Goal: Contribute content: Contribute content

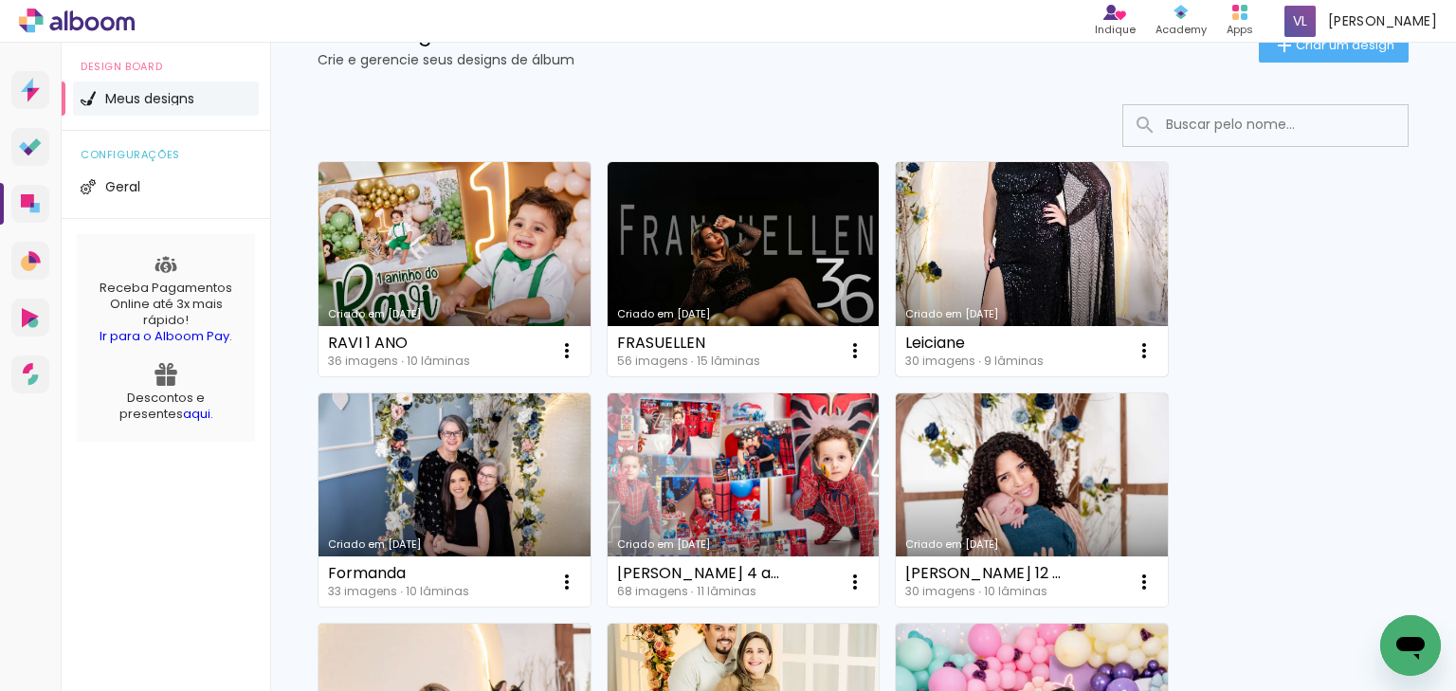
scroll to position [227, 0]
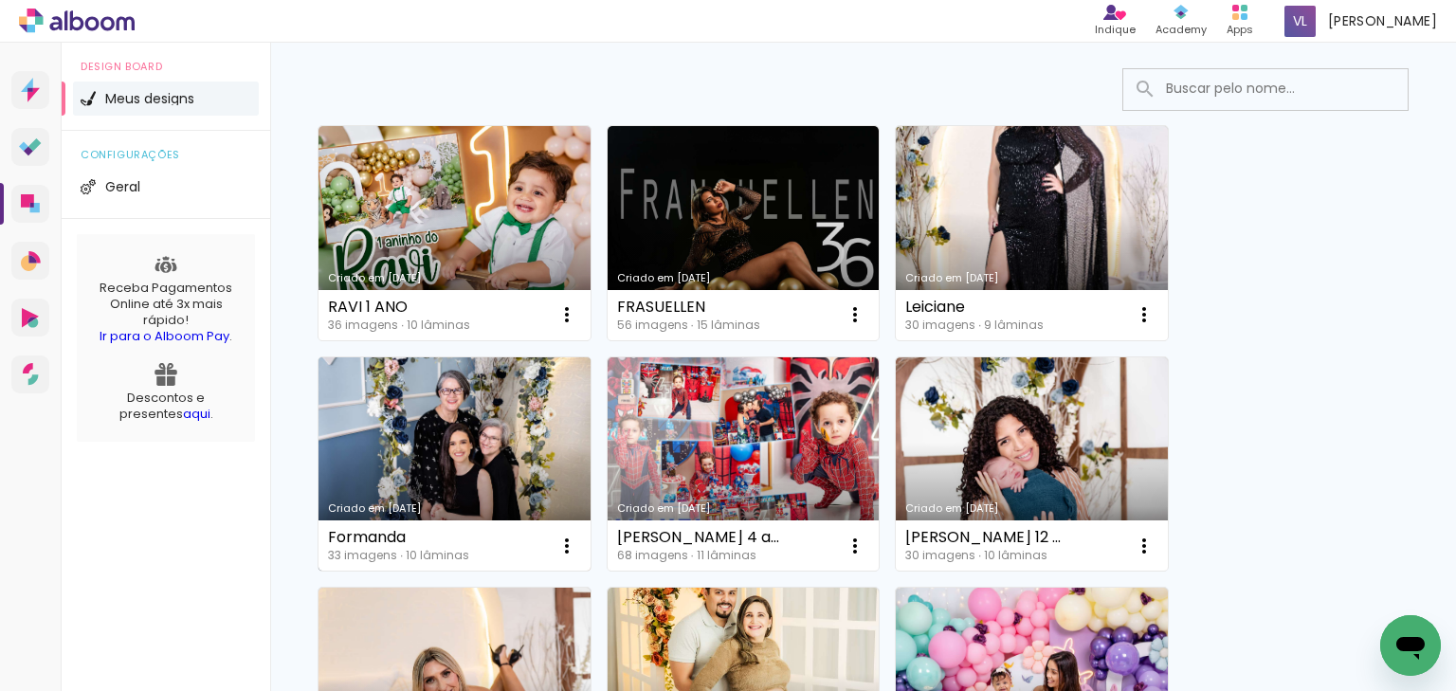
click at [397, 458] on link "Criado em [DATE]" at bounding box center [454, 464] width 272 height 214
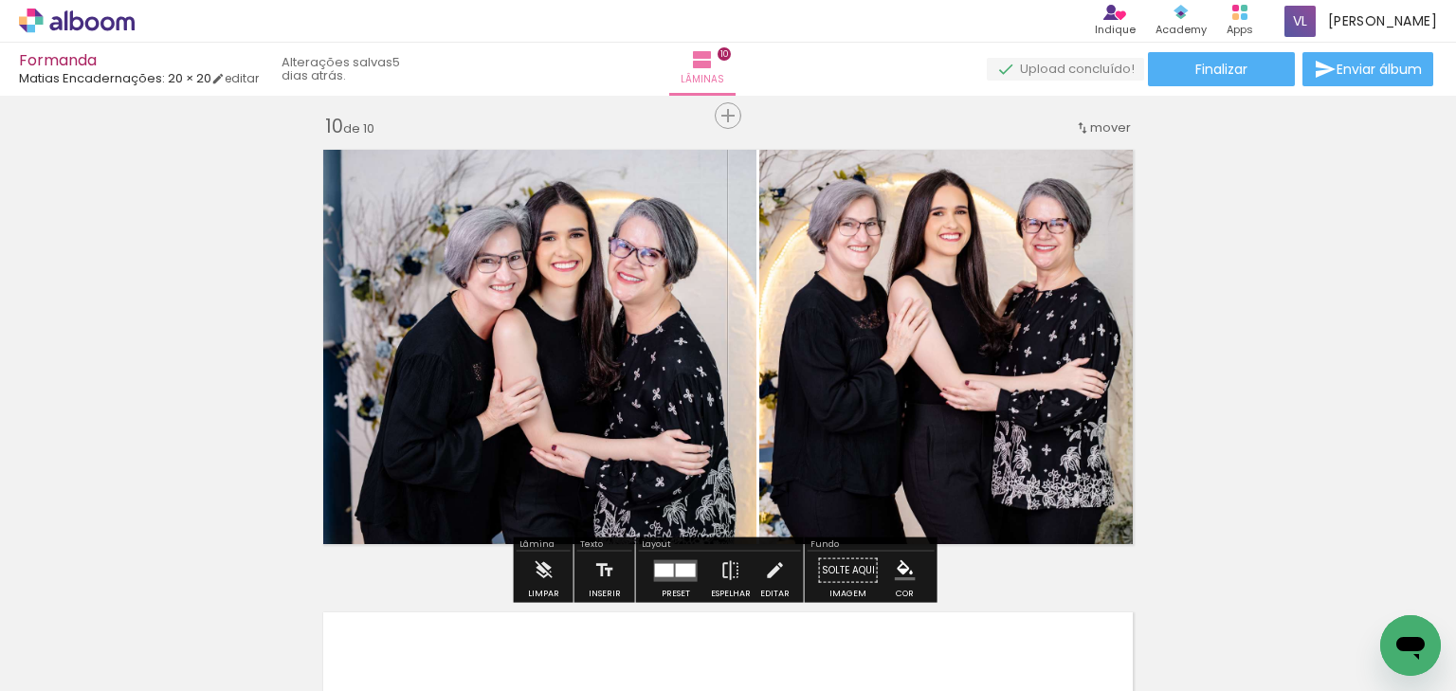
scroll to position [4154, 0]
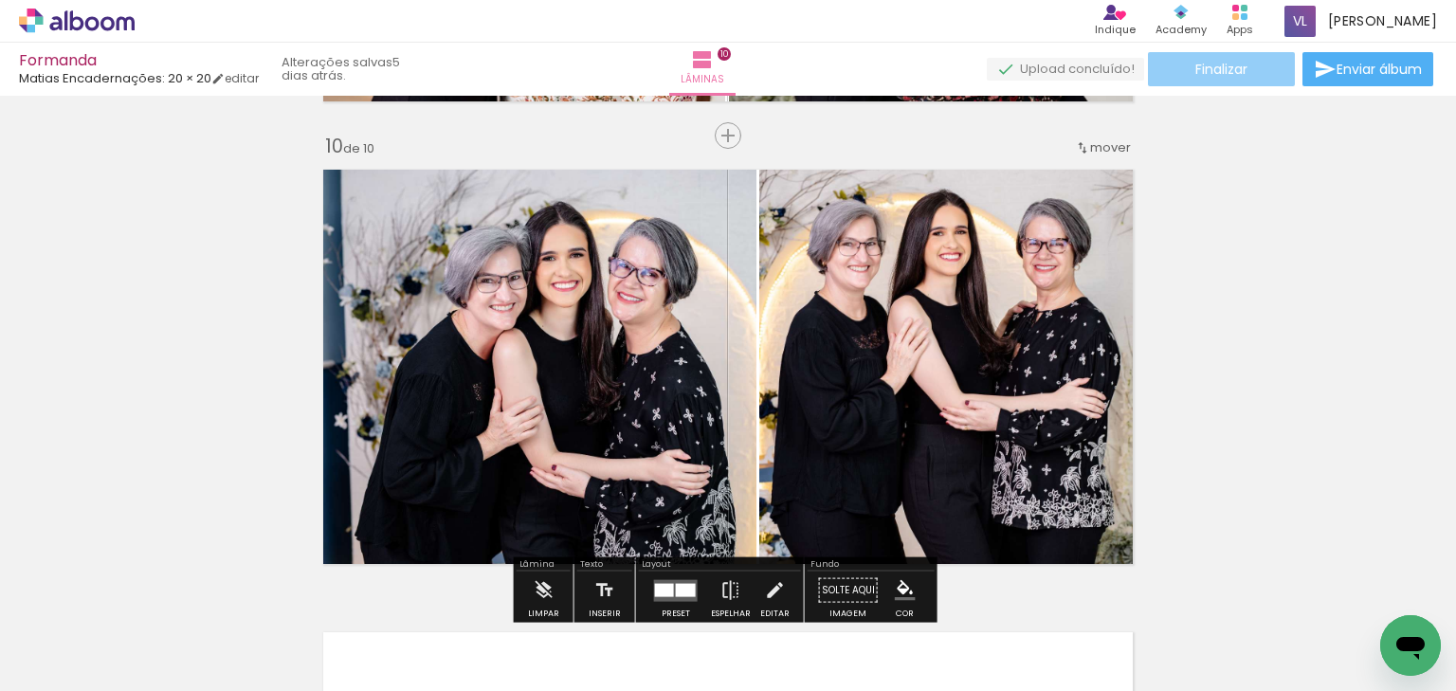
click at [1233, 64] on span "Finalizar" at bounding box center [1221, 69] width 52 height 13
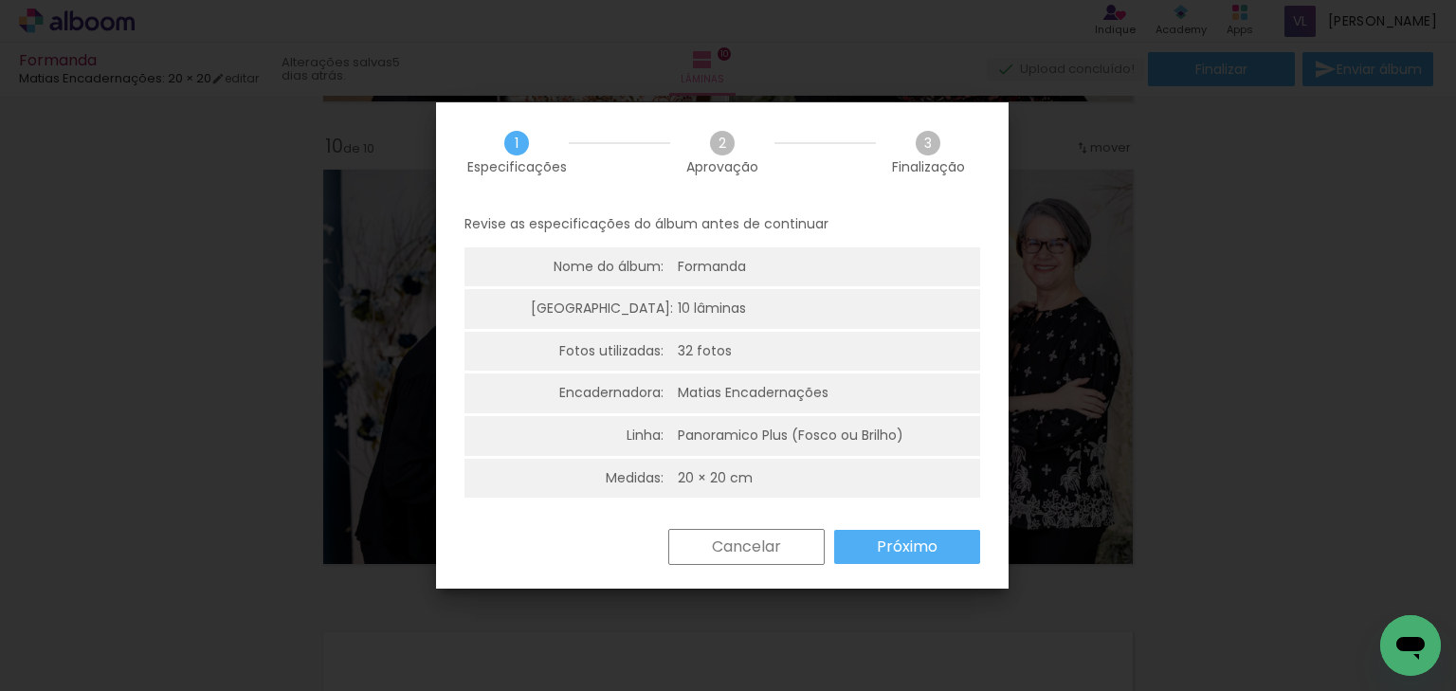
click at [0, 0] on slot "Próximo" at bounding box center [0, 0] width 0 height 0
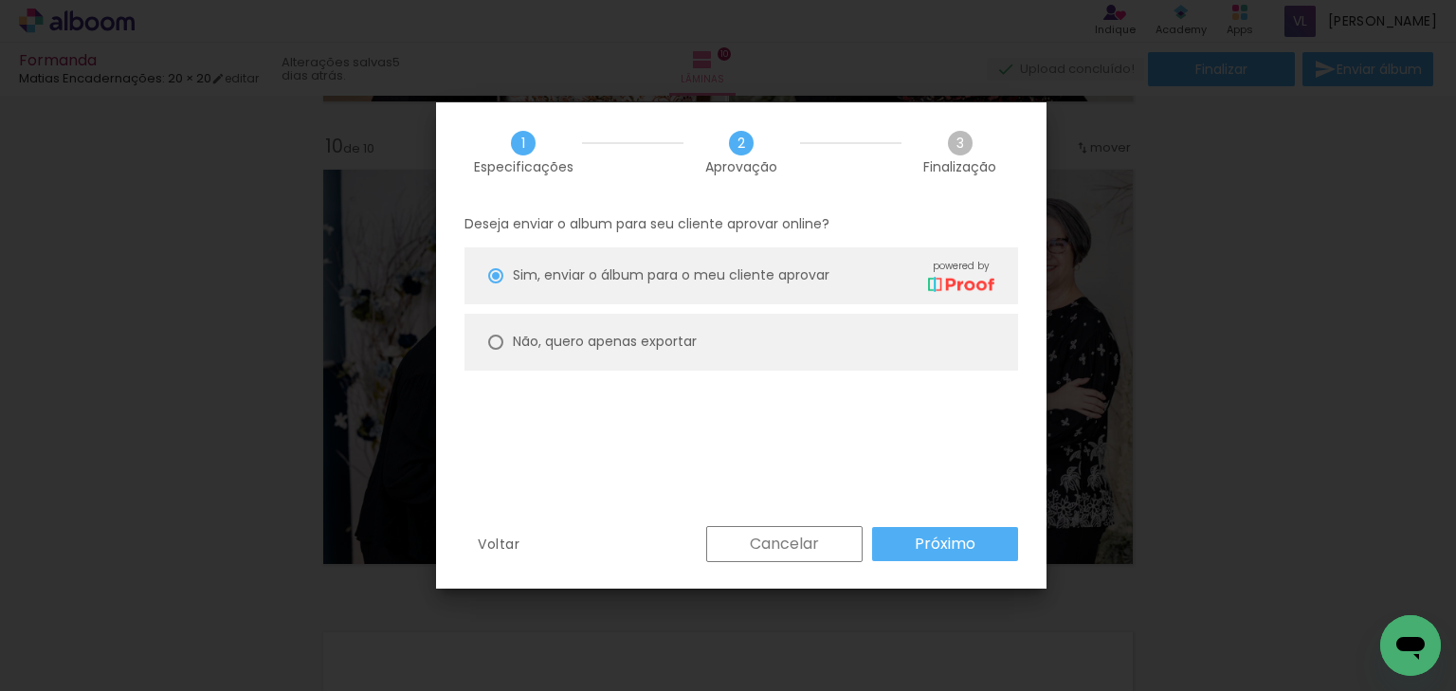
click at [0, 0] on slot "Não, quero apenas exportar" at bounding box center [0, 0] width 0 height 0
type paper-radio-button "on"
click at [0, 0] on slot "Próximo" at bounding box center [0, 0] width 0 height 0
type input "Alta, 300 DPI"
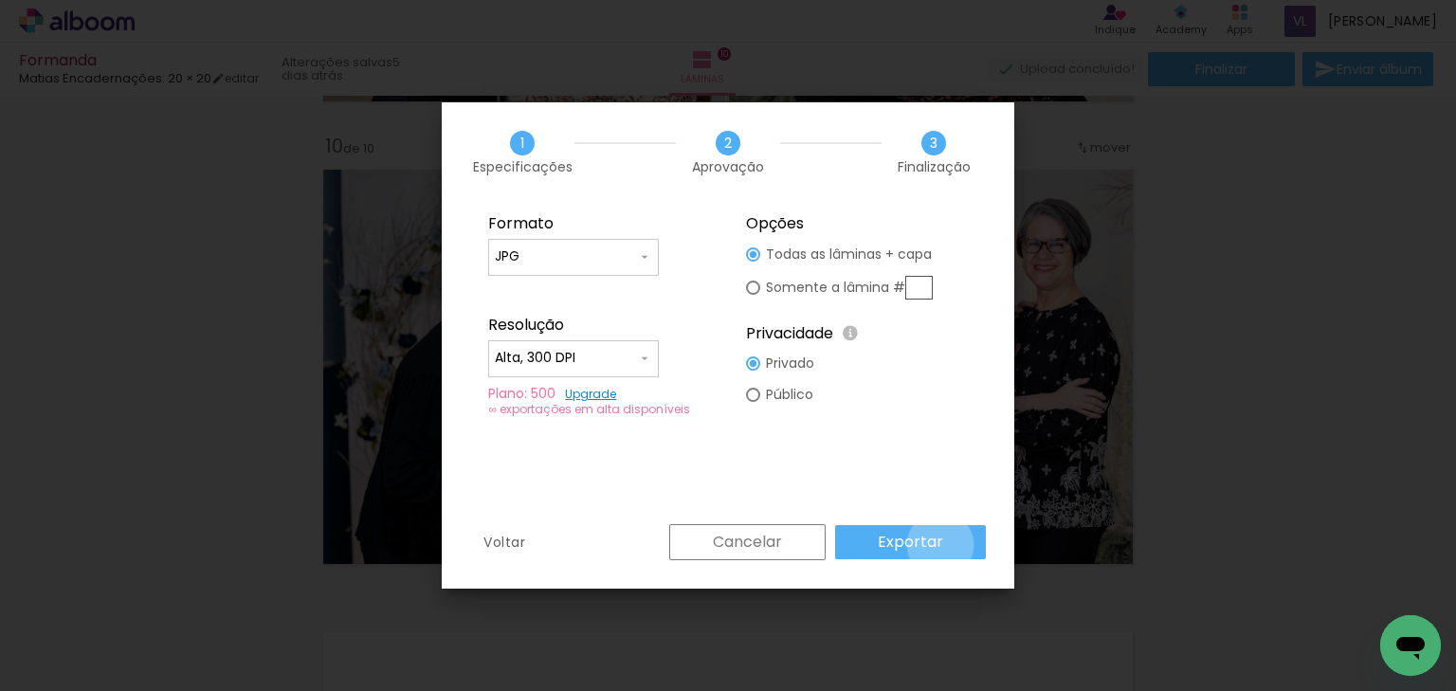
click at [943, 545] on paper-button "Exportar" at bounding box center [910, 542] width 151 height 34
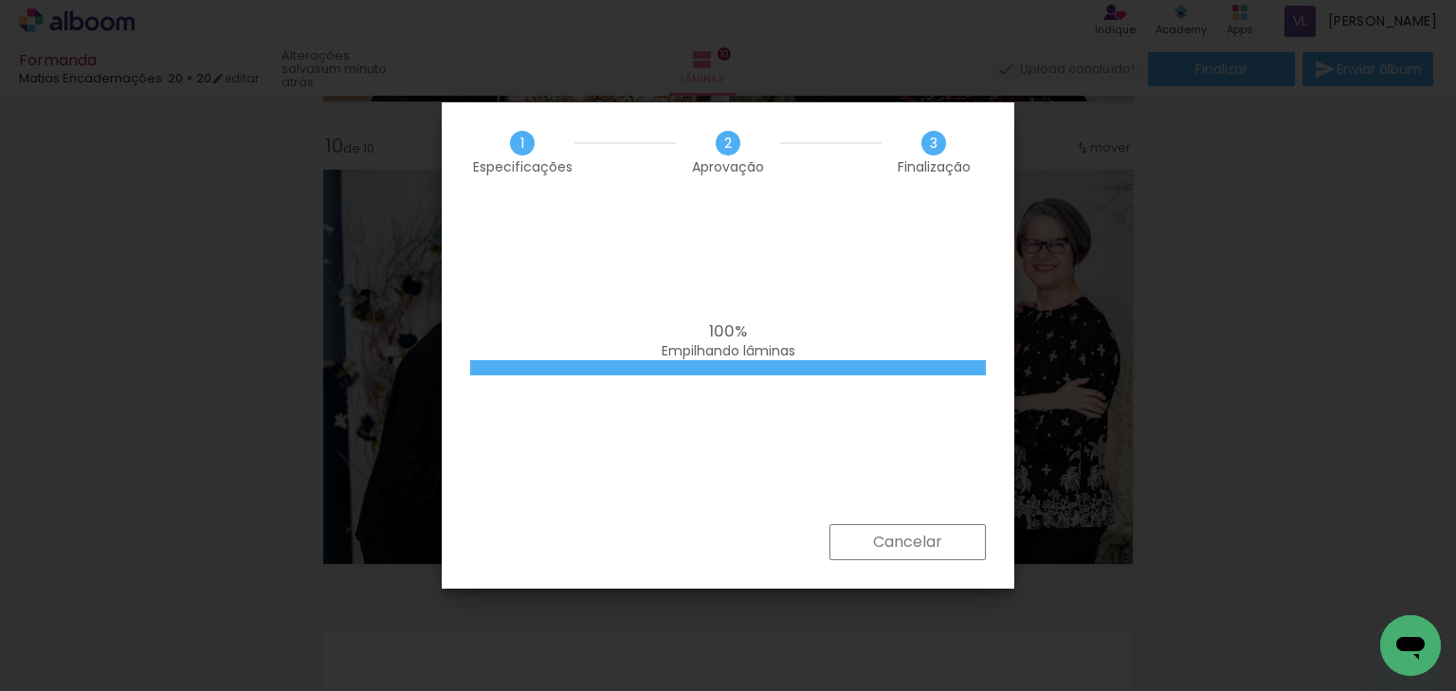
click at [1285, 397] on iron-overlay-backdrop at bounding box center [728, 345] width 1456 height 691
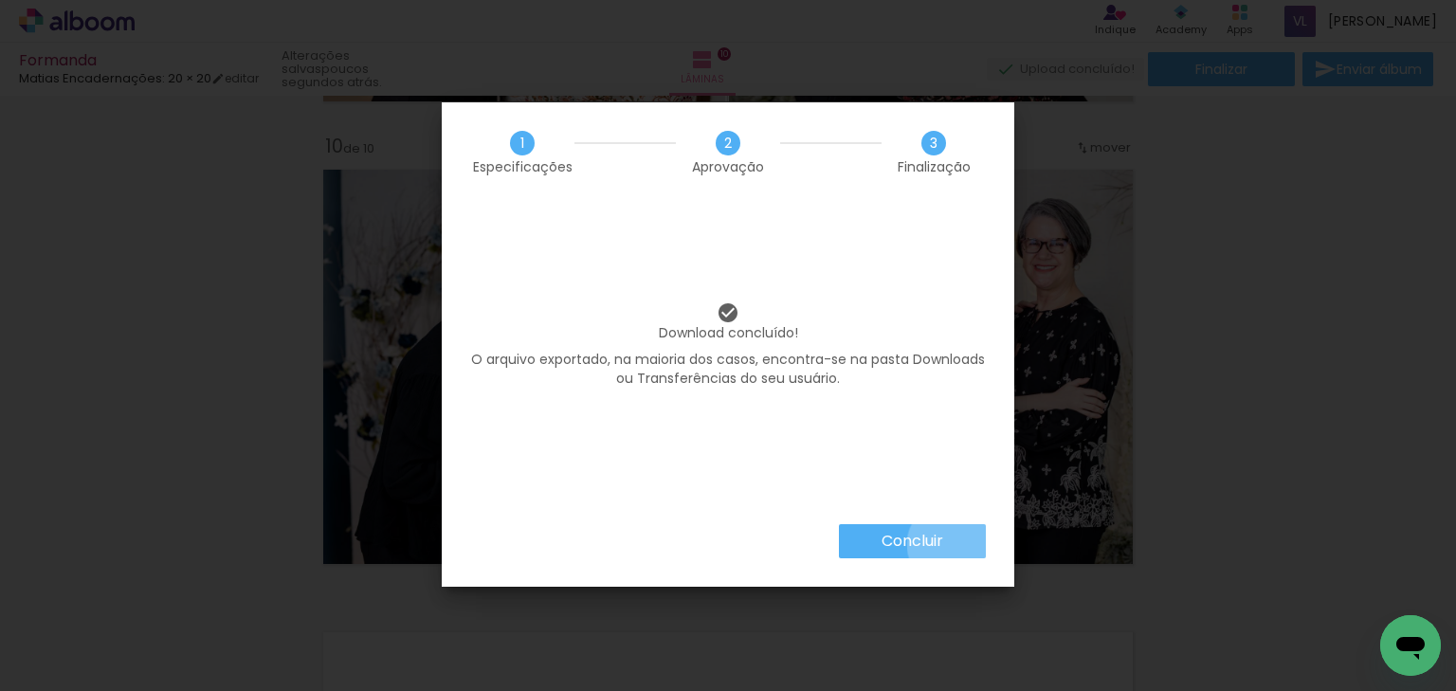
click at [949, 543] on paper-button "Concluir" at bounding box center [912, 541] width 147 height 34
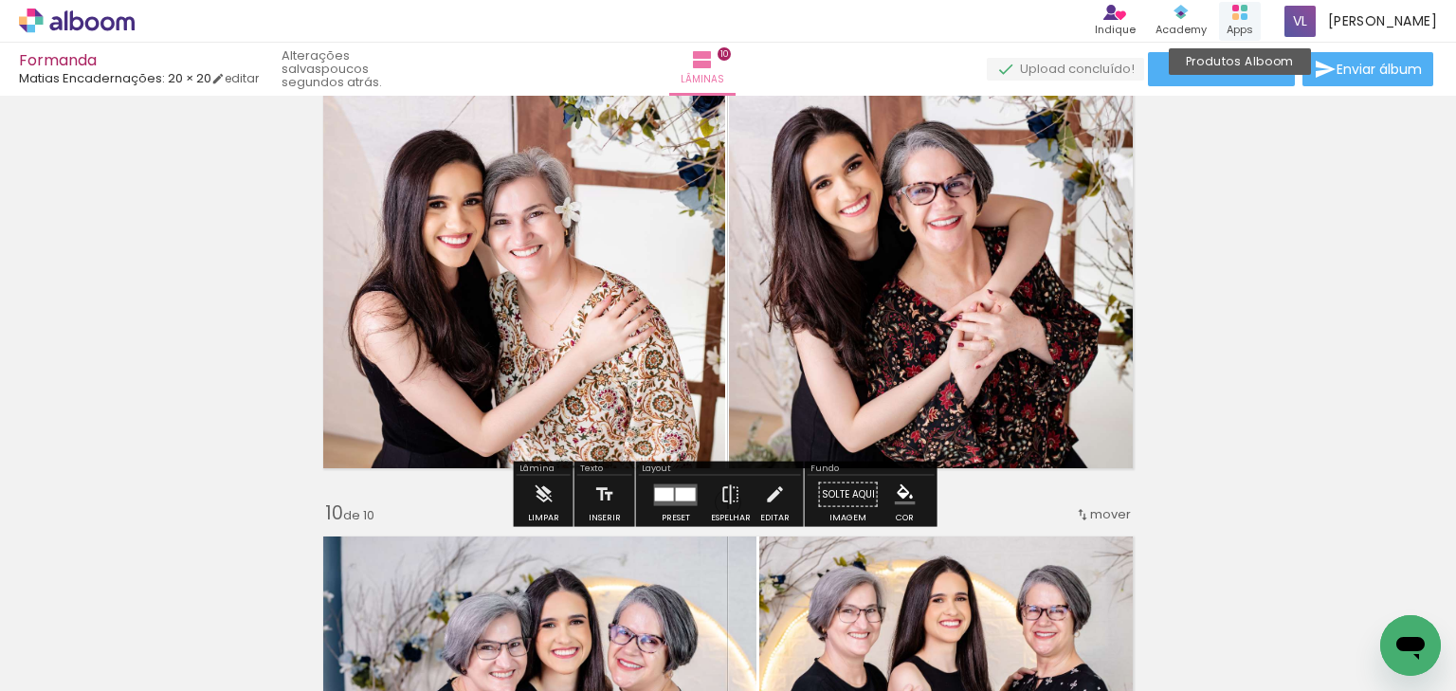
scroll to position [3775, 0]
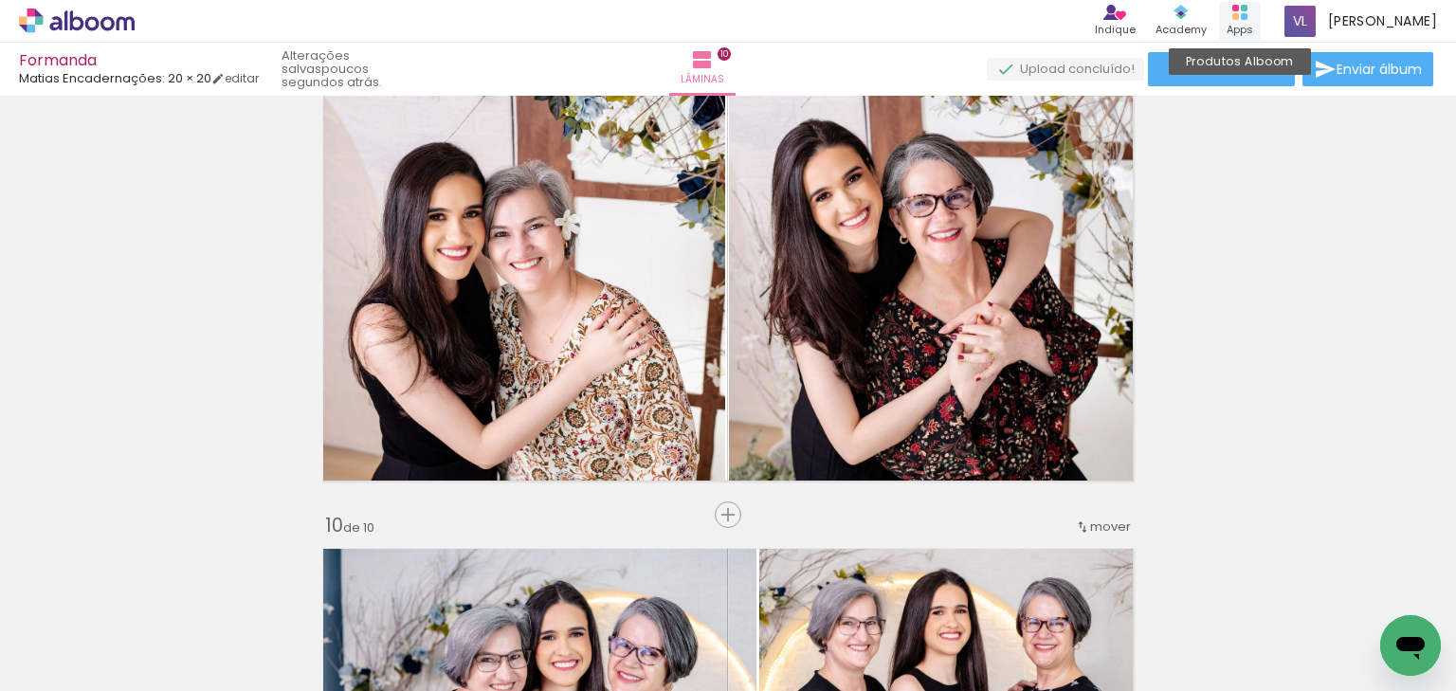
click at [1260, 27] on div "Produtos Alboom Apps" at bounding box center [1240, 21] width 42 height 39
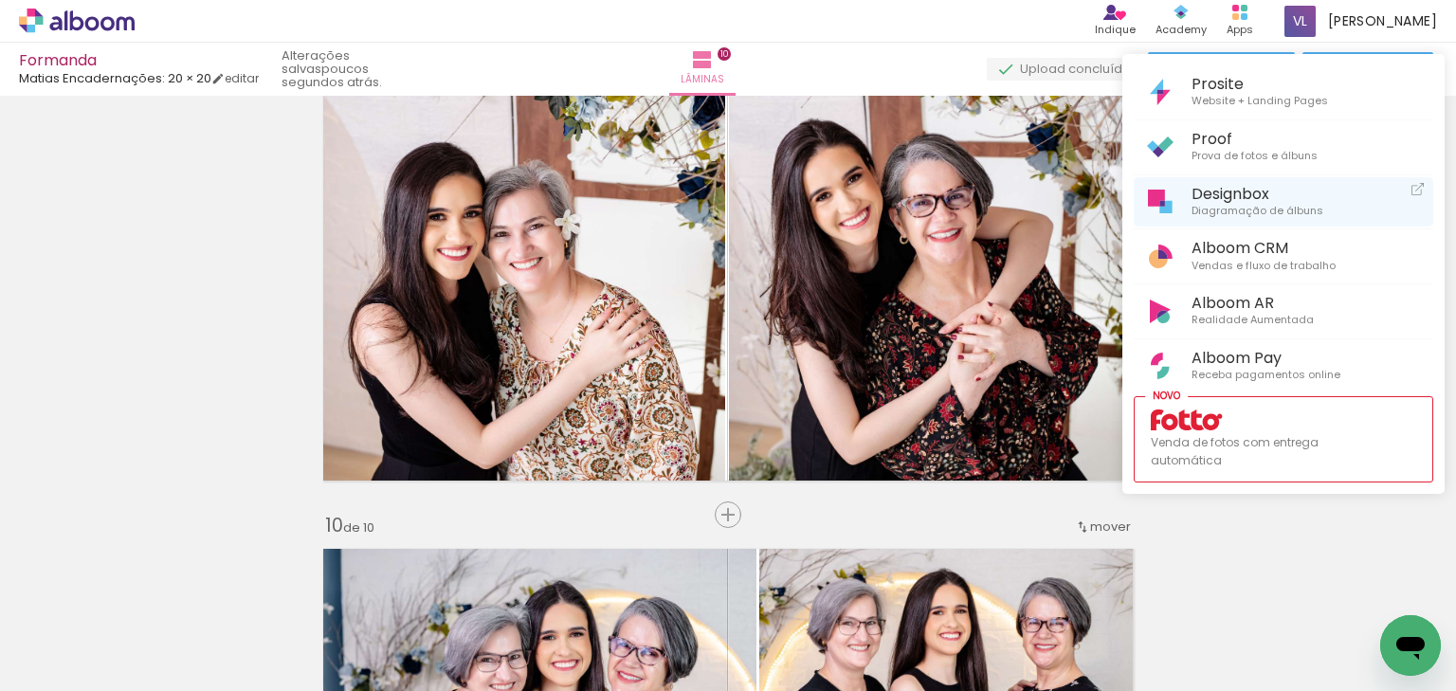
click at [1232, 205] on span "Diagramação de álbuns" at bounding box center [1257, 211] width 132 height 17
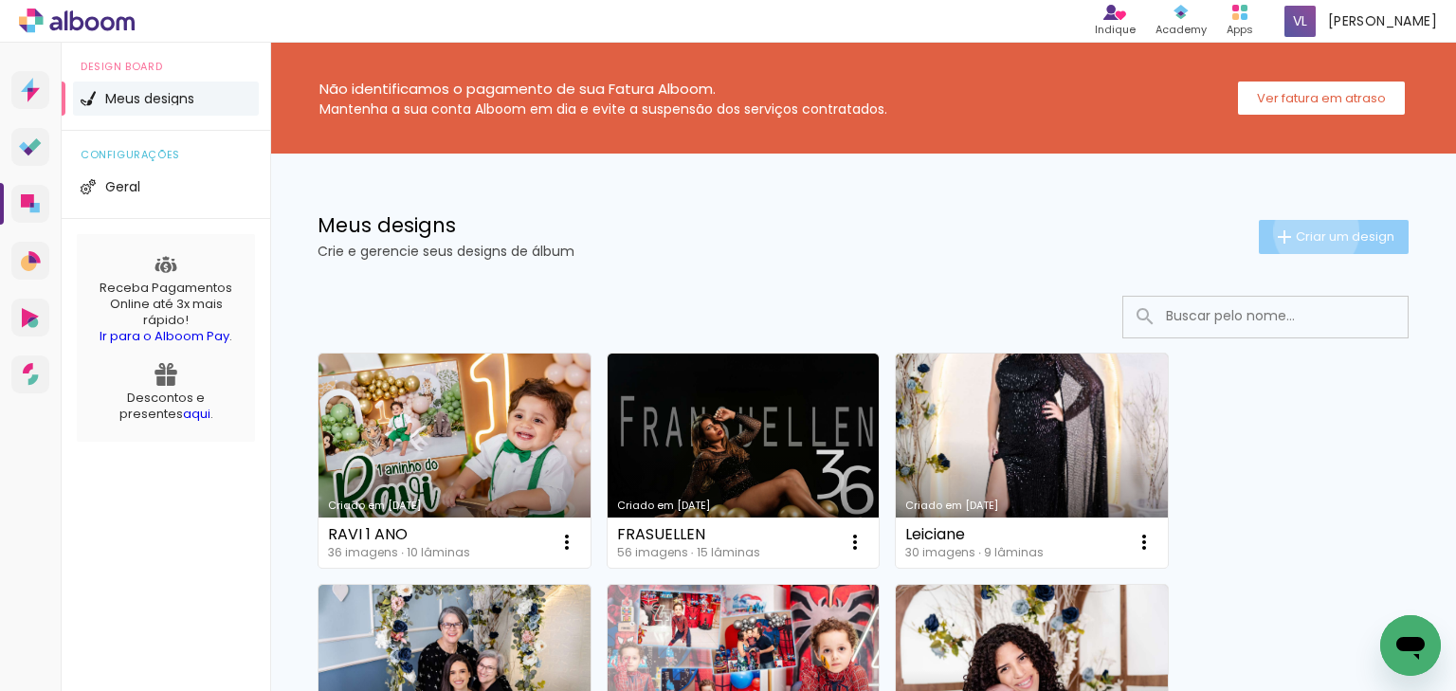
click at [1301, 231] on span "Criar um design" at bounding box center [1345, 236] width 99 height 12
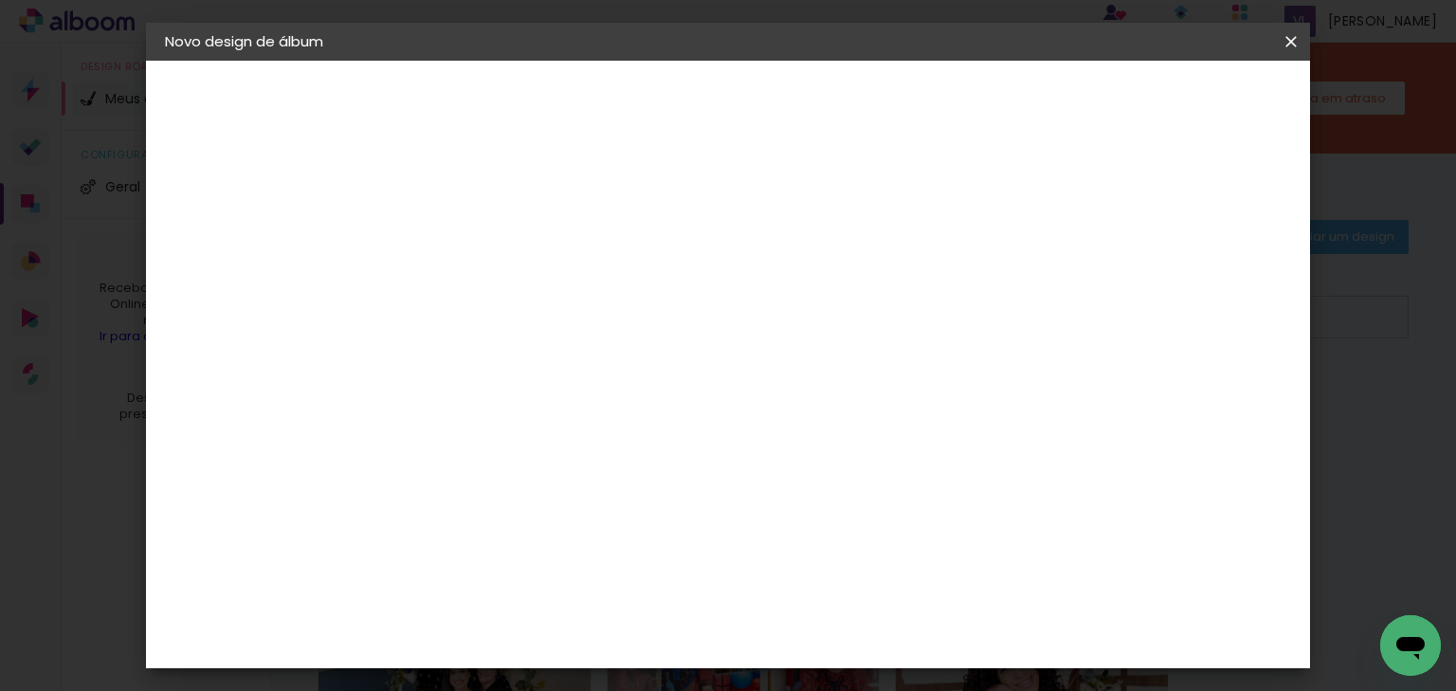
click at [475, 261] on input at bounding box center [475, 254] width 0 height 29
type input "s"
type input "SUELY"
type paper-input "SUELY"
click at [669, 90] on paper-button "Avançar" at bounding box center [622, 100] width 93 height 32
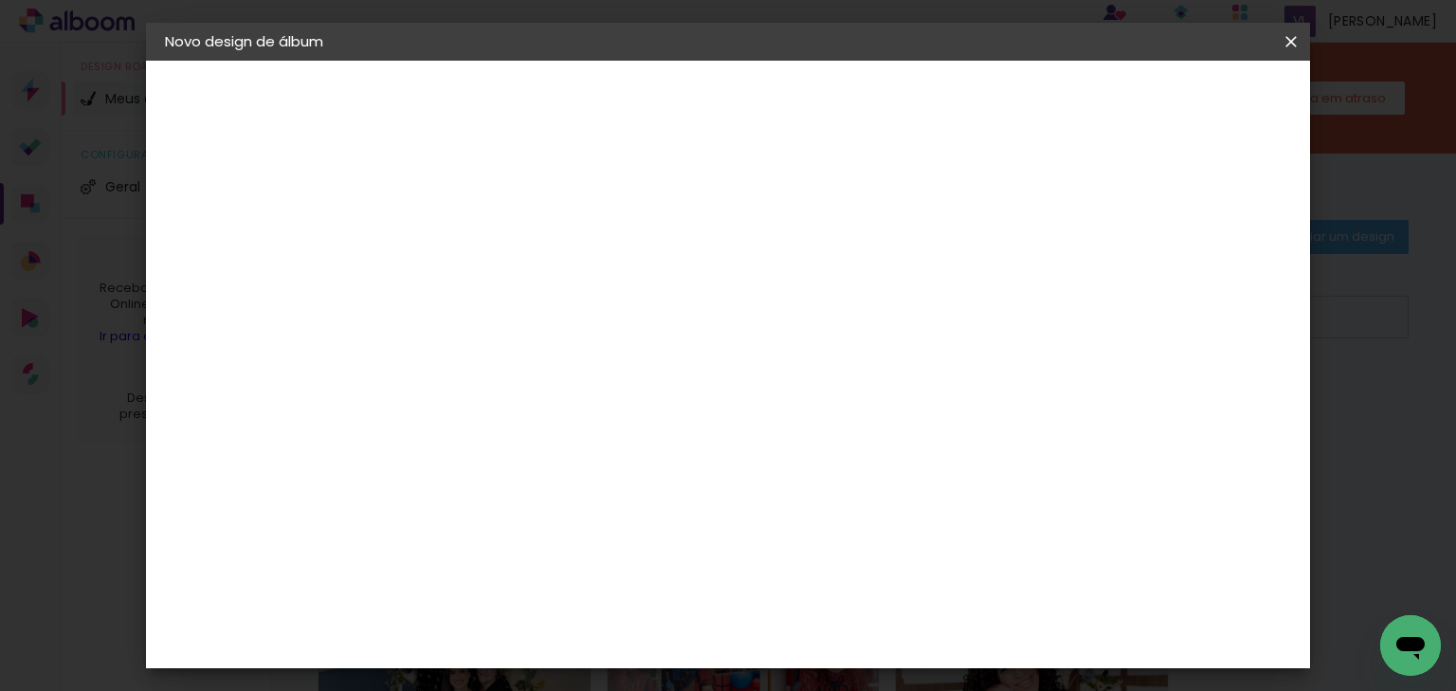
scroll to position [3033, 0]
click at [578, 591] on div "Matias Encadernações" at bounding box center [520, 606] width 117 height 30
click at [0, 0] on slot "Avançar" at bounding box center [0, 0] width 0 height 0
click at [571, 318] on iron-icon at bounding box center [560, 329] width 23 height 23
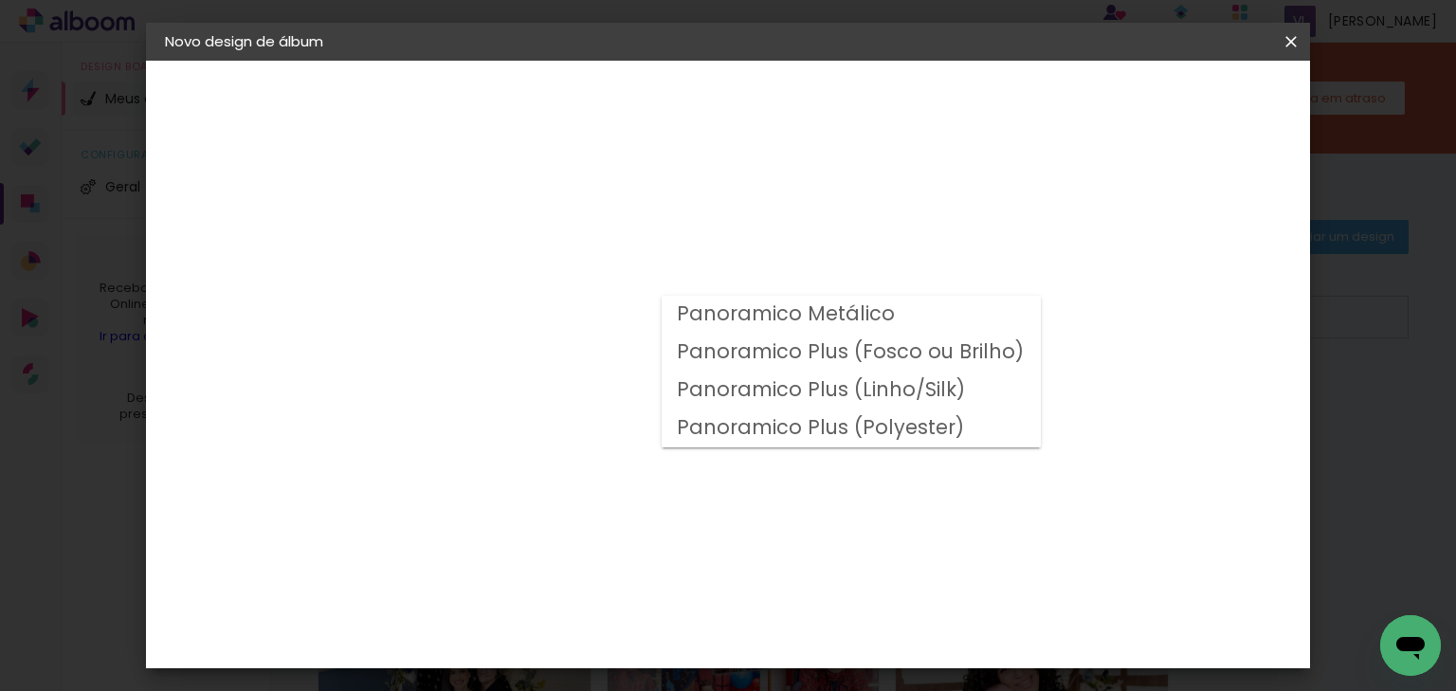
click at [0, 0] on slot "Panoramico Plus (Fosco ou Brilho)" at bounding box center [0, 0] width 0 height 0
type input "Panoramico Plus (Fosco ou Brilho)"
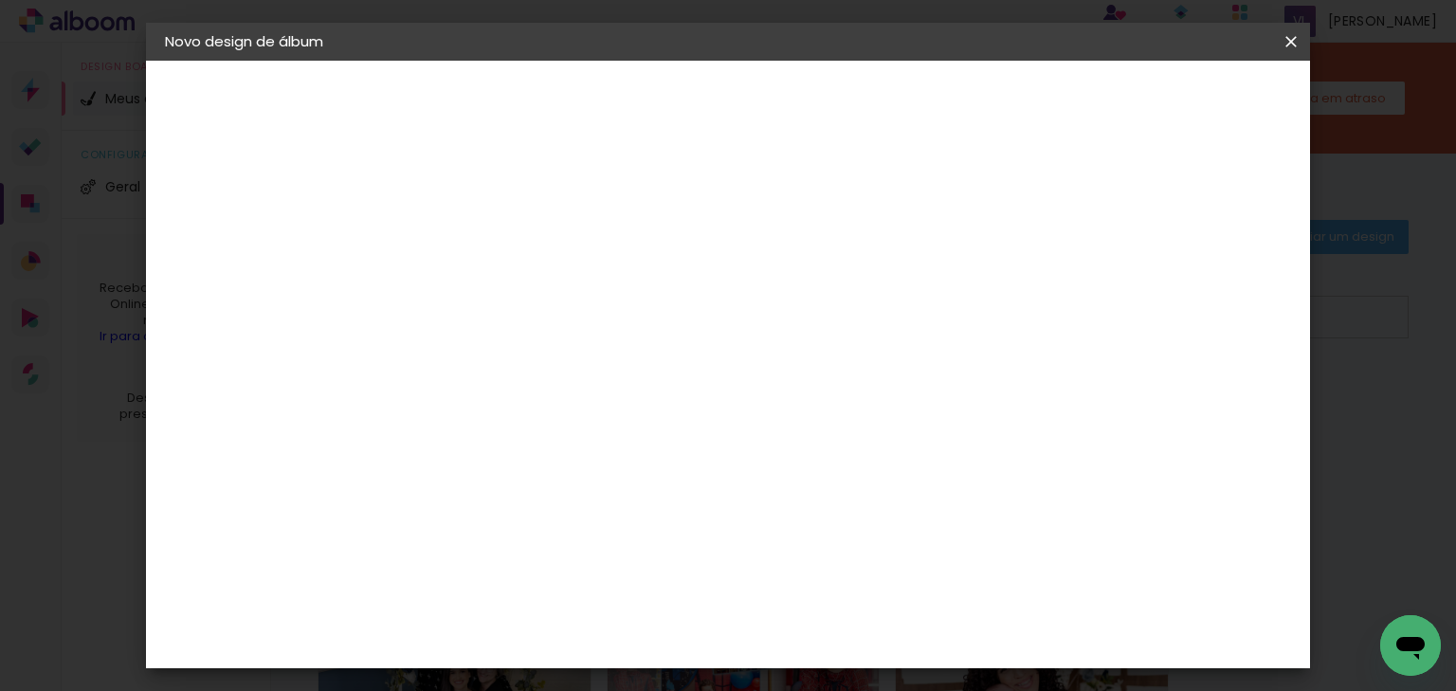
scroll to position [682, 0]
click at [603, 658] on span "20 × 20" at bounding box center [559, 683] width 88 height 50
click at [0, 0] on slot "Avançar" at bounding box center [0, 0] width 0 height 0
click at [991, 99] on span "Iniciar design" at bounding box center [948, 100] width 86 height 13
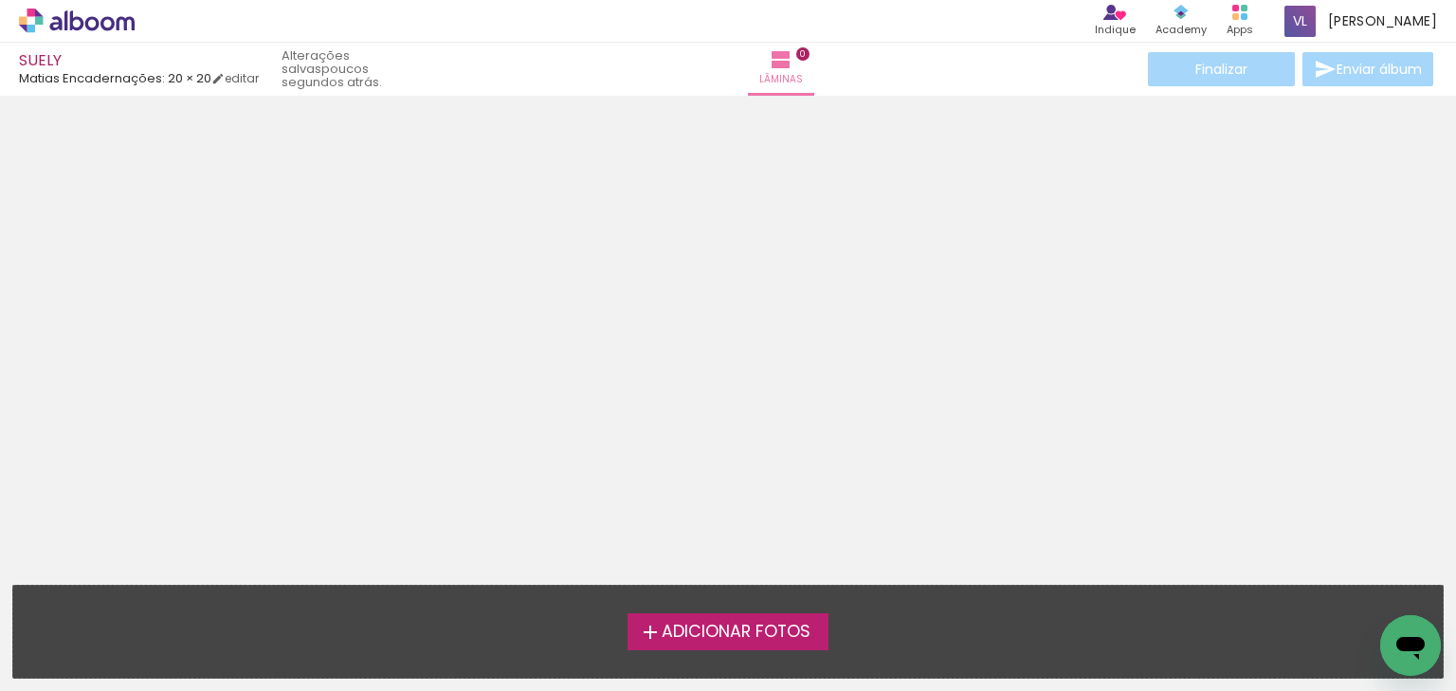
click at [237, 80] on link "editar" at bounding box center [234, 78] width 47 height 16
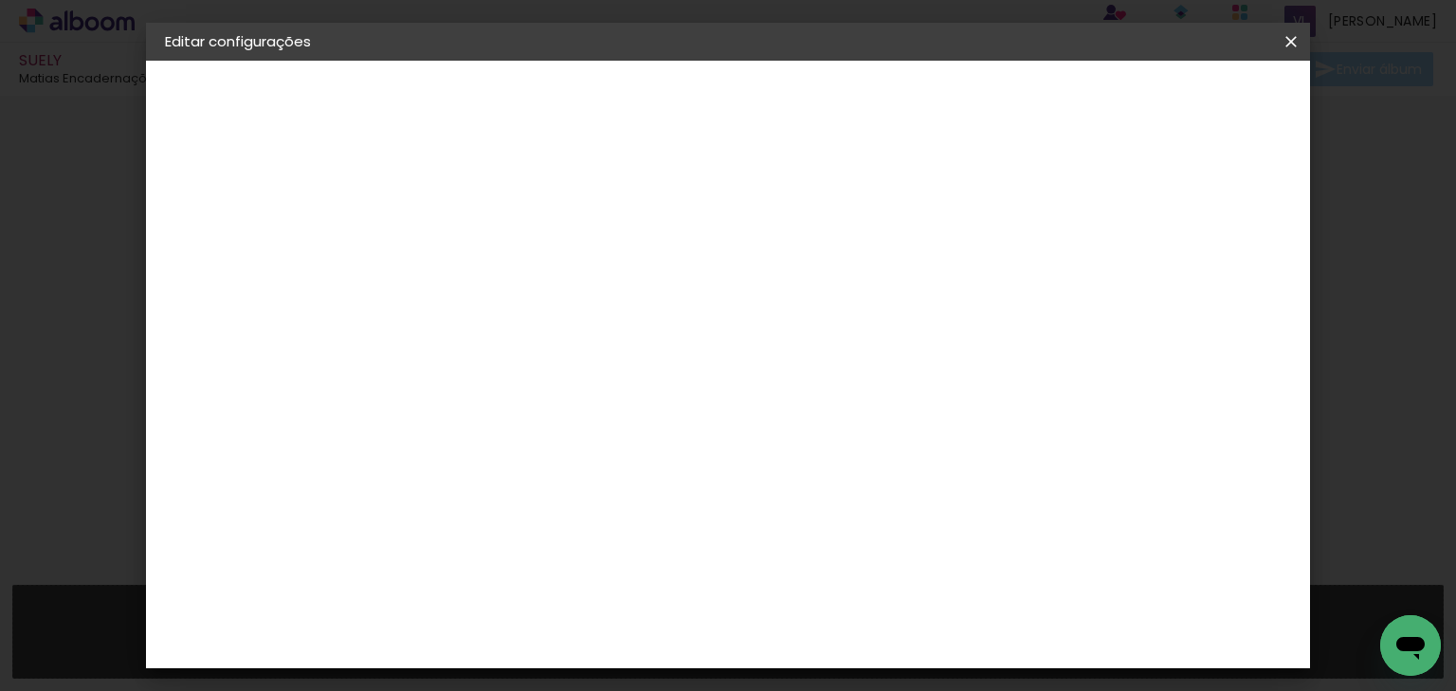
click at [243, 275] on small "20.3 × 40.6 cm" at bounding box center [264, 276] width 82 height 11
click at [188, 272] on iron-pages "Modelo Escolhendo modelo... Tamanho livre" at bounding box center [269, 277] width 208 height 38
click at [0, 0] on slot "Voltar" at bounding box center [0, 0] width 0 height 0
click at [475, 257] on input "SUELY" at bounding box center [475, 254] width 0 height 29
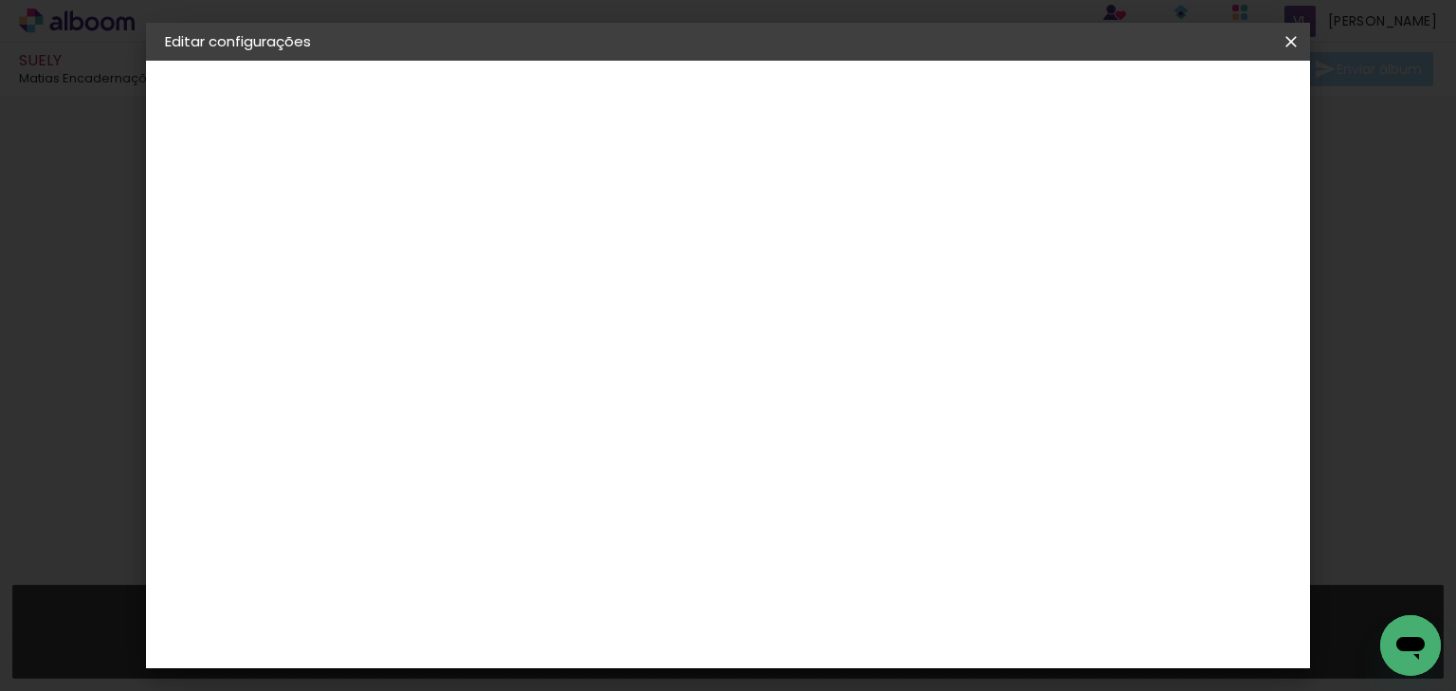
drag, startPoint x: 652, startPoint y: 254, endPoint x: 588, endPoint y: 256, distance: 64.5
click at [557, 222] on div "Informações Dê um título ao seu álbum. Avançar" at bounding box center [474, 141] width 165 height 161
type input "[PERSON_NAME]"
type paper-input "[PERSON_NAME]"
click at [669, 88] on paper-button "Avançar" at bounding box center [622, 100] width 93 height 32
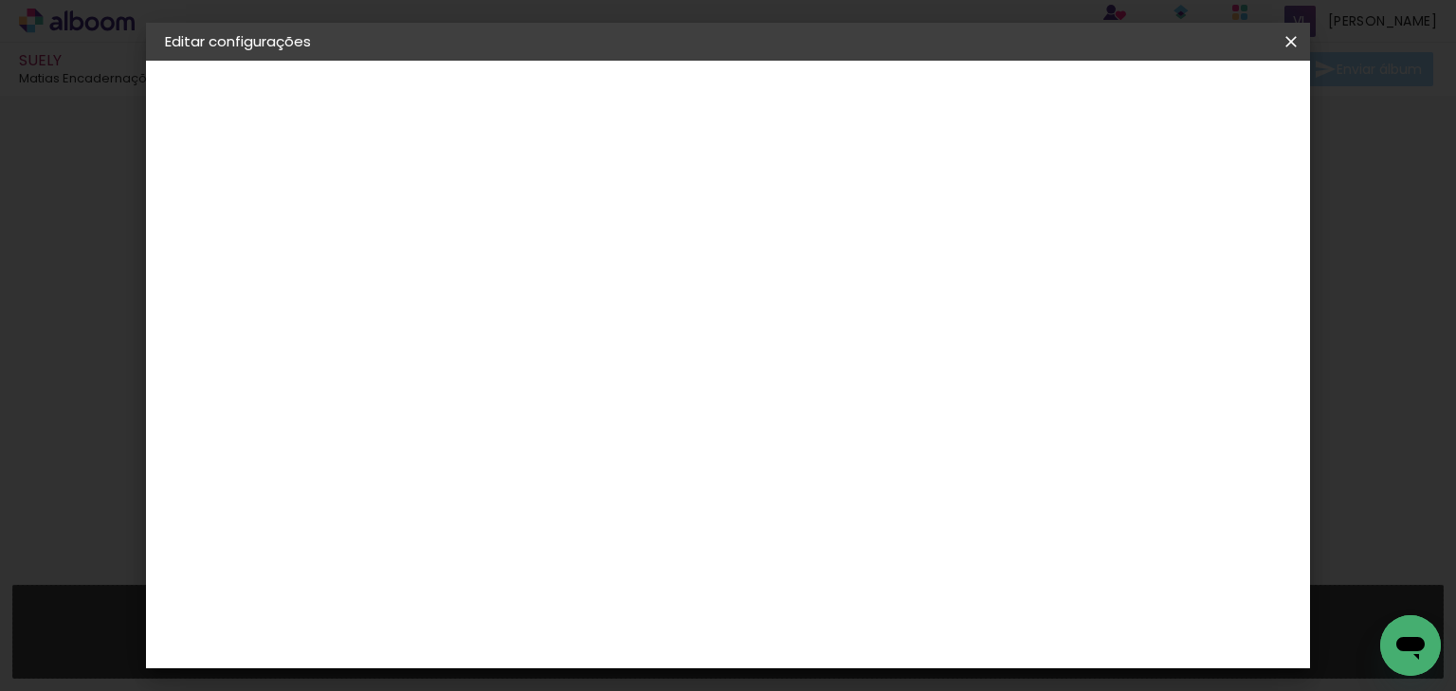
scroll to position [3109, 0]
click at [578, 516] on div "Matias Encadernações" at bounding box center [520, 531] width 117 height 30
click at [0, 0] on slot "Avançar" at bounding box center [0, 0] width 0 height 0
click at [549, 316] on input "text" at bounding box center [512, 330] width 74 height 29
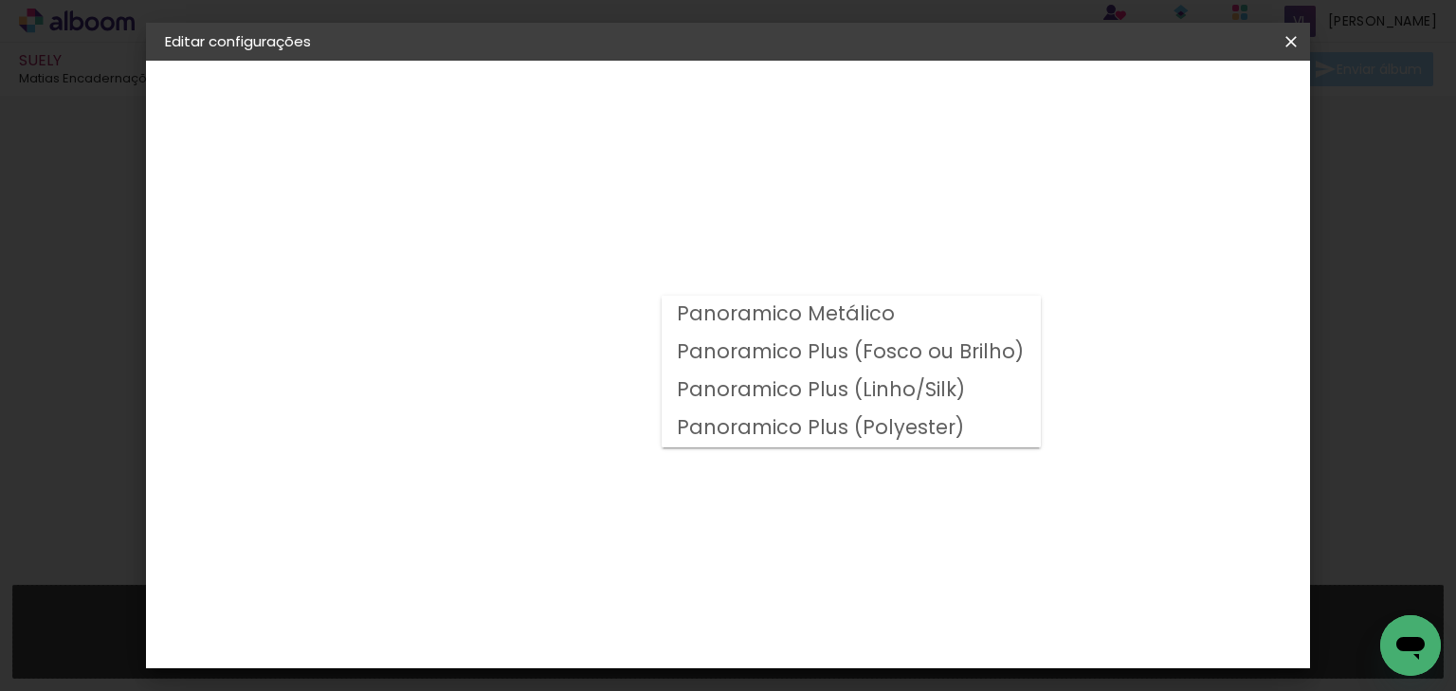
click at [0, 0] on slot "Panoramico Plus (Fosco ou Brilho)" at bounding box center [0, 0] width 0 height 0
type input "Panoramico Plus (Fosco ou Brilho)"
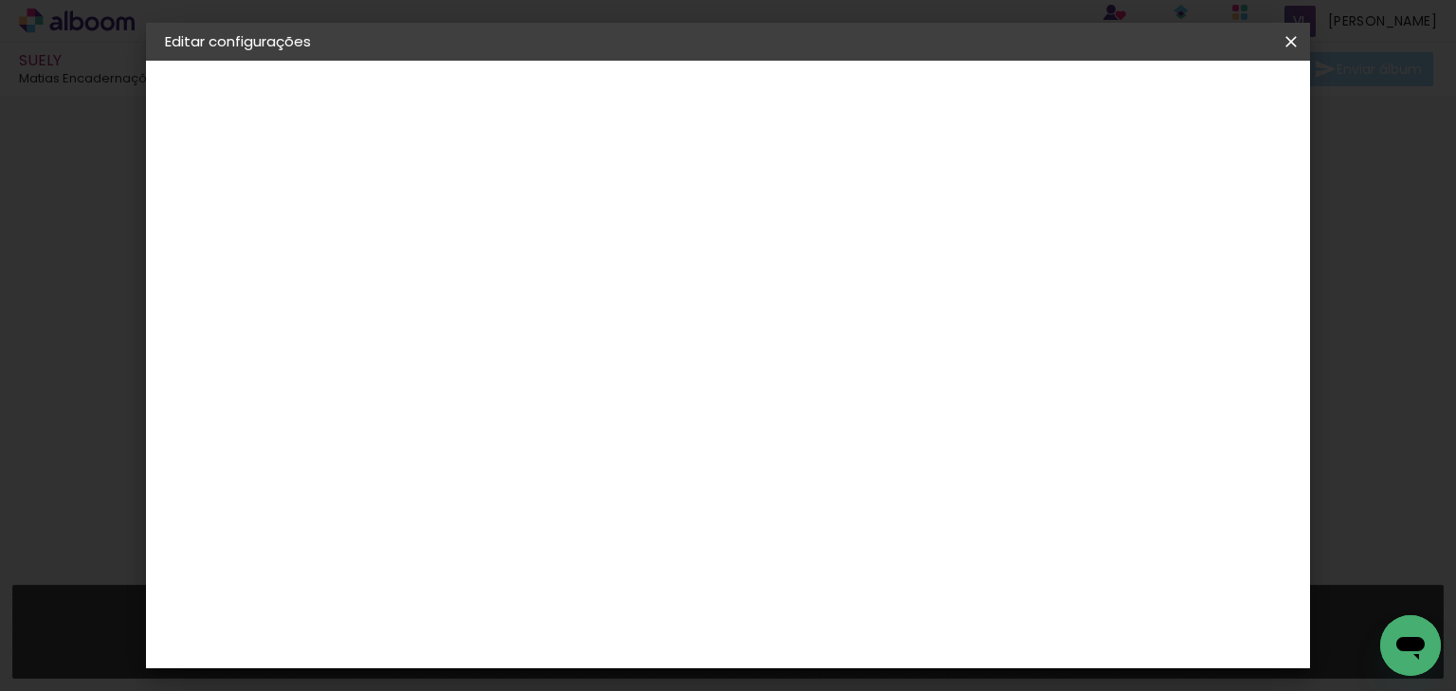
scroll to position [76, 0]
click at [603, 564] on span "15 × 20" at bounding box center [559, 589] width 88 height 50
click at [0, 0] on slot "Avançar" at bounding box center [0, 0] width 0 height 0
click at [1175, 101] on span "Salvar configurações" at bounding box center [1105, 100] width 140 height 13
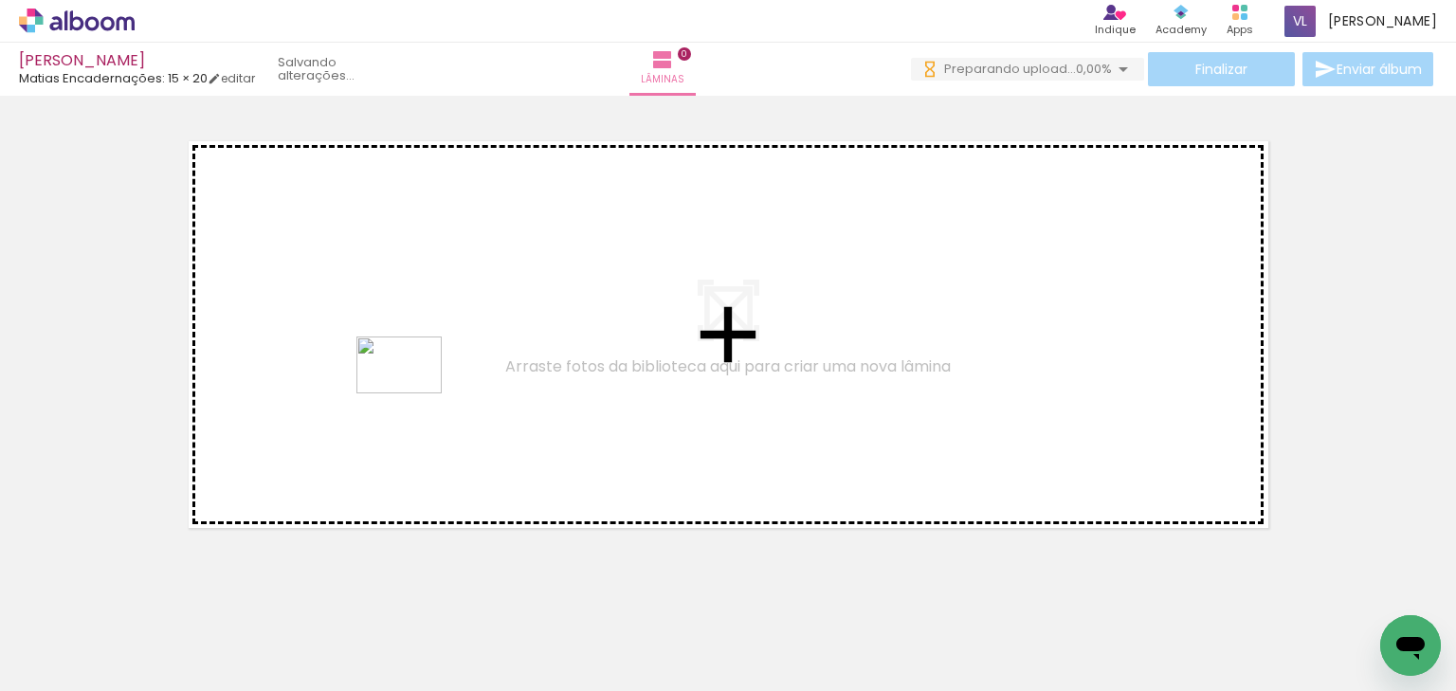
drag, startPoint x: 316, startPoint y: 636, endPoint x: 413, endPoint y: 393, distance: 261.5
click at [413, 393] on quentale-workspace at bounding box center [728, 345] width 1456 height 691
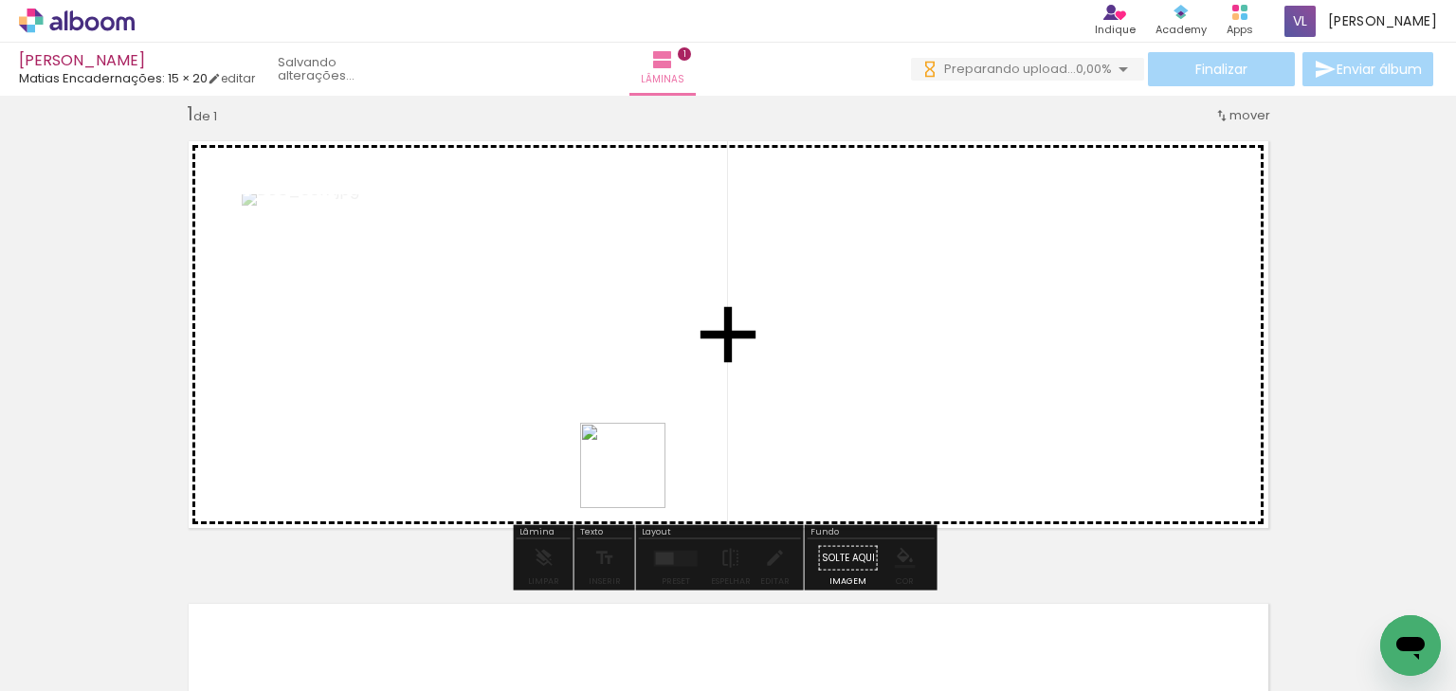
drag, startPoint x: 444, startPoint y: 618, endPoint x: 808, endPoint y: 348, distance: 454.0
click at [808, 348] on quentale-workspace at bounding box center [728, 345] width 1456 height 691
drag, startPoint x: 521, startPoint y: 634, endPoint x: 848, endPoint y: 397, distance: 403.8
click at [848, 397] on quentale-workspace at bounding box center [728, 345] width 1456 height 691
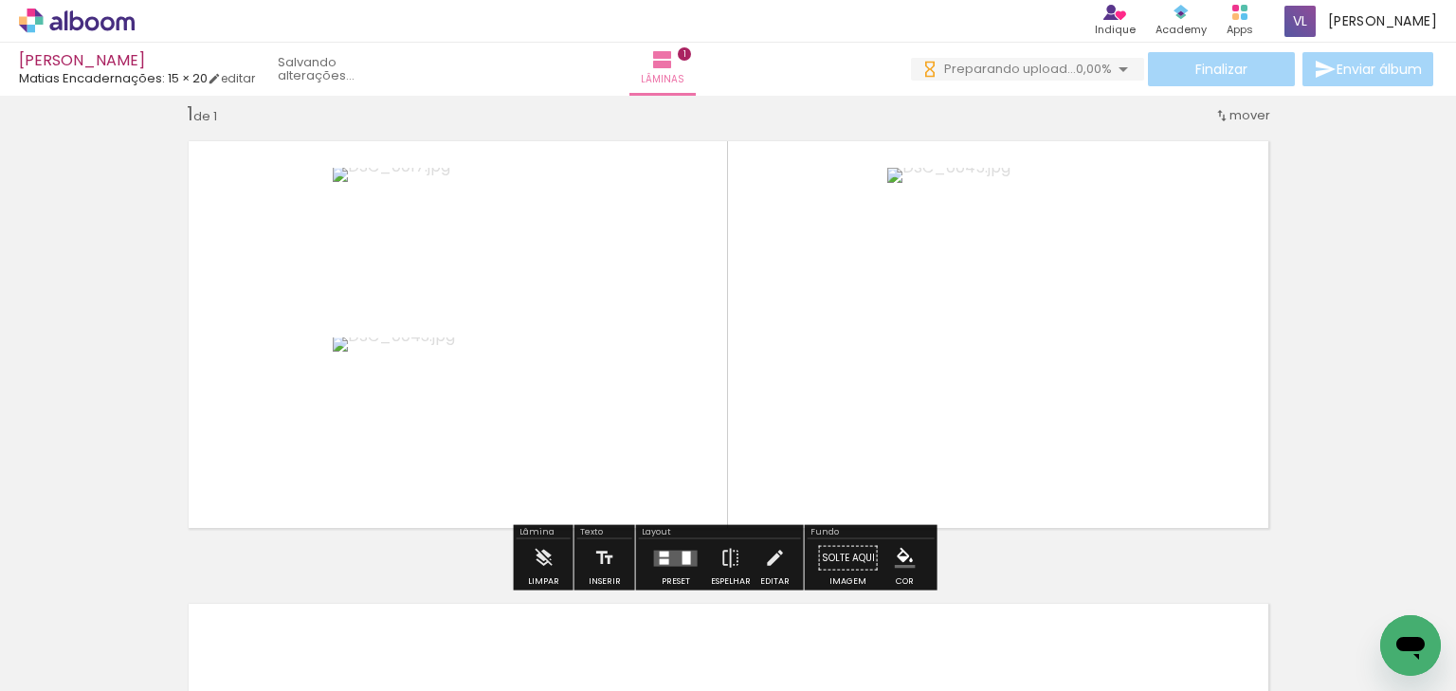
drag, startPoint x: 681, startPoint y: 557, endPoint x: 849, endPoint y: 517, distance: 172.6
click at [682, 557] on div at bounding box center [686, 557] width 9 height 13
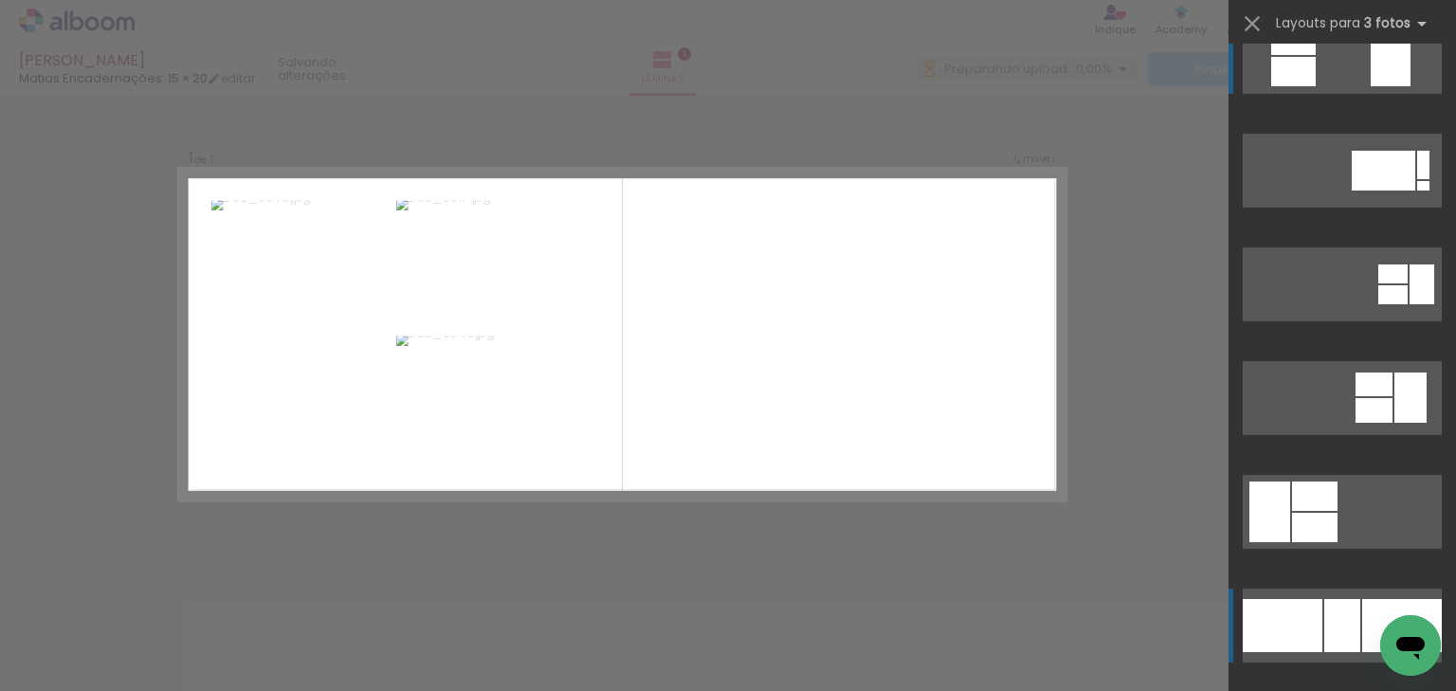
scroll to position [76, 0]
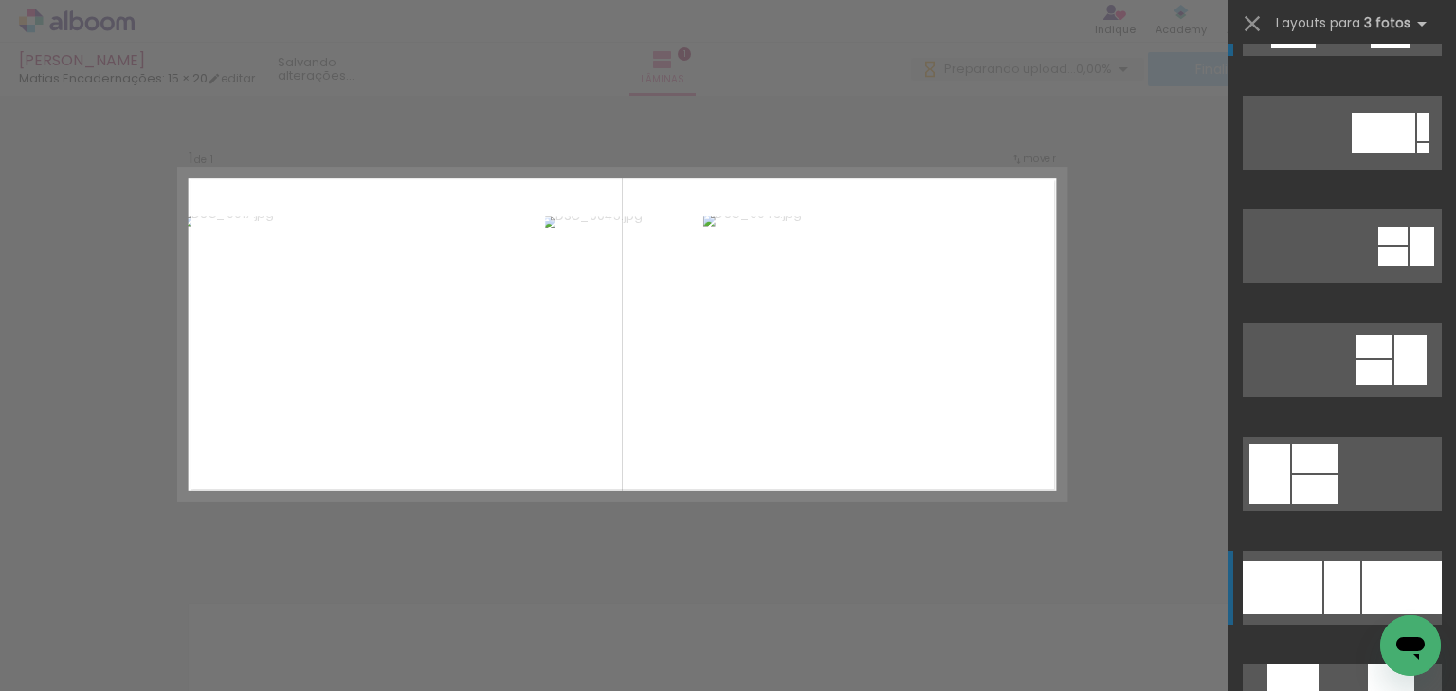
click at [1354, 56] on quentale-layouter at bounding box center [1341, 19] width 199 height 74
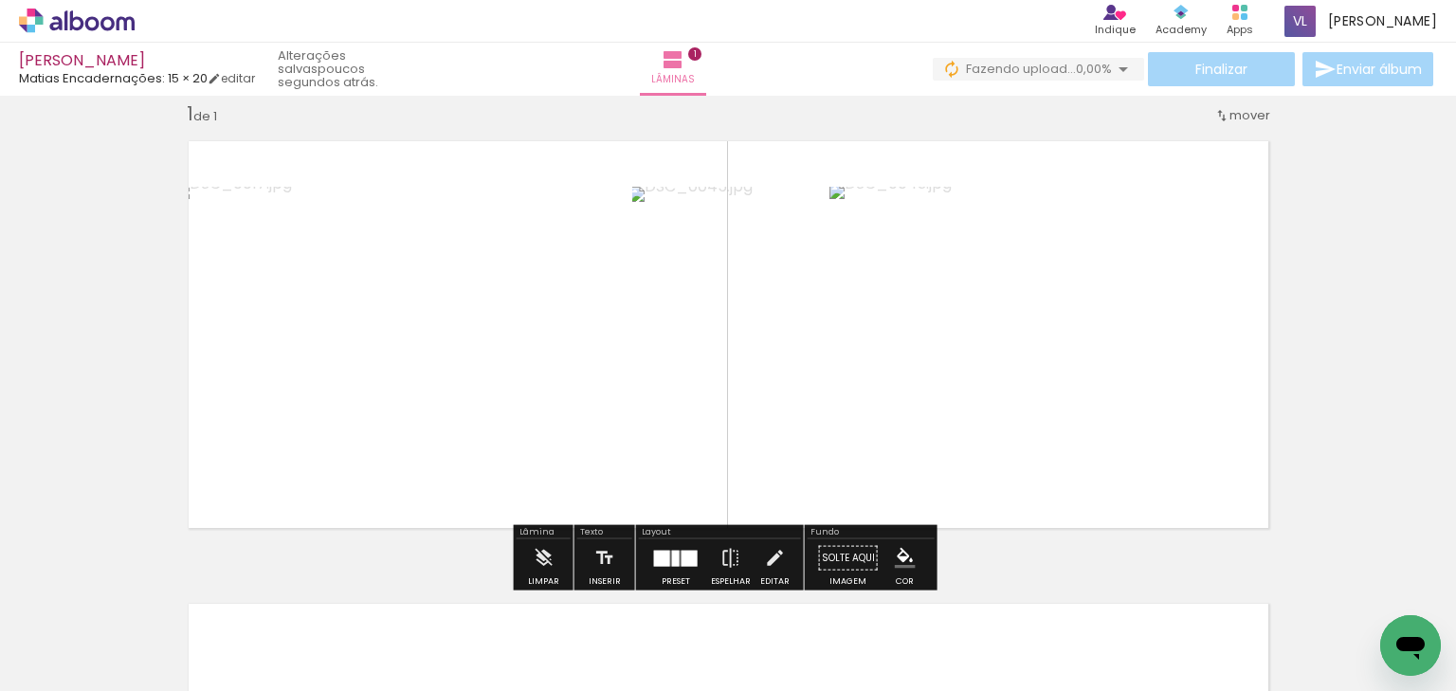
click at [426, 377] on quentale-photo at bounding box center [400, 334] width 452 height 295
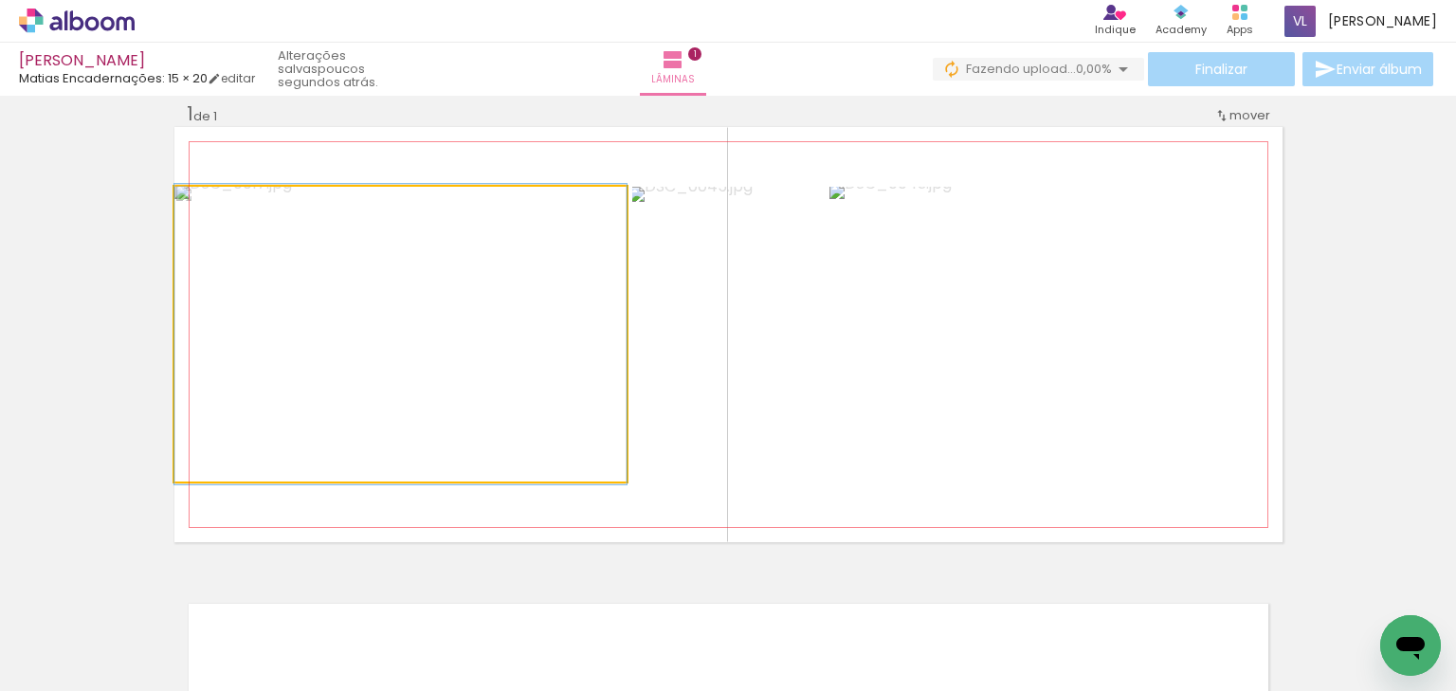
click at [426, 377] on quentale-photo at bounding box center [400, 334] width 452 height 295
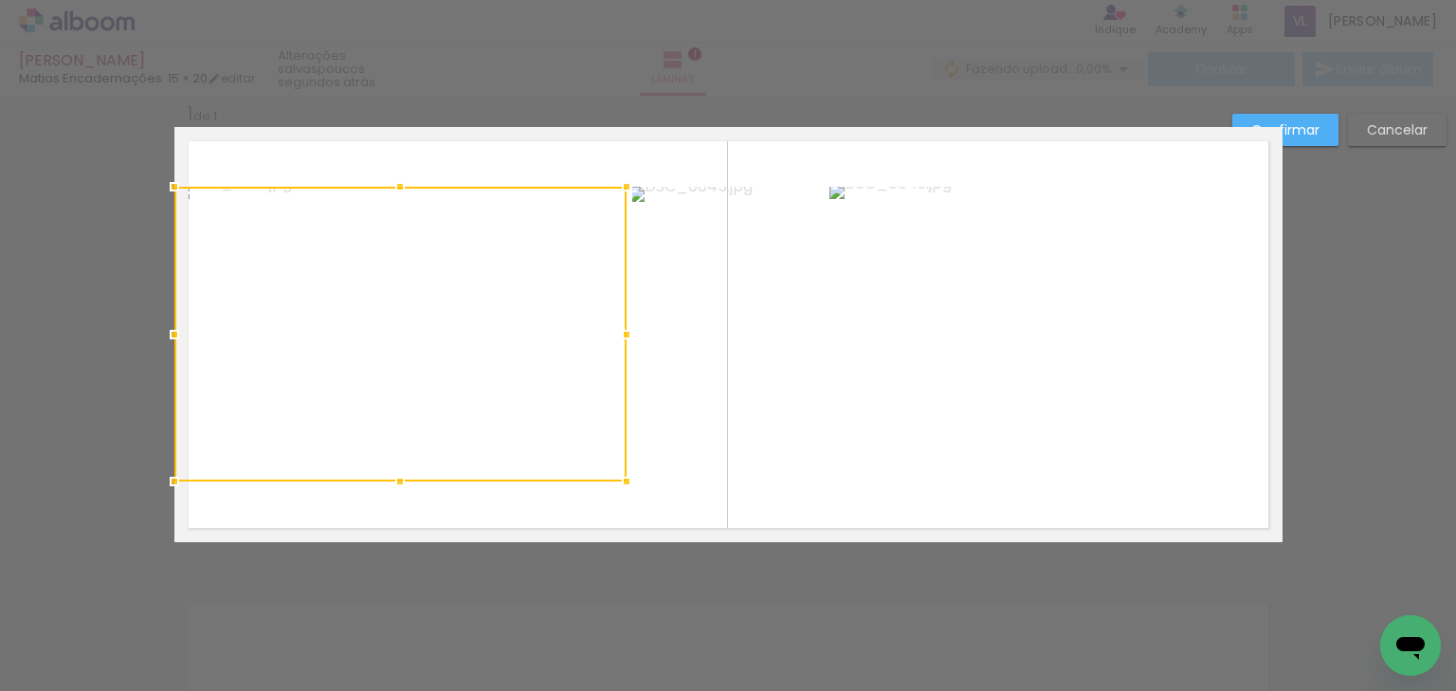
click at [716, 352] on quentale-photo at bounding box center [727, 334] width 191 height 295
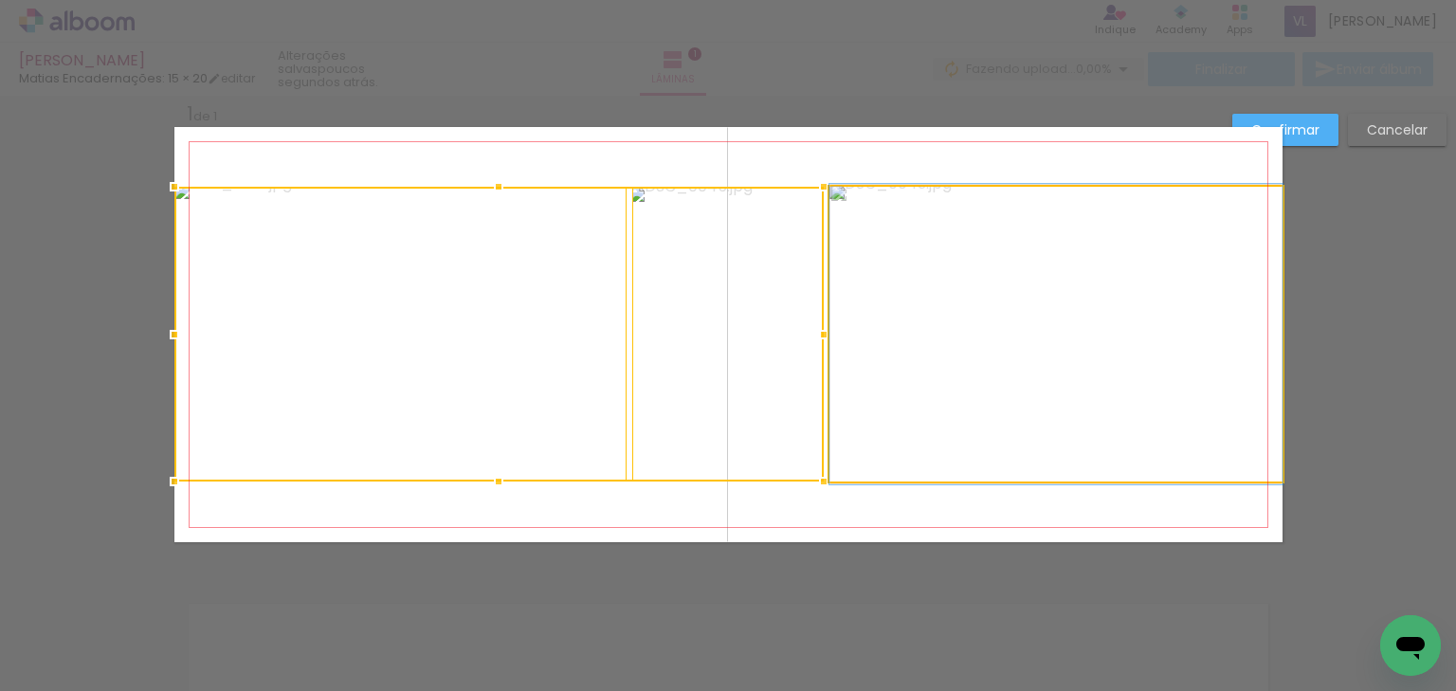
click at [1010, 353] on quentale-photo at bounding box center [1055, 334] width 453 height 295
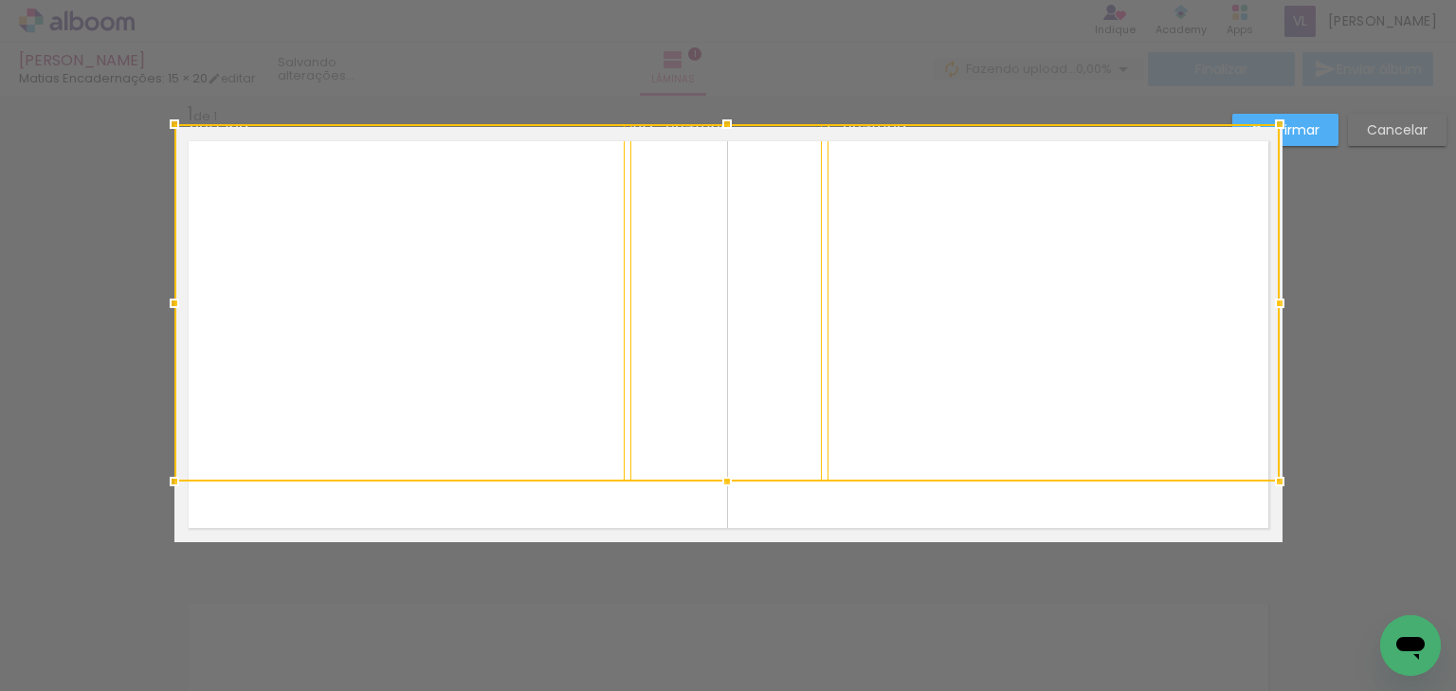
drag, startPoint x: 1278, startPoint y: 189, endPoint x: 1308, endPoint y: 136, distance: 59.8
click at [1308, 136] on div "Inserir lâmina 1 de 1 Confirmar Cancelar" at bounding box center [728, 557] width 1456 height 970
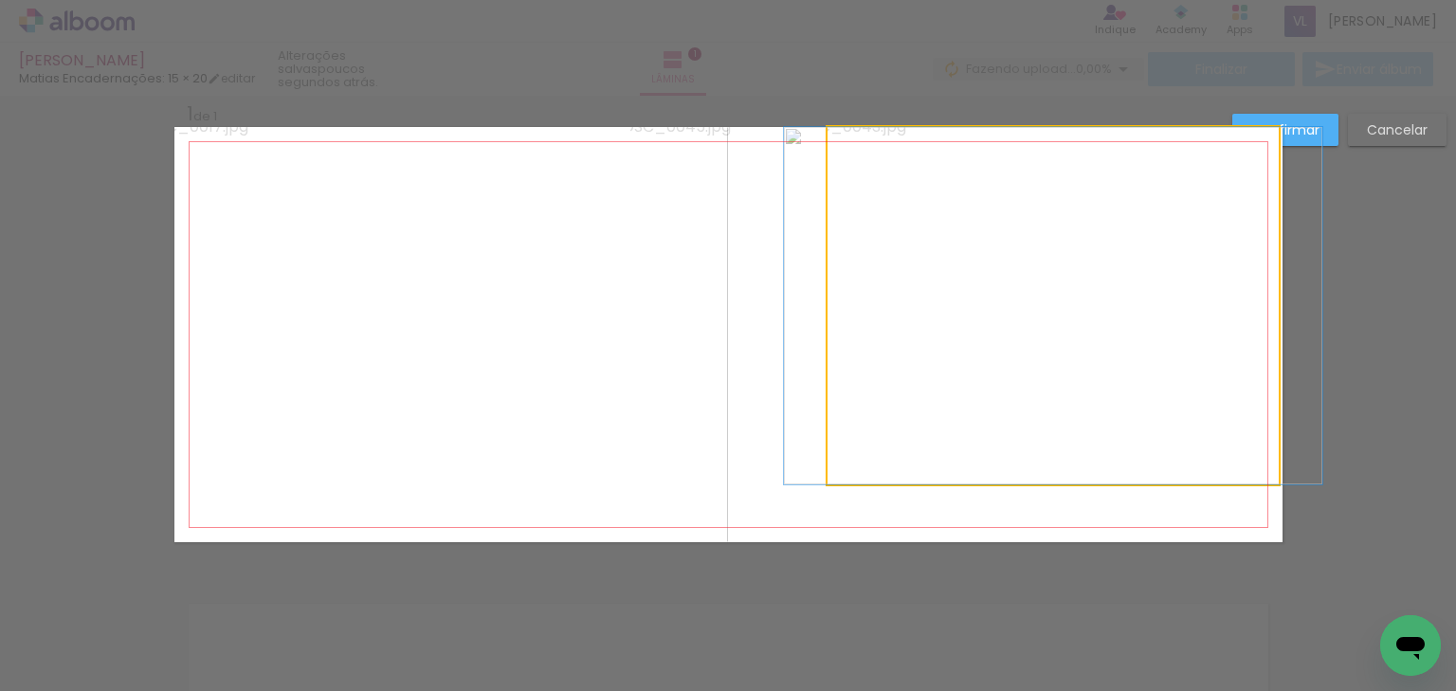
click at [1070, 306] on quentale-photo at bounding box center [1053, 305] width 452 height 357
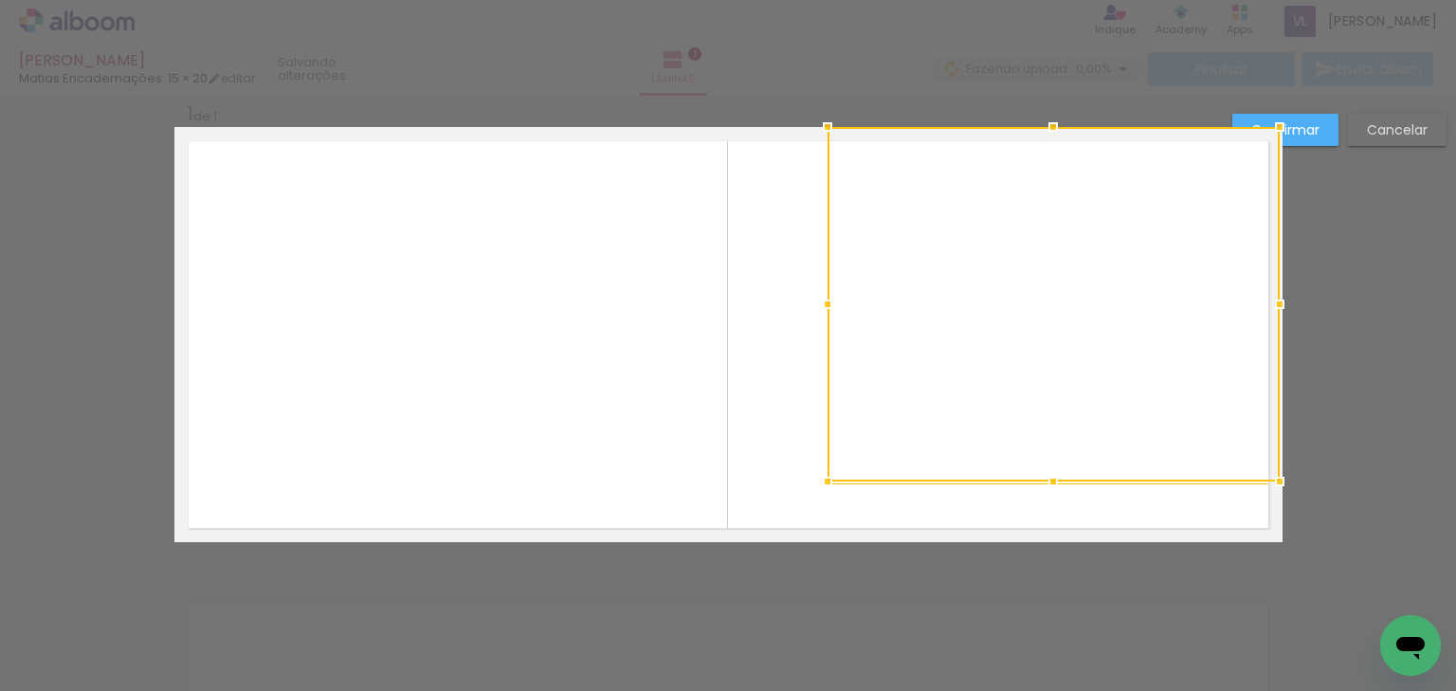
click at [682, 345] on quentale-photo at bounding box center [725, 305] width 191 height 357
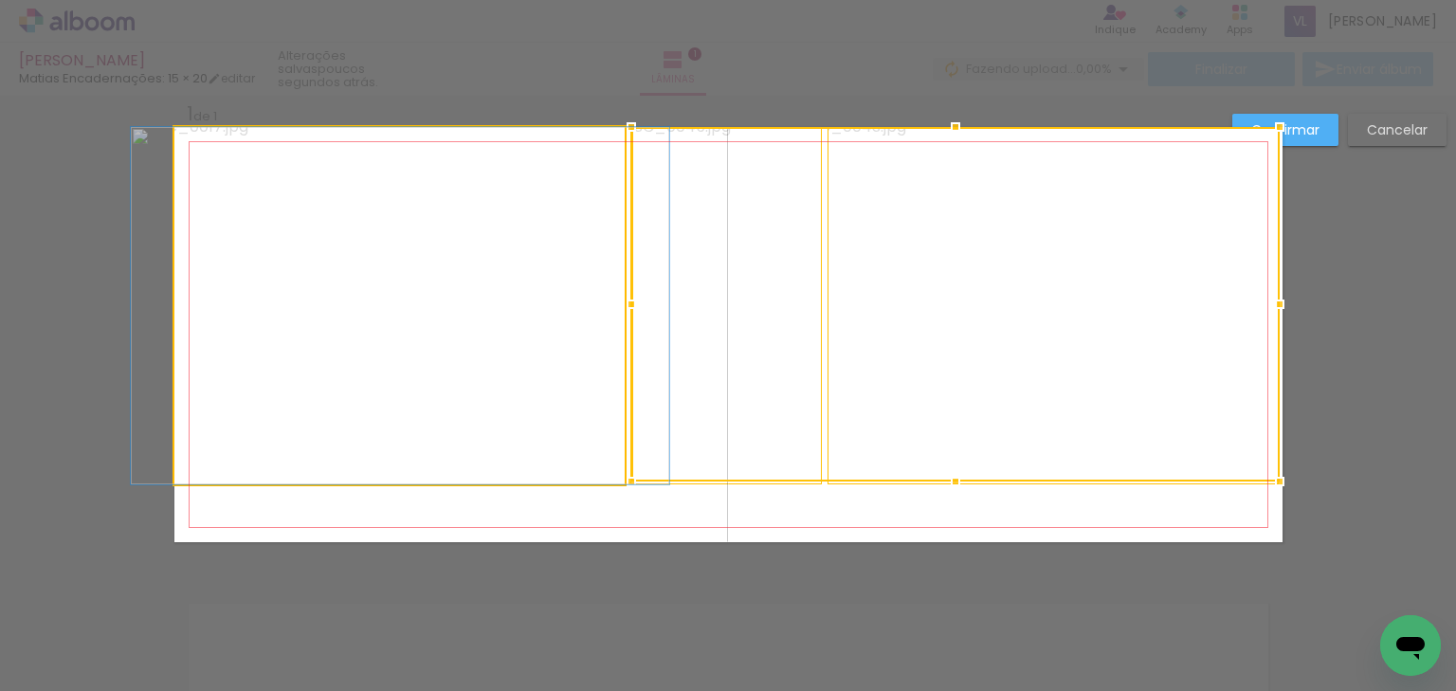
click at [498, 362] on quentale-photo at bounding box center [399, 305] width 451 height 357
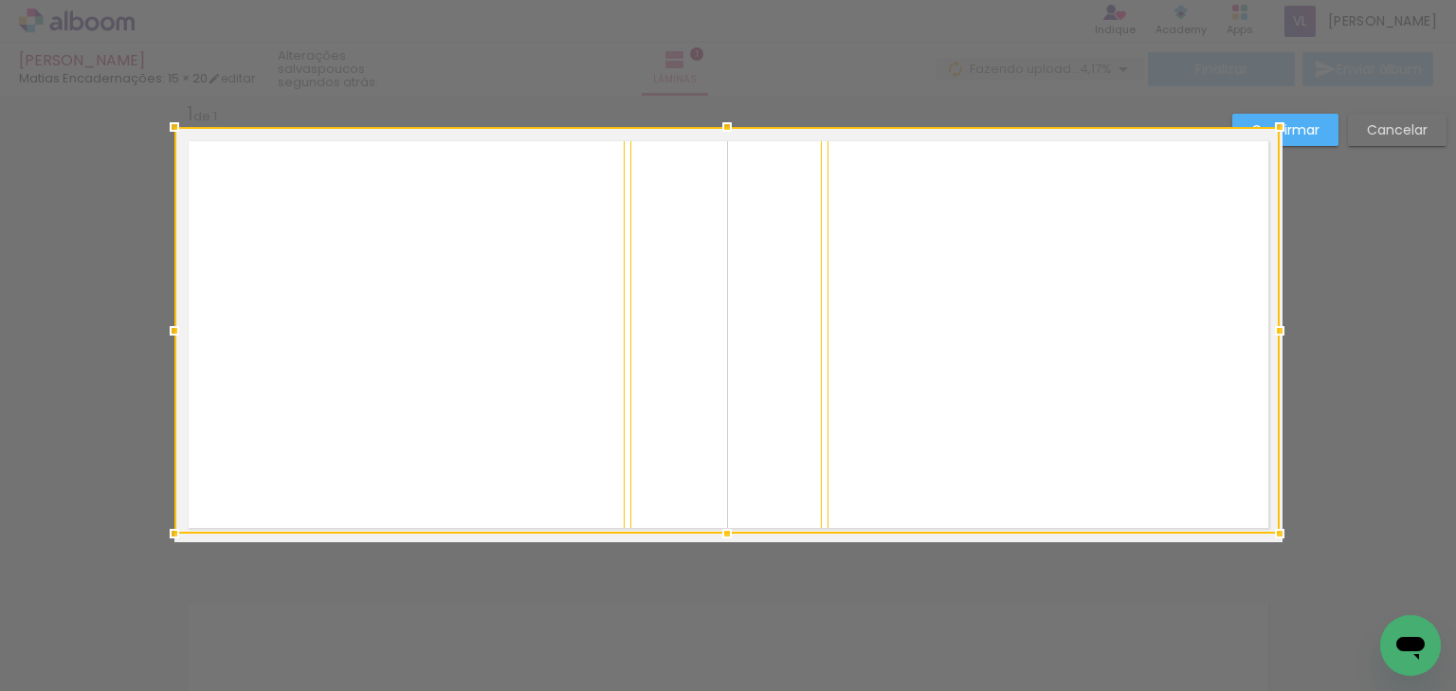
drag, startPoint x: 720, startPoint y: 482, endPoint x: 719, endPoint y: 496, distance: 13.3
click at [719, 496] on div at bounding box center [726, 330] width 1105 height 407
click at [557, 385] on div at bounding box center [726, 332] width 1105 height 410
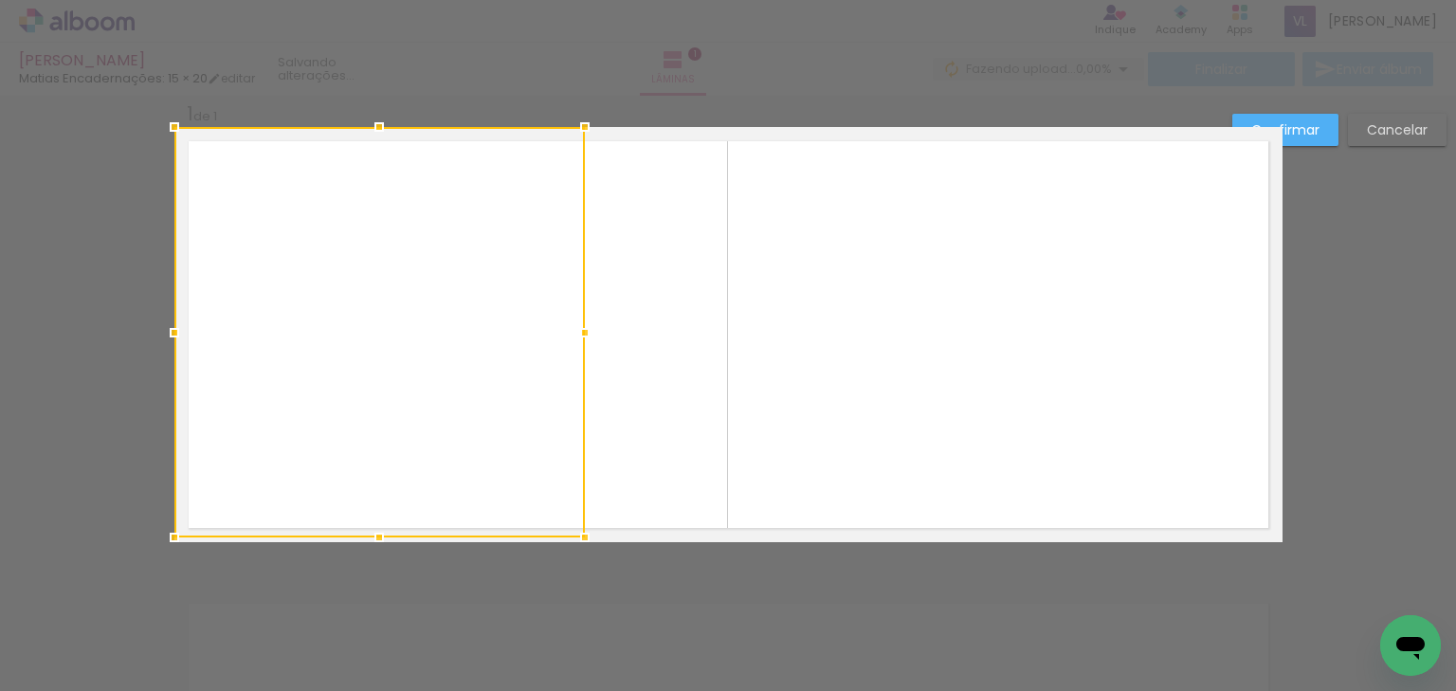
drag, startPoint x: 616, startPoint y: 332, endPoint x: 575, endPoint y: 334, distance: 40.8
click at [575, 334] on div at bounding box center [585, 333] width 38 height 38
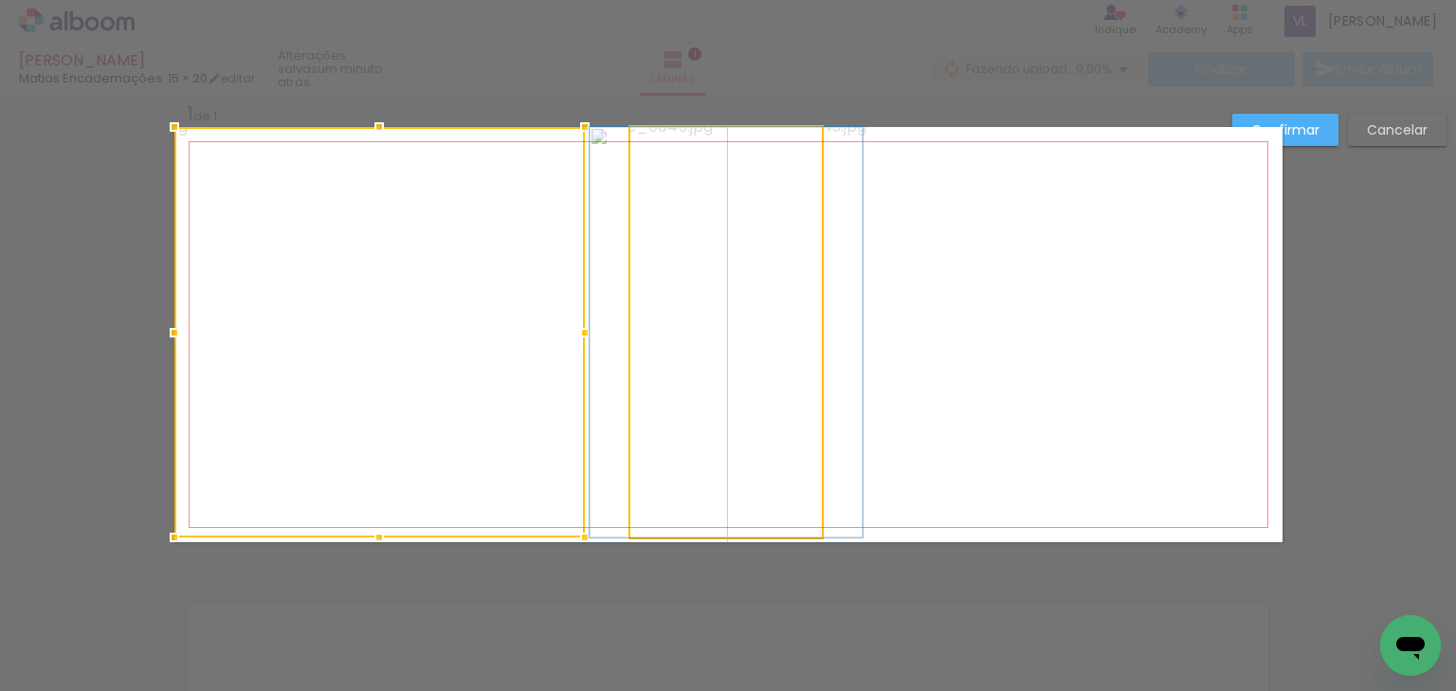
click at [680, 334] on quentale-photo at bounding box center [725, 332] width 191 height 410
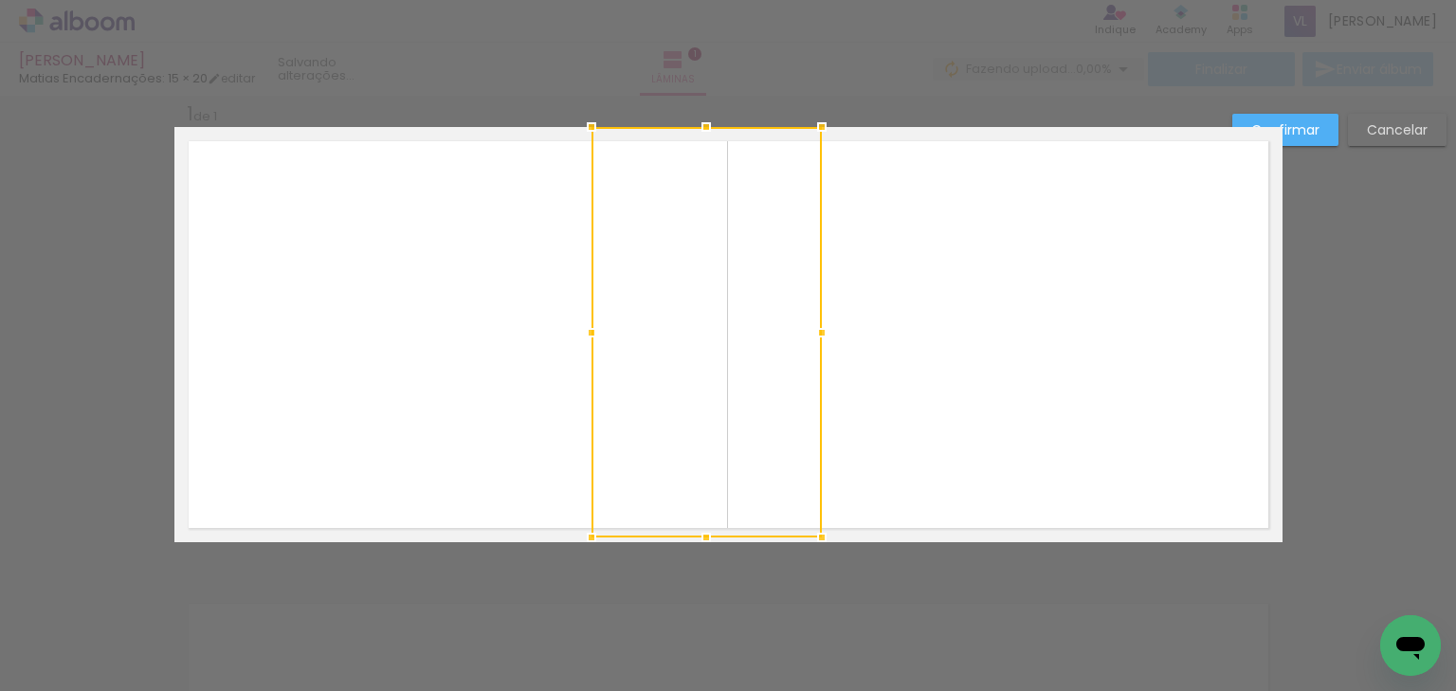
drag, startPoint x: 633, startPoint y: 337, endPoint x: 593, endPoint y: 337, distance: 39.8
click at [593, 337] on div at bounding box center [591, 333] width 38 height 38
click at [1330, 122] on paper-button "Confirmar" at bounding box center [1285, 130] width 106 height 32
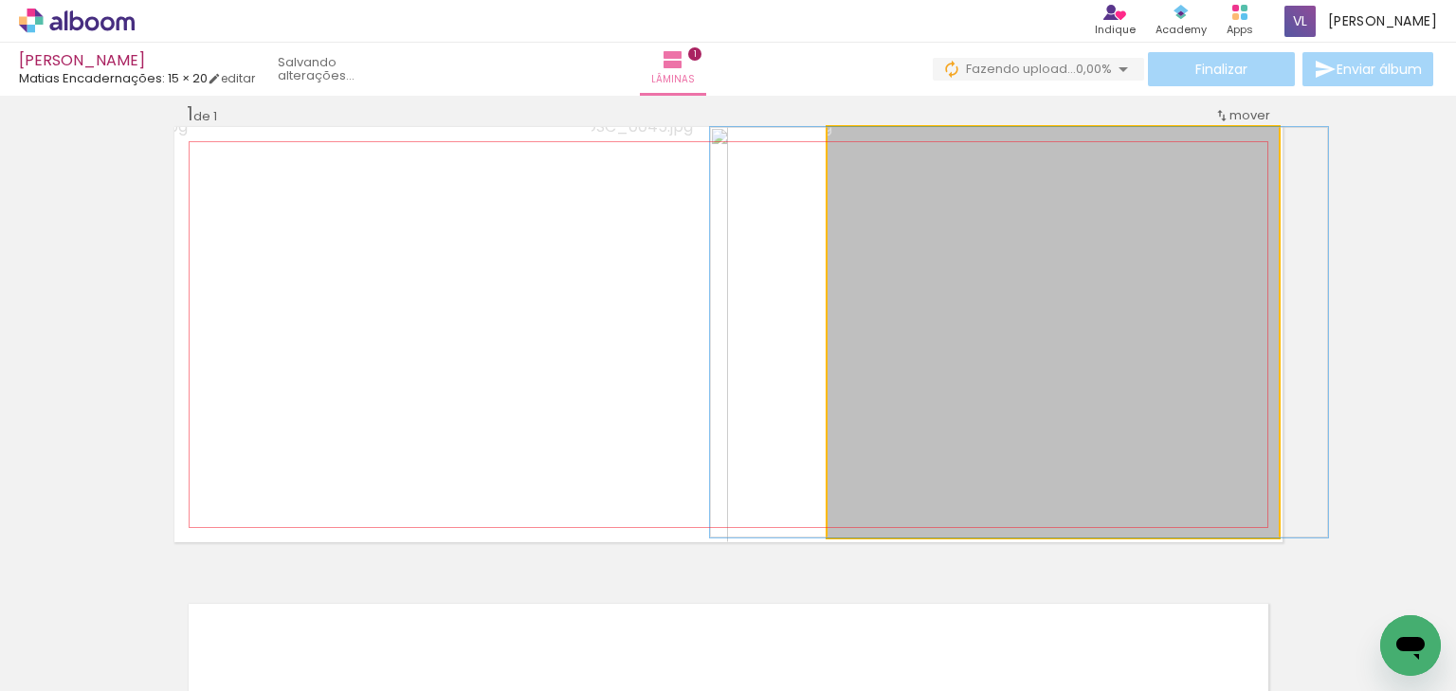
drag, startPoint x: 1137, startPoint y: 346, endPoint x: 1103, endPoint y: 349, distance: 34.2
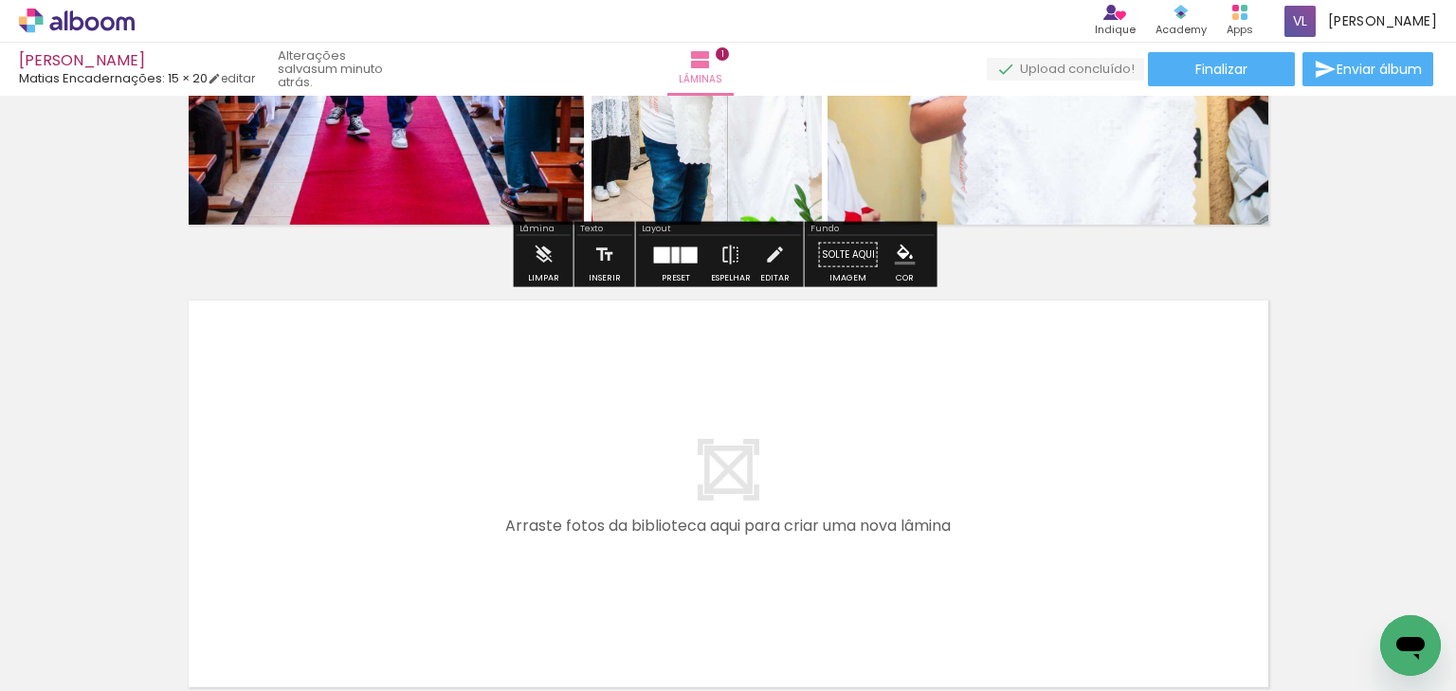
scroll to position [479, 0]
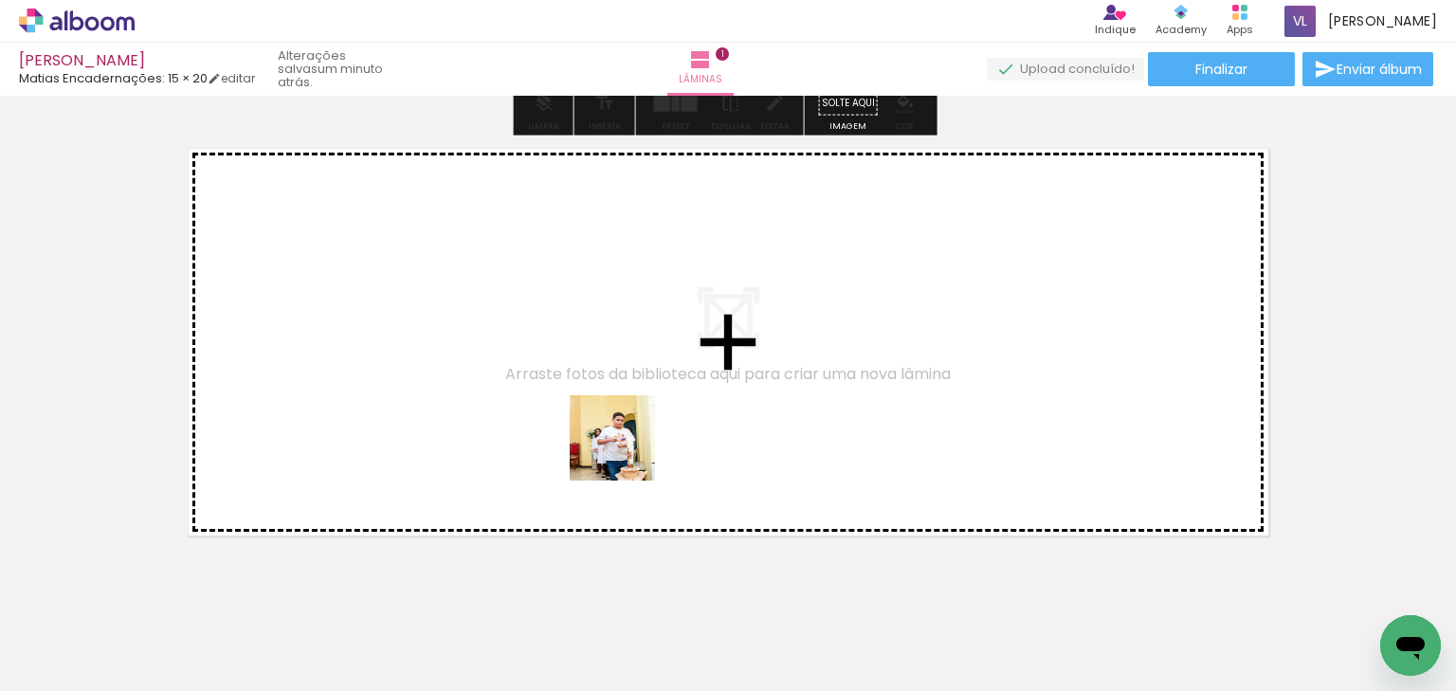
drag, startPoint x: 598, startPoint y: 627, endPoint x: 626, endPoint y: 451, distance: 178.6
click at [626, 451] on quentale-workspace at bounding box center [728, 345] width 1456 height 691
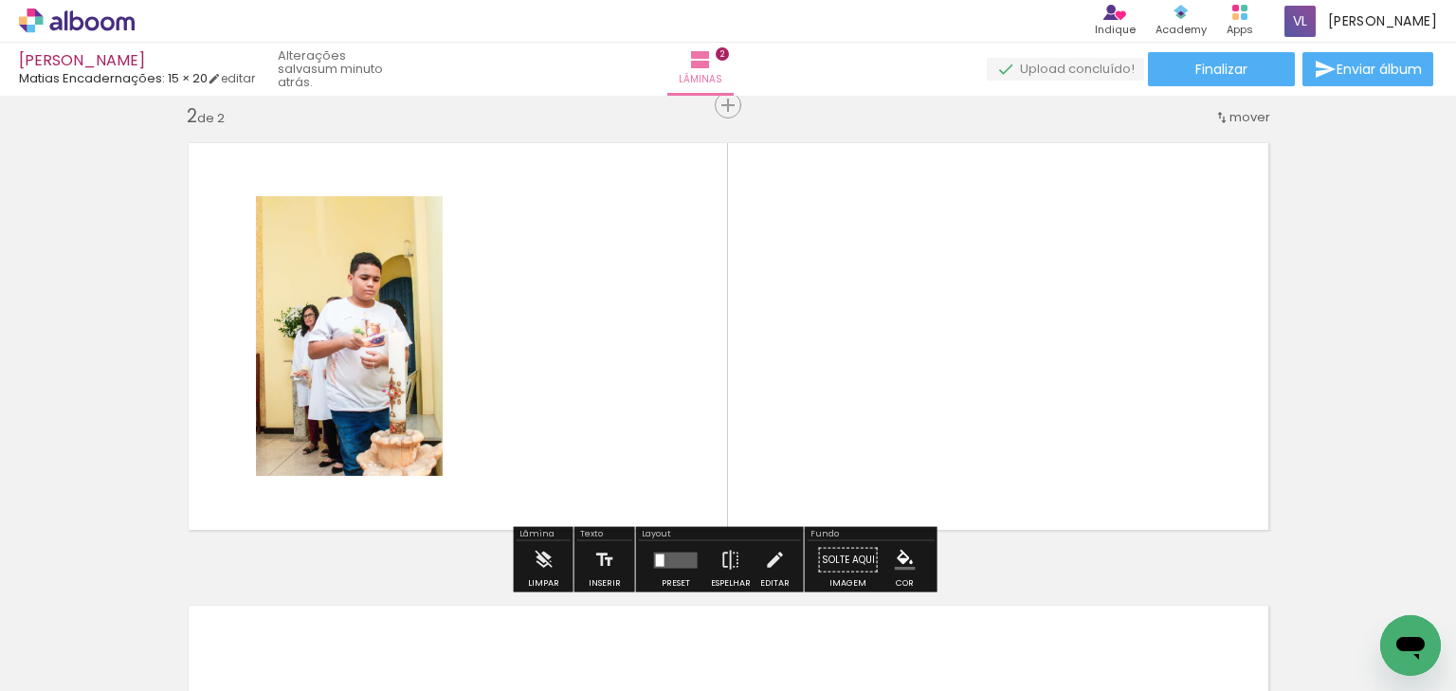
scroll to position [486, 0]
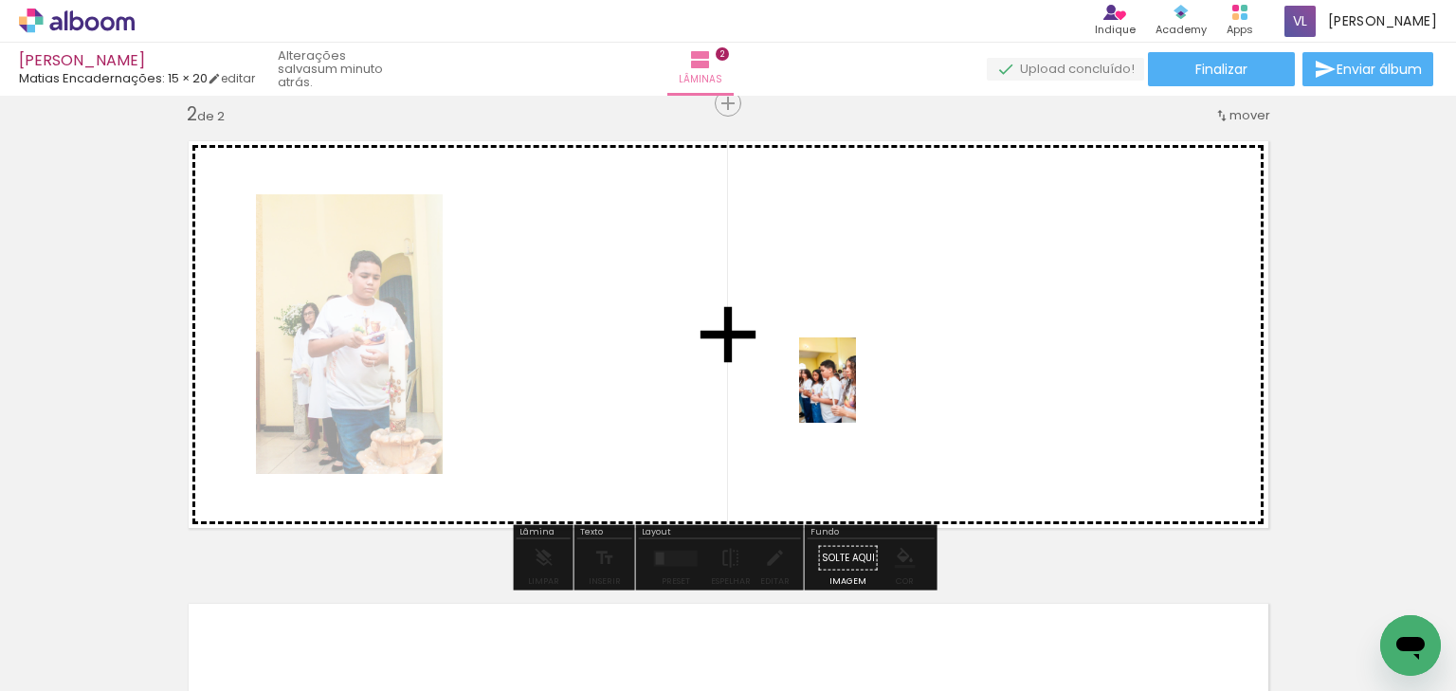
drag, startPoint x: 747, startPoint y: 612, endPoint x: 856, endPoint y: 394, distance: 243.7
click at [856, 394] on quentale-workspace at bounding box center [728, 345] width 1456 height 691
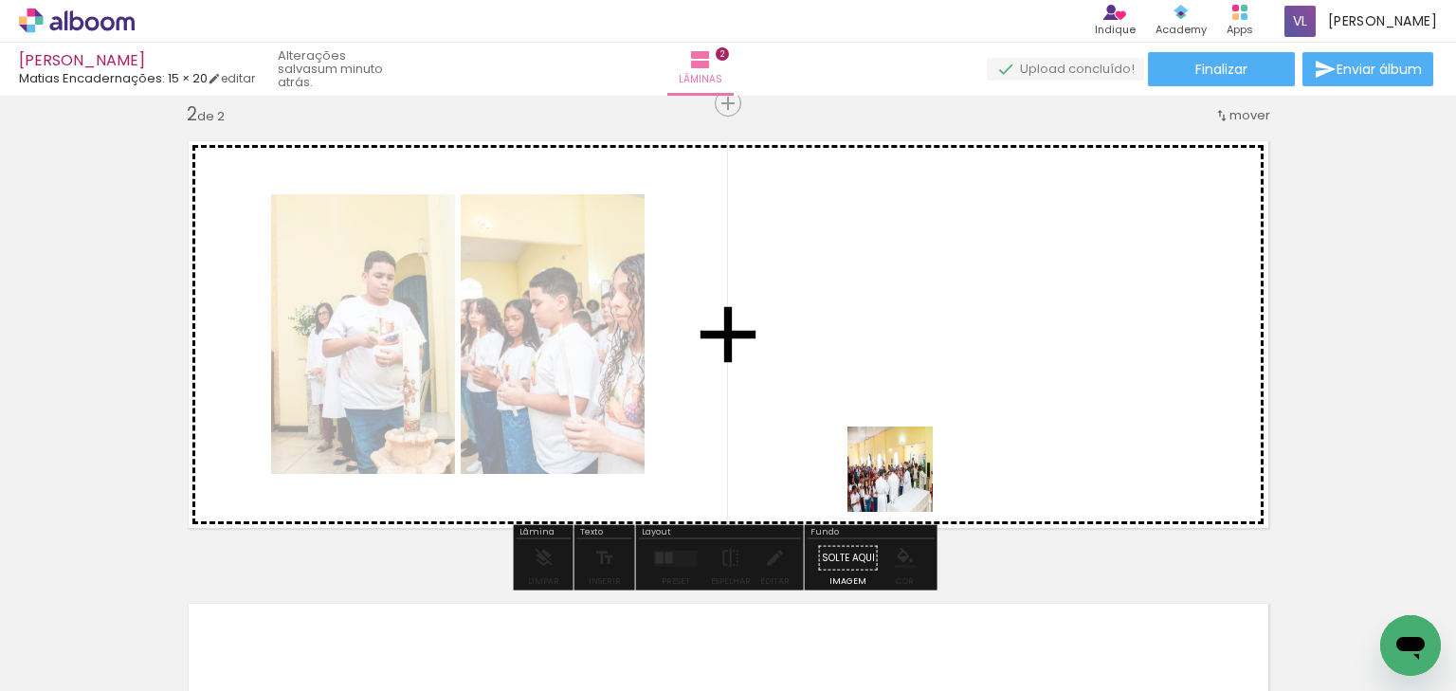
drag, startPoint x: 843, startPoint y: 629, endPoint x: 1006, endPoint y: 534, distance: 189.9
click at [969, 380] on quentale-workspace at bounding box center [728, 345] width 1456 height 691
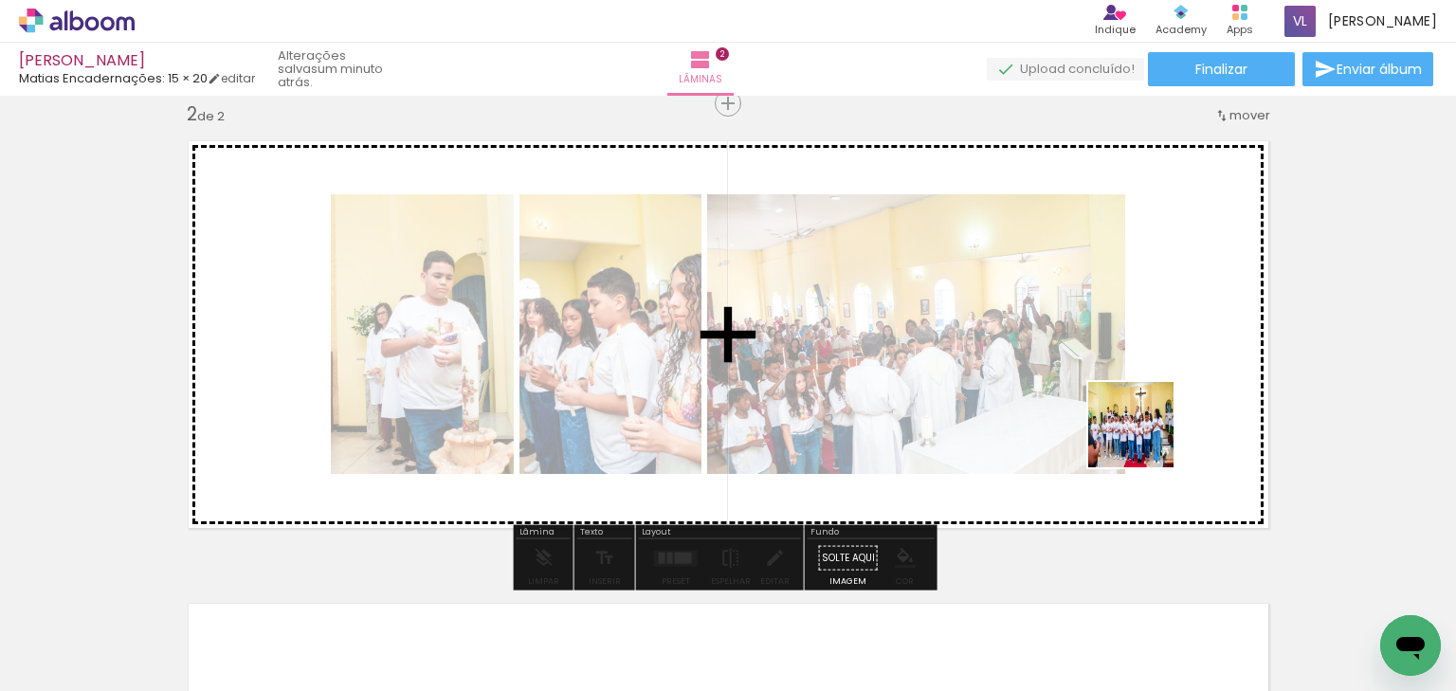
drag, startPoint x: 961, startPoint y: 641, endPoint x: 1147, endPoint y: 435, distance: 277.1
click at [1147, 435] on quentale-workspace at bounding box center [728, 345] width 1456 height 691
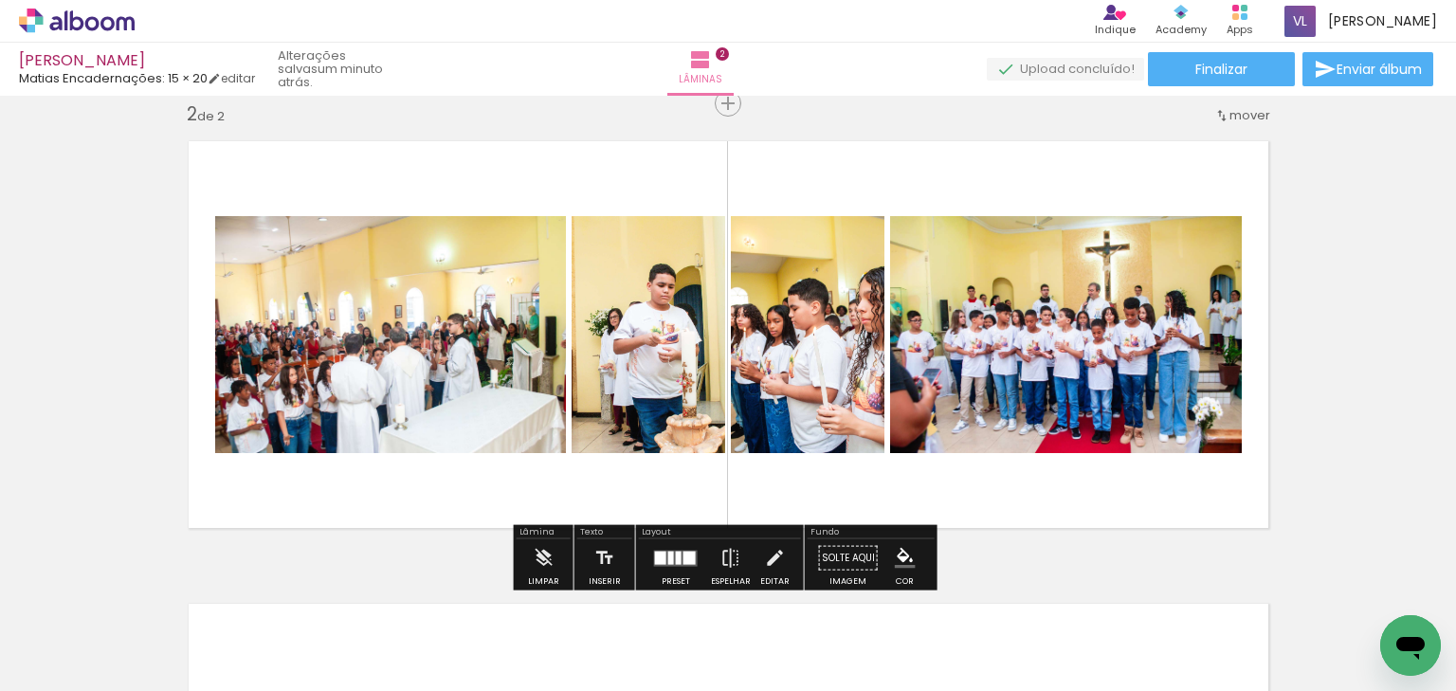
click at [660, 556] on div at bounding box center [660, 557] width 11 height 13
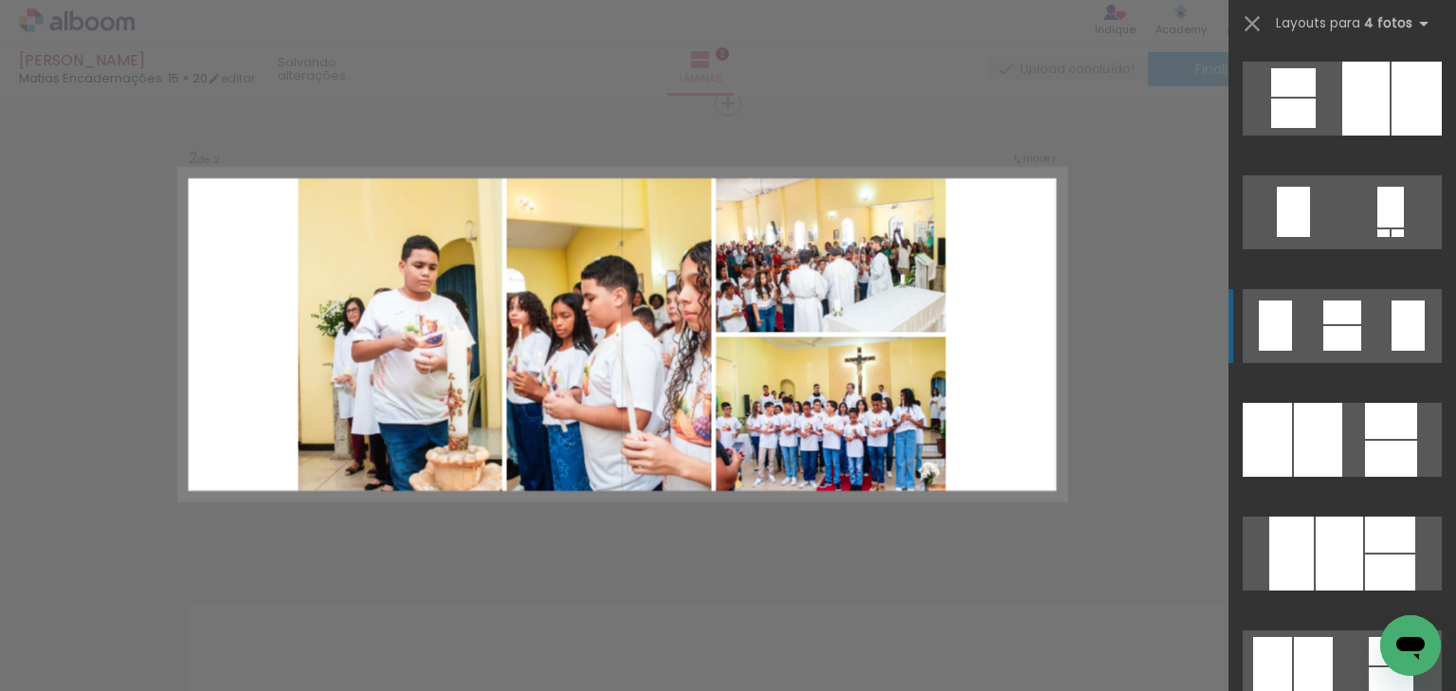
scroll to position [1441, 0]
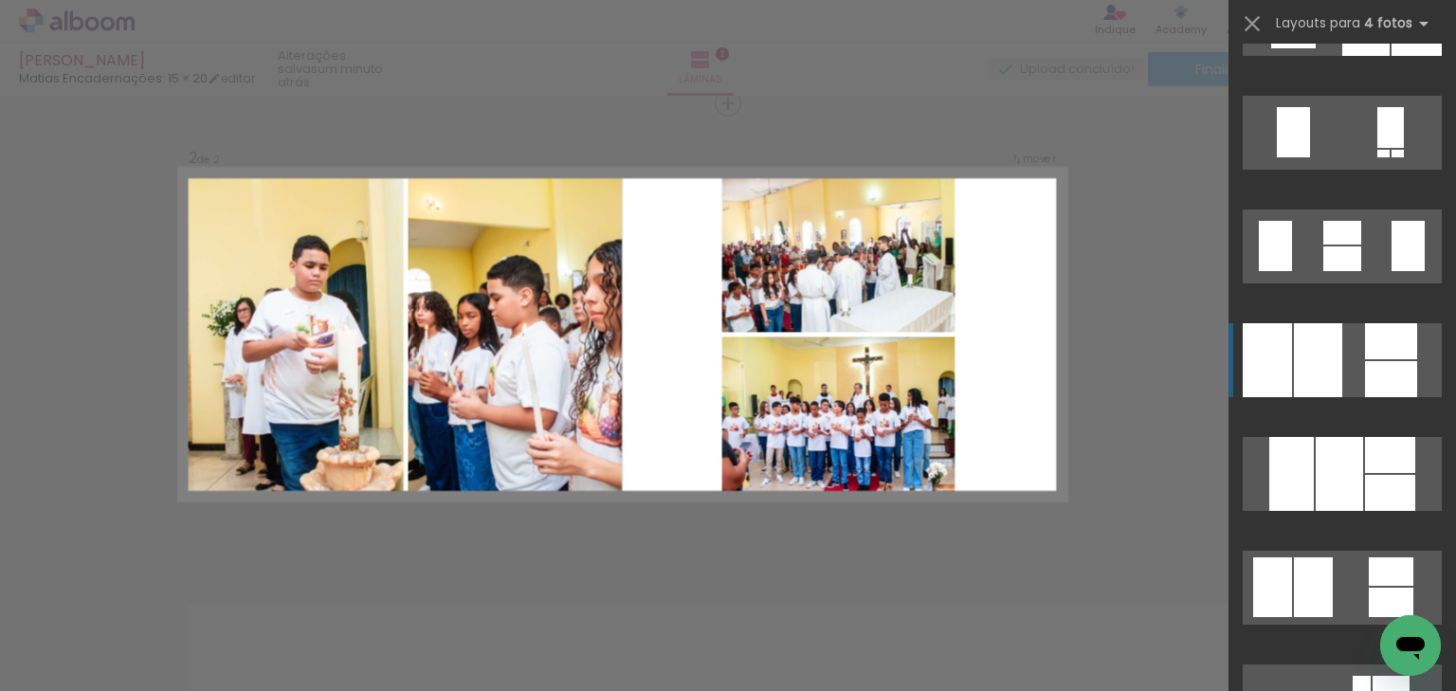
click at [1372, 365] on div at bounding box center [1391, 379] width 52 height 36
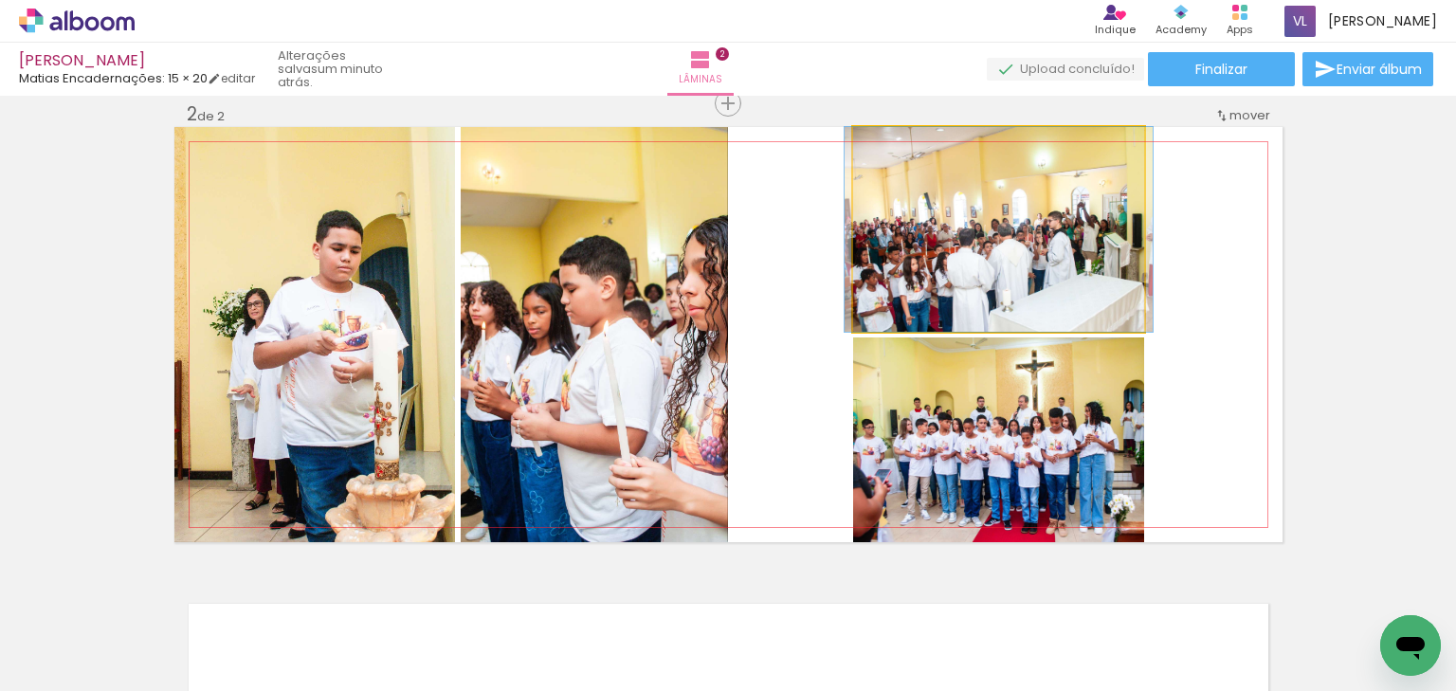
click at [1006, 202] on quentale-photo at bounding box center [998, 229] width 291 height 205
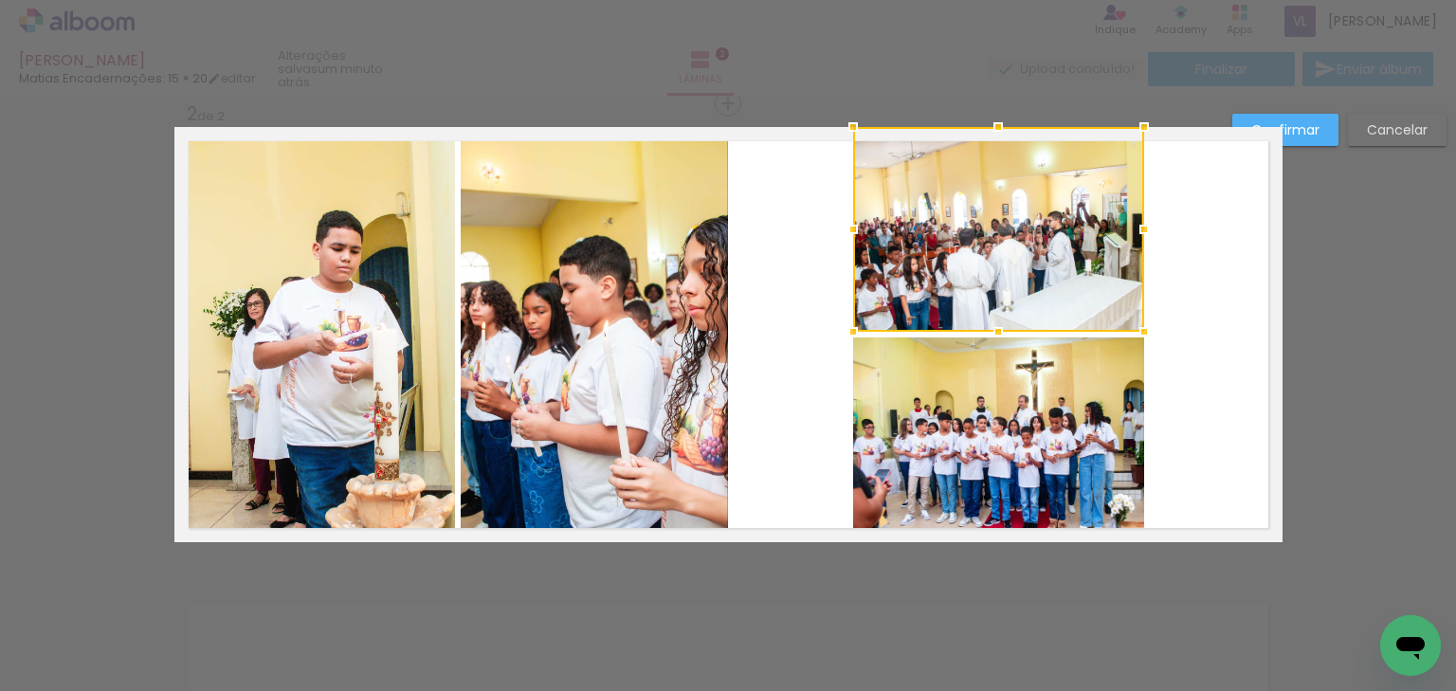
click at [1060, 417] on quentale-photo at bounding box center [998, 439] width 291 height 205
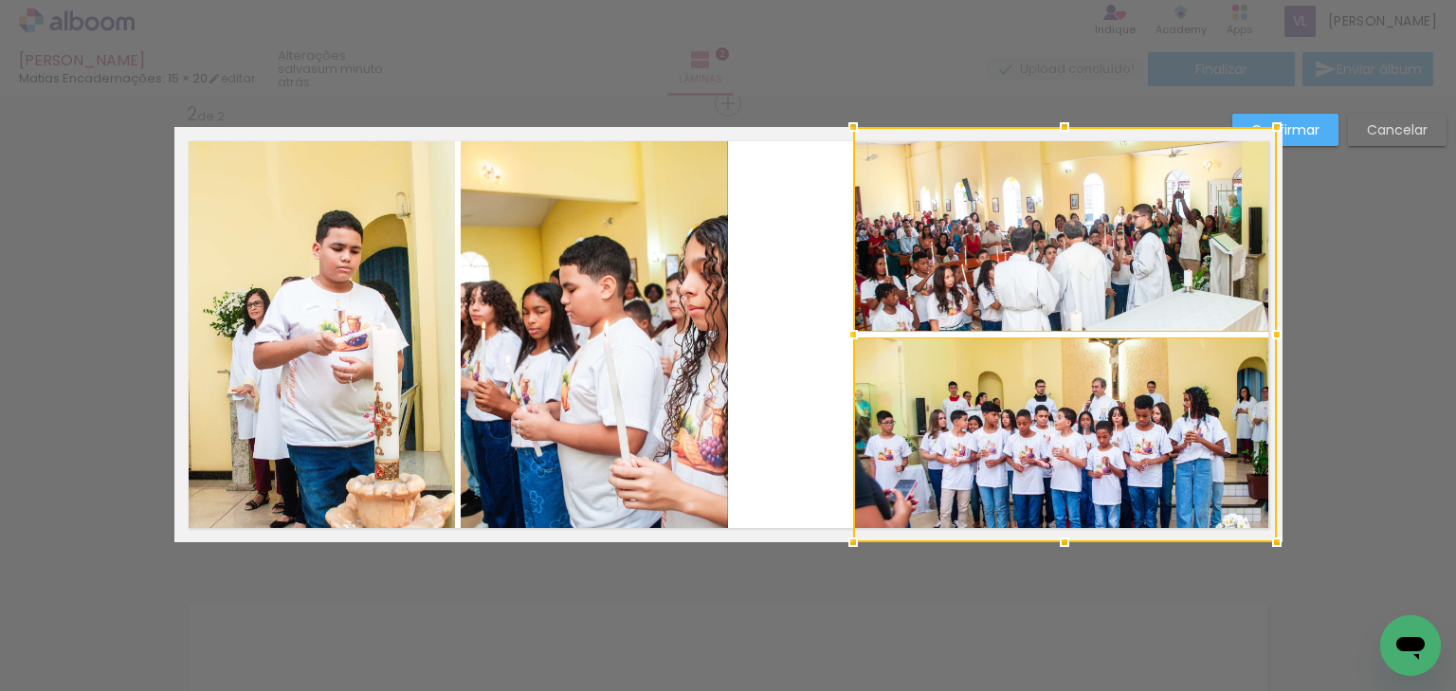
drag, startPoint x: 1143, startPoint y: 335, endPoint x: 1266, endPoint y: 326, distance: 123.5
click at [1266, 326] on div at bounding box center [1277, 335] width 38 height 38
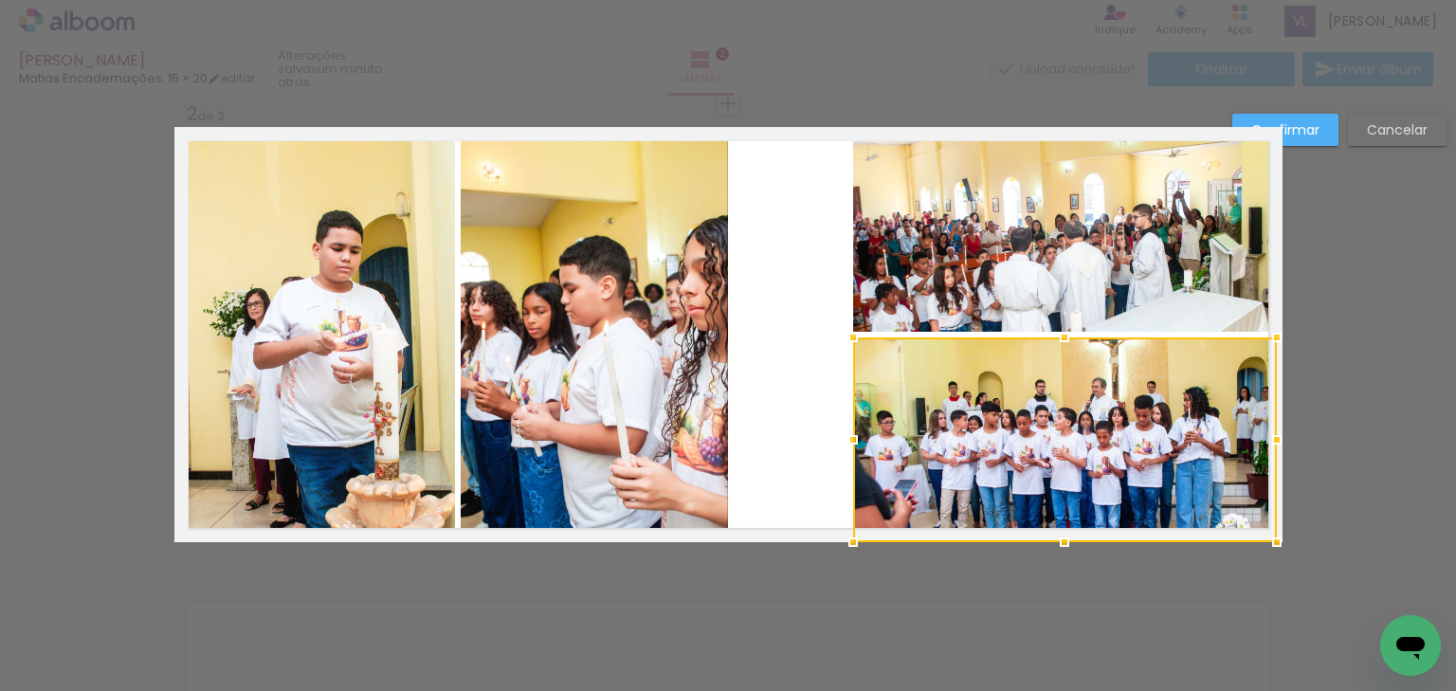
click at [1131, 281] on quentale-photo at bounding box center [1065, 229] width 424 height 205
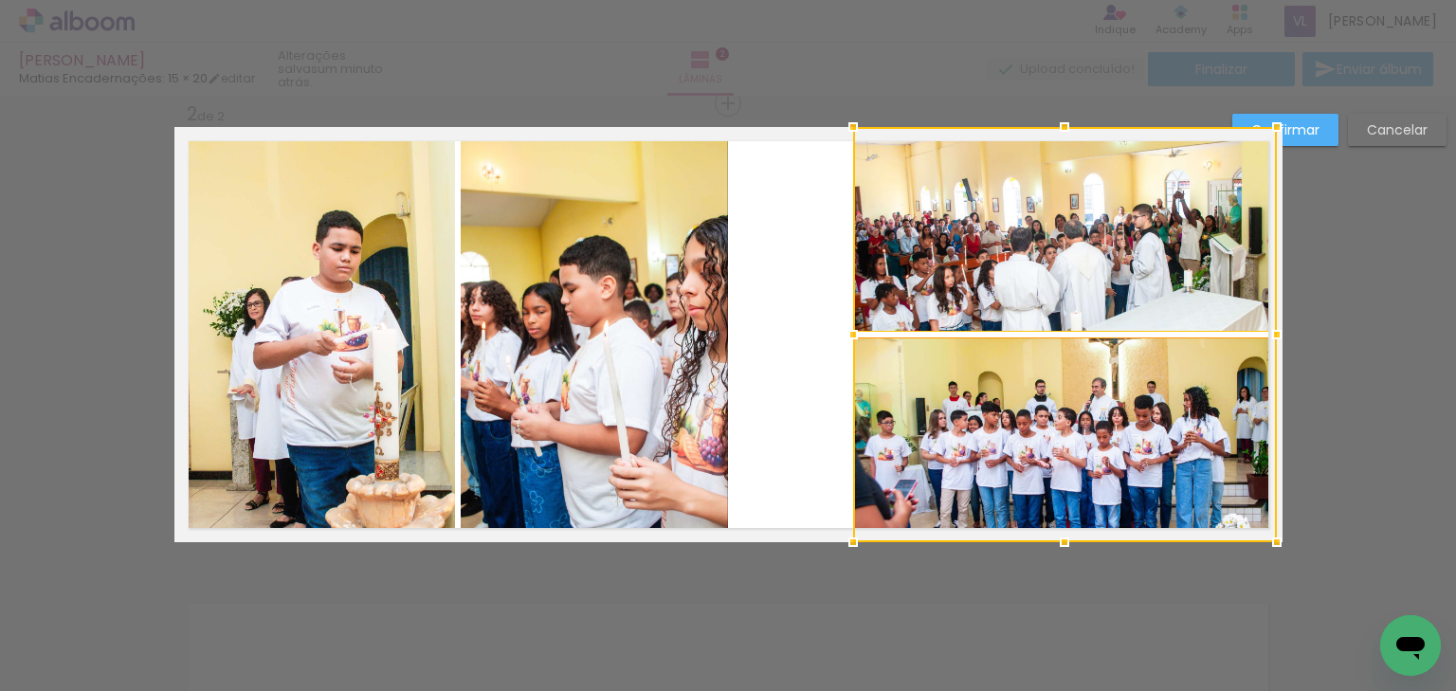
drag, startPoint x: 1141, startPoint y: 413, endPoint x: 948, endPoint y: 383, distance: 195.7
click at [1139, 412] on div at bounding box center [1065, 334] width 424 height 415
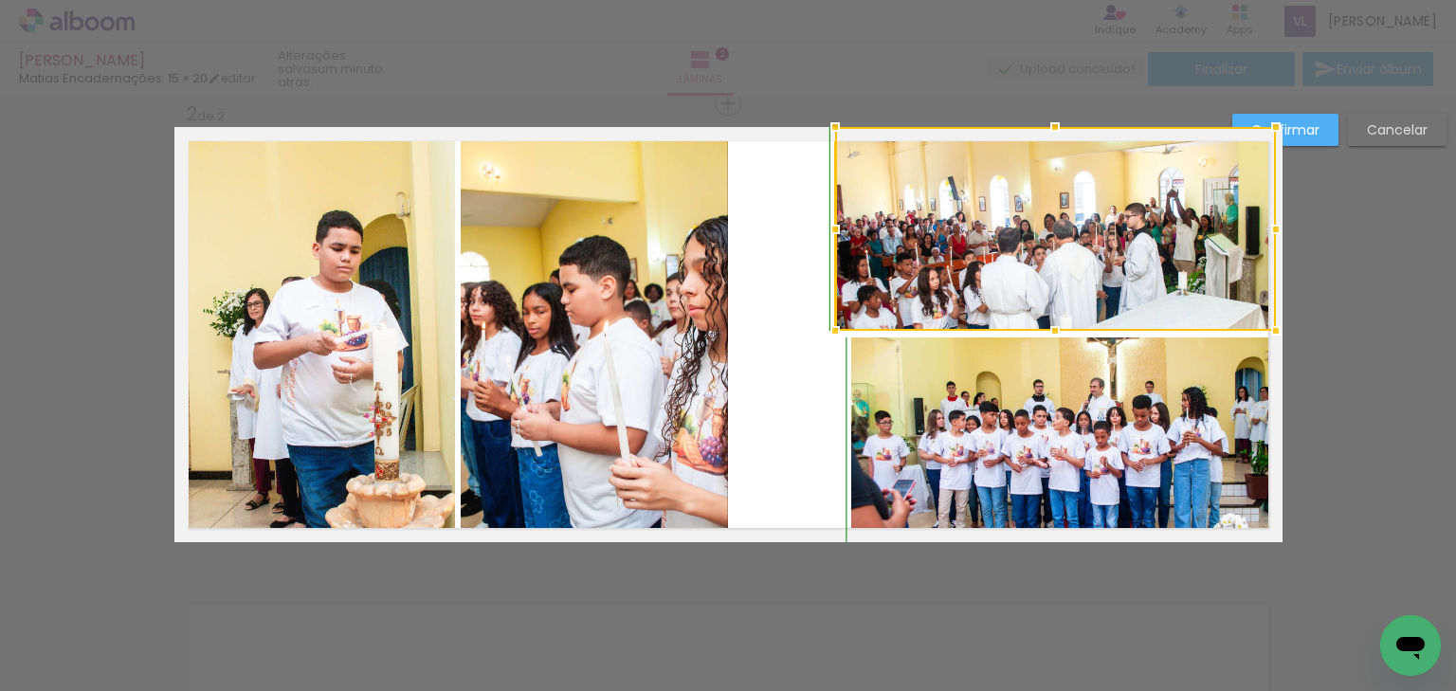
drag, startPoint x: 852, startPoint y: 336, endPoint x: 836, endPoint y: 333, distance: 16.6
click at [836, 333] on div at bounding box center [835, 331] width 38 height 38
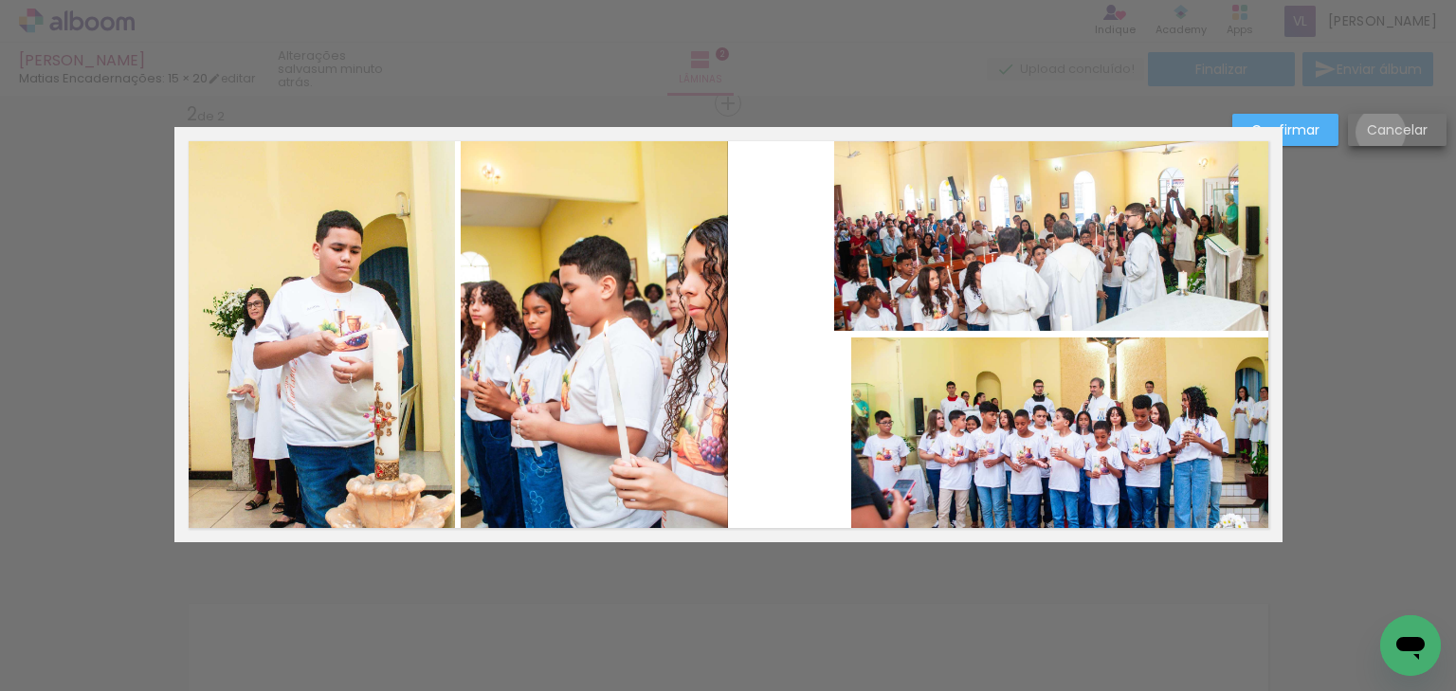
click at [0, 0] on slot "Cancelar" at bounding box center [0, 0] width 0 height 0
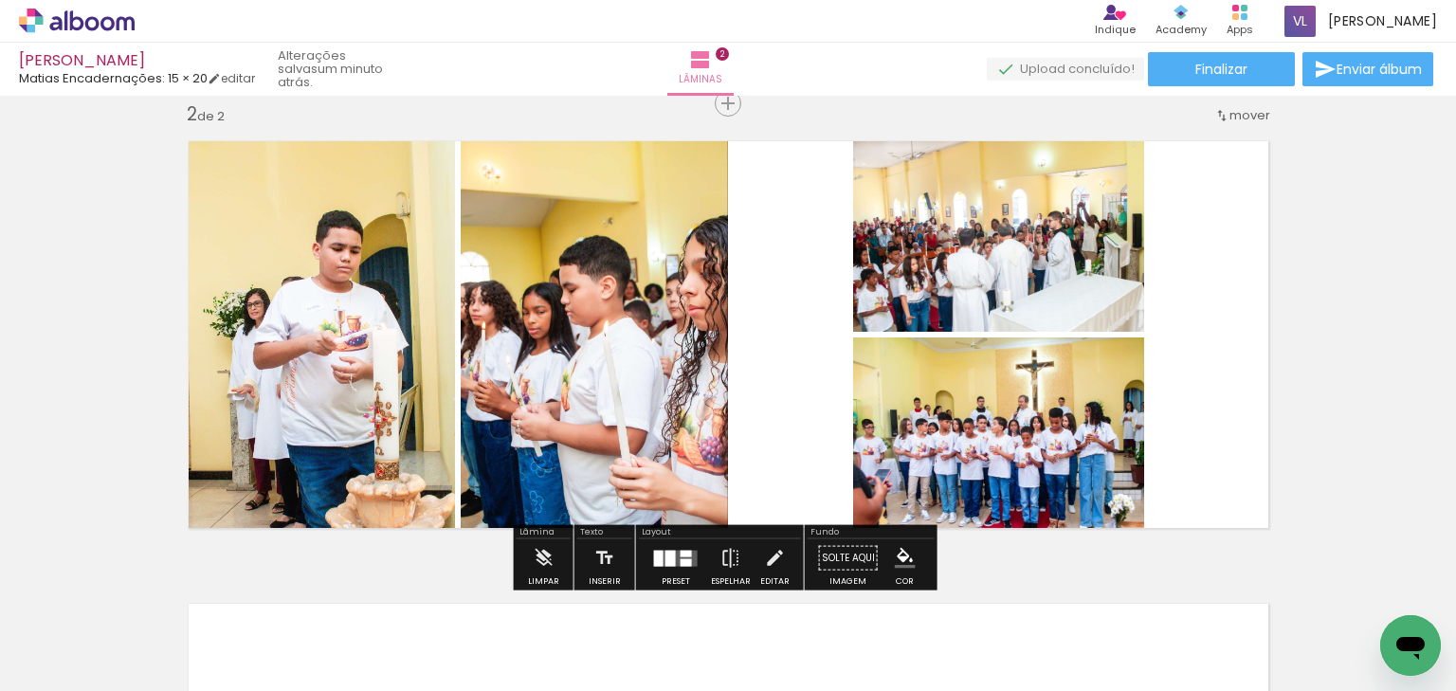
click at [1037, 263] on quentale-photo at bounding box center [998, 229] width 291 height 205
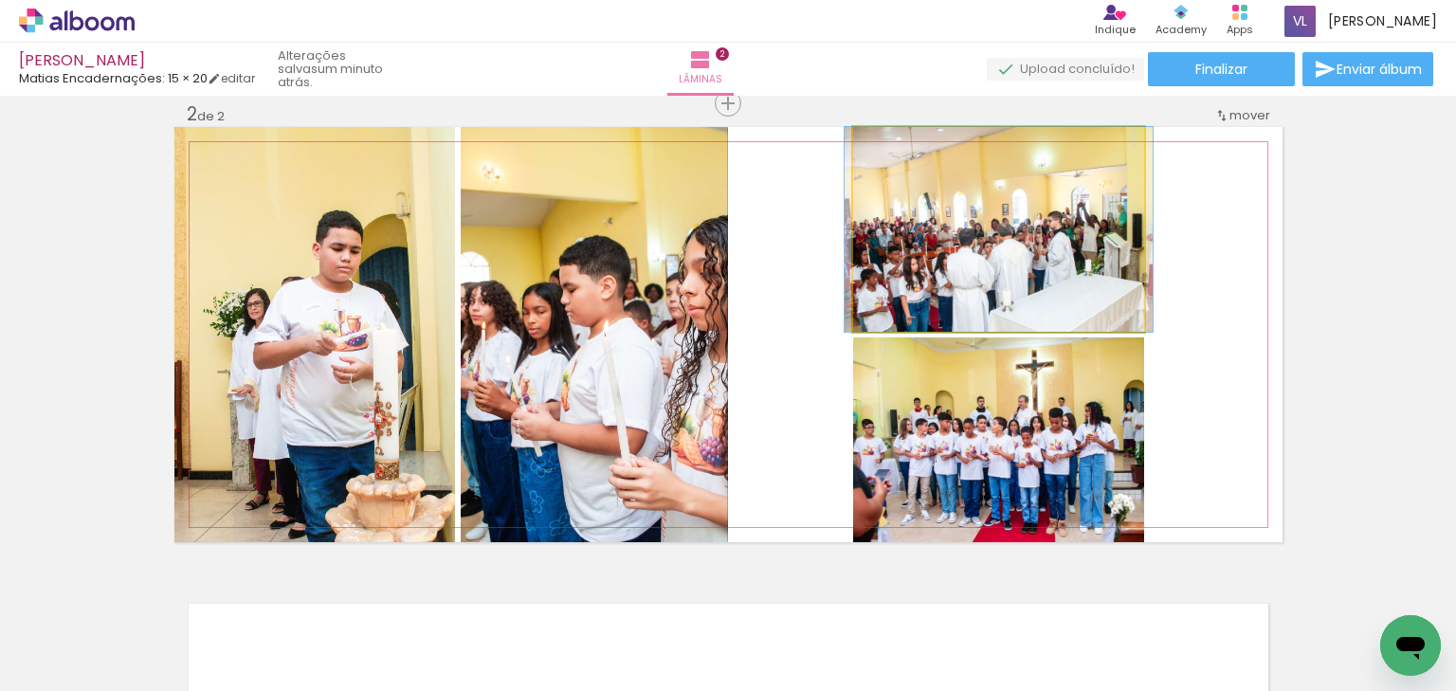
click at [1037, 263] on quentale-photo at bounding box center [998, 229] width 291 height 205
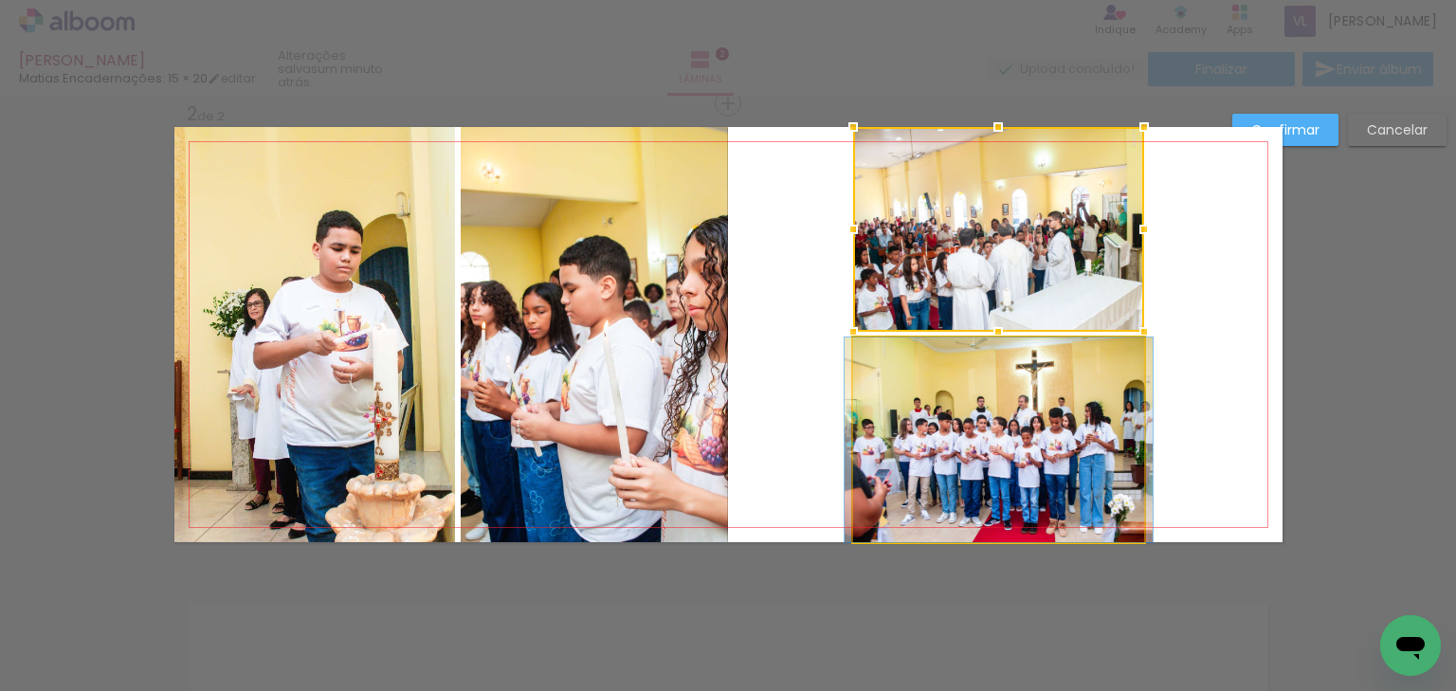
drag, startPoint x: 1060, startPoint y: 464, endPoint x: 1097, endPoint y: 437, distance: 45.3
click at [1060, 464] on quentale-photo at bounding box center [998, 439] width 291 height 205
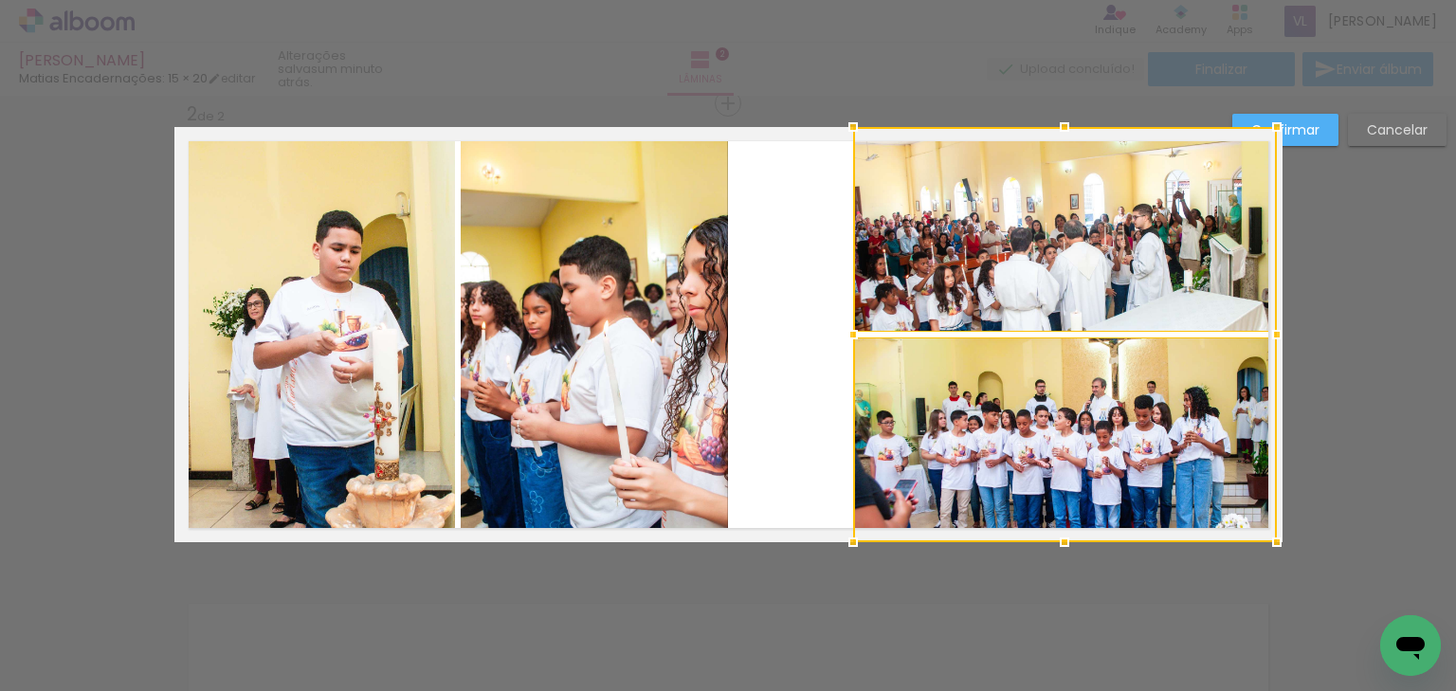
drag, startPoint x: 1149, startPoint y: 335, endPoint x: 1273, endPoint y: 324, distance: 124.6
click at [1274, 324] on div at bounding box center [1277, 335] width 38 height 38
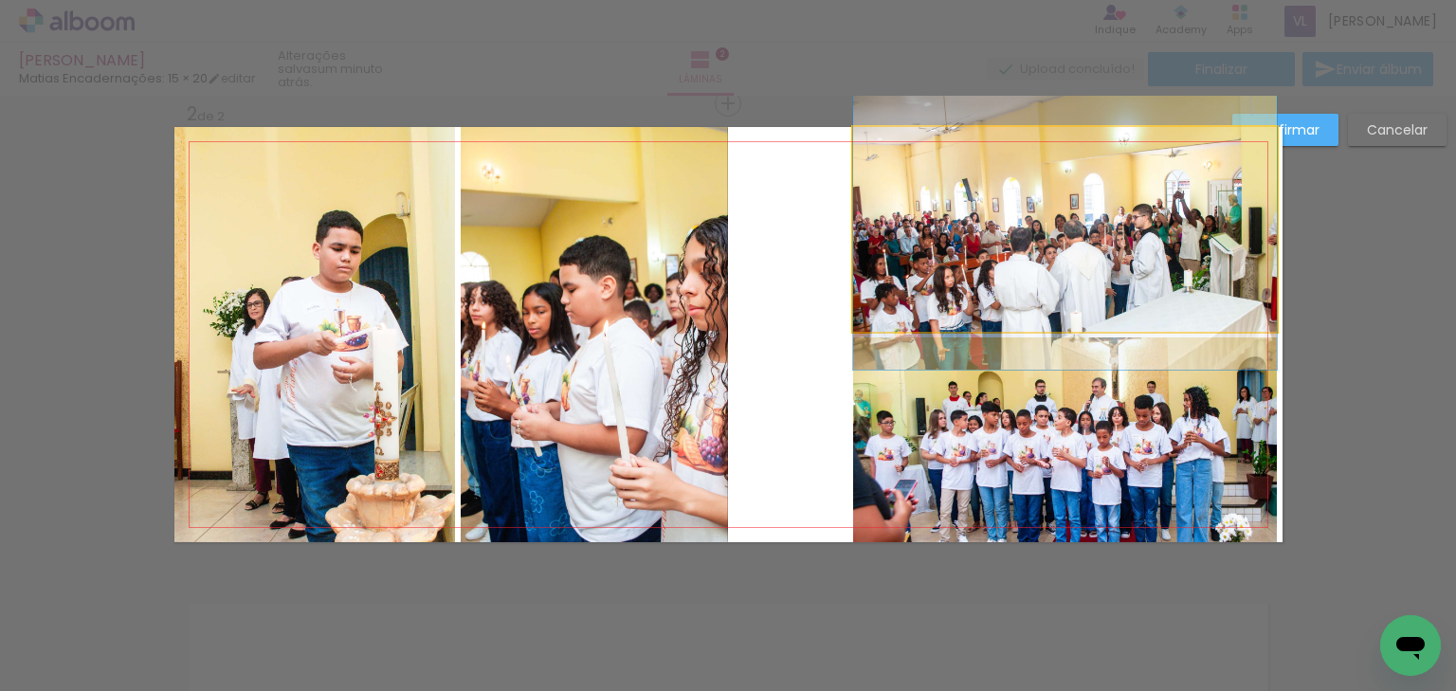
click at [1054, 236] on quentale-photo at bounding box center [1065, 229] width 424 height 205
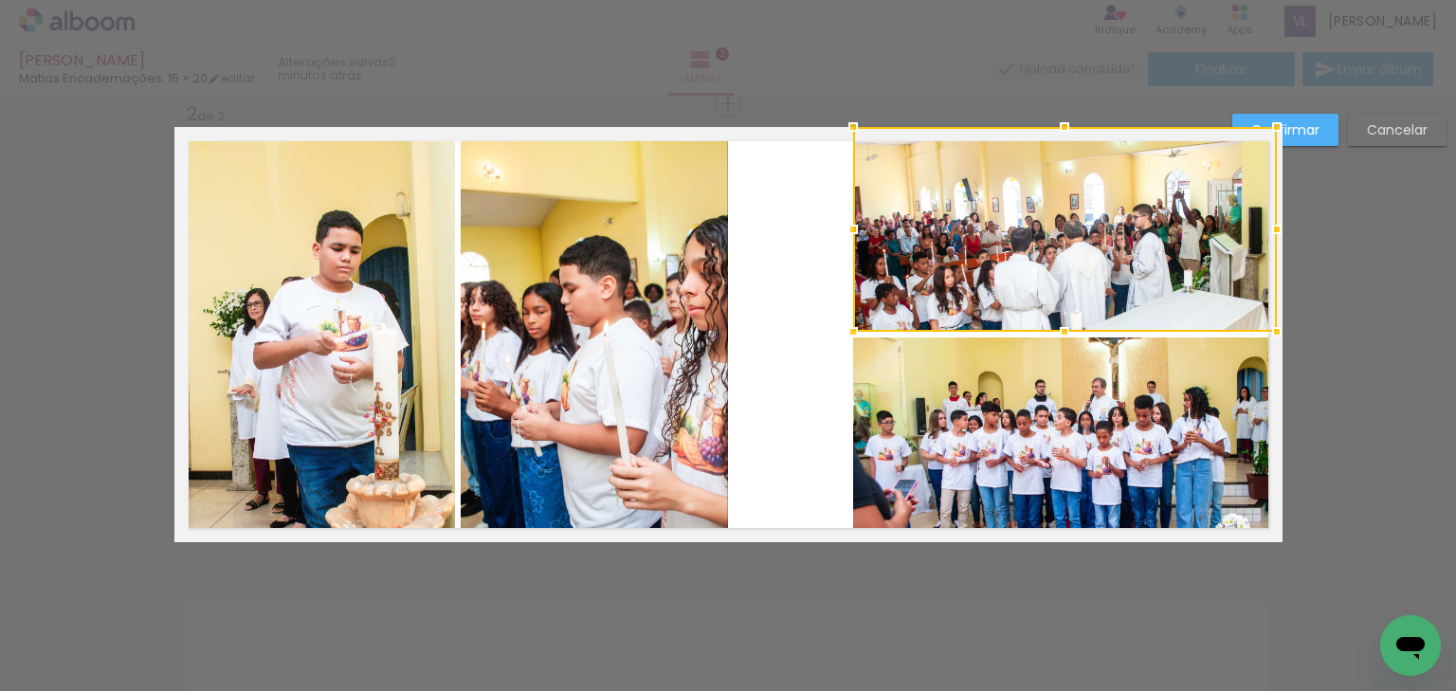
click at [0, 0] on slot "Confirmar" at bounding box center [0, 0] width 0 height 0
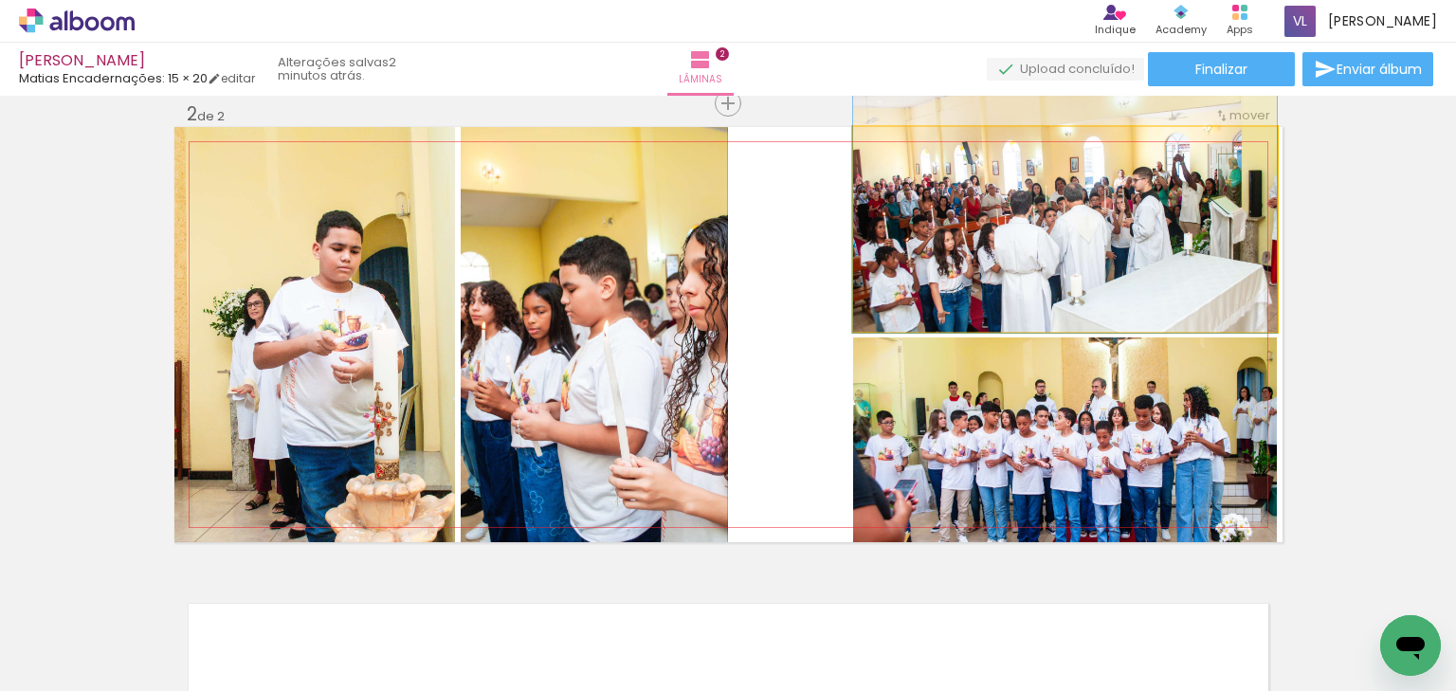
drag, startPoint x: 1148, startPoint y: 232, endPoint x: 1157, endPoint y: 195, distance: 38.2
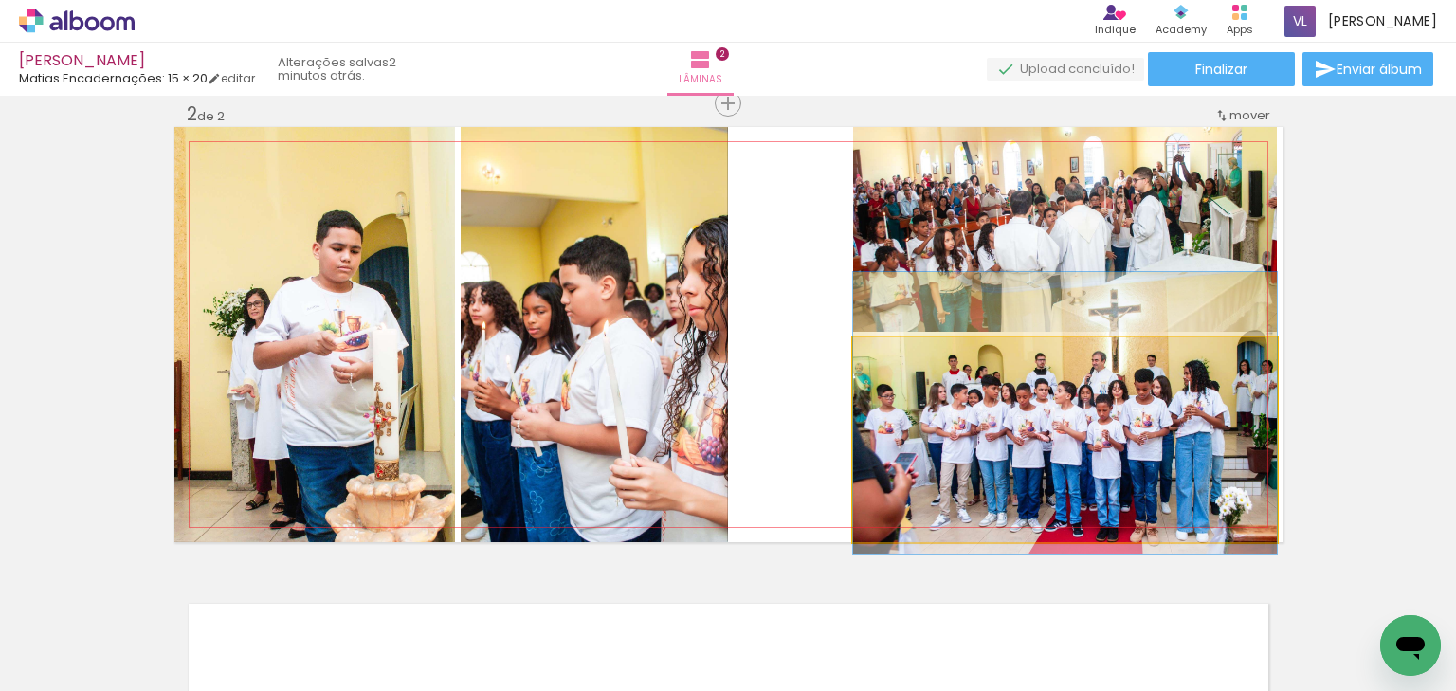
drag, startPoint x: 1146, startPoint y: 443, endPoint x: 1148, endPoint y: 421, distance: 21.9
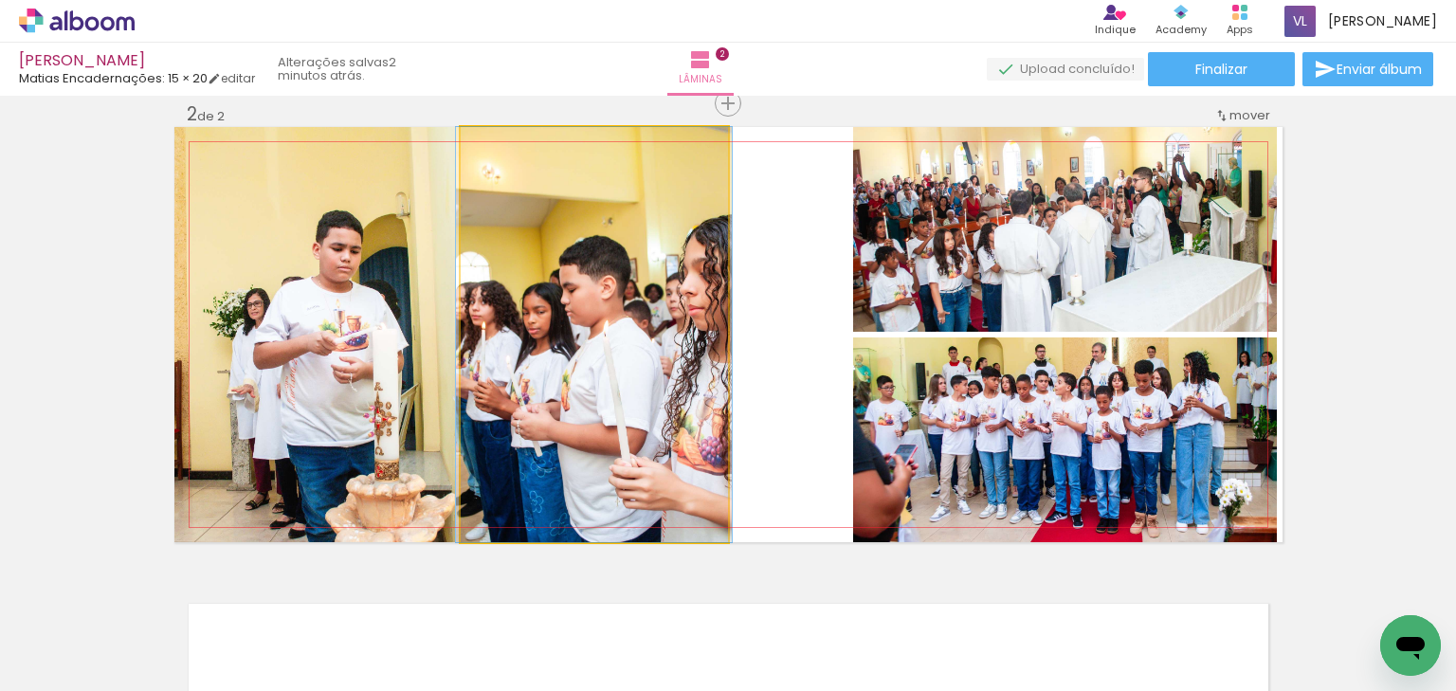
click at [634, 360] on quentale-photo at bounding box center [594, 334] width 267 height 415
click at [580, 316] on quentale-photo at bounding box center [594, 334] width 267 height 415
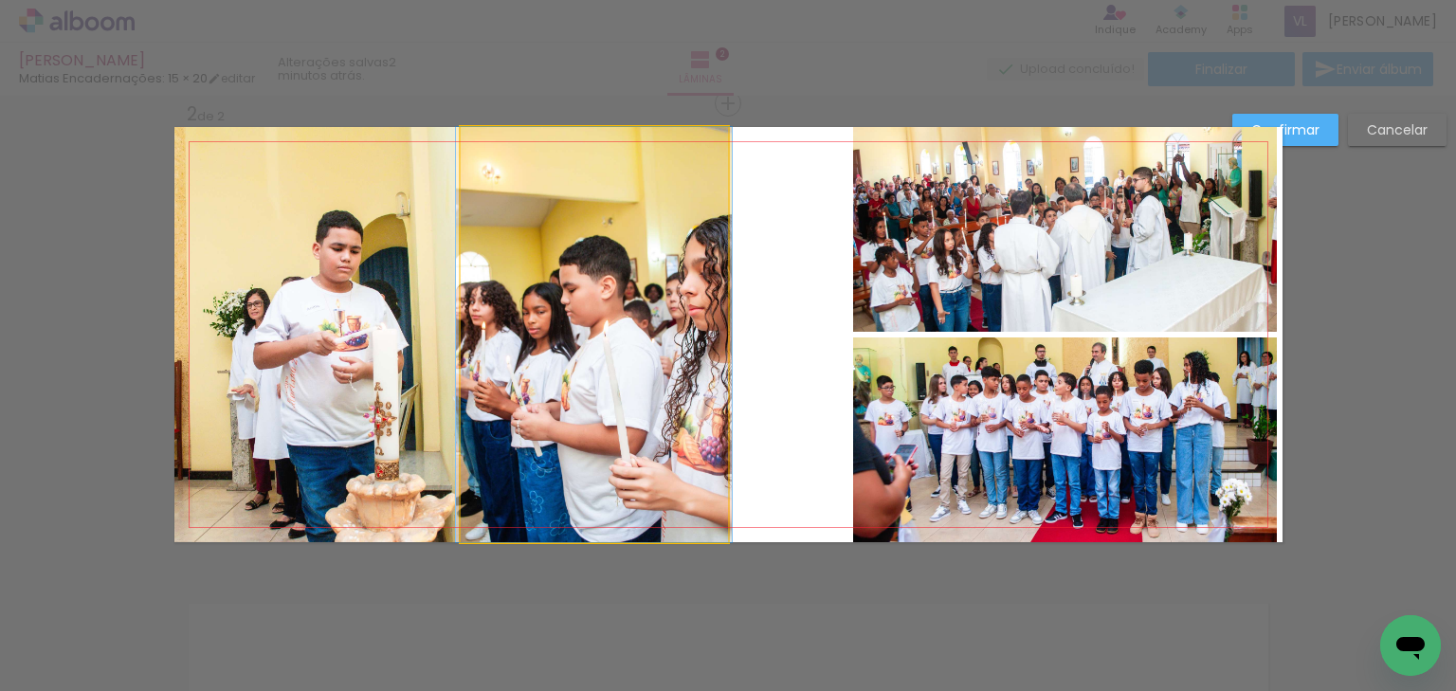
click at [541, 322] on quentale-photo at bounding box center [594, 334] width 267 height 415
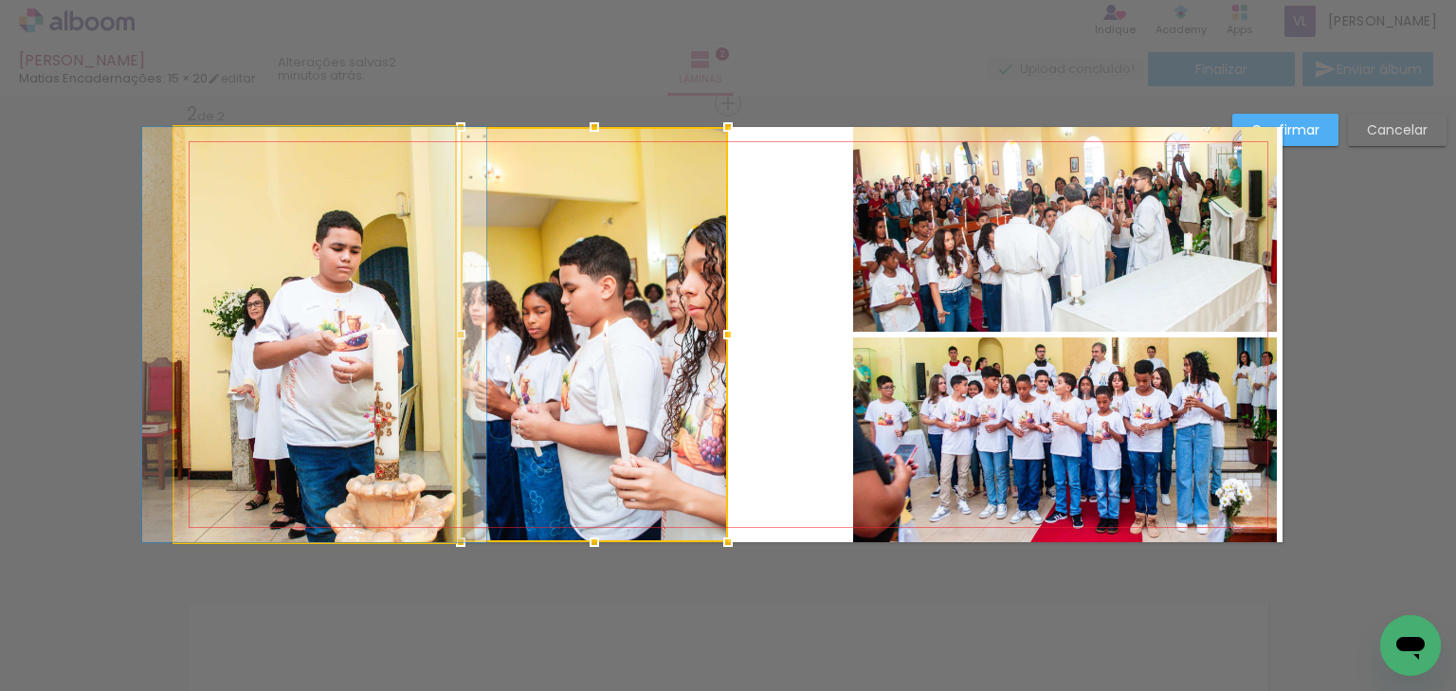
click at [376, 315] on quentale-photo at bounding box center [314, 334] width 281 height 415
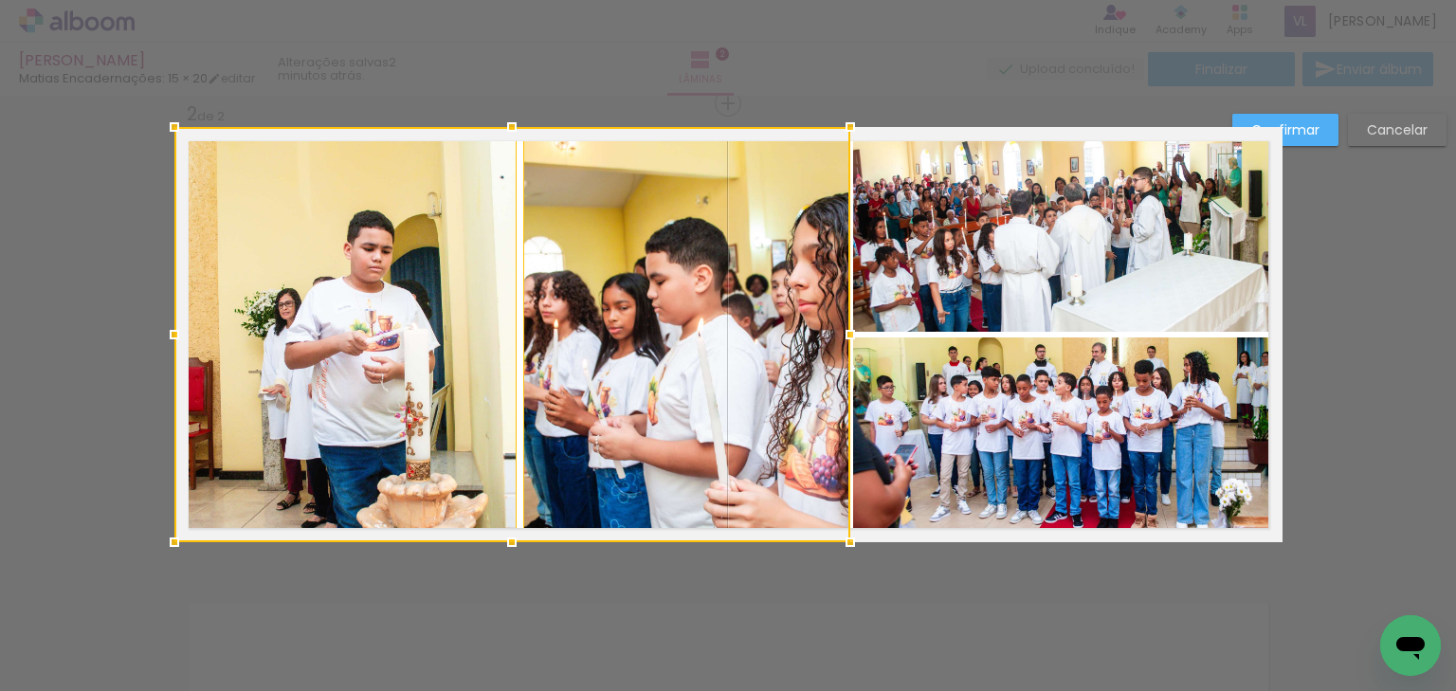
drag, startPoint x: 728, startPoint y: 338, endPoint x: 851, endPoint y: 337, distance: 123.2
click at [851, 337] on div at bounding box center [850, 335] width 38 height 38
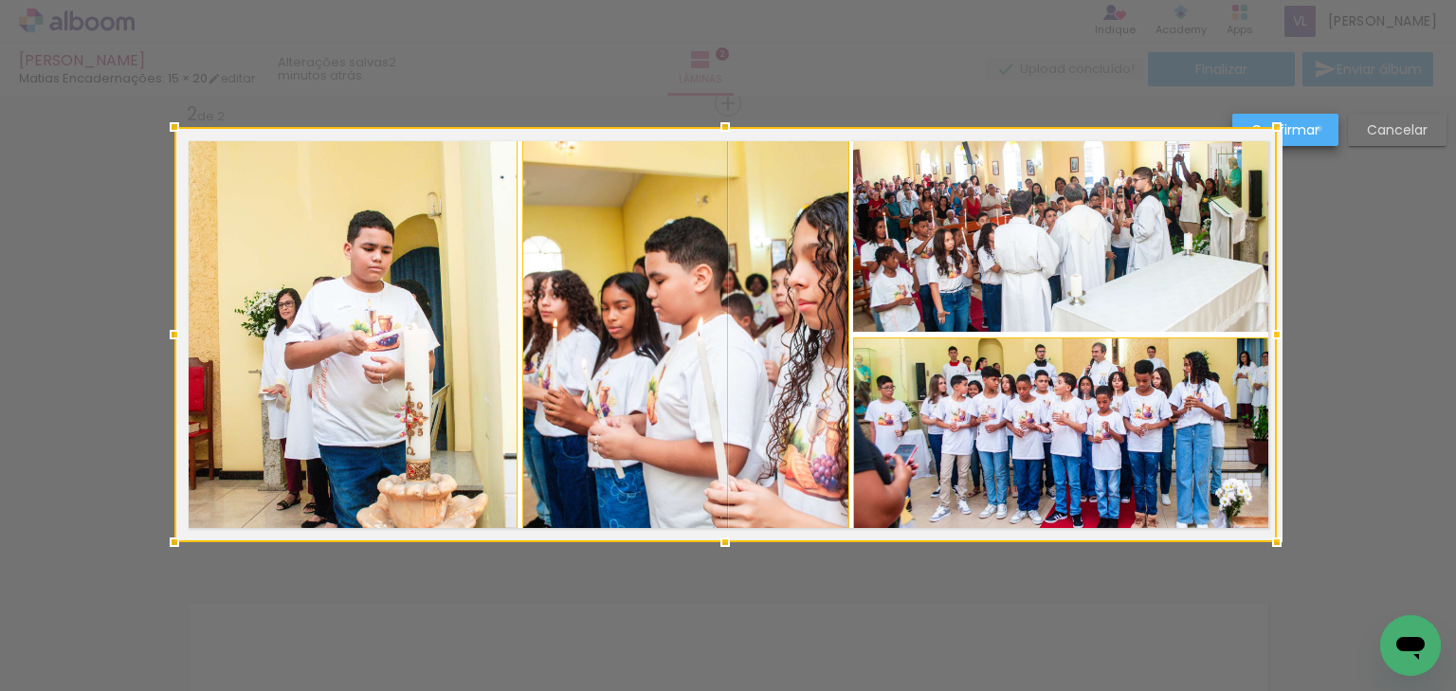
click at [1319, 129] on paper-button "Confirmar" at bounding box center [1285, 130] width 106 height 32
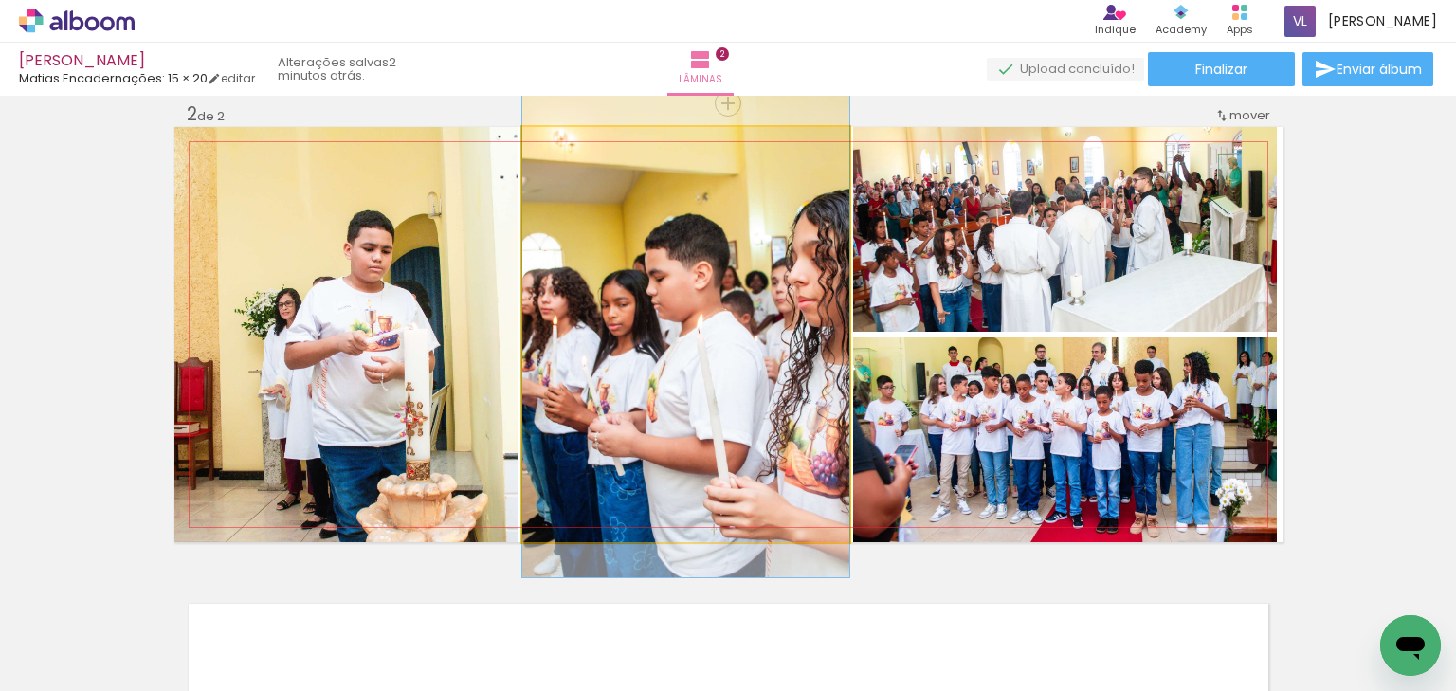
drag, startPoint x: 651, startPoint y: 383, endPoint x: 682, endPoint y: 380, distance: 31.4
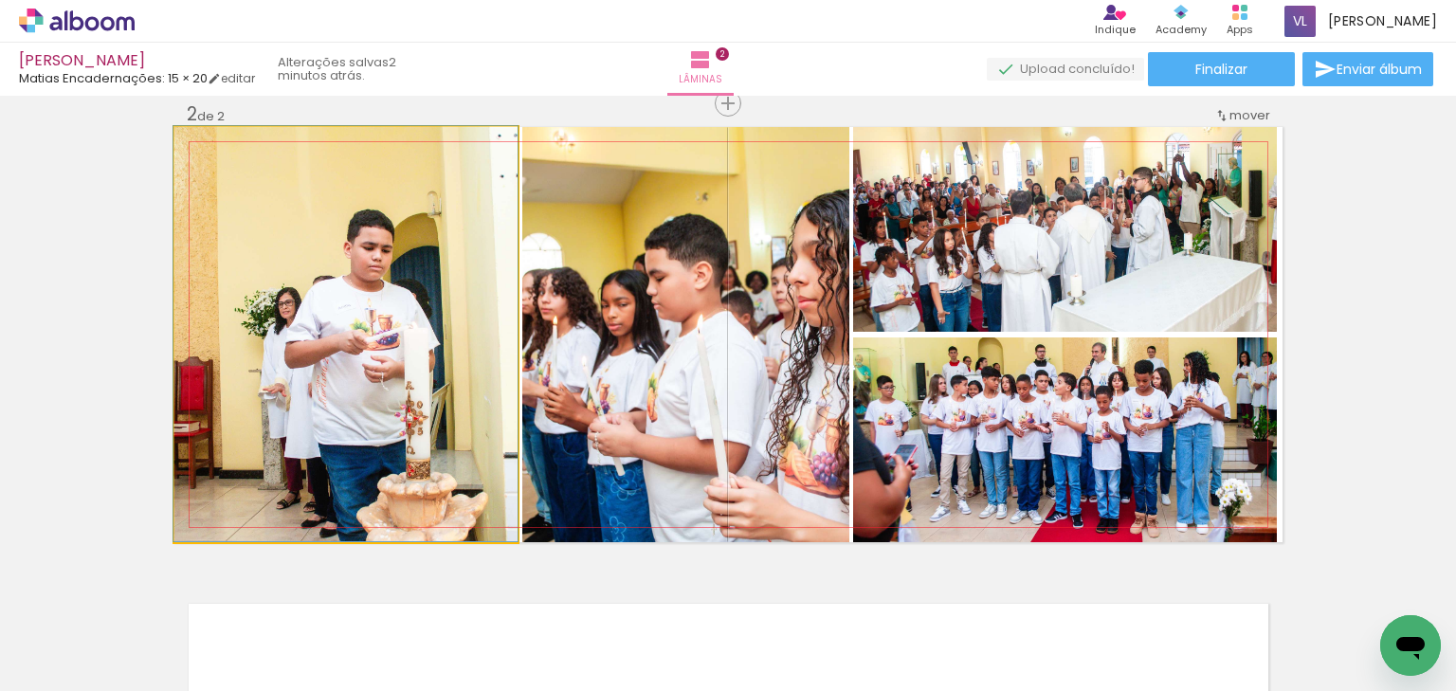
drag, startPoint x: 430, startPoint y: 399, endPoint x: 430, endPoint y: 386, distance: 13.3
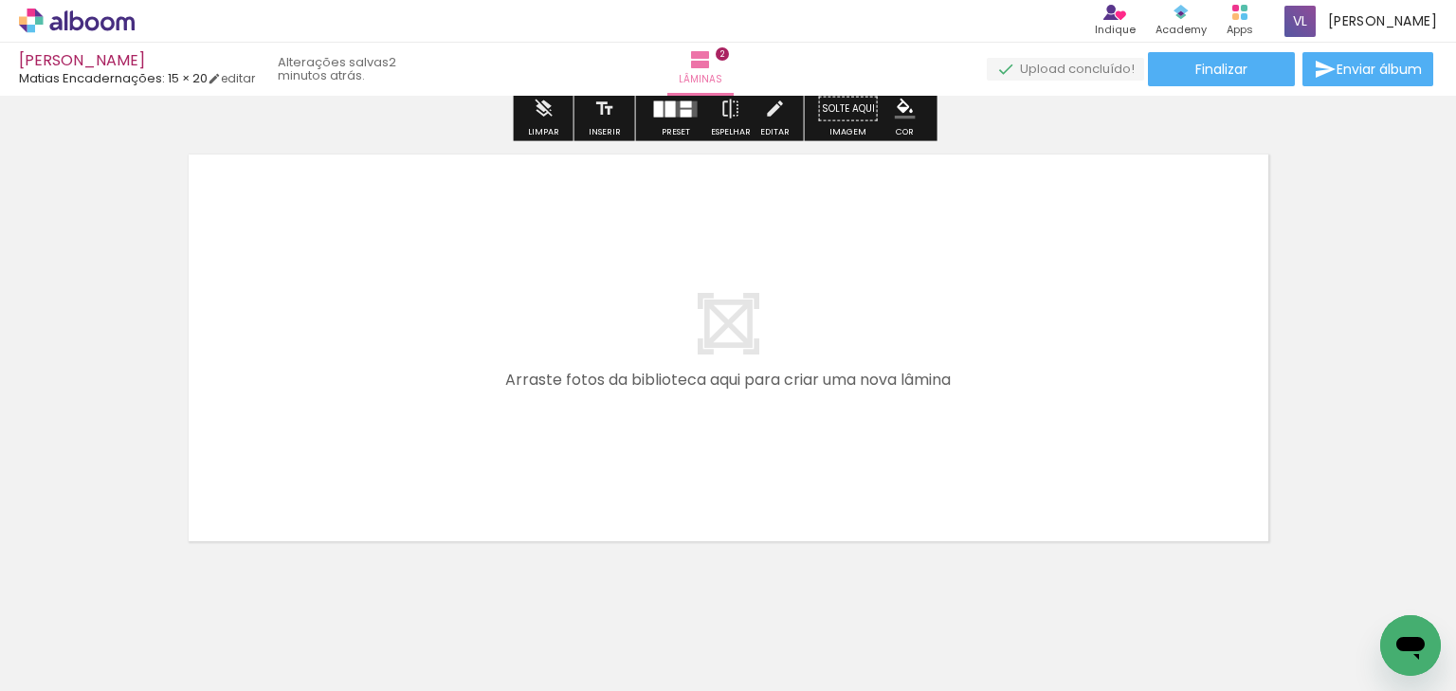
scroll to position [941, 0]
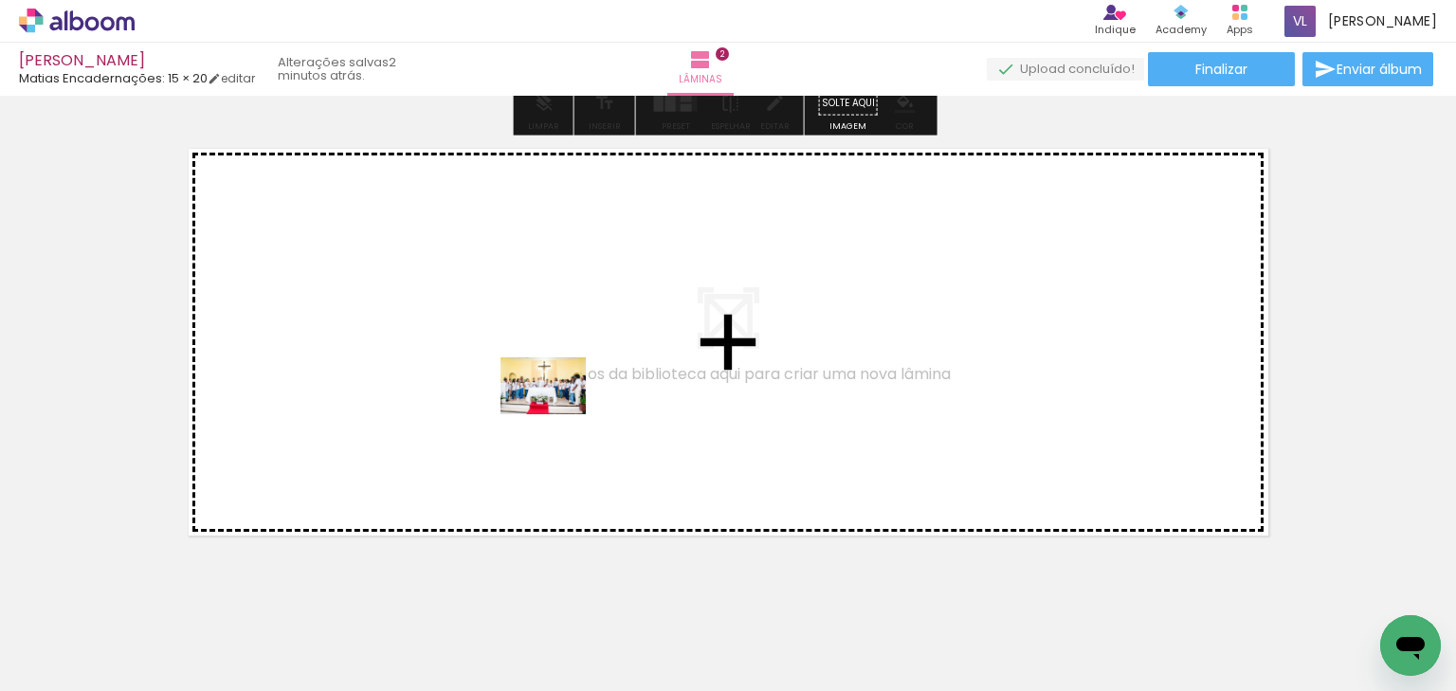
drag, startPoint x: 1037, startPoint y: 626, endPoint x: 553, endPoint y: 408, distance: 531.5
click at [553, 408] on quentale-workspace at bounding box center [728, 345] width 1456 height 691
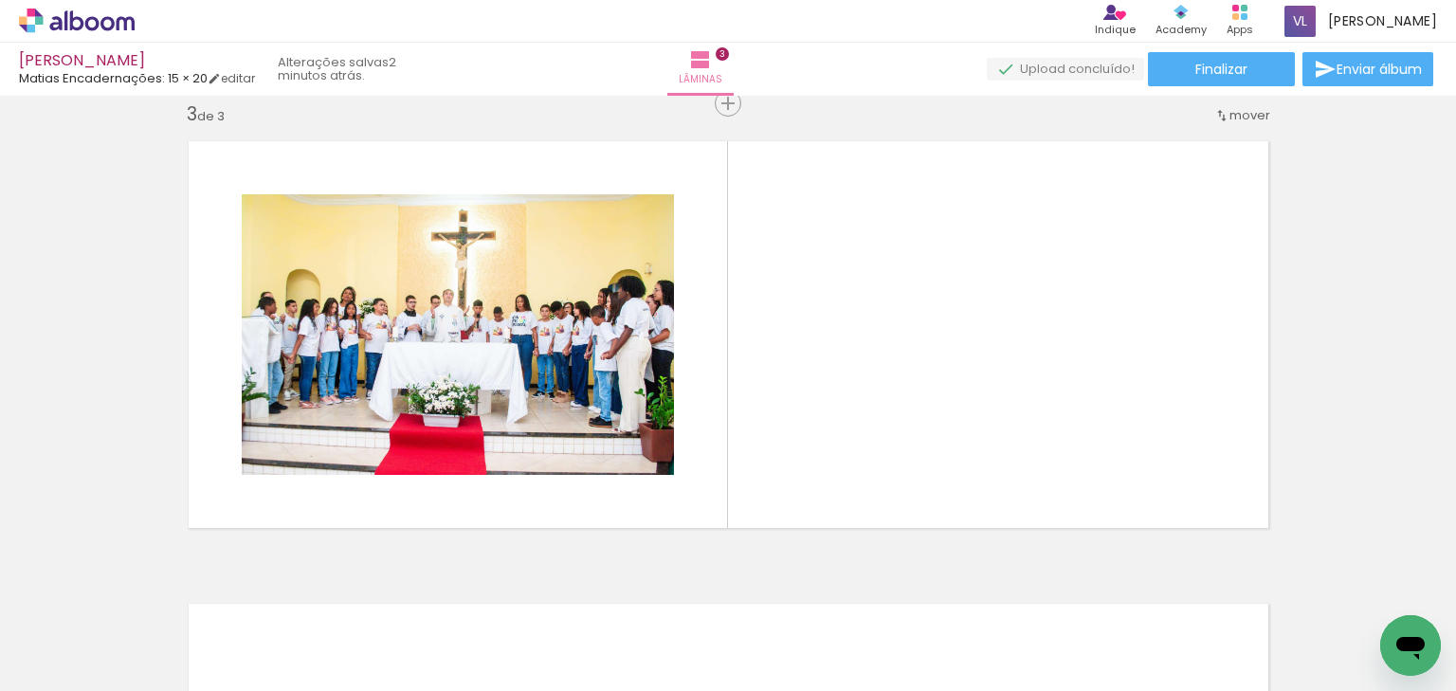
scroll to position [0, 560]
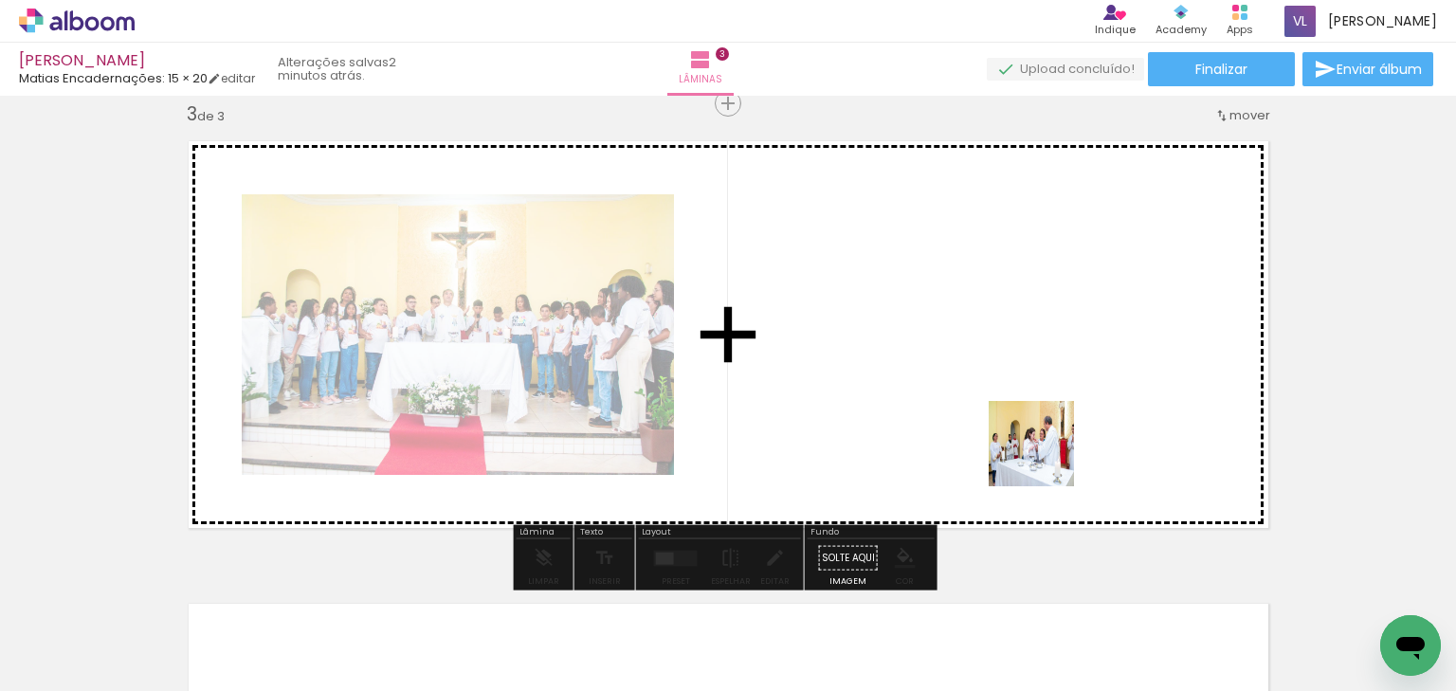
drag, startPoint x: 1022, startPoint y: 639, endPoint x: 939, endPoint y: 607, distance: 88.5
click at [1053, 428] on quentale-workspace at bounding box center [728, 345] width 1456 height 691
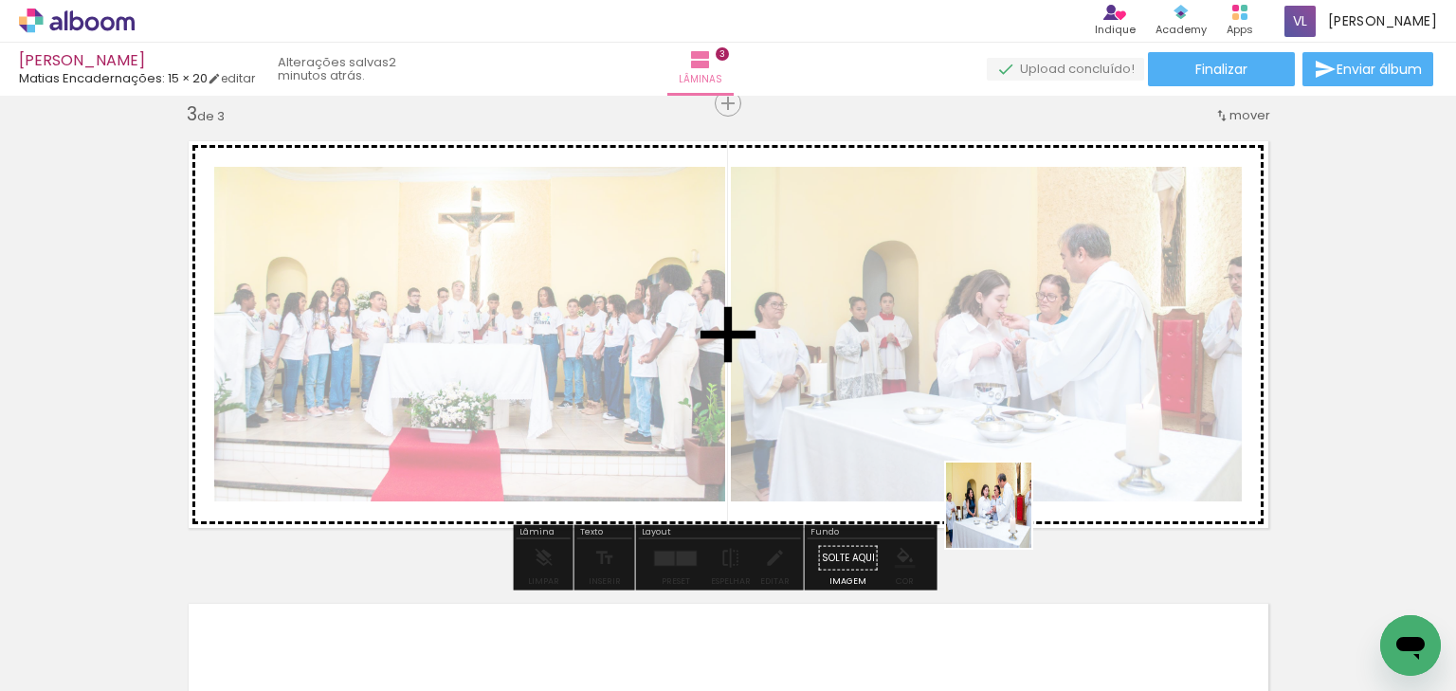
drag, startPoint x: 918, startPoint y: 641, endPoint x: 1063, endPoint y: 406, distance: 276.2
click at [1063, 406] on quentale-workspace at bounding box center [728, 345] width 1456 height 691
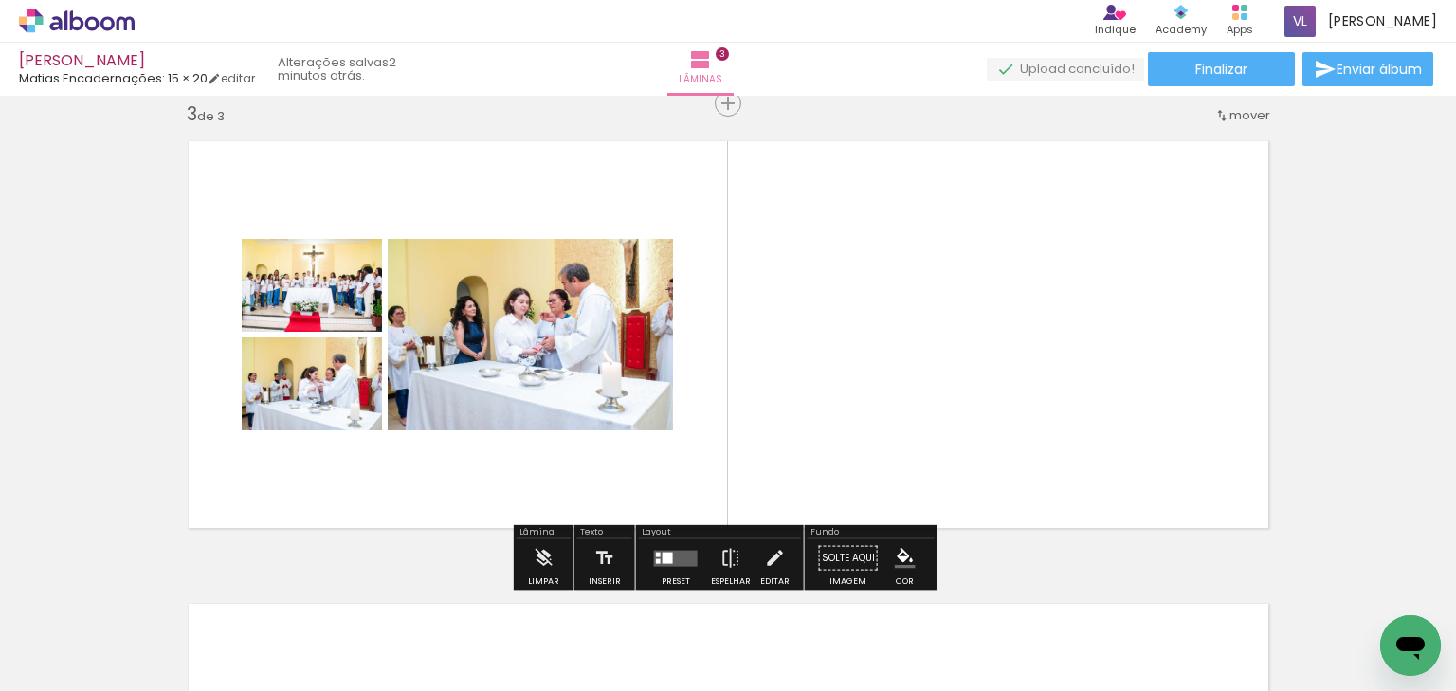
click at [662, 553] on div at bounding box center [667, 557] width 10 height 11
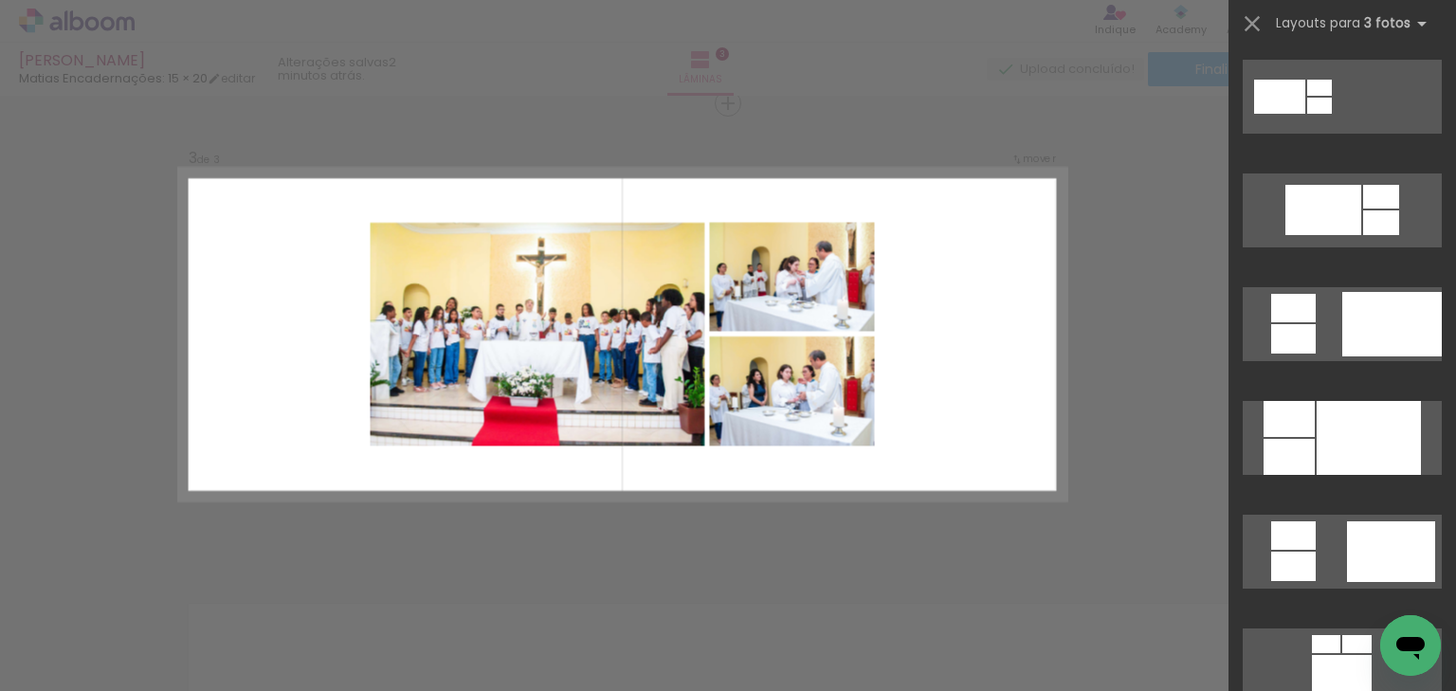
scroll to position [910, 0]
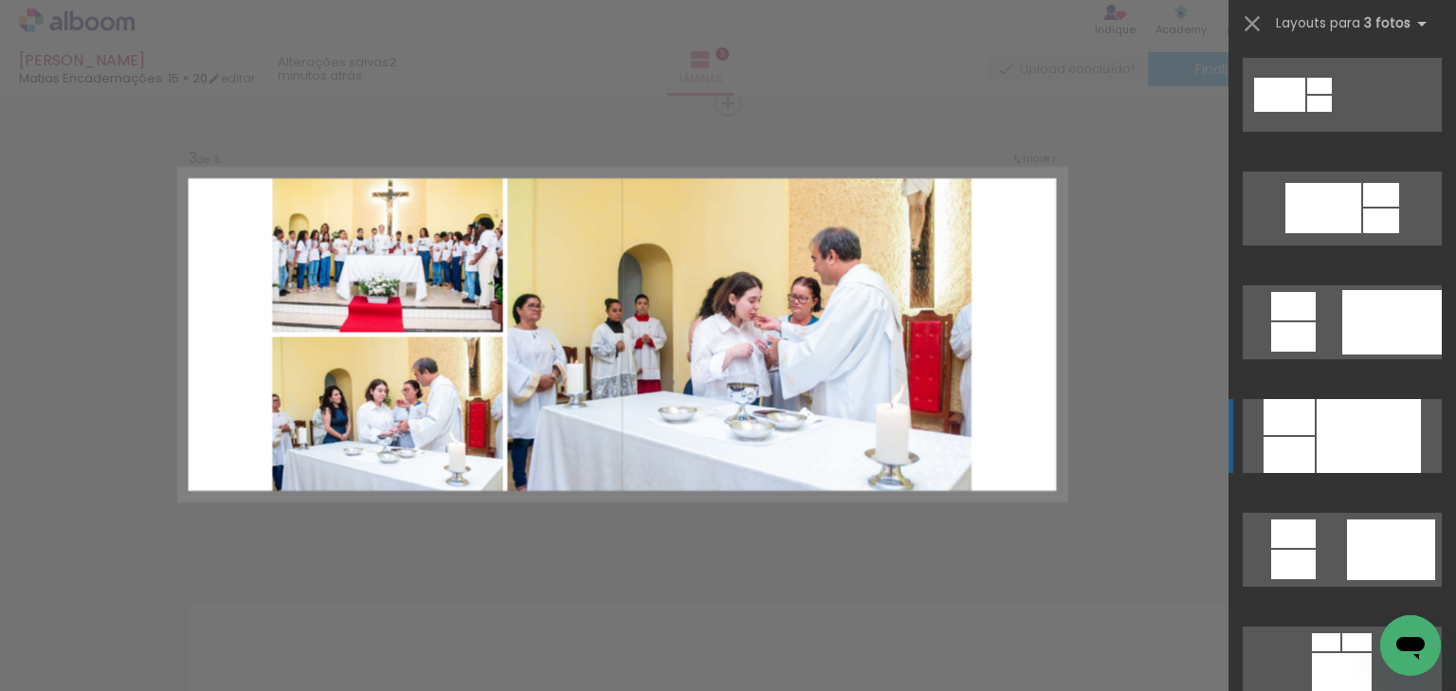
click at [1342, 426] on div at bounding box center [1368, 436] width 104 height 74
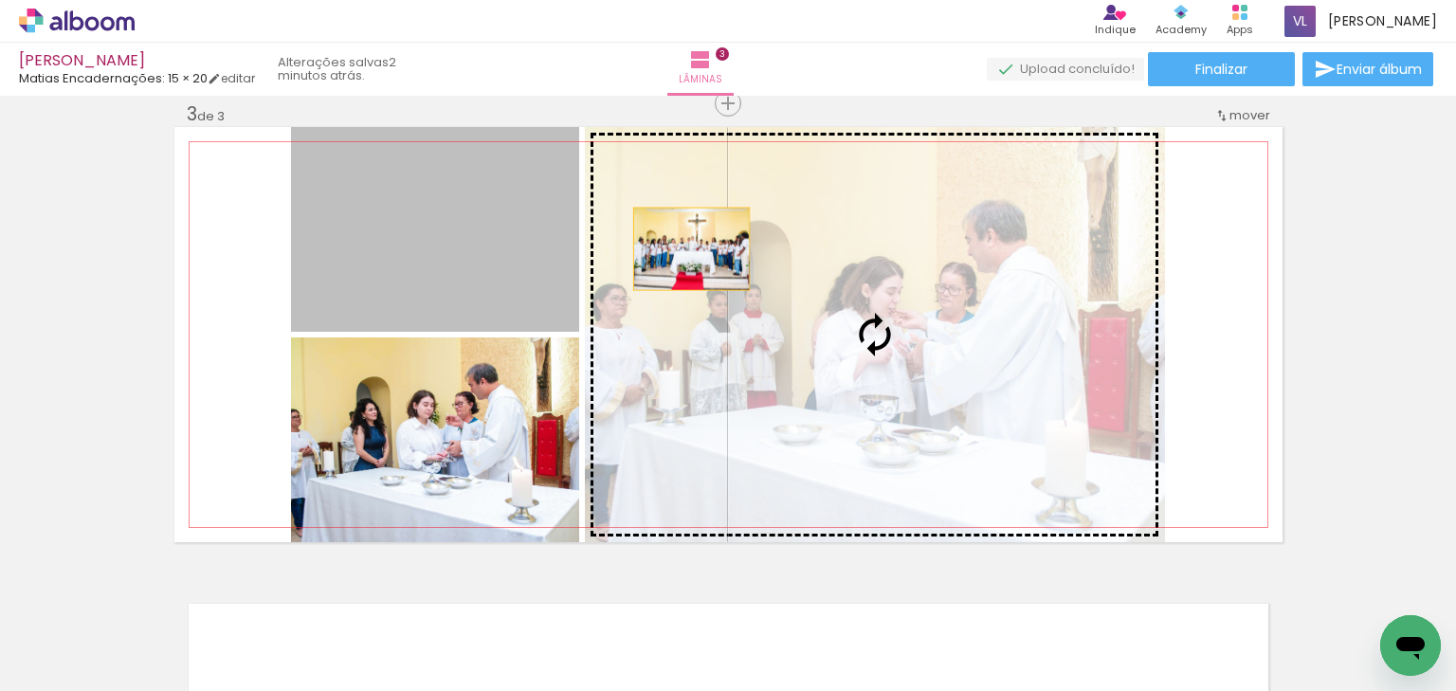
drag, startPoint x: 603, startPoint y: 248, endPoint x: 896, endPoint y: 259, distance: 293.0
click at [0, 0] on slot at bounding box center [0, 0] width 0 height 0
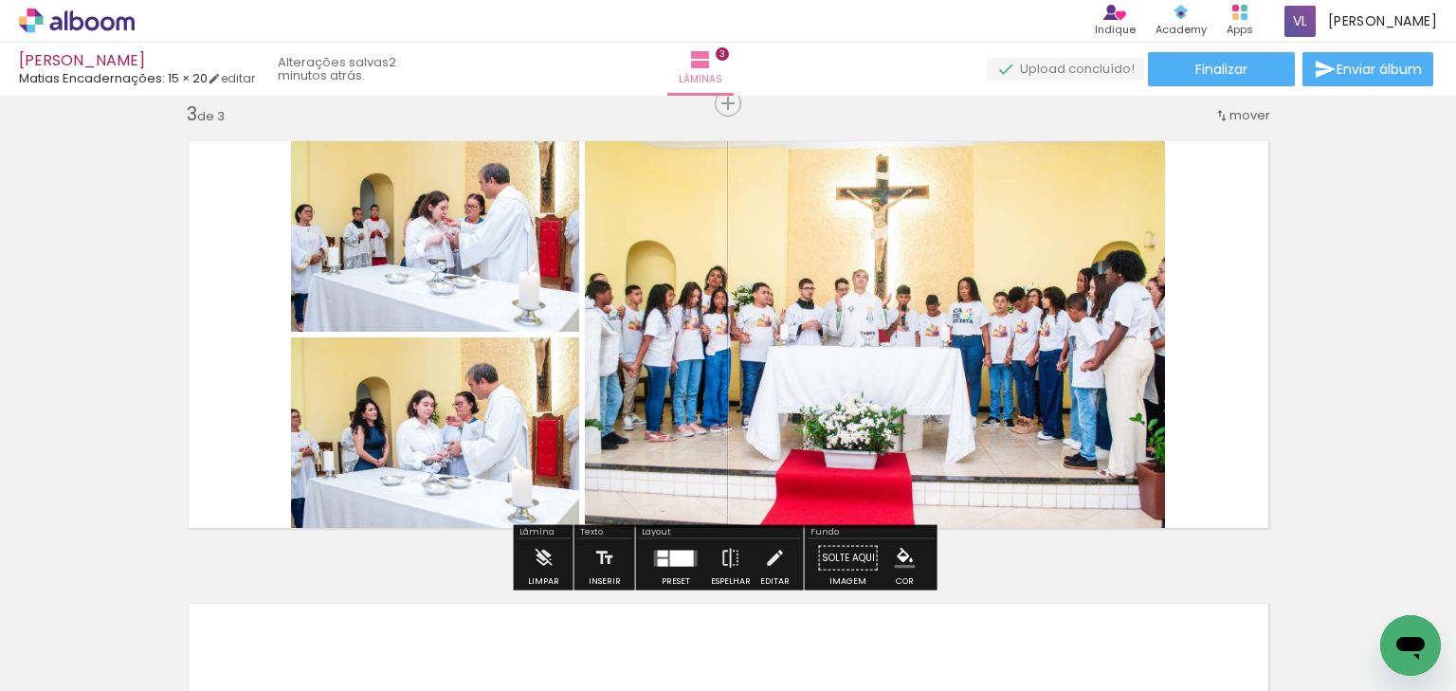
click at [494, 281] on quentale-photo at bounding box center [435, 229] width 288 height 205
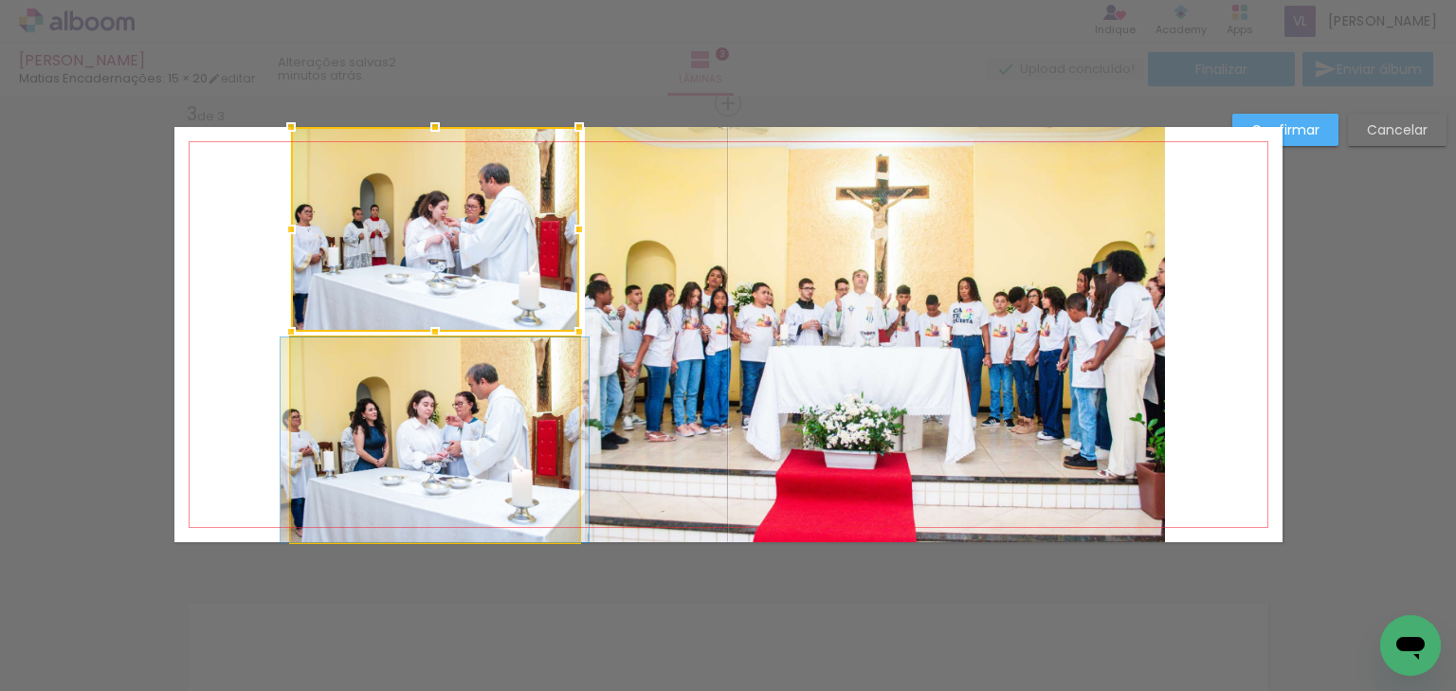
click at [501, 402] on quentale-photo at bounding box center [435, 439] width 288 height 205
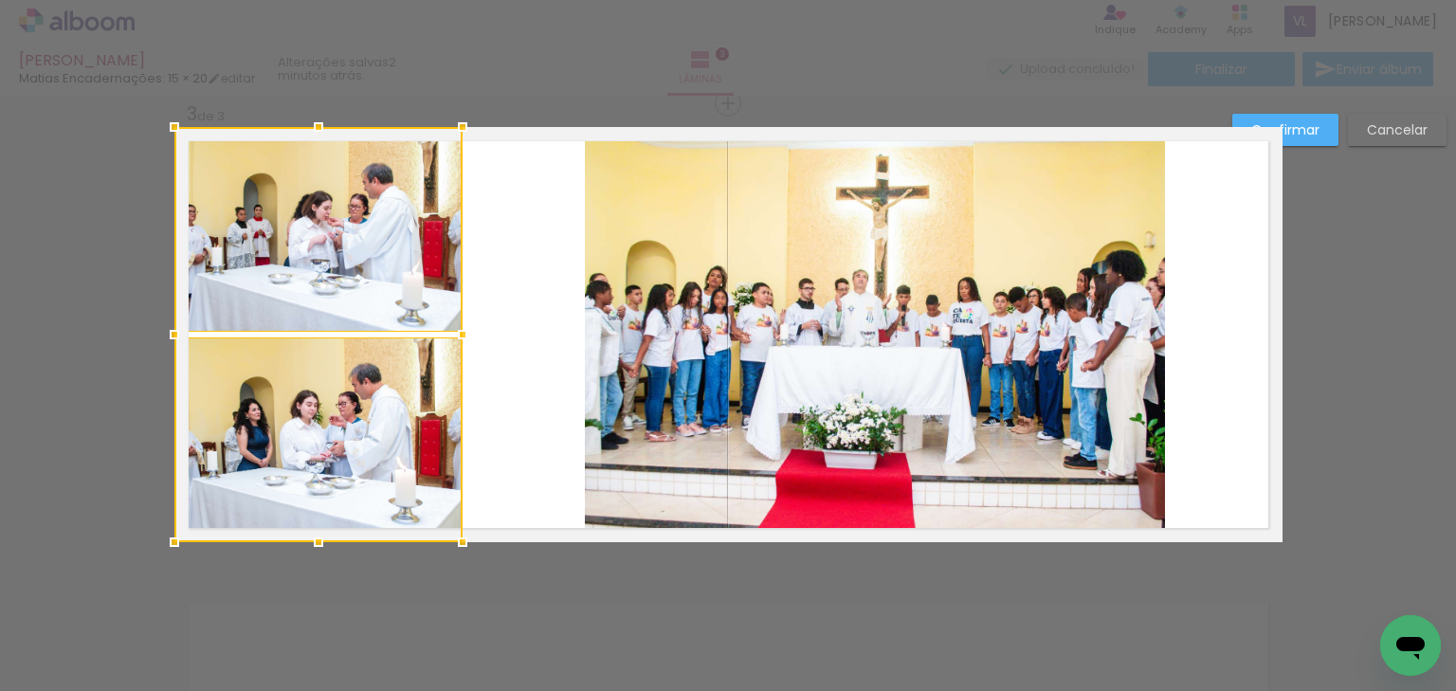
drag, startPoint x: 507, startPoint y: 322, endPoint x: 387, endPoint y: 303, distance: 121.8
click at [387, 303] on div at bounding box center [318, 334] width 288 height 415
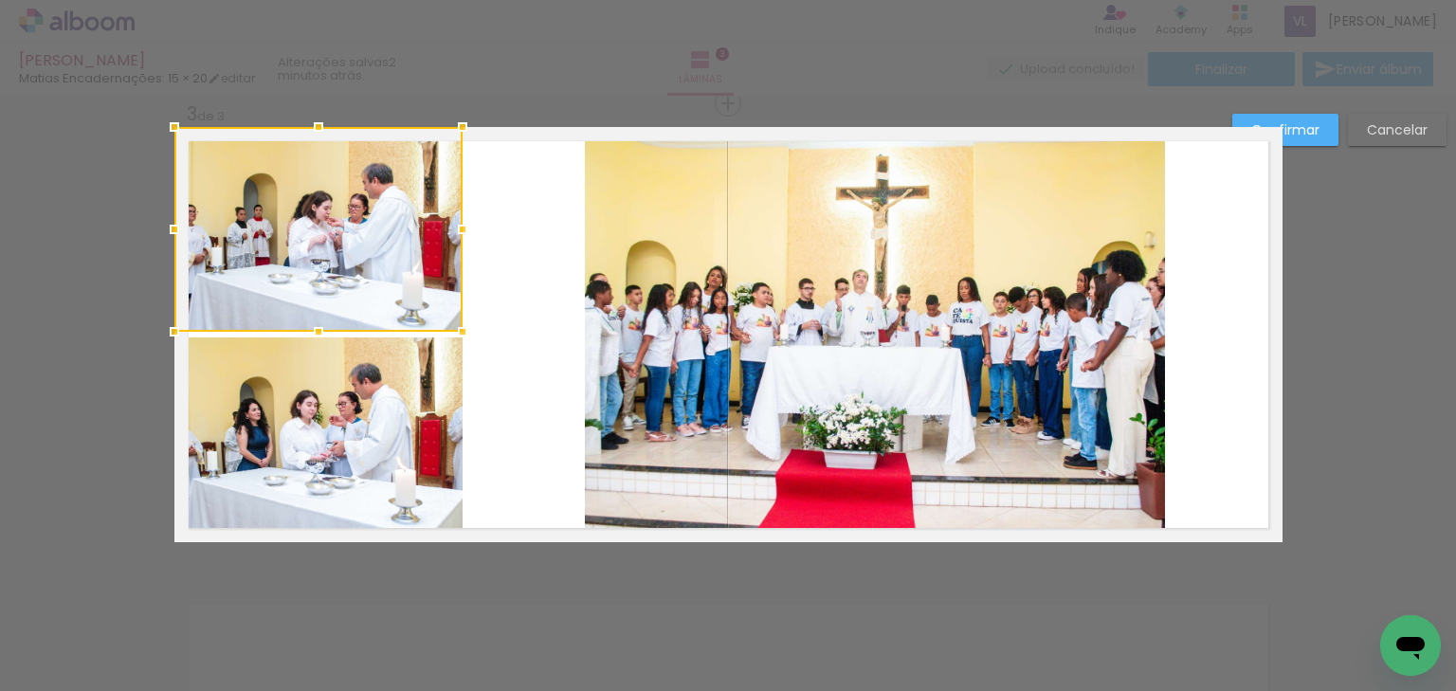
click at [784, 312] on quentale-photo at bounding box center [875, 334] width 580 height 415
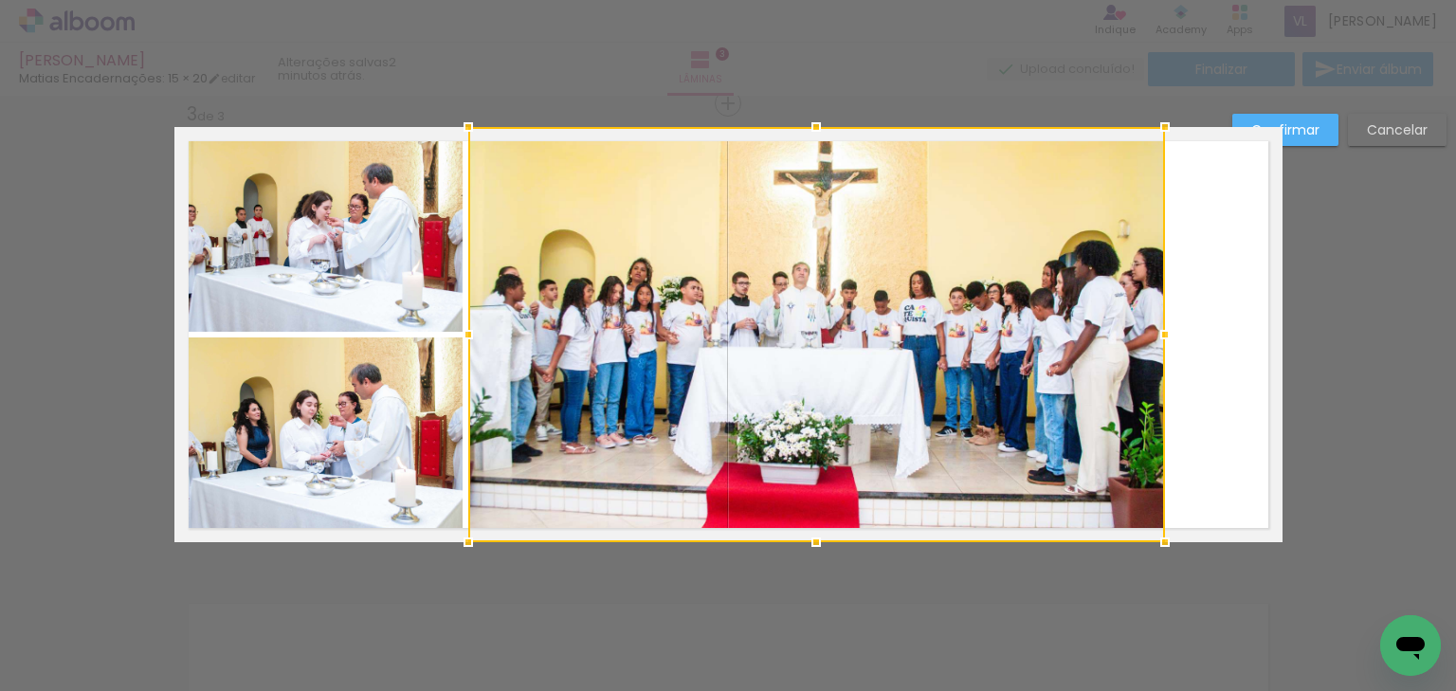
drag, startPoint x: 578, startPoint y: 336, endPoint x: 466, endPoint y: 341, distance: 111.9
click at [466, 341] on div at bounding box center [468, 335] width 38 height 38
click at [945, 337] on div at bounding box center [816, 334] width 697 height 415
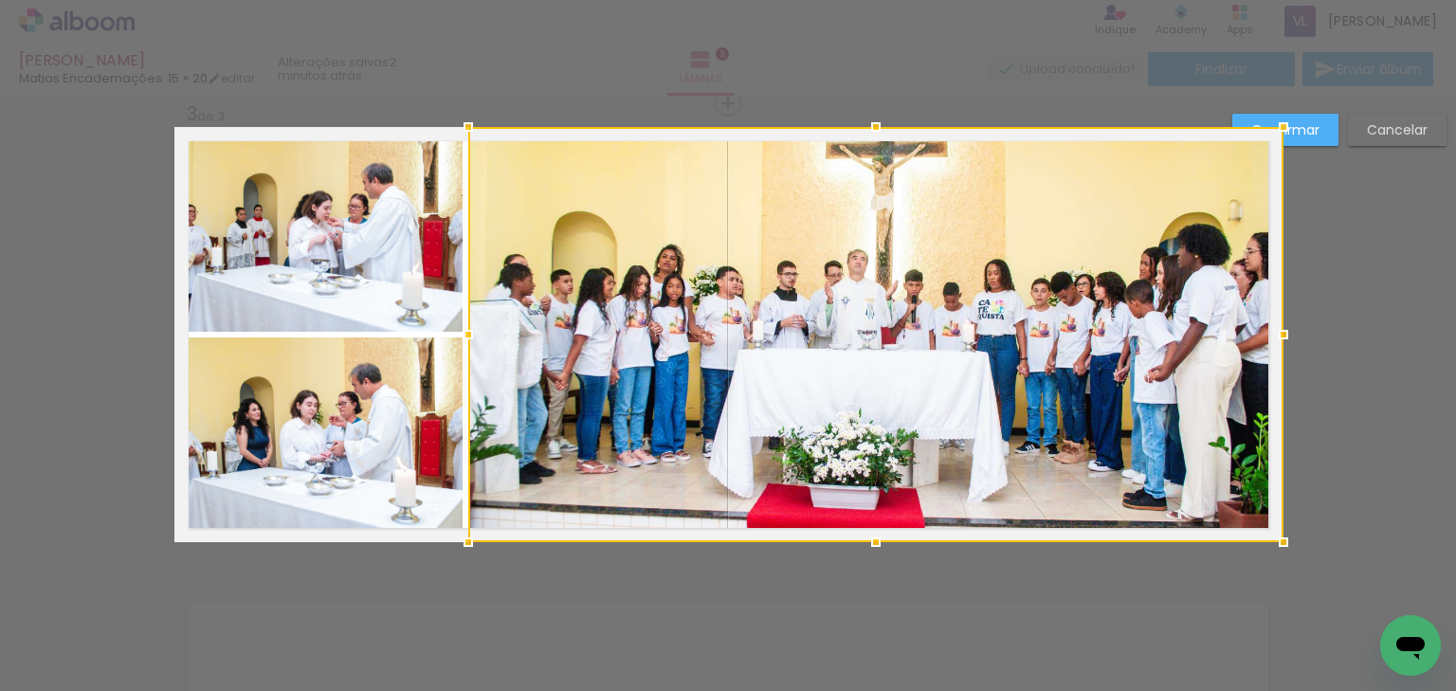
drag, startPoint x: 1157, startPoint y: 335, endPoint x: 1272, endPoint y: 327, distance: 114.9
click at [1272, 327] on div at bounding box center [1283, 335] width 38 height 38
click at [0, 0] on slot "Confirmar" at bounding box center [0, 0] width 0 height 0
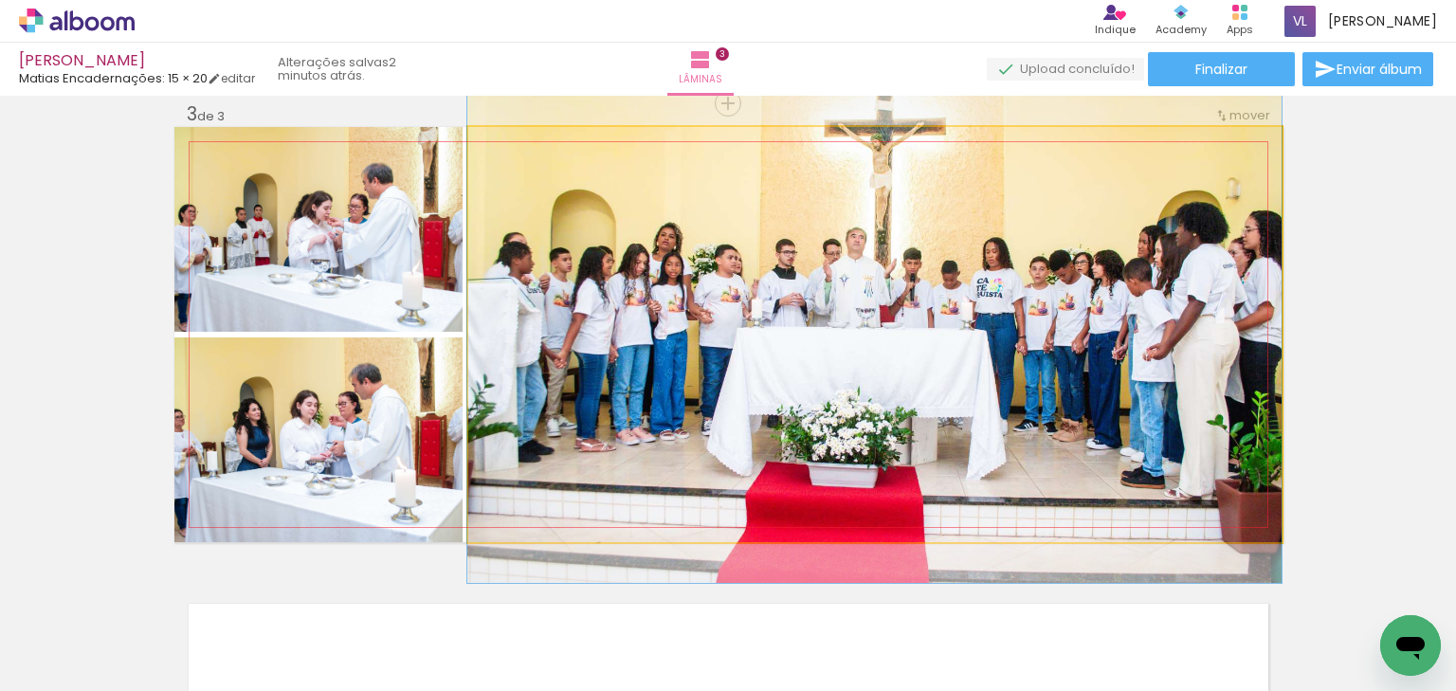
drag, startPoint x: 1031, startPoint y: 393, endPoint x: 1012, endPoint y: 372, distance: 28.9
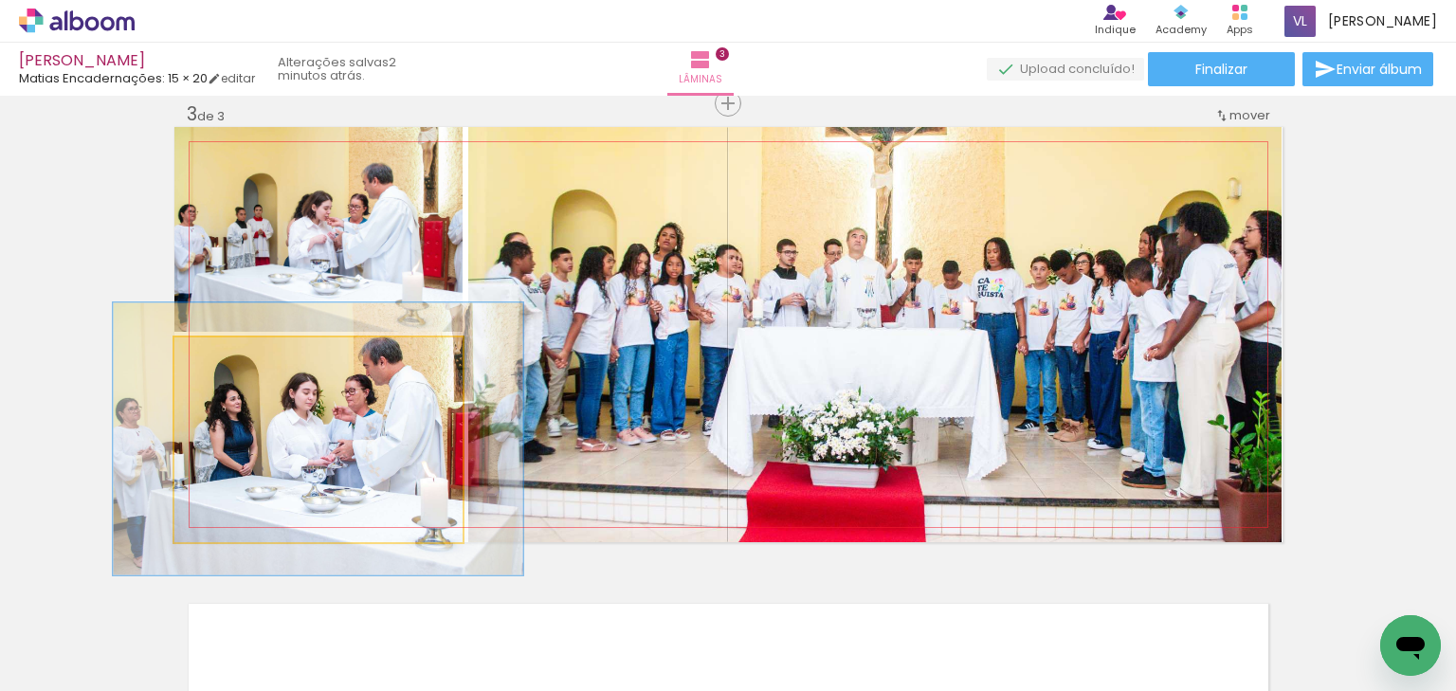
drag, startPoint x: 223, startPoint y: 363, endPoint x: 245, endPoint y: 367, distance: 22.1
type paper-slider "133"
click at [245, 367] on div at bounding box center [240, 357] width 30 height 30
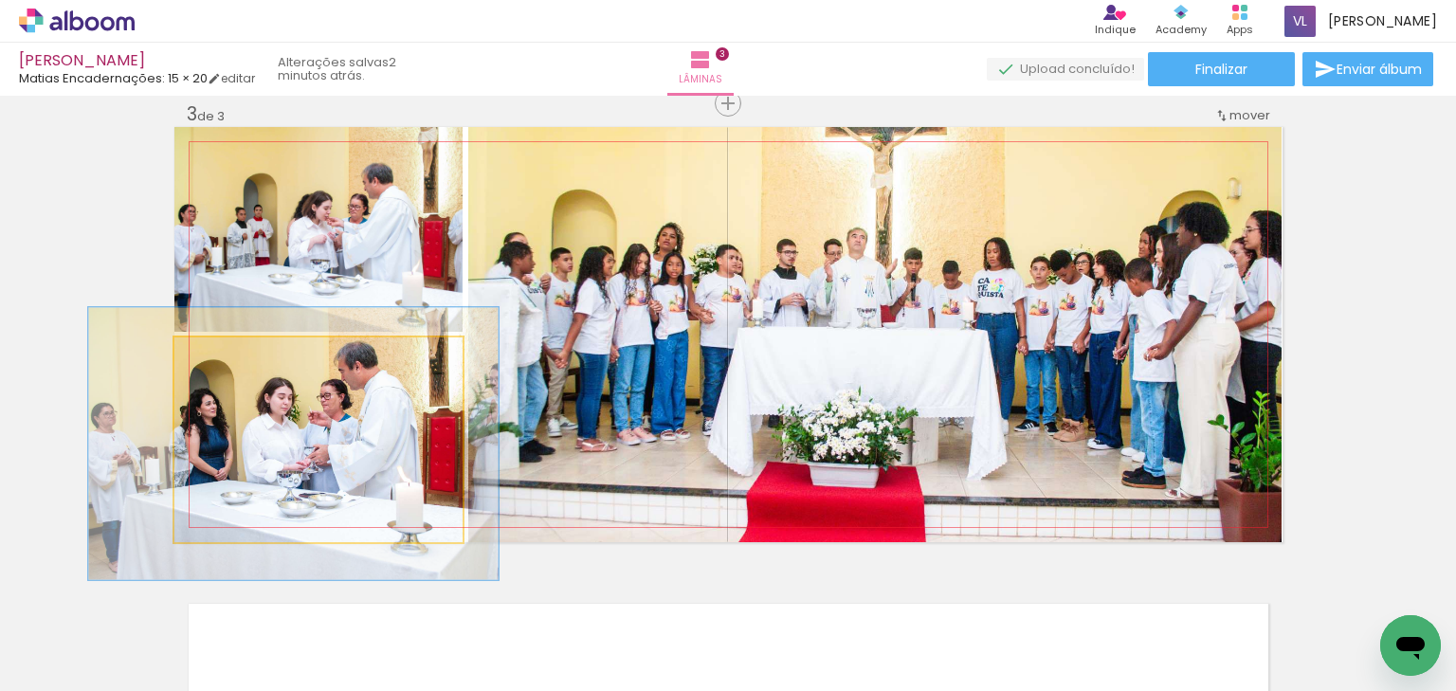
drag, startPoint x: 413, startPoint y: 461, endPoint x: 389, endPoint y: 465, distance: 25.1
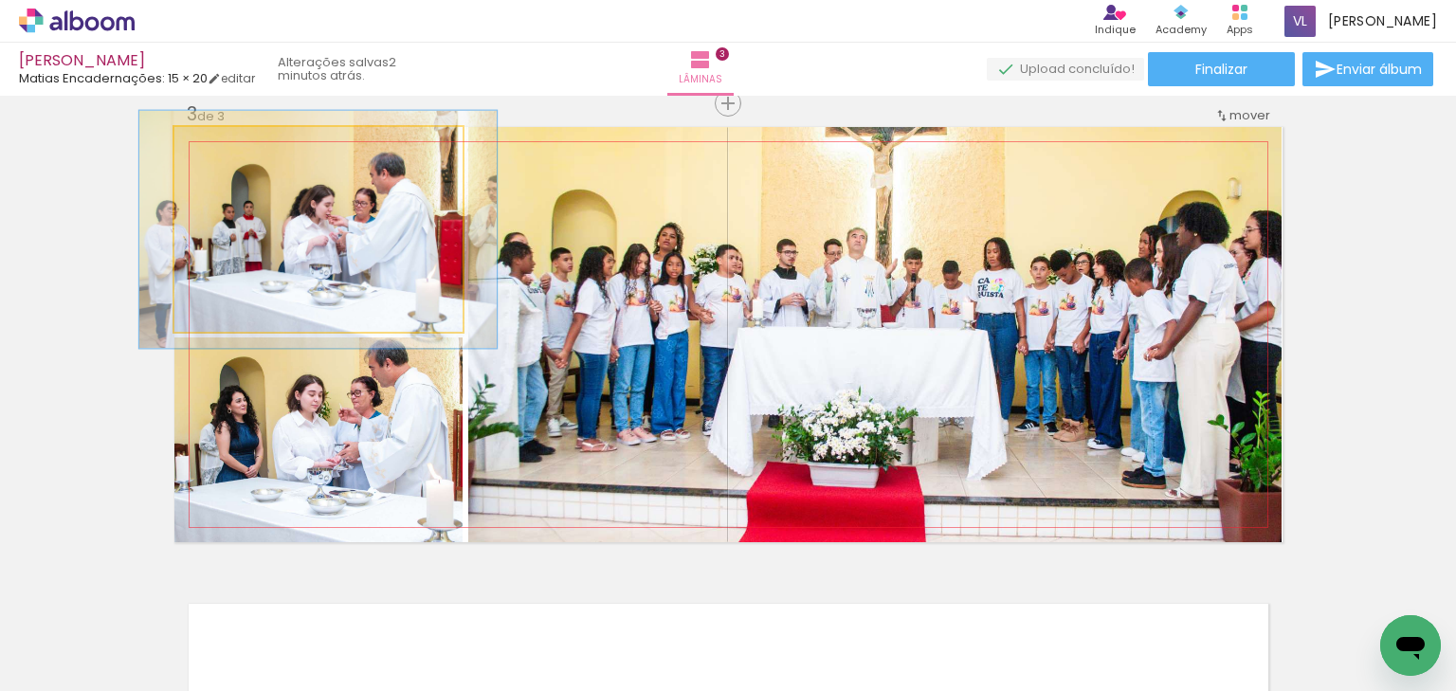
drag, startPoint x: 222, startPoint y: 144, endPoint x: 232, endPoint y: 148, distance: 11.1
type paper-slider "116"
click at [232, 148] on div at bounding box center [229, 147] width 30 height 30
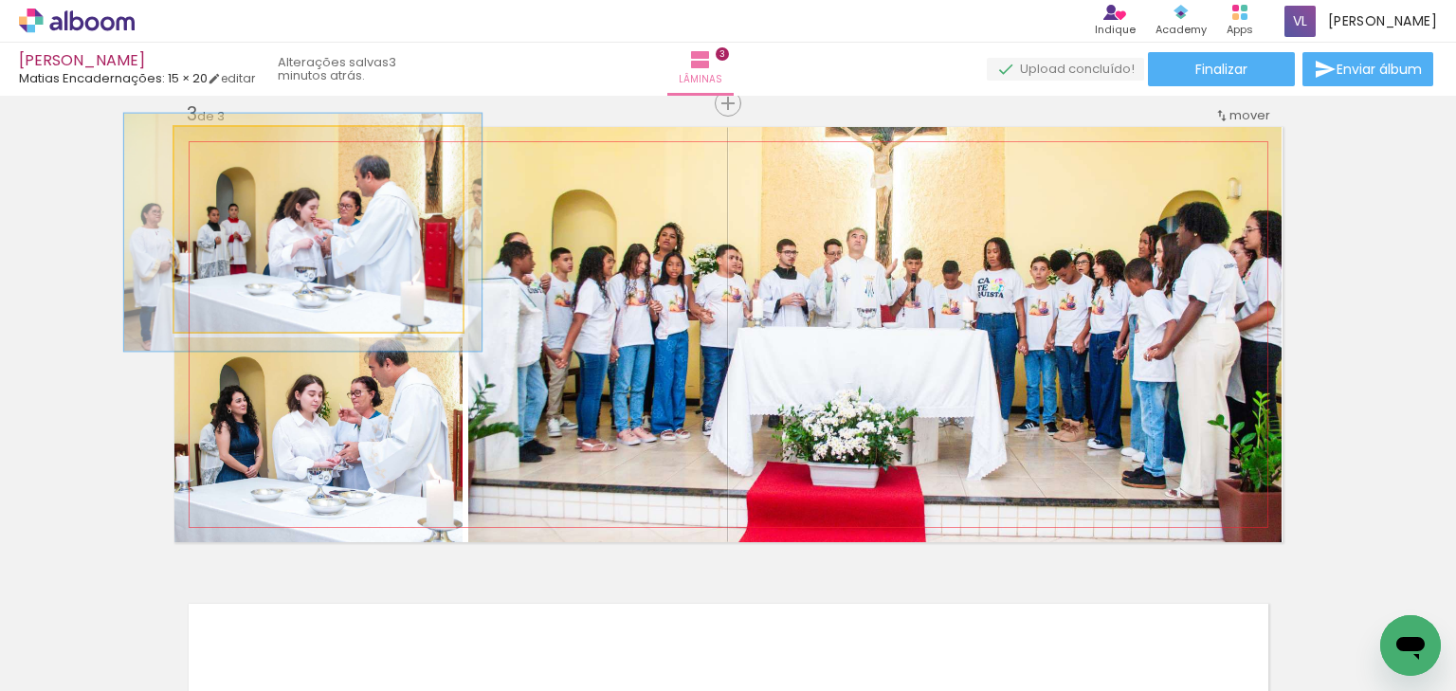
drag, startPoint x: 423, startPoint y: 233, endPoint x: 407, endPoint y: 236, distance: 16.4
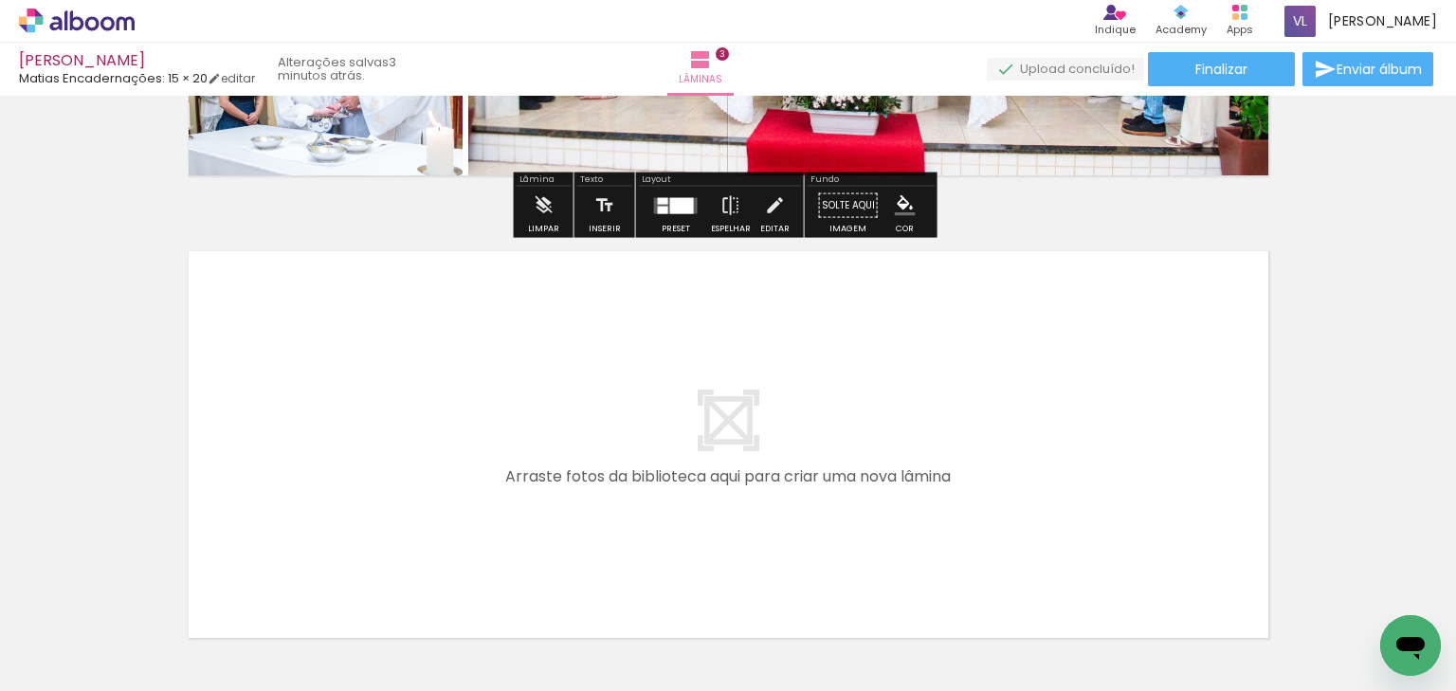
scroll to position [1328, 0]
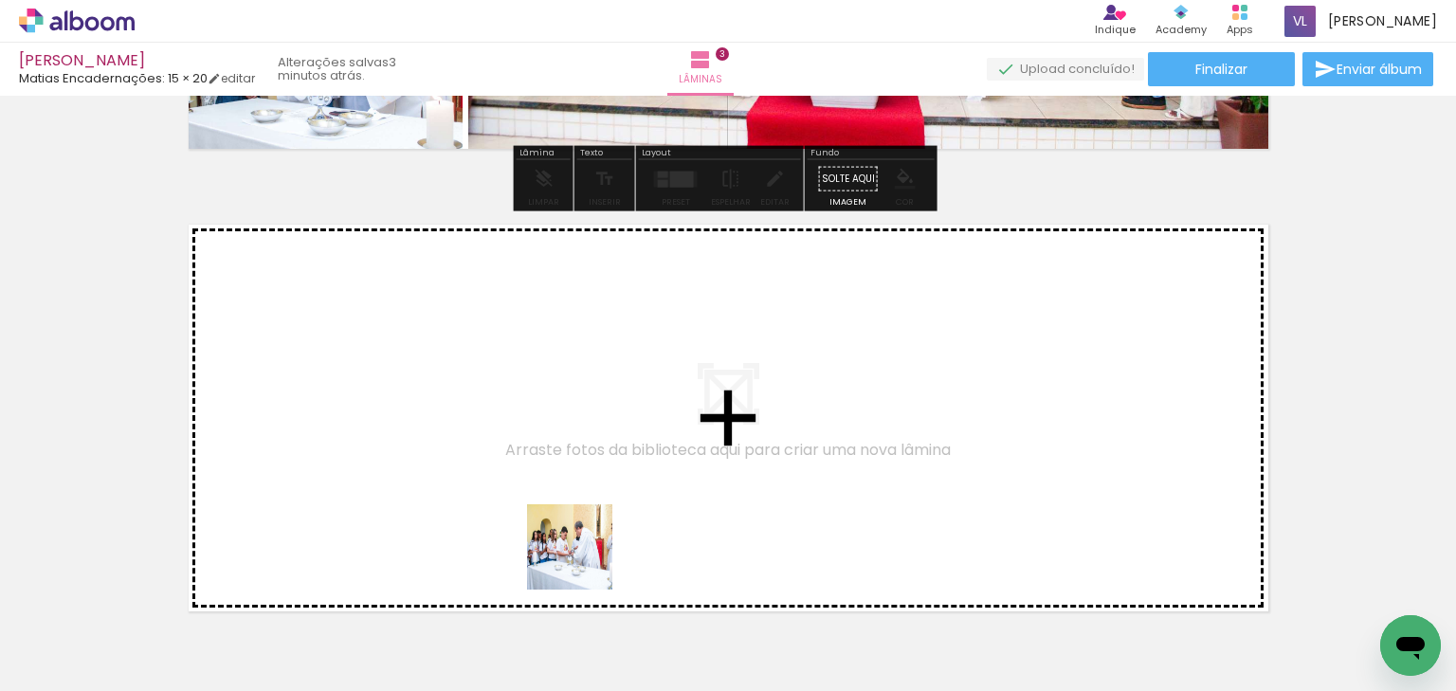
drag, startPoint x: 589, startPoint y: 633, endPoint x: 585, endPoint y: 464, distance: 168.8
click at [585, 464] on quentale-workspace at bounding box center [728, 345] width 1456 height 691
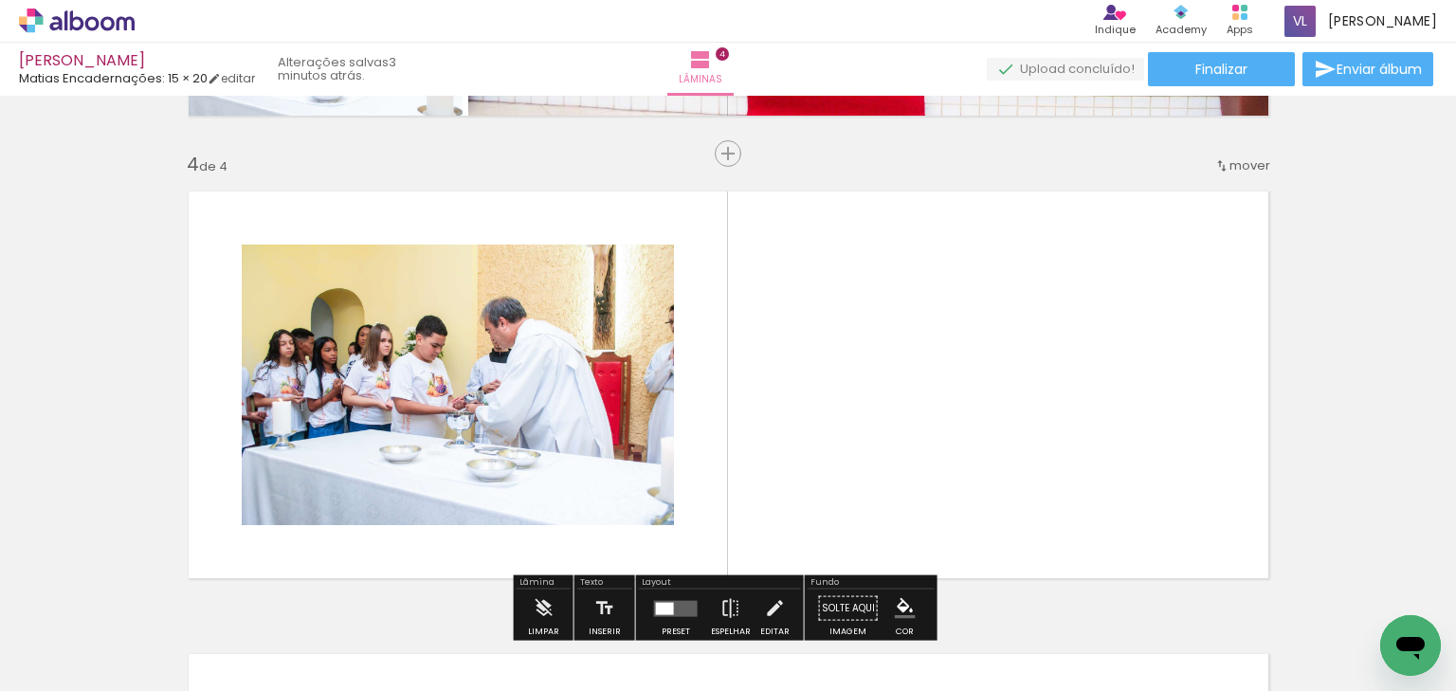
scroll to position [1411, 0]
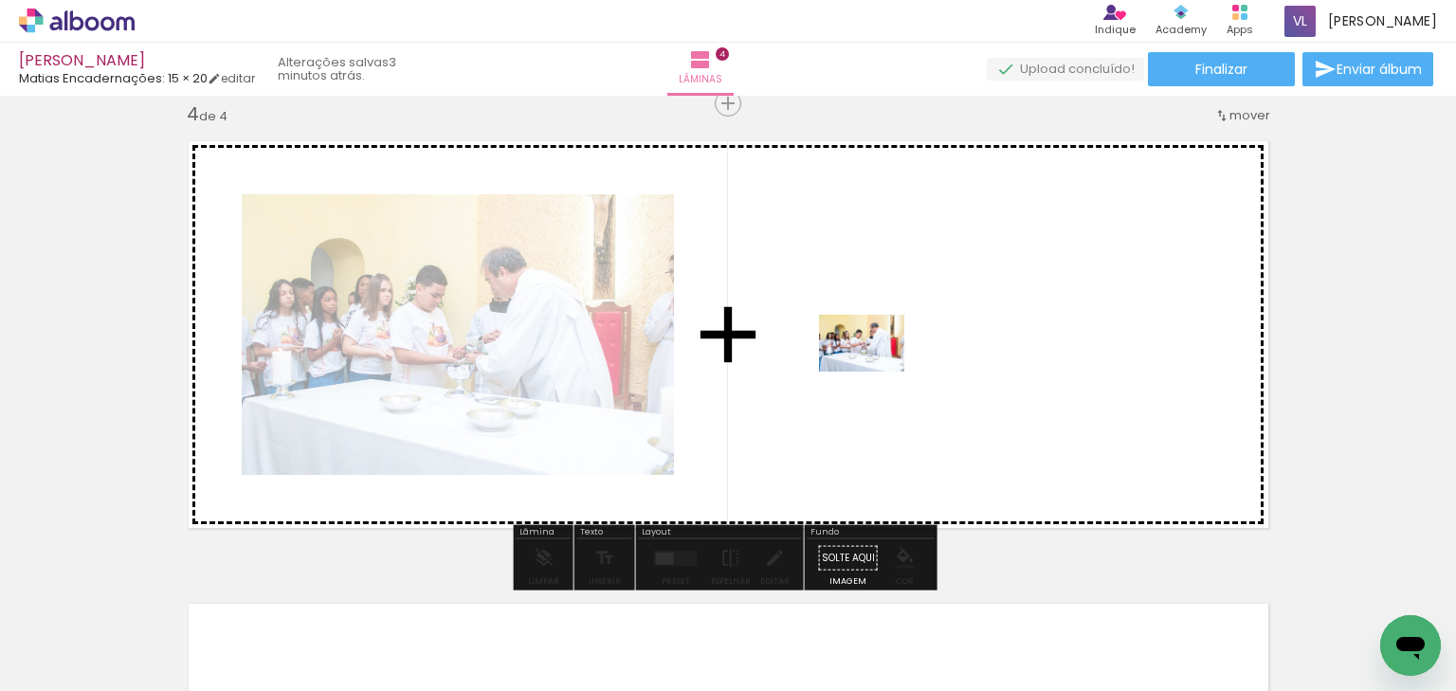
drag, startPoint x: 709, startPoint y: 634, endPoint x: 876, endPoint y: 372, distance: 311.0
click at [876, 372] on quentale-workspace at bounding box center [728, 345] width 1456 height 691
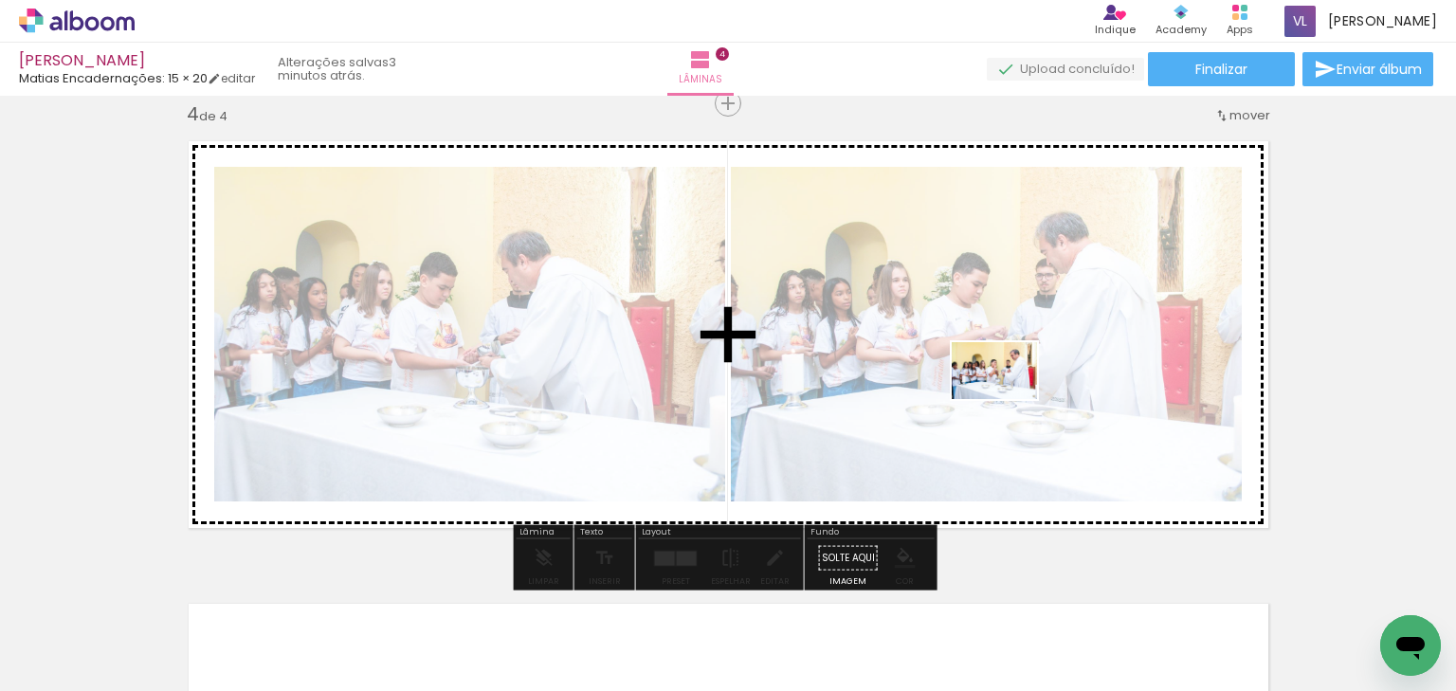
drag, startPoint x: 806, startPoint y: 627, endPoint x: 1008, endPoint y: 399, distance: 305.4
click at [1008, 399] on quentale-workspace at bounding box center [728, 345] width 1456 height 691
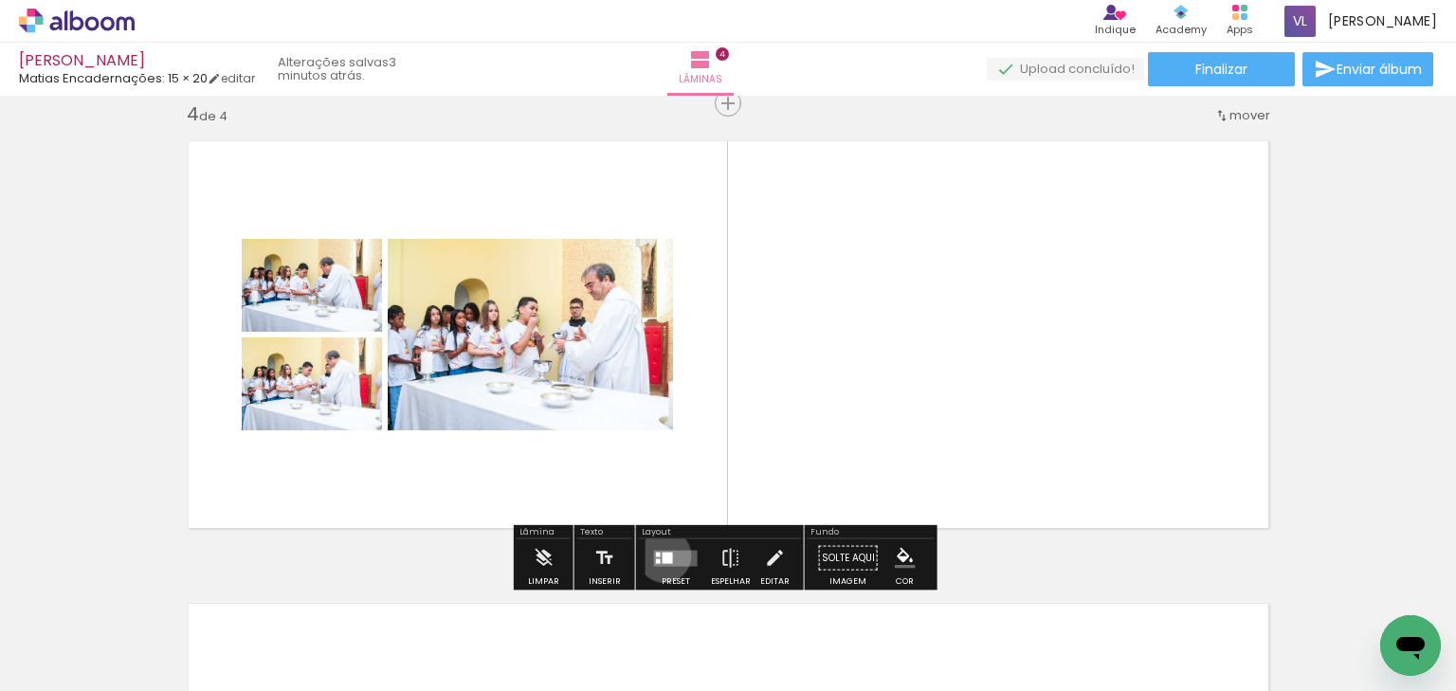
click at [662, 554] on div at bounding box center [667, 557] width 10 height 11
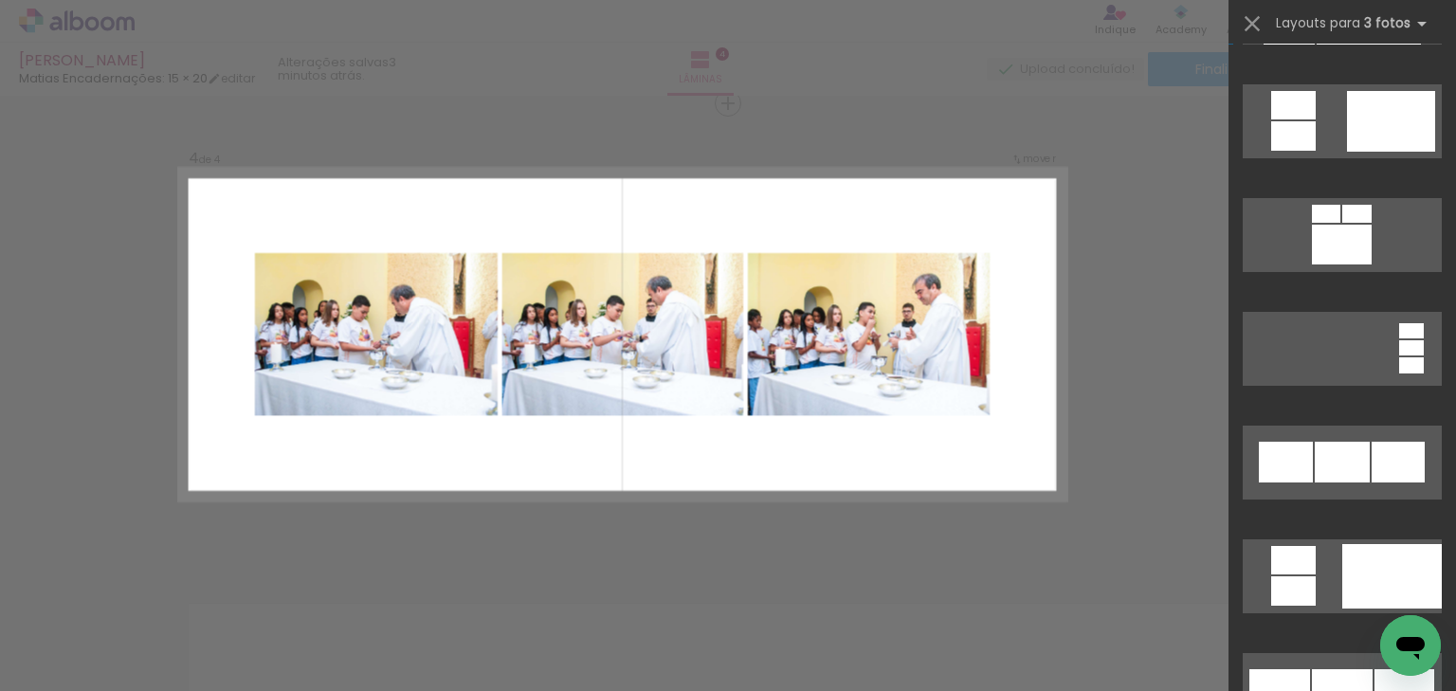
scroll to position [1365, 0]
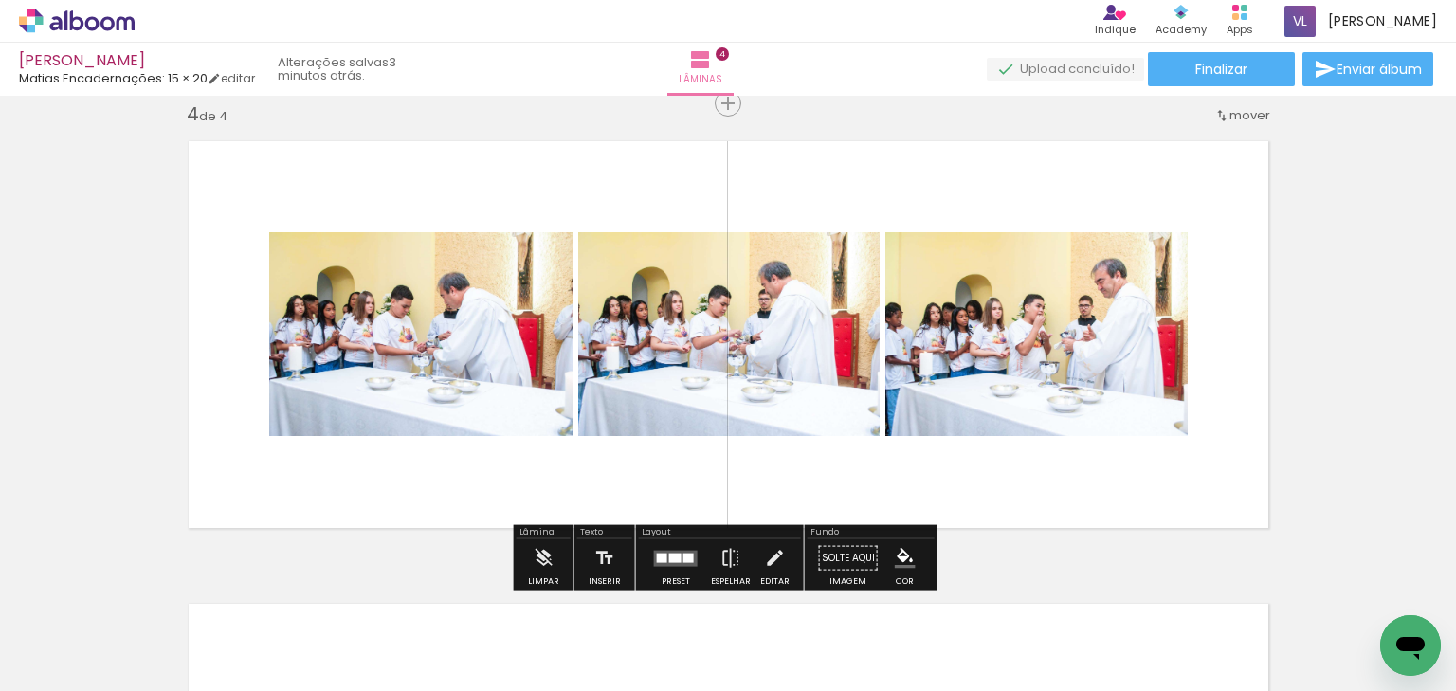
click at [1070, 385] on quentale-photo at bounding box center [1036, 334] width 302 height 204
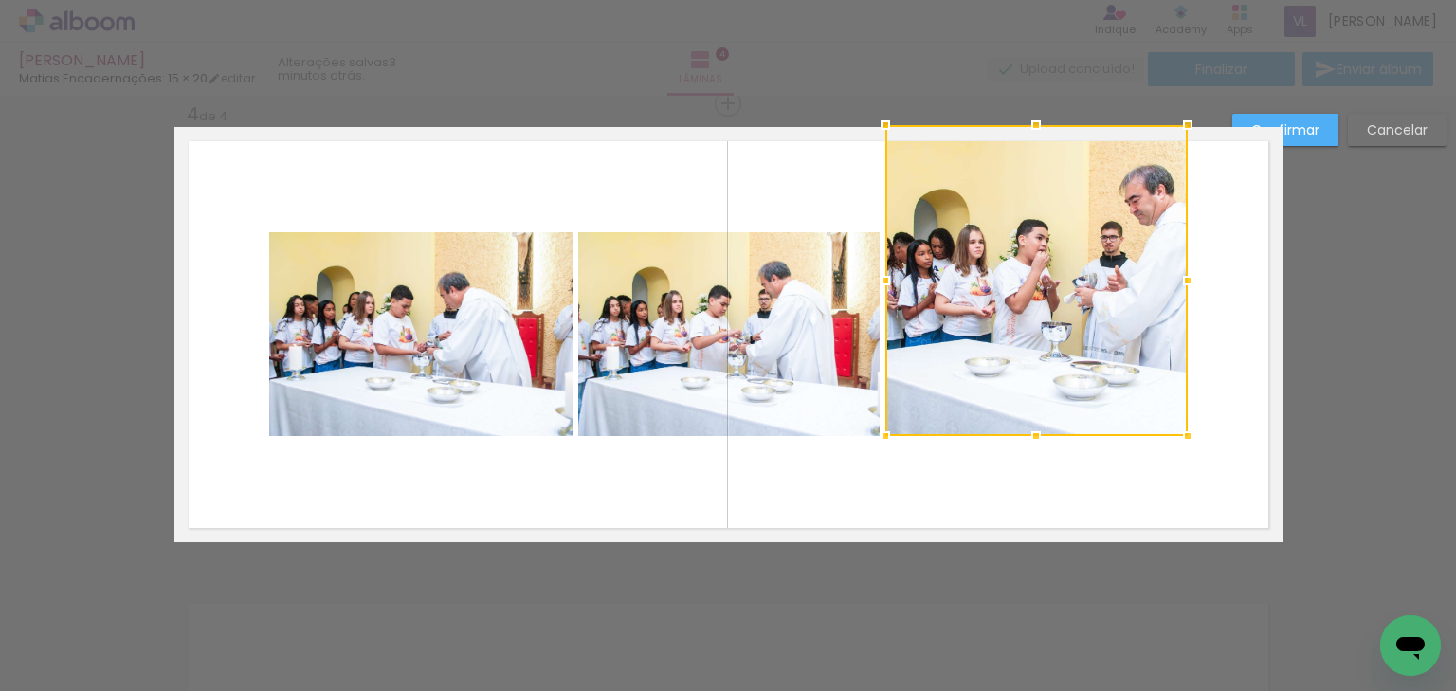
drag, startPoint x: 1037, startPoint y: 233, endPoint x: 1035, endPoint y: 131, distance: 102.4
click at [1035, 131] on div at bounding box center [1036, 125] width 38 height 38
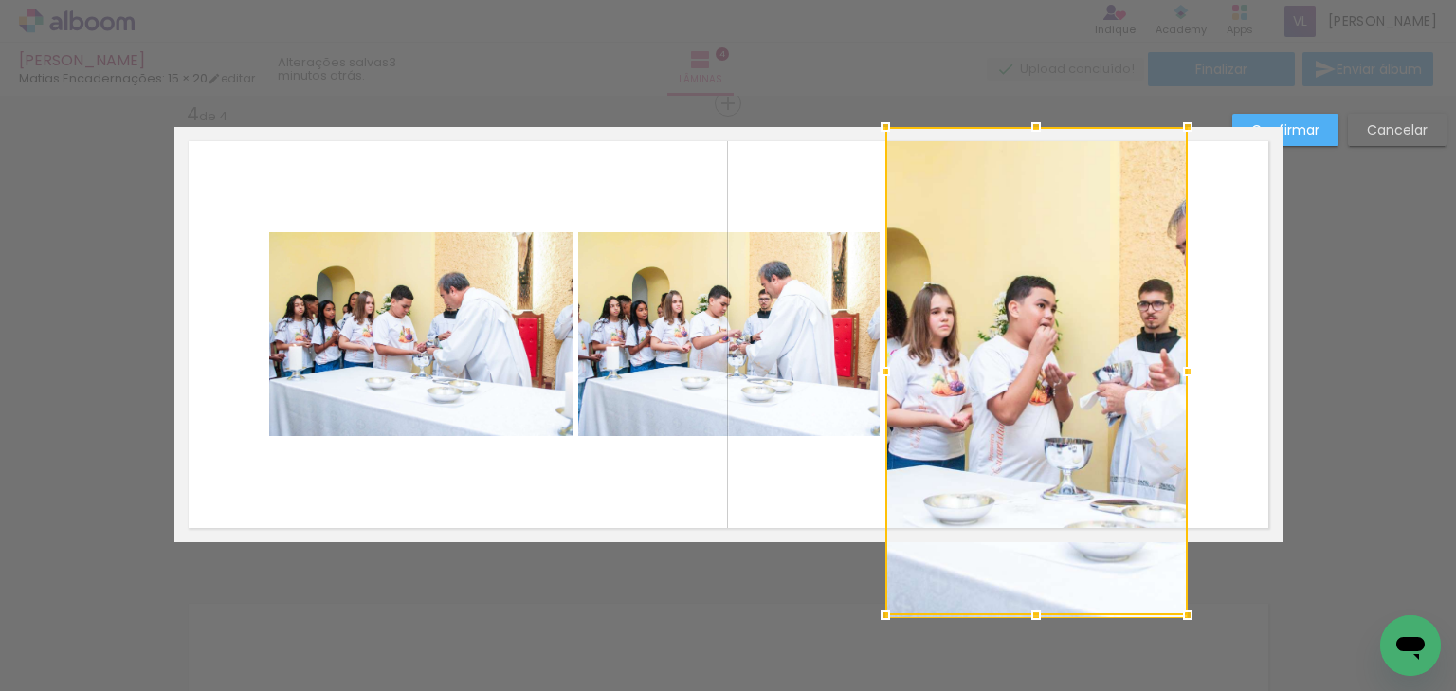
drag, startPoint x: 1036, startPoint y: 440, endPoint x: 1032, endPoint y: 529, distance: 89.2
click at [1032, 529] on div at bounding box center [1036, 371] width 302 height 488
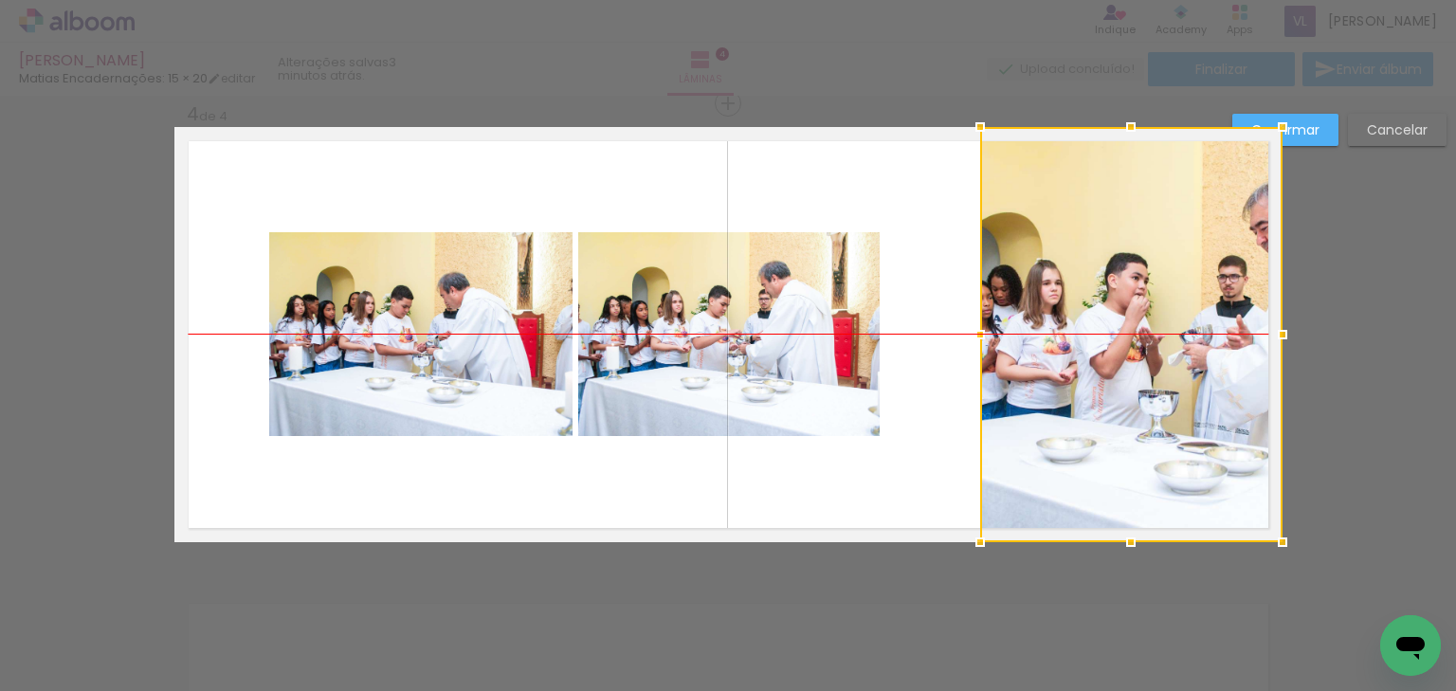
drag, startPoint x: 1039, startPoint y: 372, endPoint x: 1143, endPoint y: 366, distance: 104.5
click at [1143, 366] on div at bounding box center [1131, 334] width 302 height 415
click at [1043, 345] on div at bounding box center [1131, 334] width 302 height 415
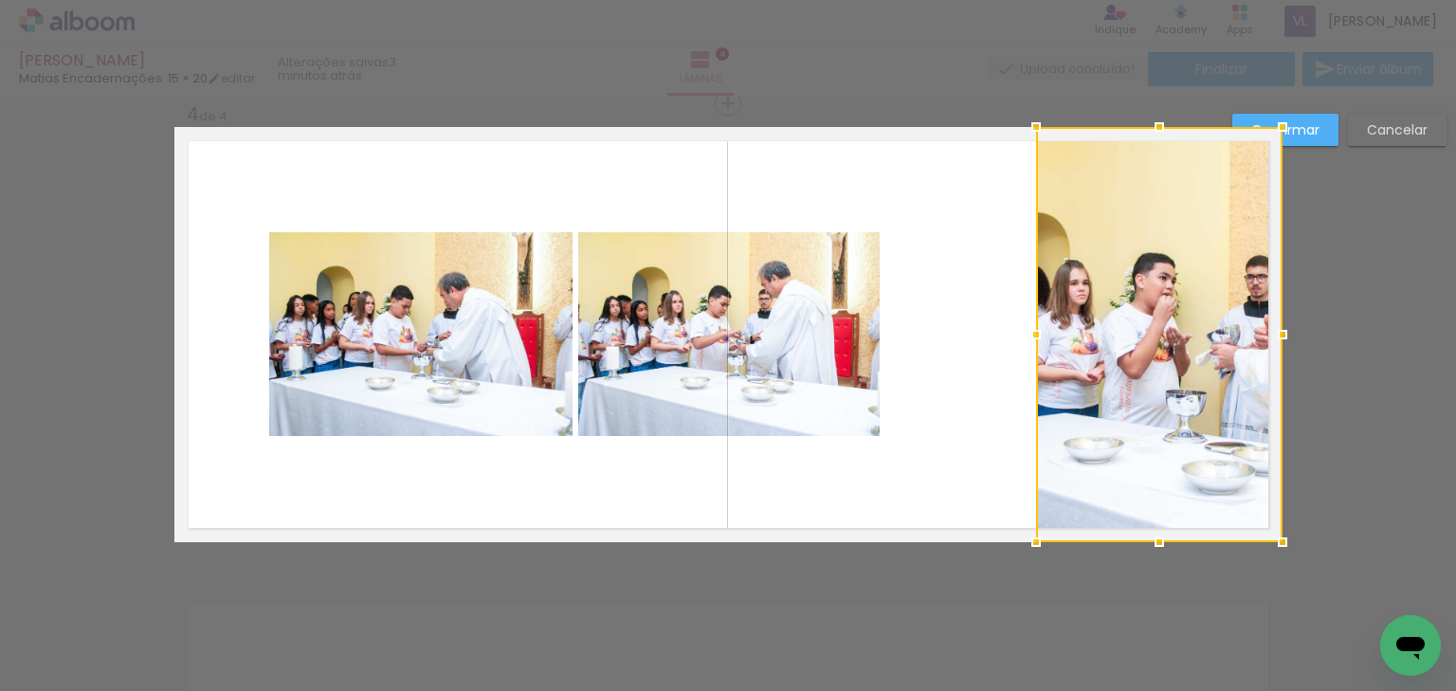
drag, startPoint x: 970, startPoint y: 341, endPoint x: 1016, endPoint y: 340, distance: 45.5
click at [1017, 340] on div at bounding box center [1036, 335] width 38 height 38
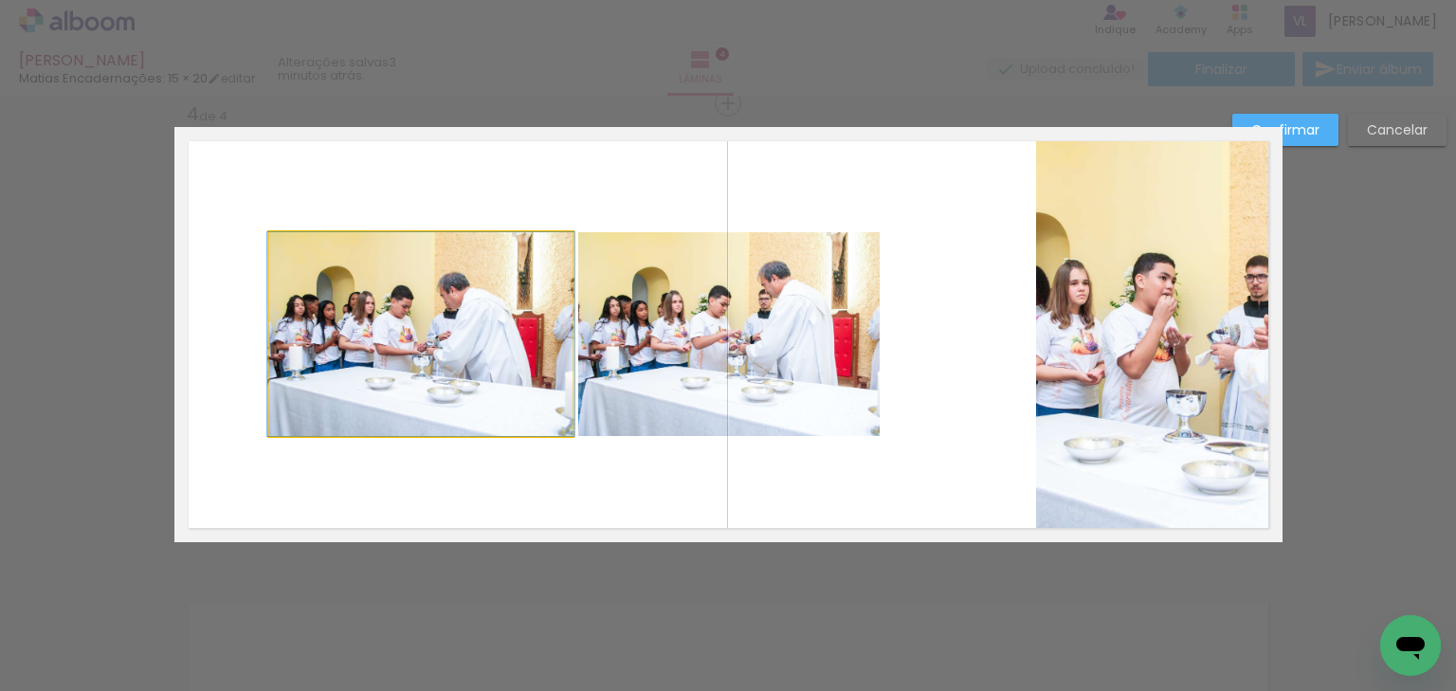
click at [398, 347] on quentale-photo at bounding box center [420, 334] width 303 height 204
click at [1036, 347] on div at bounding box center [1159, 334] width 246 height 415
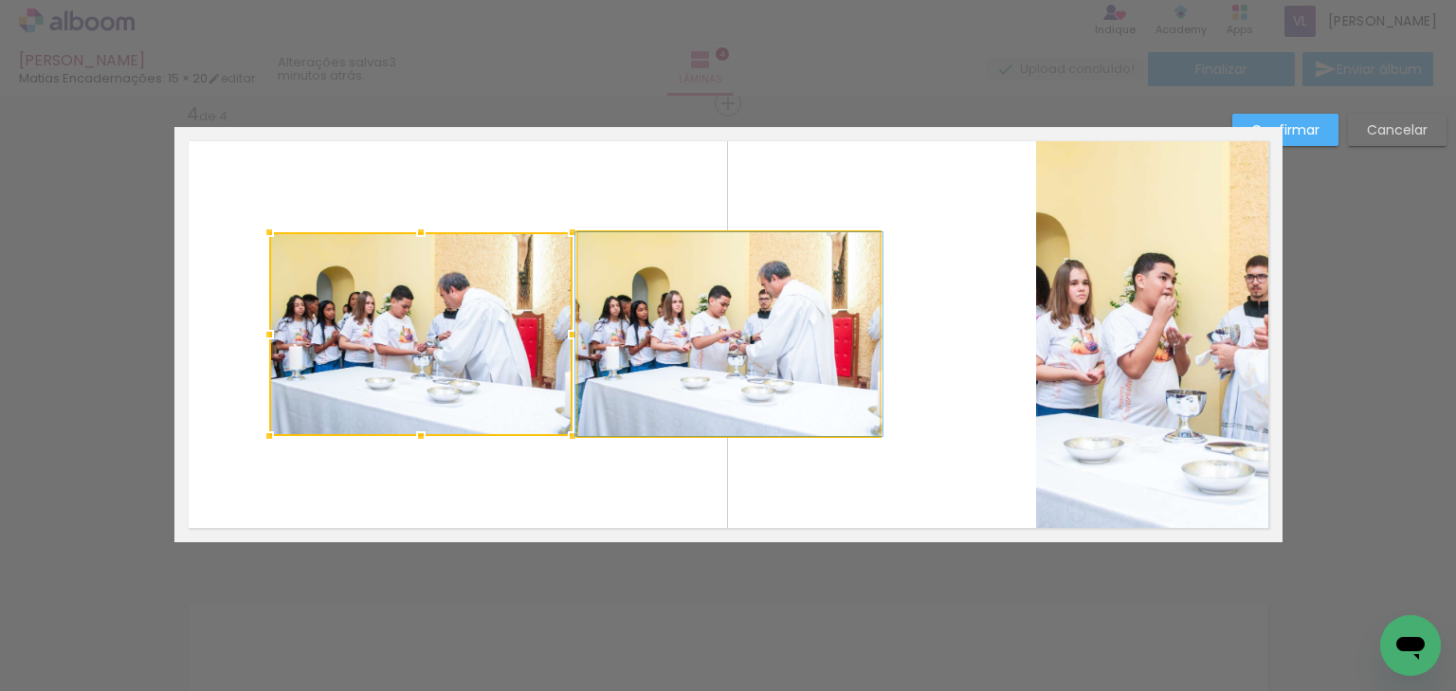
drag, startPoint x: 757, startPoint y: 347, endPoint x: 395, endPoint y: 269, distance: 370.3
click at [756, 347] on quentale-photo at bounding box center [728, 334] width 301 height 204
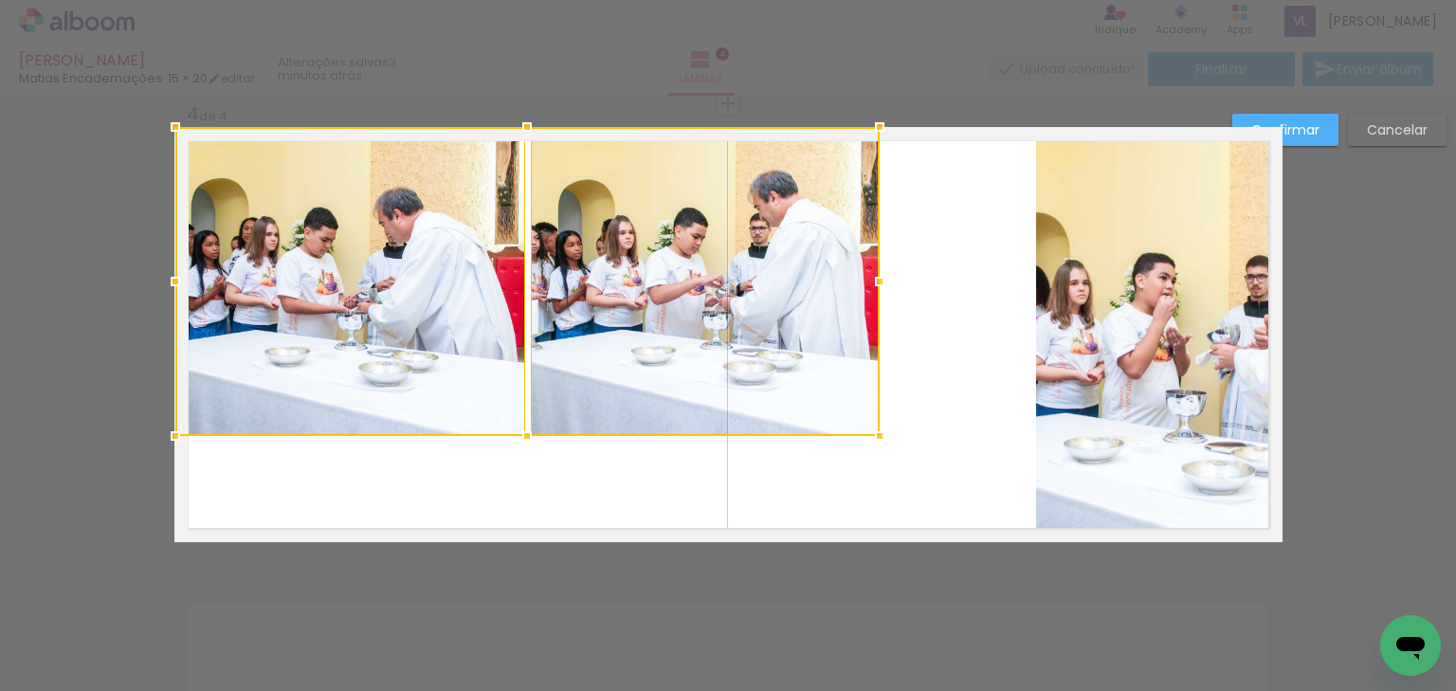
drag, startPoint x: 262, startPoint y: 231, endPoint x: 167, endPoint y: 126, distance: 141.6
click at [167, 126] on div at bounding box center [175, 127] width 38 height 38
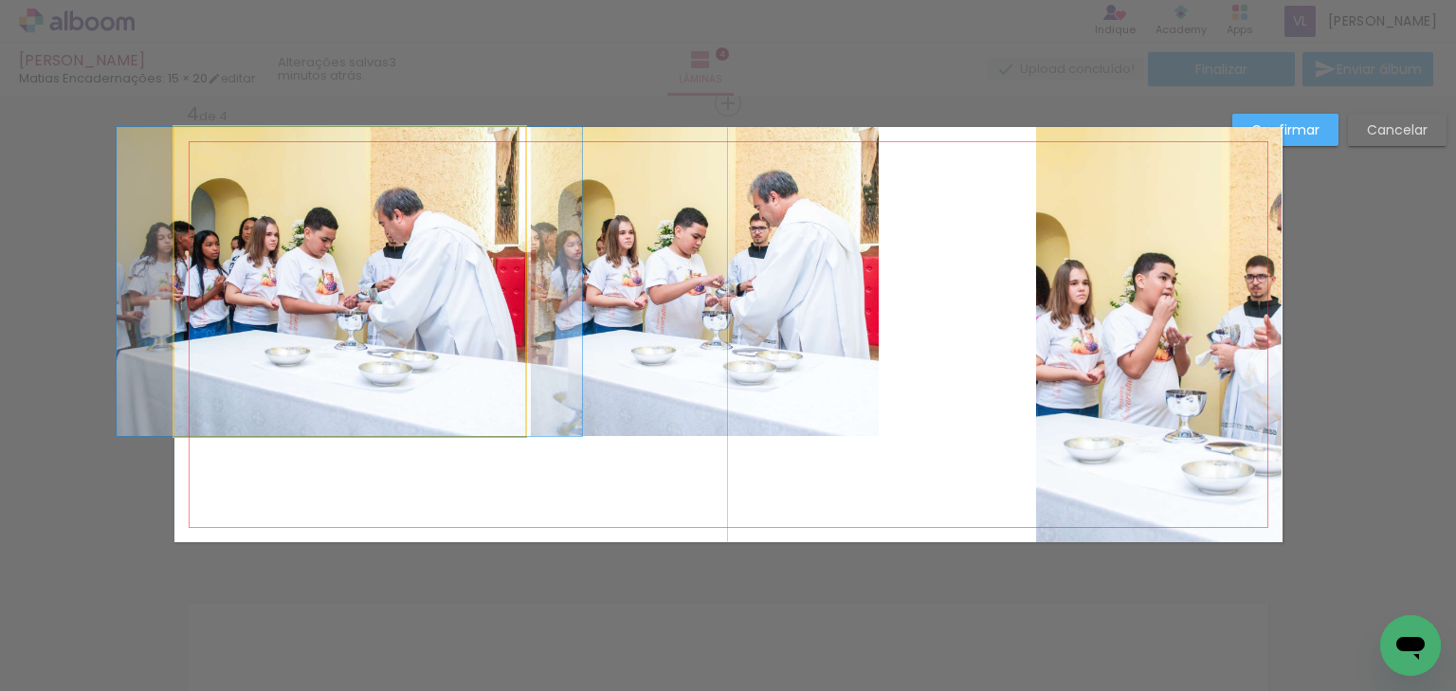
click at [266, 238] on quentale-photo at bounding box center [349, 281] width 351 height 309
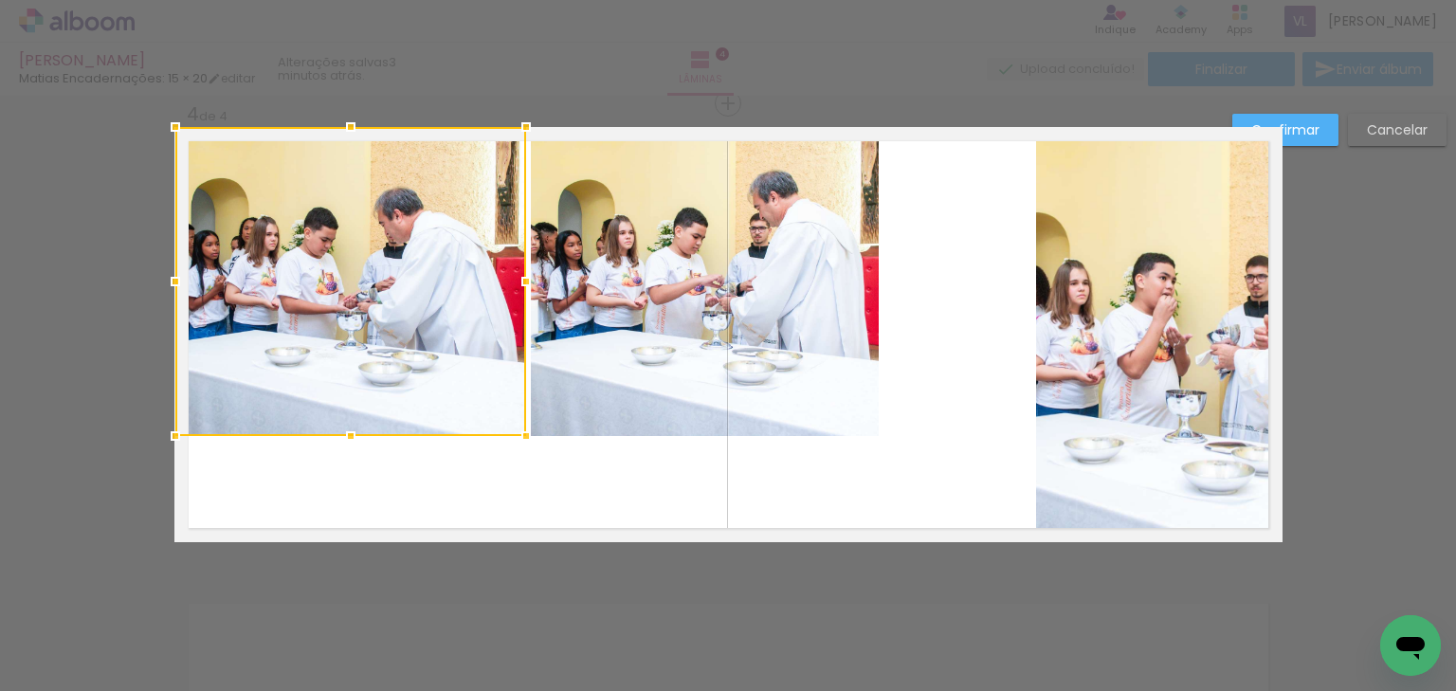
click at [775, 317] on quentale-photo at bounding box center [705, 281] width 349 height 309
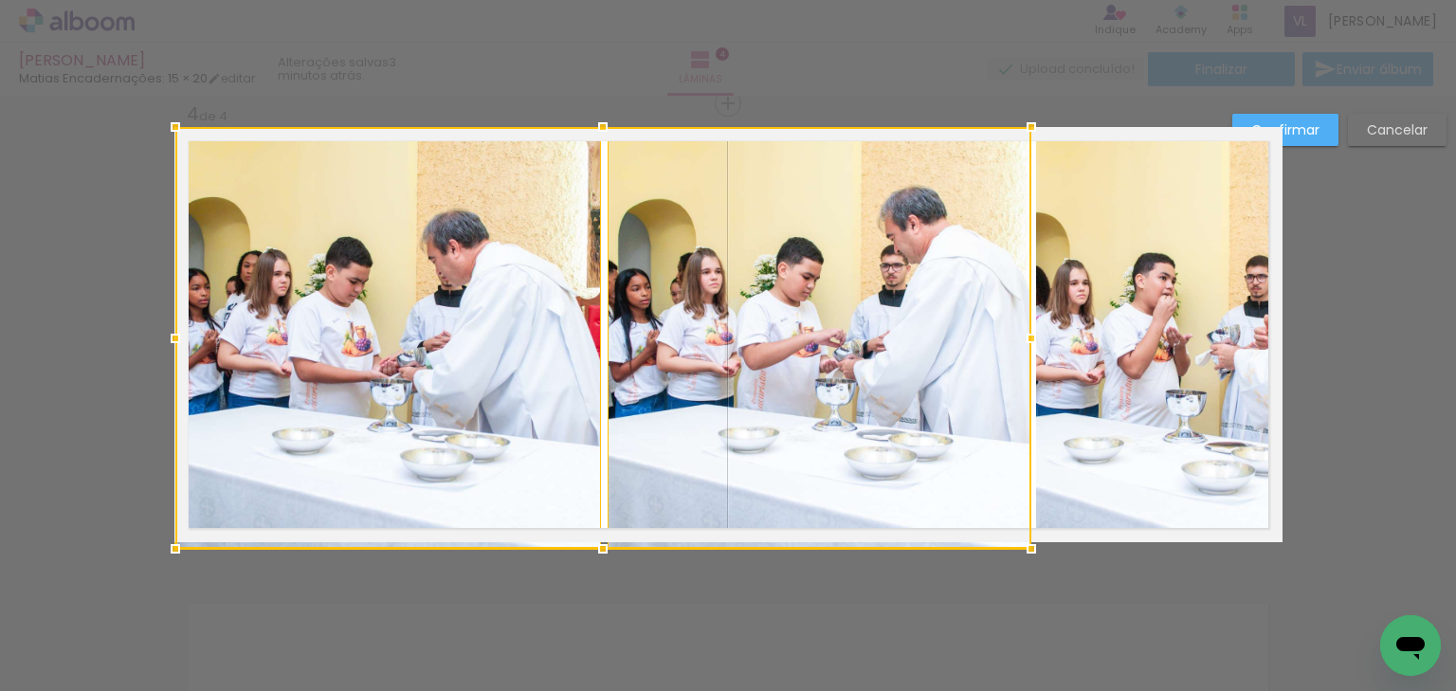
drag, startPoint x: 878, startPoint y: 442, endPoint x: 1030, endPoint y: 516, distance: 169.5
click at [1030, 516] on album-spread "4 de 4" at bounding box center [728, 334] width 1108 height 415
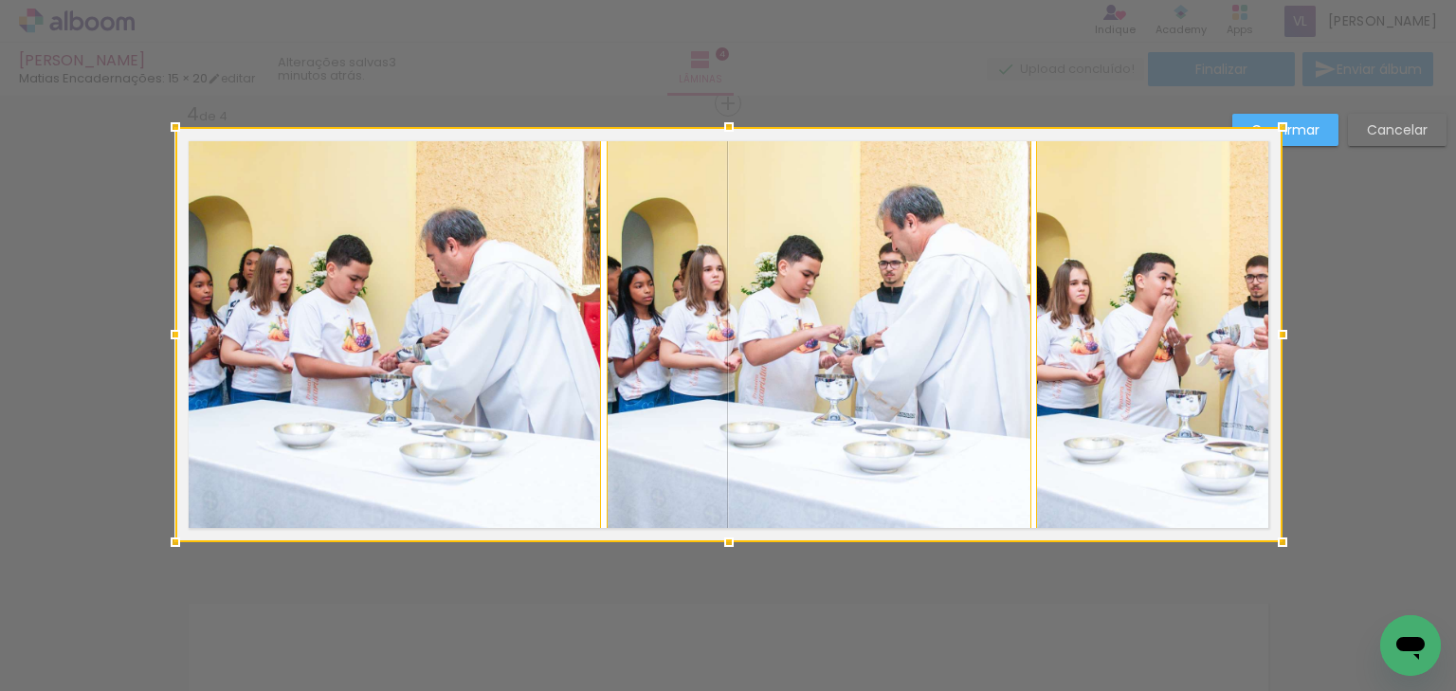
click at [0, 0] on slot "Confirmar" at bounding box center [0, 0] width 0 height 0
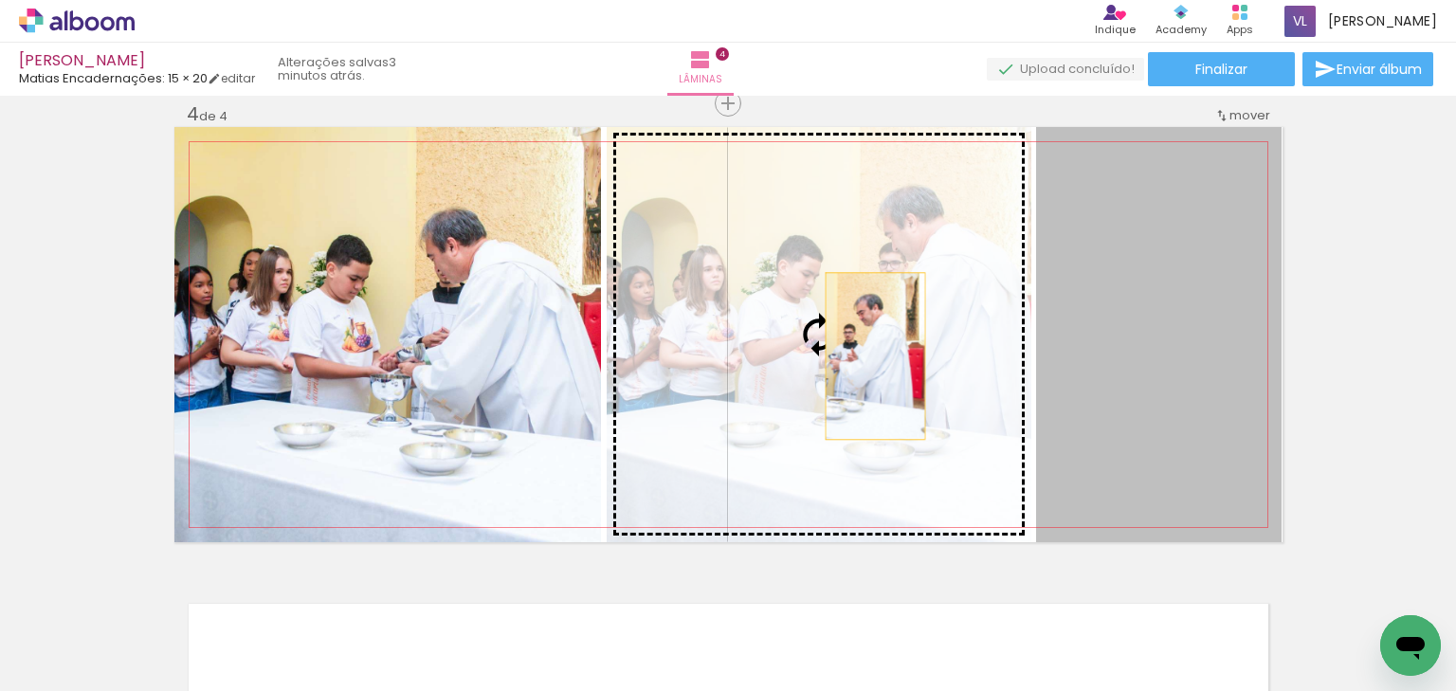
drag, startPoint x: 1204, startPoint y: 380, endPoint x: 868, endPoint y: 354, distance: 336.5
click at [0, 0] on slot at bounding box center [0, 0] width 0 height 0
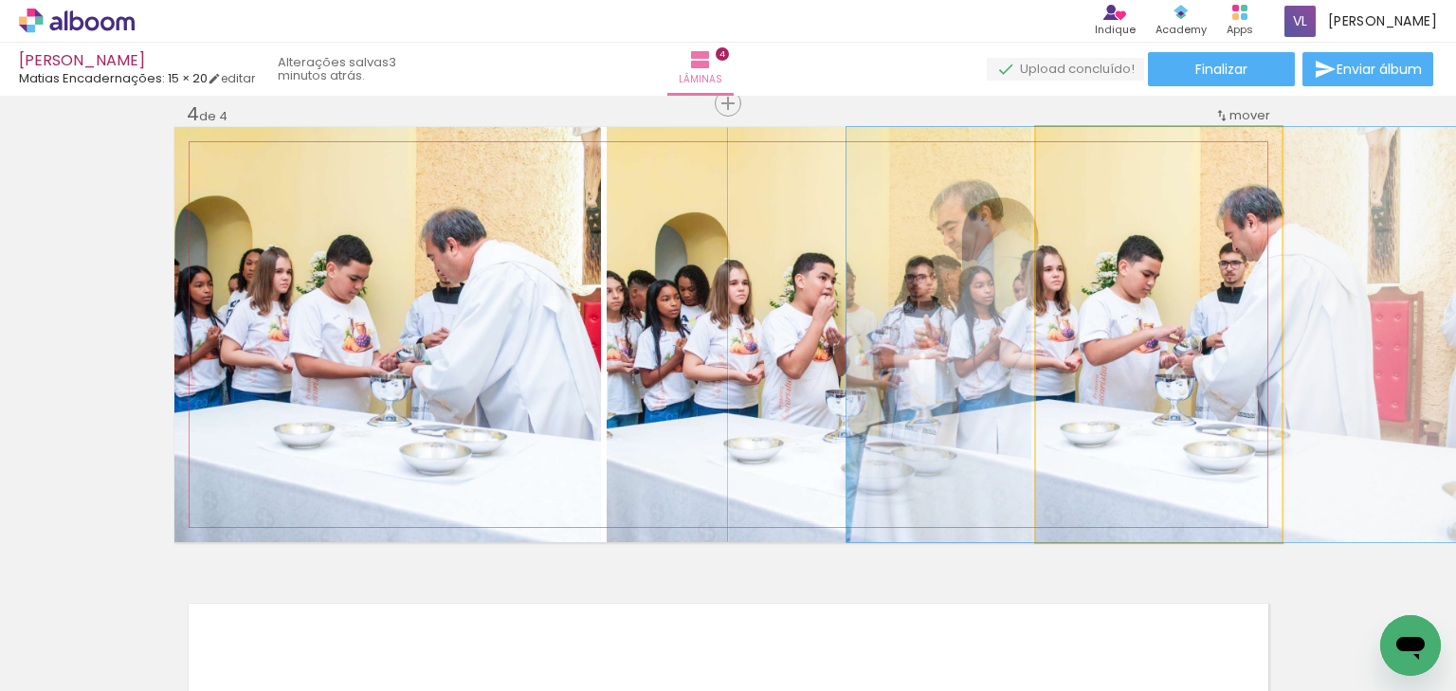
click at [1157, 349] on quentale-photo at bounding box center [1159, 334] width 246 height 415
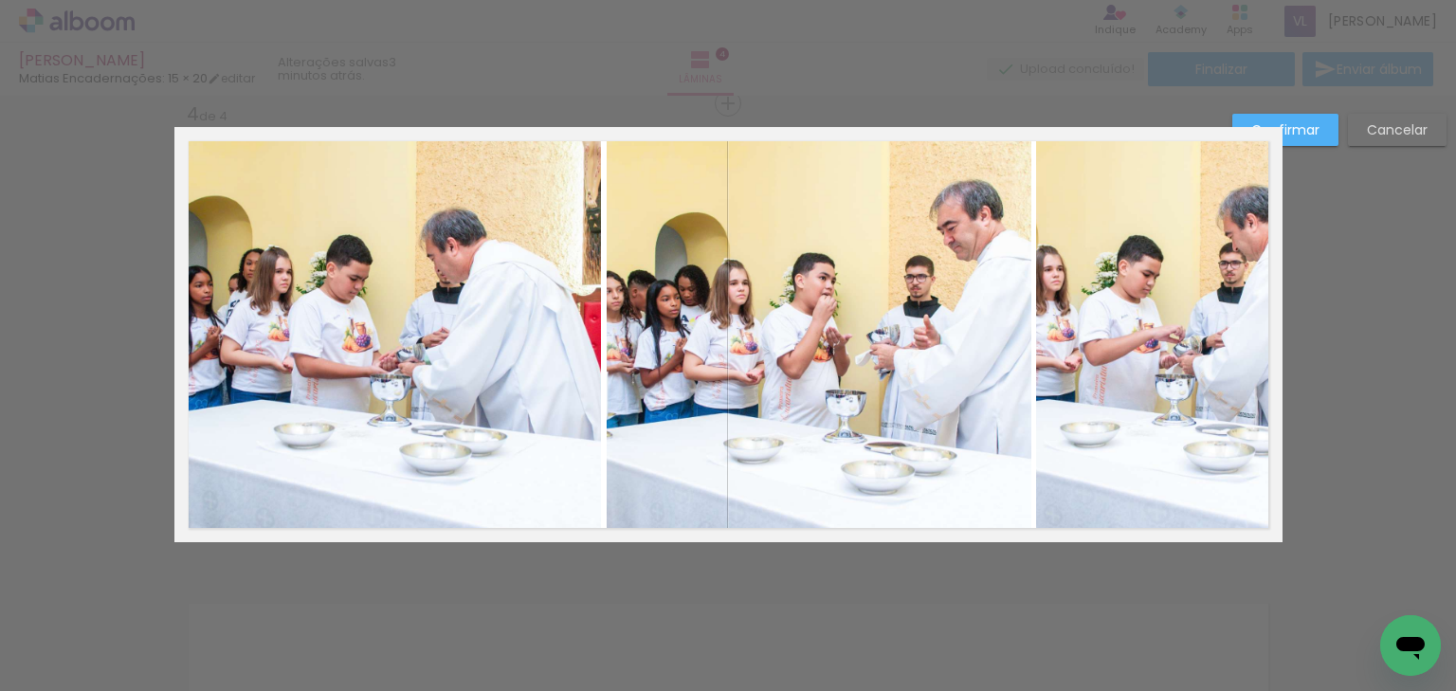
click at [1187, 346] on quentale-photo at bounding box center [1159, 334] width 246 height 415
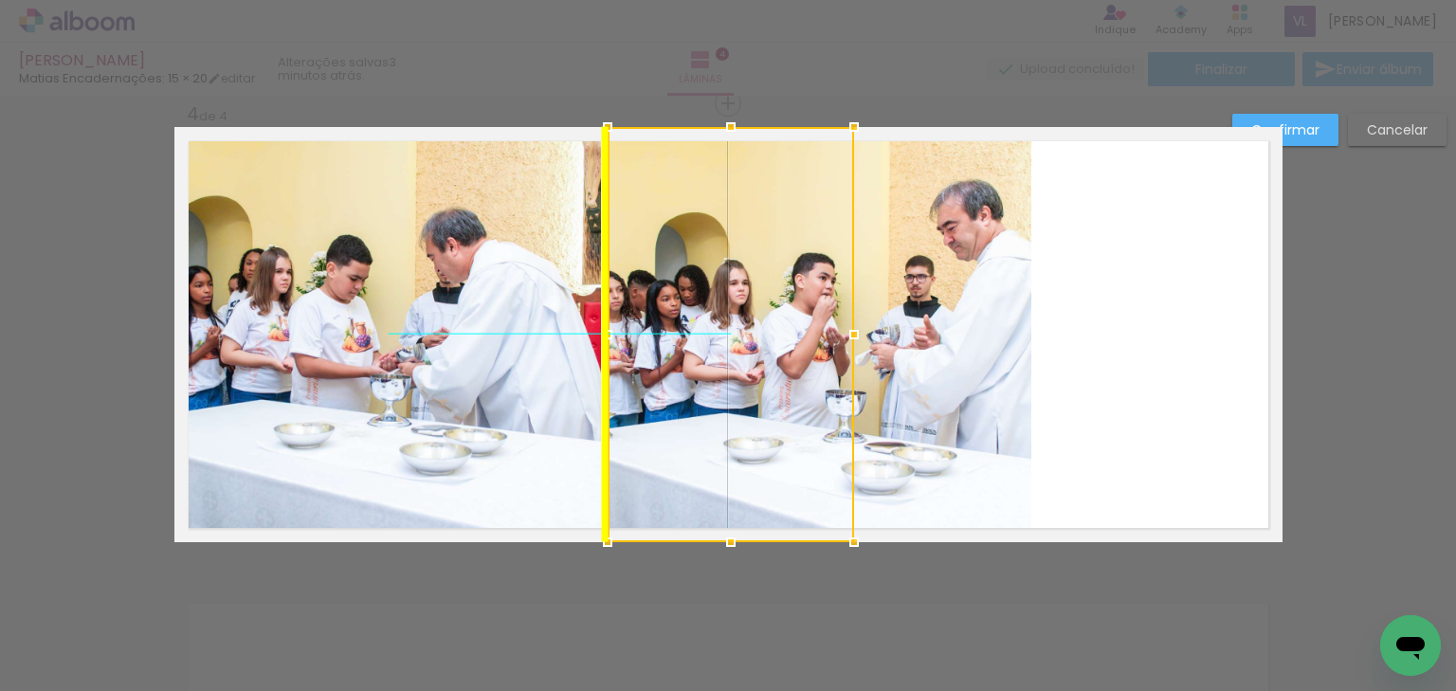
drag, startPoint x: 1190, startPoint y: 342, endPoint x: 762, endPoint y: 349, distance: 428.4
click at [762, 349] on div at bounding box center [730, 334] width 246 height 415
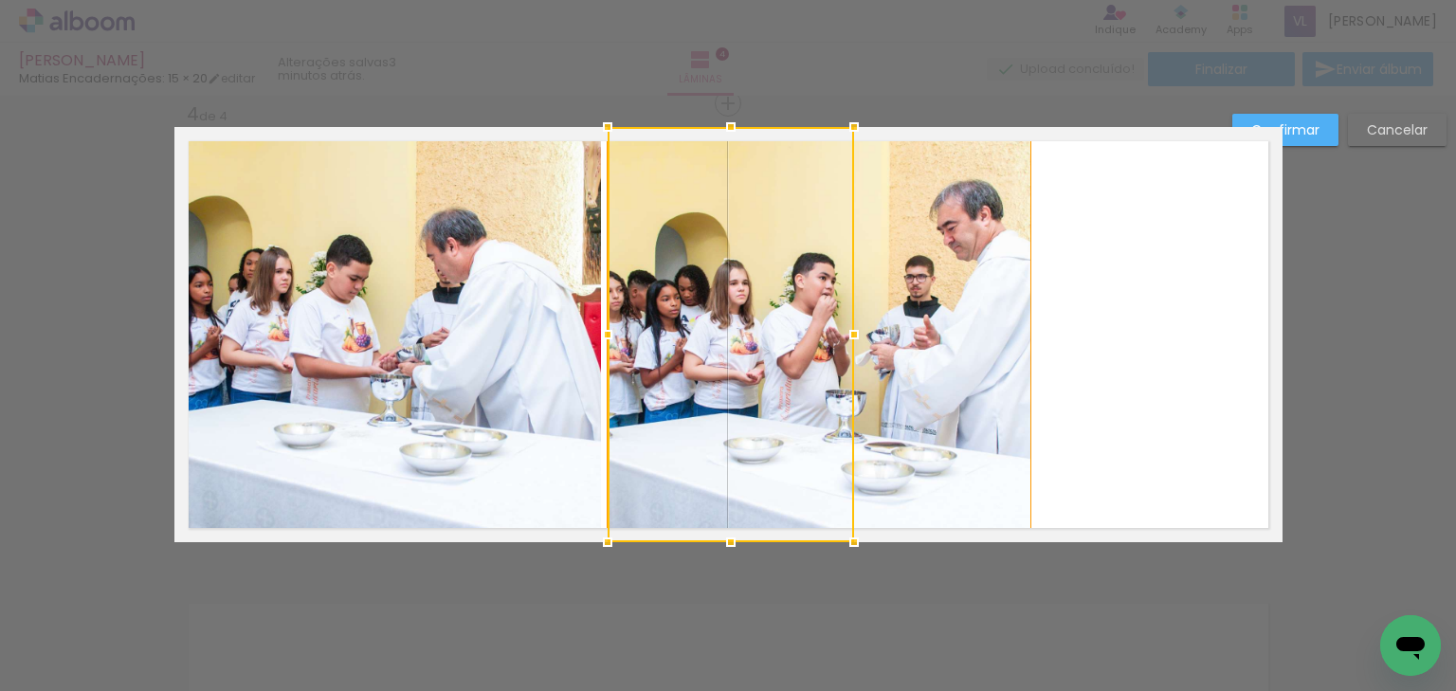
click at [898, 347] on quentale-photo at bounding box center [819, 334] width 424 height 415
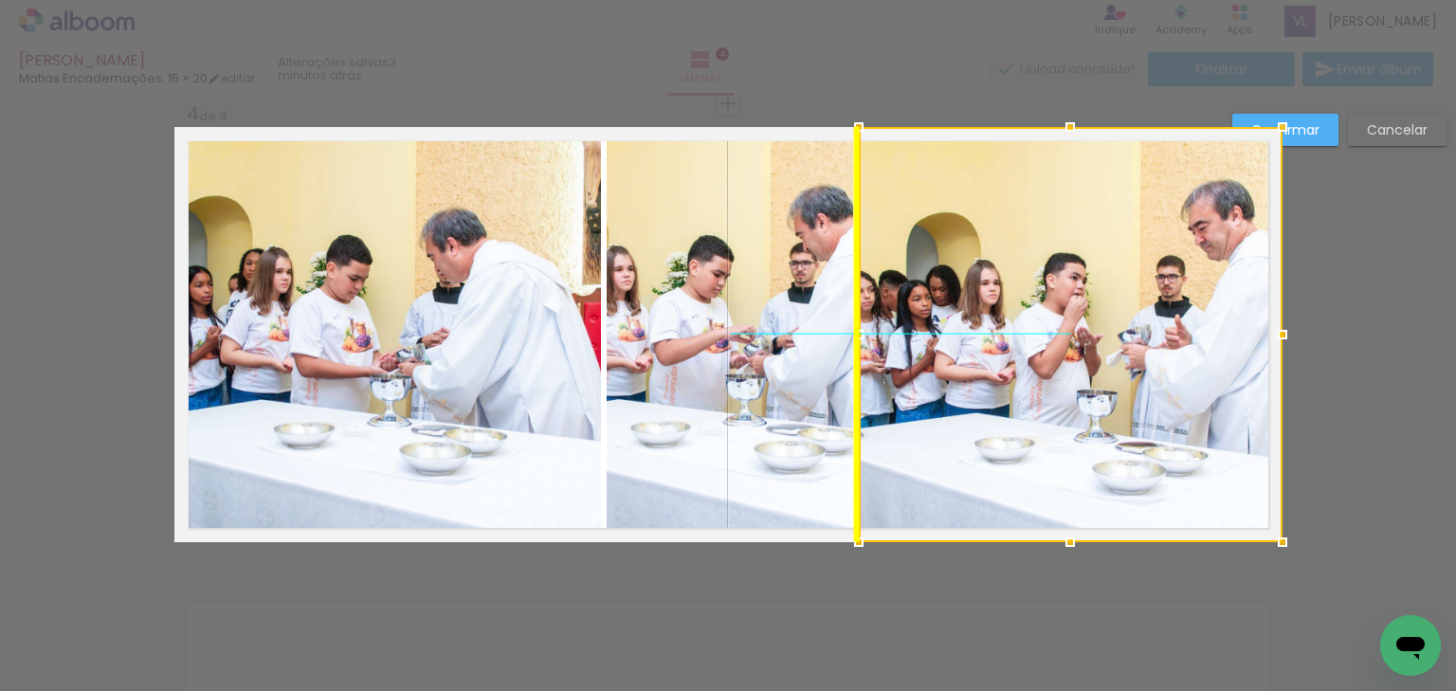
drag, startPoint x: 957, startPoint y: 357, endPoint x: 1205, endPoint y: 354, distance: 247.4
click at [1205, 354] on div at bounding box center [1071, 334] width 424 height 415
click at [1218, 322] on div at bounding box center [1071, 334] width 424 height 415
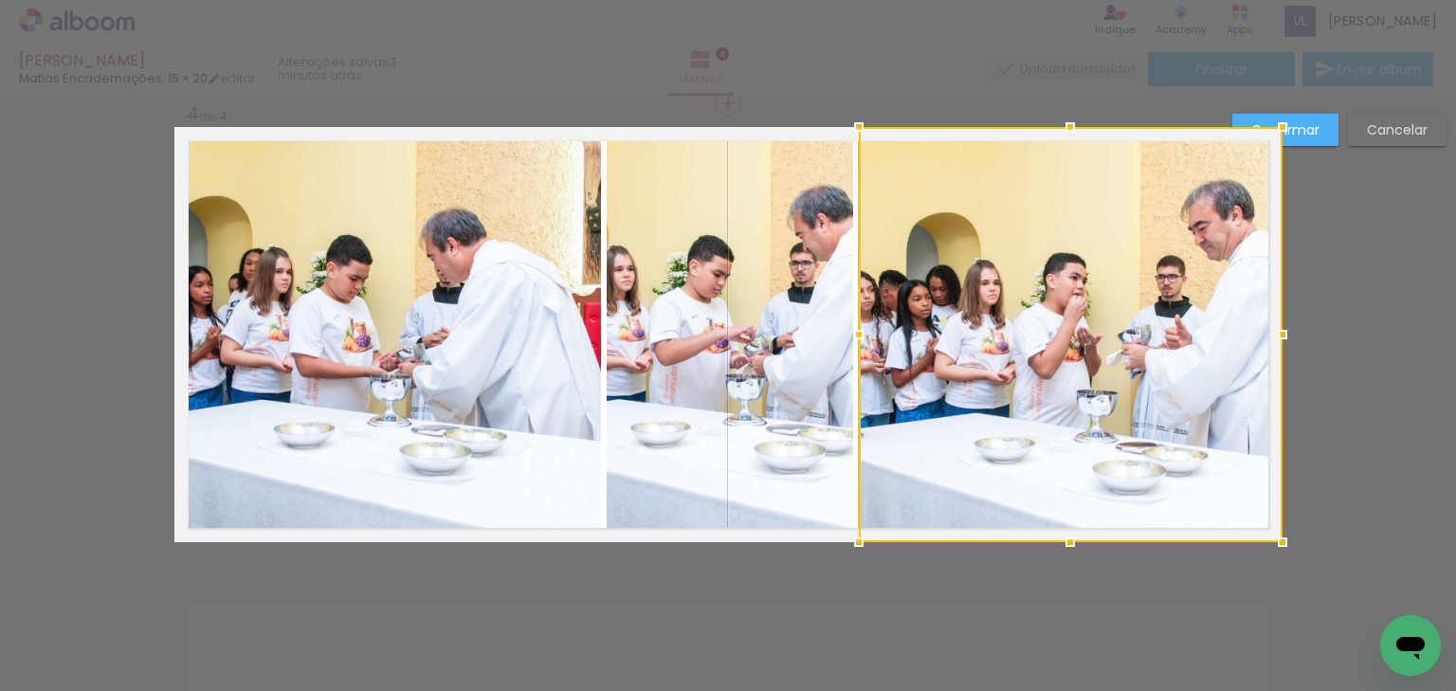
click at [1293, 127] on div at bounding box center [1282, 127] width 38 height 38
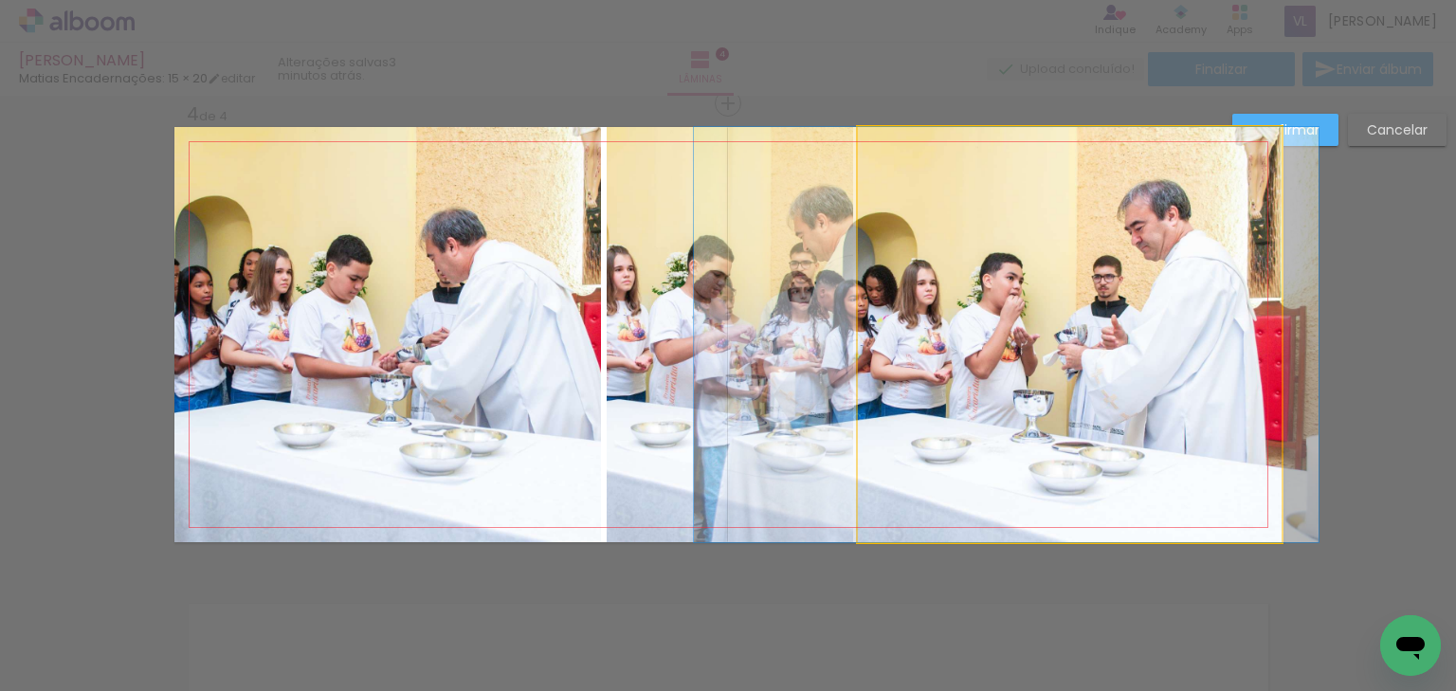
drag, startPoint x: 1182, startPoint y: 315, endPoint x: 1118, endPoint y: 315, distance: 63.5
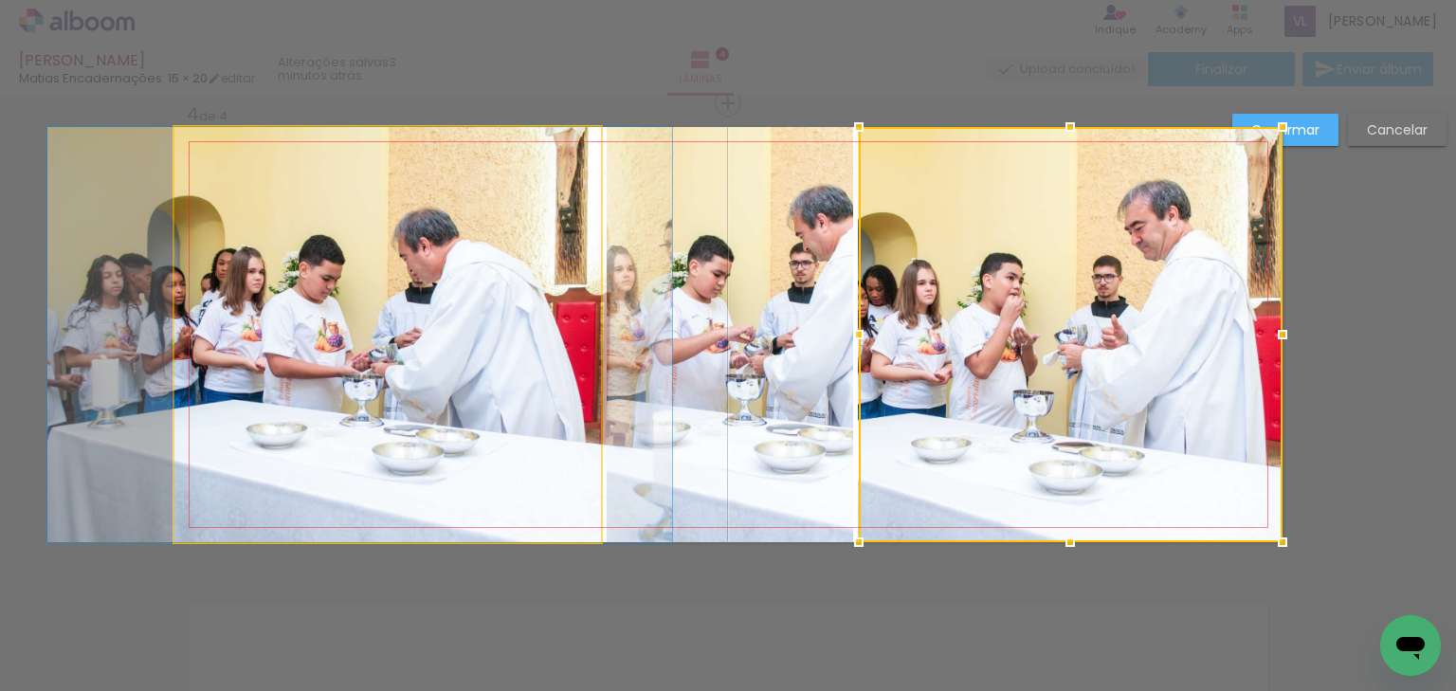
drag, startPoint x: 495, startPoint y: 339, endPoint x: 467, endPoint y: 340, distance: 27.5
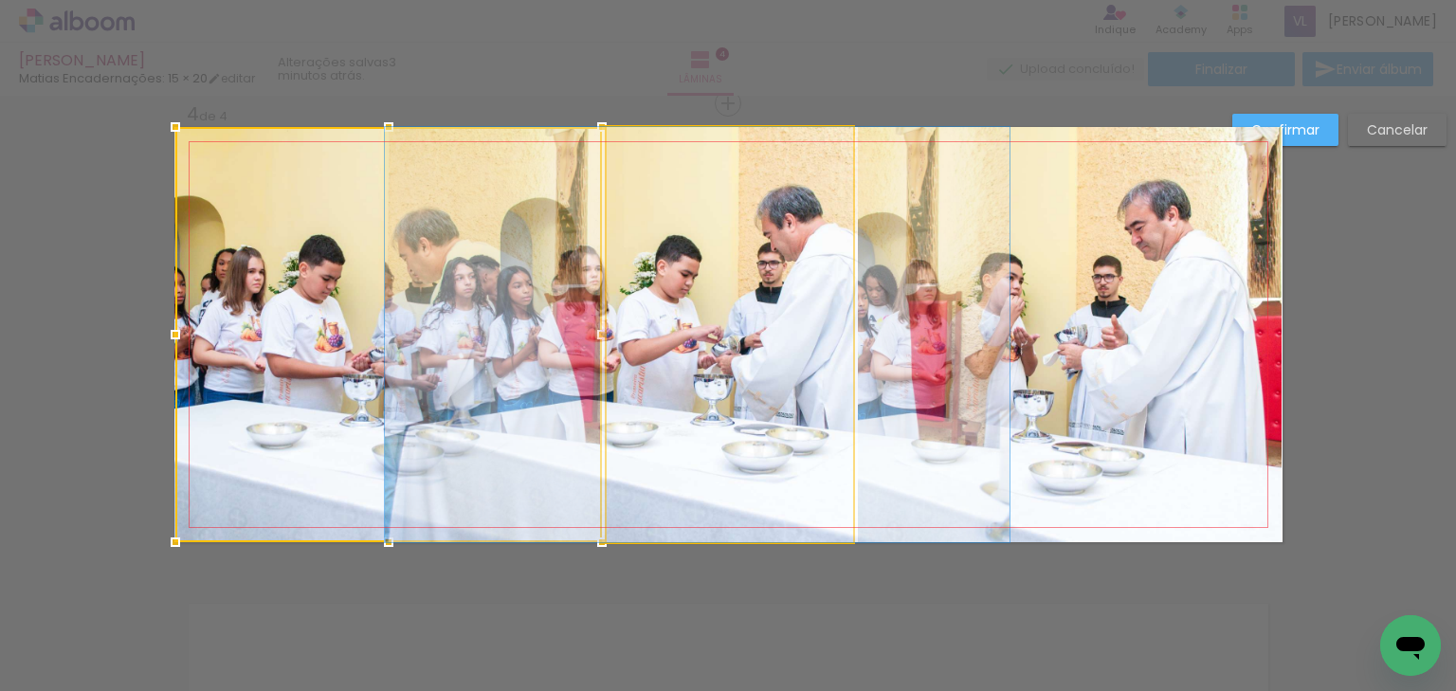
drag, startPoint x: 784, startPoint y: 359, endPoint x: 752, endPoint y: 359, distance: 32.2
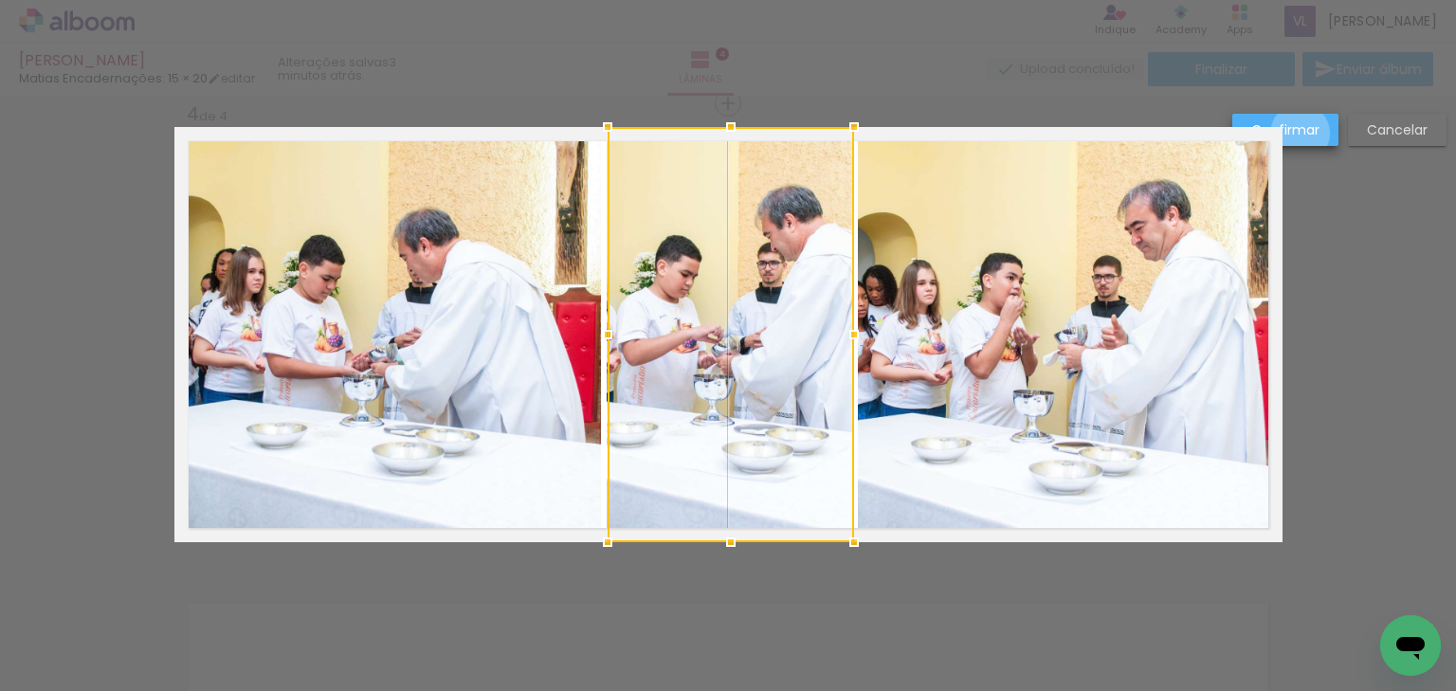
click at [0, 0] on slot "Confirmar" at bounding box center [0, 0] width 0 height 0
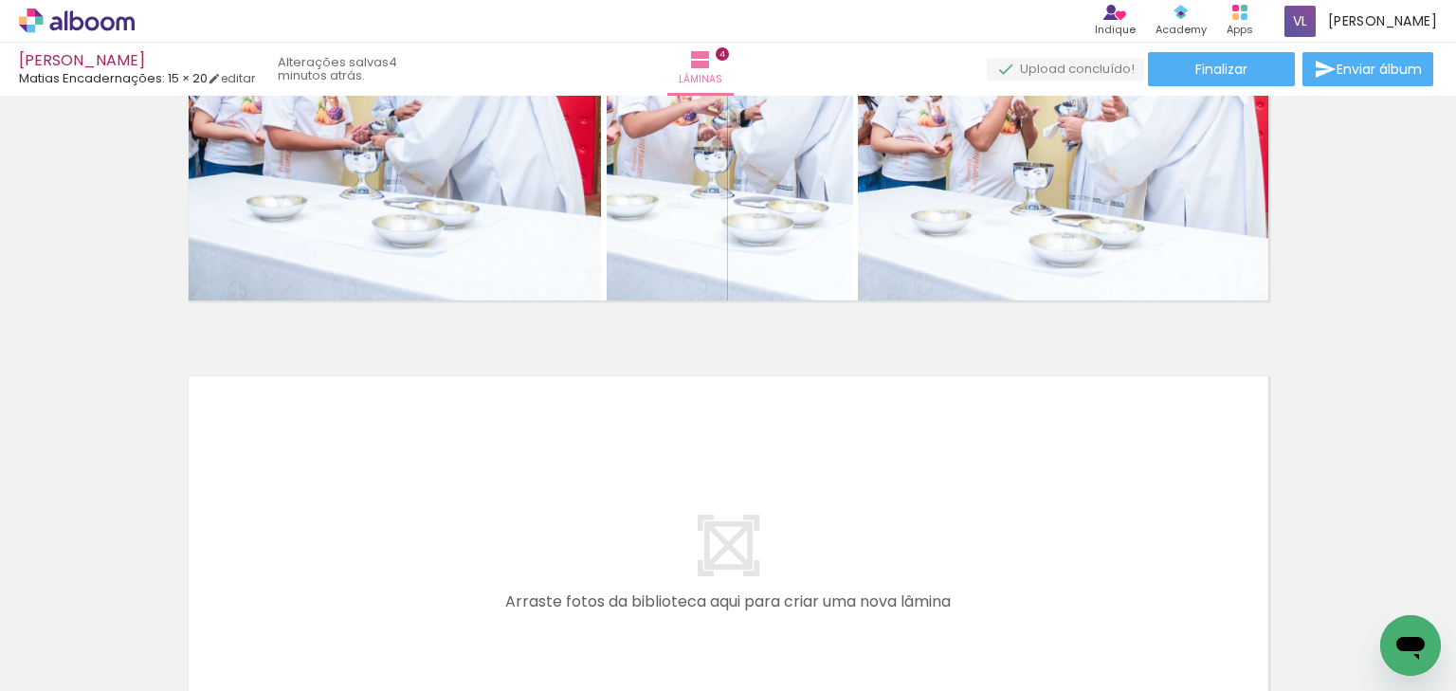
scroll to position [0, 1252]
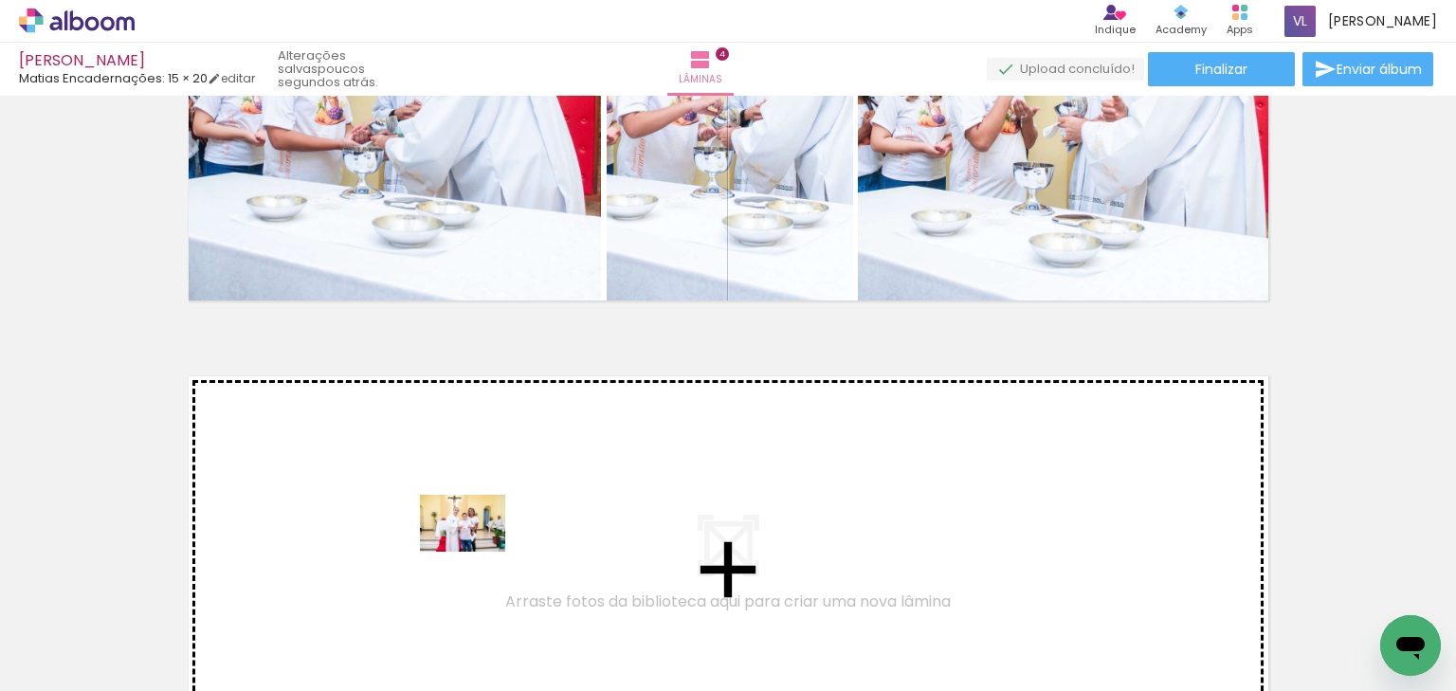
drag, startPoint x: 457, startPoint y: 633, endPoint x: 477, endPoint y: 552, distance: 83.9
click at [477, 552] on quentale-workspace at bounding box center [728, 345] width 1456 height 691
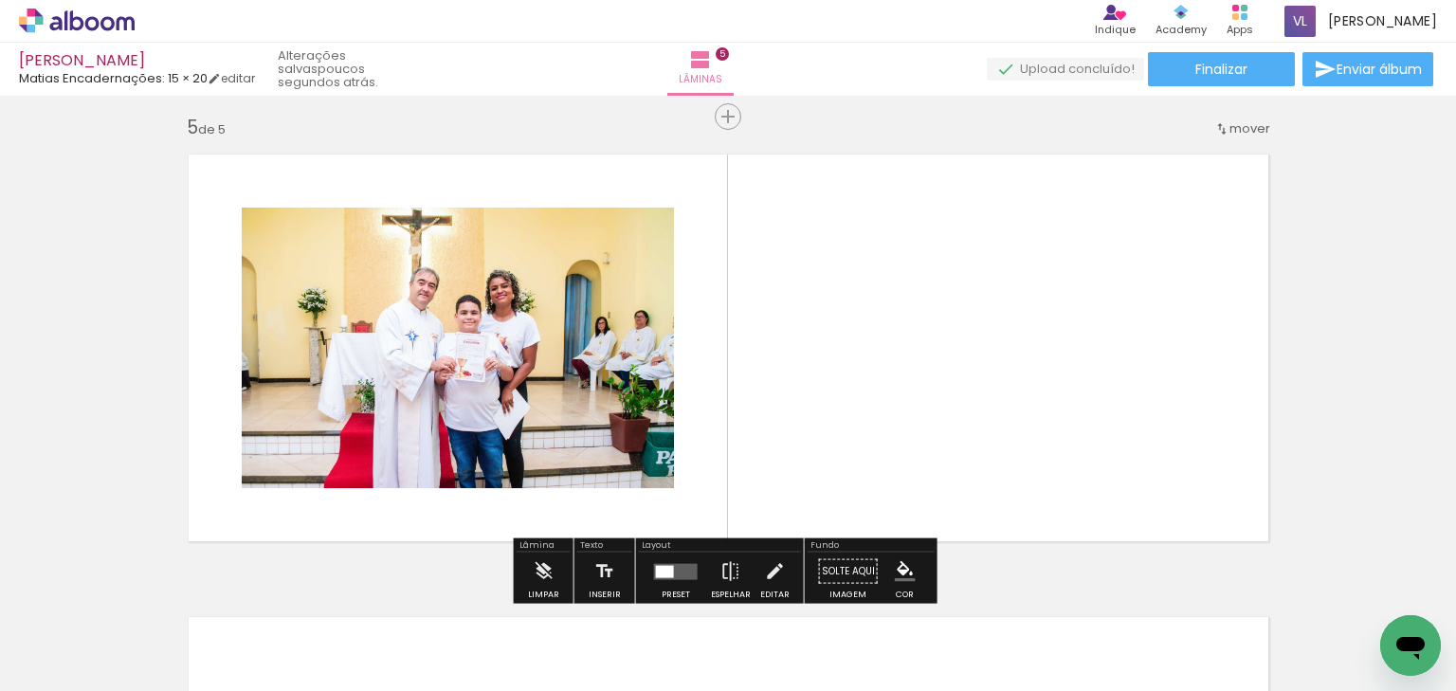
scroll to position [1874, 0]
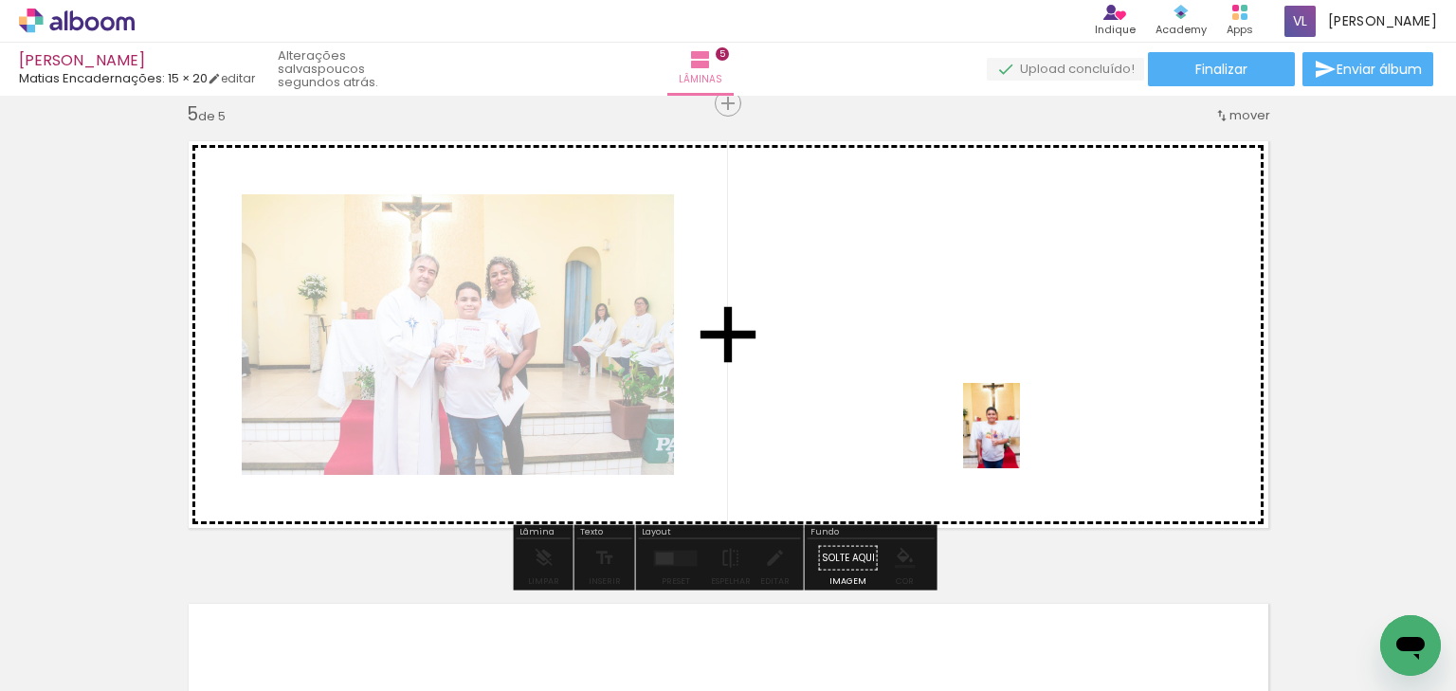
drag, startPoint x: 1193, startPoint y: 660, endPoint x: 1020, endPoint y: 440, distance: 280.0
click at [1020, 440] on quentale-workspace at bounding box center [728, 345] width 1456 height 691
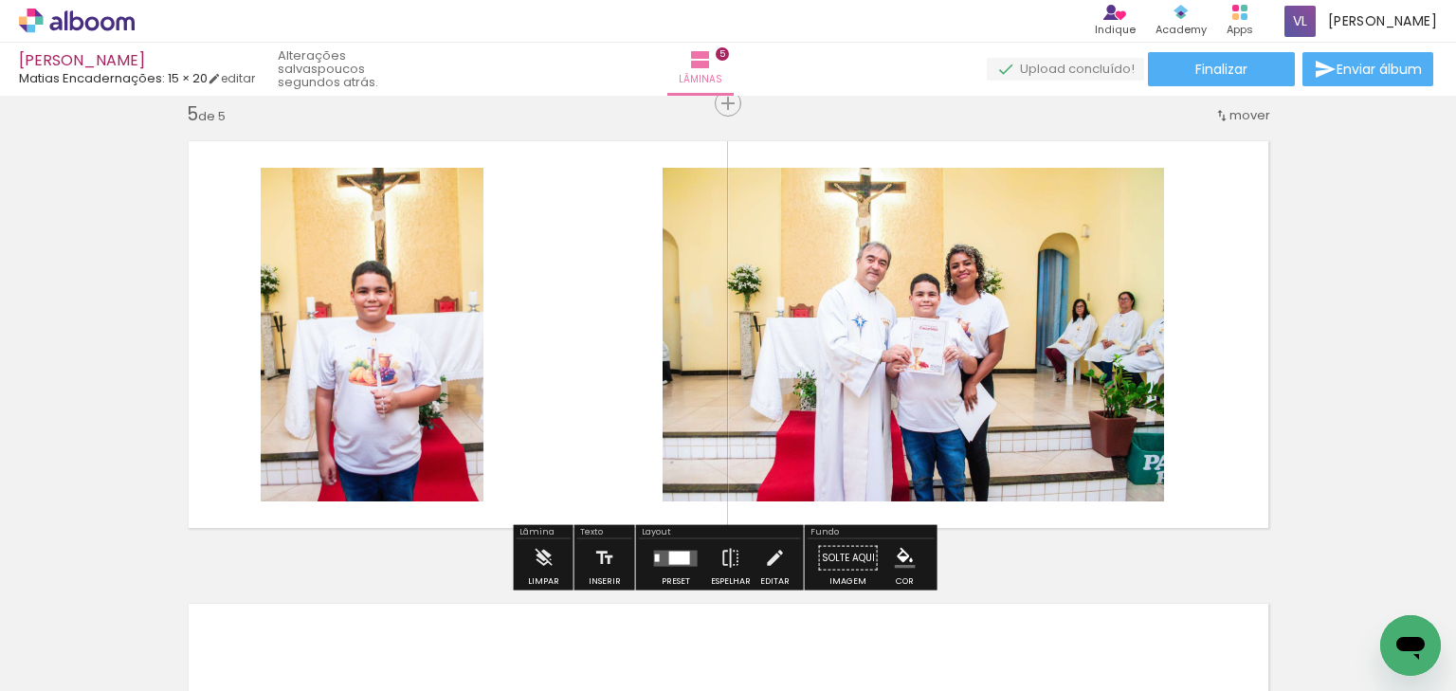
click at [393, 318] on quentale-photo at bounding box center [372, 335] width 223 height 334
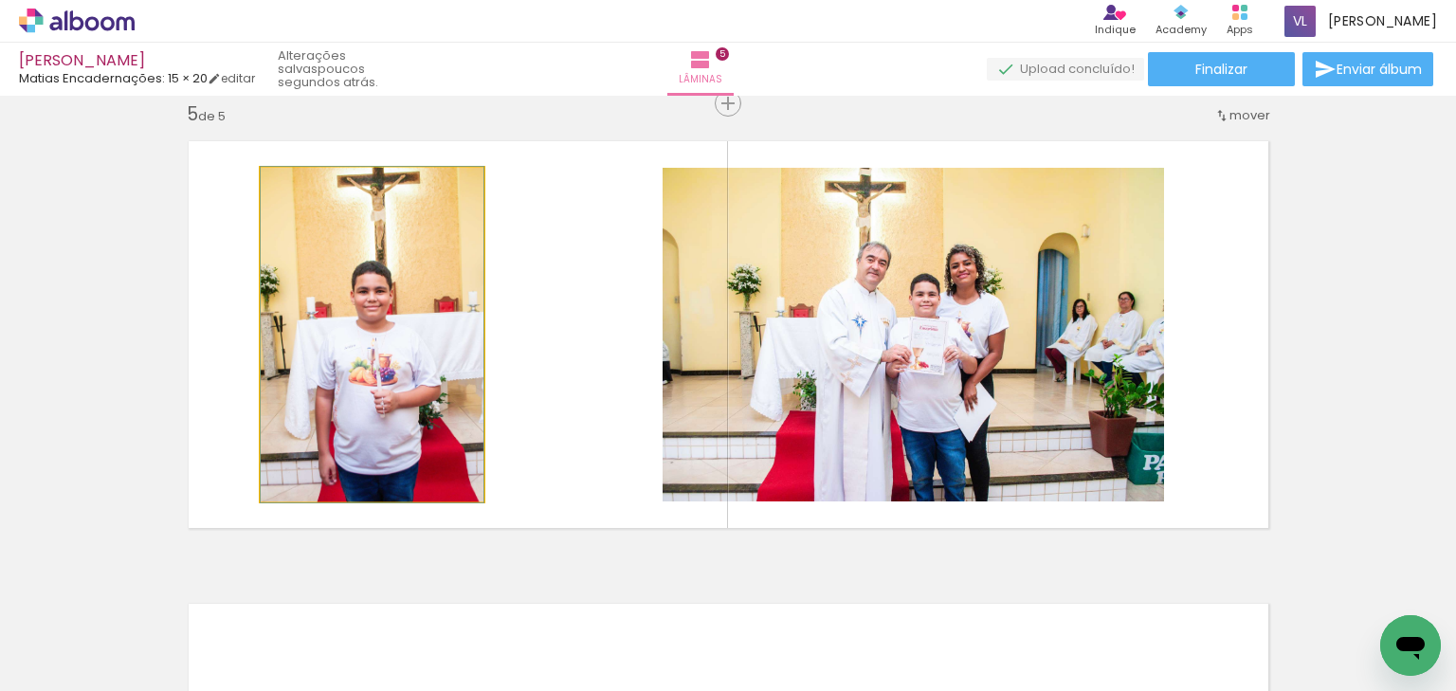
click at [393, 318] on quentale-photo at bounding box center [372, 335] width 223 height 334
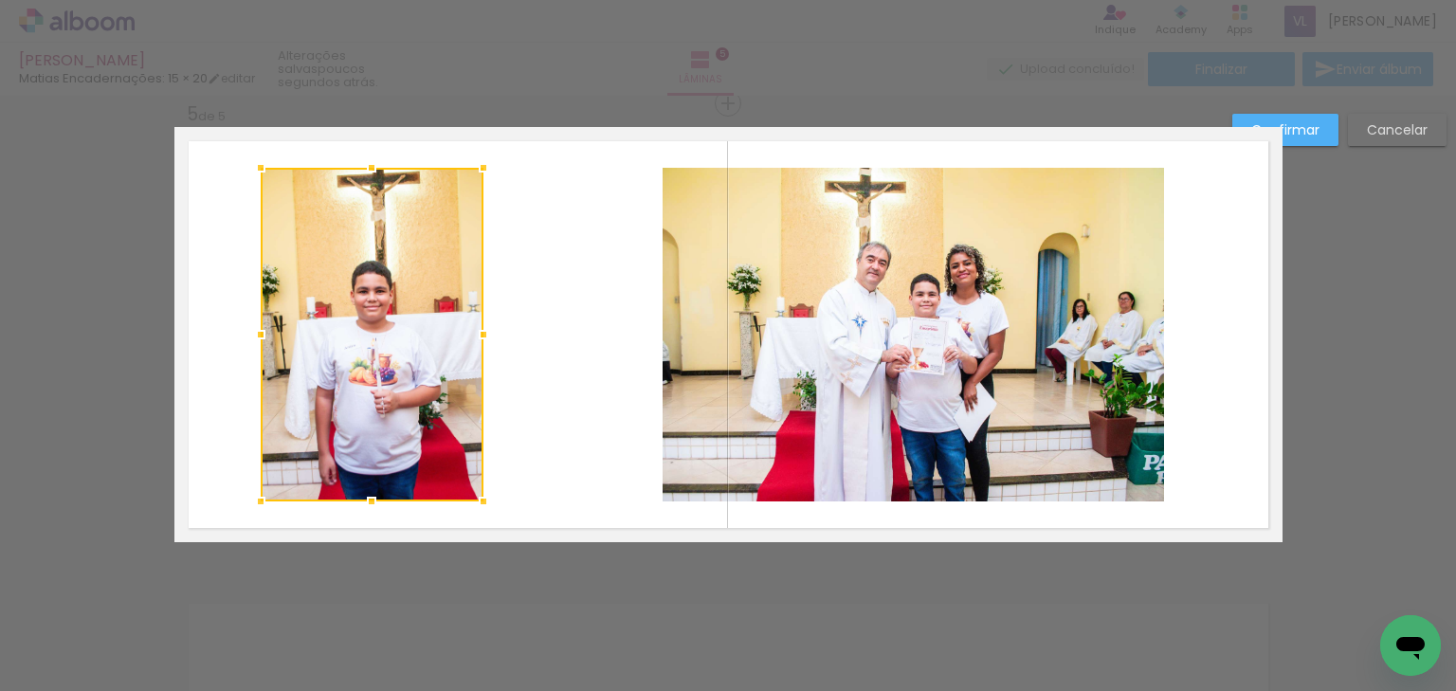
click at [791, 300] on quentale-photo at bounding box center [912, 335] width 501 height 334
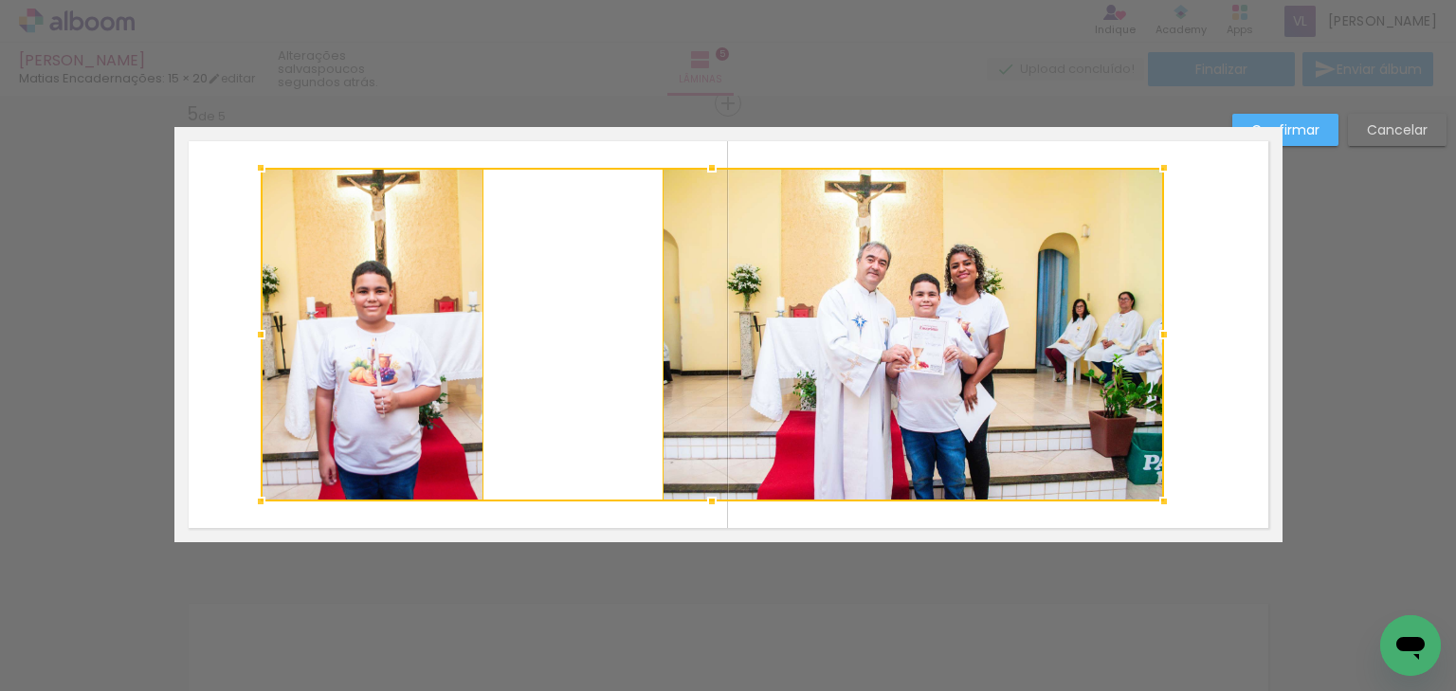
drag, startPoint x: 1317, startPoint y: 124, endPoint x: 1281, endPoint y: 159, distance: 50.3
click at [1318, 123] on paper-button "Confirmar" at bounding box center [1285, 130] width 106 height 32
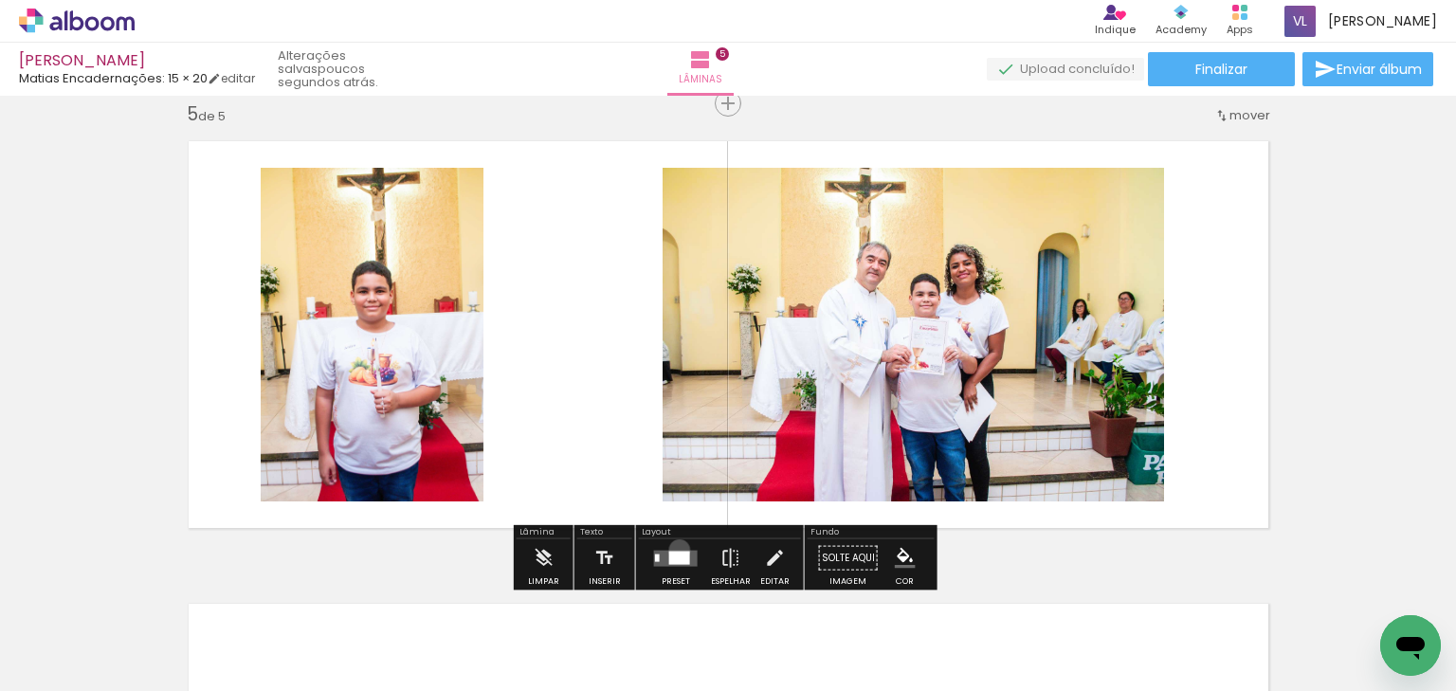
drag, startPoint x: 675, startPoint y: 549, endPoint x: 1194, endPoint y: 513, distance: 520.6
click at [683, 543] on div at bounding box center [675, 558] width 51 height 38
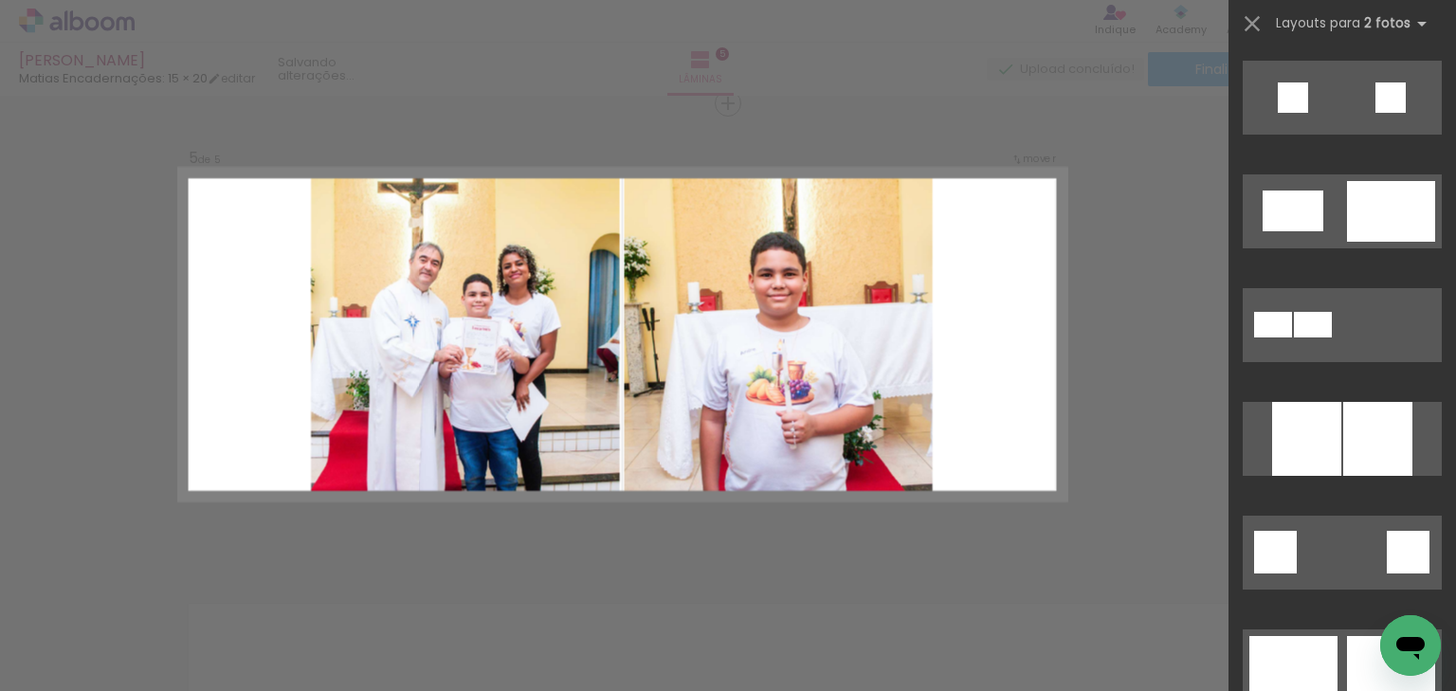
scroll to position [3639, 0]
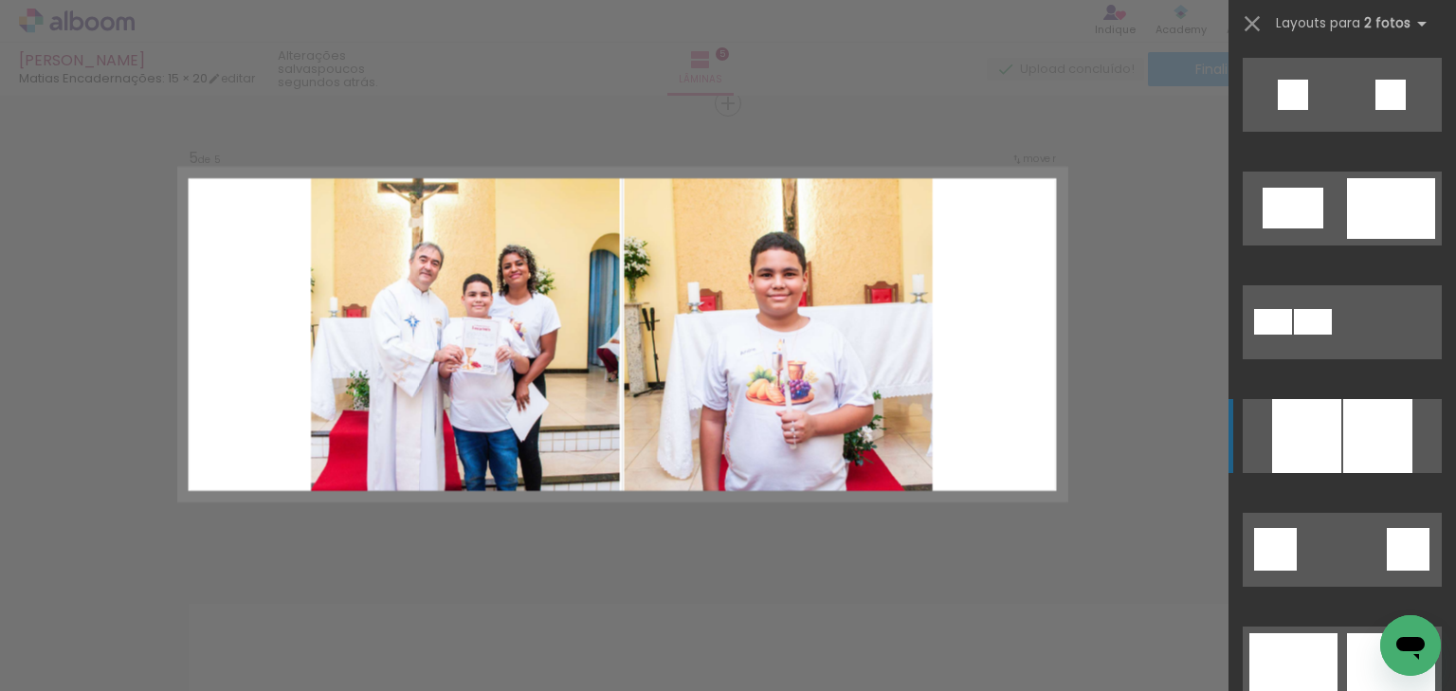
click at [1348, 440] on div at bounding box center [1377, 436] width 69 height 74
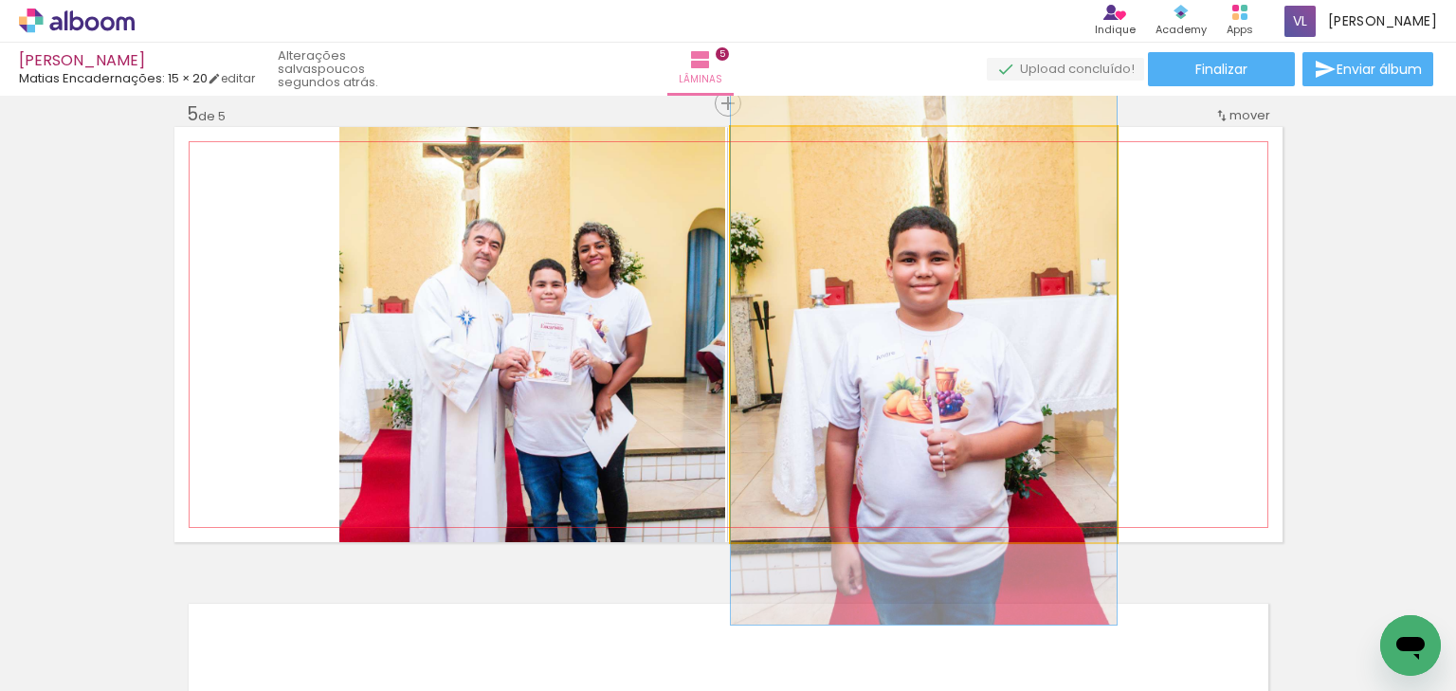
click at [1005, 412] on quentale-photo at bounding box center [924, 334] width 386 height 415
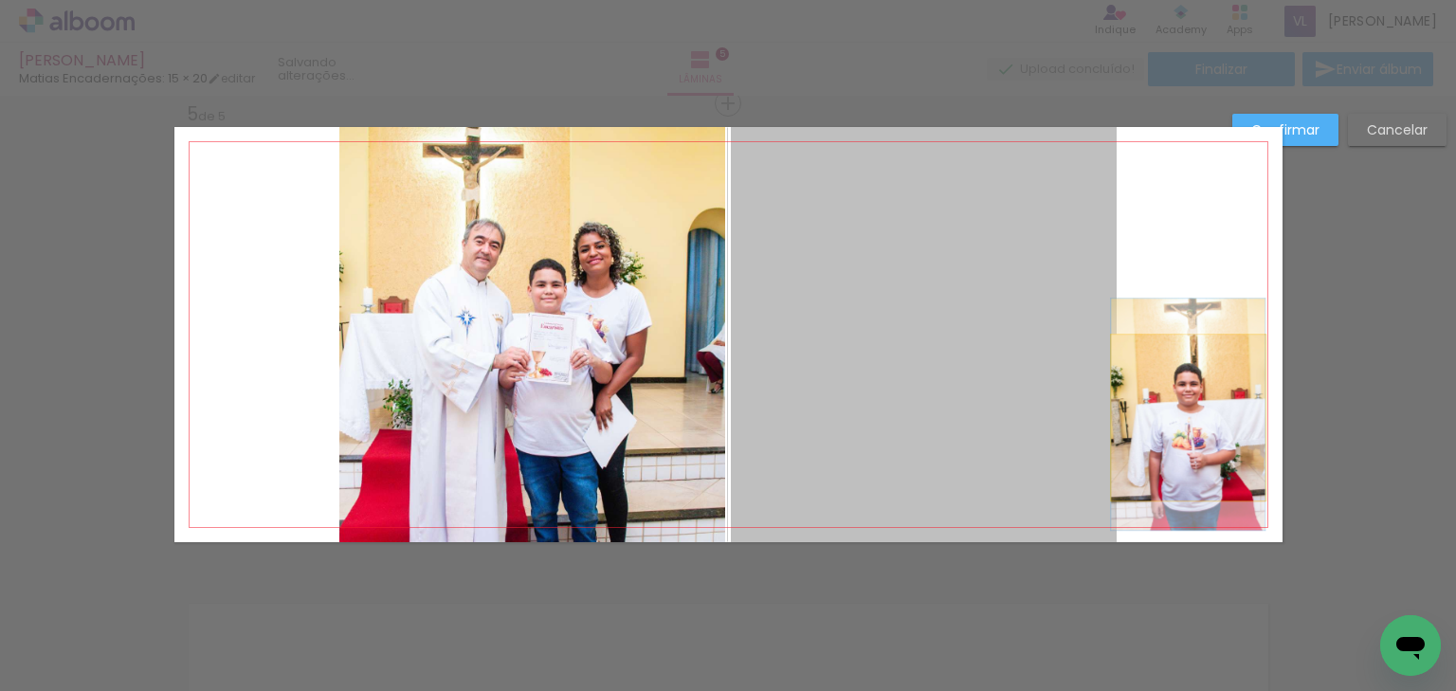
drag, startPoint x: 990, startPoint y: 425, endPoint x: 1182, endPoint y: 417, distance: 191.6
click at [1182, 417] on quentale-layouter at bounding box center [728, 334] width 1108 height 415
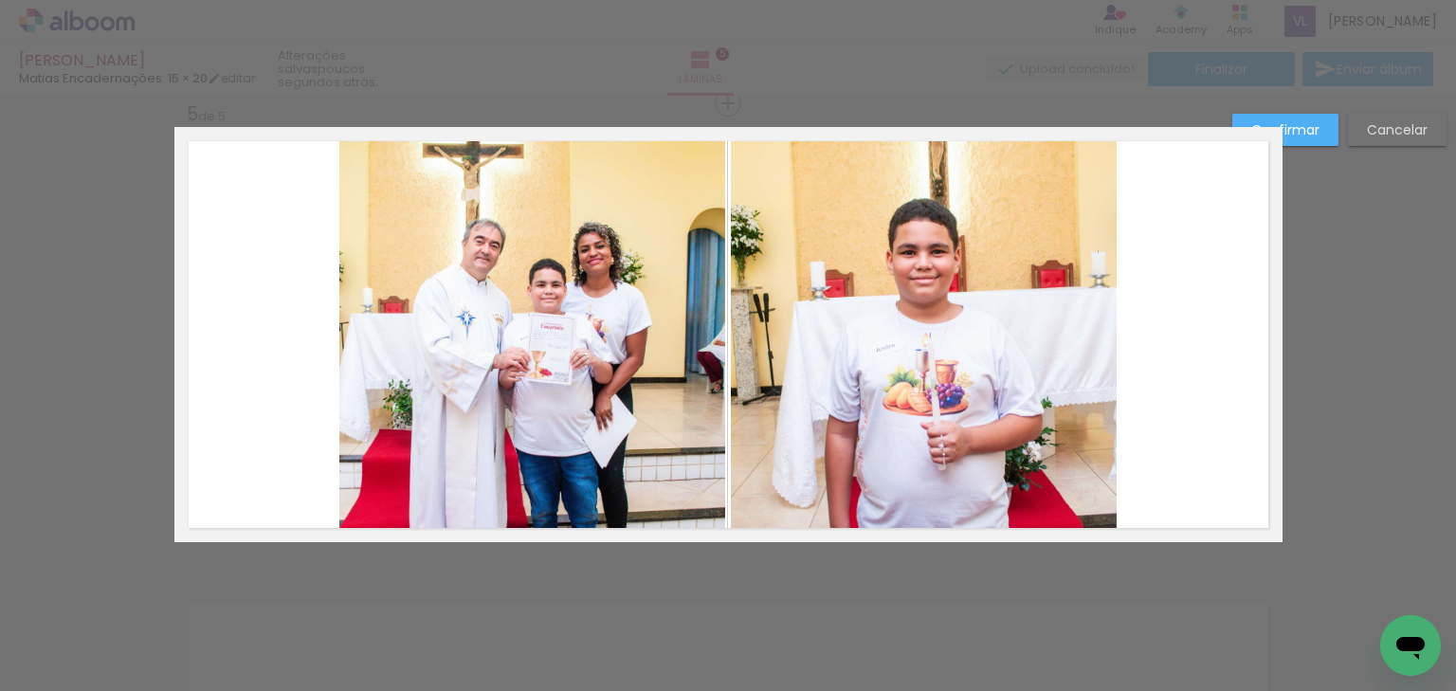
click at [999, 372] on quentale-photo at bounding box center [924, 334] width 386 height 415
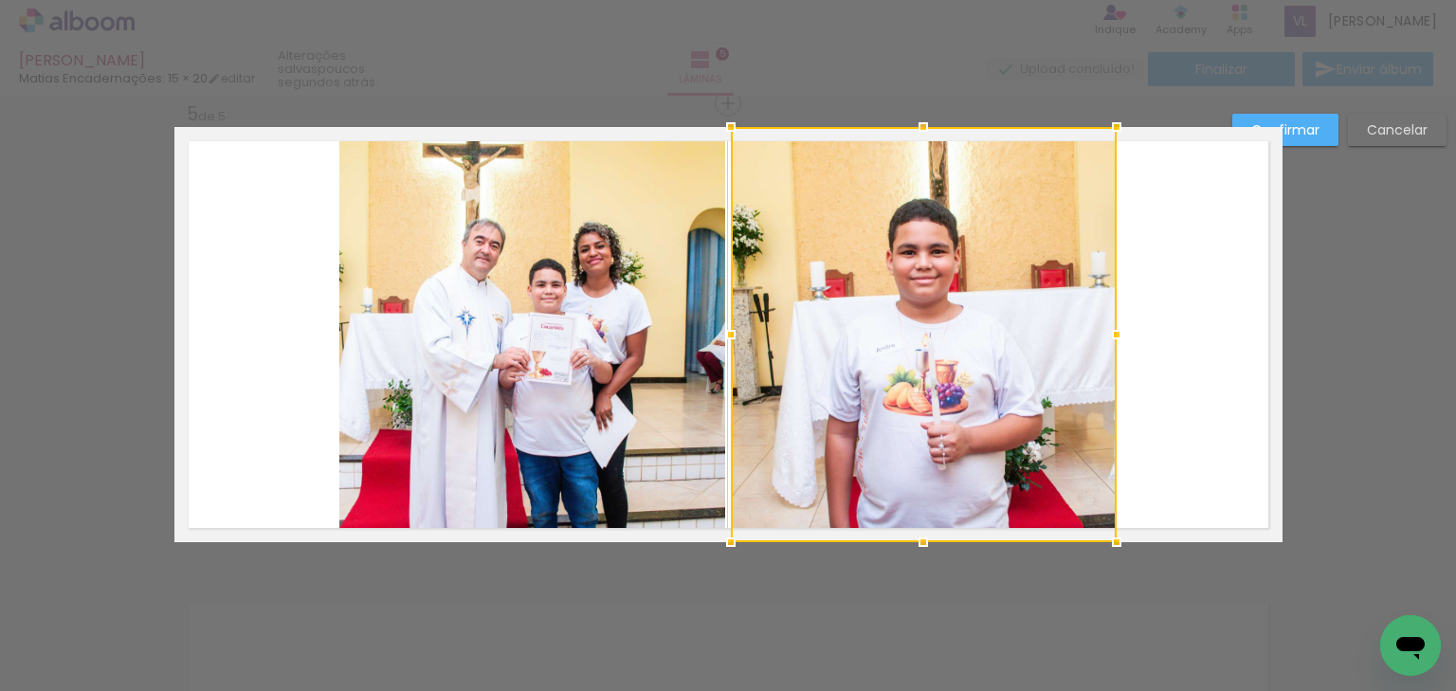
click at [999, 372] on div at bounding box center [924, 334] width 386 height 415
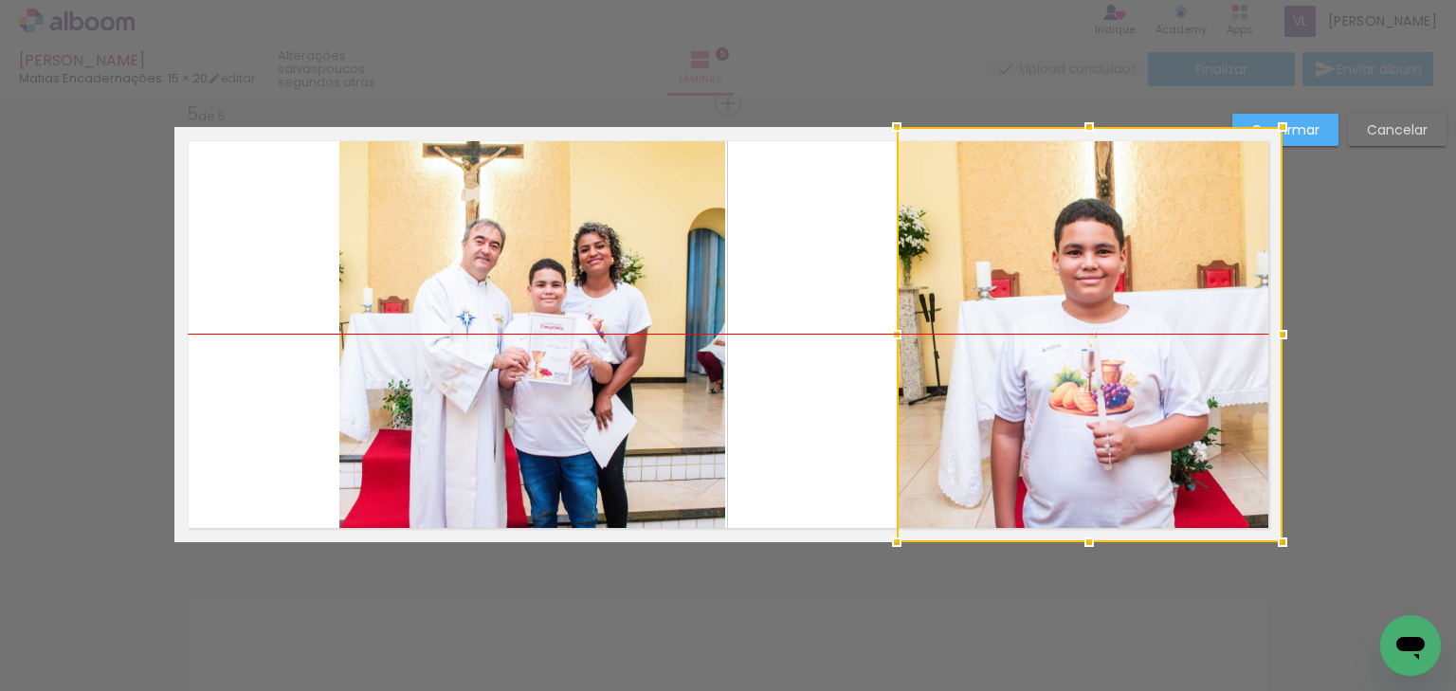
drag, startPoint x: 1028, startPoint y: 374, endPoint x: 1199, endPoint y: 372, distance: 170.6
click at [1199, 372] on div at bounding box center [1090, 334] width 386 height 415
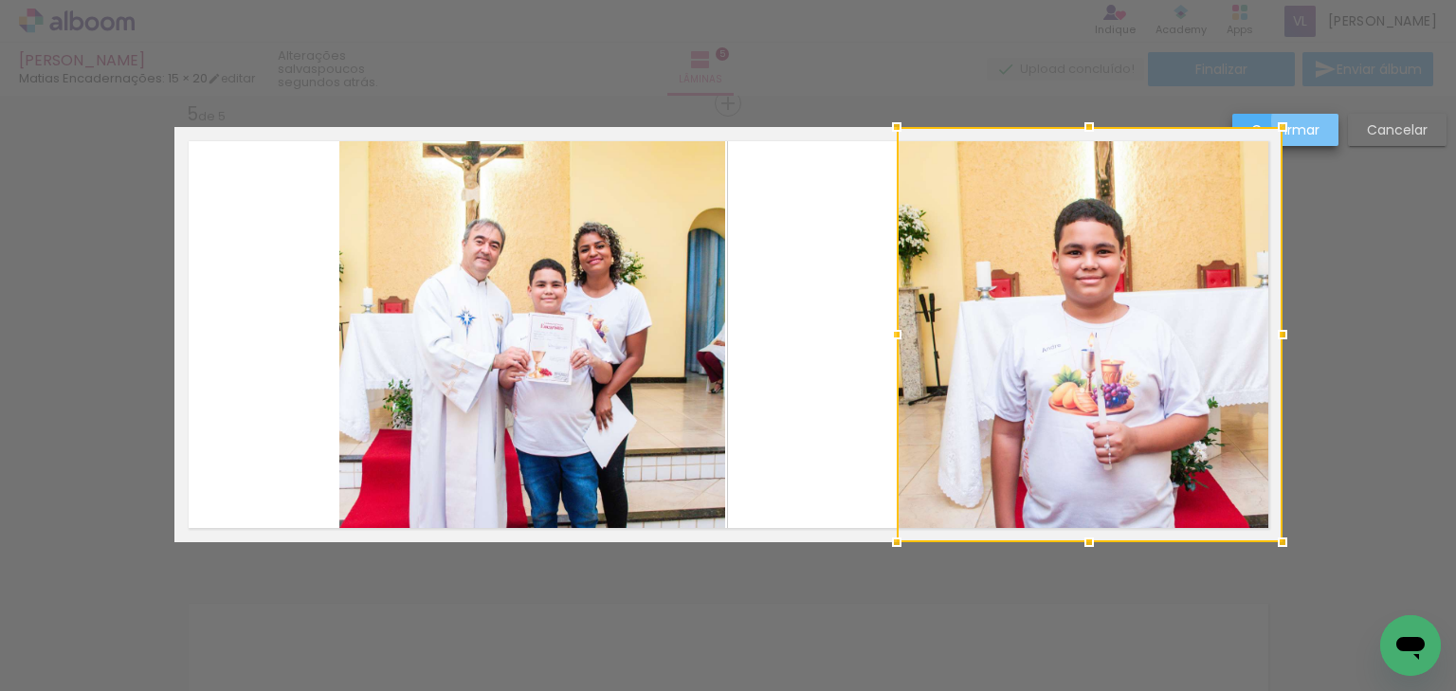
click at [1319, 121] on paper-button "Confirmar" at bounding box center [1285, 130] width 106 height 32
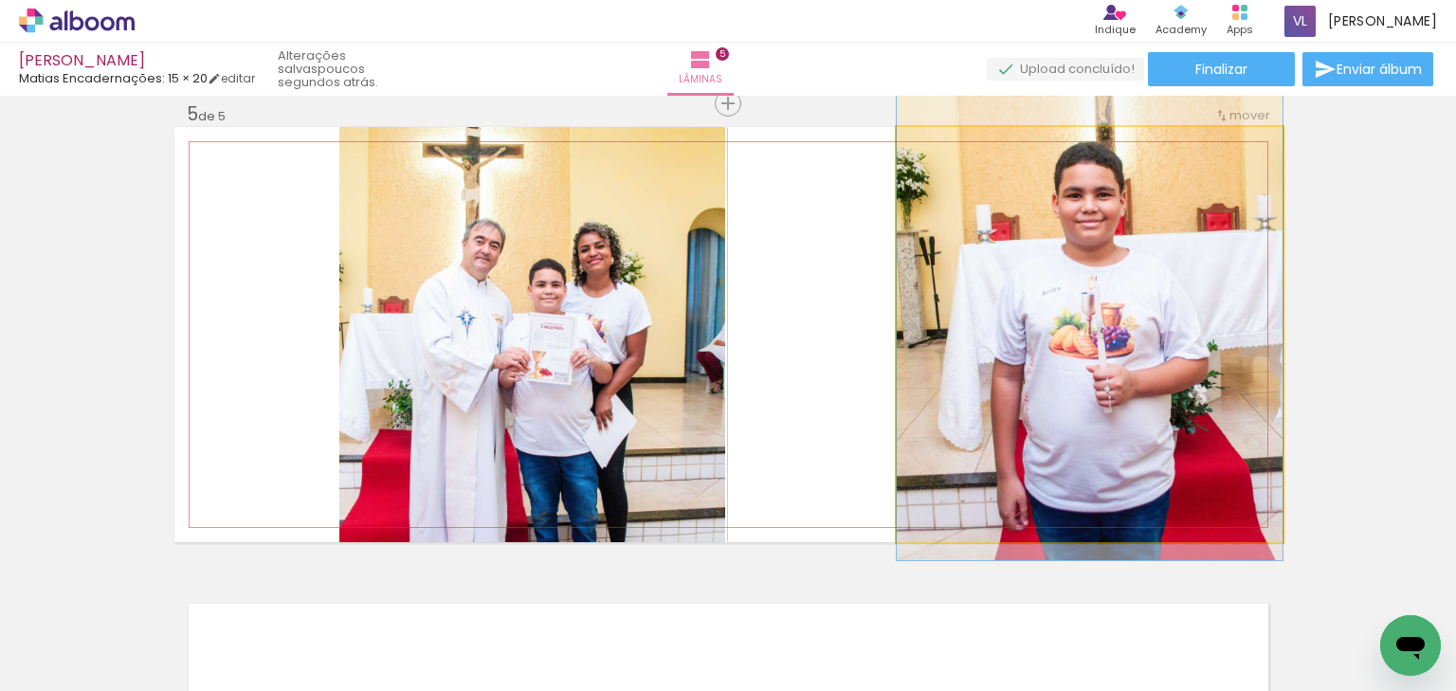
drag, startPoint x: 1155, startPoint y: 366, endPoint x: 1156, endPoint y: 309, distance: 56.9
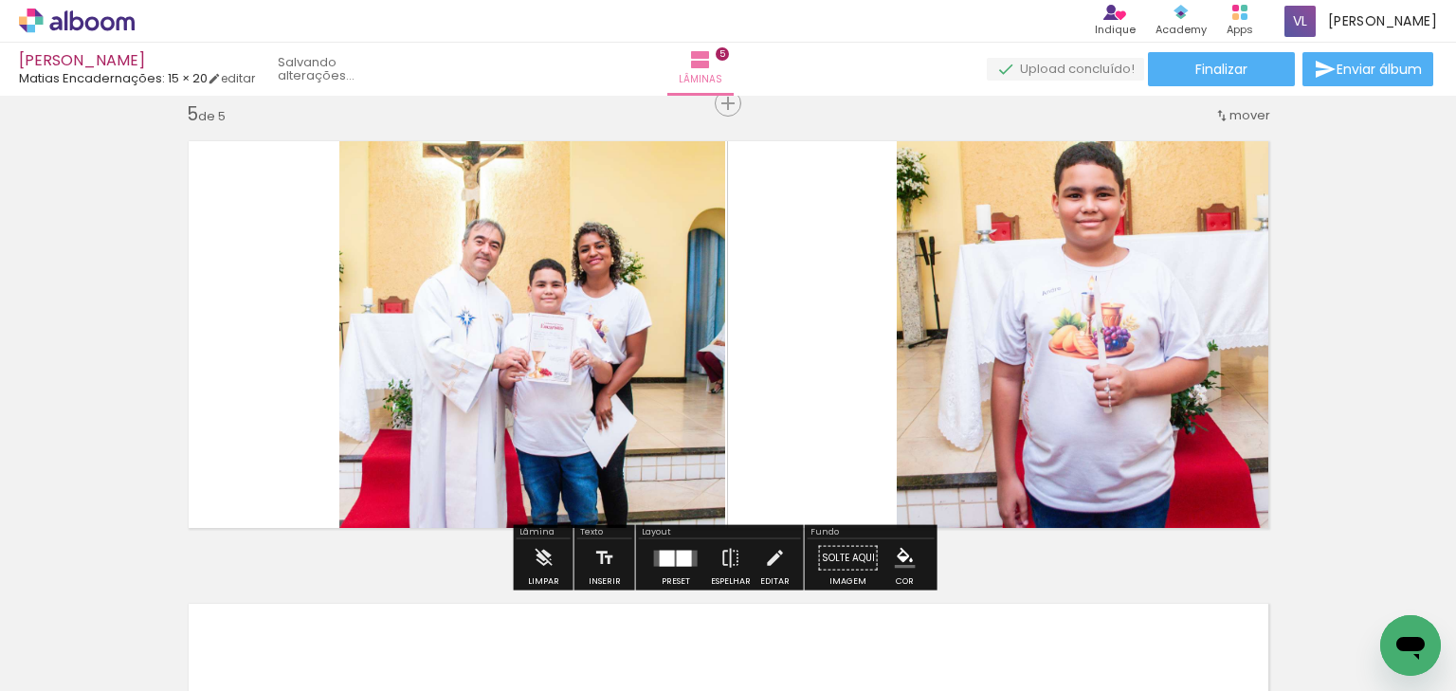
click at [605, 309] on quentale-photo at bounding box center [532, 334] width 386 height 415
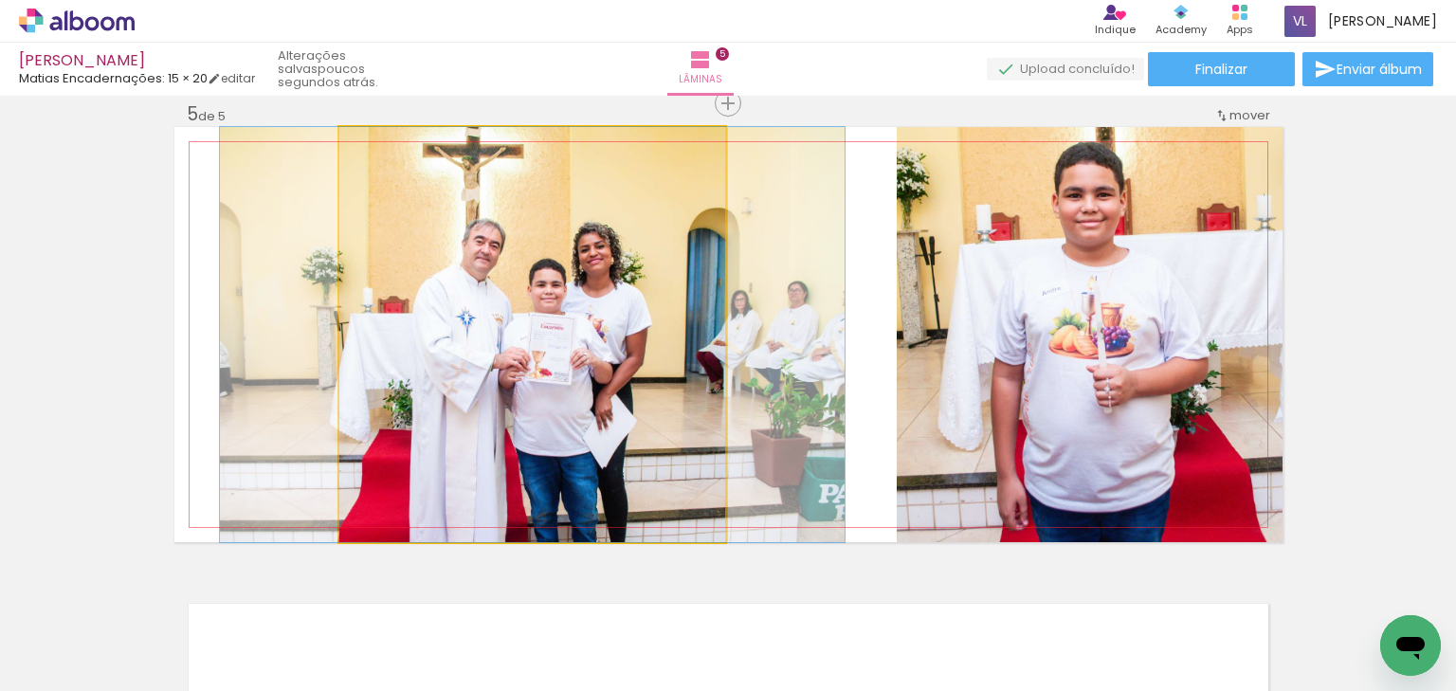
click at [699, 341] on quentale-photo at bounding box center [532, 334] width 386 height 415
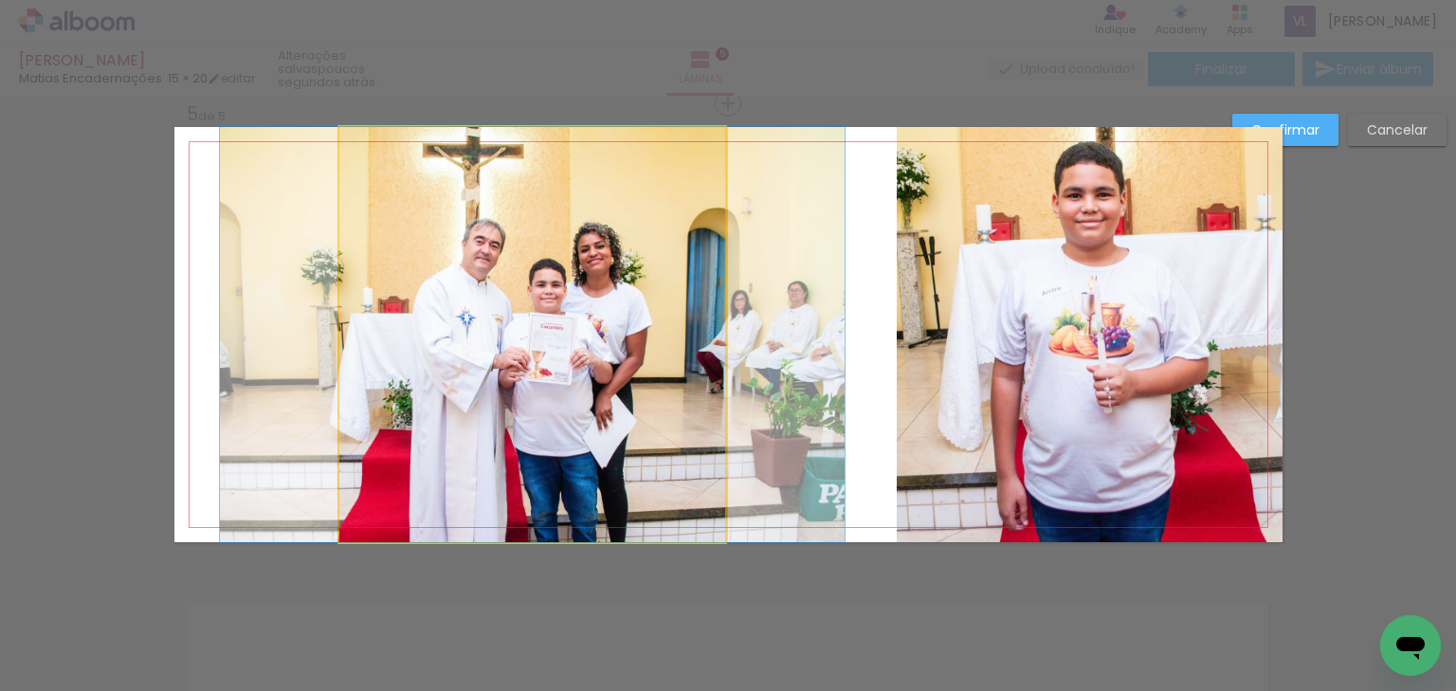
click at [707, 344] on quentale-photo at bounding box center [532, 334] width 386 height 415
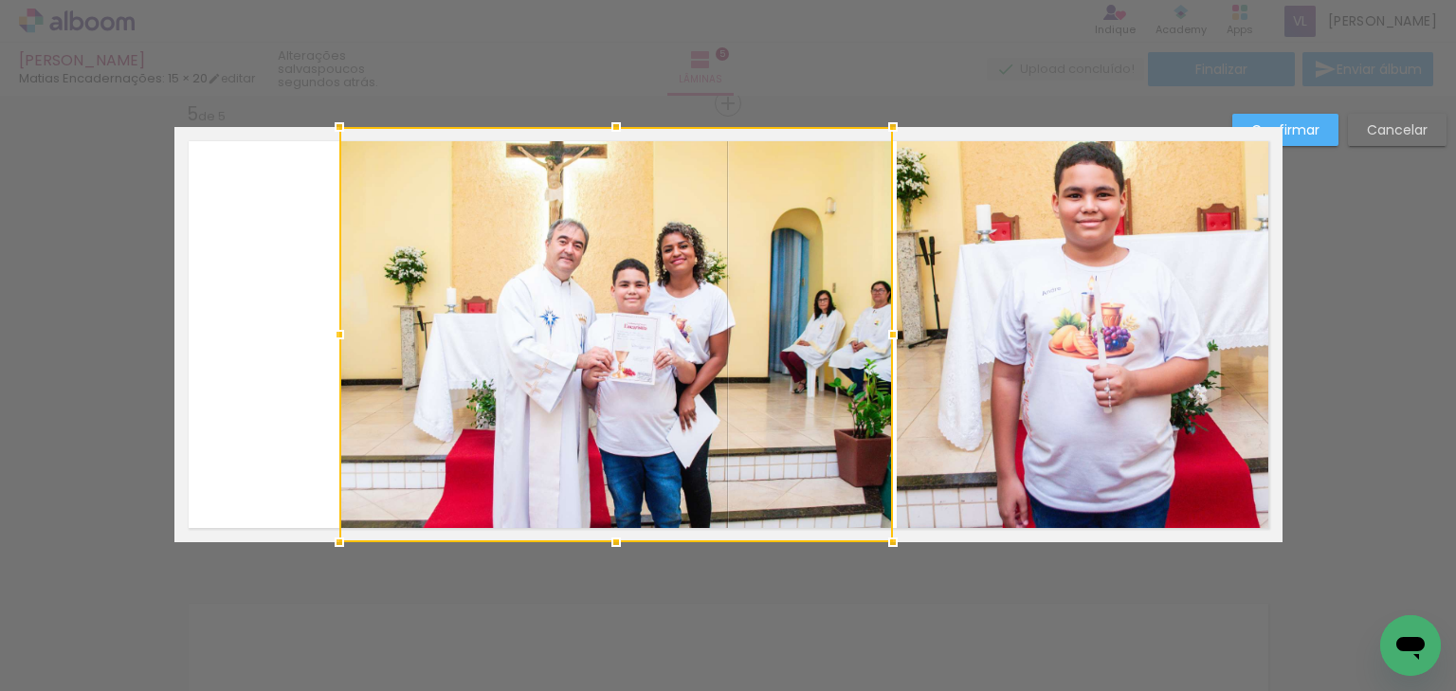
drag, startPoint x: 720, startPoint y: 337, endPoint x: 825, endPoint y: 334, distance: 104.3
click at [883, 330] on div at bounding box center [893, 335] width 38 height 38
click at [621, 334] on div at bounding box center [615, 334] width 553 height 415
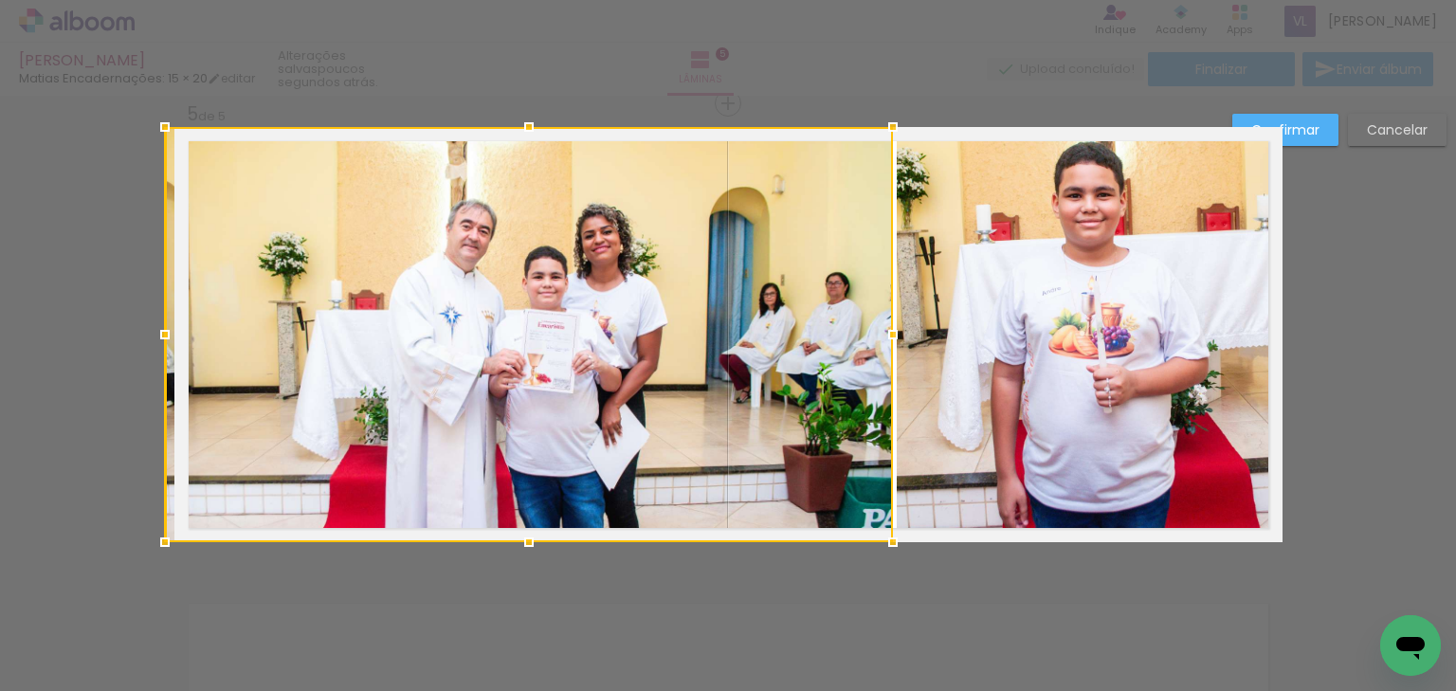
drag, startPoint x: 342, startPoint y: 343, endPoint x: 178, endPoint y: 335, distance: 164.2
click at [178, 335] on div at bounding box center [529, 334] width 728 height 415
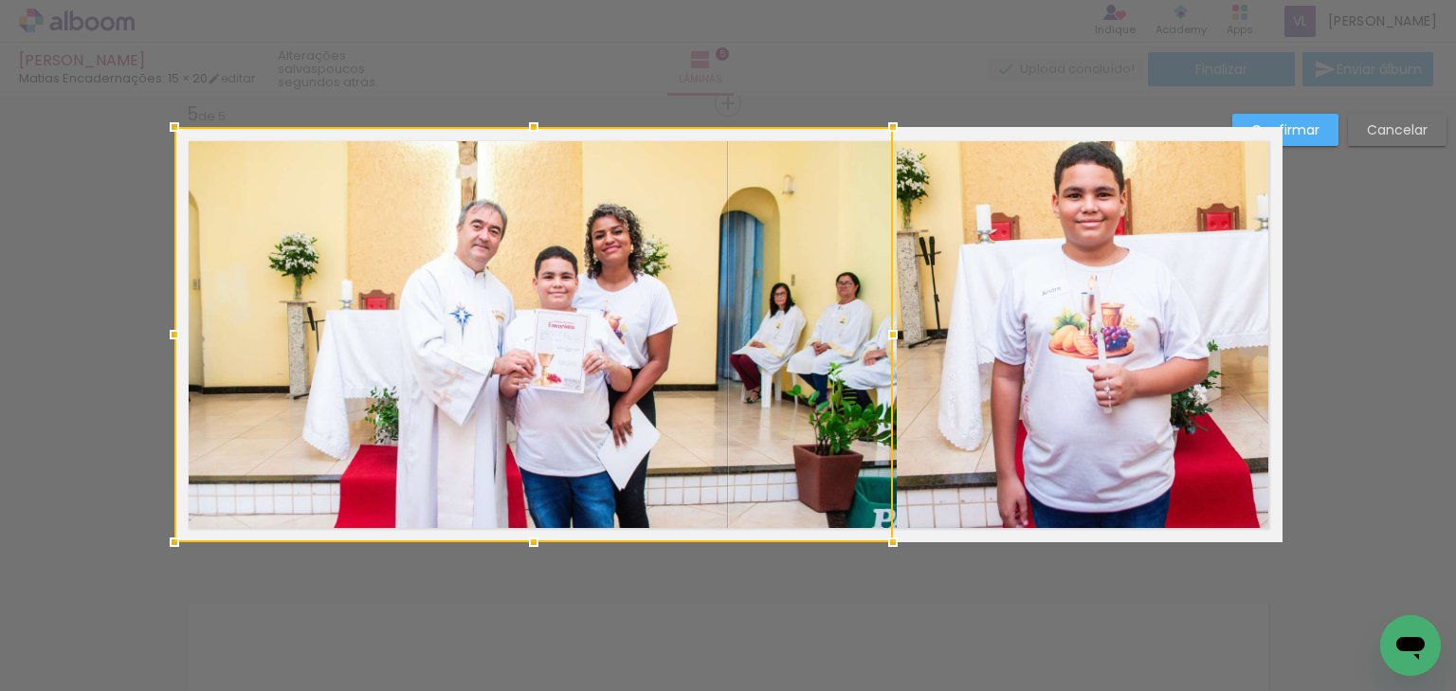
click at [645, 338] on div at bounding box center [533, 334] width 718 height 415
click at [0, 0] on slot "Confirmar" at bounding box center [0, 0] width 0 height 0
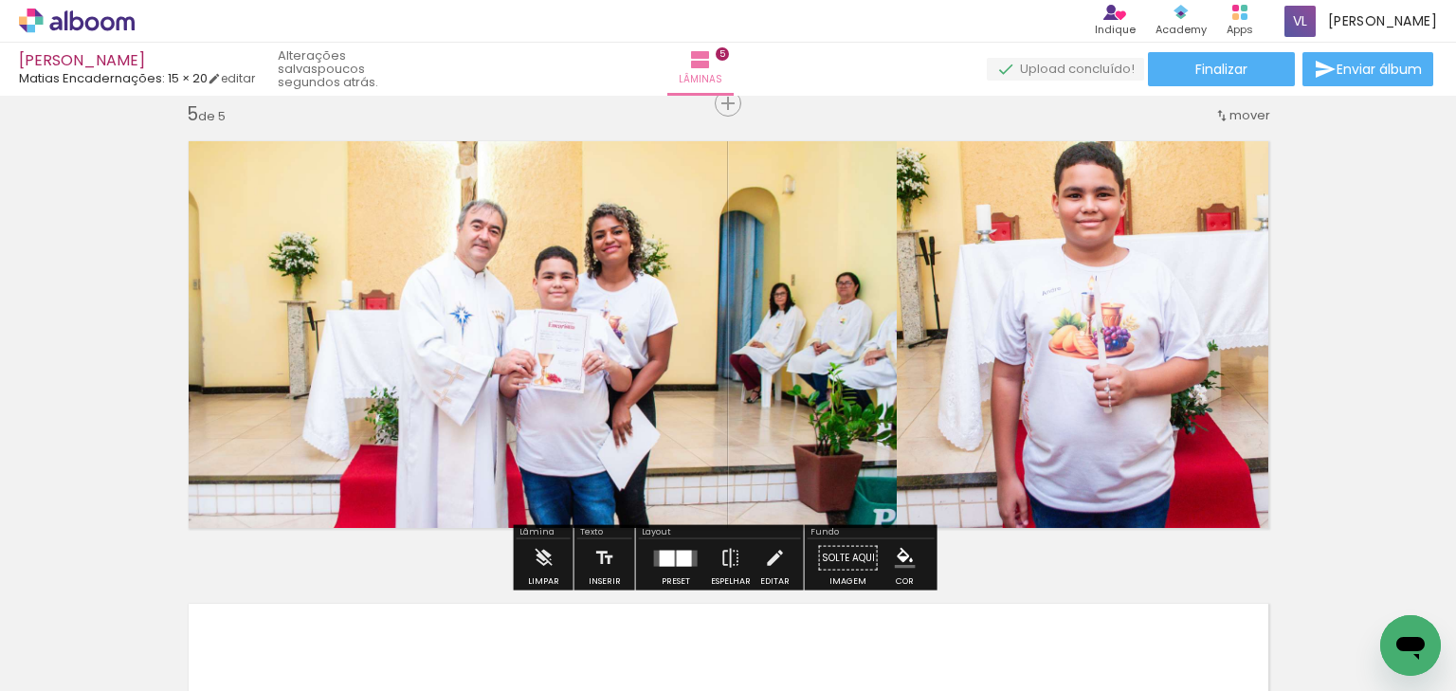
click at [1132, 299] on quentale-photo at bounding box center [1090, 334] width 386 height 415
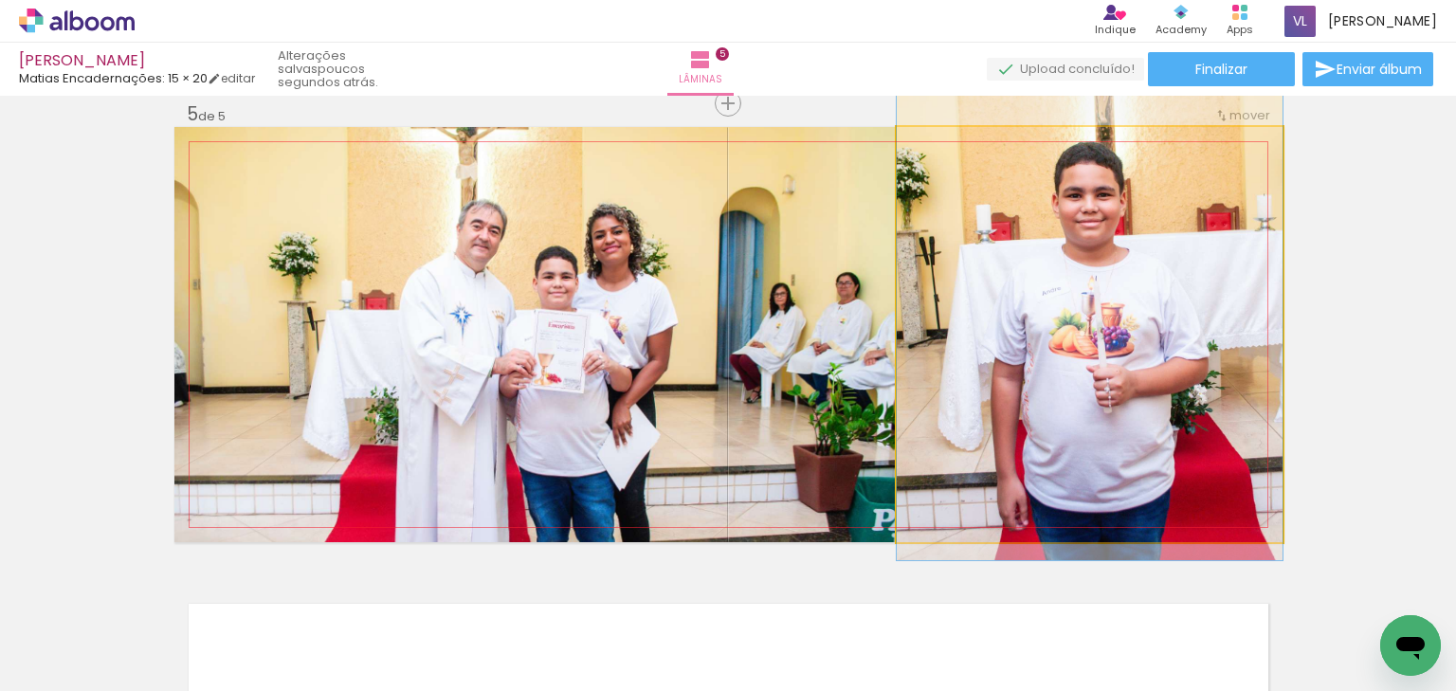
click at [1132, 299] on quentale-photo at bounding box center [1090, 334] width 386 height 415
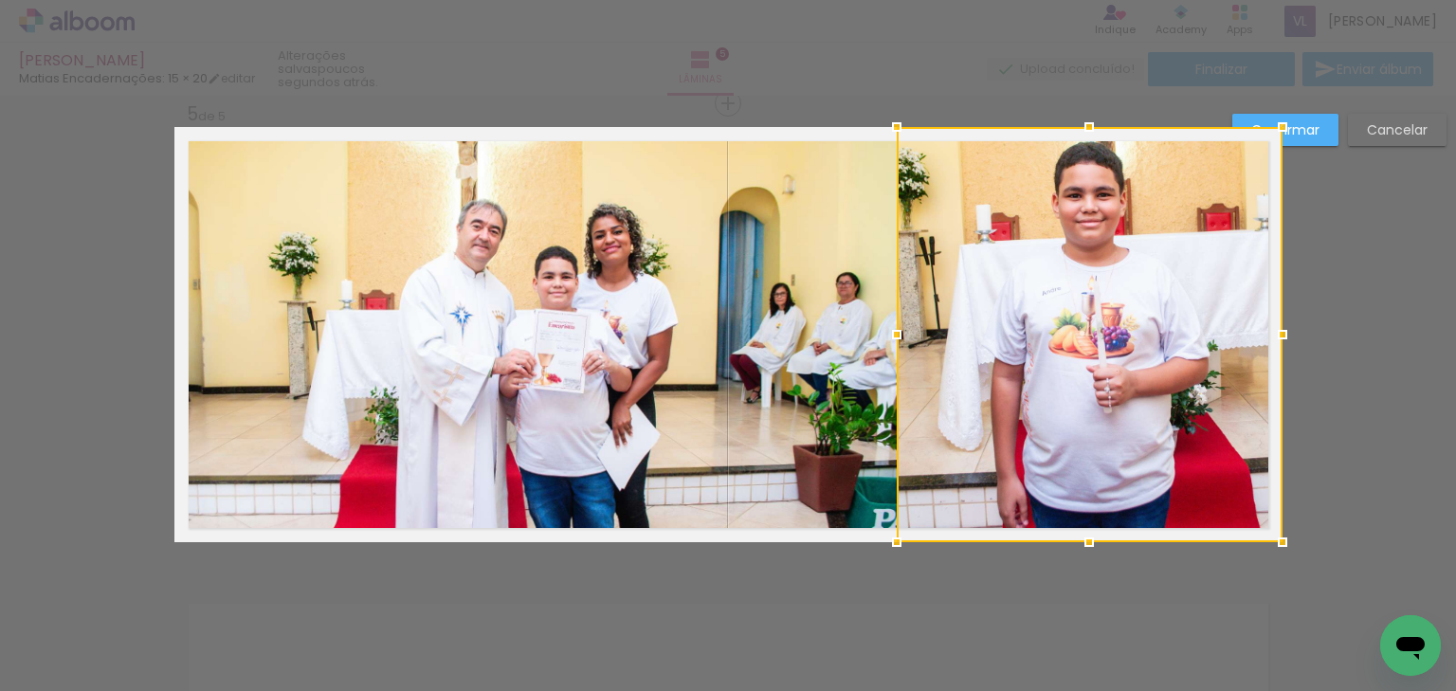
click at [1097, 308] on div at bounding box center [1090, 334] width 386 height 415
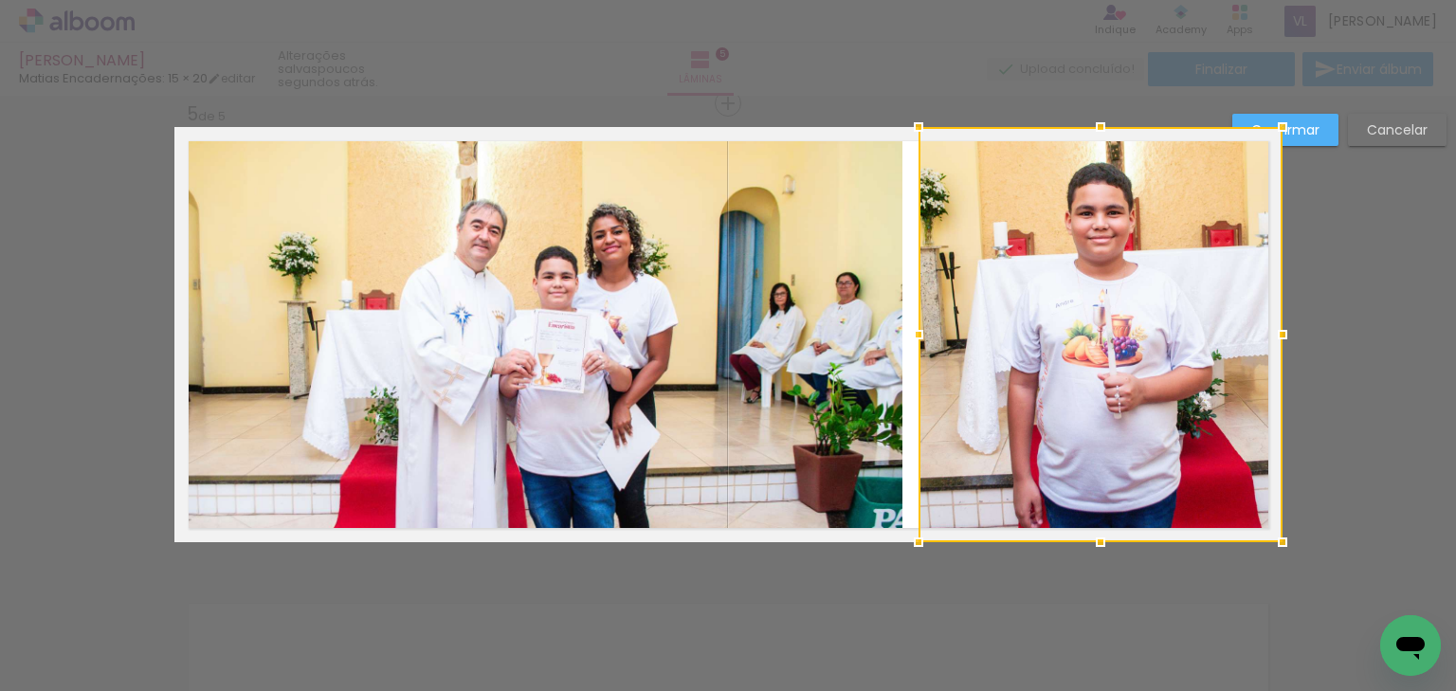
drag, startPoint x: 895, startPoint y: 339, endPoint x: 906, endPoint y: 339, distance: 11.4
click at [906, 339] on div at bounding box center [918, 335] width 38 height 38
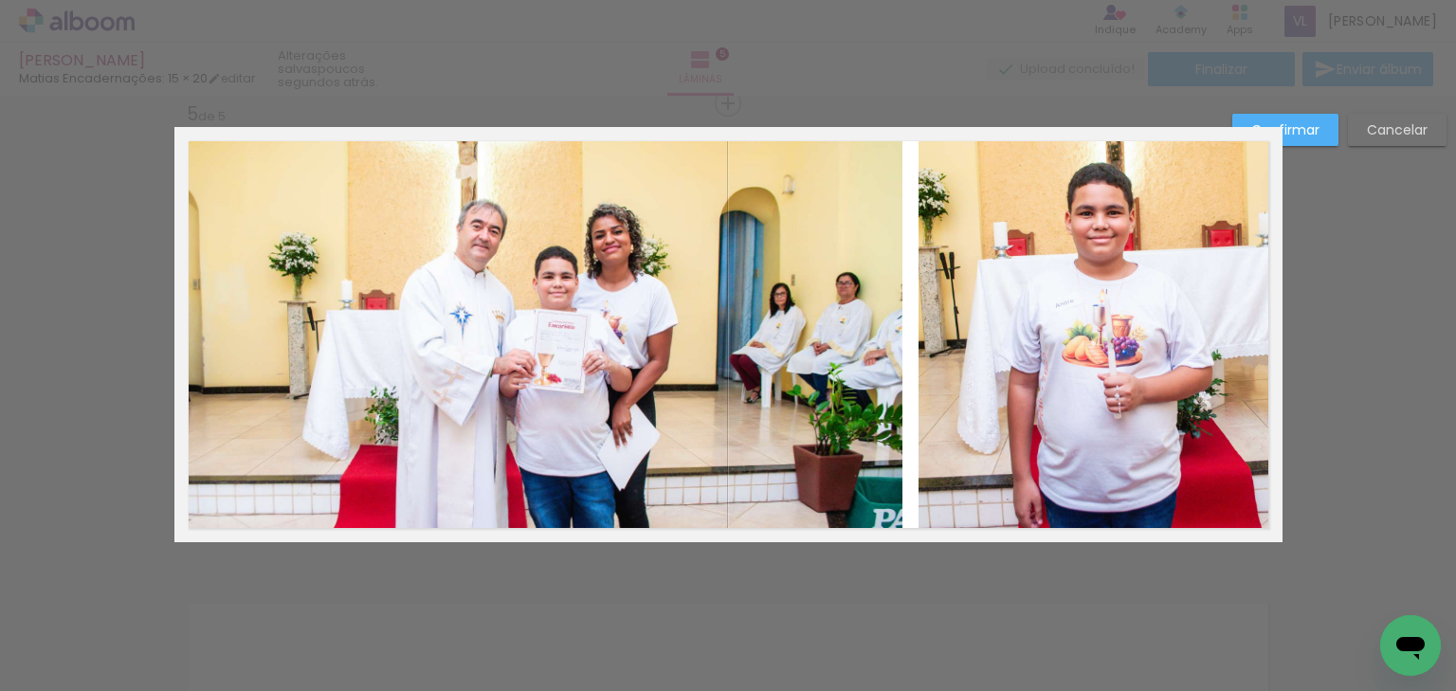
click at [0, 0] on slot "Confirmar" at bounding box center [0, 0] width 0 height 0
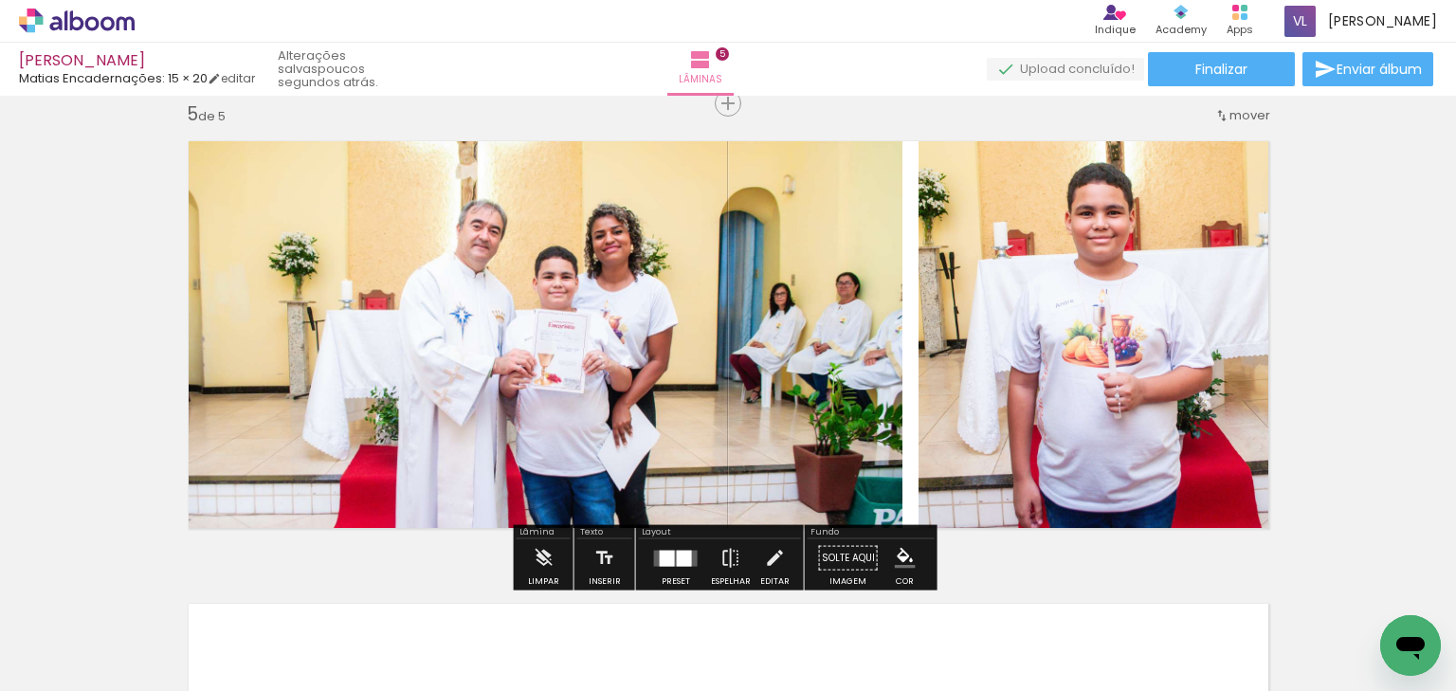
click at [819, 287] on quentale-photo at bounding box center [538, 334] width 728 height 415
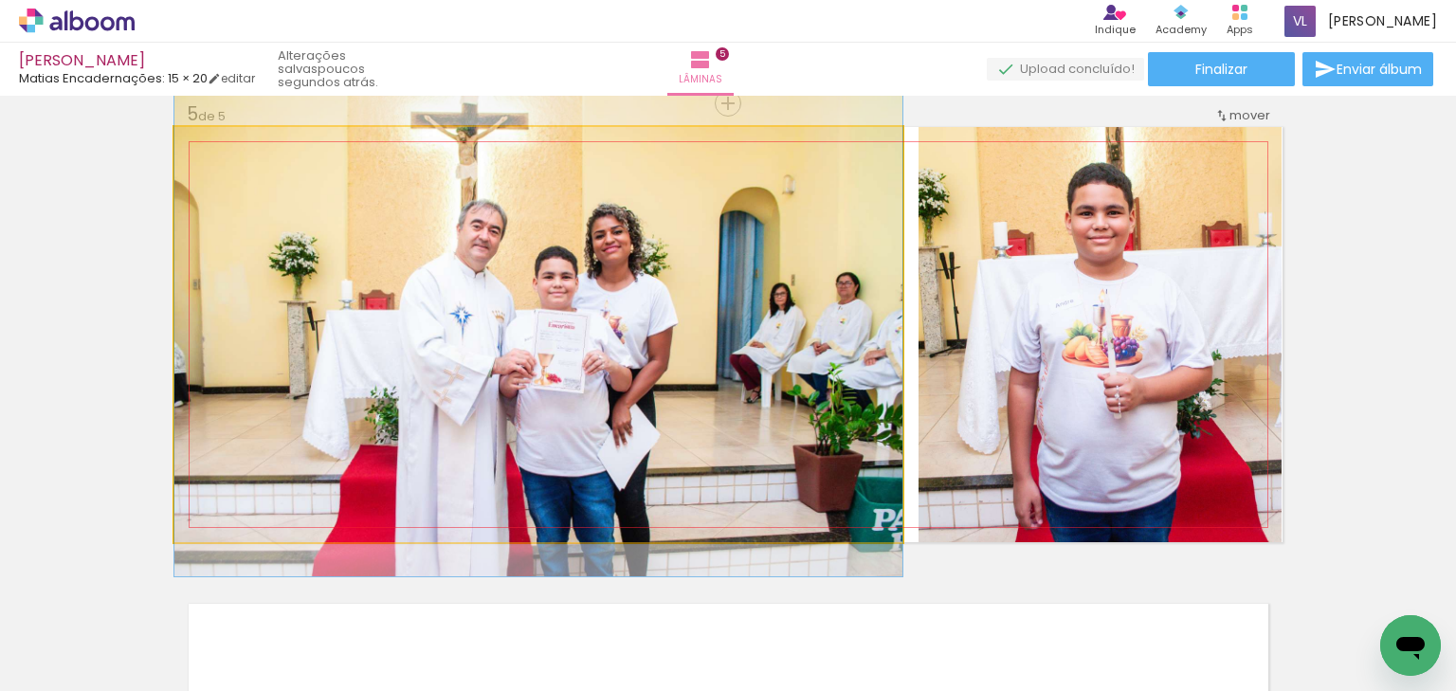
click at [819, 287] on quentale-photo at bounding box center [538, 334] width 728 height 415
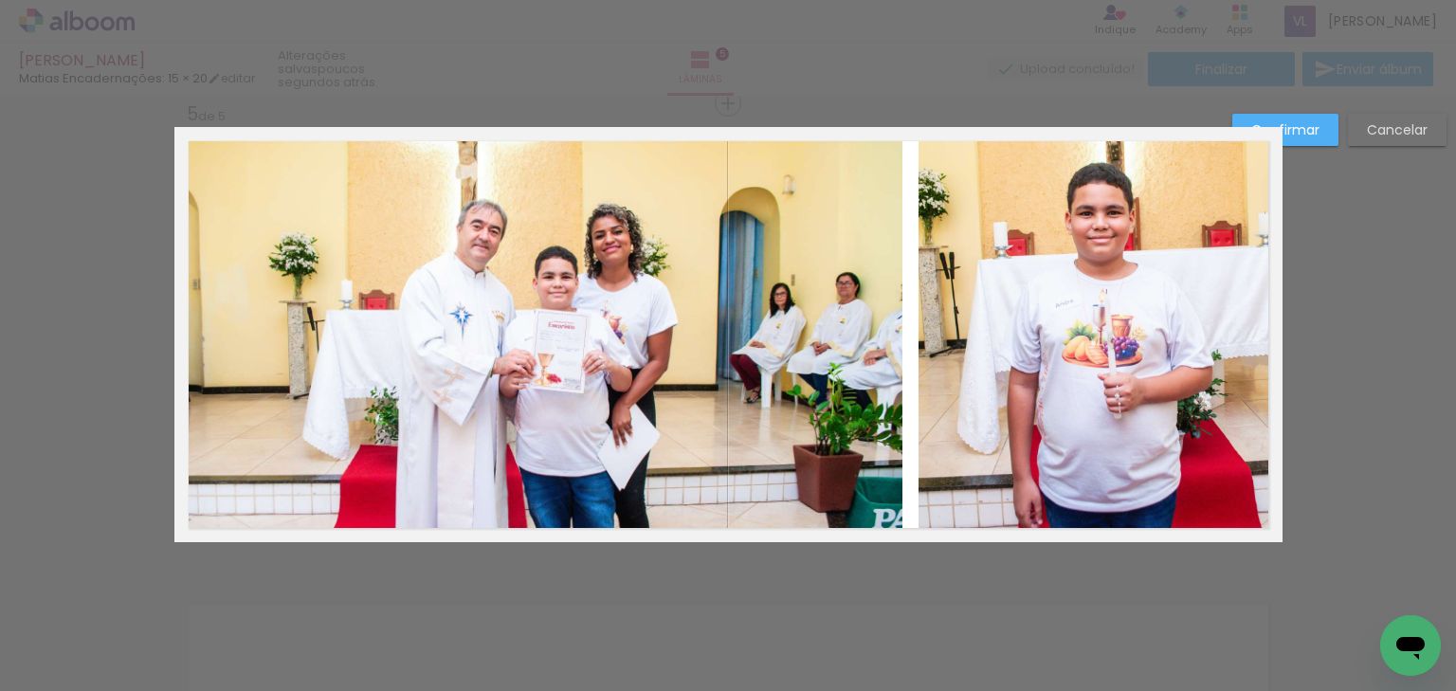
drag, startPoint x: 861, startPoint y: 296, endPoint x: 879, endPoint y: 297, distance: 19.0
click at [863, 296] on quentale-photo at bounding box center [538, 334] width 728 height 415
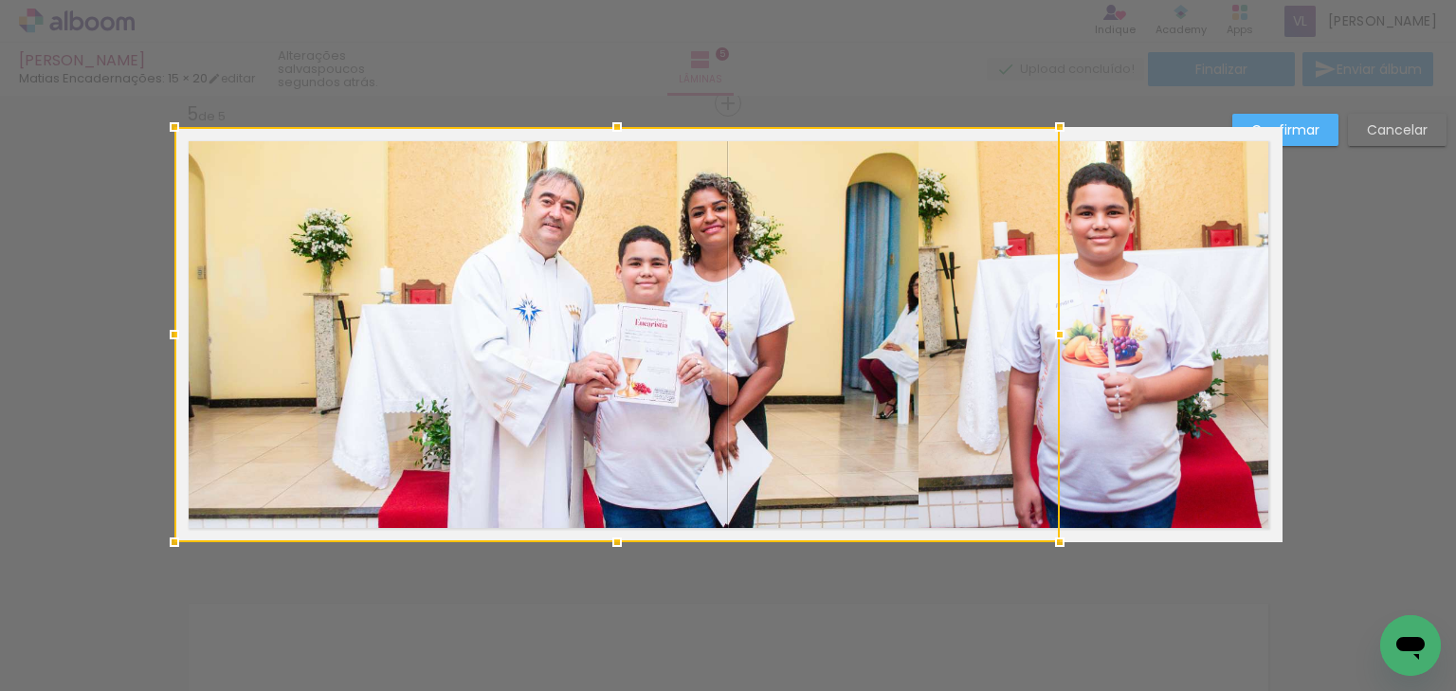
drag, startPoint x: 887, startPoint y: 337, endPoint x: 876, endPoint y: 331, distance: 13.2
click at [872, 334] on div at bounding box center [616, 334] width 885 height 415
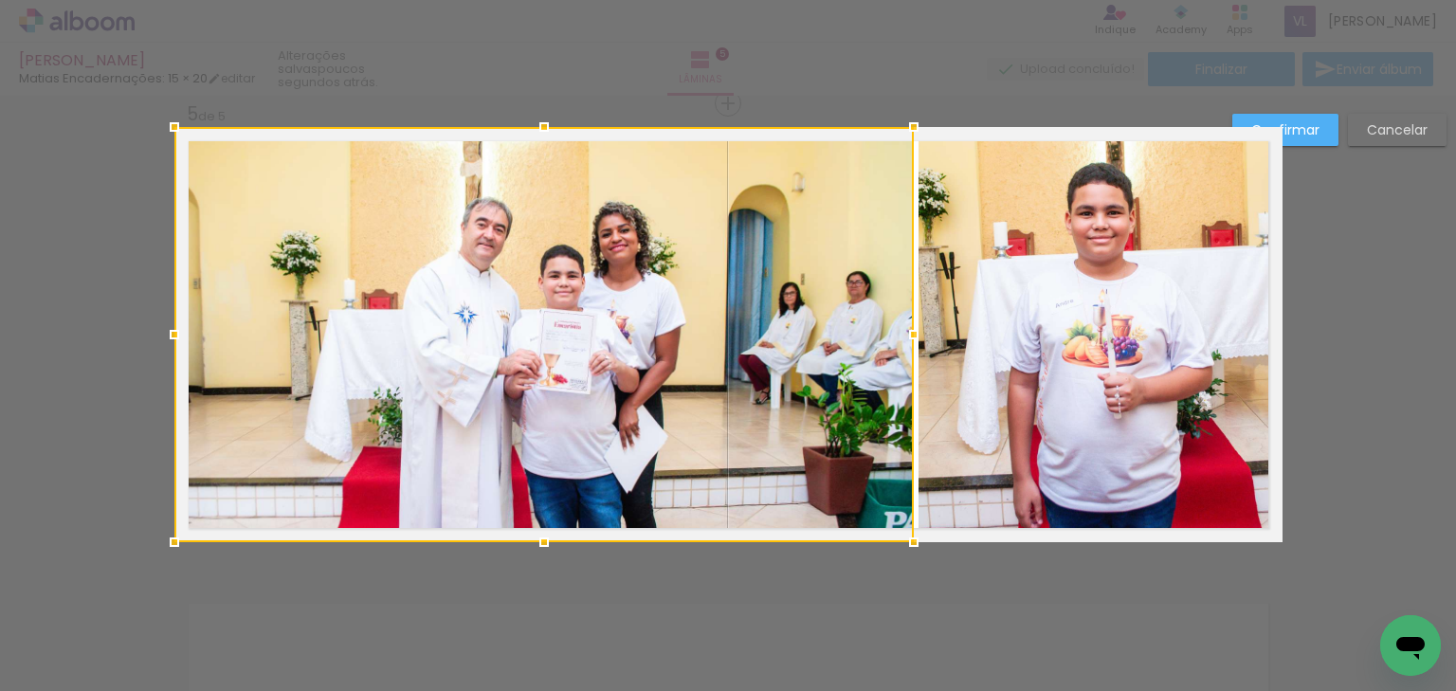
drag, startPoint x: 1092, startPoint y: 338, endPoint x: 913, endPoint y: 343, distance: 179.2
click at [913, 343] on div at bounding box center [914, 335] width 38 height 38
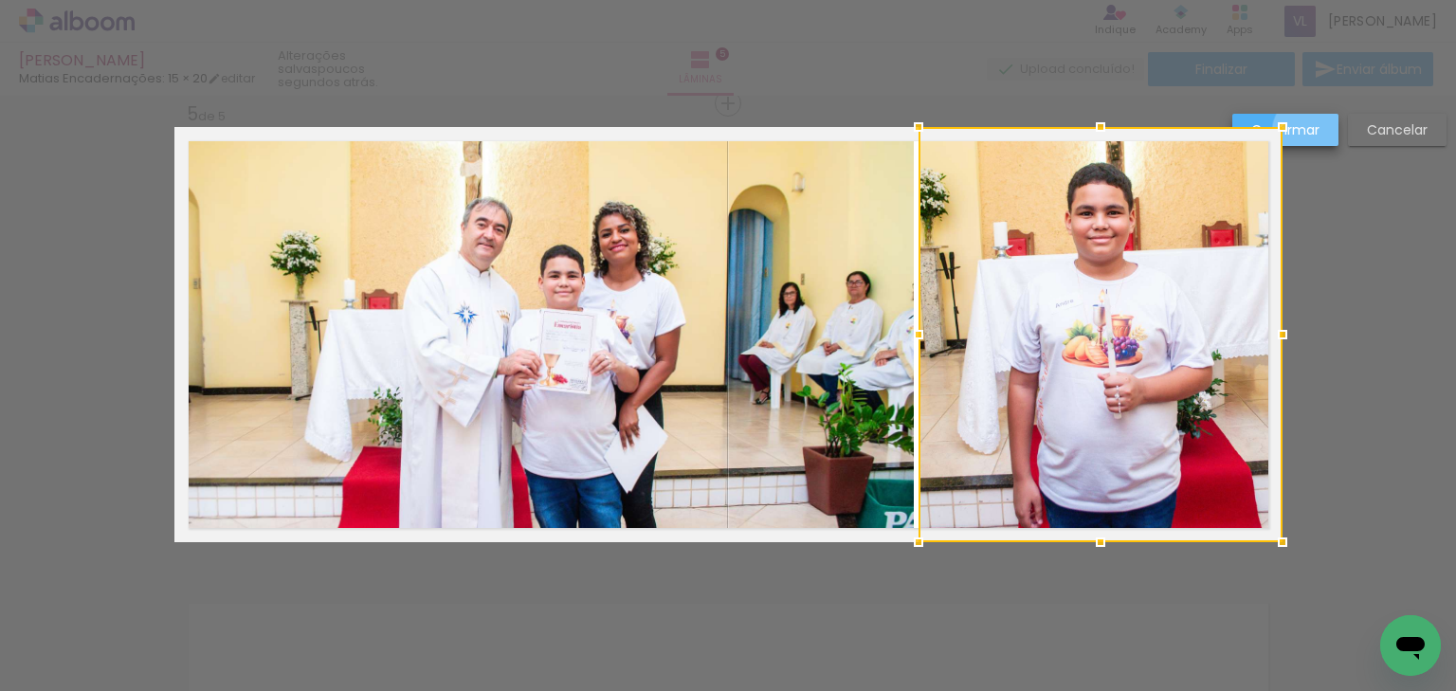
click at [0, 0] on slot "Confirmar" at bounding box center [0, 0] width 0 height 0
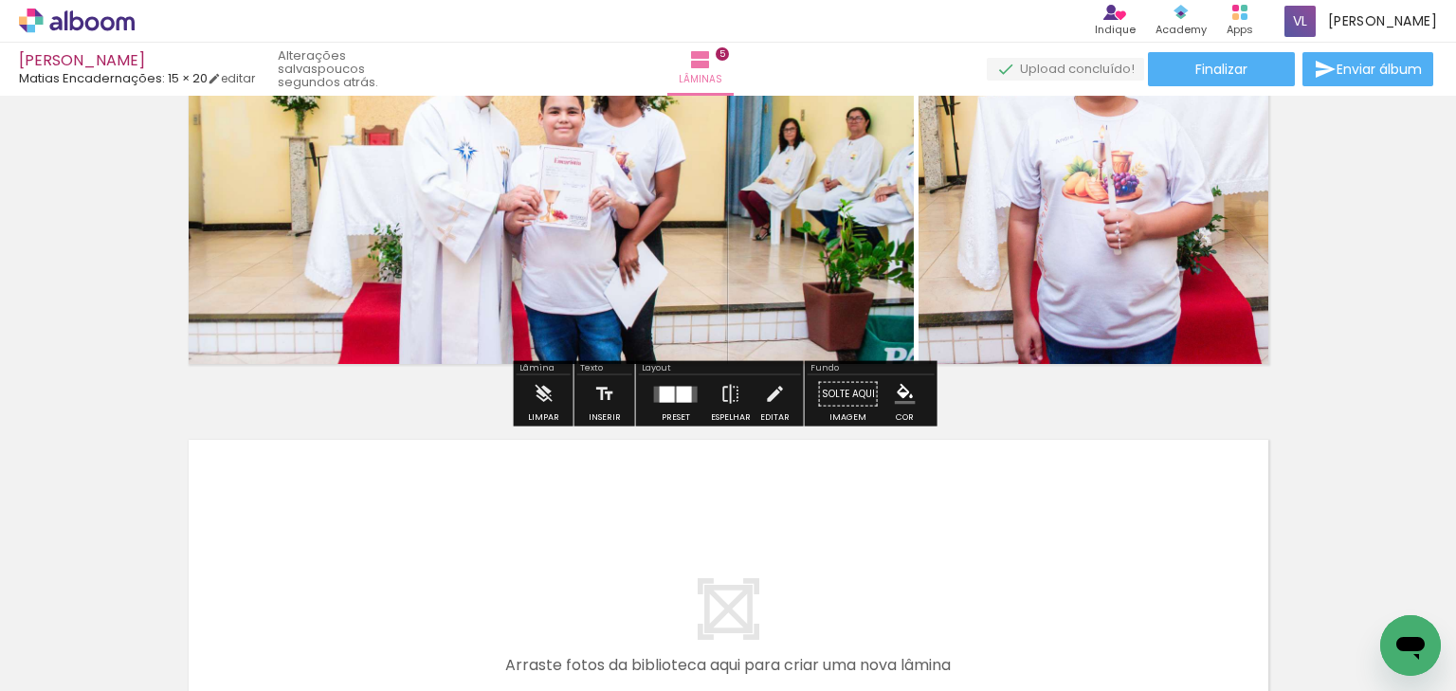
scroll to position [2177, 0]
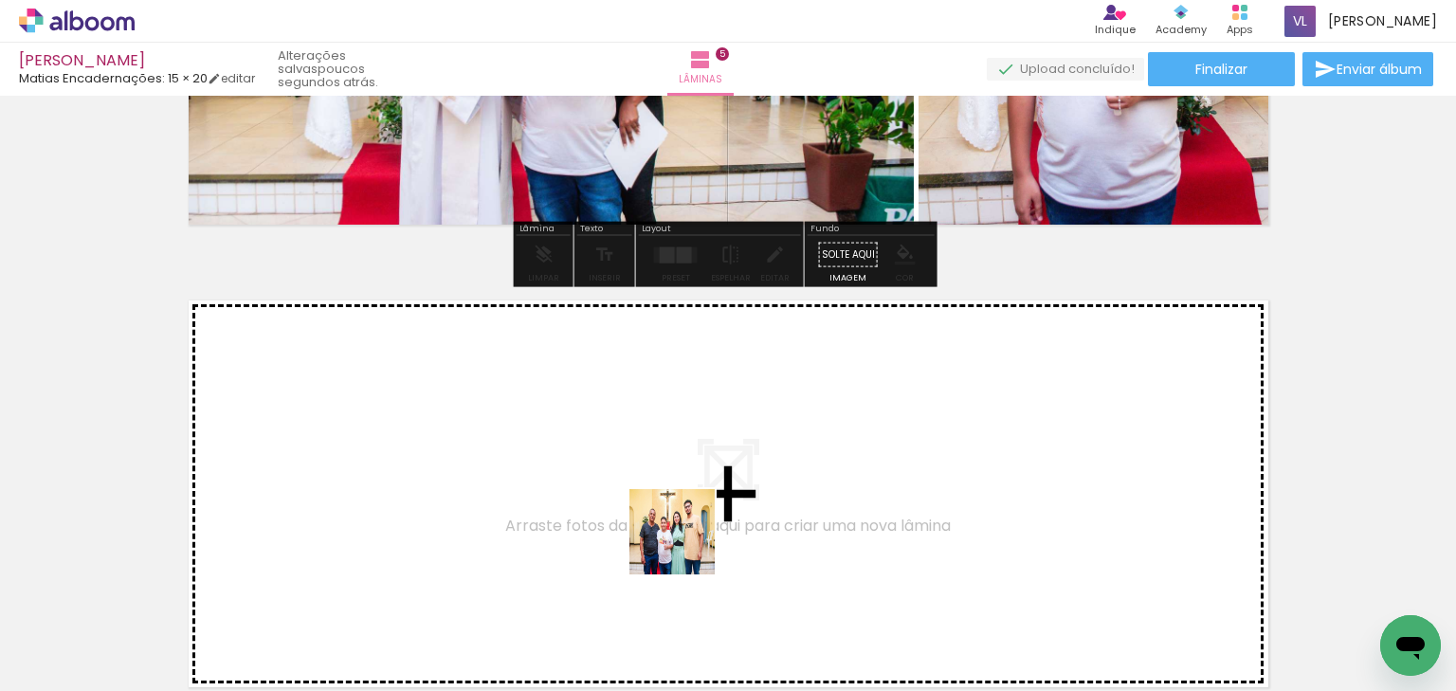
drag, startPoint x: 662, startPoint y: 638, endPoint x: 735, endPoint y: 588, distance: 88.6
click at [693, 502] on quentale-workspace at bounding box center [728, 345] width 1456 height 691
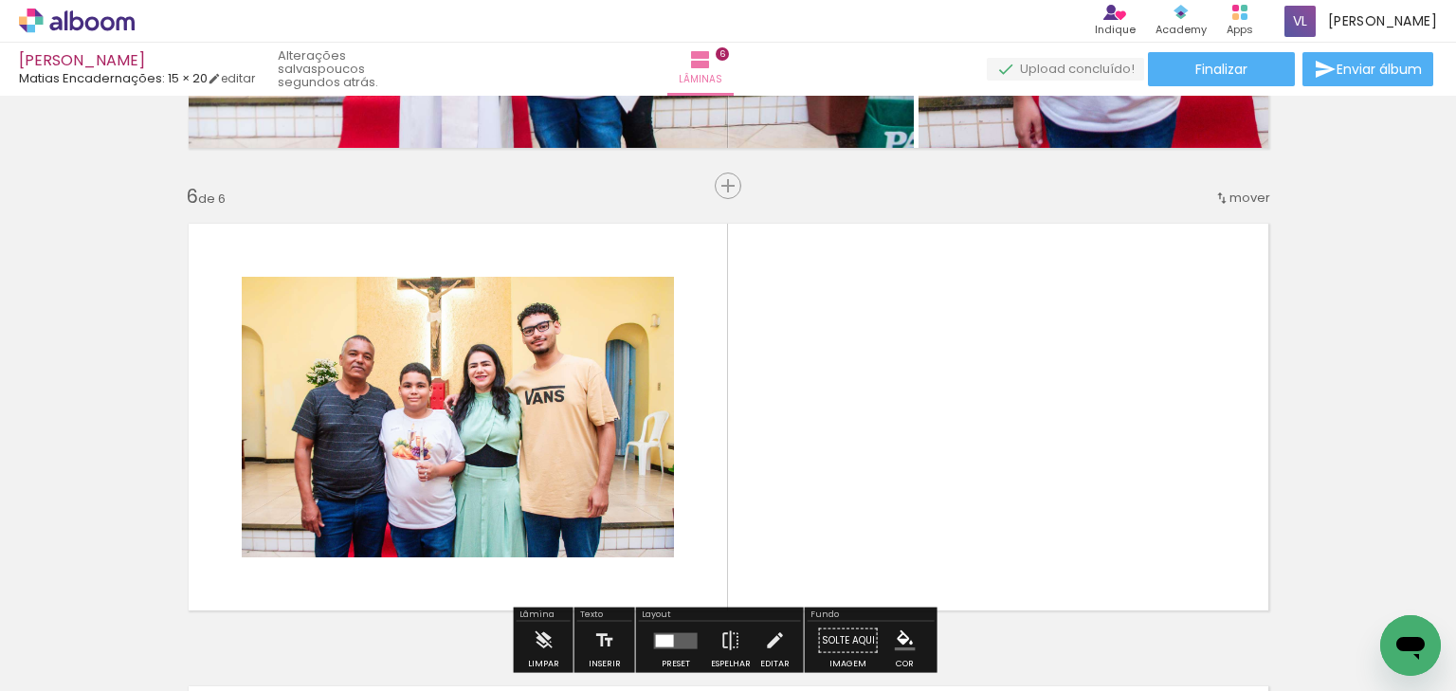
scroll to position [2336, 0]
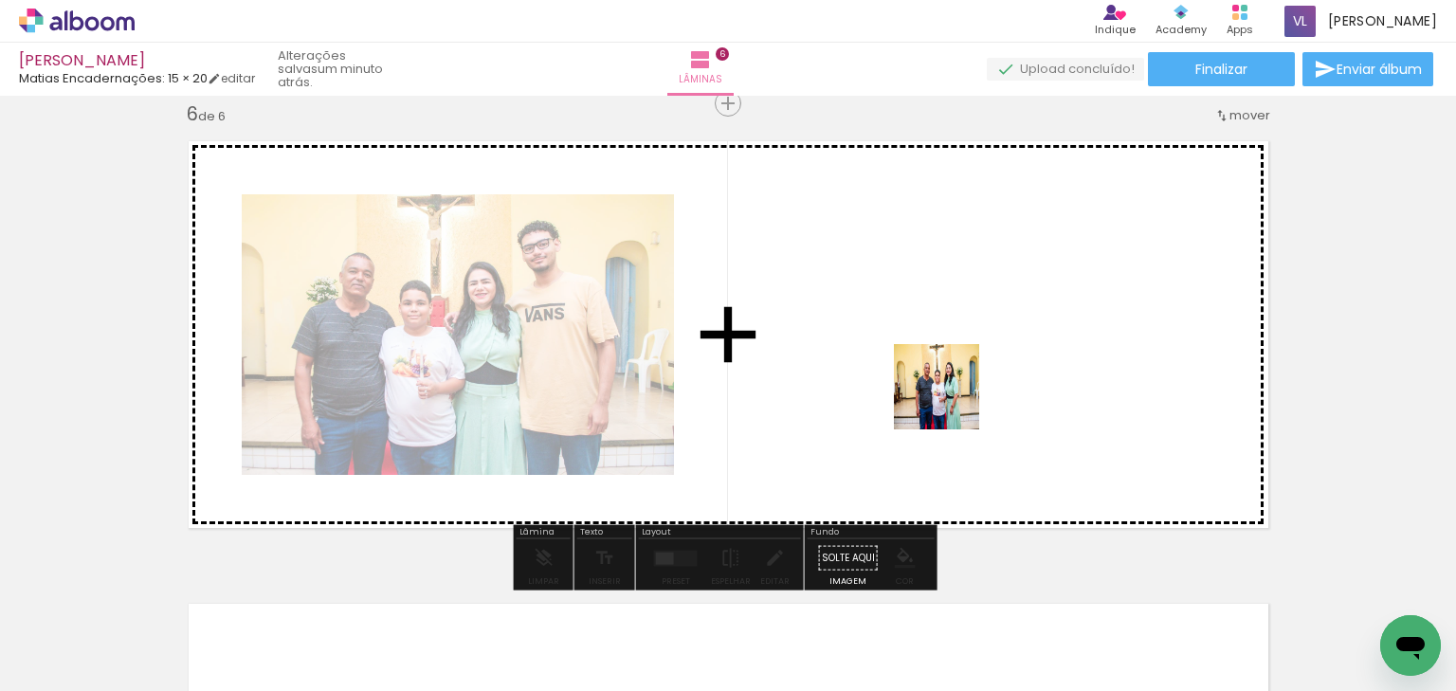
drag, startPoint x: 767, startPoint y: 633, endPoint x: 952, endPoint y: 392, distance: 304.1
click at [952, 392] on quentale-workspace at bounding box center [728, 345] width 1456 height 691
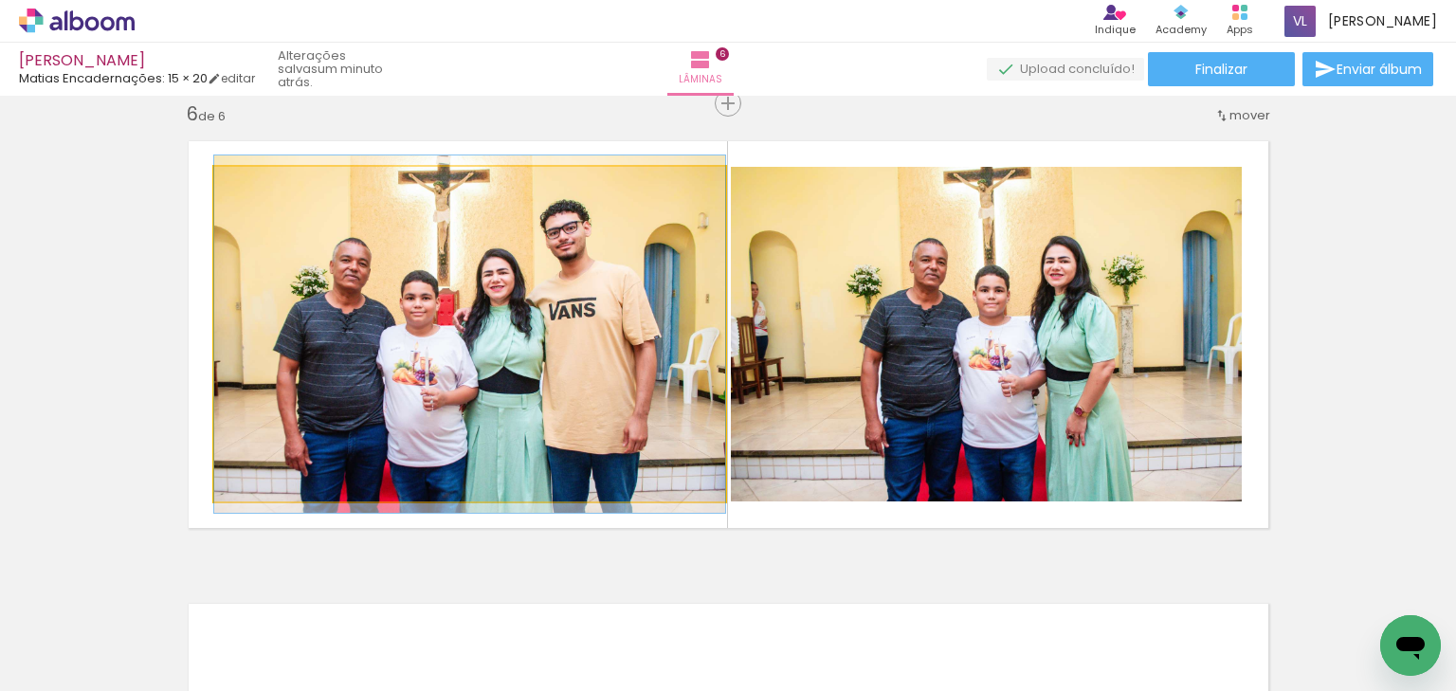
click at [552, 342] on quentale-photo at bounding box center [469, 334] width 511 height 335
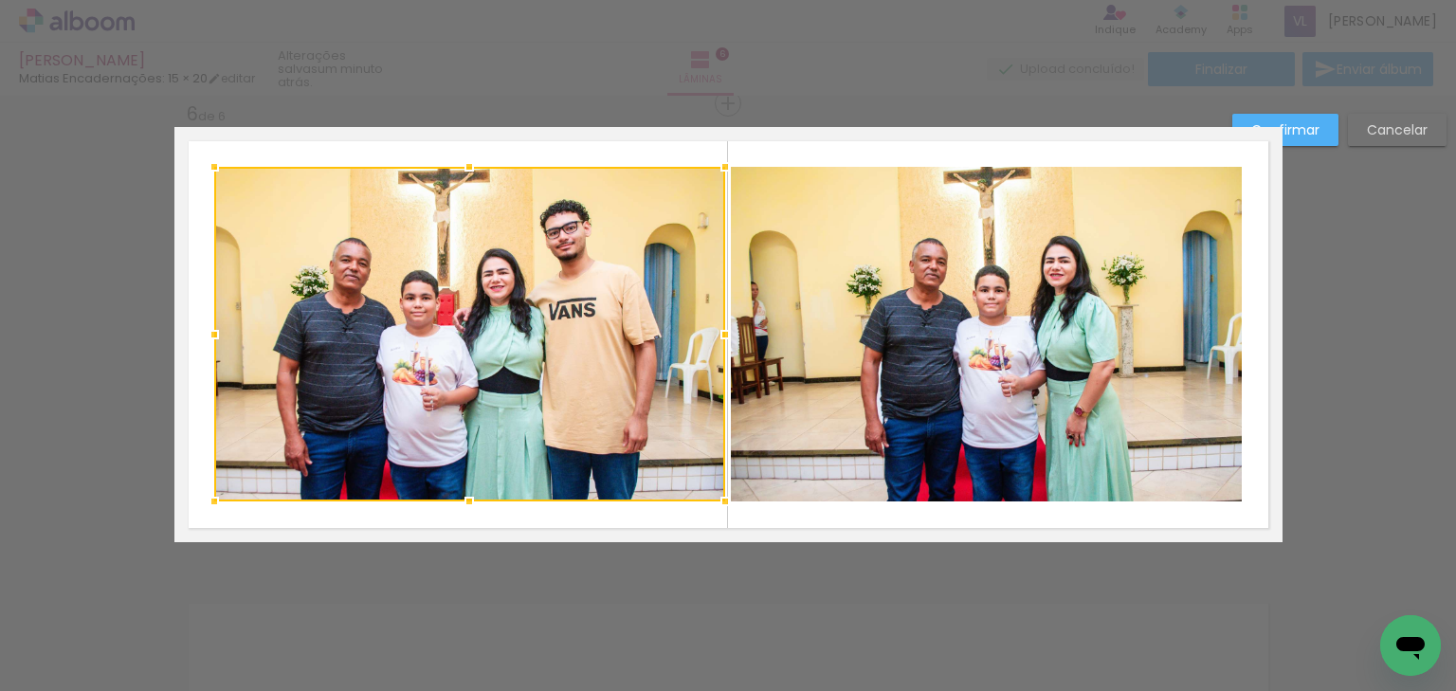
click at [915, 319] on quentale-photo at bounding box center [986, 334] width 511 height 335
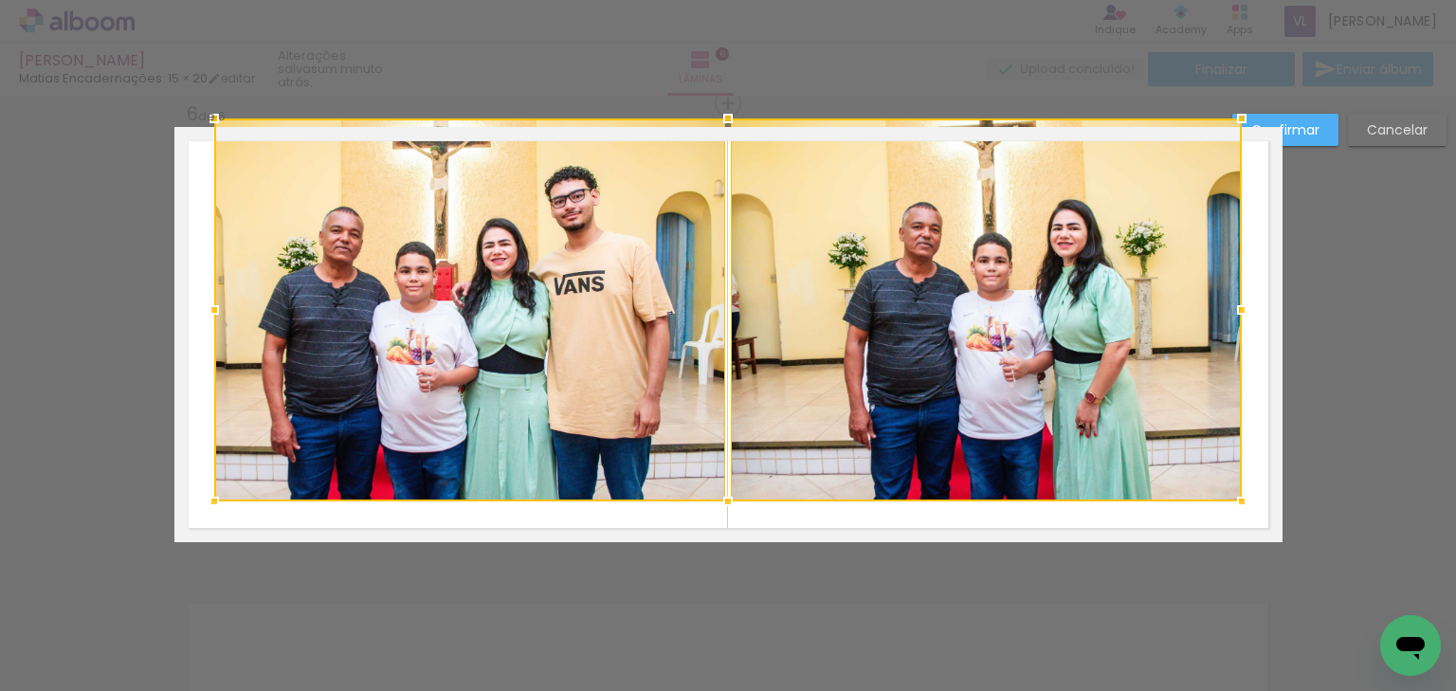
drag, startPoint x: 719, startPoint y: 159, endPoint x: 720, endPoint y: 139, distance: 19.9
click at [720, 139] on div at bounding box center [727, 309] width 1027 height 383
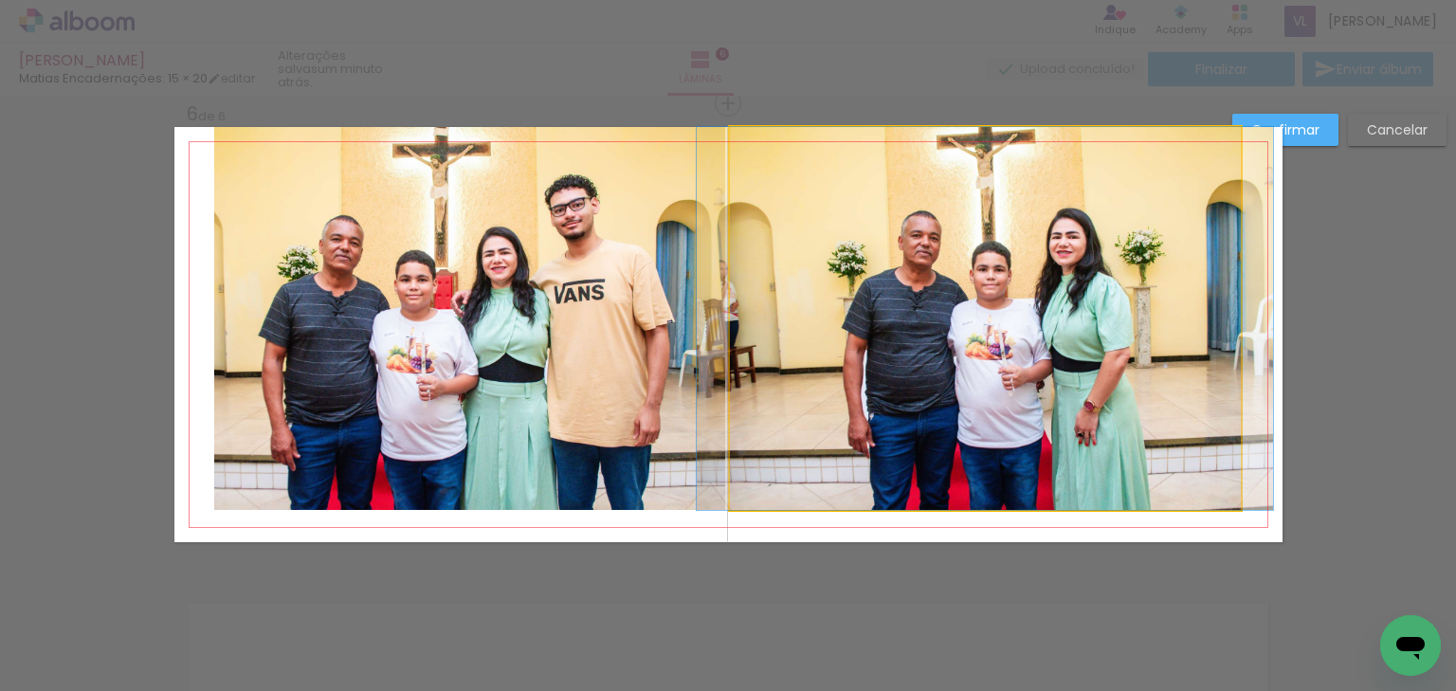
click at [874, 245] on quentale-photo at bounding box center [985, 318] width 511 height 383
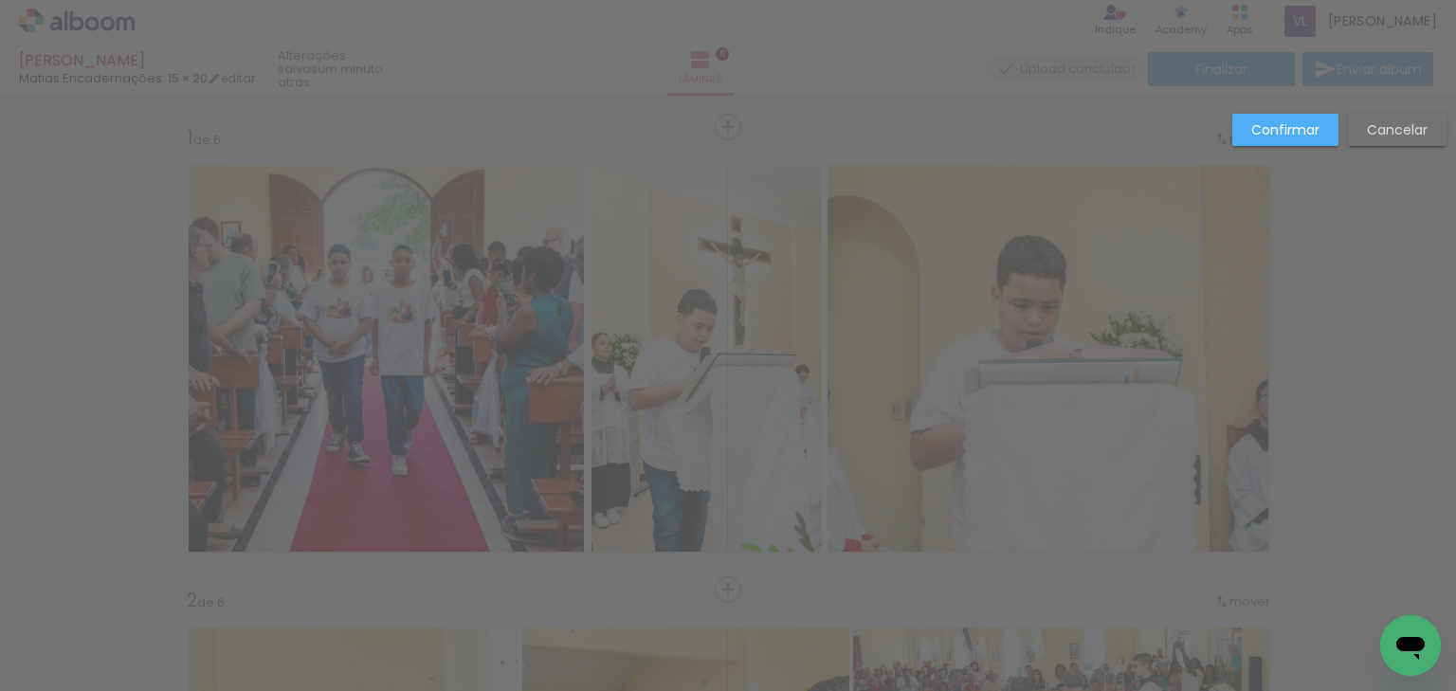
scroll to position [0, 1252]
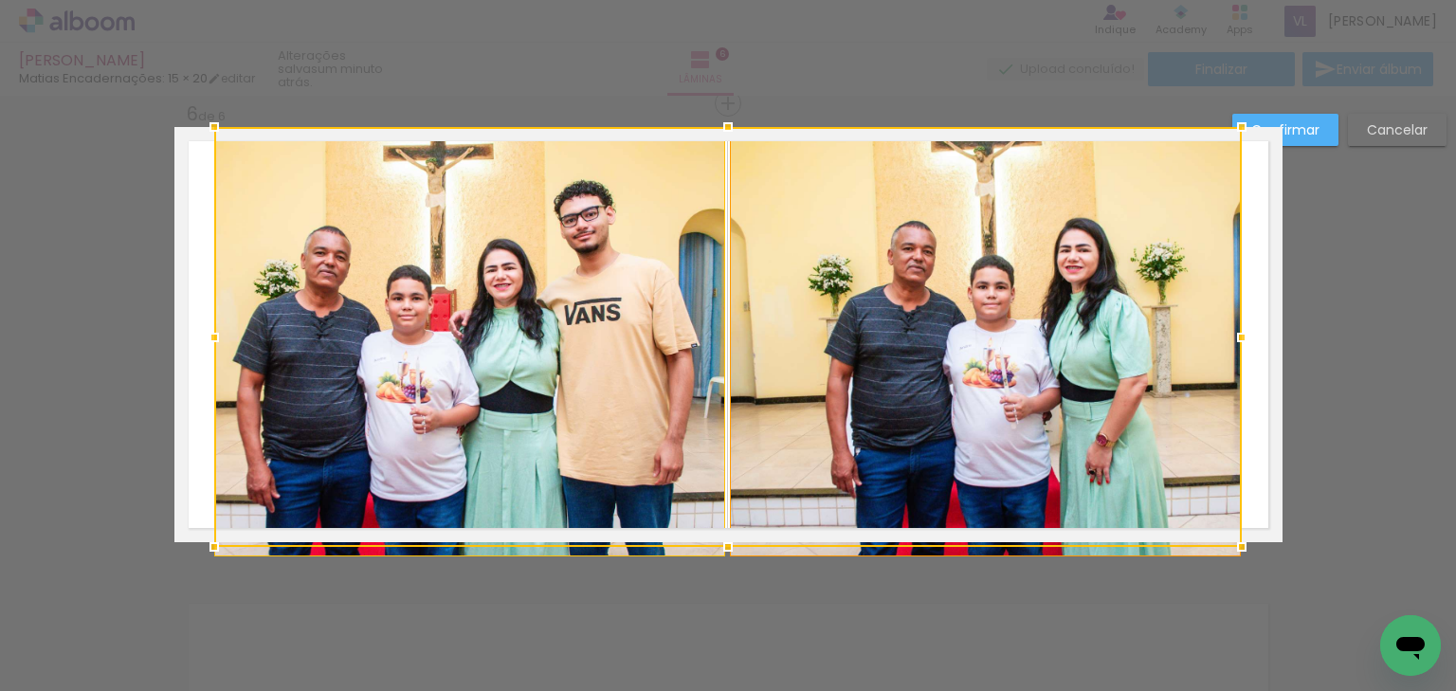
drag, startPoint x: 728, startPoint y: 515, endPoint x: 752, endPoint y: 503, distance: 26.3
click at [728, 516] on div at bounding box center [727, 337] width 1027 height 420
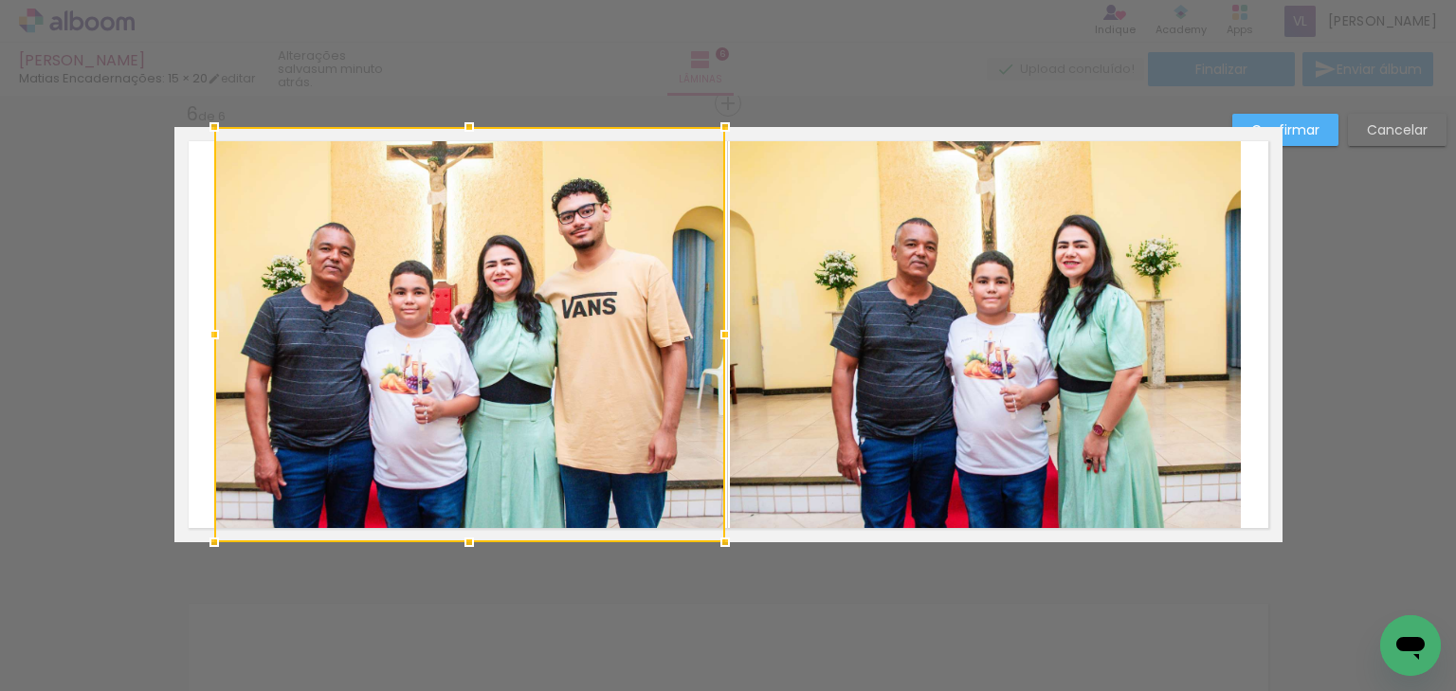
drag, startPoint x: 962, startPoint y: 390, endPoint x: 1107, endPoint y: 361, distance: 147.9
click at [963, 390] on quentale-photo at bounding box center [985, 334] width 511 height 415
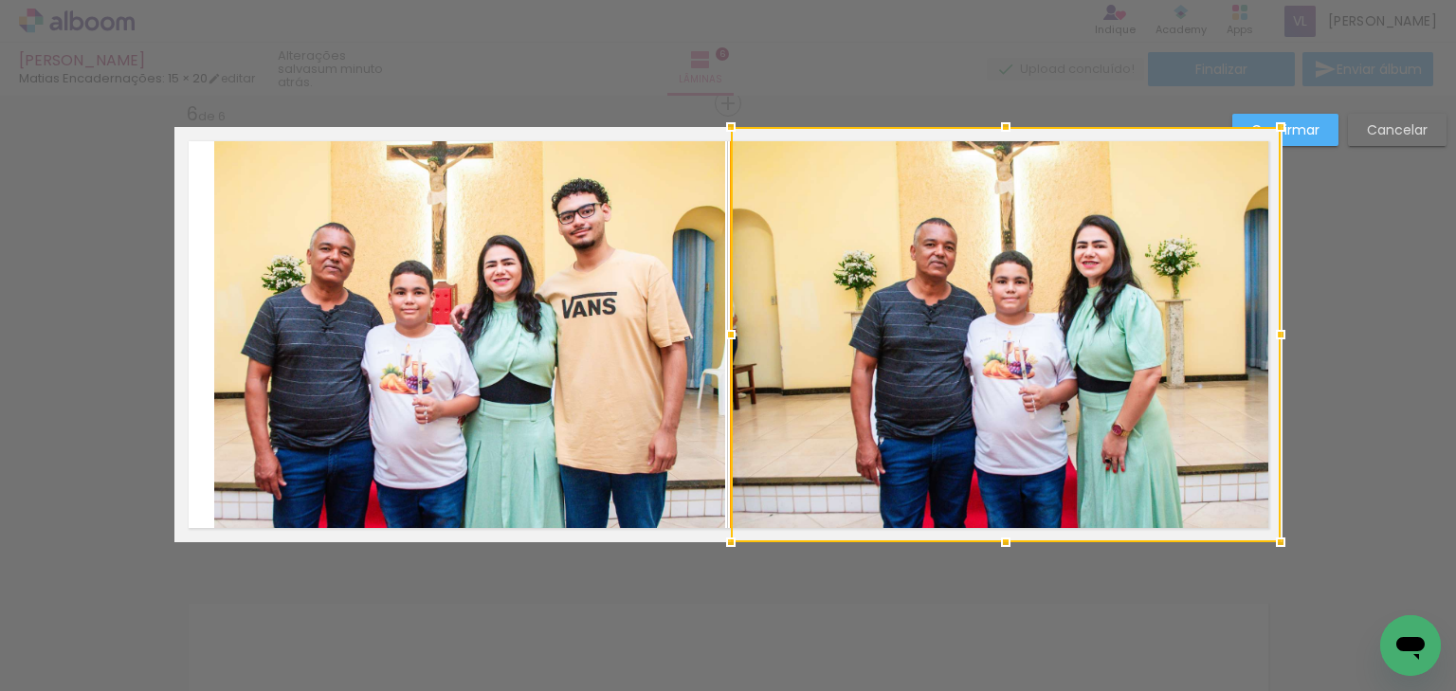
drag, startPoint x: 1238, startPoint y: 333, endPoint x: 1173, endPoint y: 342, distance: 65.1
click at [1281, 330] on div at bounding box center [1280, 335] width 38 height 38
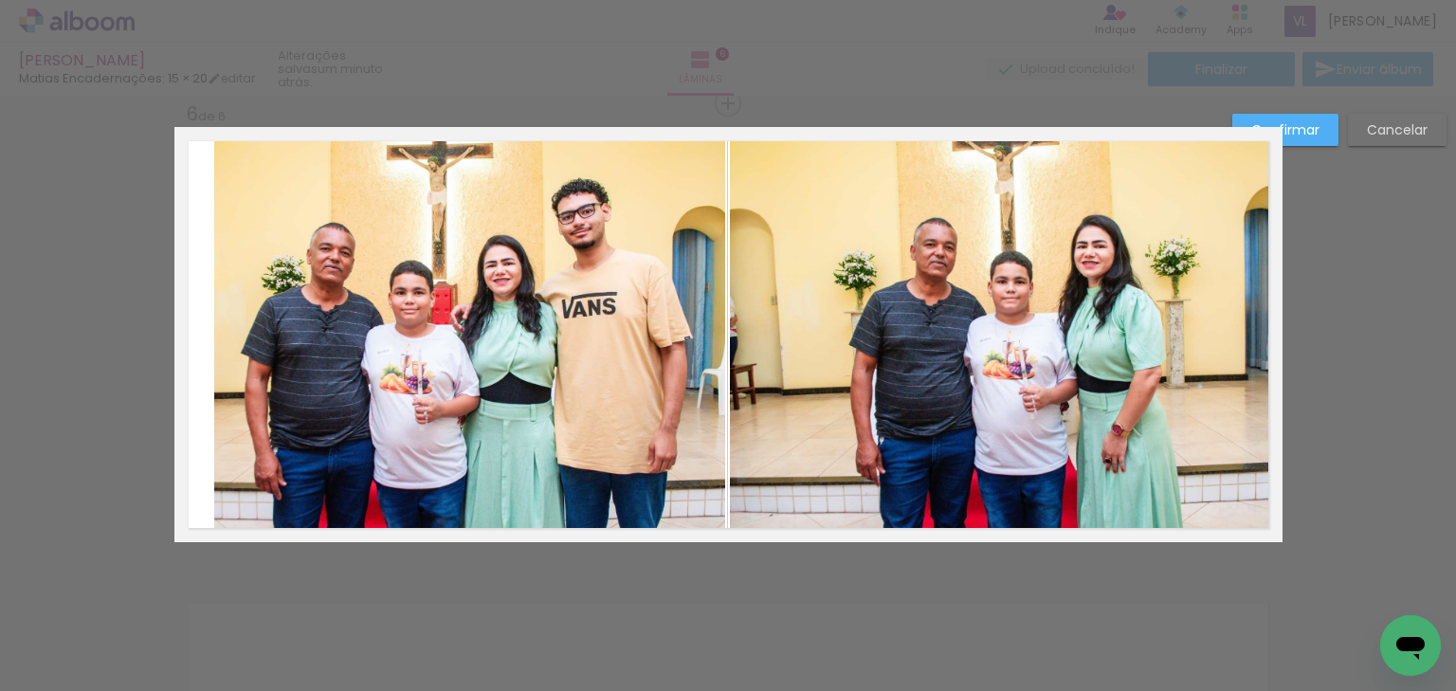
click at [449, 336] on quentale-photo at bounding box center [469, 334] width 511 height 415
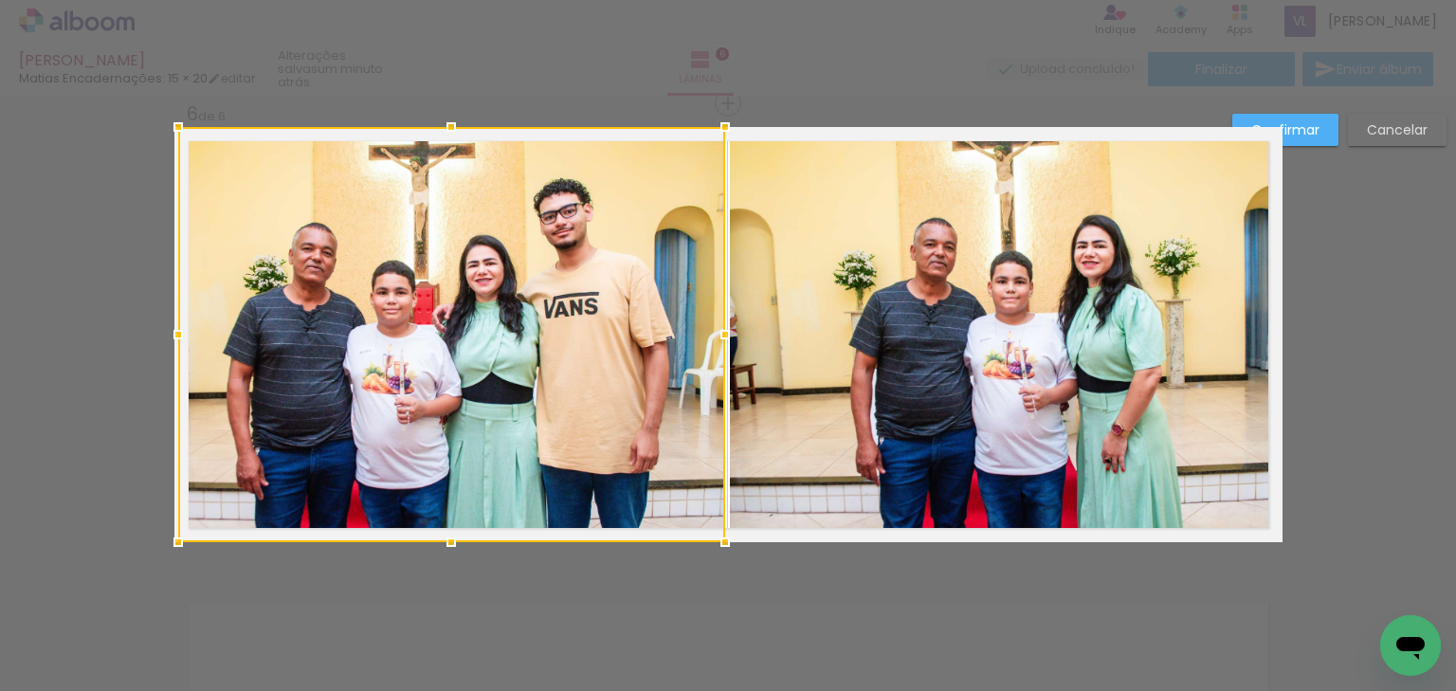
drag, startPoint x: 209, startPoint y: 336, endPoint x: 135, endPoint y: 331, distance: 75.1
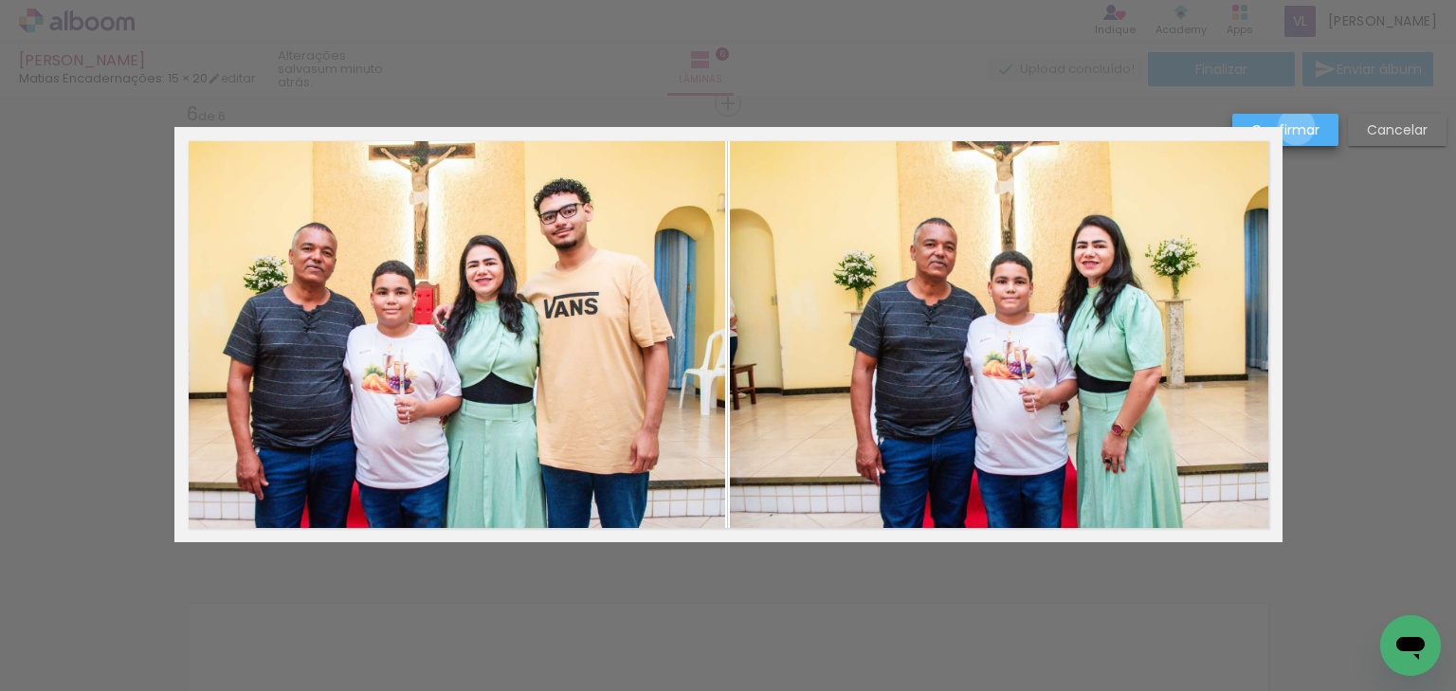
click at [0, 0] on slot "Confirmar" at bounding box center [0, 0] width 0 height 0
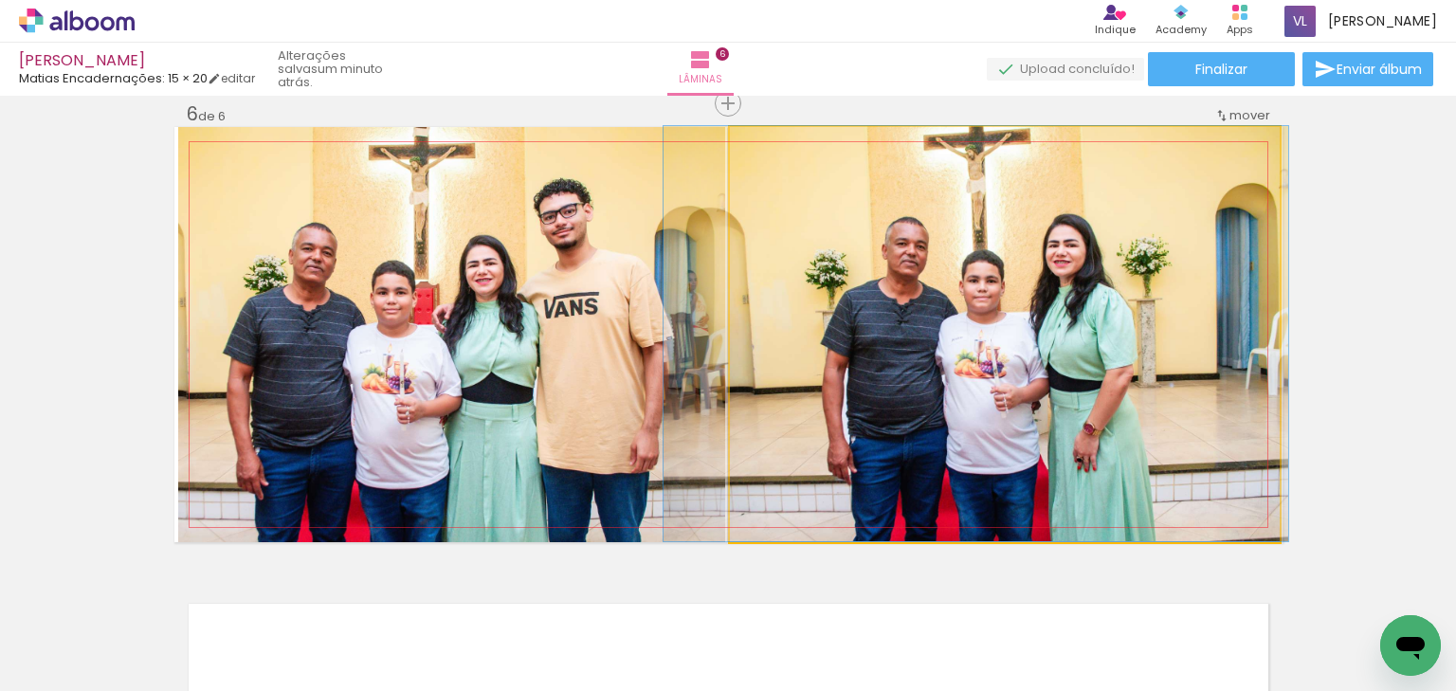
drag, startPoint x: 1140, startPoint y: 322, endPoint x: 1112, endPoint y: 315, distance: 29.4
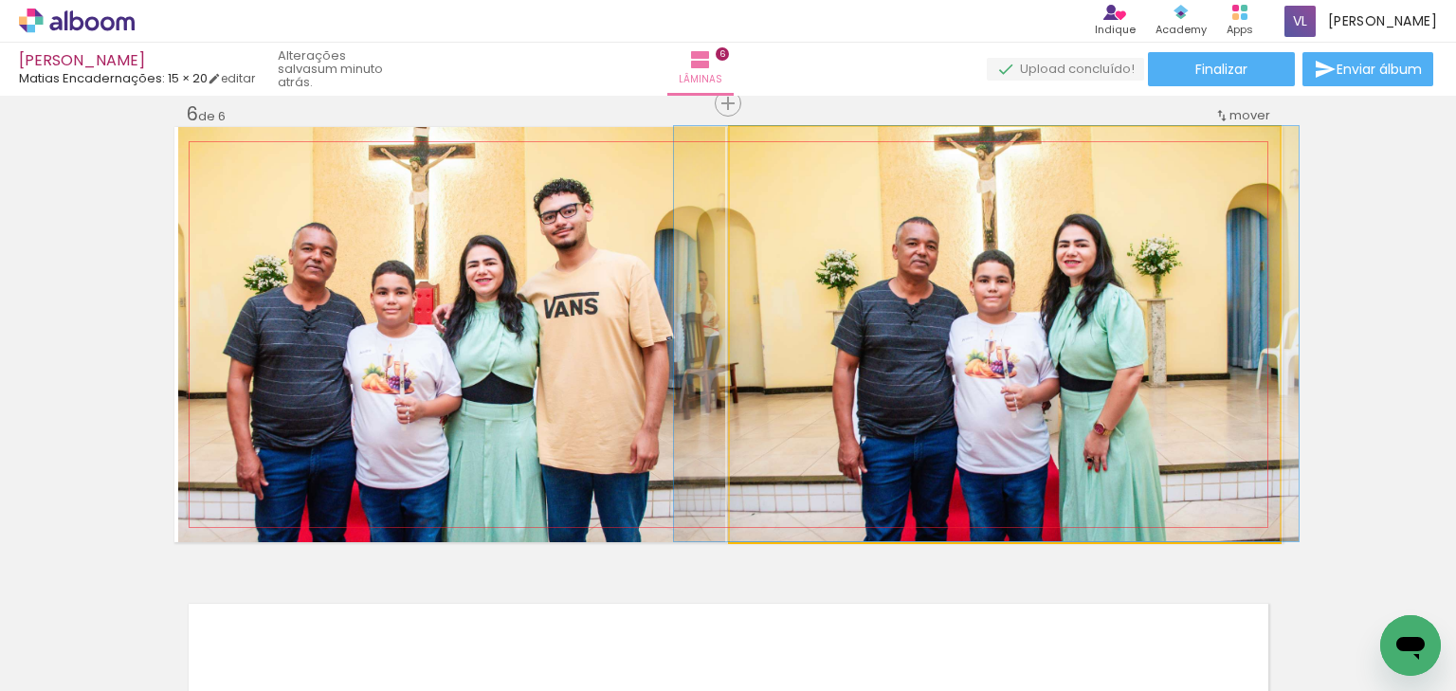
drag, startPoint x: 1097, startPoint y: 335, endPoint x: 1109, endPoint y: 331, distance: 12.9
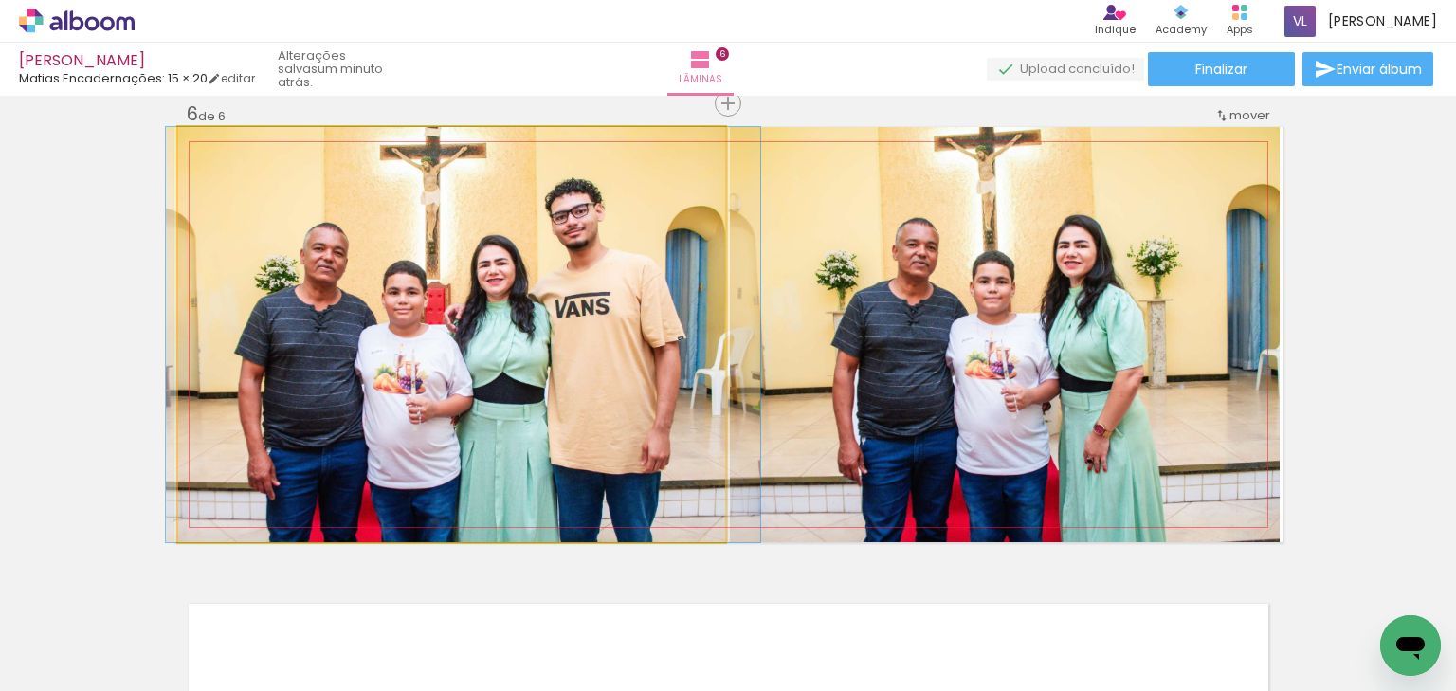
drag, startPoint x: 492, startPoint y: 345, endPoint x: 503, endPoint y: 345, distance: 11.4
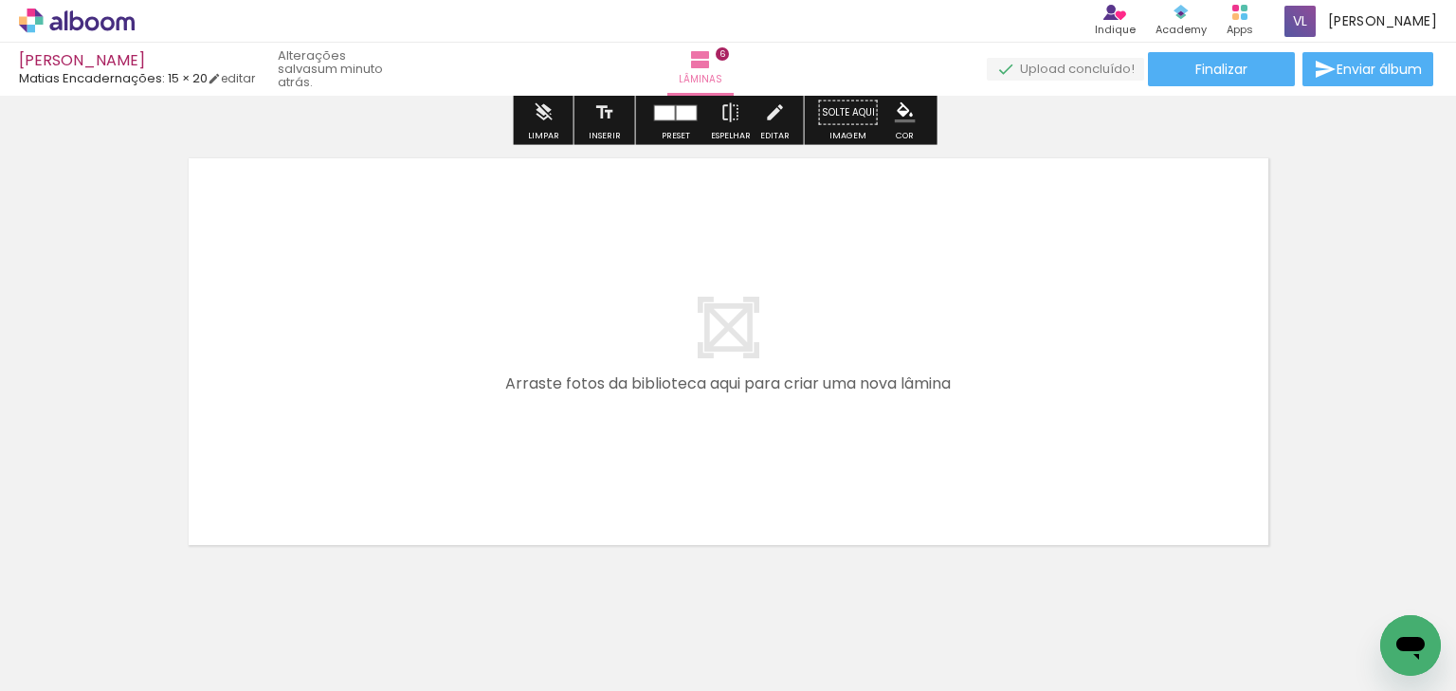
scroll to position [2791, 0]
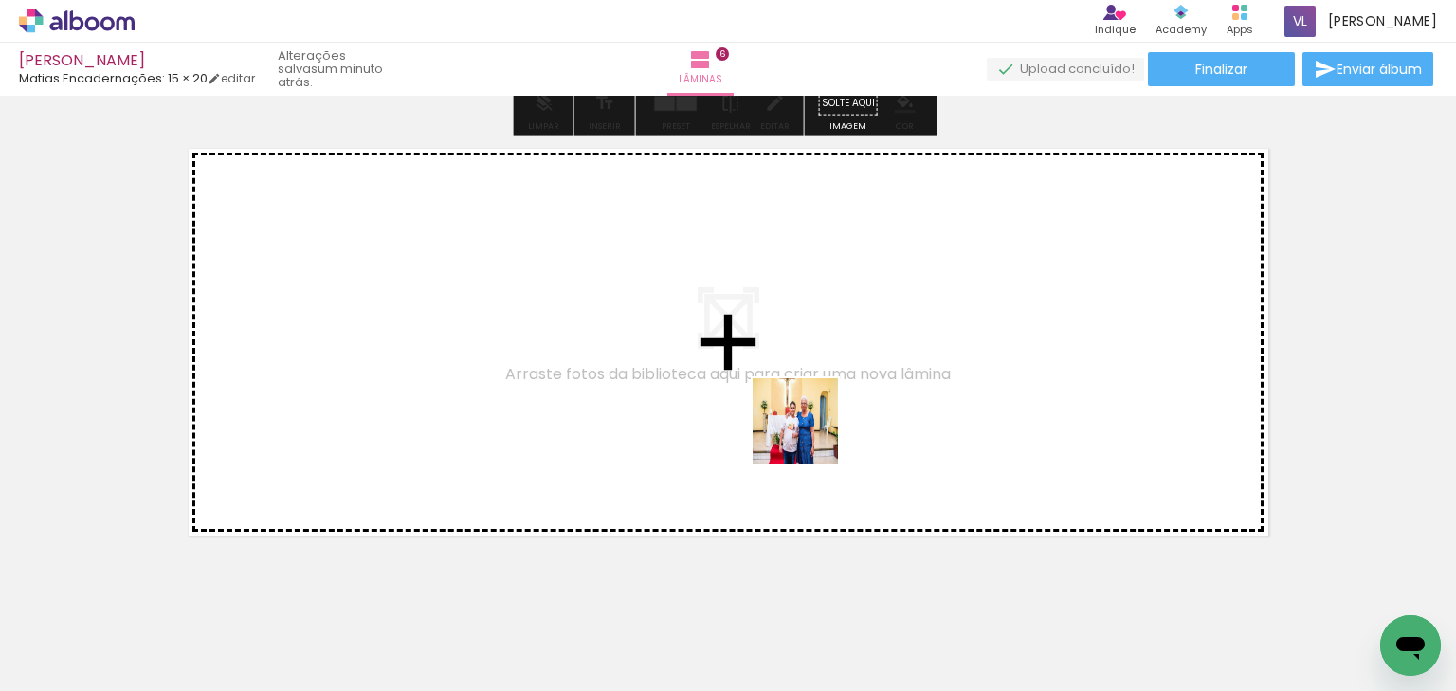
drag, startPoint x: 869, startPoint y: 625, endPoint x: 948, endPoint y: 558, distance: 103.5
click at [808, 429] on quentale-workspace at bounding box center [728, 345] width 1456 height 691
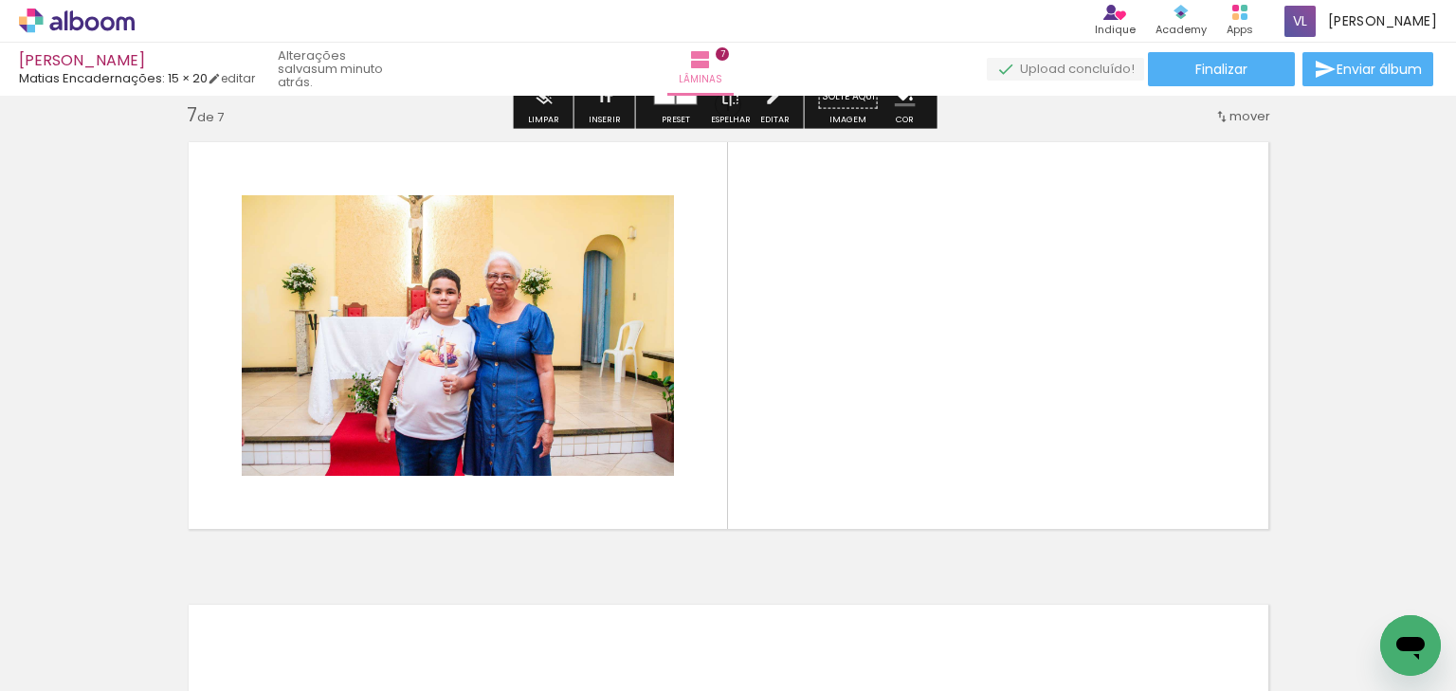
scroll to position [2799, 0]
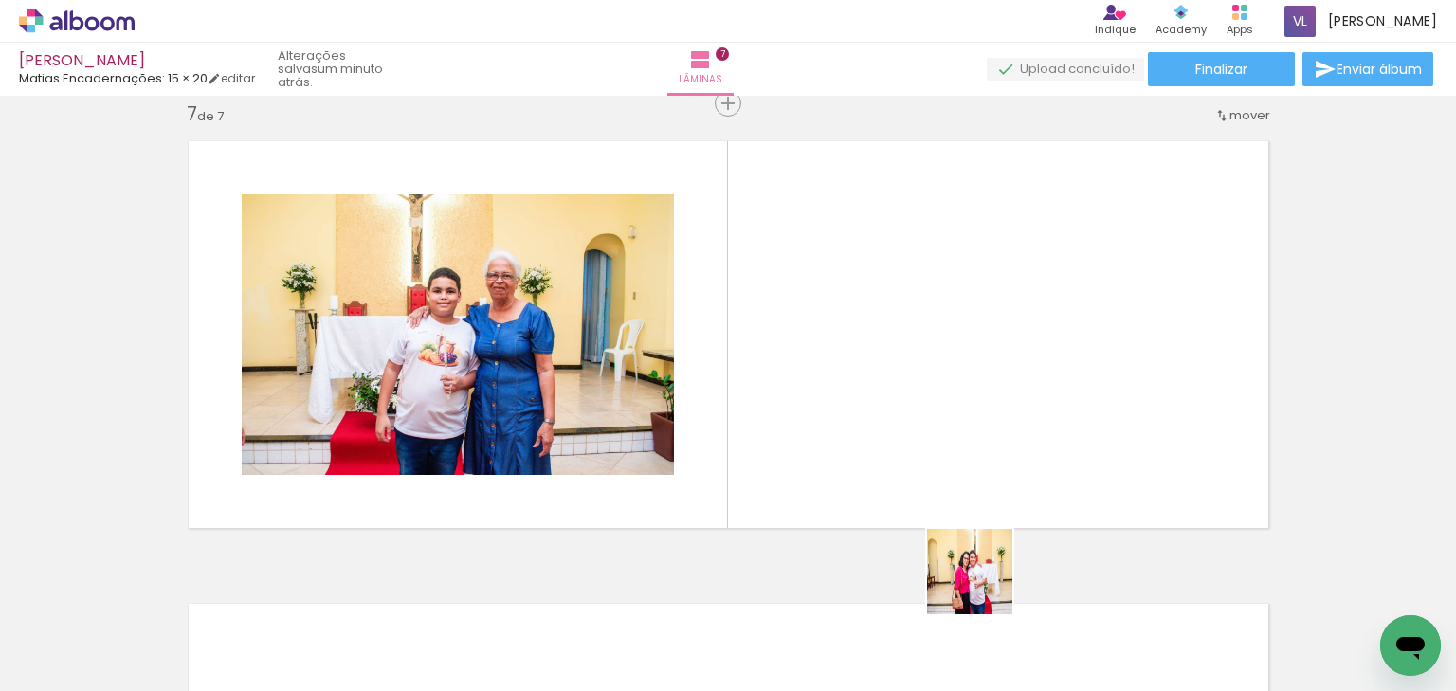
drag, startPoint x: 986, startPoint y: 630, endPoint x: 990, endPoint y: 450, distance: 180.1
click at [990, 450] on quentale-workspace at bounding box center [728, 345] width 1456 height 691
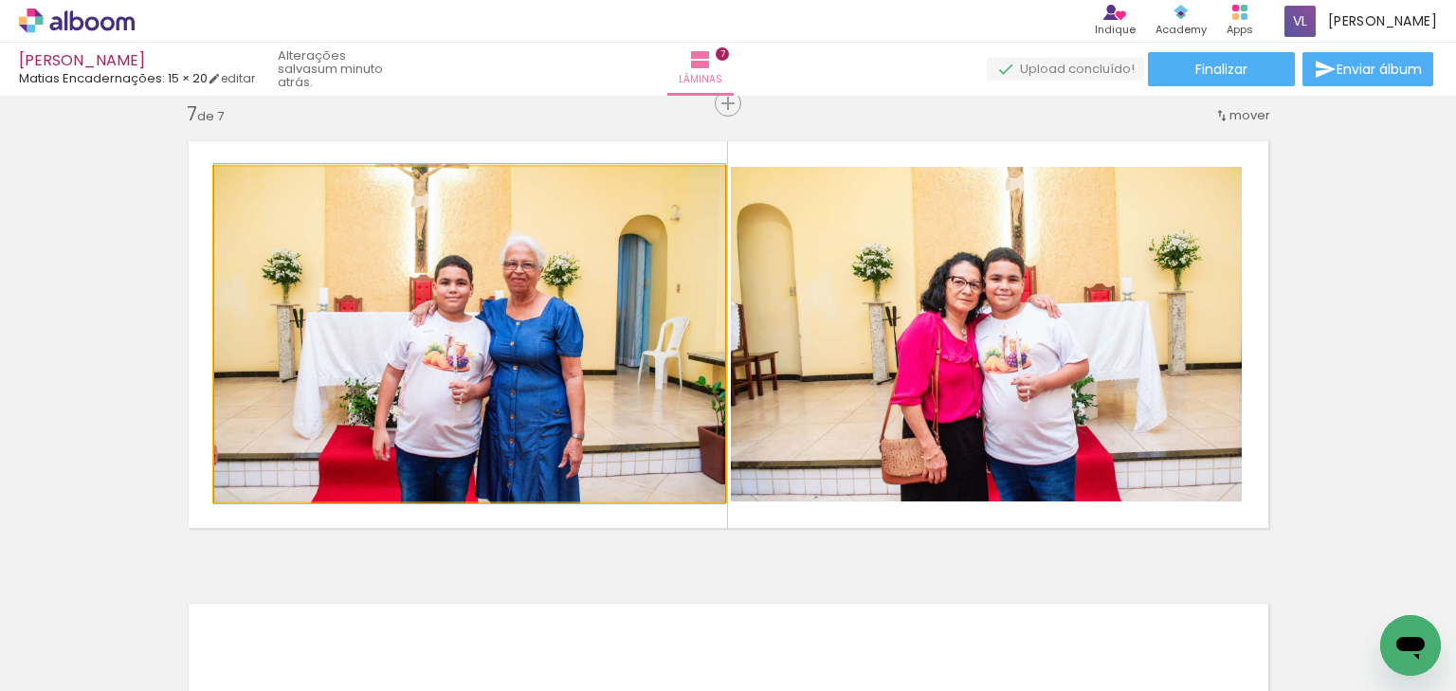
click at [441, 284] on quentale-photo at bounding box center [469, 334] width 511 height 335
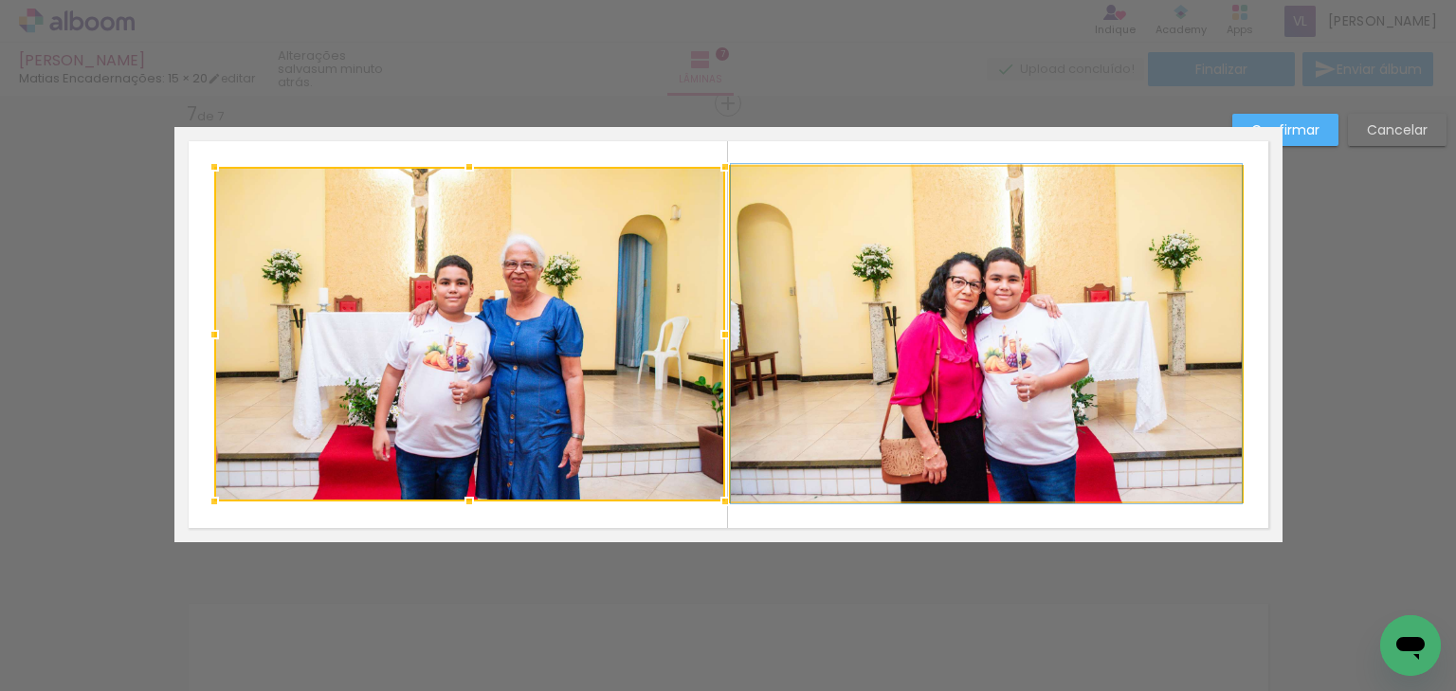
click at [884, 311] on quentale-photo at bounding box center [986, 334] width 511 height 335
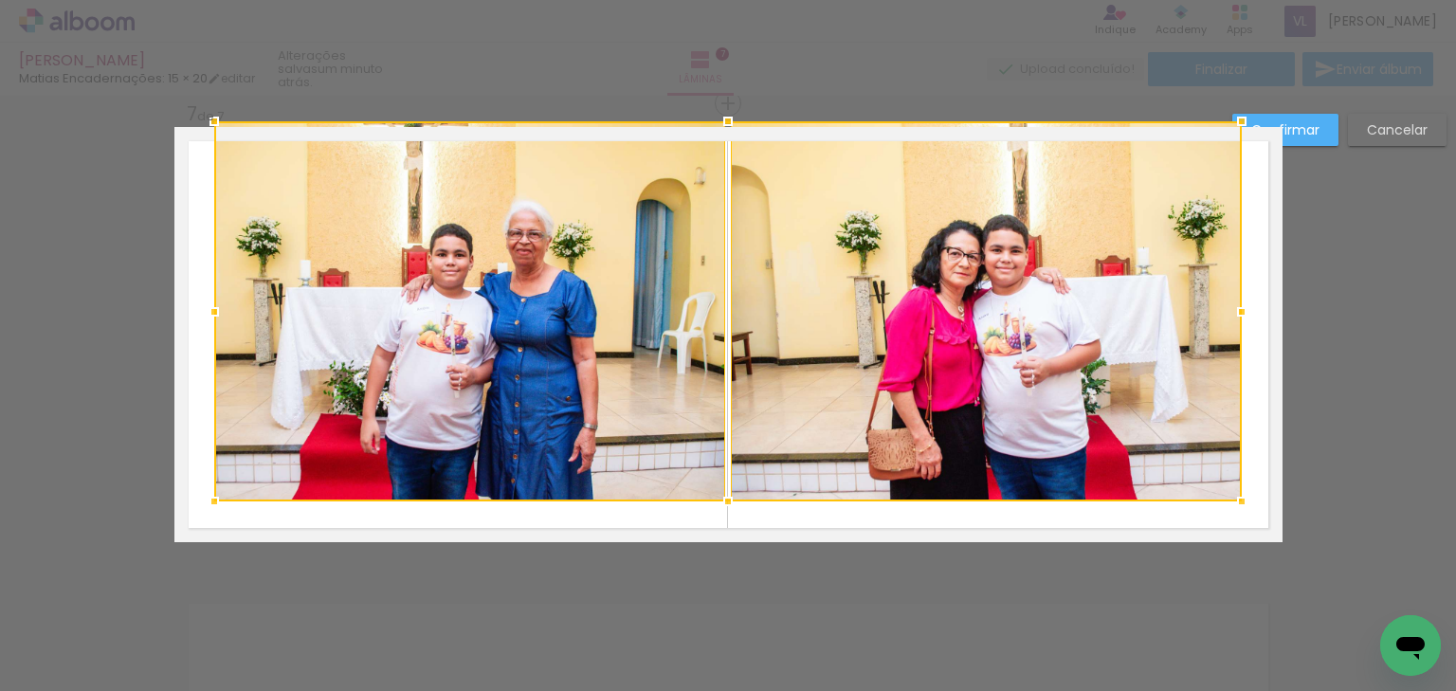
drag, startPoint x: 720, startPoint y: 172, endPoint x: 723, endPoint y: 136, distance: 36.1
click at [723, 136] on div at bounding box center [728, 121] width 38 height 38
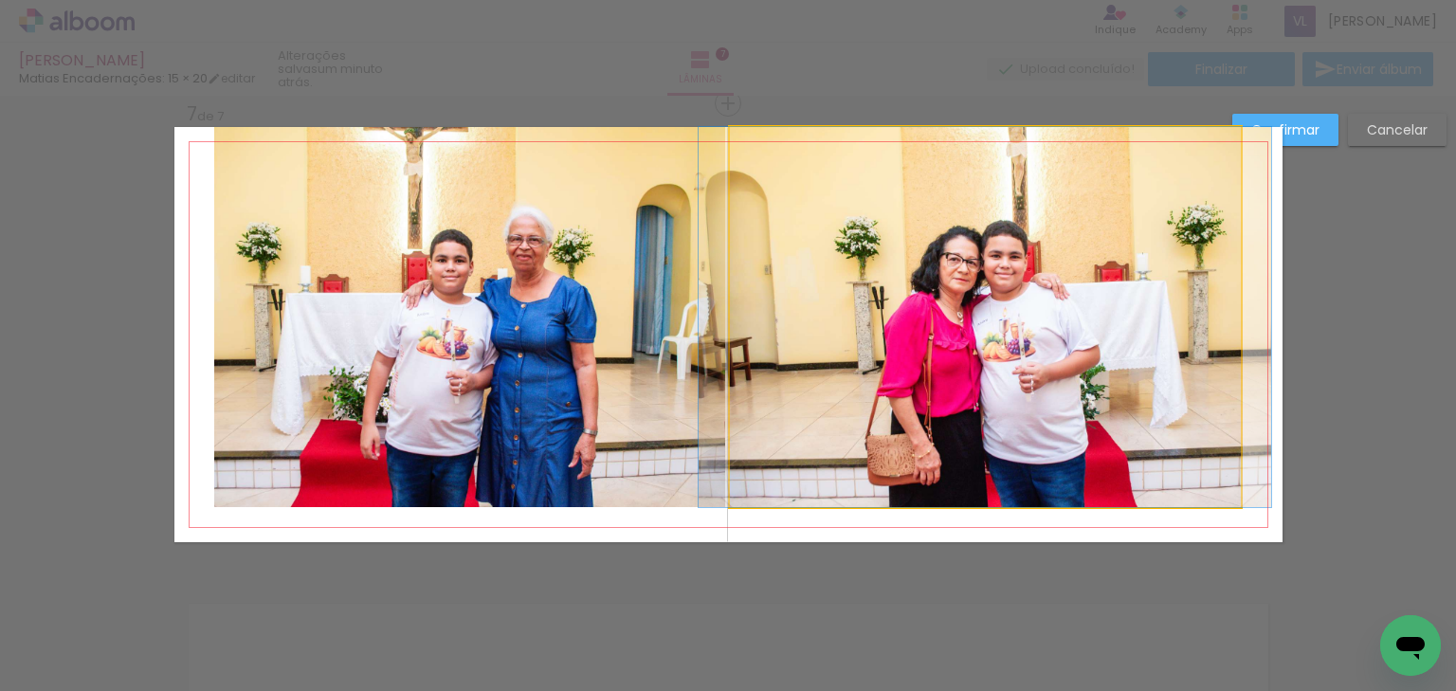
click at [959, 260] on quentale-photo at bounding box center [985, 317] width 511 height 380
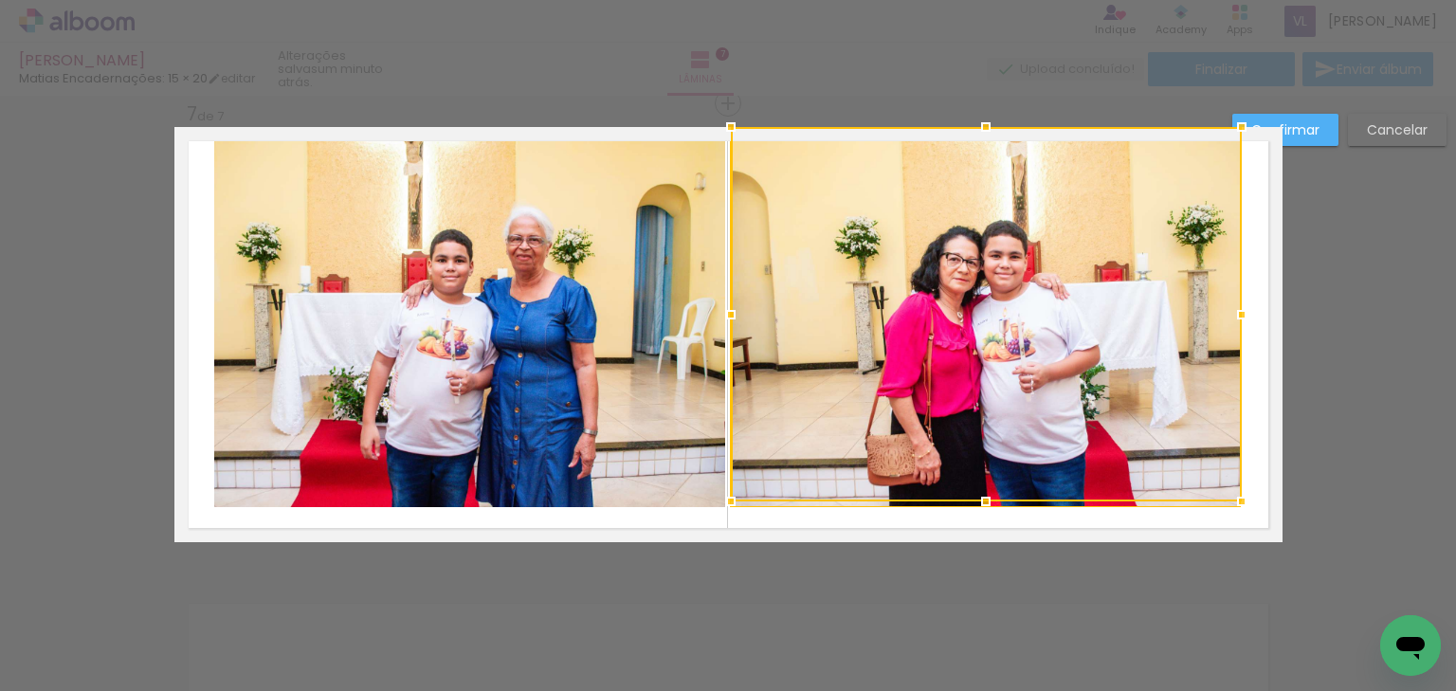
drag, startPoint x: 588, startPoint y: 353, endPoint x: 611, endPoint y: 379, distance: 35.6
click at [587, 353] on quentale-photo at bounding box center [469, 317] width 511 height 380
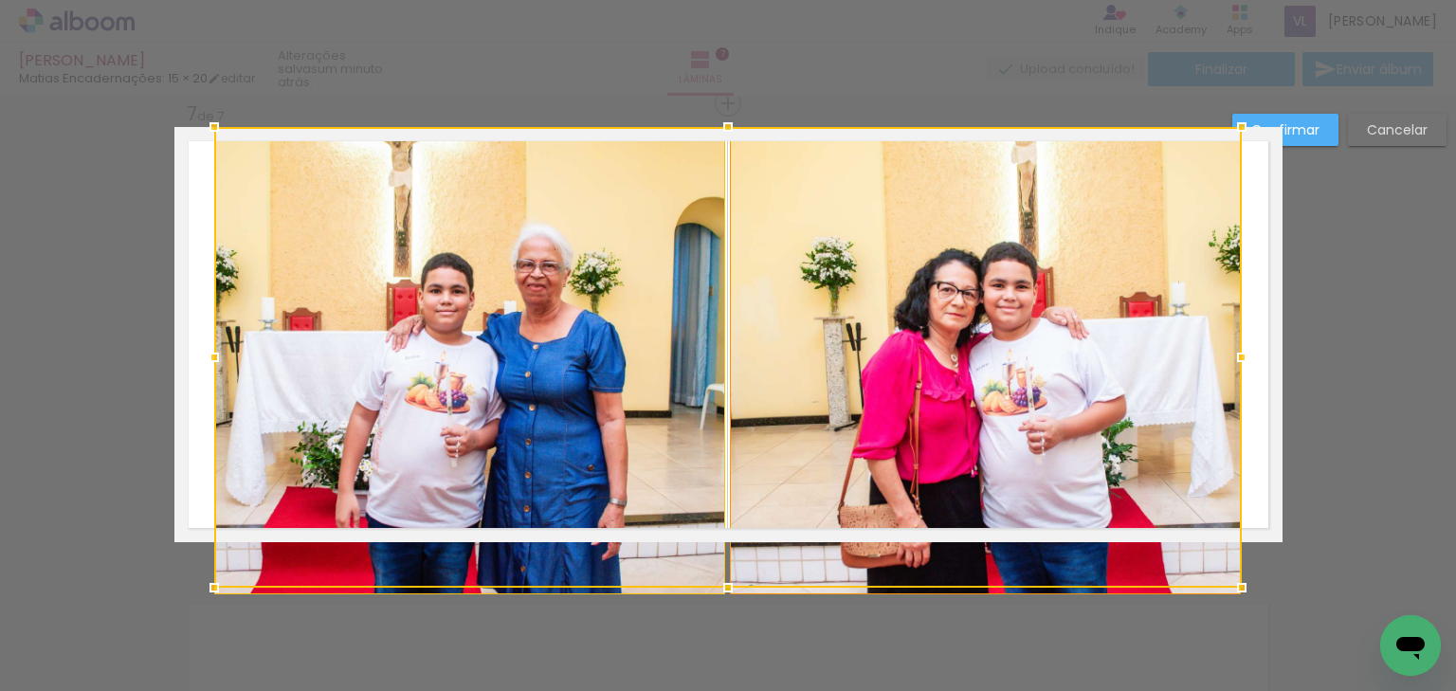
drag, startPoint x: 720, startPoint y: 498, endPoint x: 742, endPoint y: 495, distance: 22.0
click at [720, 515] on div at bounding box center [727, 357] width 1027 height 461
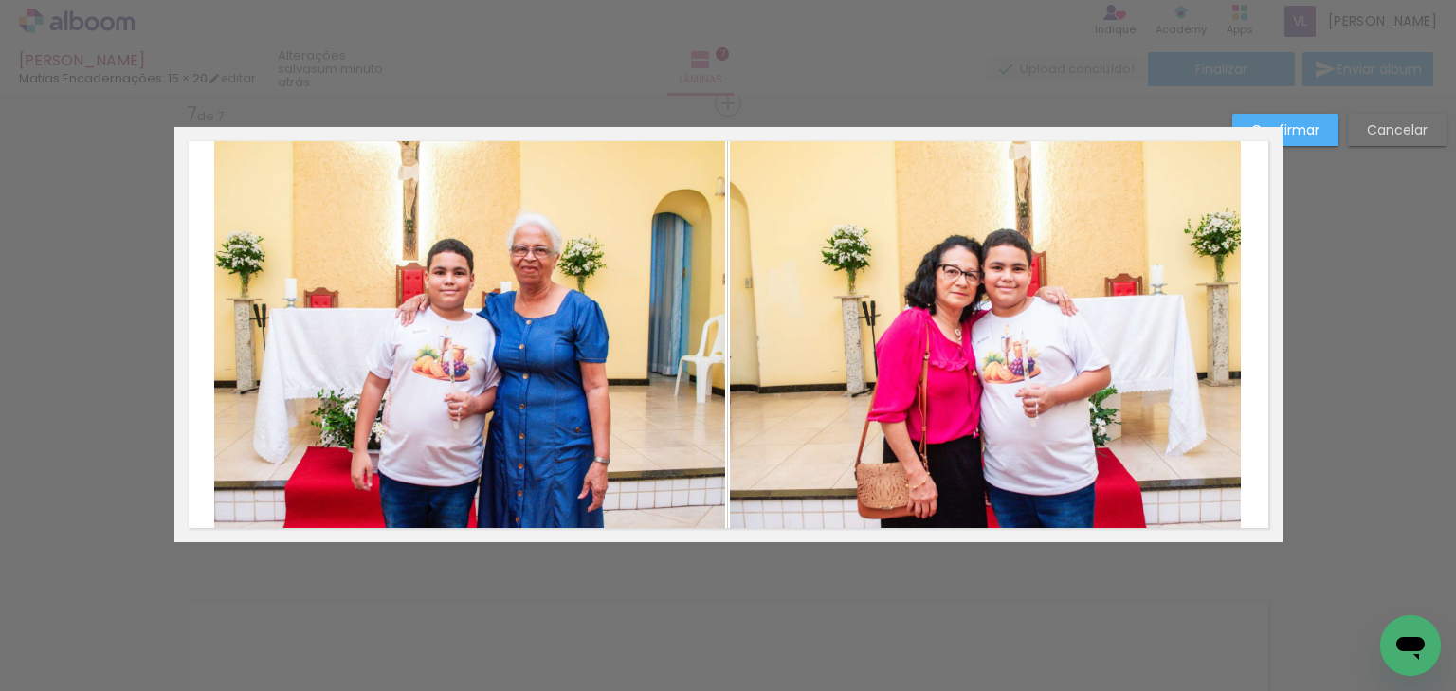
drag, startPoint x: 944, startPoint y: 398, endPoint x: 1118, endPoint y: 368, distance: 177.0
click at [947, 397] on quentale-photo at bounding box center [985, 334] width 511 height 415
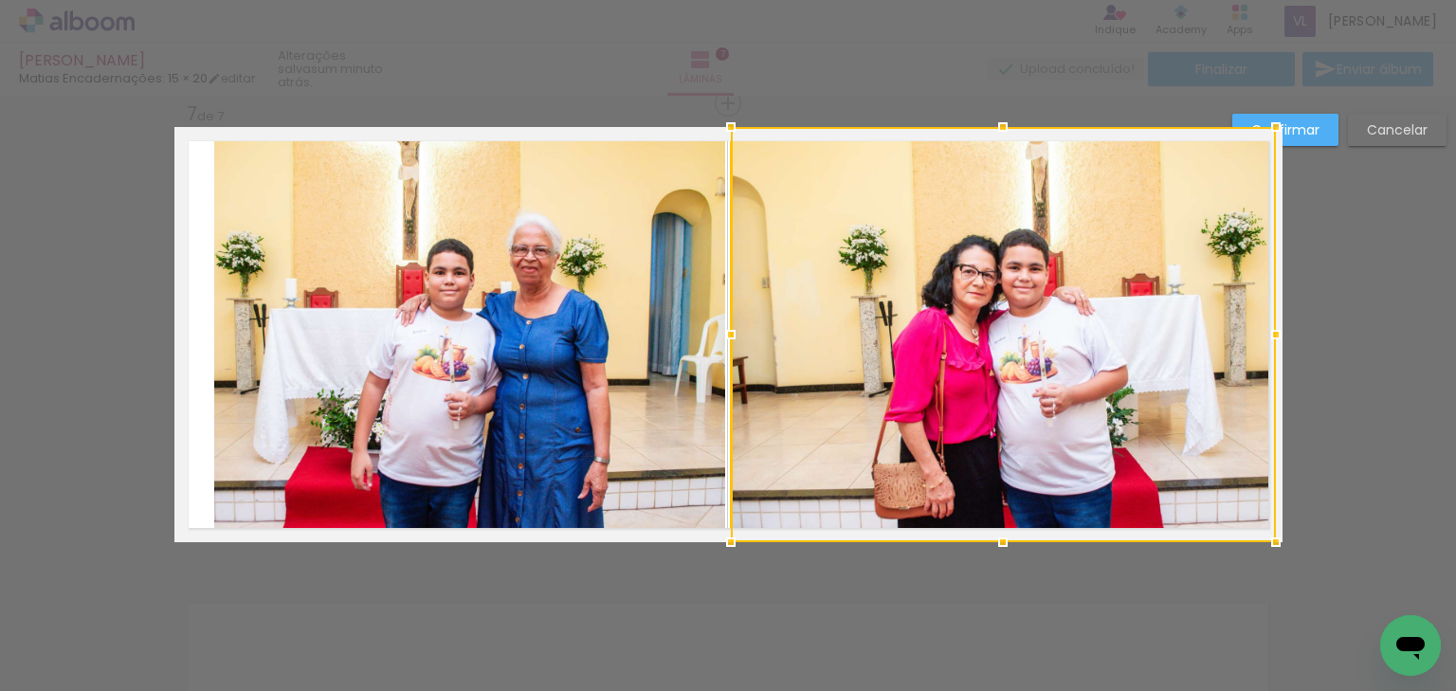
drag, startPoint x: 1242, startPoint y: 336, endPoint x: 1300, endPoint y: 329, distance: 59.2
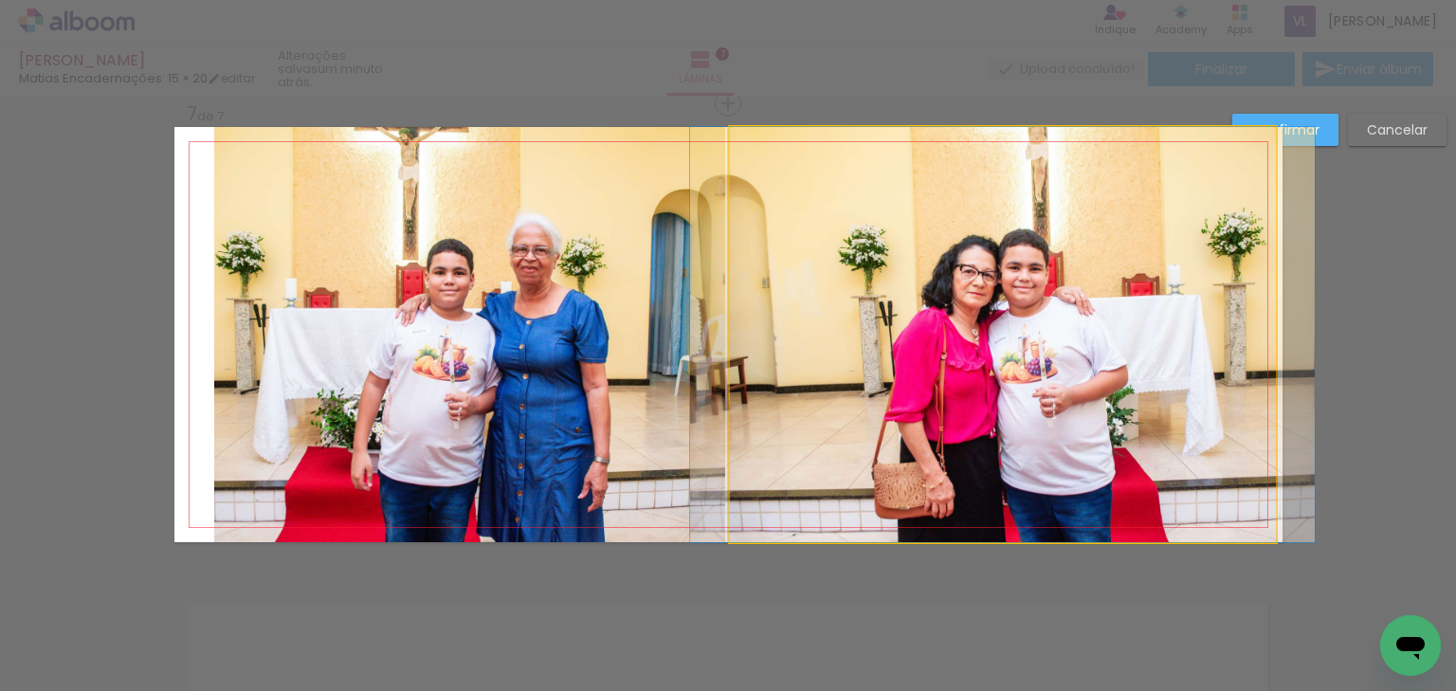
drag, startPoint x: 1168, startPoint y: 356, endPoint x: 1242, endPoint y: 353, distance: 74.0
click at [1168, 356] on quentale-photo at bounding box center [1002, 334] width 545 height 415
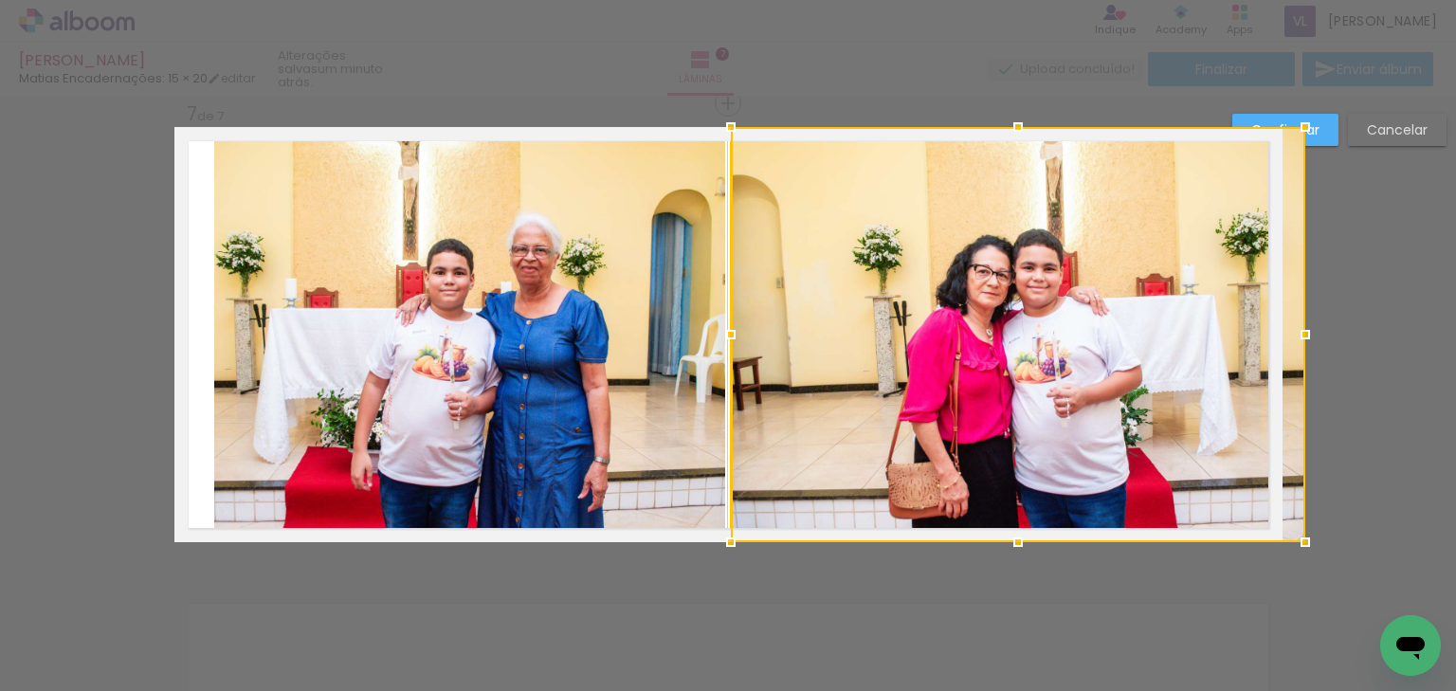
click at [1286, 335] on div at bounding box center [1305, 335] width 38 height 38
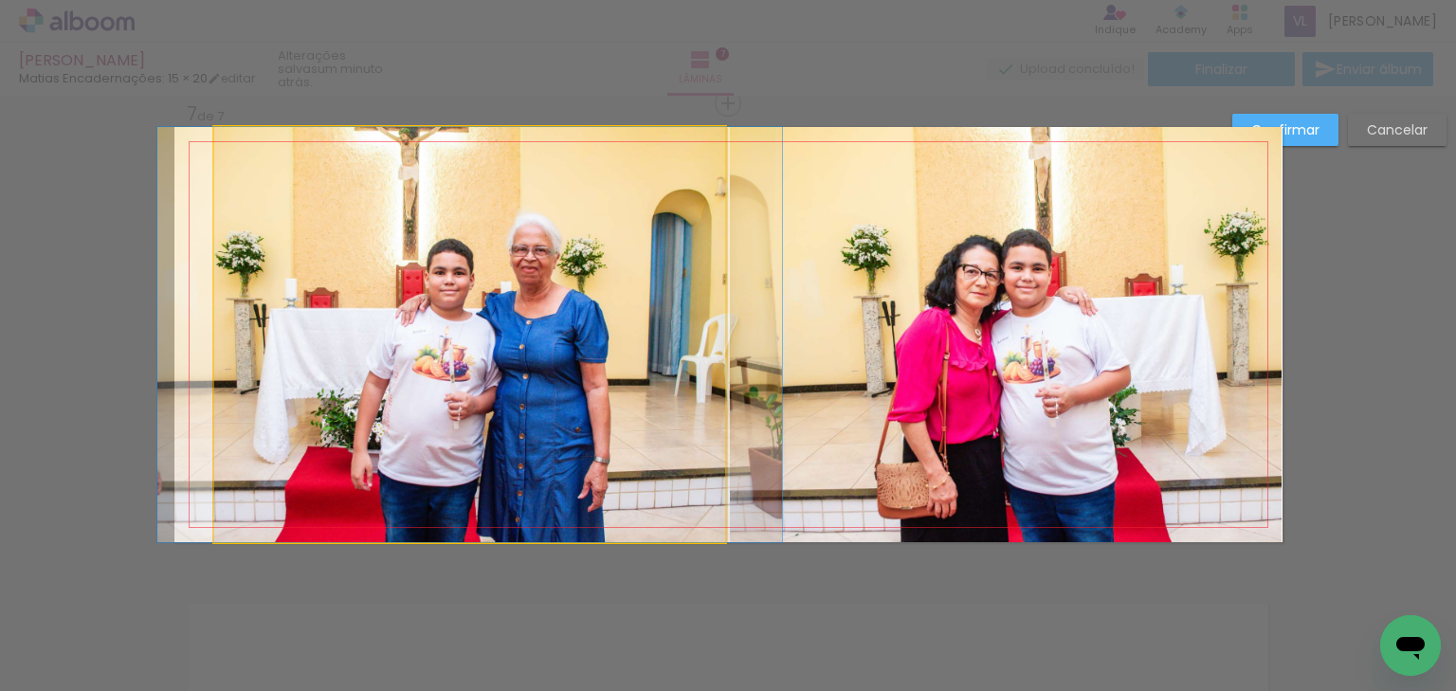
click at [522, 315] on quentale-photo at bounding box center [469, 334] width 511 height 415
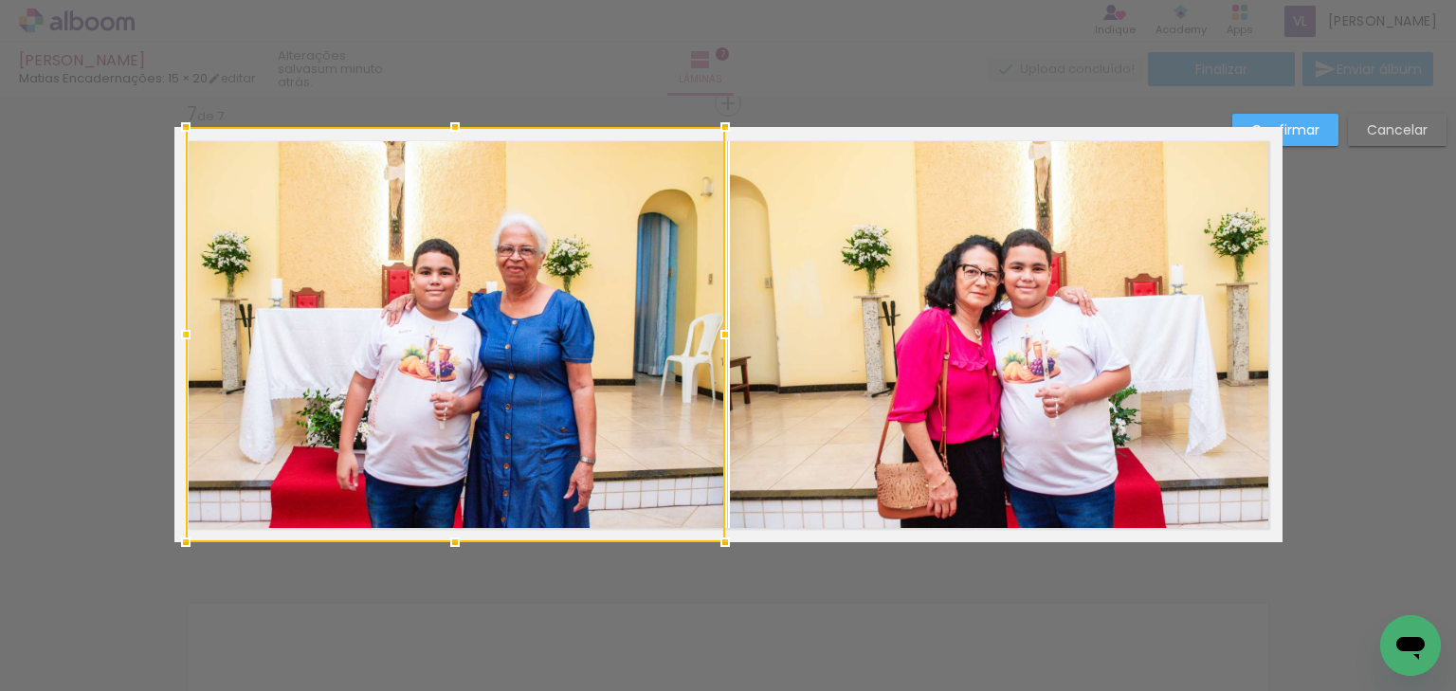
drag, startPoint x: 206, startPoint y: 342, endPoint x: 227, endPoint y: 348, distance: 21.6
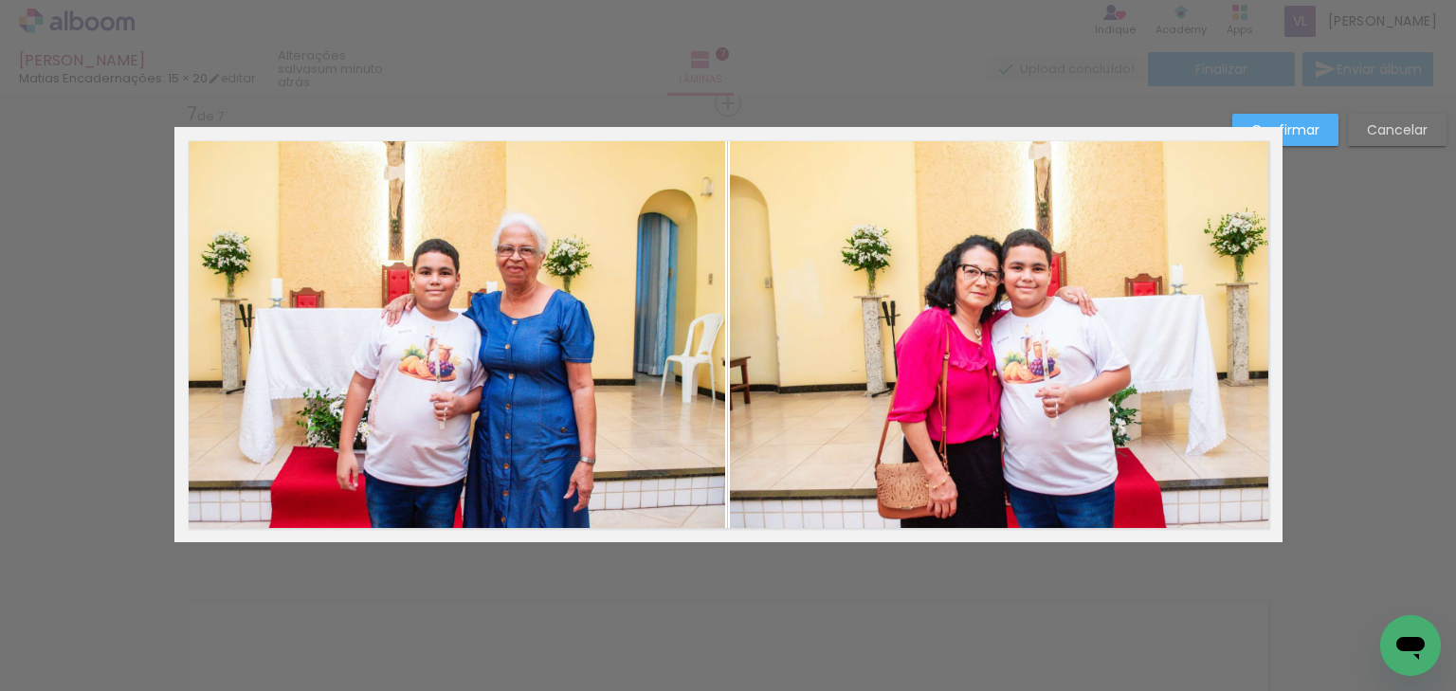
drag, startPoint x: 227, startPoint y: 337, endPoint x: 189, endPoint y: 337, distance: 37.9
click at [224, 337] on quentale-photo at bounding box center [455, 334] width 539 height 415
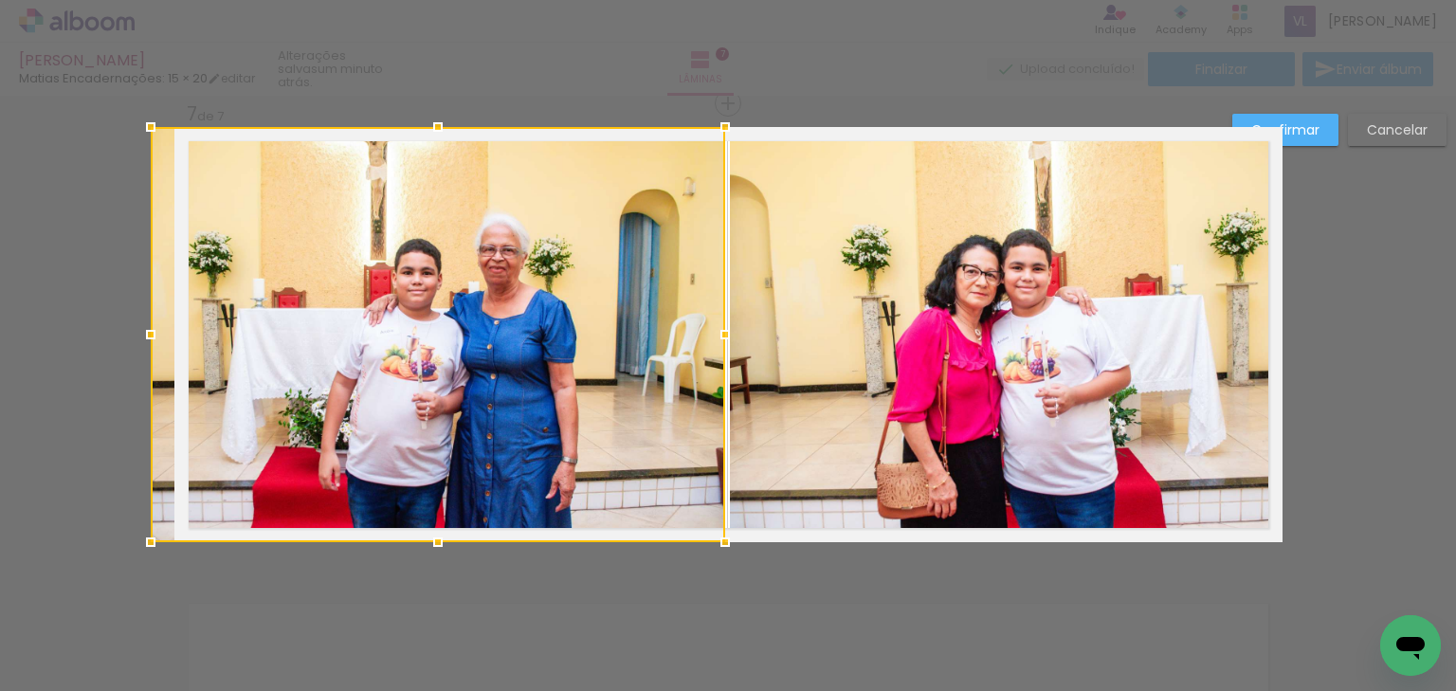
drag, startPoint x: 175, startPoint y: 338, endPoint x: 159, endPoint y: 338, distance: 16.1
click at [159, 338] on div at bounding box center [151, 335] width 38 height 38
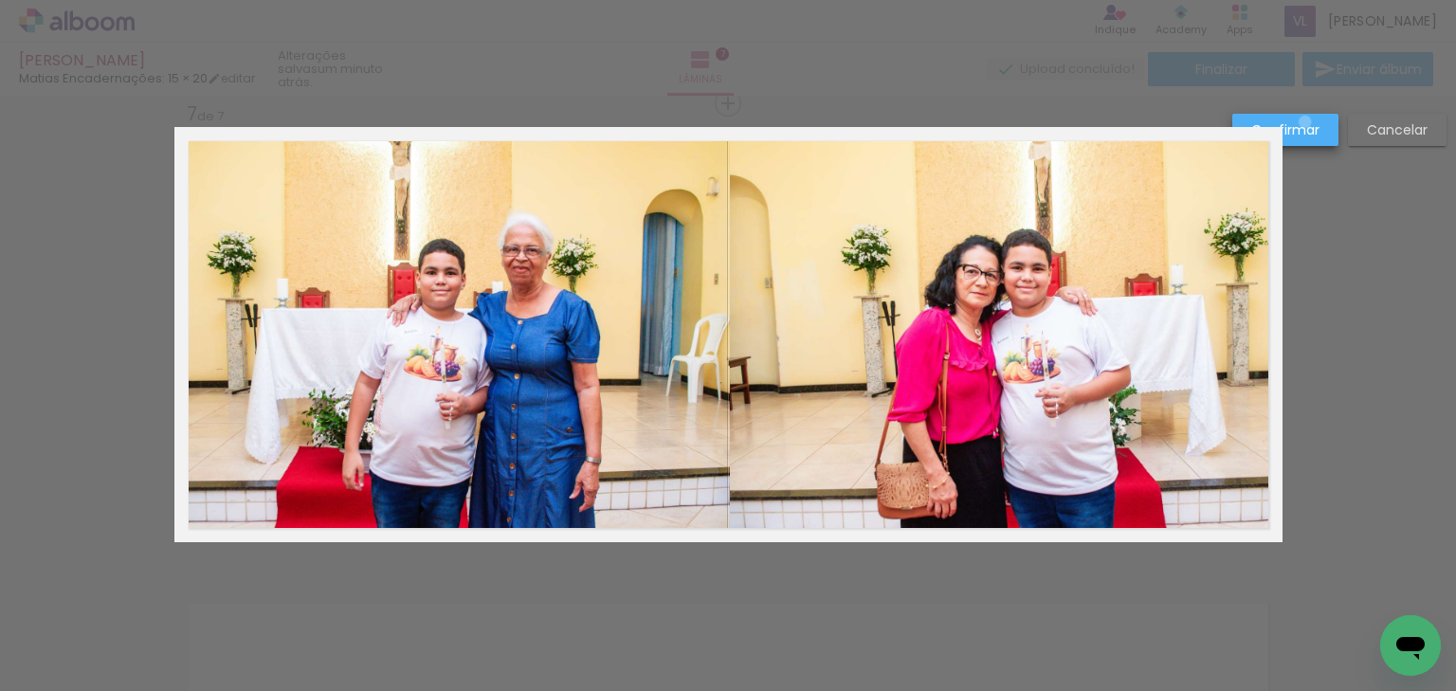
drag, startPoint x: 1305, startPoint y: 122, endPoint x: 857, endPoint y: 315, distance: 487.8
click at [0, 0] on slot "Confirmar" at bounding box center [0, 0] width 0 height 0
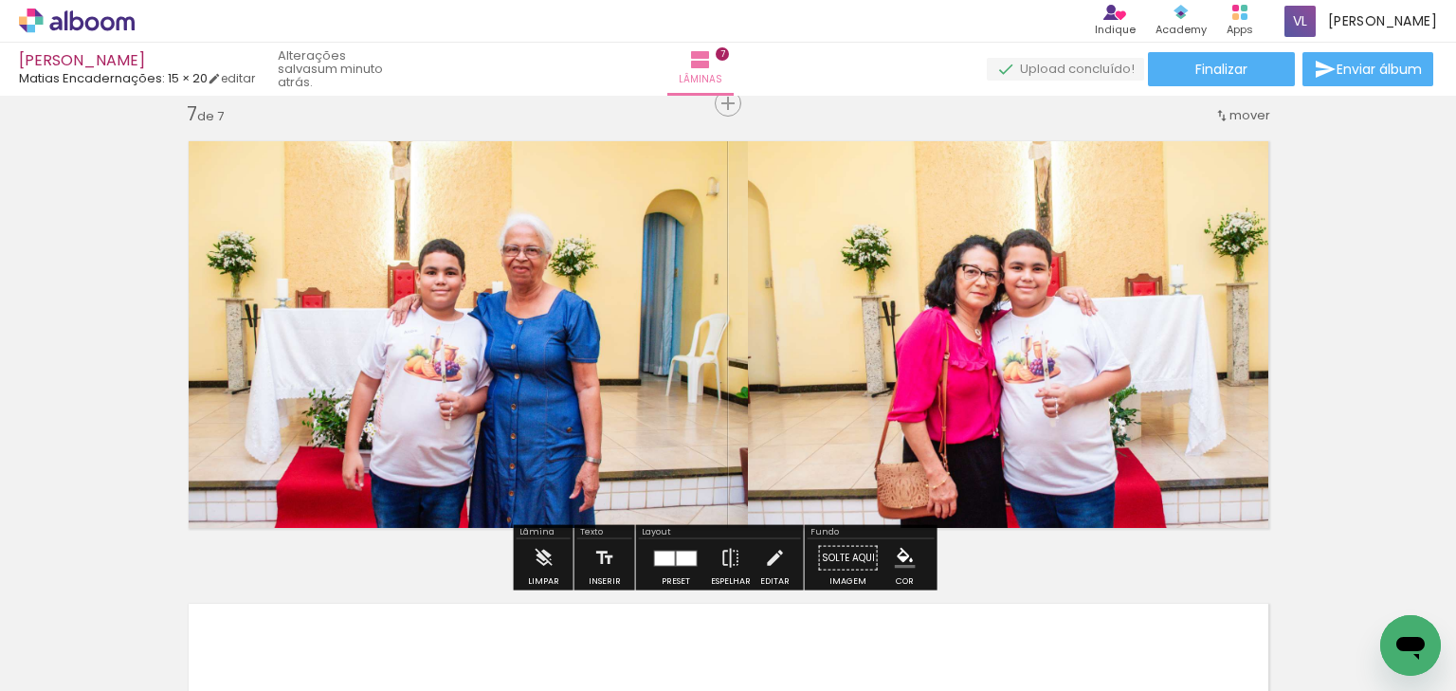
click at [640, 332] on quentale-photo at bounding box center [461, 334] width 574 height 415
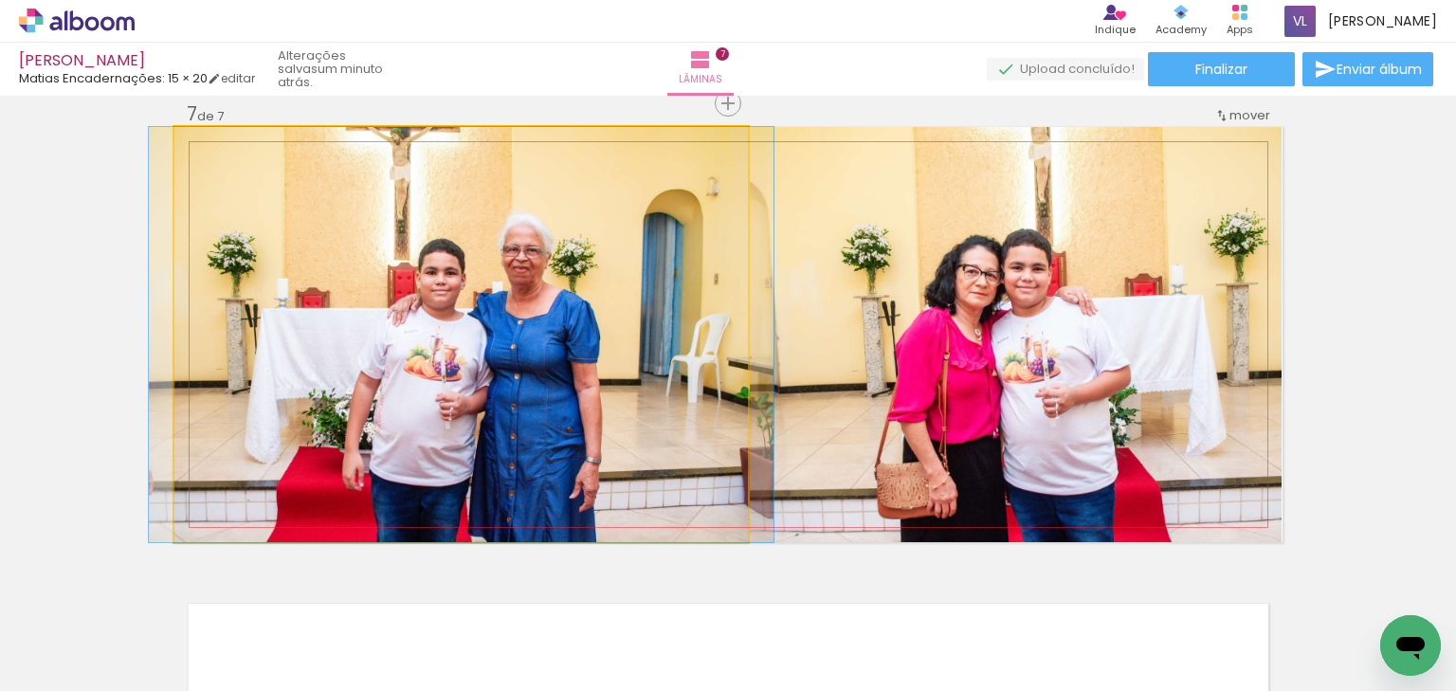
click at [640, 332] on quentale-photo at bounding box center [461, 334] width 574 height 415
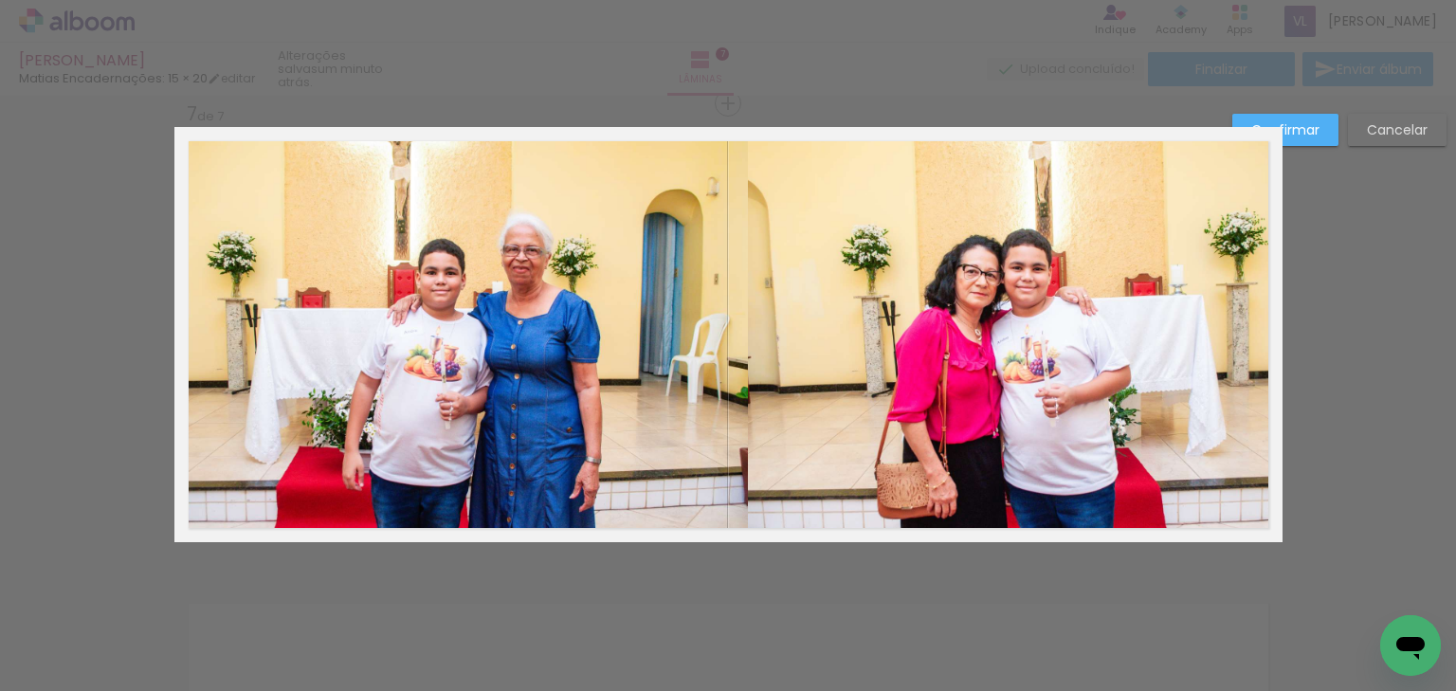
click at [648, 332] on quentale-photo at bounding box center [461, 334] width 574 height 415
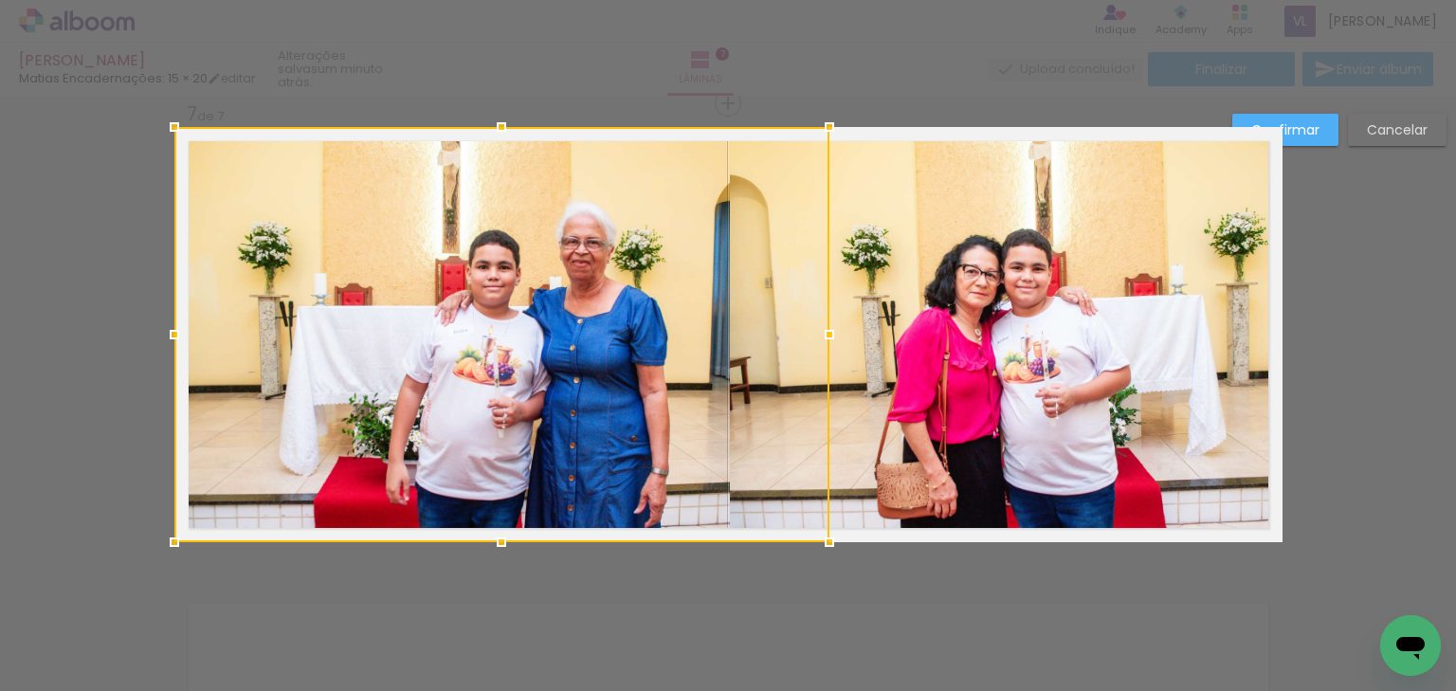
drag, startPoint x: 730, startPoint y: 341, endPoint x: 718, endPoint y: 341, distance: 11.4
click at [718, 341] on div at bounding box center [501, 334] width 655 height 415
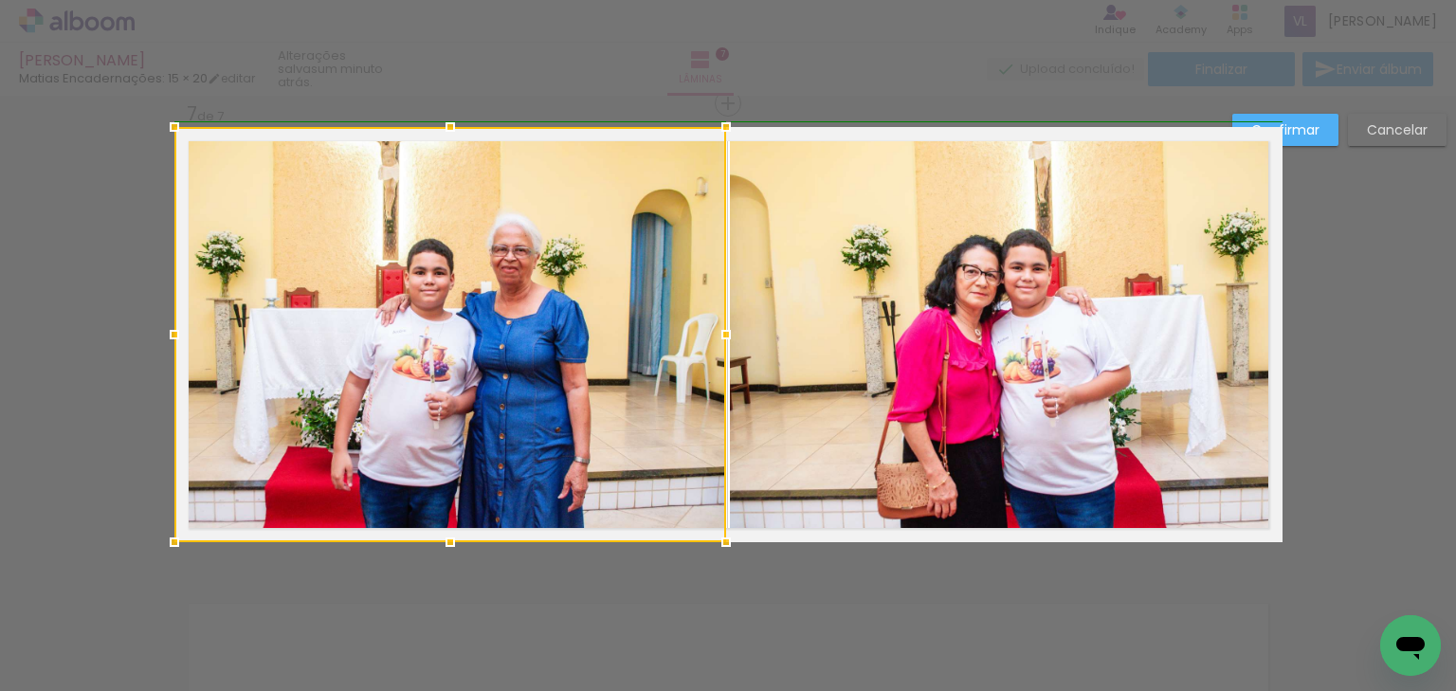
drag, startPoint x: 860, startPoint y: 337, endPoint x: 1016, endPoint y: 249, distance: 179.5
click at [724, 342] on div at bounding box center [726, 335] width 38 height 38
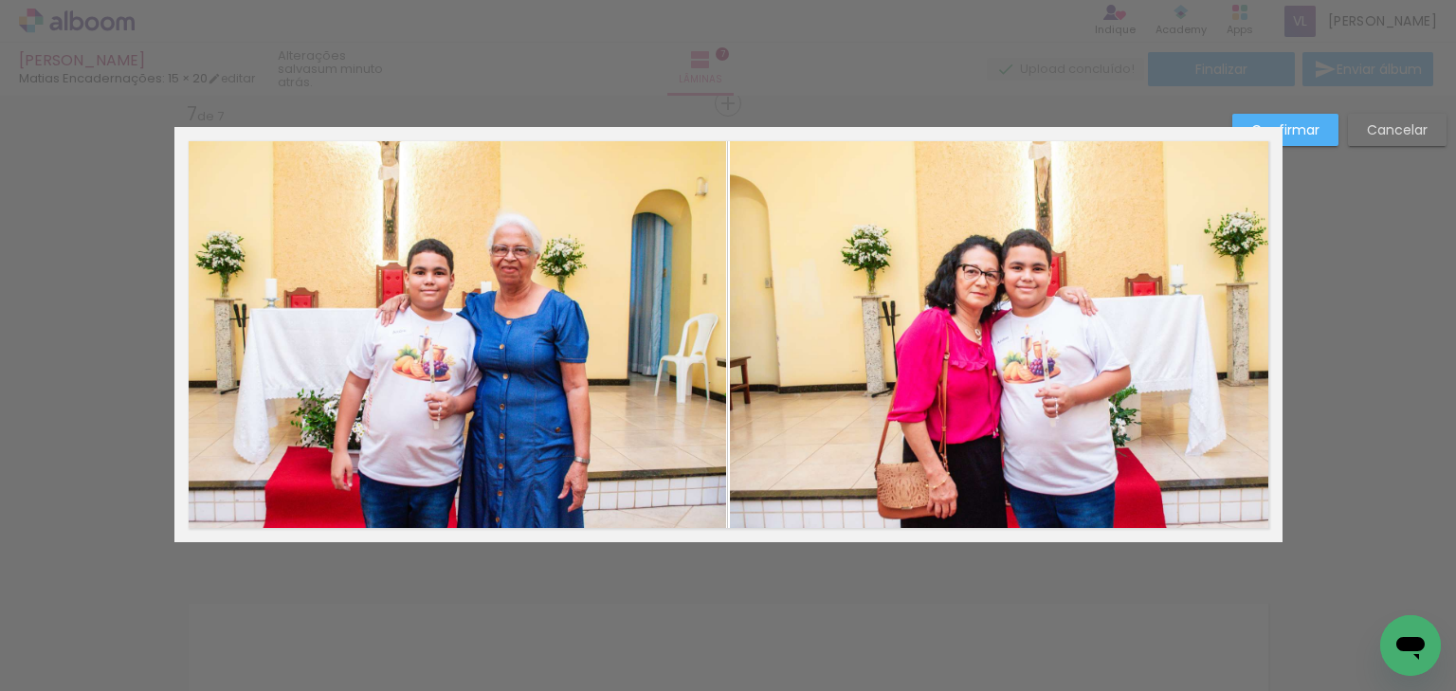
click at [0, 0] on slot "Confirmar" at bounding box center [0, 0] width 0 height 0
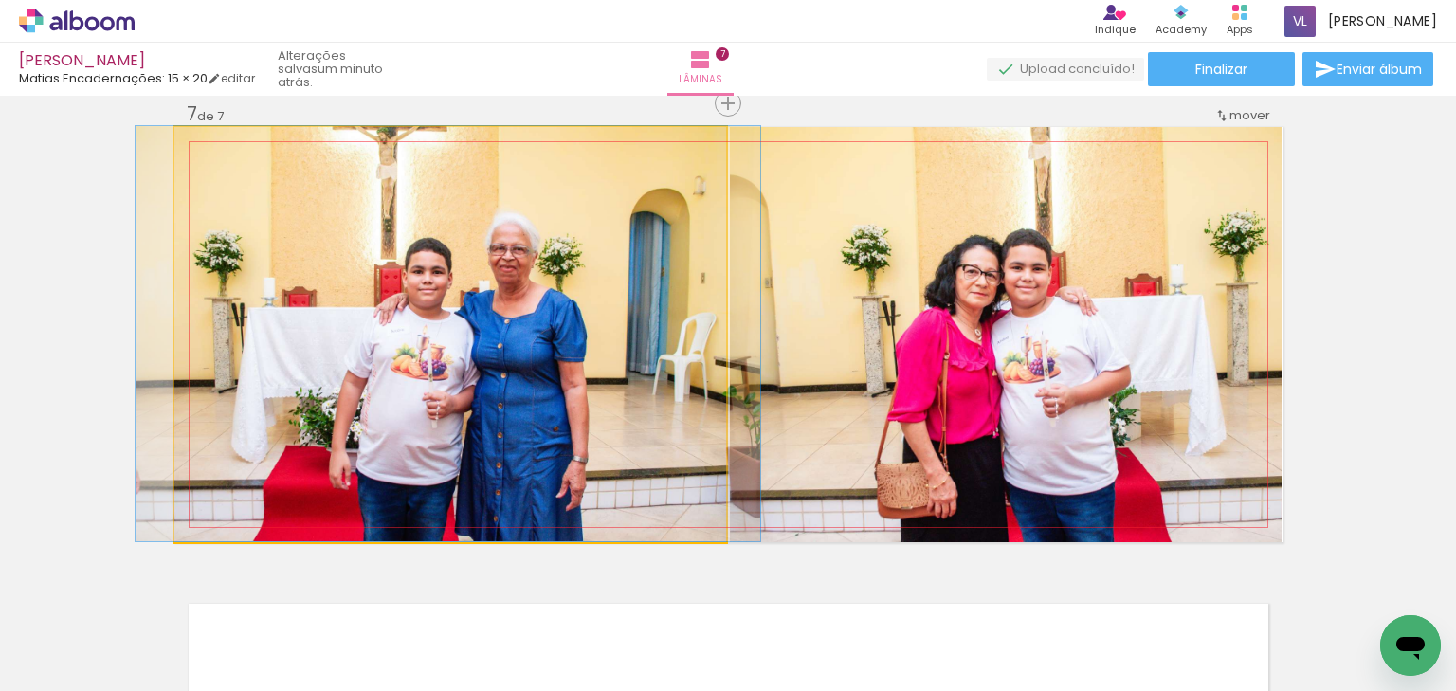
drag, startPoint x: 581, startPoint y: 372, endPoint x: 579, endPoint y: 353, distance: 19.0
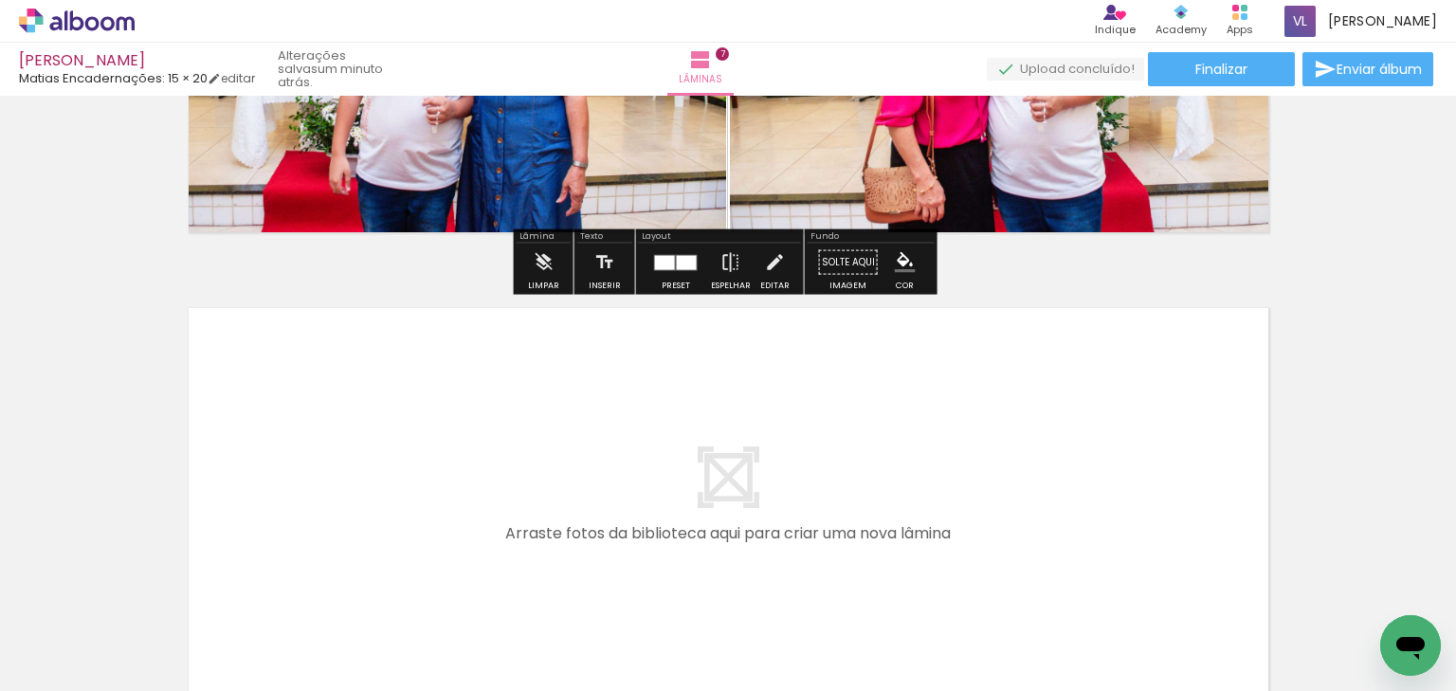
scroll to position [3102, 0]
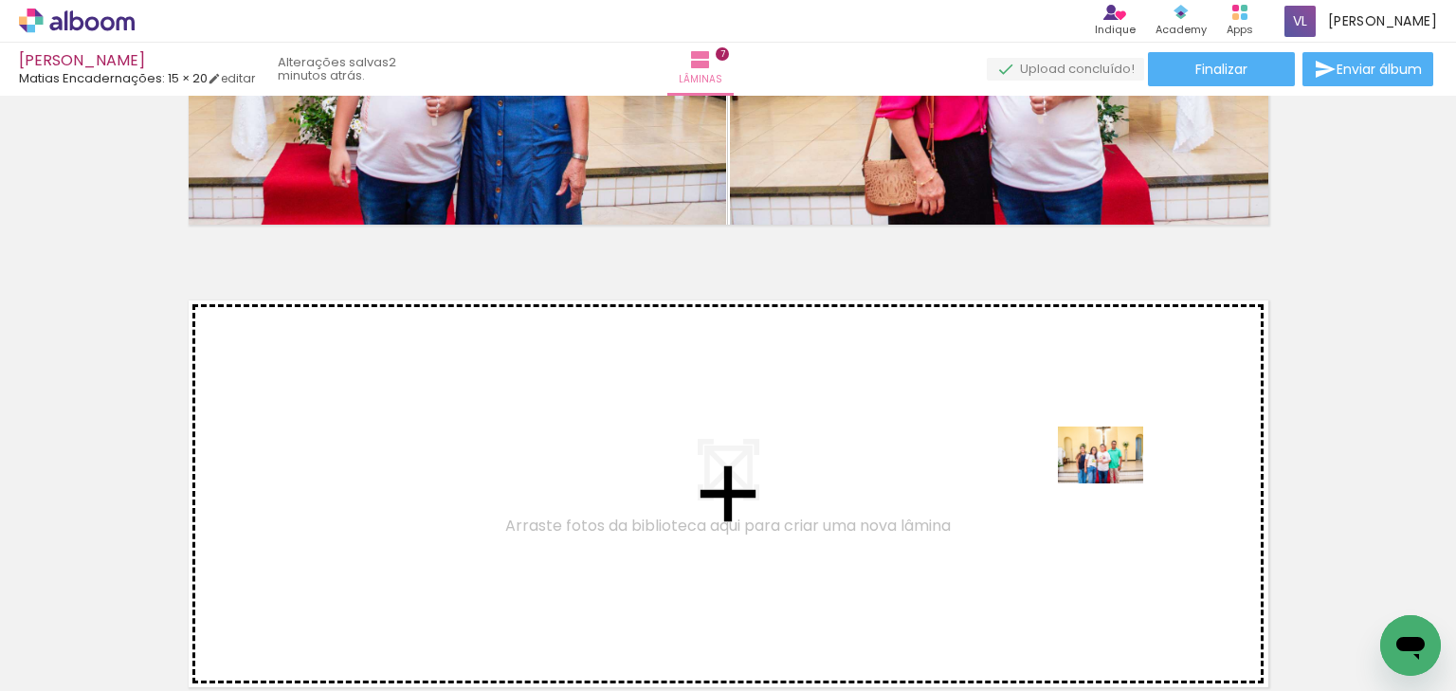
drag, startPoint x: 1297, startPoint y: 637, endPoint x: 1115, endPoint y: 483, distance: 238.8
click at [1115, 483] on quentale-workspace at bounding box center [728, 345] width 1456 height 691
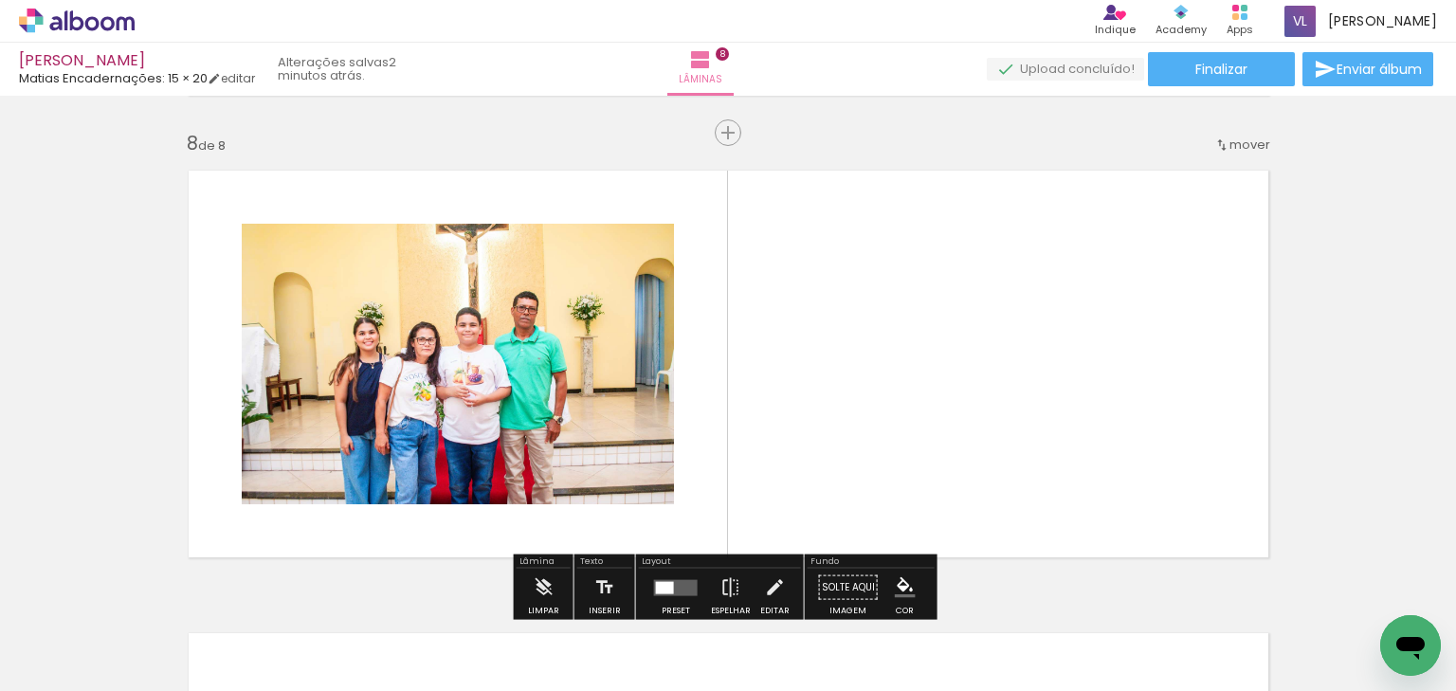
scroll to position [3261, 0]
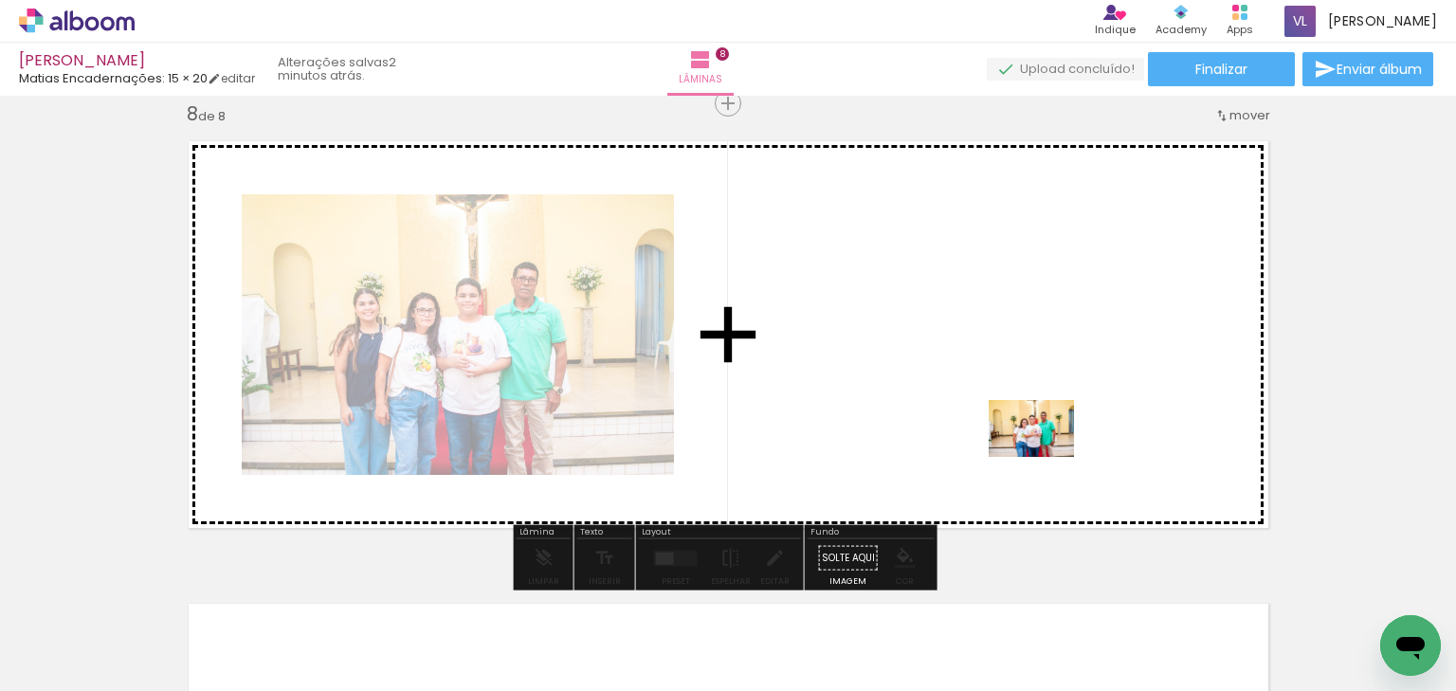
drag, startPoint x: 1375, startPoint y: 624, endPoint x: 1045, endPoint y: 457, distance: 369.6
click at [1045, 457] on quentale-workspace at bounding box center [728, 345] width 1456 height 691
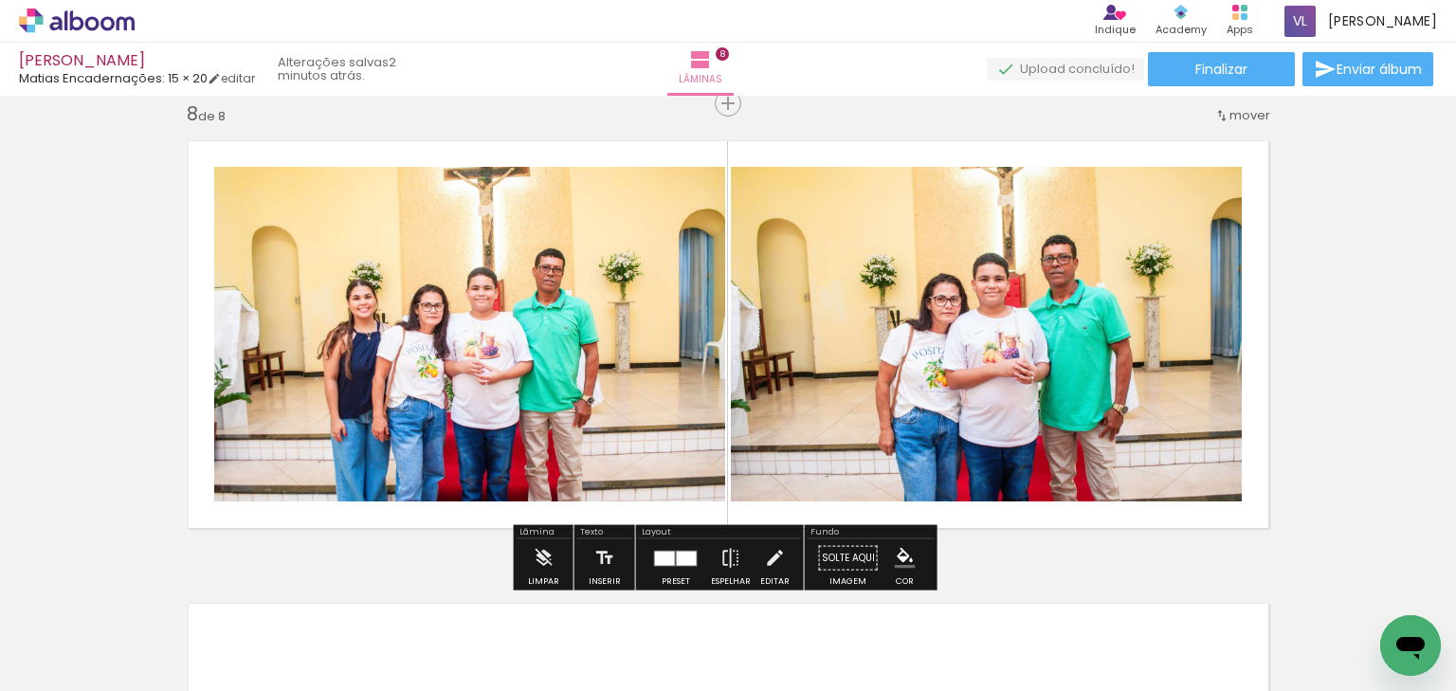
click at [425, 353] on quentale-photo at bounding box center [469, 334] width 511 height 335
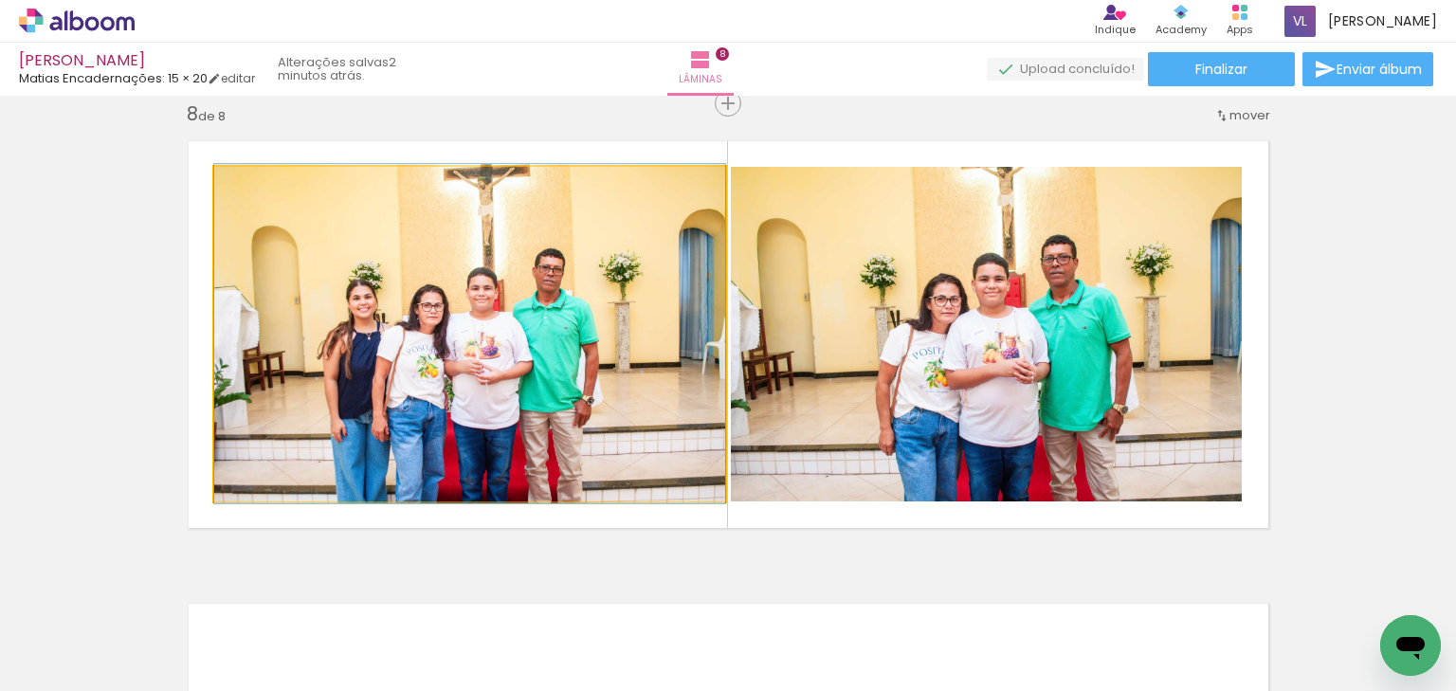
click at [425, 353] on quentale-photo at bounding box center [469, 334] width 511 height 335
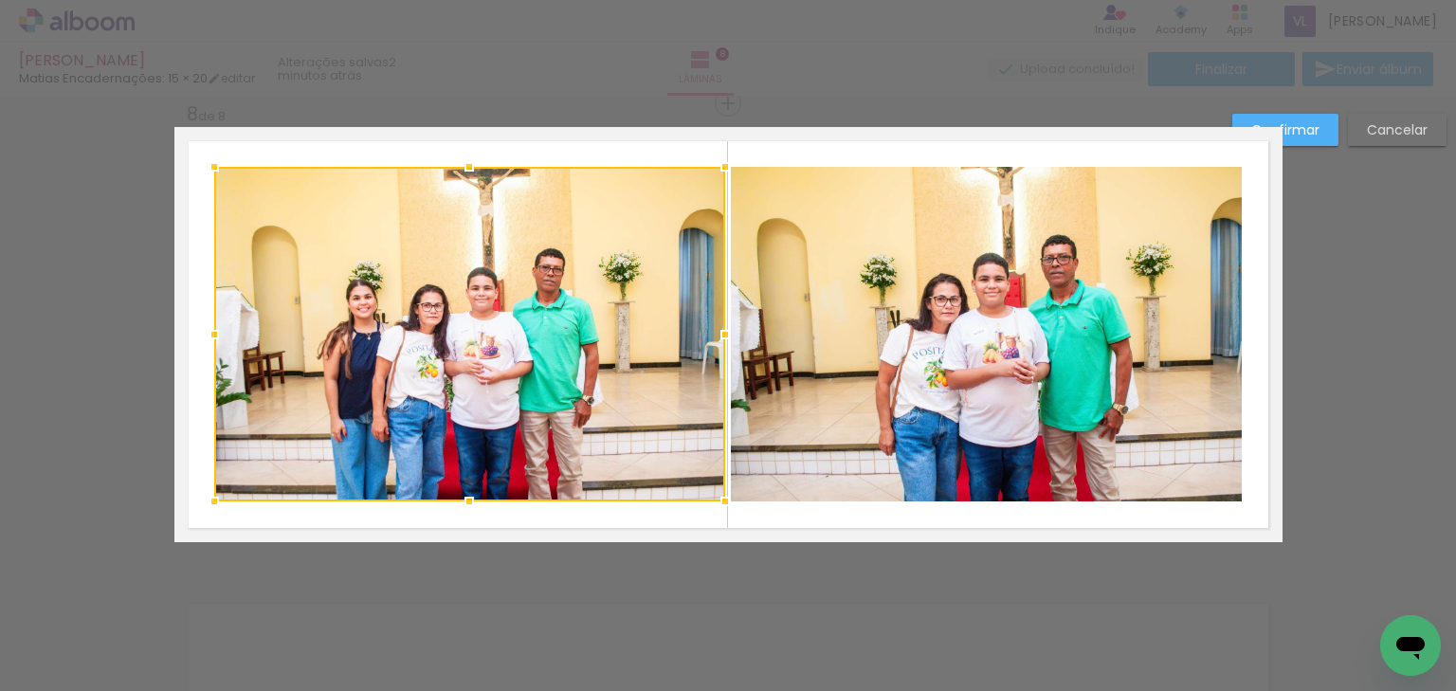
click at [950, 315] on quentale-photo at bounding box center [986, 334] width 511 height 335
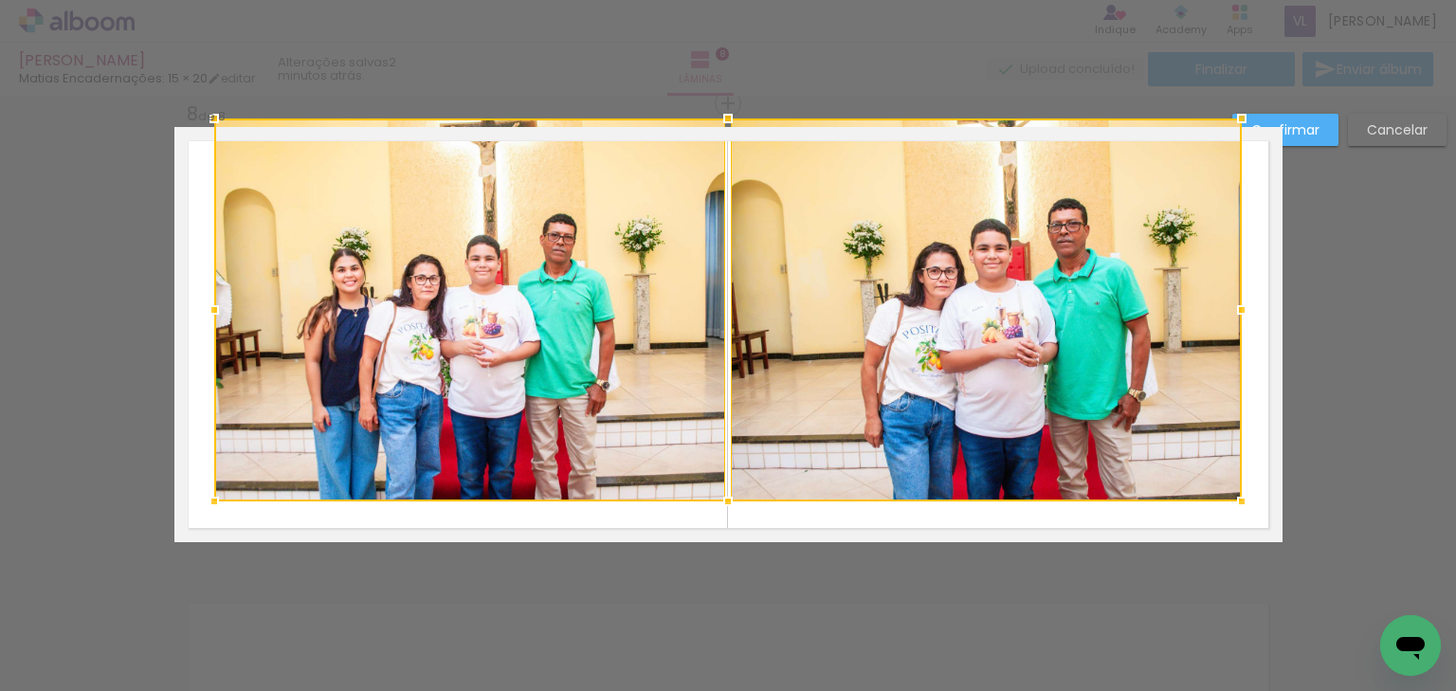
drag, startPoint x: 720, startPoint y: 174, endPoint x: 720, endPoint y: 140, distance: 34.1
click at [720, 140] on div at bounding box center [727, 309] width 1027 height 383
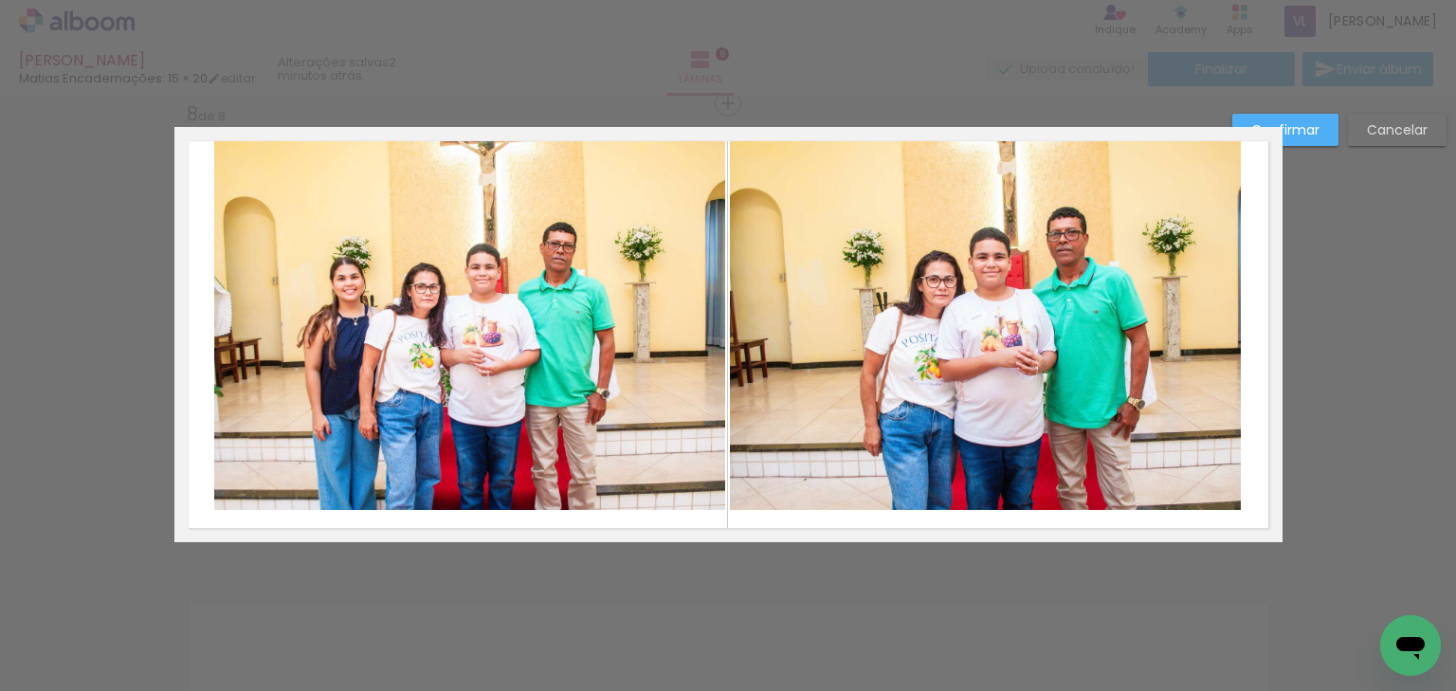
click at [900, 258] on quentale-photo at bounding box center [985, 318] width 511 height 383
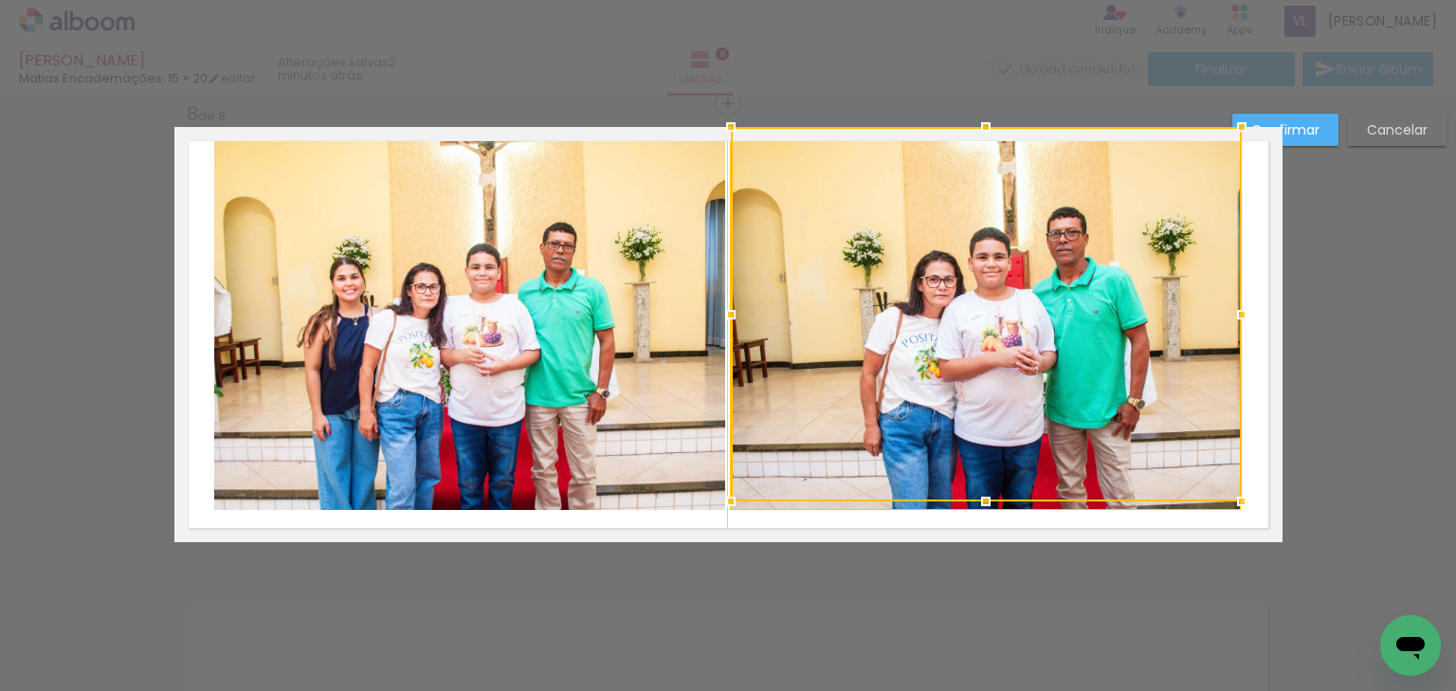
click at [568, 271] on quentale-photo at bounding box center [469, 318] width 511 height 383
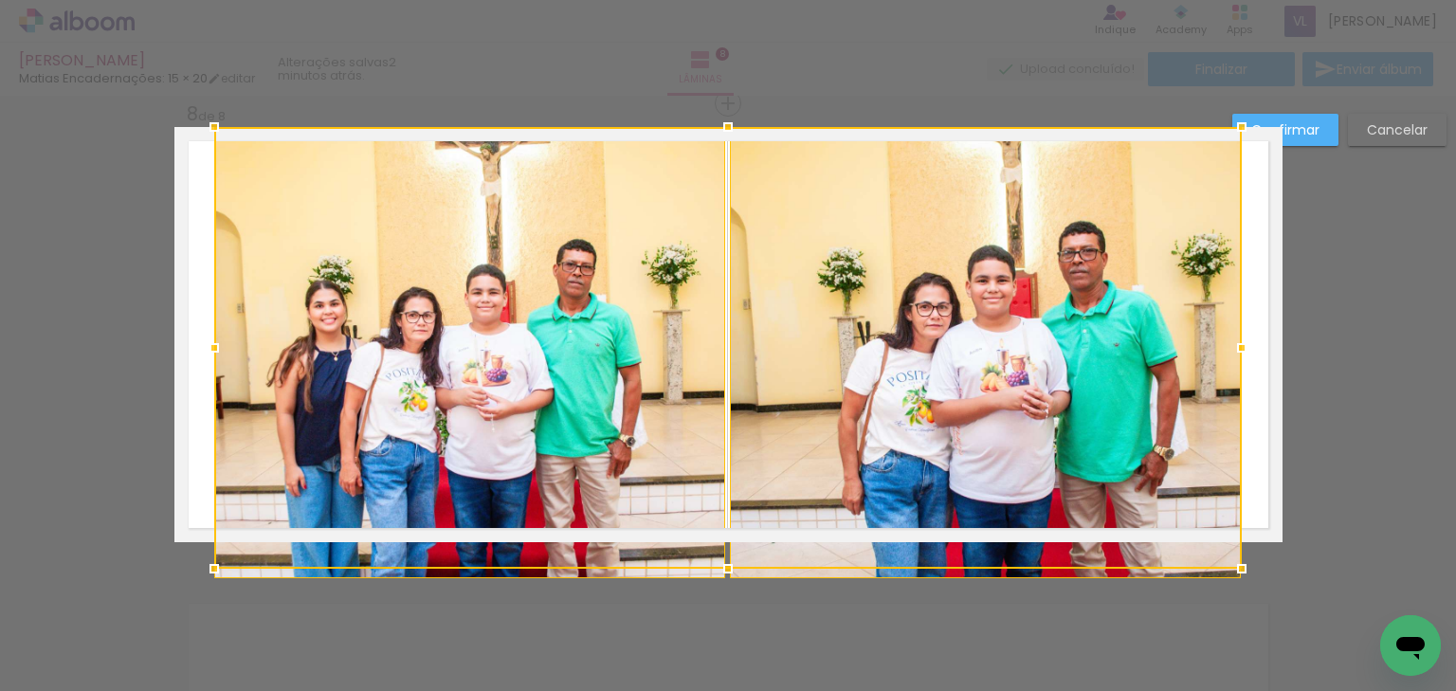
click at [720, 511] on div at bounding box center [727, 348] width 1027 height 442
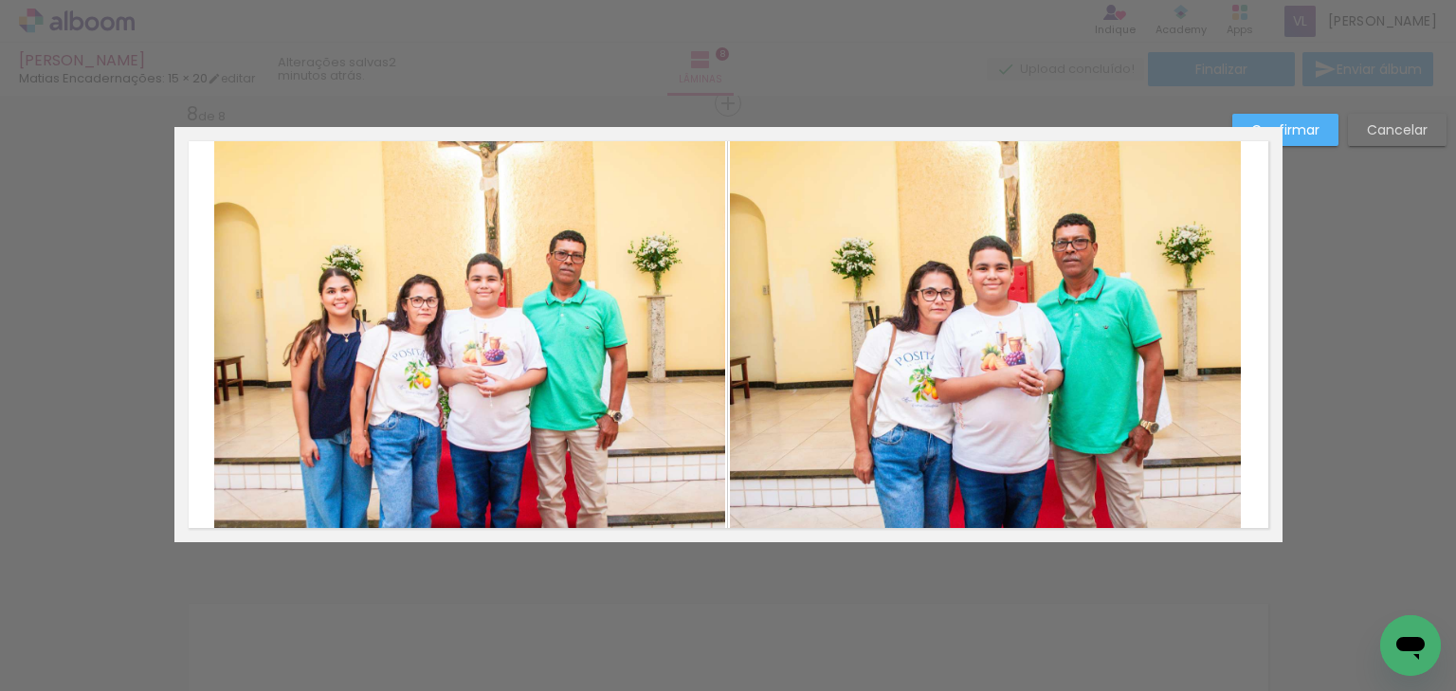
click at [632, 363] on quentale-photo at bounding box center [469, 334] width 511 height 415
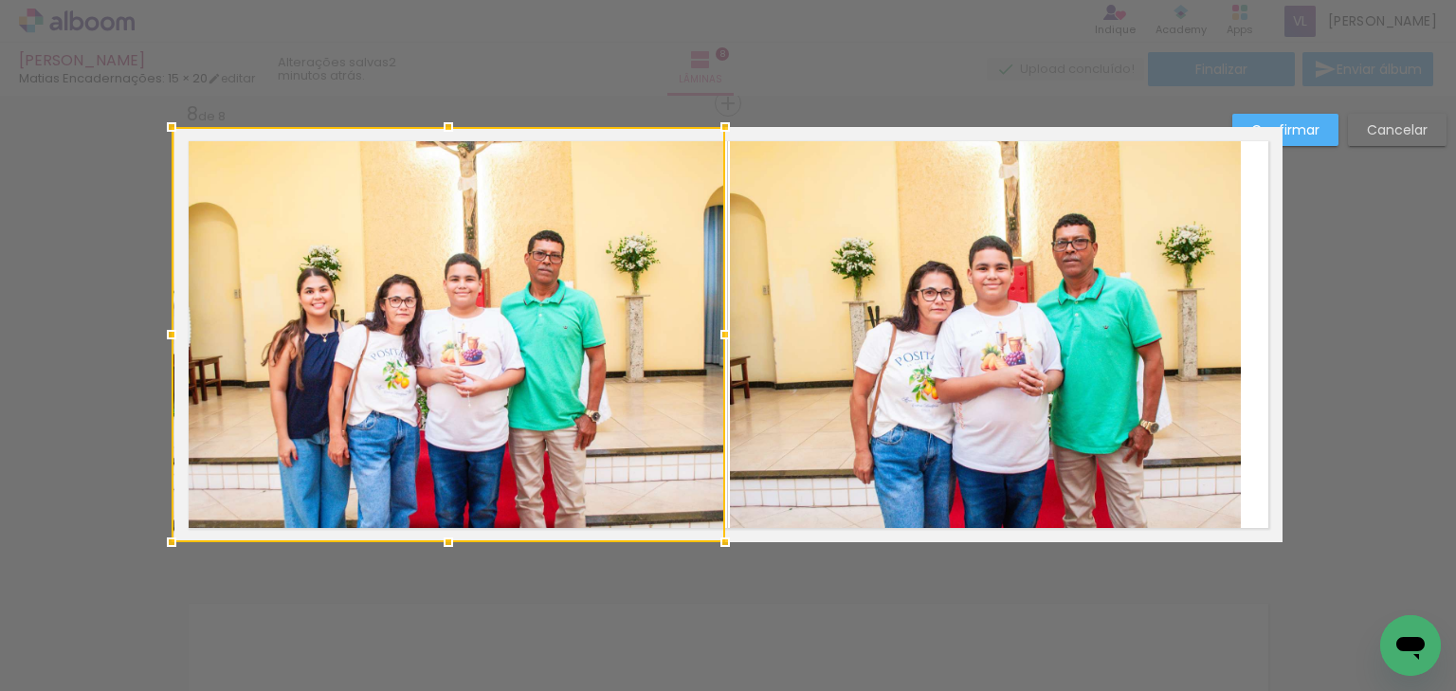
drag, startPoint x: 210, startPoint y: 337, endPoint x: 519, endPoint y: 334, distance: 309.0
click at [158, 334] on div at bounding box center [172, 335] width 38 height 38
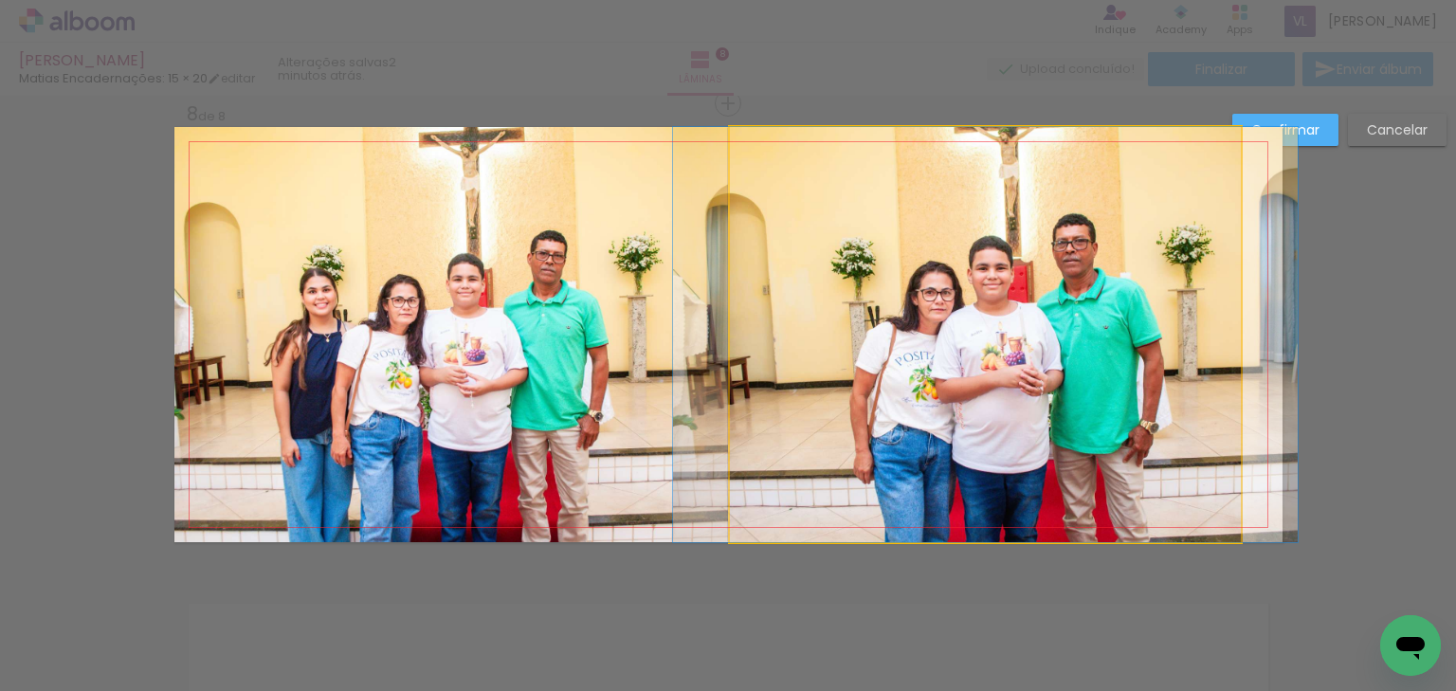
click at [806, 333] on quentale-photo at bounding box center [985, 334] width 511 height 415
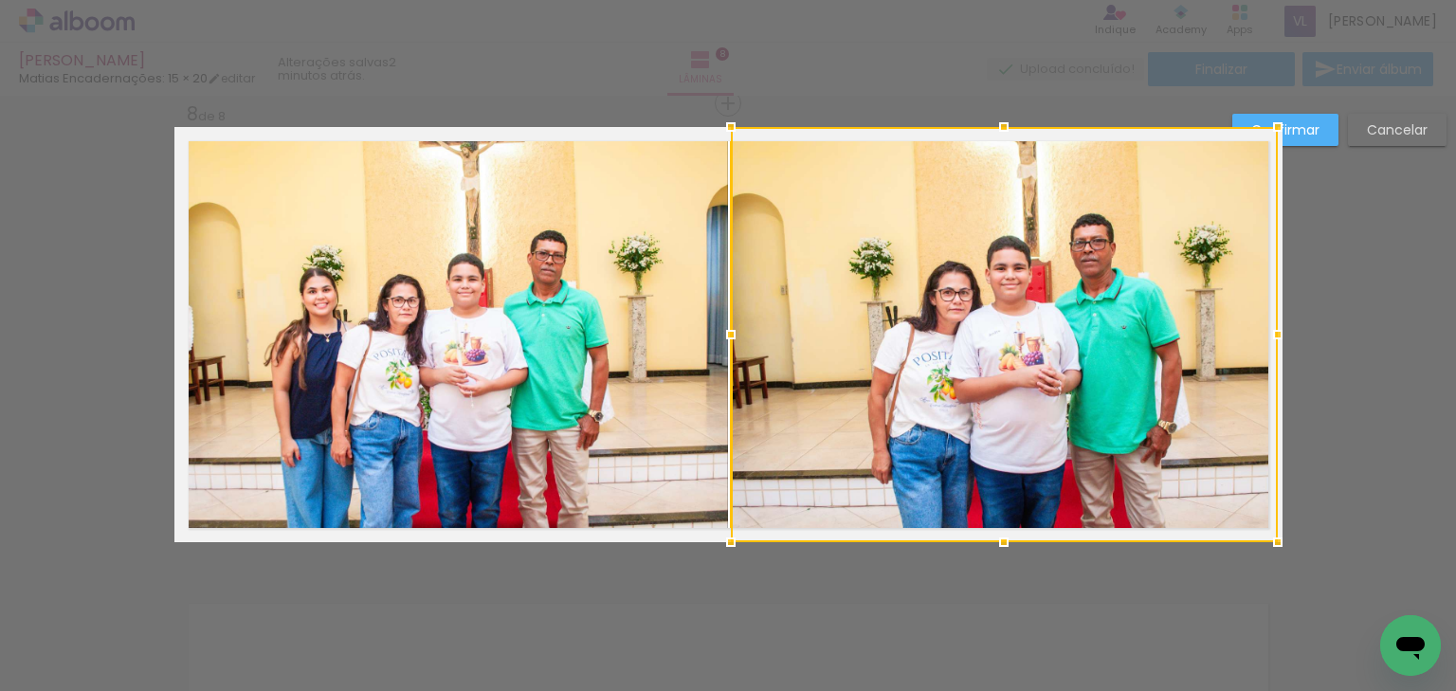
drag, startPoint x: 1230, startPoint y: 335, endPoint x: 1369, endPoint y: 335, distance: 139.3
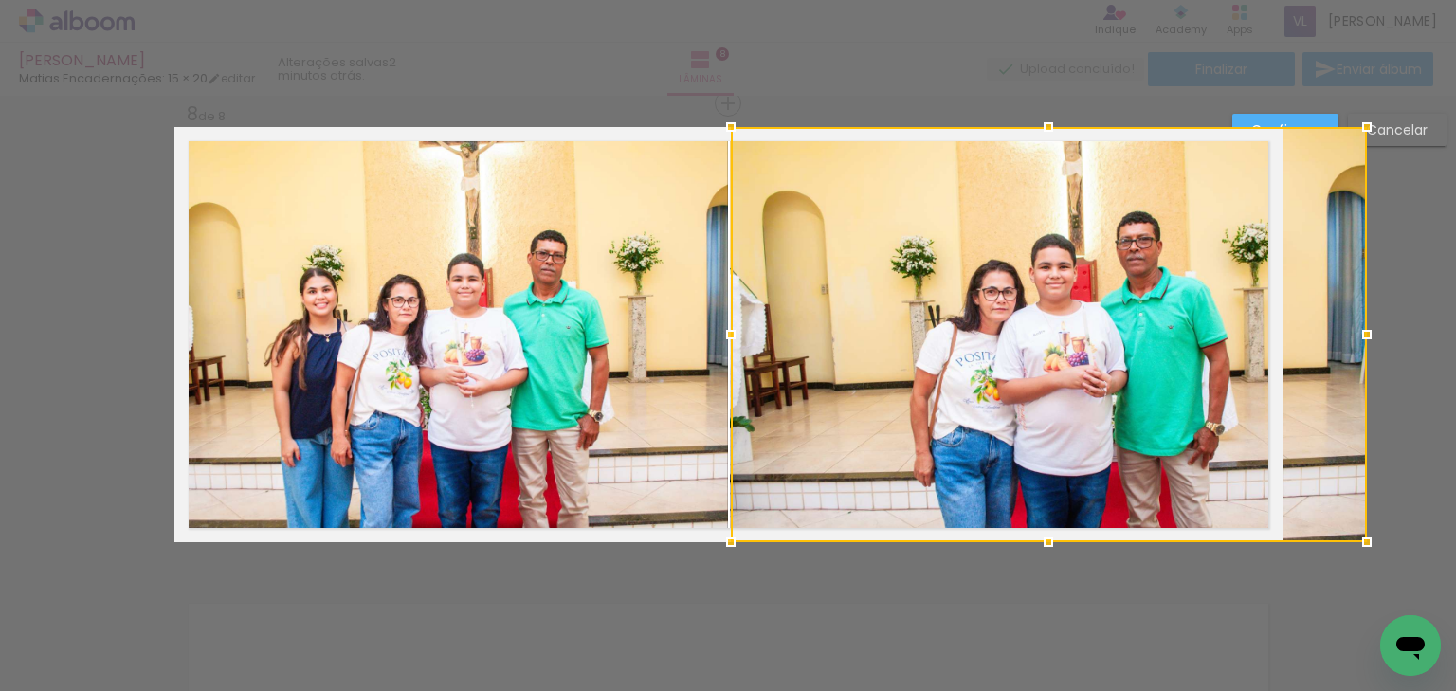
drag, startPoint x: 1280, startPoint y: 337, endPoint x: 1296, endPoint y: 337, distance: 16.1
click at [1296, 337] on div at bounding box center [1049, 334] width 636 height 415
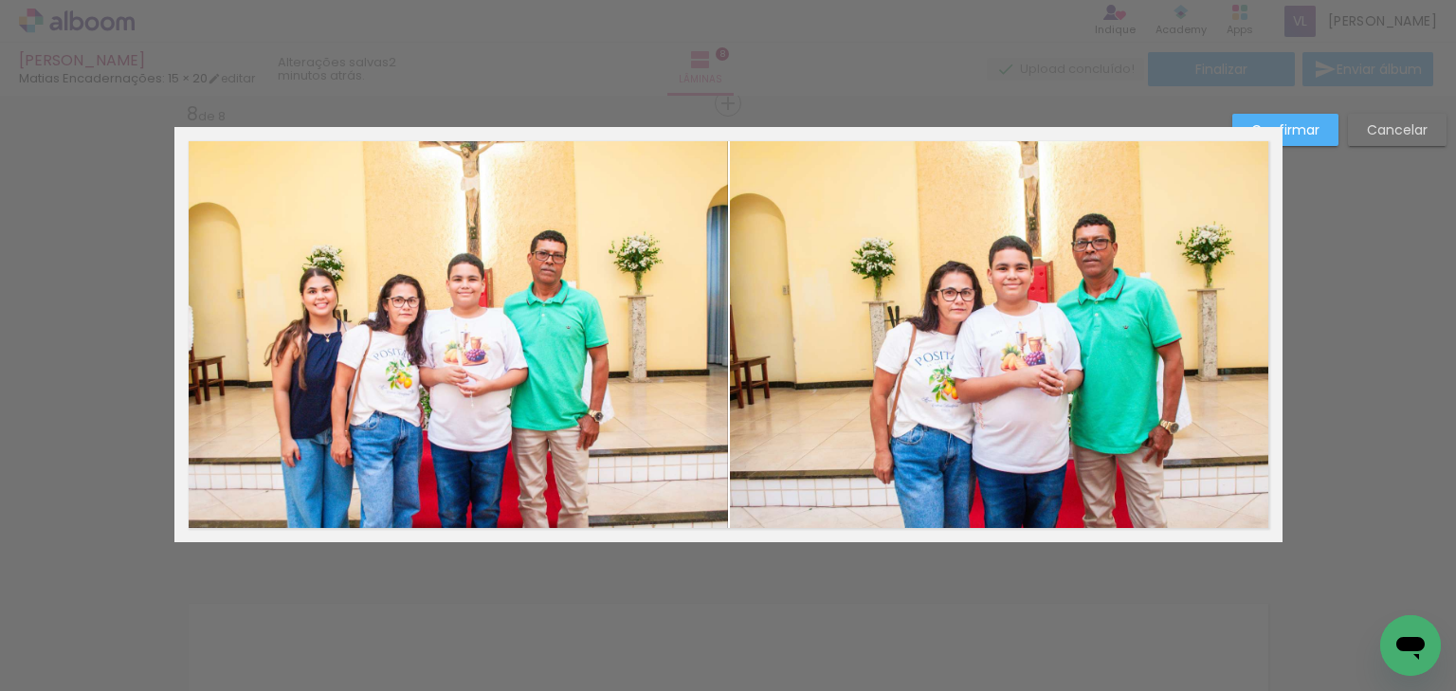
click at [1319, 127] on div at bounding box center [1049, 334] width 636 height 415
click at [1309, 119] on paper-button "Confirmar" at bounding box center [1285, 130] width 106 height 32
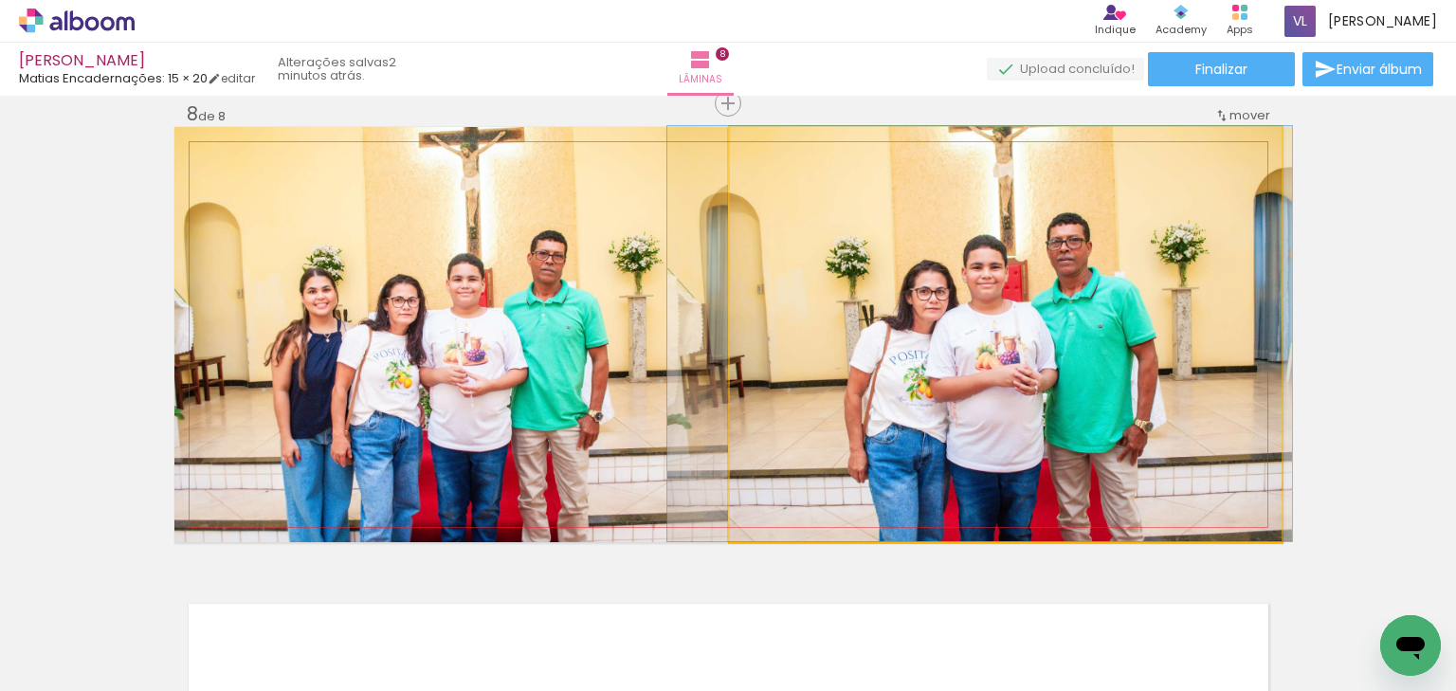
drag, startPoint x: 1012, startPoint y: 421, endPoint x: 987, endPoint y: 418, distance: 25.7
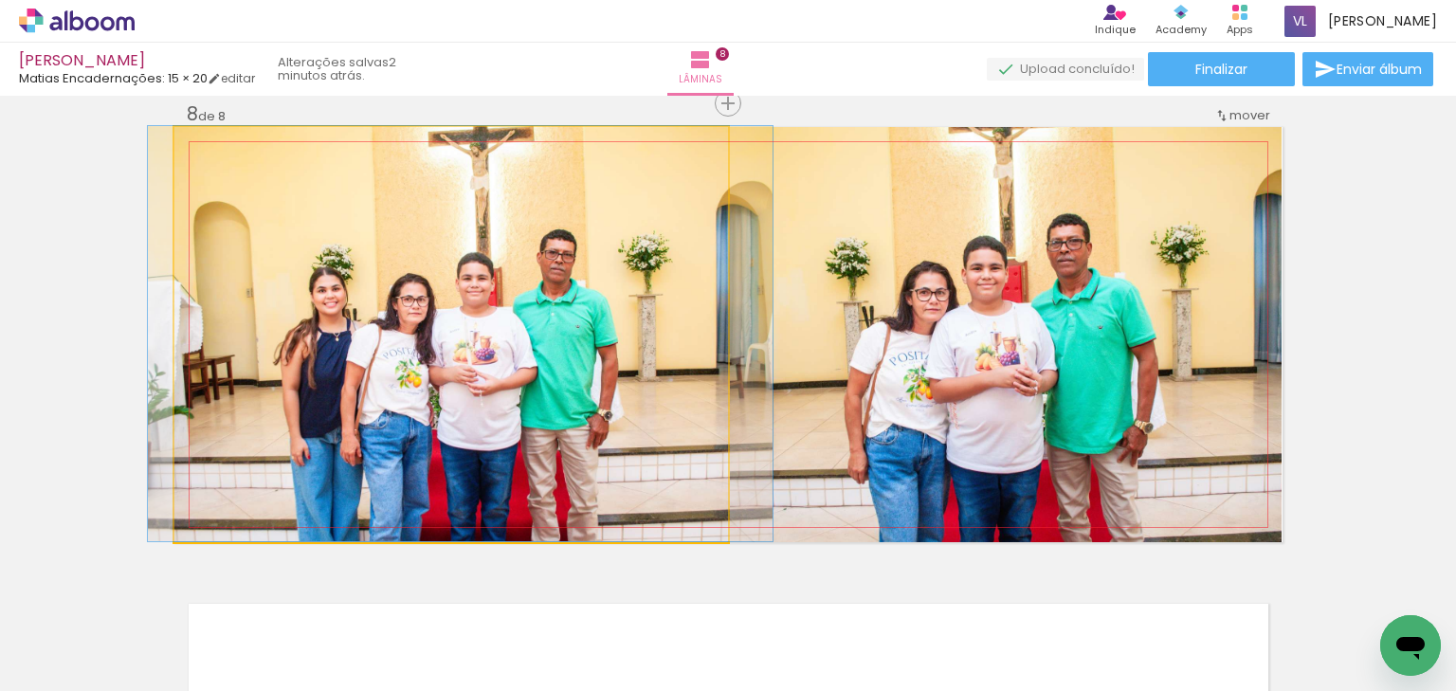
drag, startPoint x: 487, startPoint y: 372, endPoint x: 532, endPoint y: 398, distance: 51.8
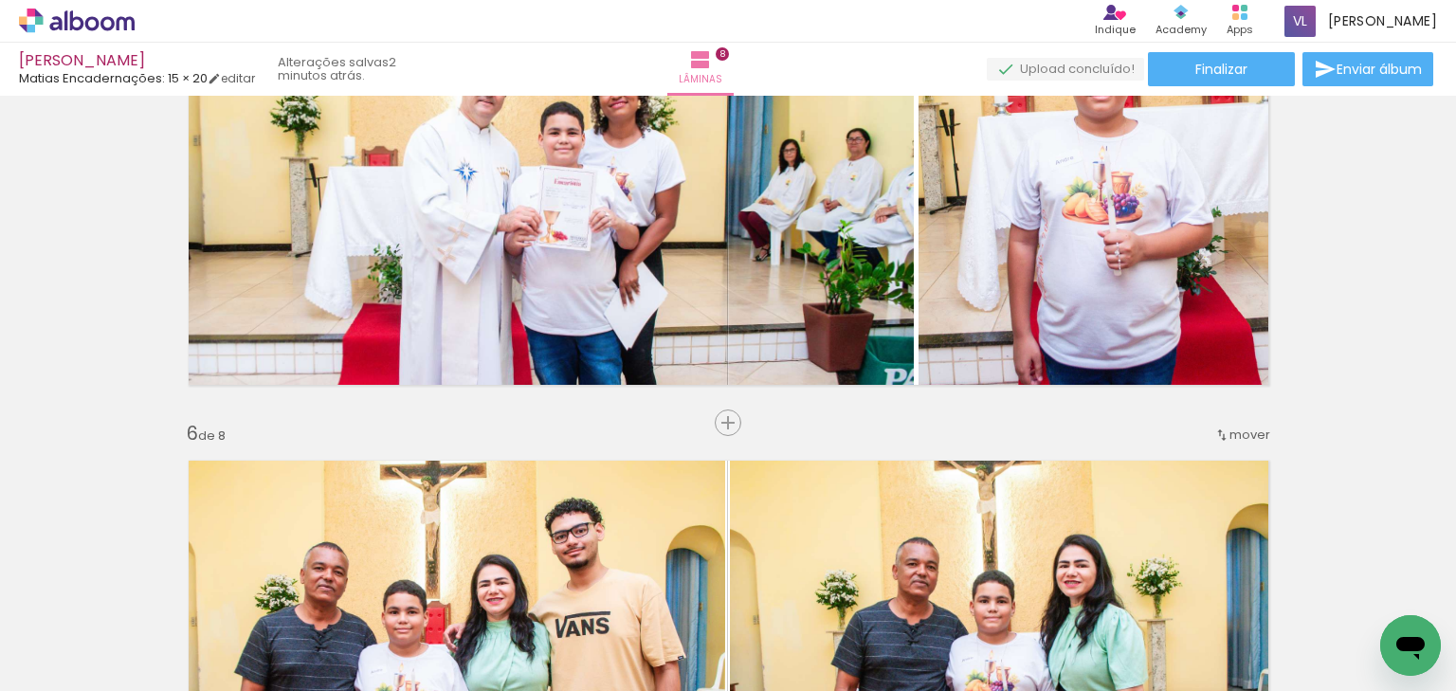
scroll to position [2048, 0]
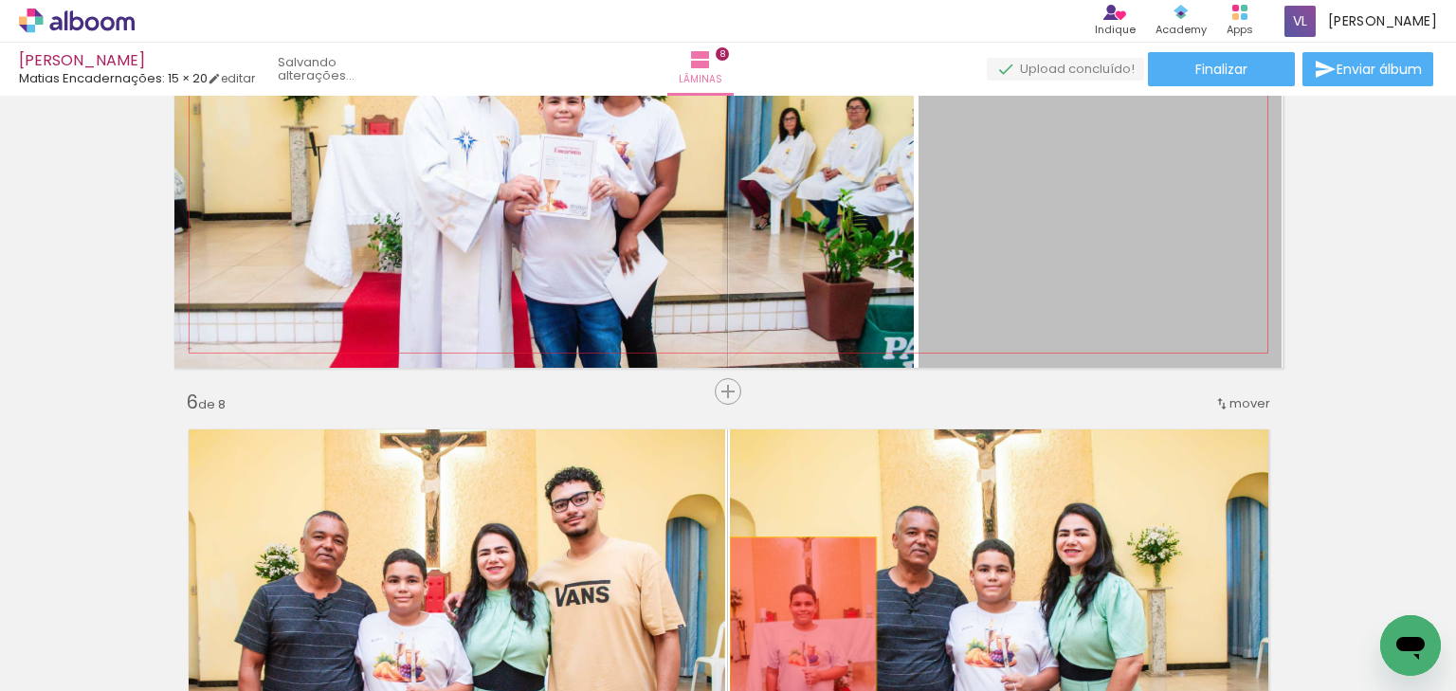
drag, startPoint x: 1096, startPoint y: 288, endPoint x: 797, endPoint y: 620, distance: 446.3
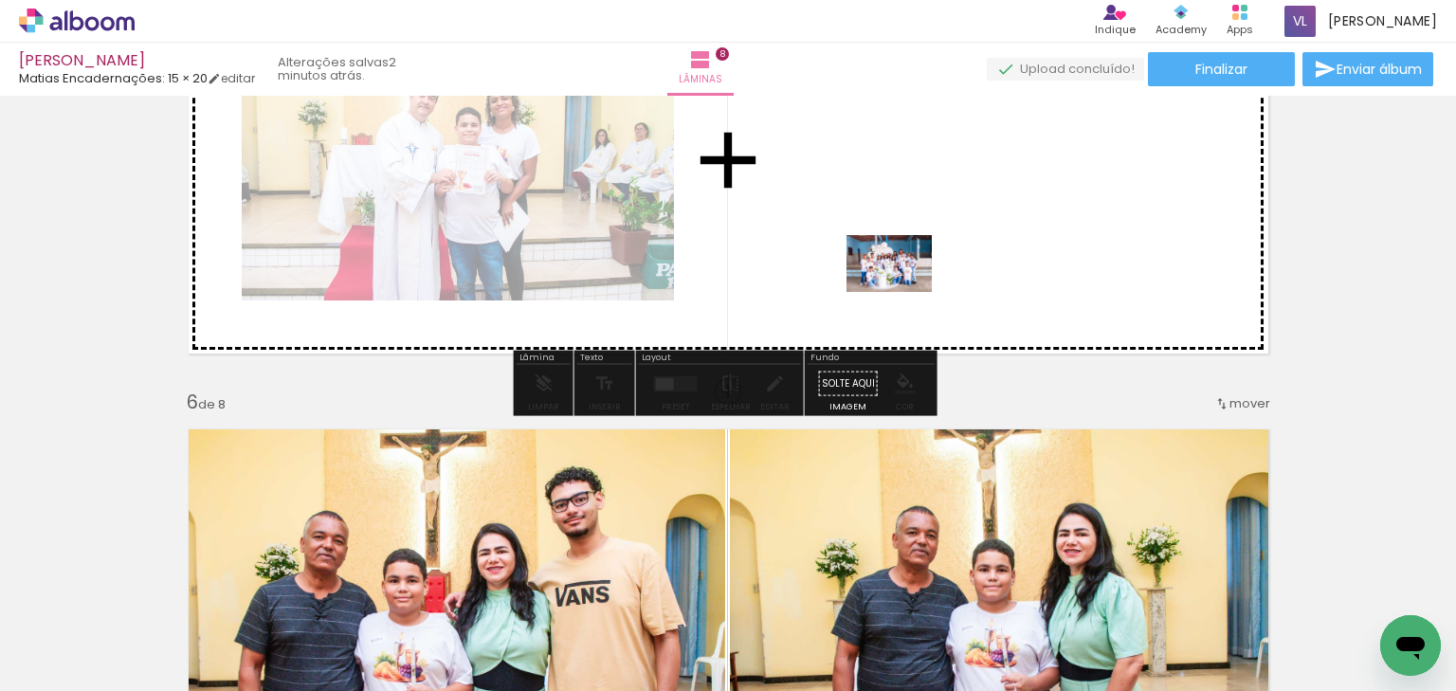
drag, startPoint x: 395, startPoint y: 511, endPoint x: 907, endPoint y: 288, distance: 558.1
click at [907, 288] on quentale-workspace at bounding box center [728, 345] width 1456 height 691
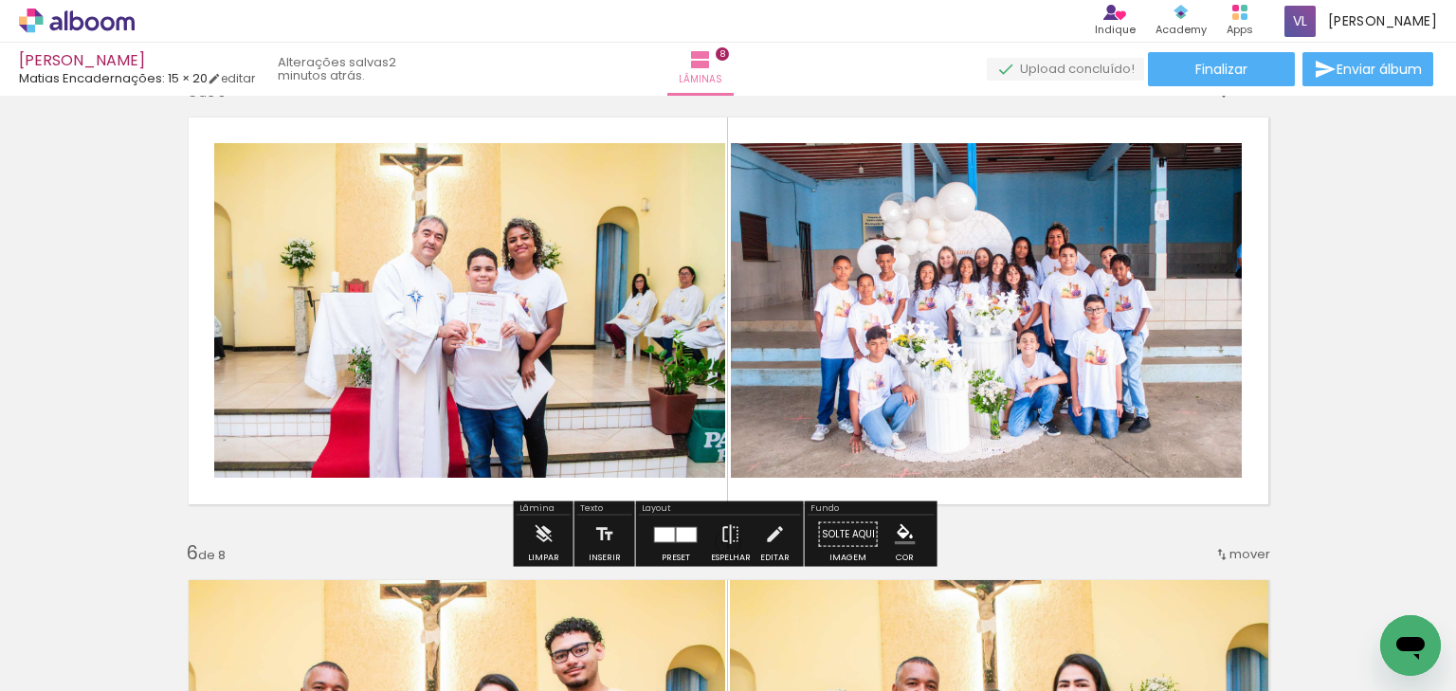
scroll to position [1896, 0]
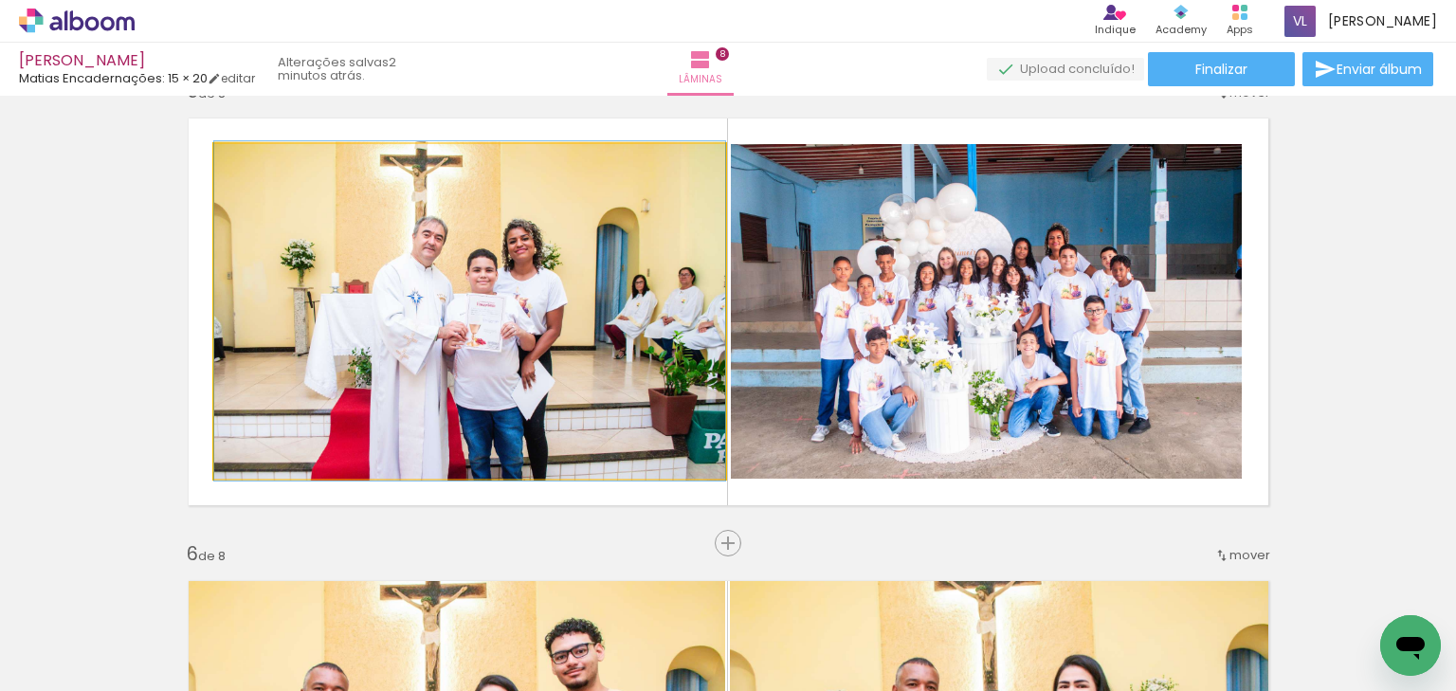
click at [583, 299] on quentale-photo at bounding box center [469, 311] width 511 height 335
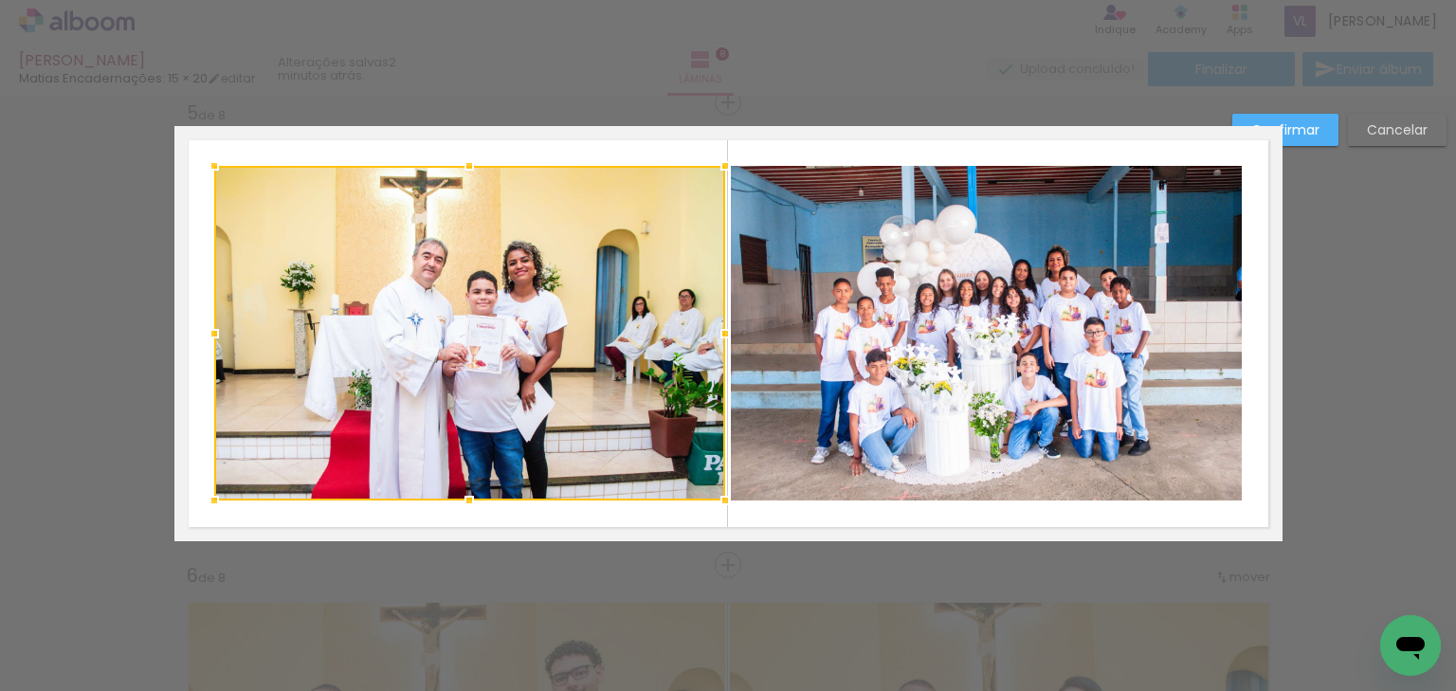
scroll to position [1874, 0]
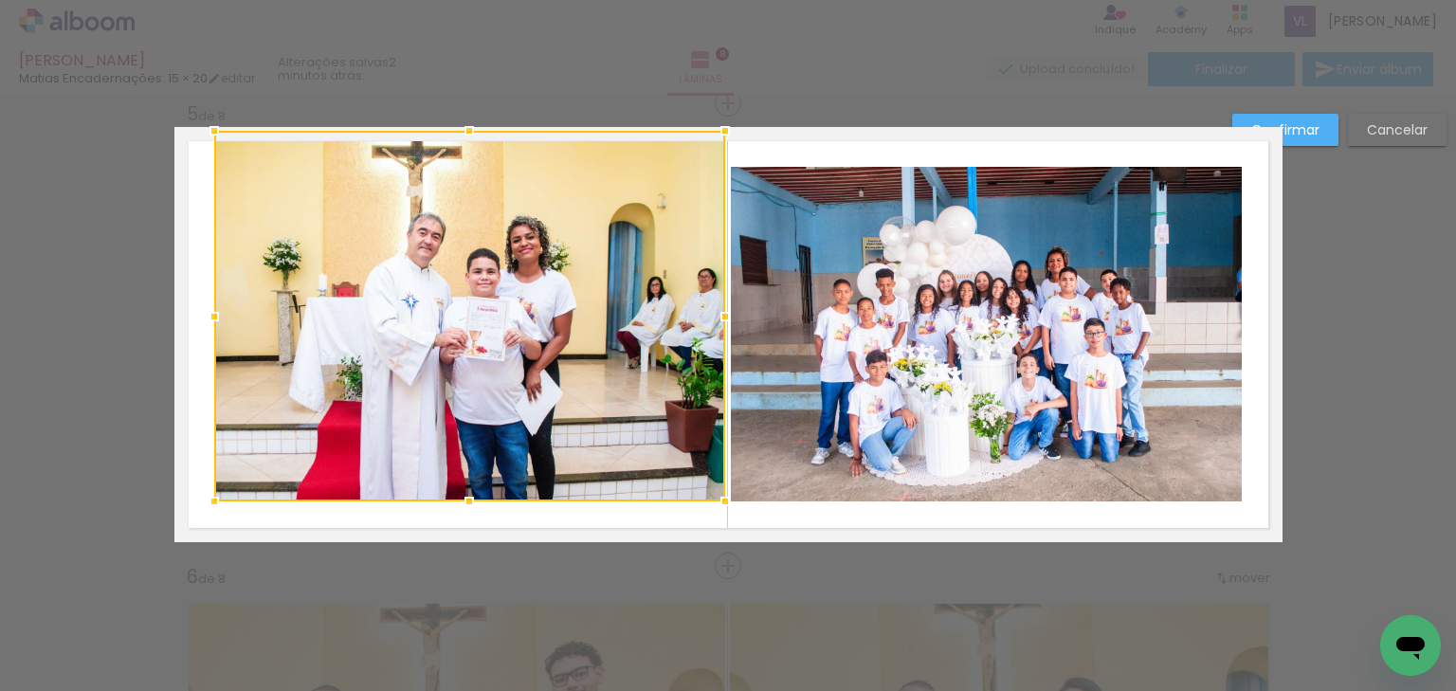
drag, startPoint x: 467, startPoint y: 165, endPoint x: 474, endPoint y: 126, distance: 39.4
click at [474, 126] on div at bounding box center [469, 131] width 38 height 38
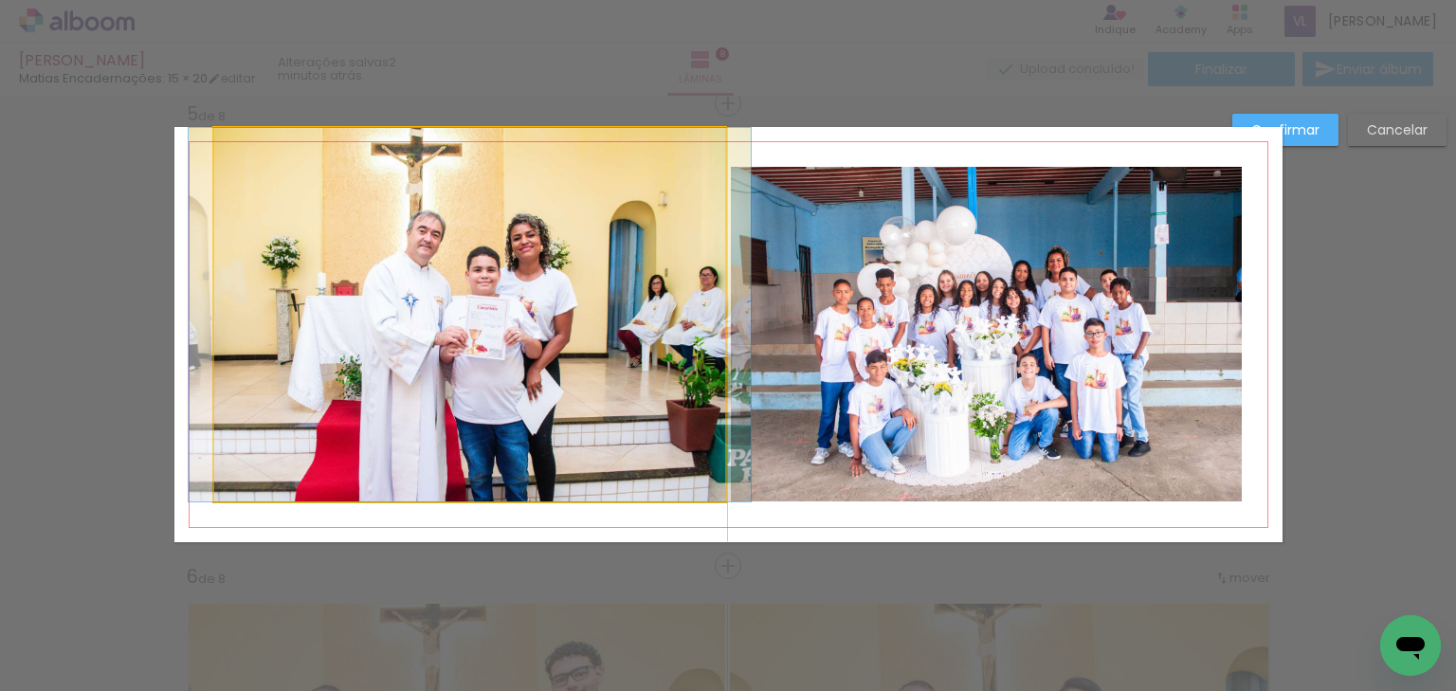
click at [574, 390] on quentale-photo at bounding box center [469, 314] width 511 height 373
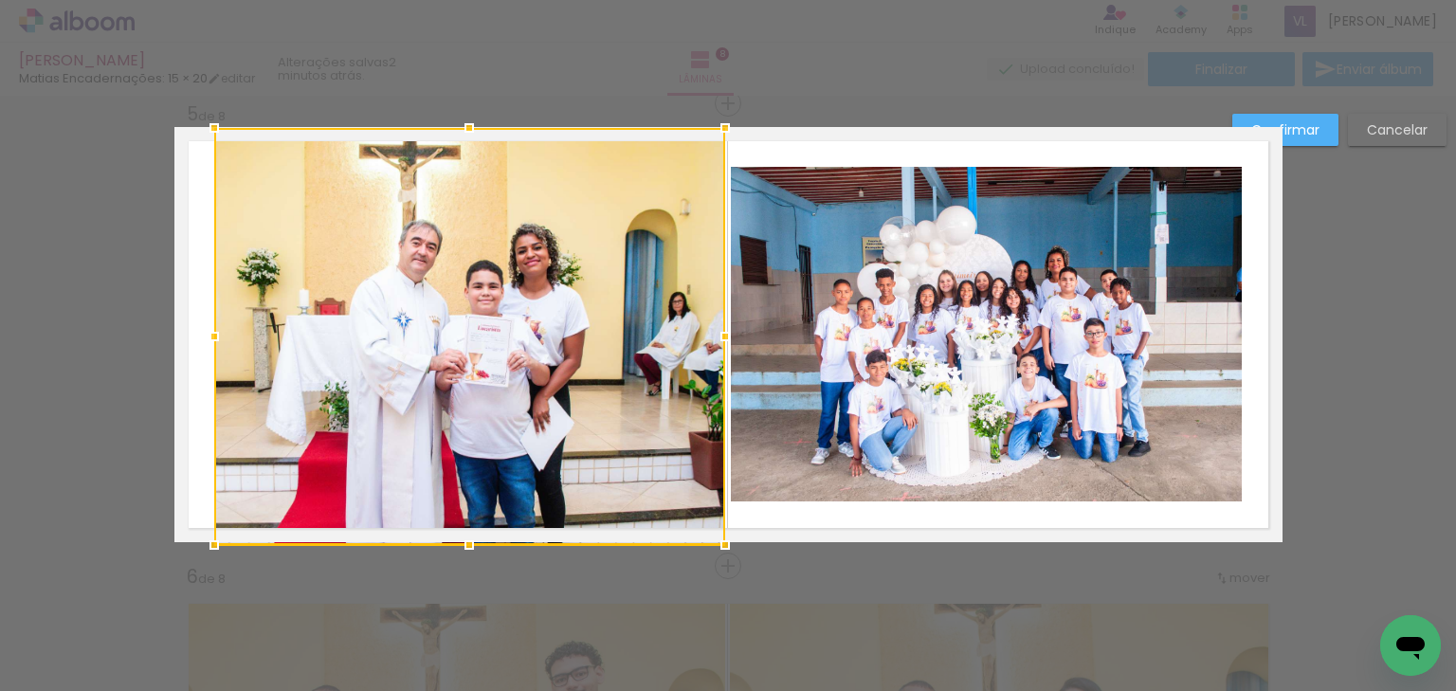
drag, startPoint x: 474, startPoint y: 504, endPoint x: 465, endPoint y: 538, distance: 35.2
click at [465, 538] on div at bounding box center [469, 545] width 38 height 38
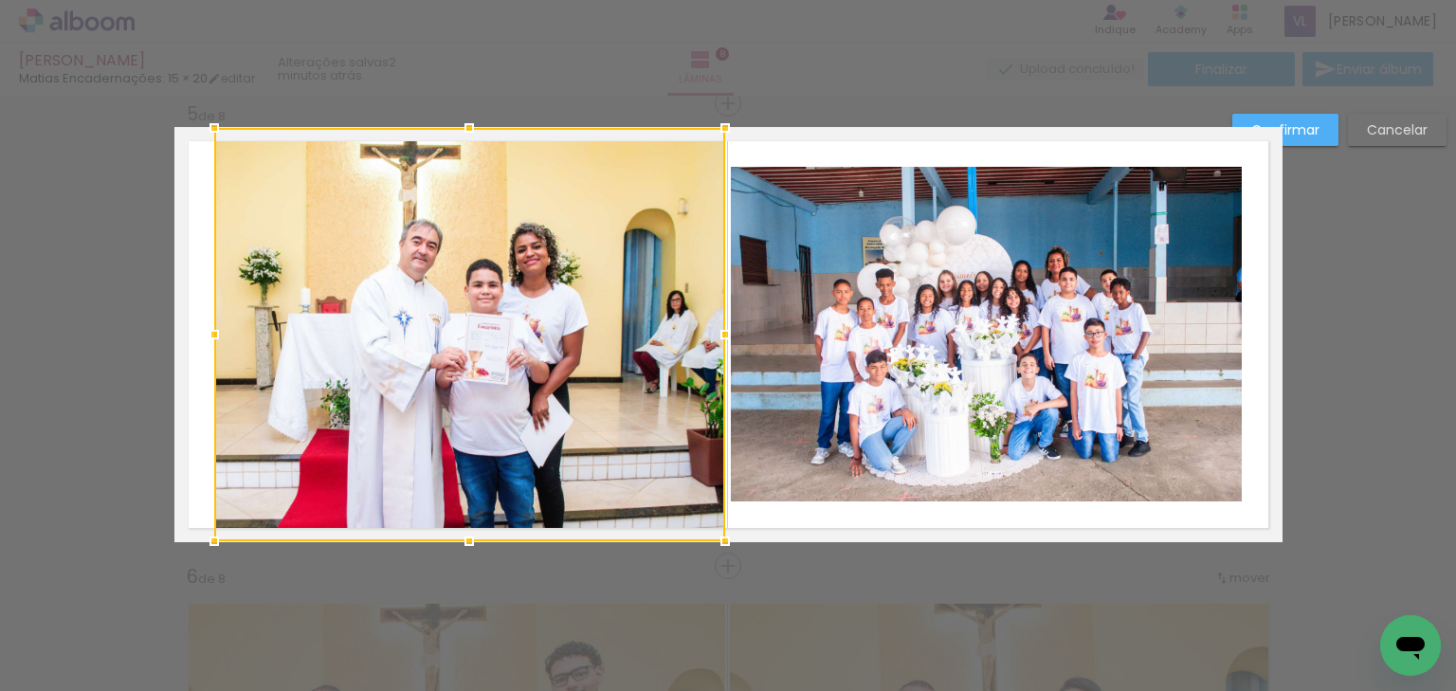
drag, startPoint x: 501, startPoint y: 377, endPoint x: 466, endPoint y: 375, distance: 35.1
click at [497, 375] on div at bounding box center [469, 334] width 511 height 413
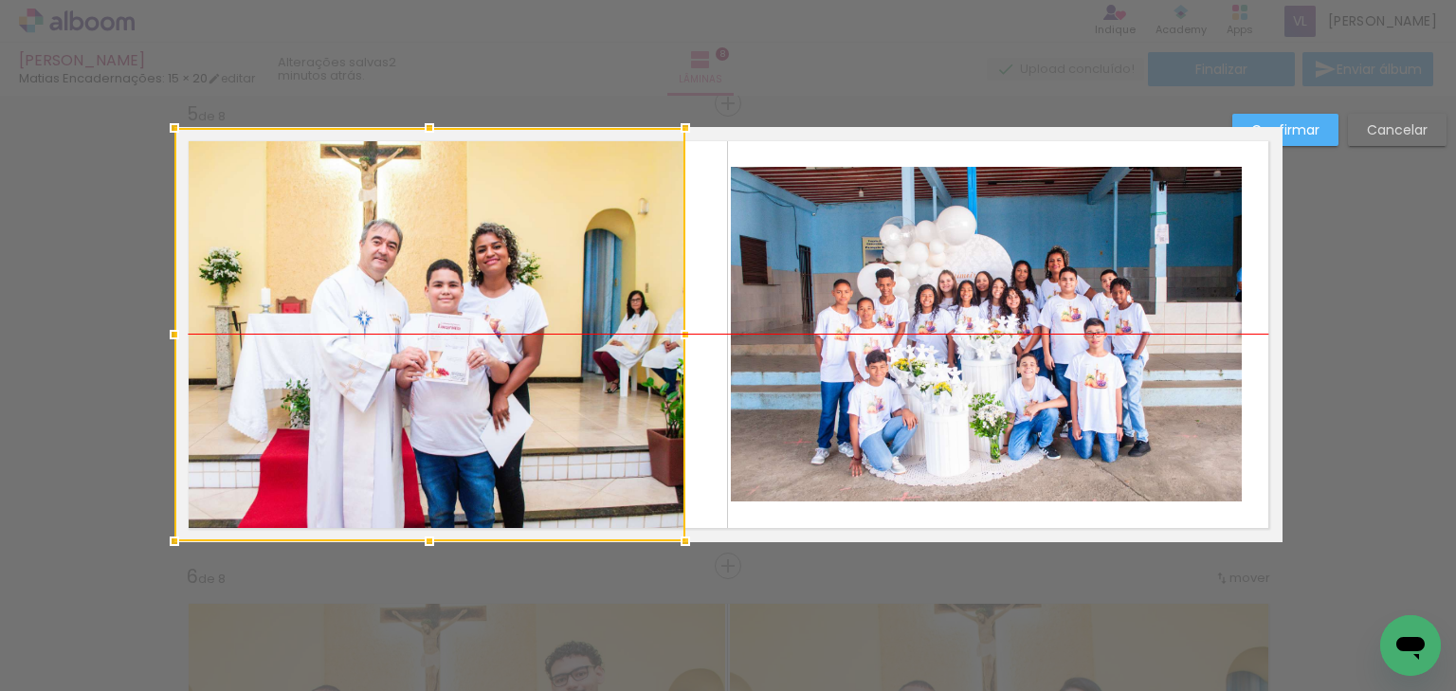
drag, startPoint x: 471, startPoint y: 322, endPoint x: 366, endPoint y: 318, distance: 105.3
click at [366, 318] on div at bounding box center [429, 334] width 511 height 413
click at [858, 329] on quentale-photo at bounding box center [986, 334] width 511 height 335
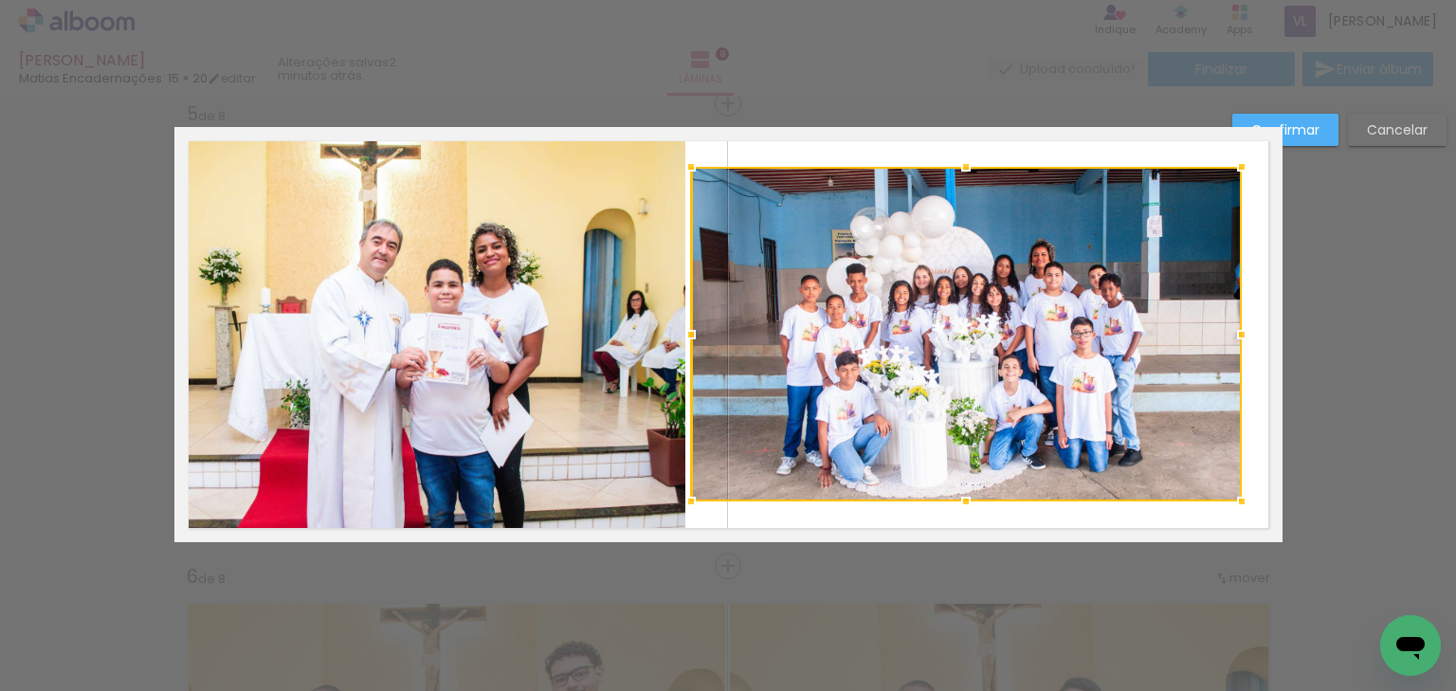
drag, startPoint x: 732, startPoint y: 337, endPoint x: 763, endPoint y: 337, distance: 31.3
click at [763, 337] on div at bounding box center [966, 334] width 551 height 335
drag, startPoint x: 992, startPoint y: 267, endPoint x: 977, endPoint y: 227, distance: 43.5
click at [992, 258] on div at bounding box center [966, 334] width 551 height 335
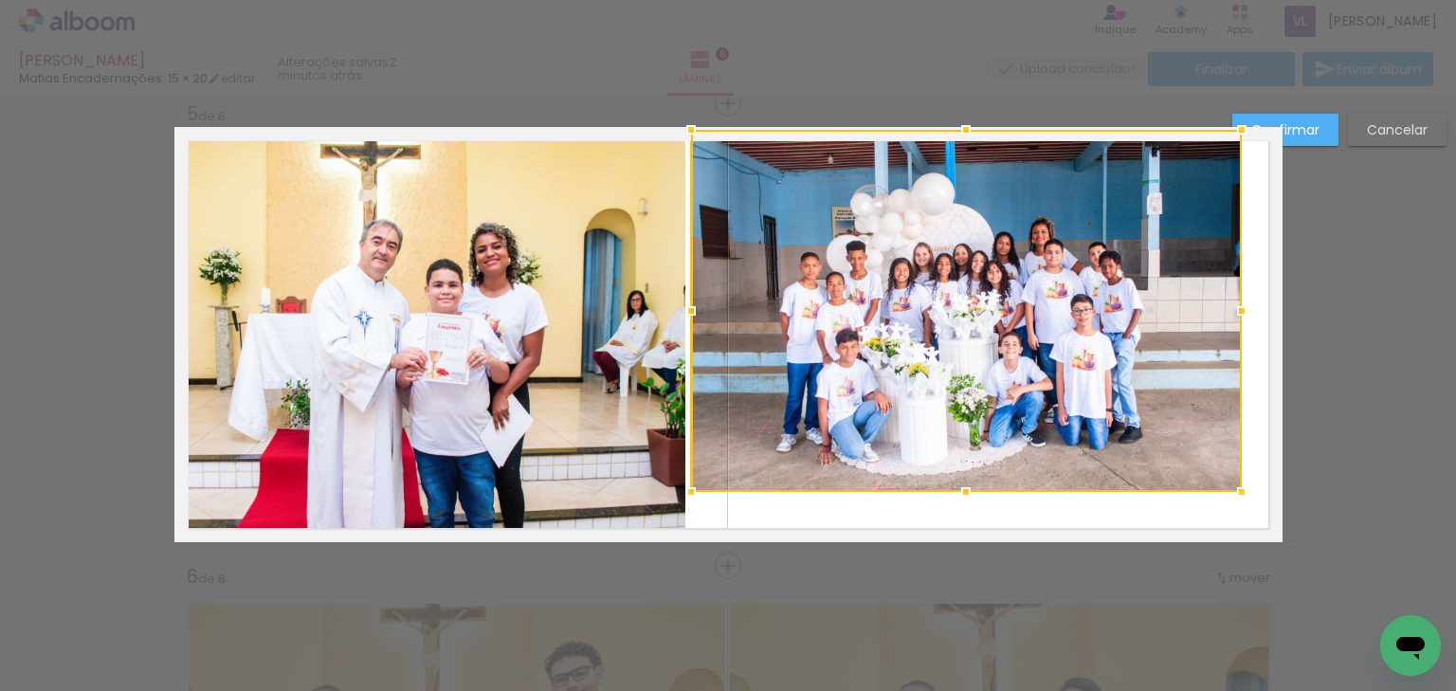
drag, startPoint x: 964, startPoint y: 154, endPoint x: 967, endPoint y: 122, distance: 31.4
click at [967, 122] on div at bounding box center [966, 130] width 38 height 38
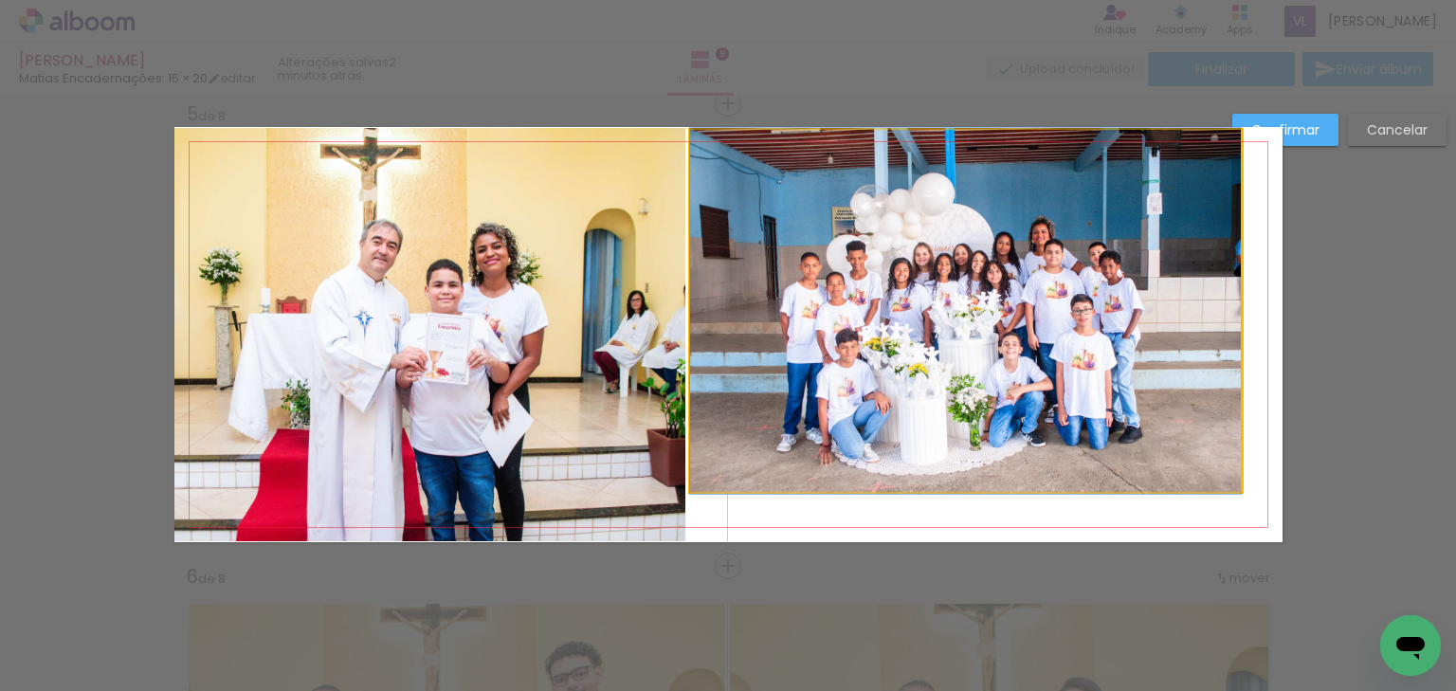
drag, startPoint x: 1000, startPoint y: 275, endPoint x: 1269, endPoint y: 538, distance: 376.6
click at [1002, 277] on quentale-photo at bounding box center [965, 311] width 551 height 362
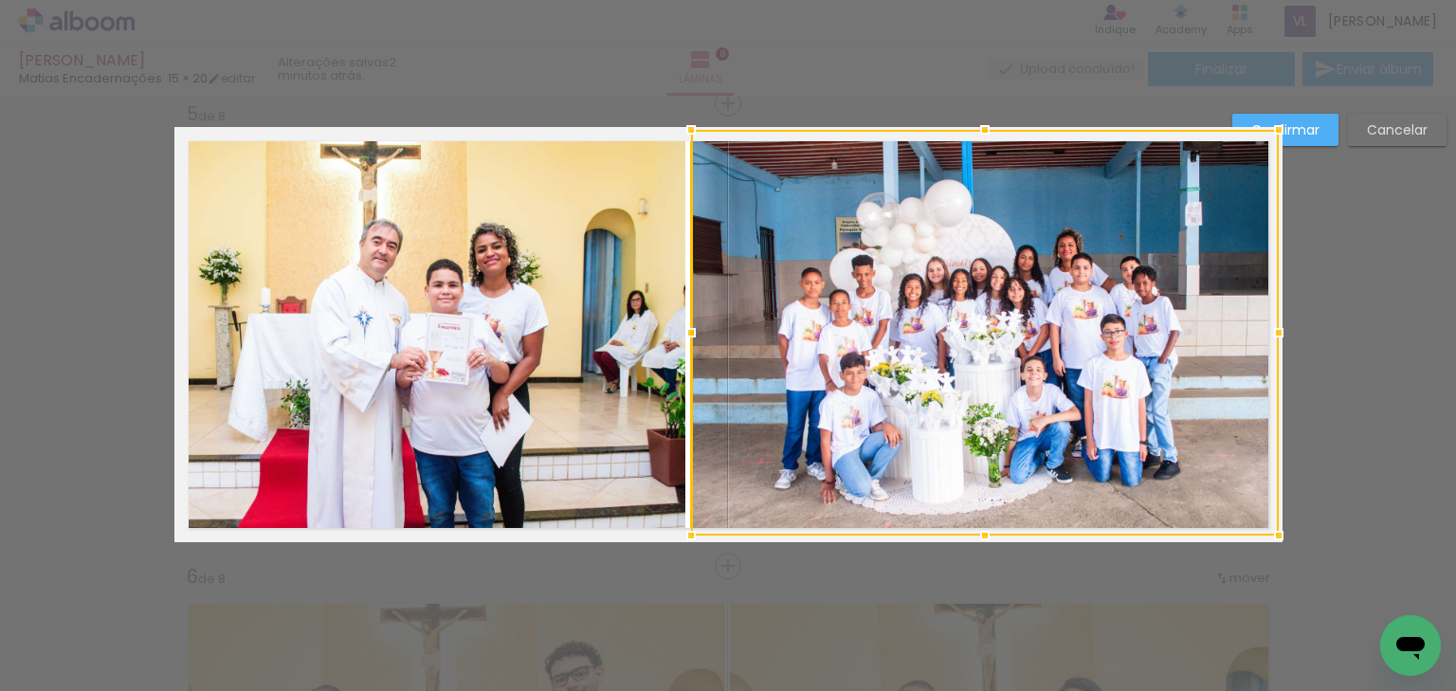
drag, startPoint x: 1240, startPoint y: 494, endPoint x: 1292, endPoint y: 545, distance: 73.0
click at [1292, 545] on div "Inserir lâmina 1 de 8 Inserir lâmina 2 de 8 Inserir lâmina 3 de 8 Inserir lâmin…" at bounding box center [728, 326] width 1456 height 4208
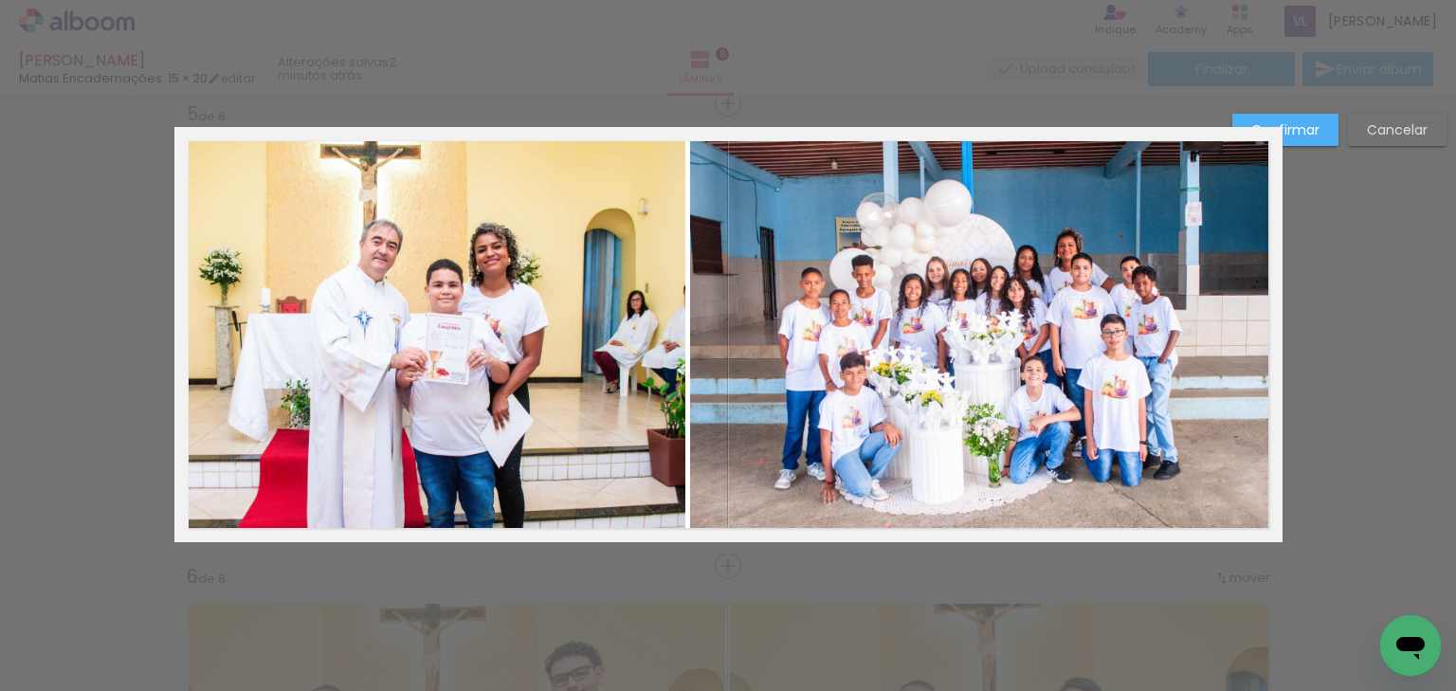
click at [553, 394] on quentale-photo at bounding box center [429, 334] width 511 height 413
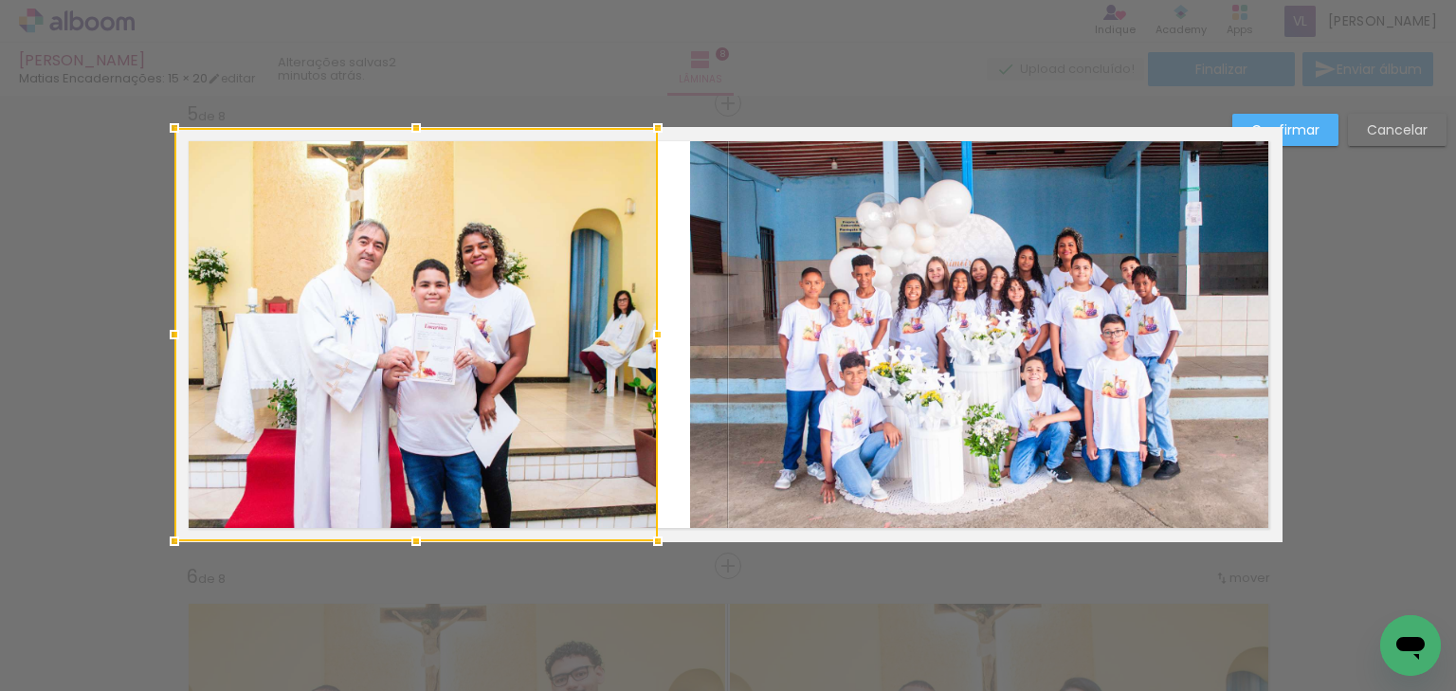
drag, startPoint x: 686, startPoint y: 335, endPoint x: 643, endPoint y: 335, distance: 42.7
click at [643, 335] on div at bounding box center [658, 335] width 38 height 38
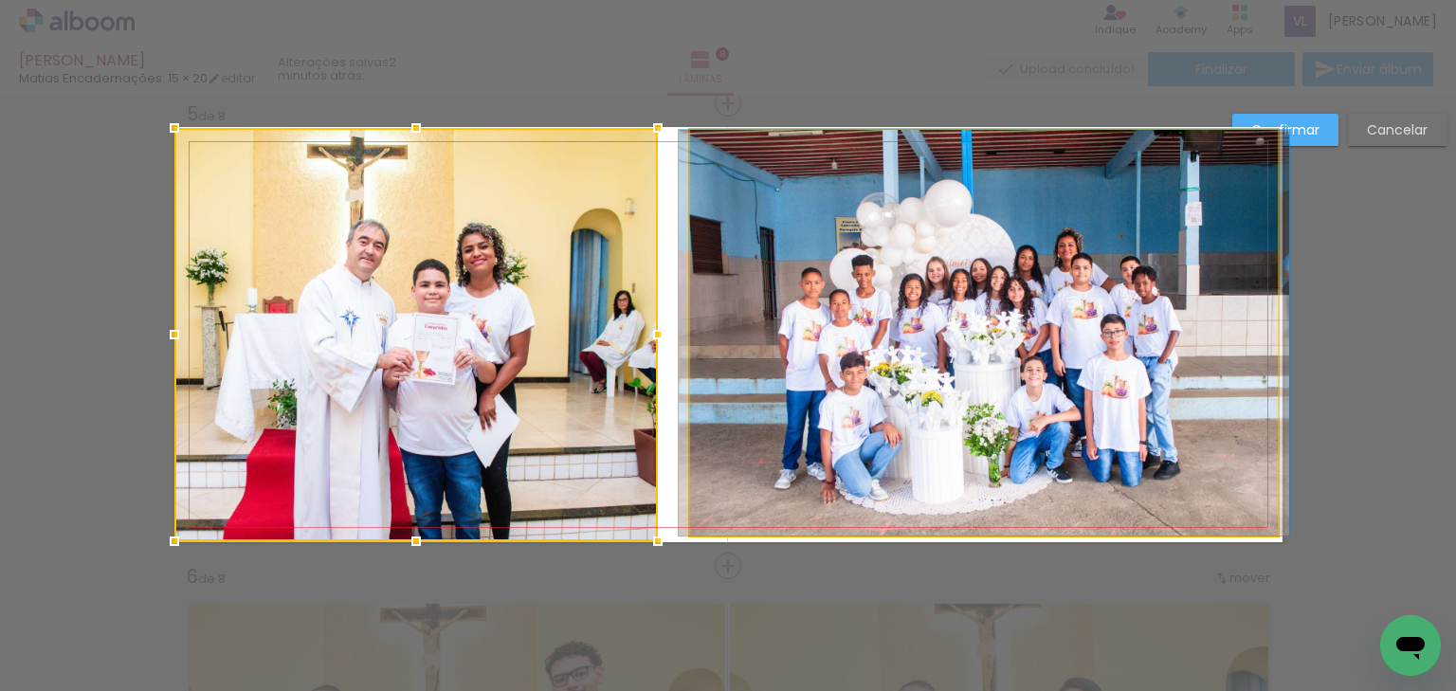
click at [752, 335] on quentale-photo at bounding box center [984, 333] width 588 height 406
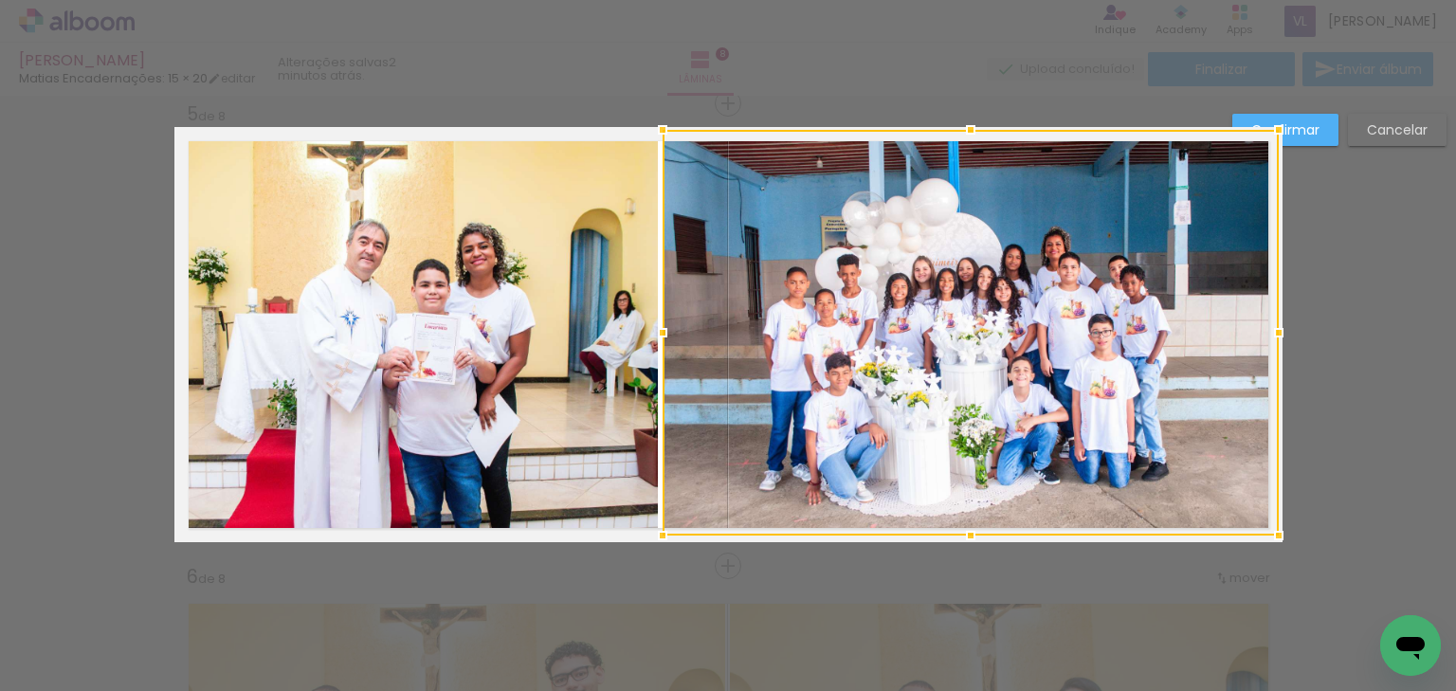
drag, startPoint x: 687, startPoint y: 339, endPoint x: 660, endPoint y: 343, distance: 27.7
click at [660, 343] on div at bounding box center [662, 333] width 38 height 38
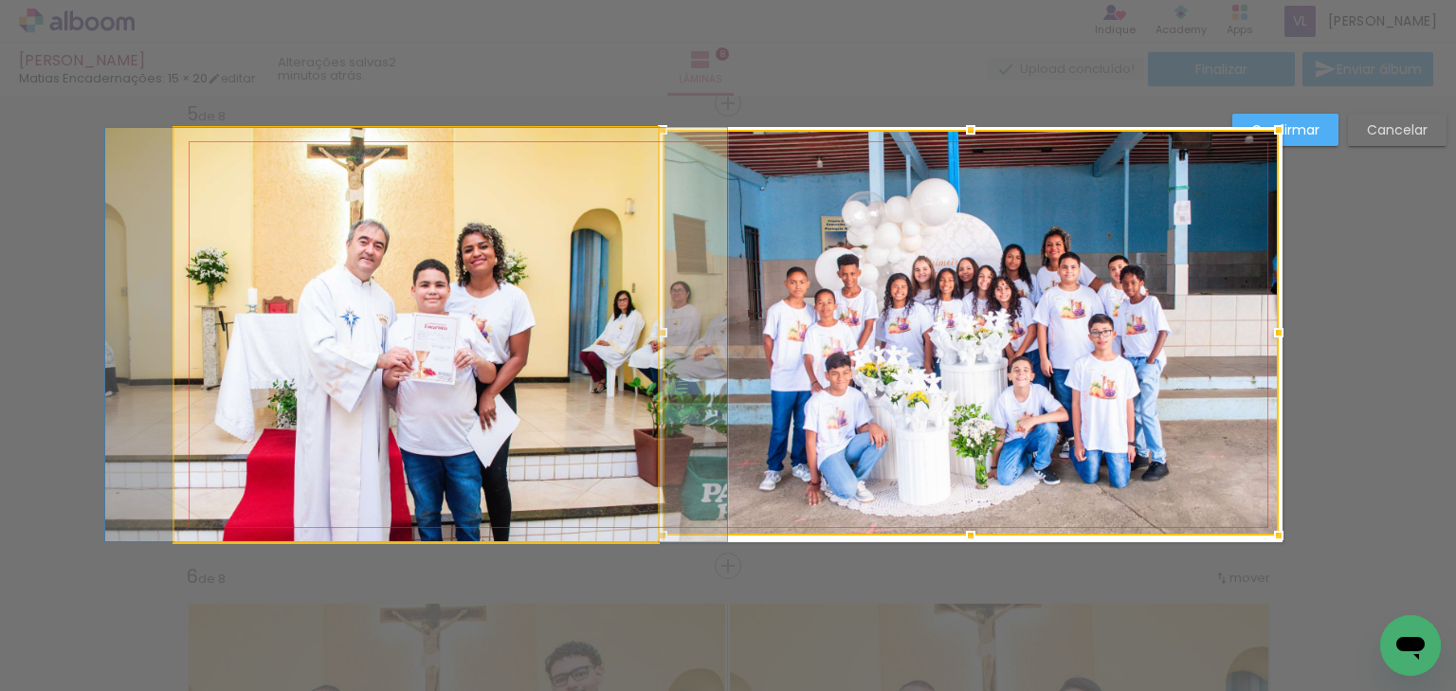
click at [521, 360] on quentale-photo at bounding box center [415, 334] width 483 height 413
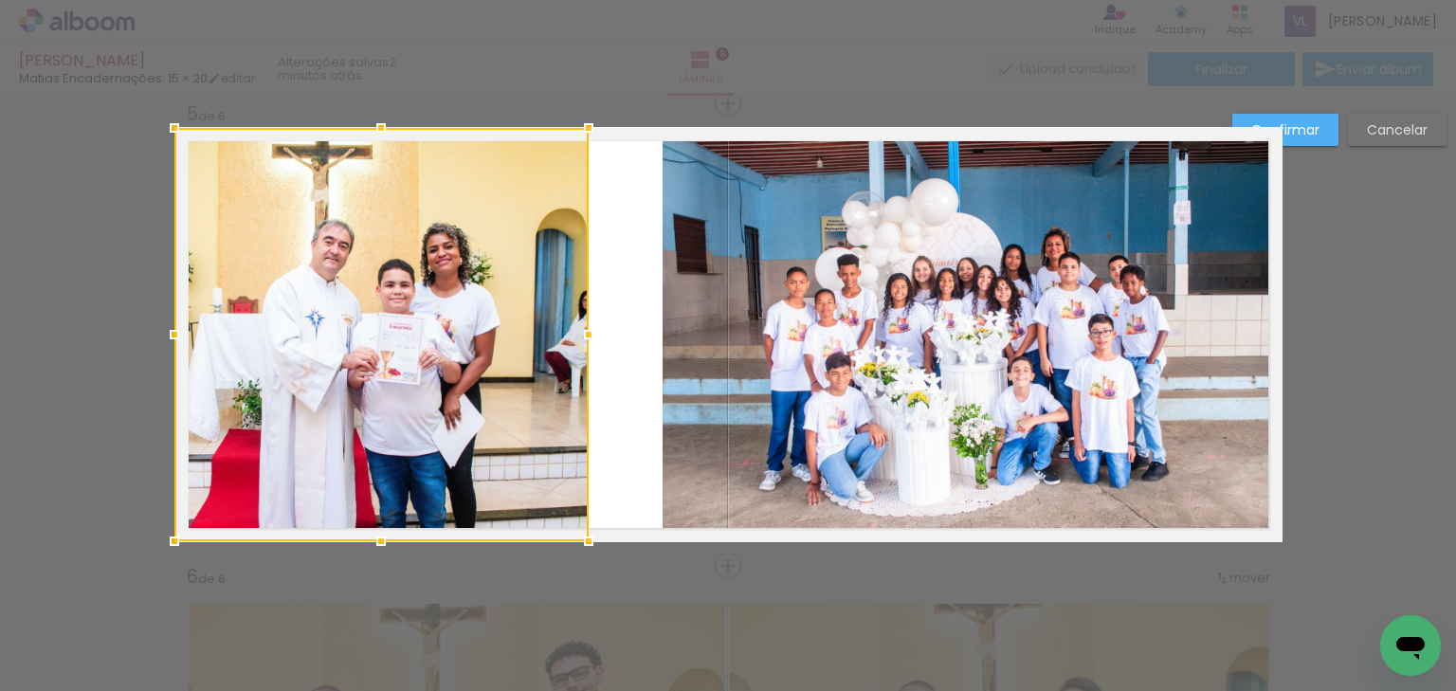
drag, startPoint x: 651, startPoint y: 337, endPoint x: 581, endPoint y: 339, distance: 70.2
click at [581, 339] on div at bounding box center [589, 335] width 38 height 38
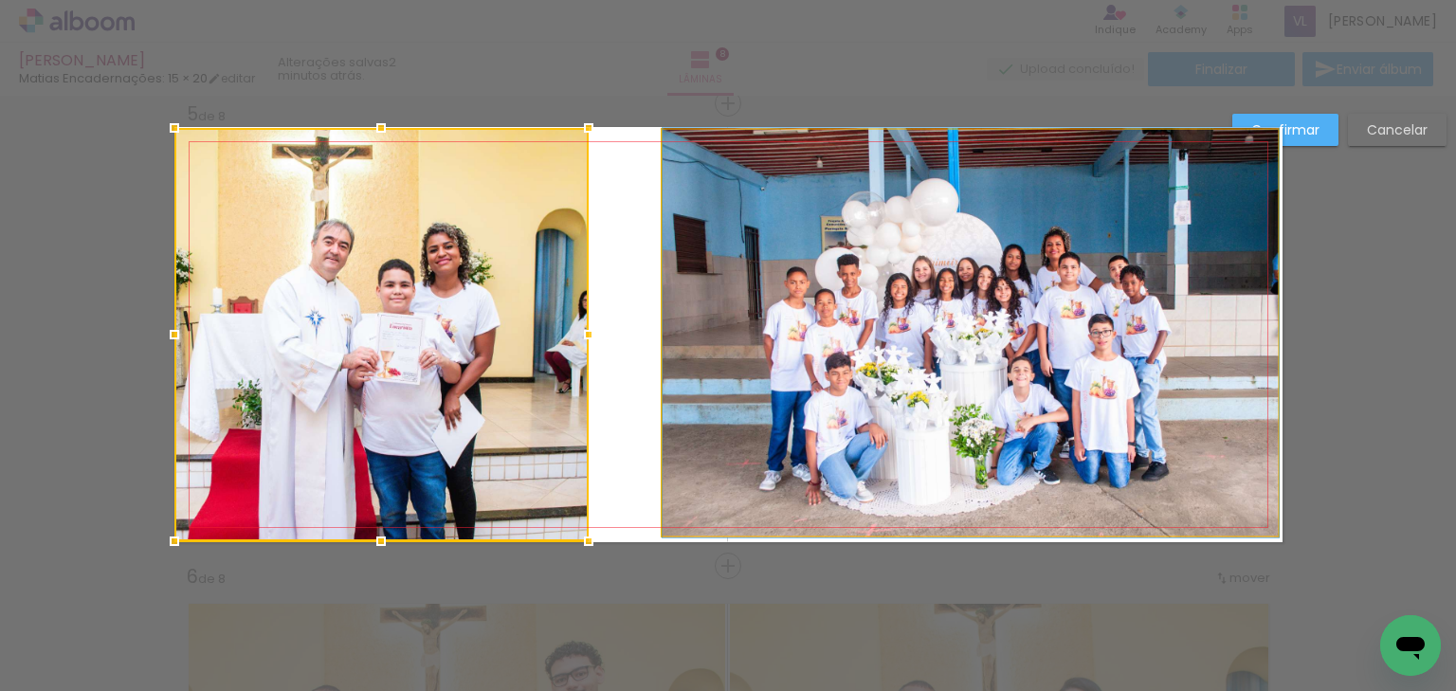
click at [741, 345] on quentale-photo at bounding box center [970, 333] width 616 height 406
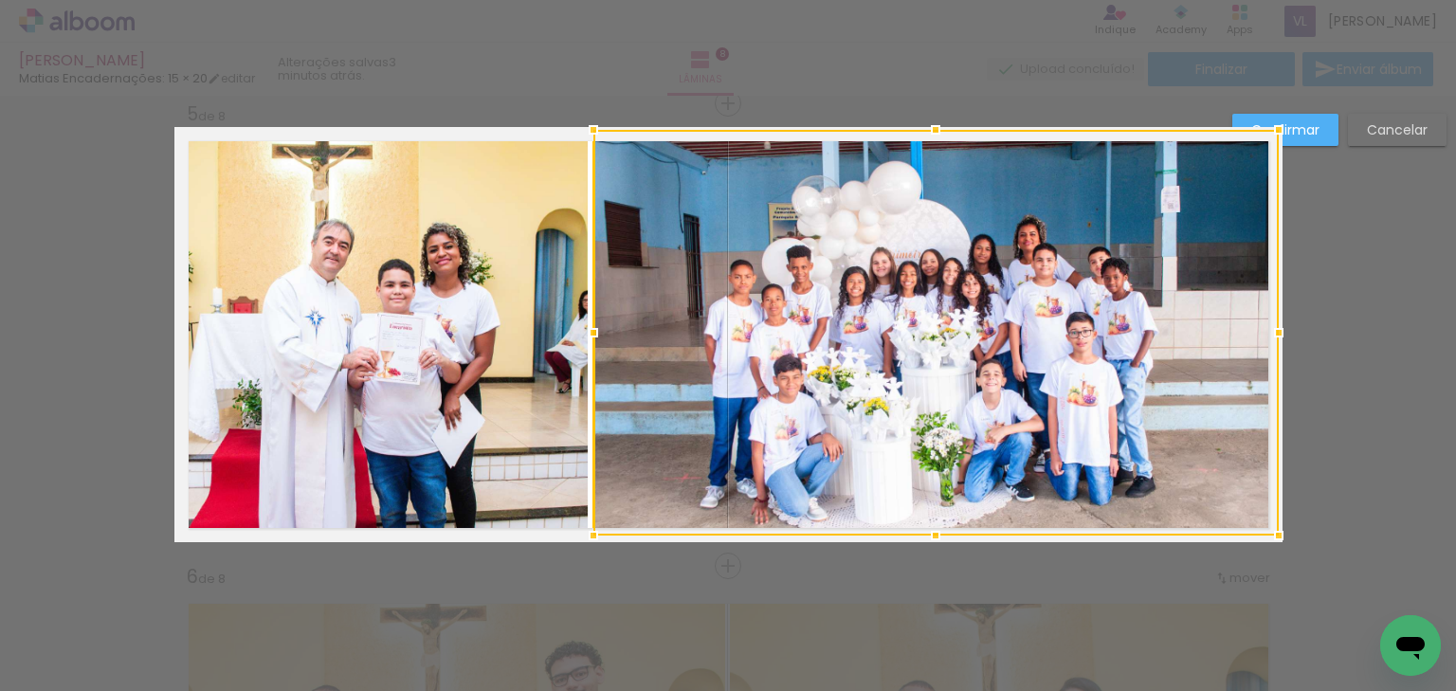
drag, startPoint x: 664, startPoint y: 336, endPoint x: 595, endPoint y: 337, distance: 69.2
click at [595, 337] on div at bounding box center [593, 333] width 38 height 38
click at [0, 0] on slot "Confirmar" at bounding box center [0, 0] width 0 height 0
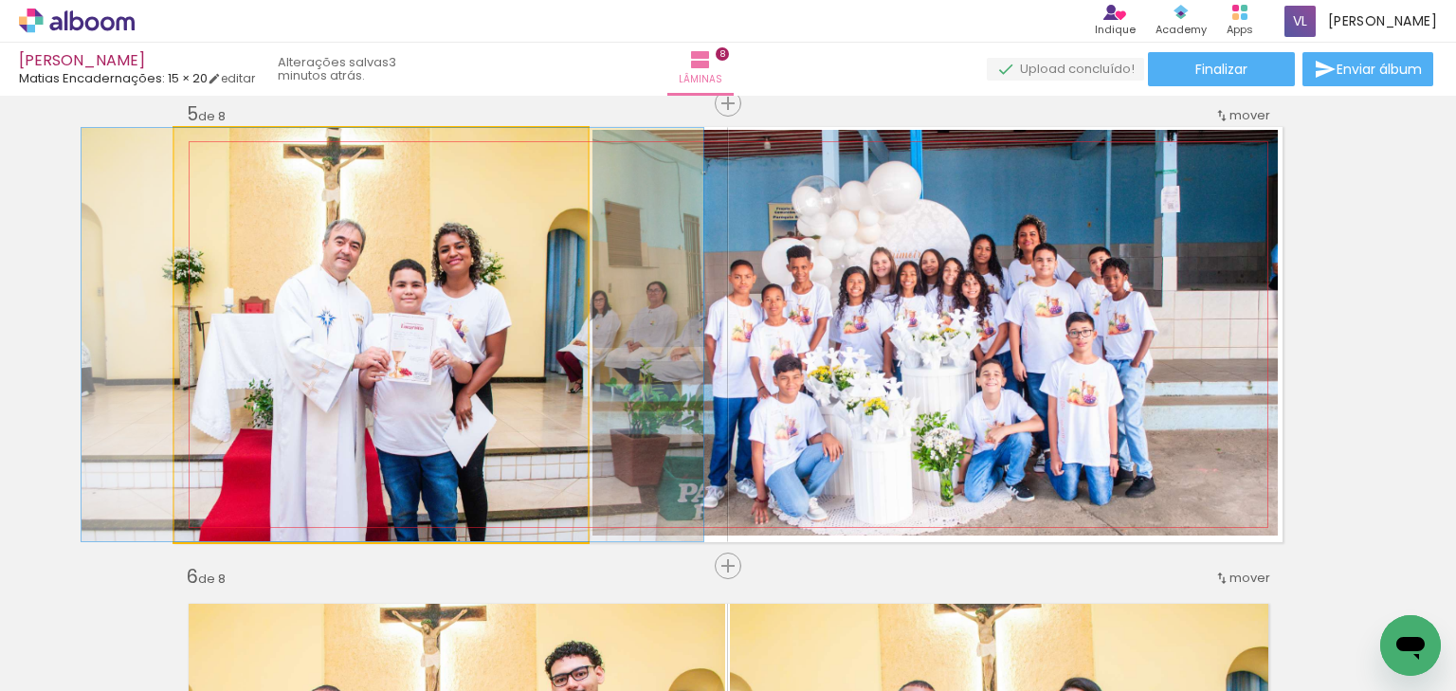
drag, startPoint x: 432, startPoint y: 341, endPoint x: 444, endPoint y: 337, distance: 12.0
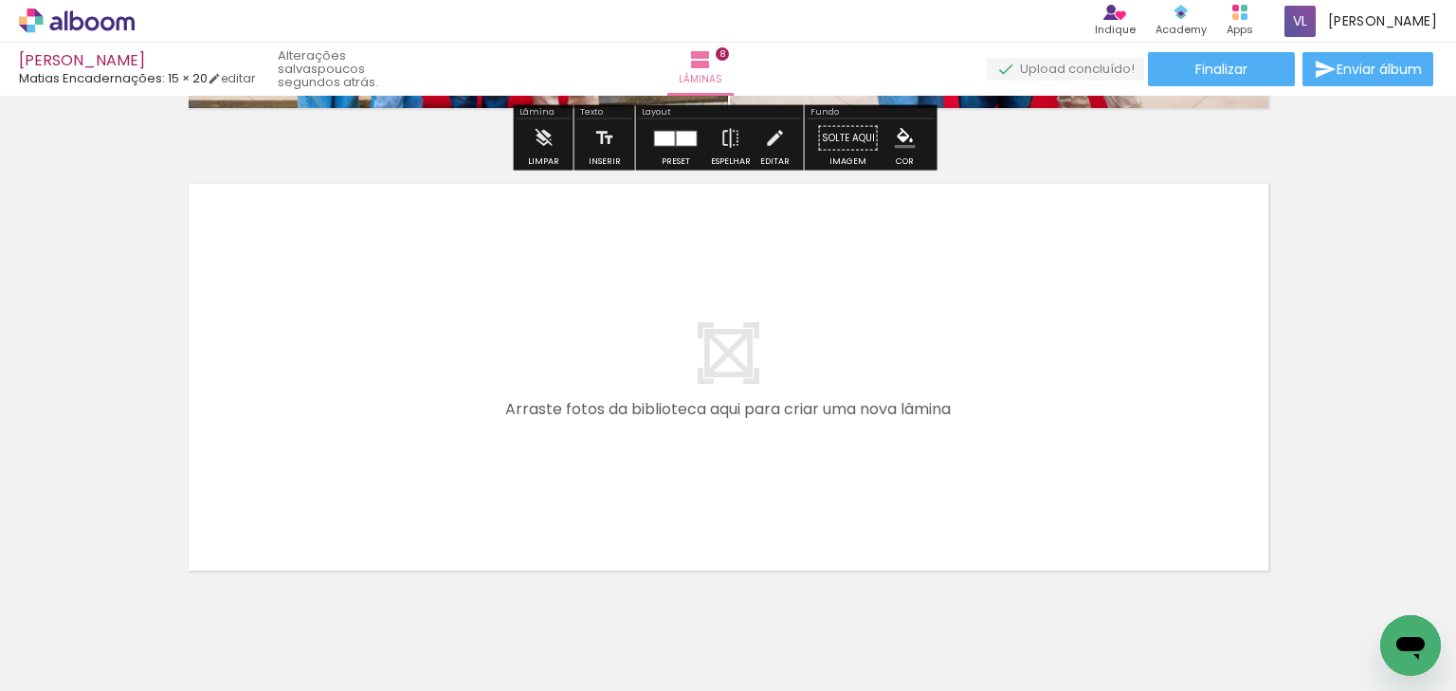
scroll to position [3693, 0]
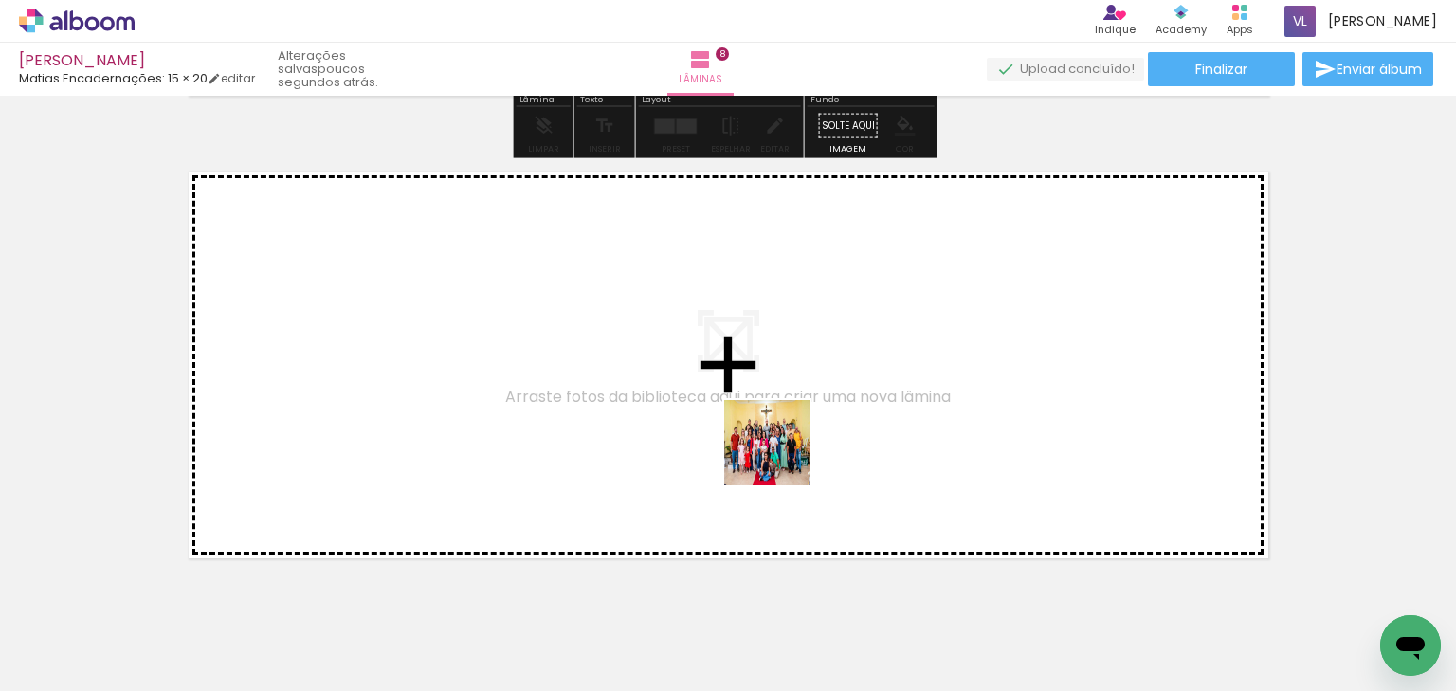
drag, startPoint x: 545, startPoint y: 629, endPoint x: 781, endPoint y: 457, distance: 292.3
click at [781, 457] on quentale-workspace at bounding box center [728, 345] width 1456 height 691
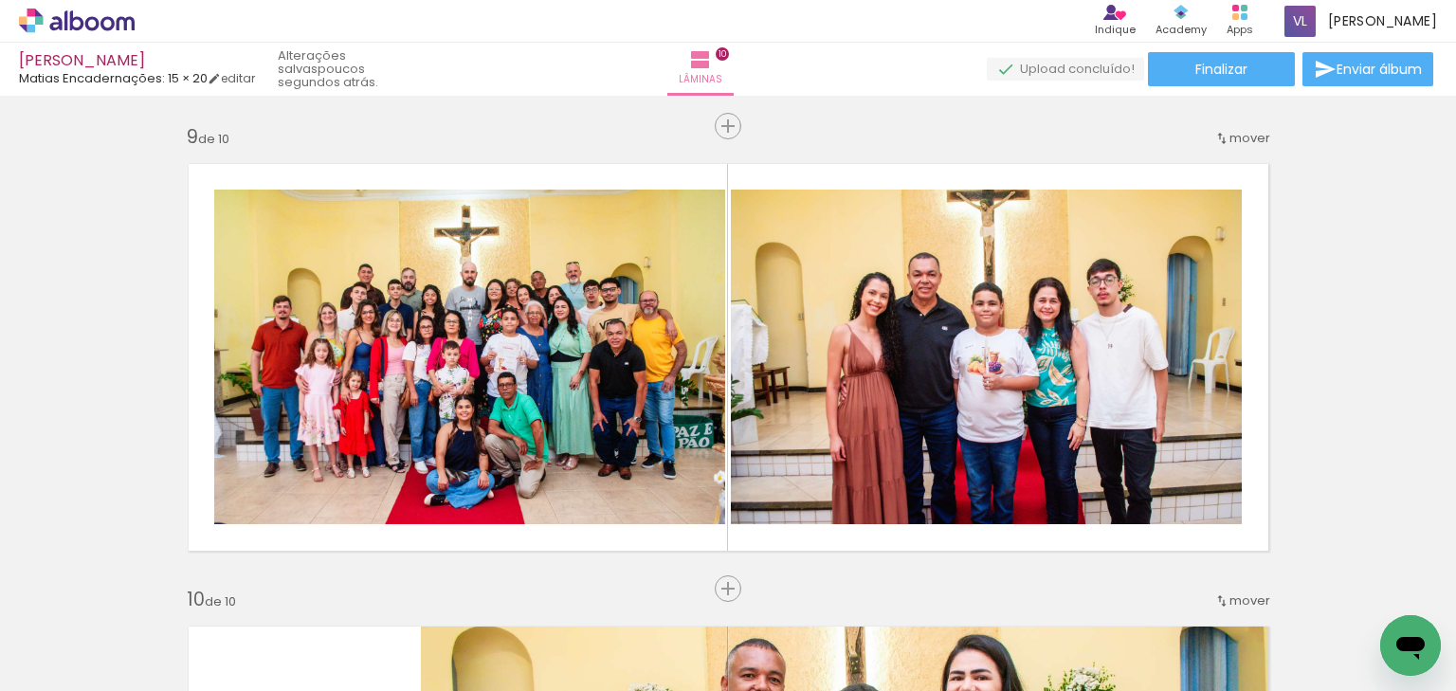
scroll to position [3625, 0]
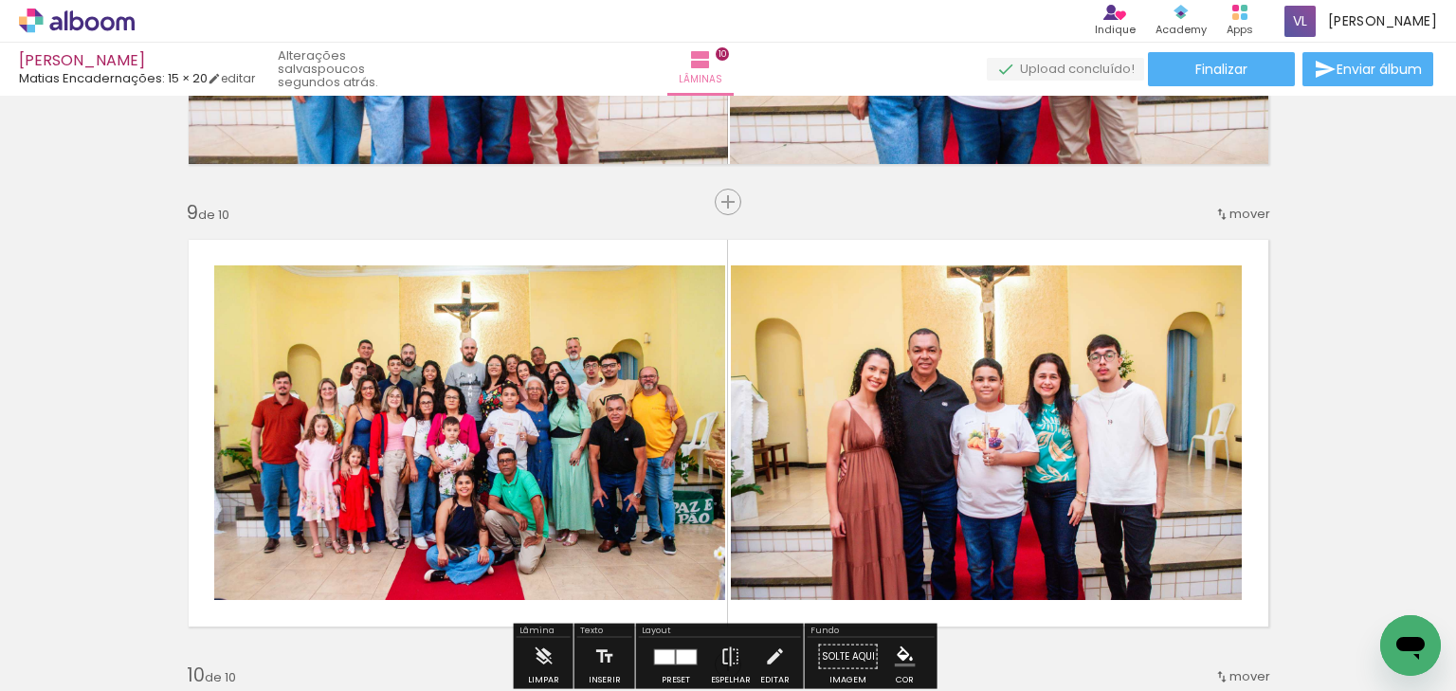
click at [1179, 406] on quentale-photo at bounding box center [986, 432] width 511 height 335
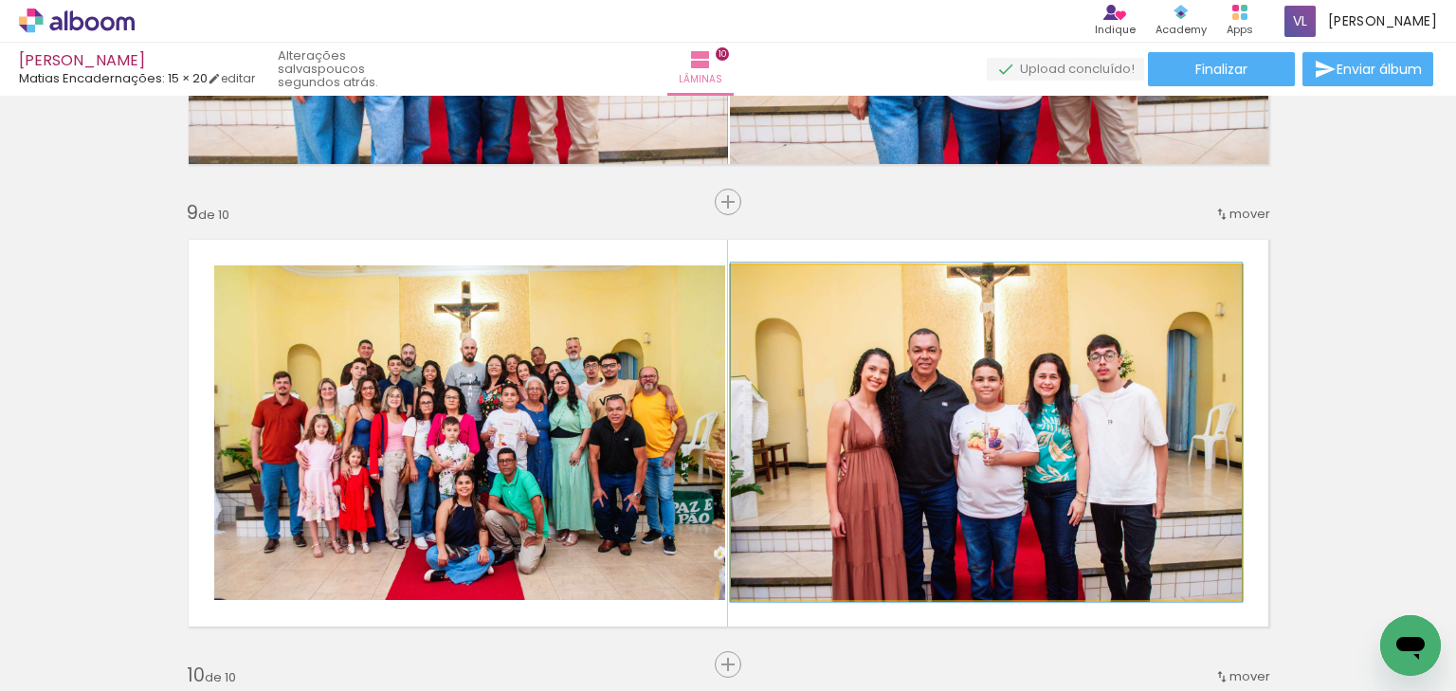
click at [1065, 420] on quentale-photo at bounding box center [986, 432] width 511 height 335
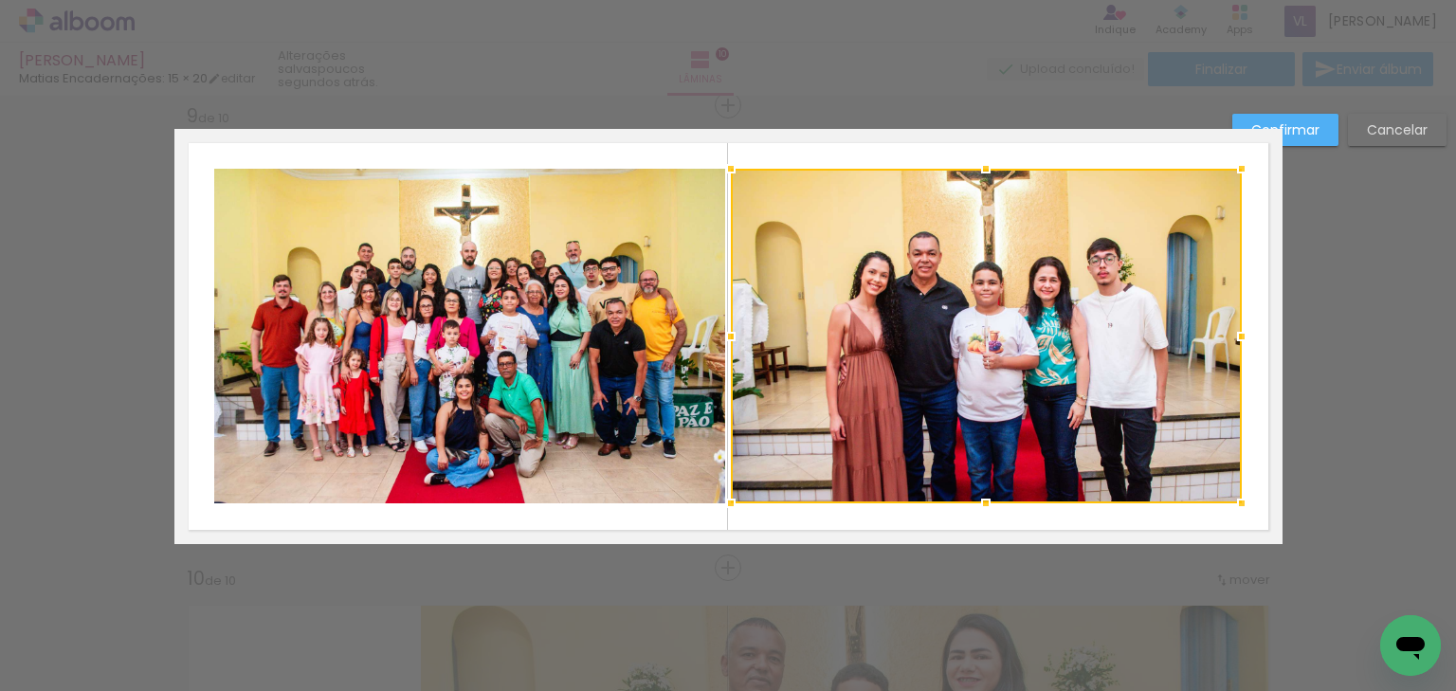
scroll to position [3724, 0]
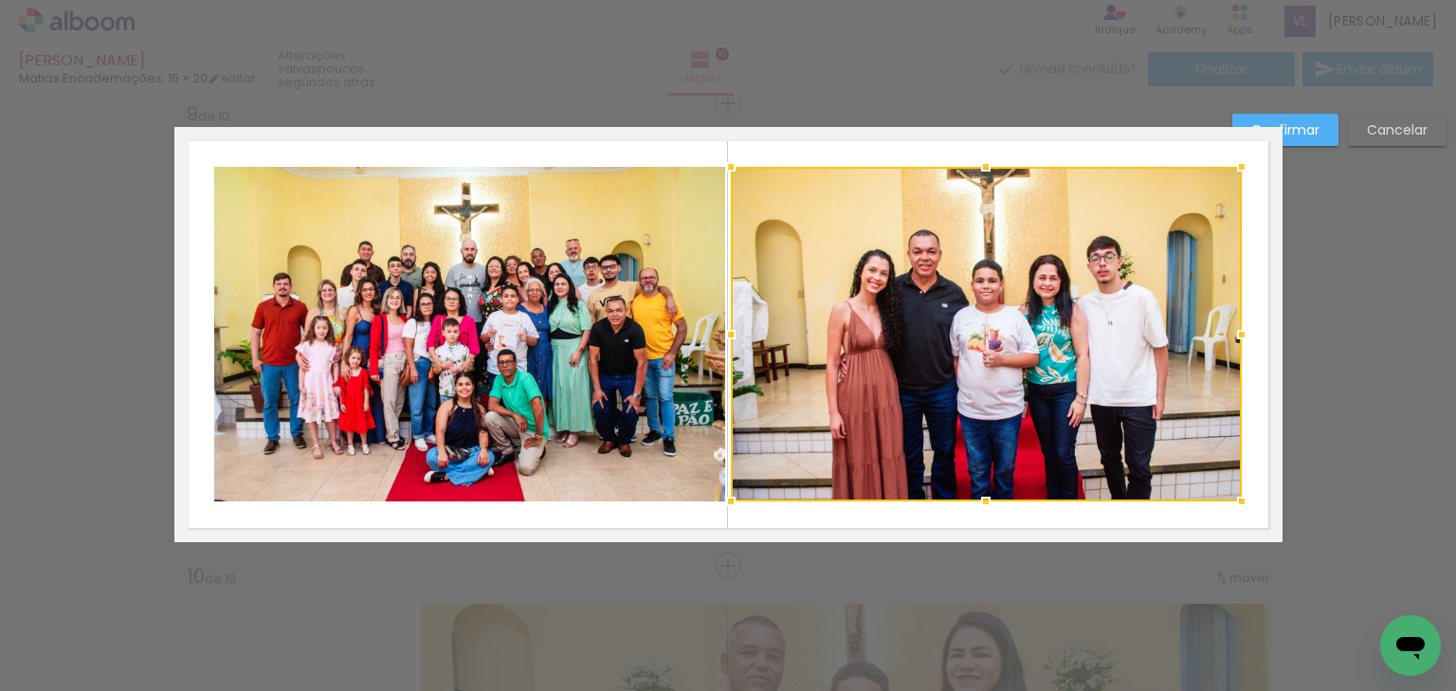
click at [549, 368] on quentale-photo at bounding box center [469, 334] width 511 height 335
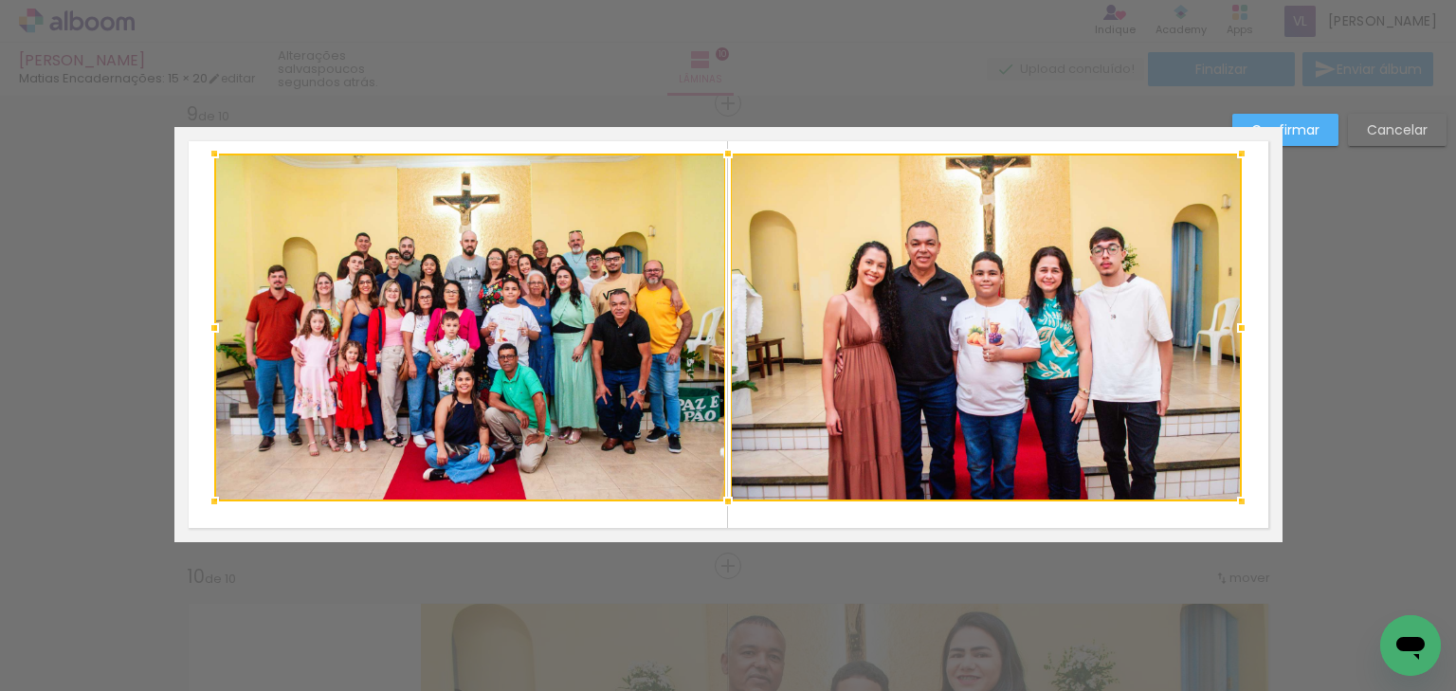
drag, startPoint x: 724, startPoint y: 168, endPoint x: 727, endPoint y: 93, distance: 74.9
click at [727, 0] on div "[PERSON_NAME] Encadernações: 15 × 20 editar poucos segundos atrás. Lâminas 10 F…" at bounding box center [728, 0] width 1456 height 0
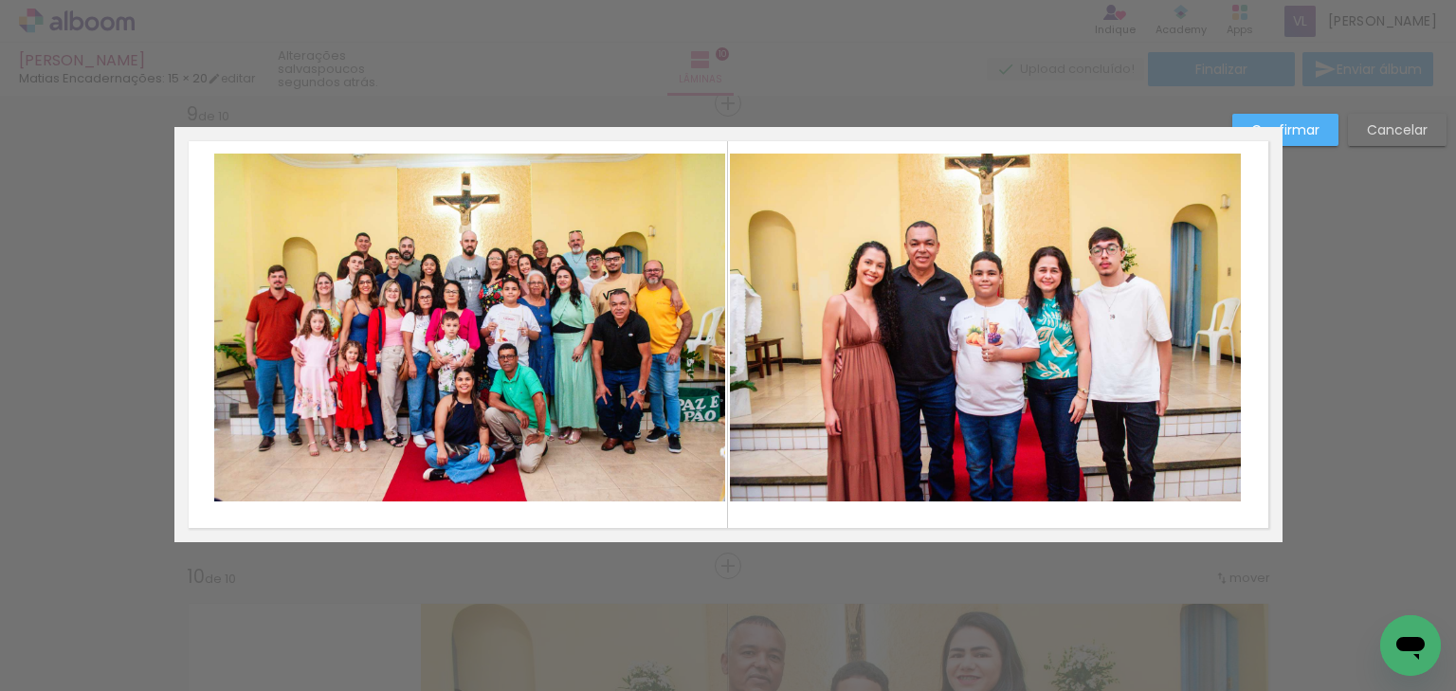
click at [889, 317] on quentale-photo at bounding box center [985, 328] width 511 height 348
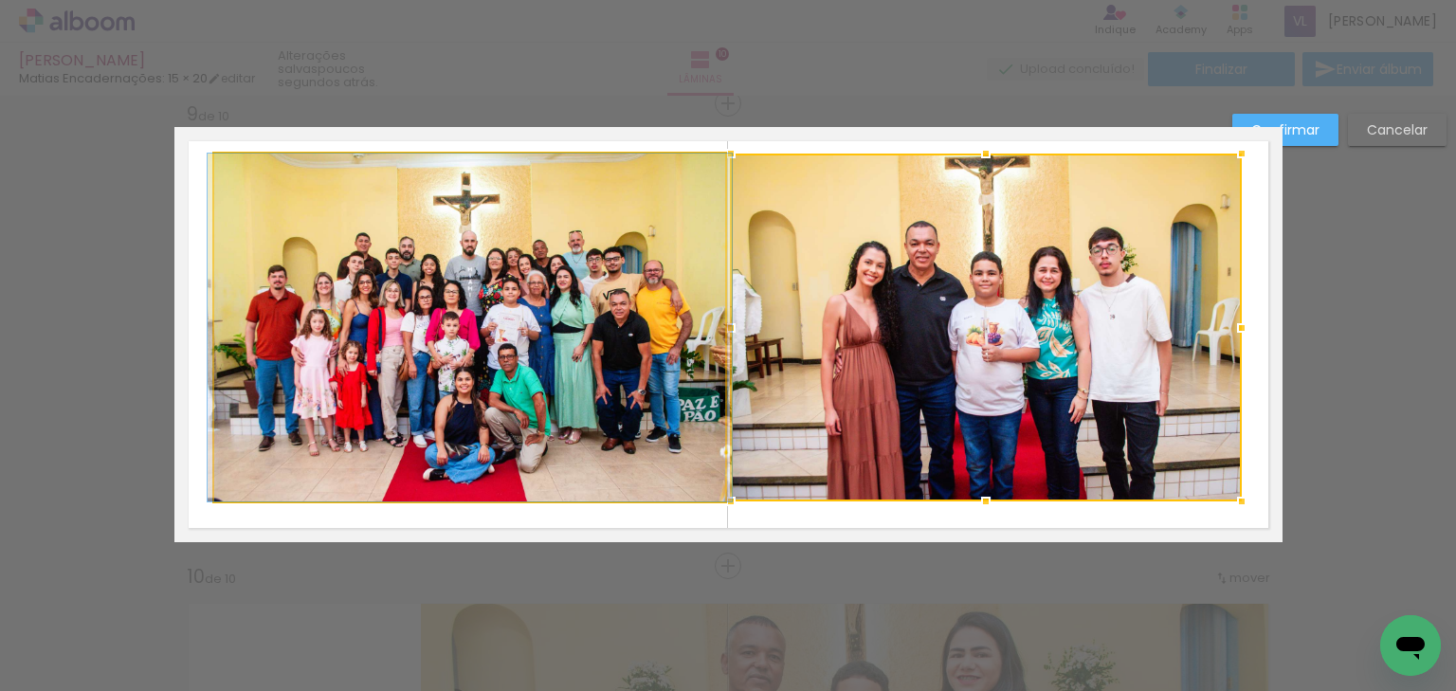
drag, startPoint x: 516, startPoint y: 322, endPoint x: 735, endPoint y: 191, distance: 255.8
click at [516, 321] on quentale-photo at bounding box center [469, 328] width 511 height 348
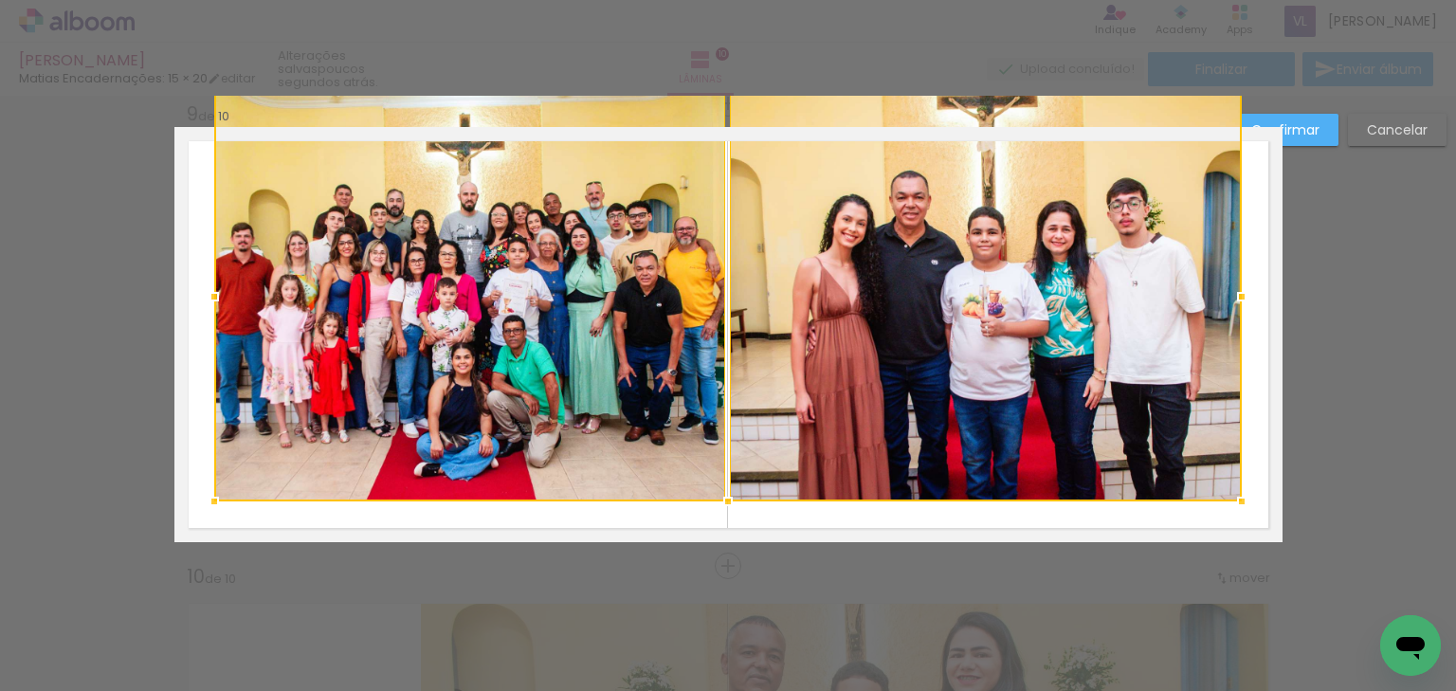
drag, startPoint x: 720, startPoint y: 155, endPoint x: 720, endPoint y: 140, distance: 15.2
click at [720, 140] on div at bounding box center [727, 296] width 1027 height 410
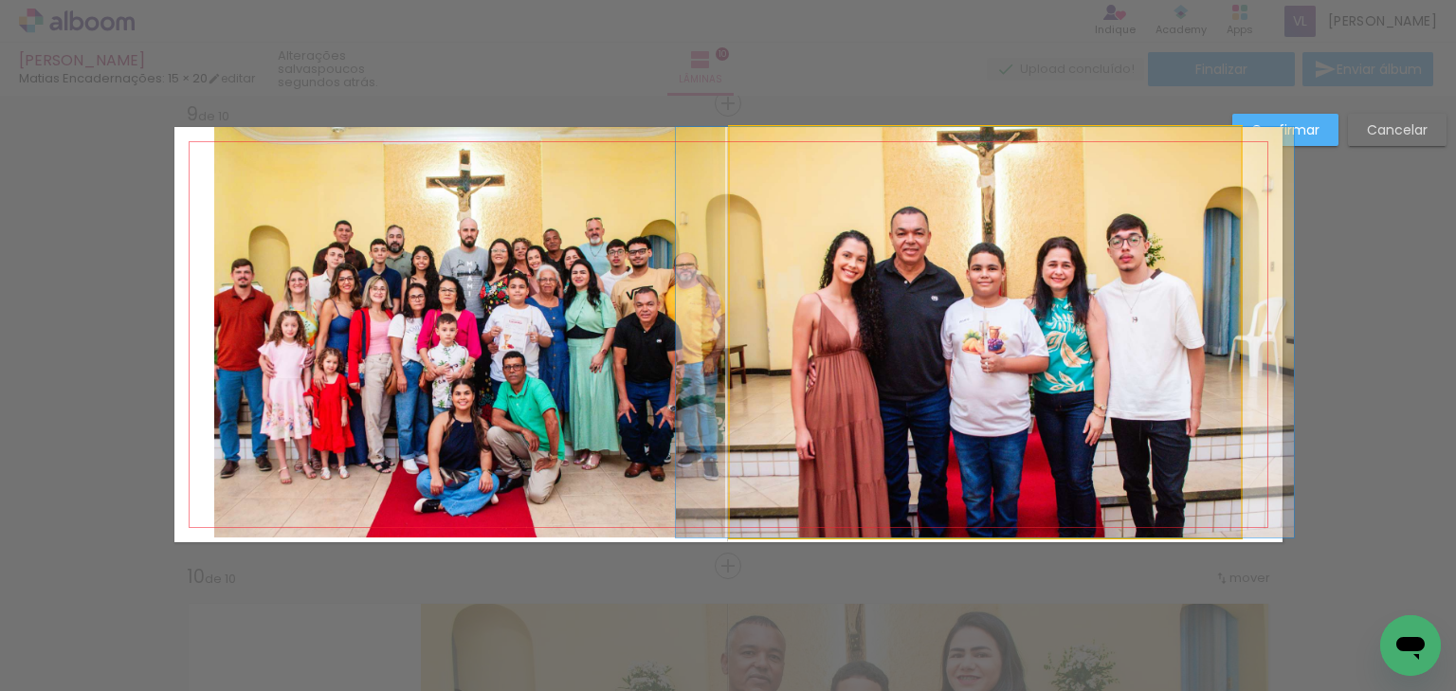
click at [800, 212] on quentale-photo at bounding box center [985, 332] width 511 height 410
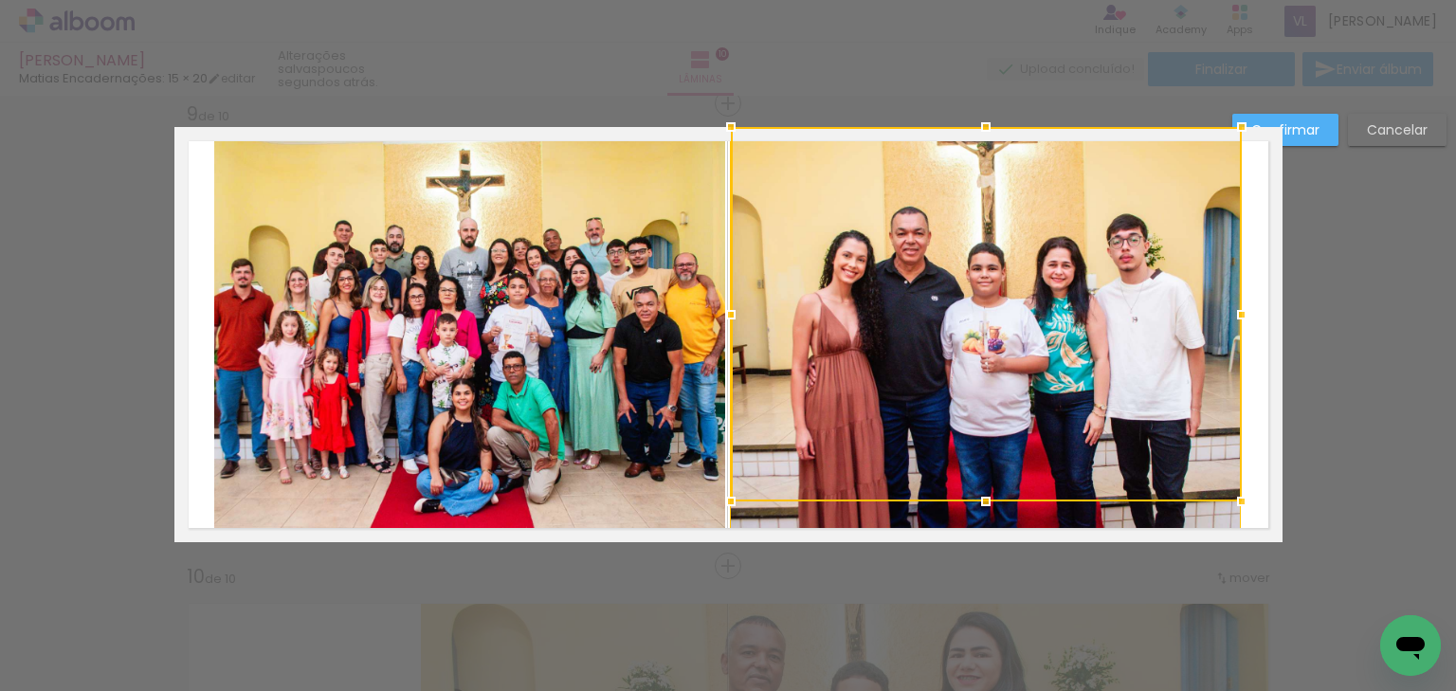
click at [510, 285] on quentale-photo at bounding box center [469, 332] width 511 height 410
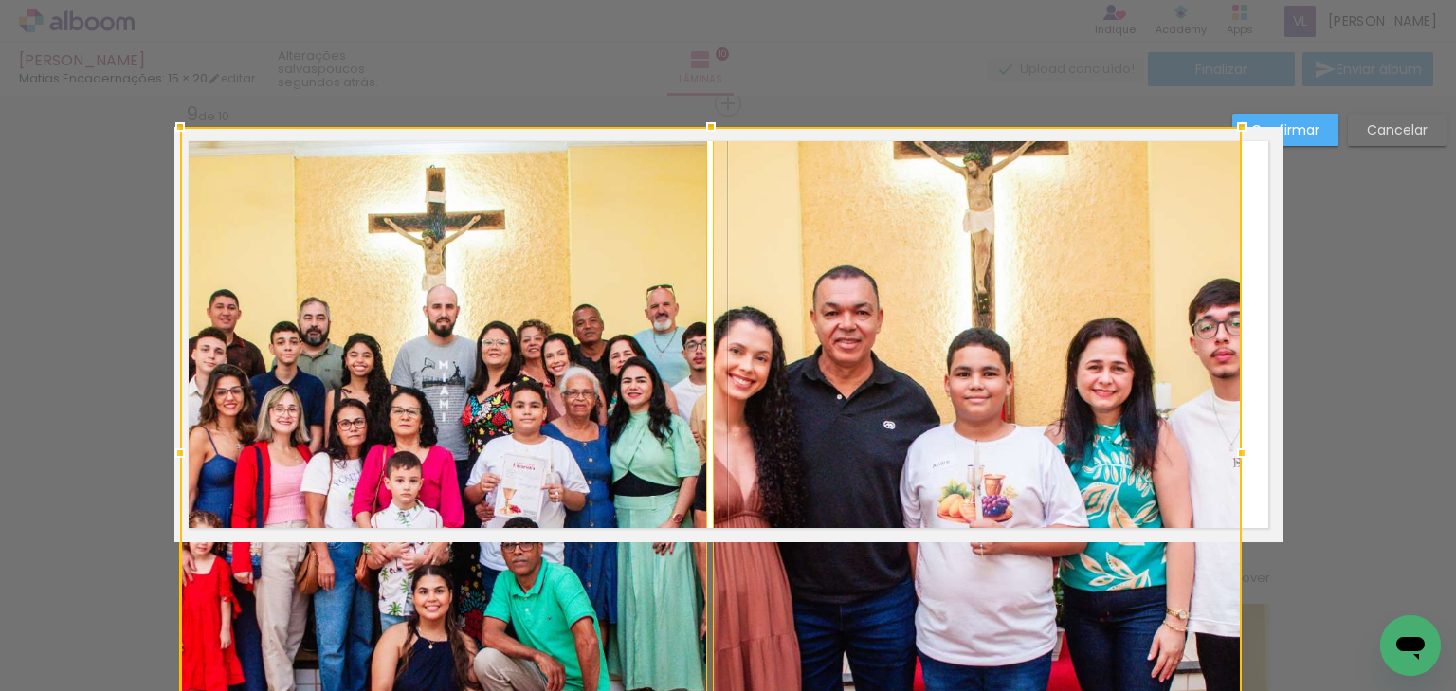
drag, startPoint x: 199, startPoint y: 317, endPoint x: 165, endPoint y: 317, distance: 34.1
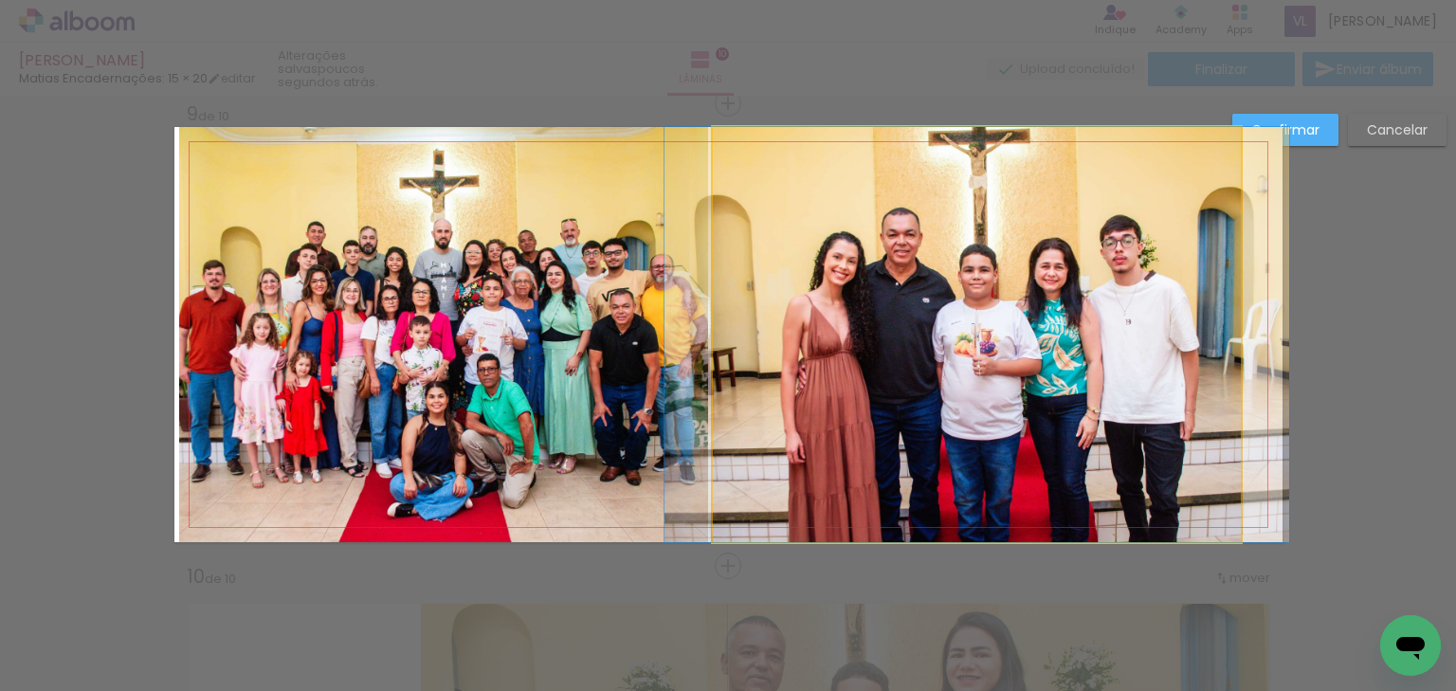
click at [1133, 296] on quentale-photo at bounding box center [977, 334] width 528 height 415
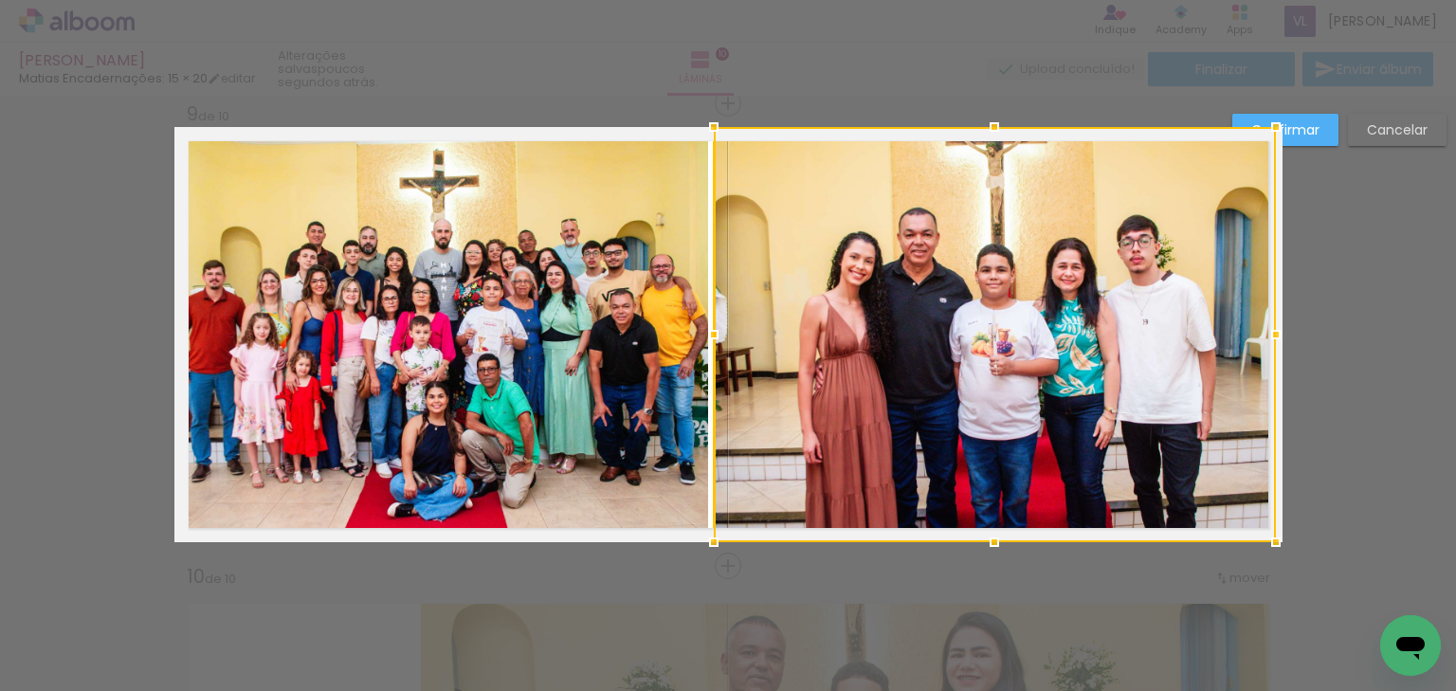
drag, startPoint x: 1239, startPoint y: 337, endPoint x: 1324, endPoint y: 290, distance: 97.6
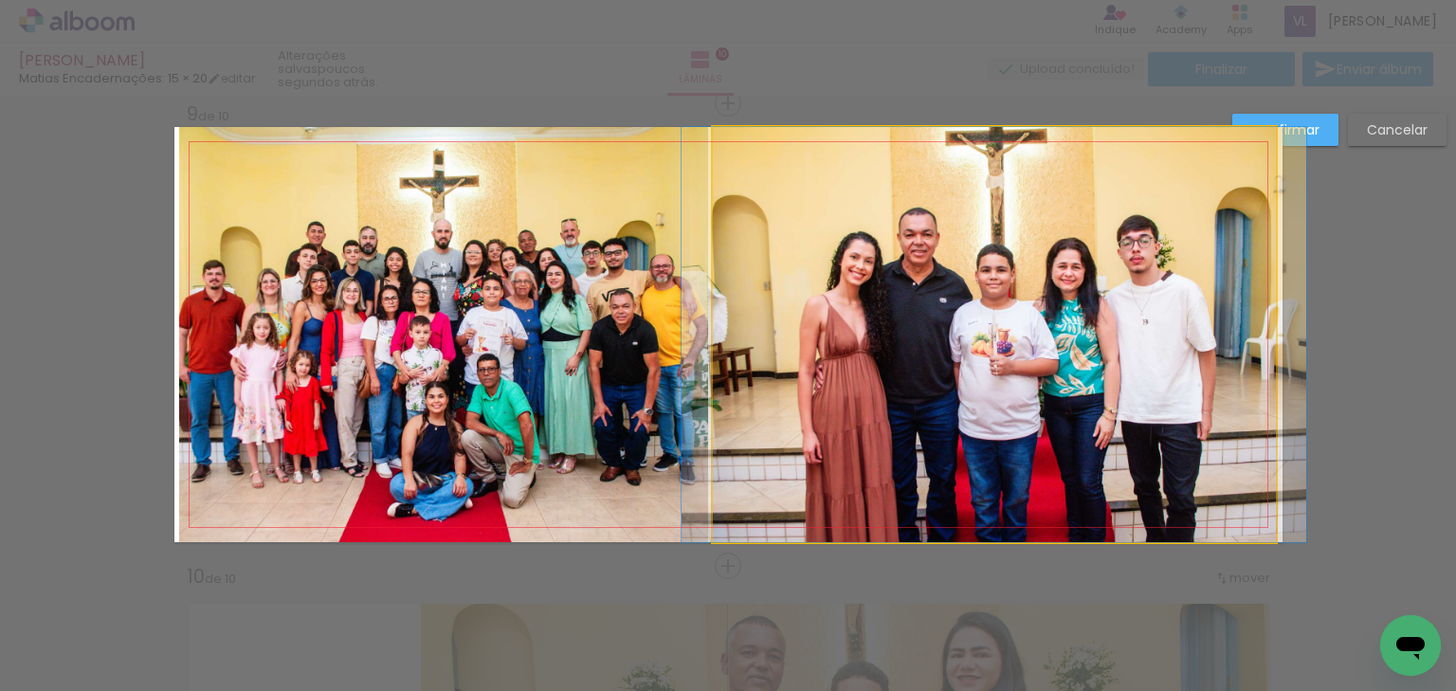
click at [895, 367] on quentale-photo at bounding box center [994, 334] width 562 height 415
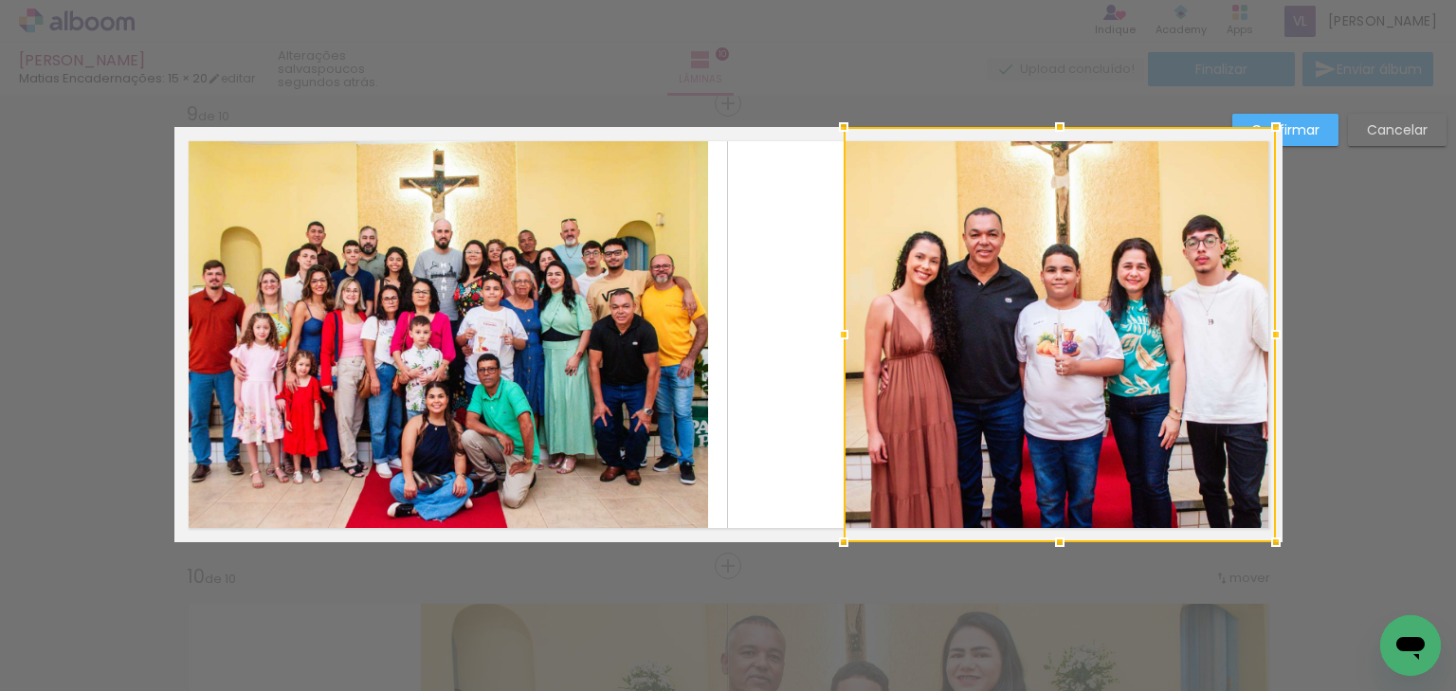
drag, startPoint x: 705, startPoint y: 335, endPoint x: 788, endPoint y: 338, distance: 82.5
click at [788, 338] on album-spread "9 de 10" at bounding box center [728, 334] width 1108 height 415
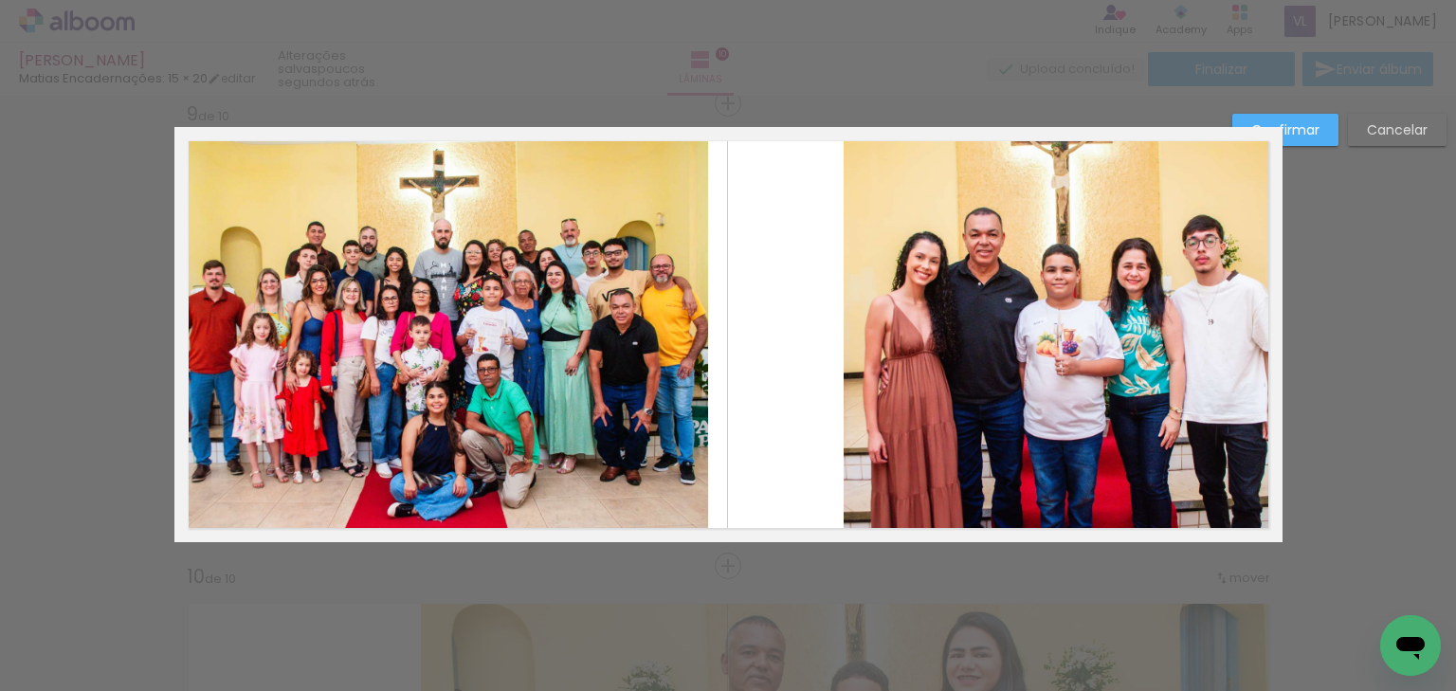
click at [0, 0] on slot "Confirmar" at bounding box center [0, 0] width 0 height 0
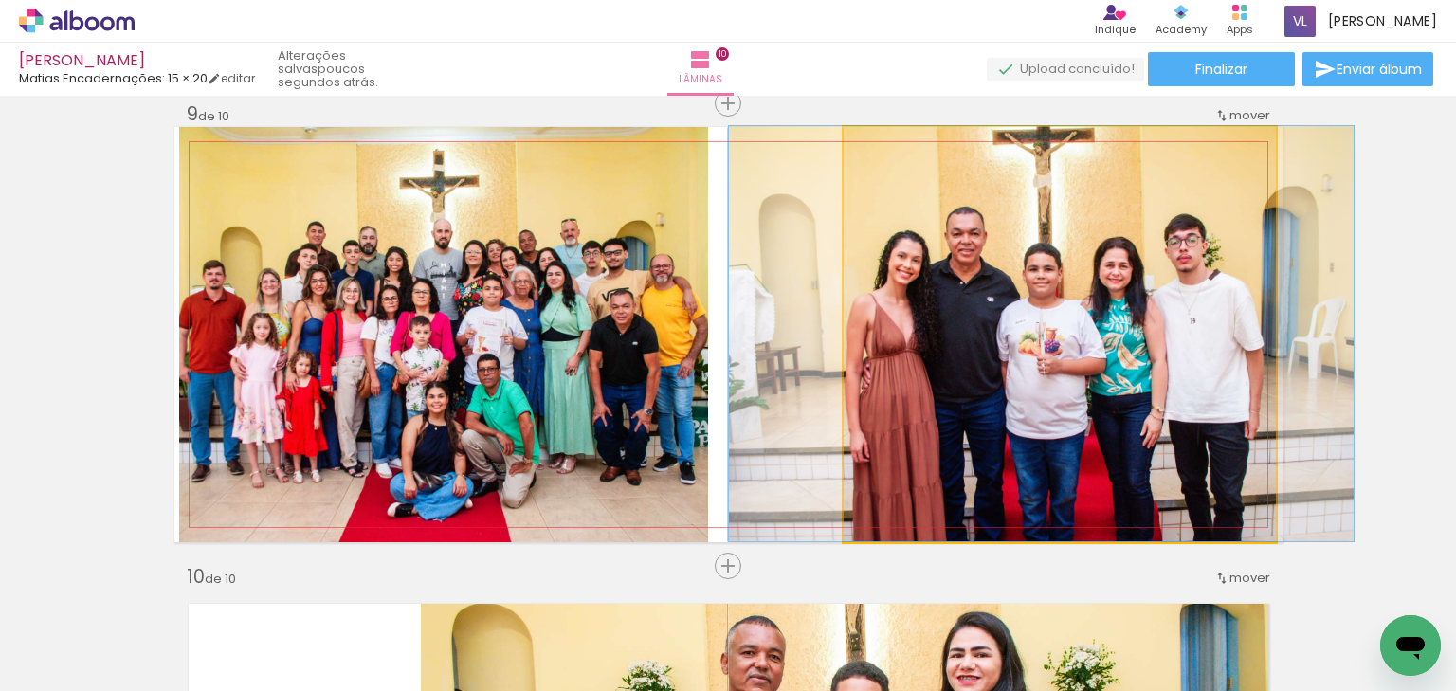
drag, startPoint x: 1147, startPoint y: 325, endPoint x: 1135, endPoint y: 322, distance: 11.7
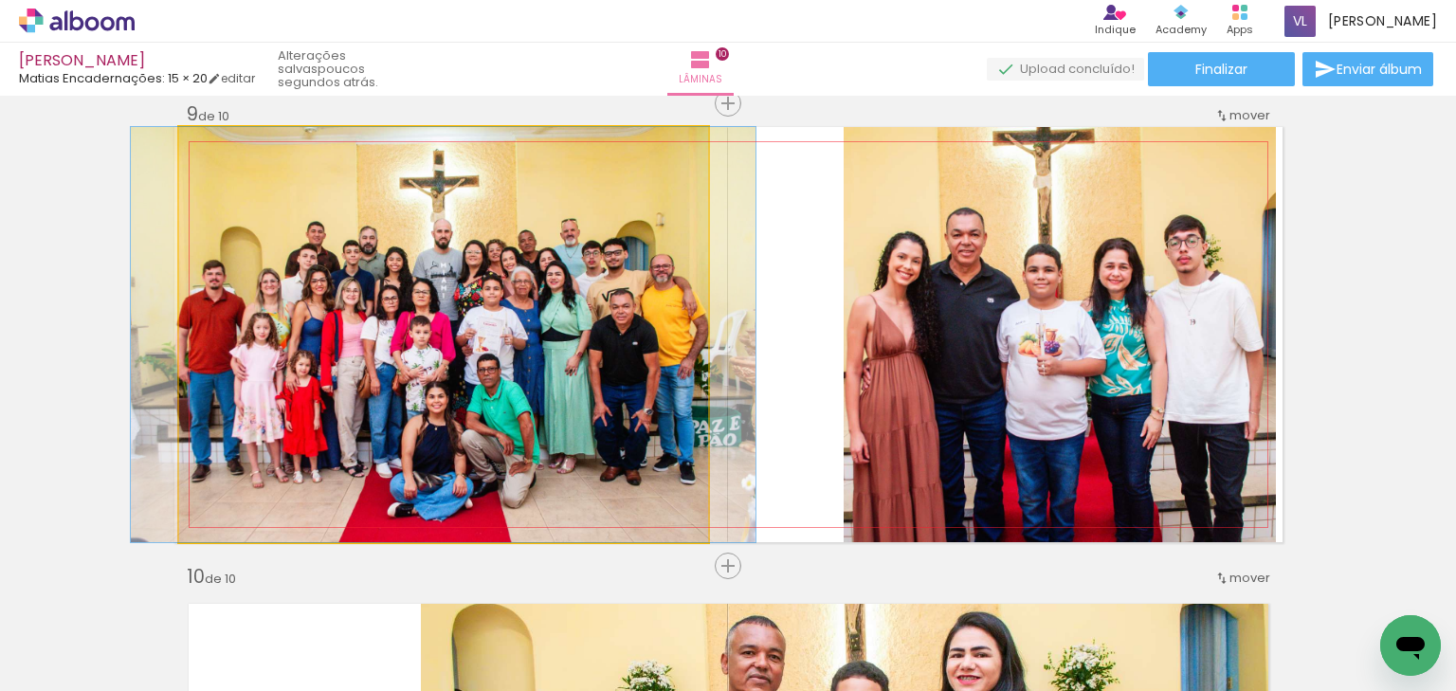
click at [531, 322] on quentale-photo at bounding box center [443, 334] width 528 height 415
click at [671, 341] on quentale-photo at bounding box center [443, 334] width 528 height 415
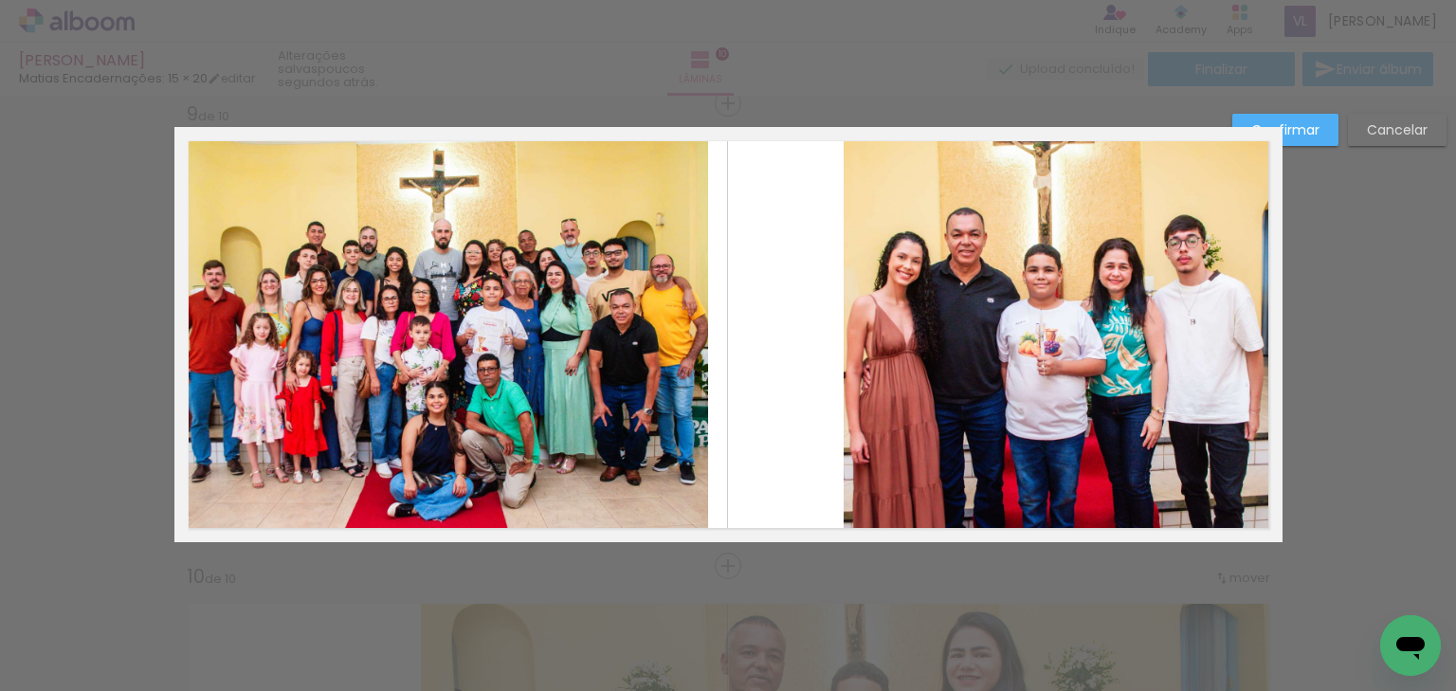
click at [687, 343] on quentale-photo at bounding box center [443, 334] width 528 height 415
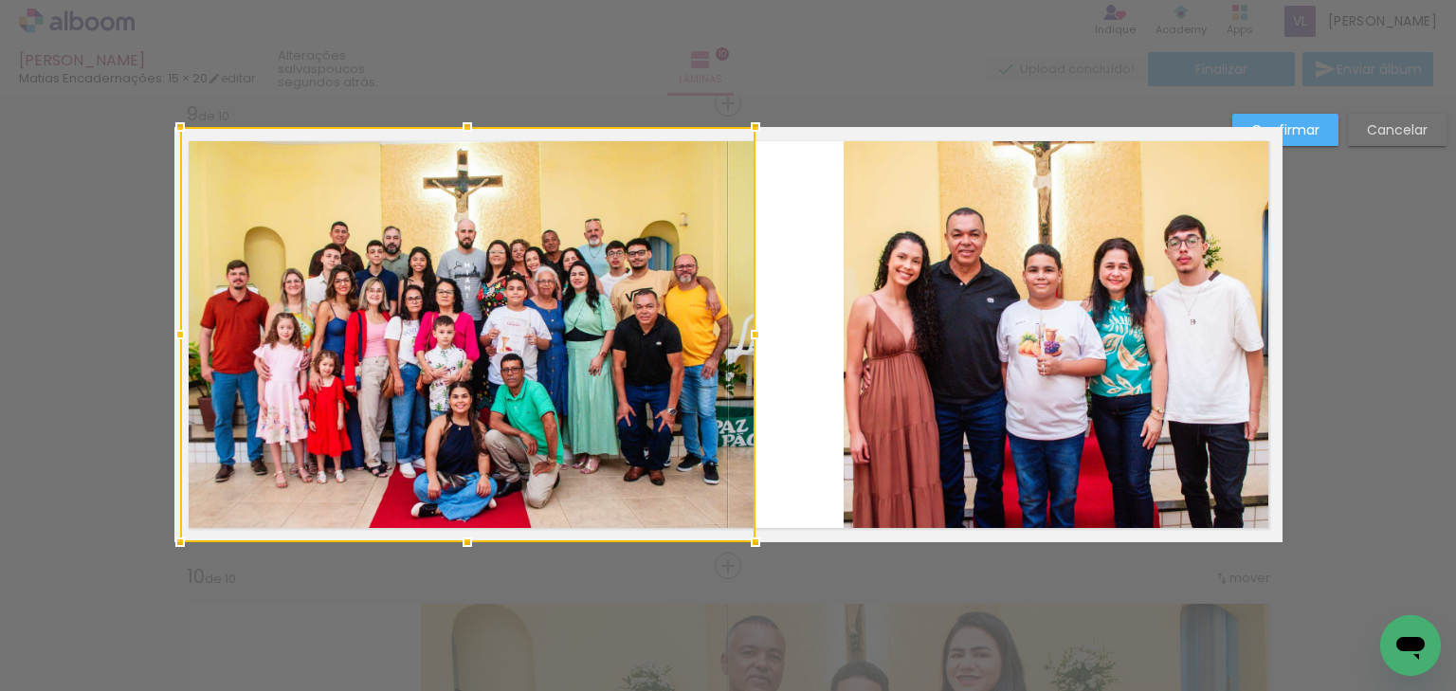
drag, startPoint x: 709, startPoint y: 332, endPoint x: 756, endPoint y: 324, distance: 48.0
click at [756, 324] on div at bounding box center [755, 335] width 38 height 38
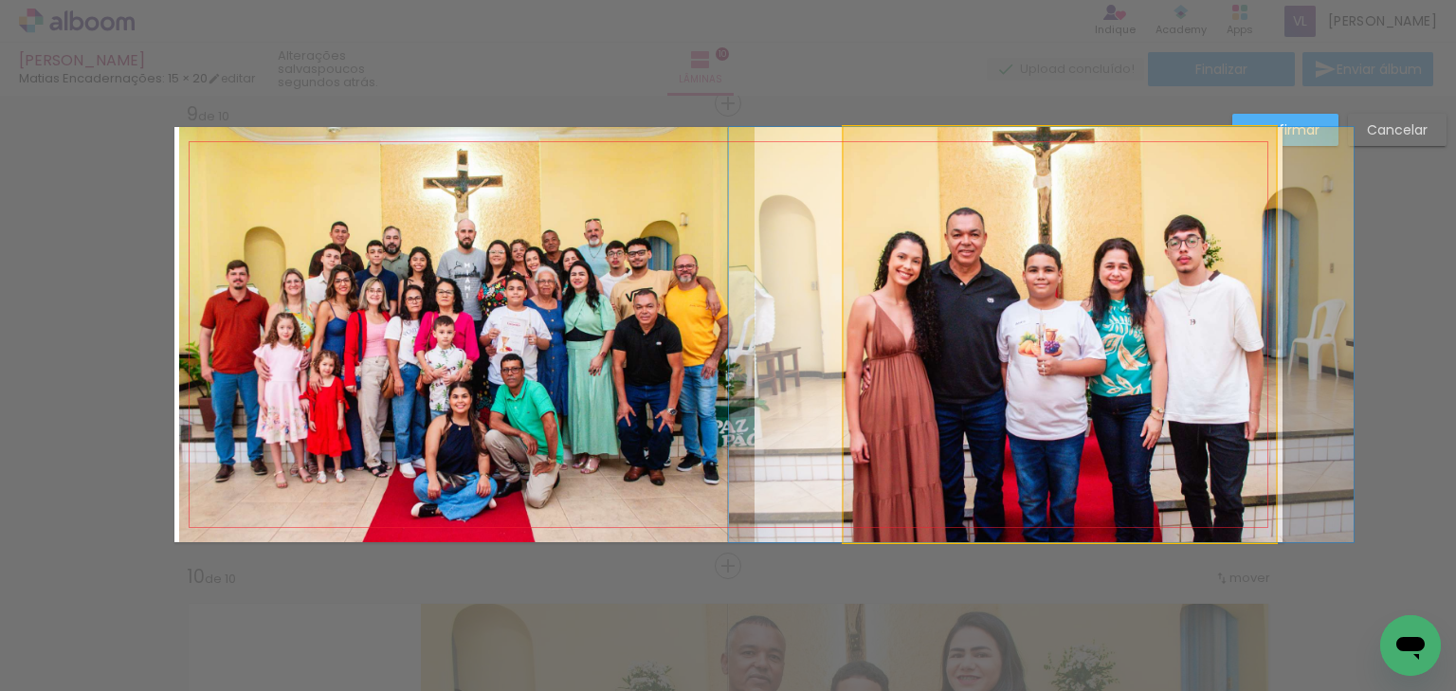
click at [887, 324] on quentale-photo at bounding box center [1059, 334] width 432 height 415
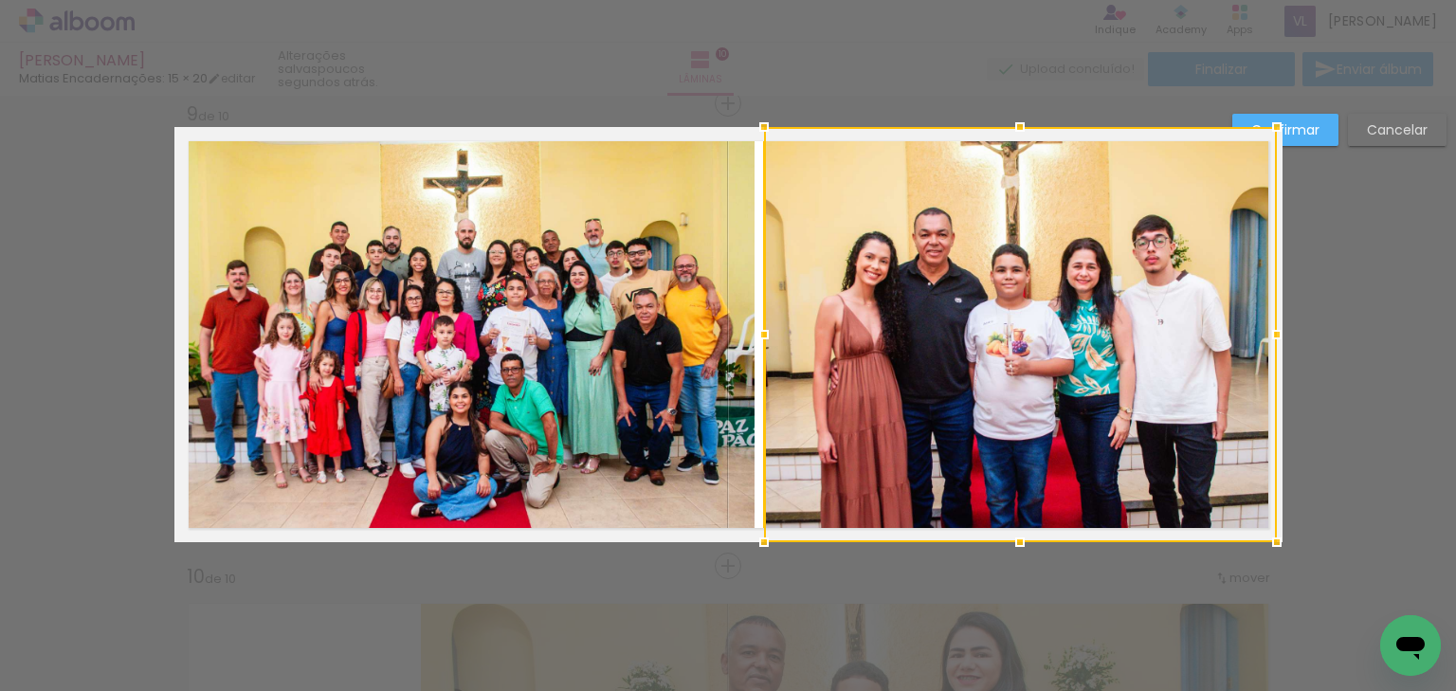
drag, startPoint x: 840, startPoint y: 335, endPoint x: 759, endPoint y: 338, distance: 80.6
click at [759, 338] on div at bounding box center [764, 335] width 38 height 38
click at [0, 0] on slot "Confirmar" at bounding box center [0, 0] width 0 height 0
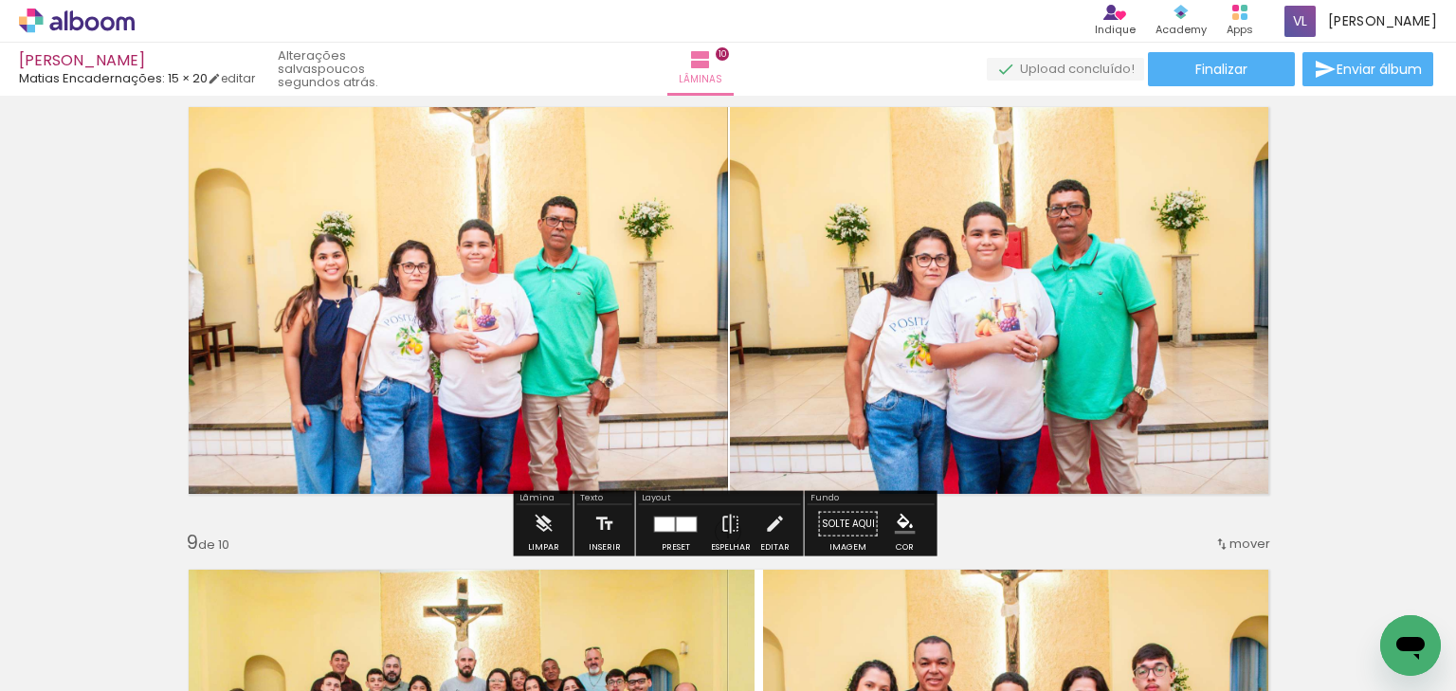
scroll to position [3269, 0]
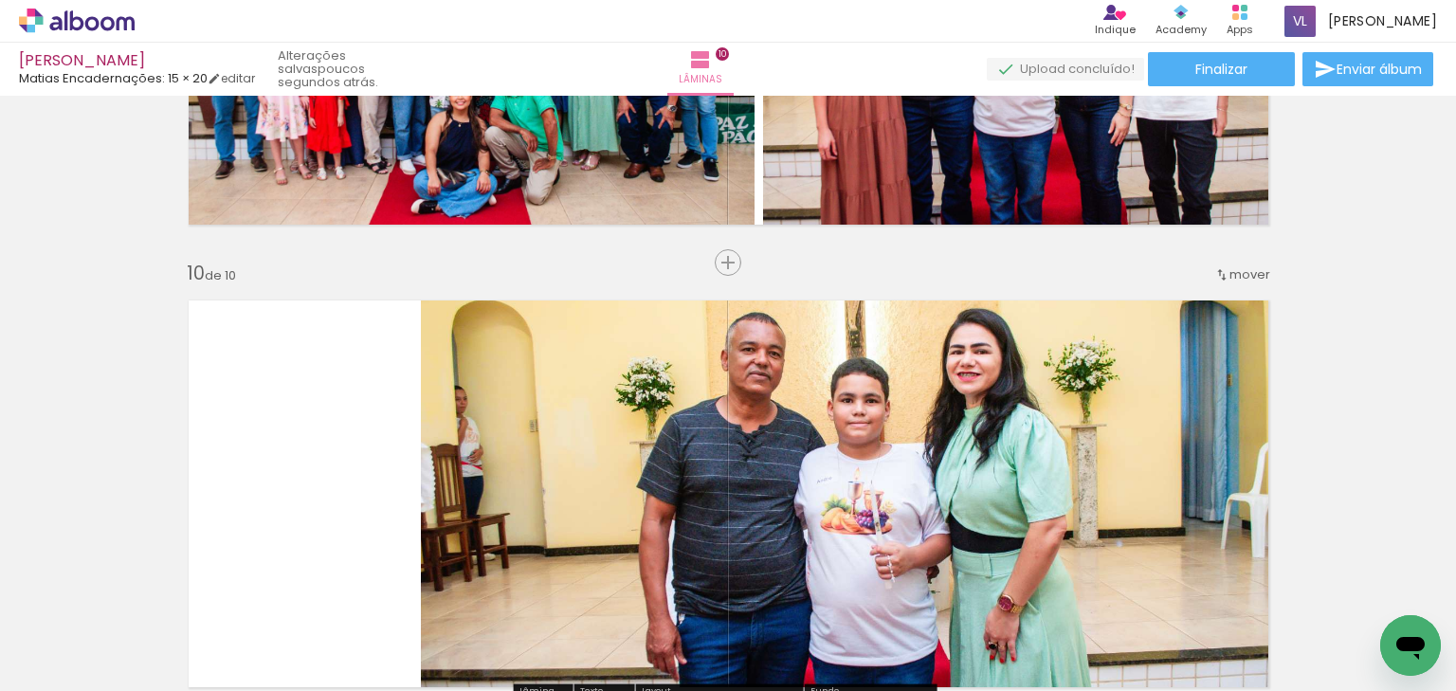
click at [1089, 377] on quentale-photo at bounding box center [850, 493] width 859 height 415
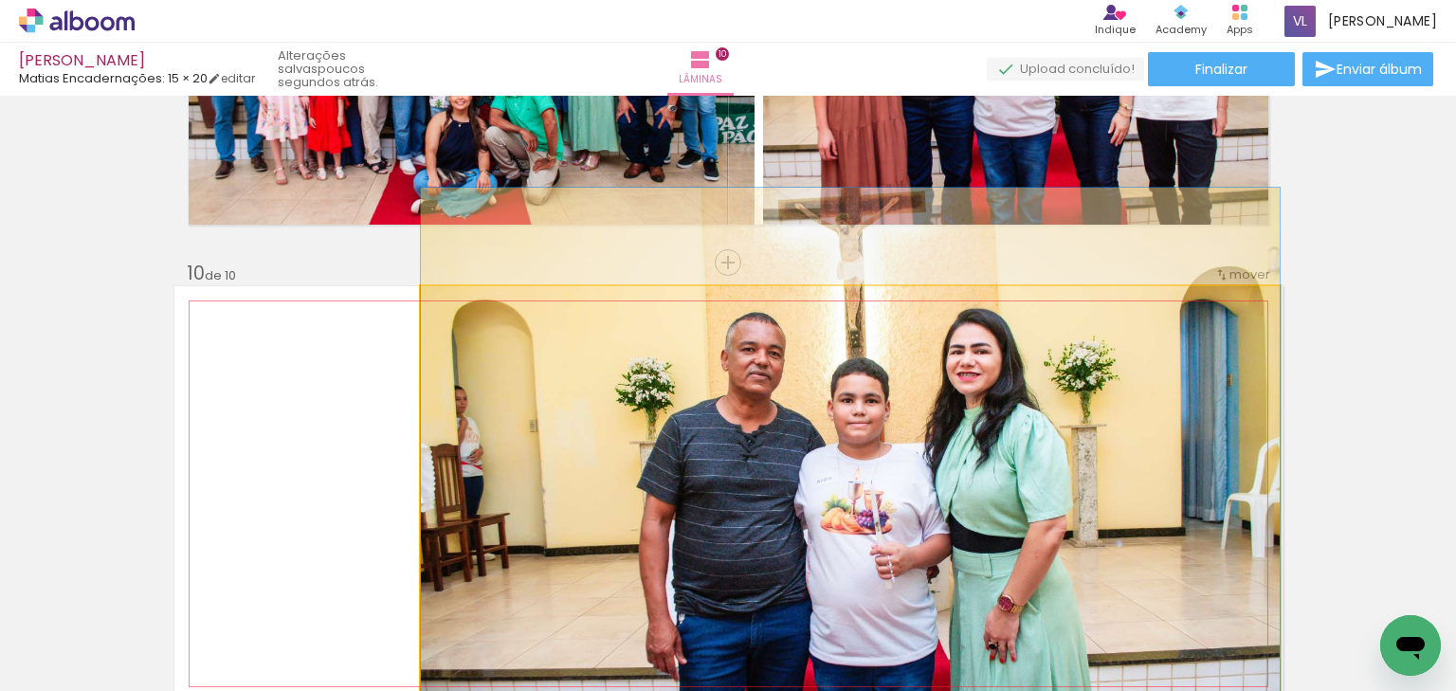
click at [1089, 377] on quentale-photo at bounding box center [850, 493] width 859 height 415
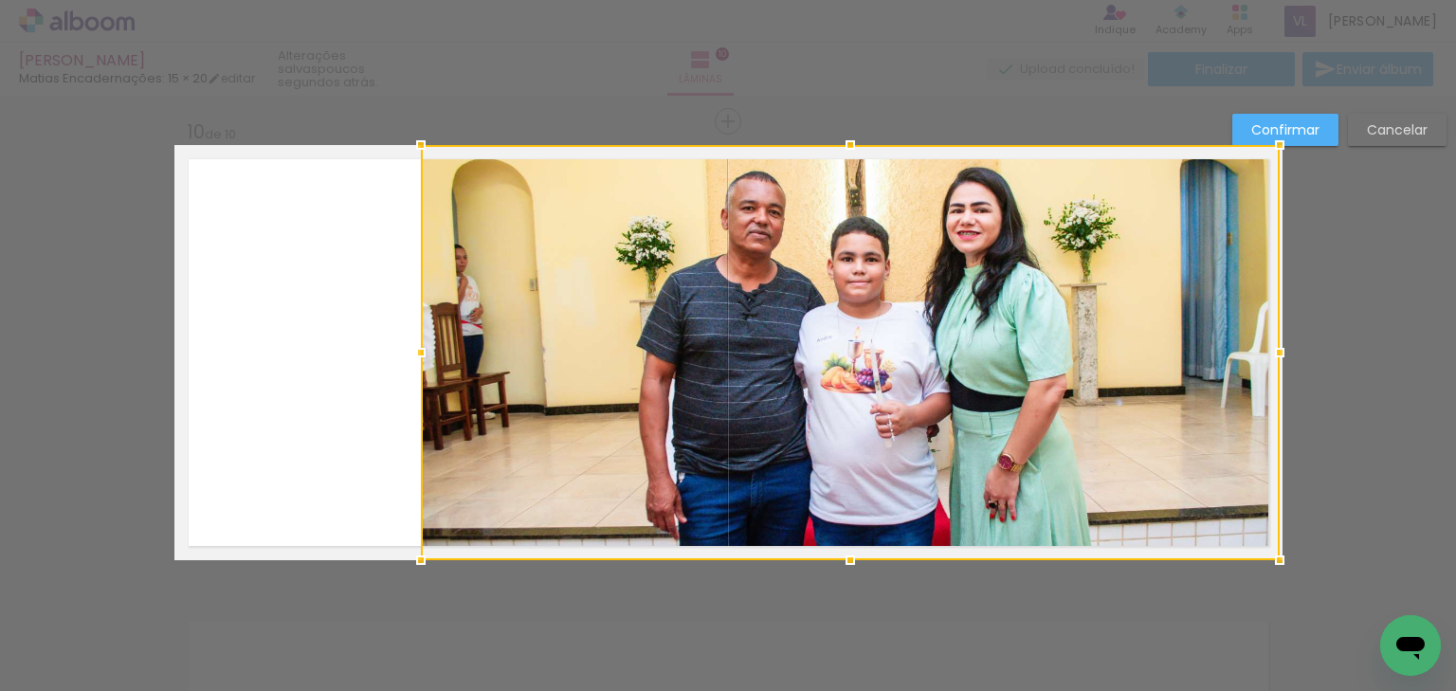
scroll to position [4186, 0]
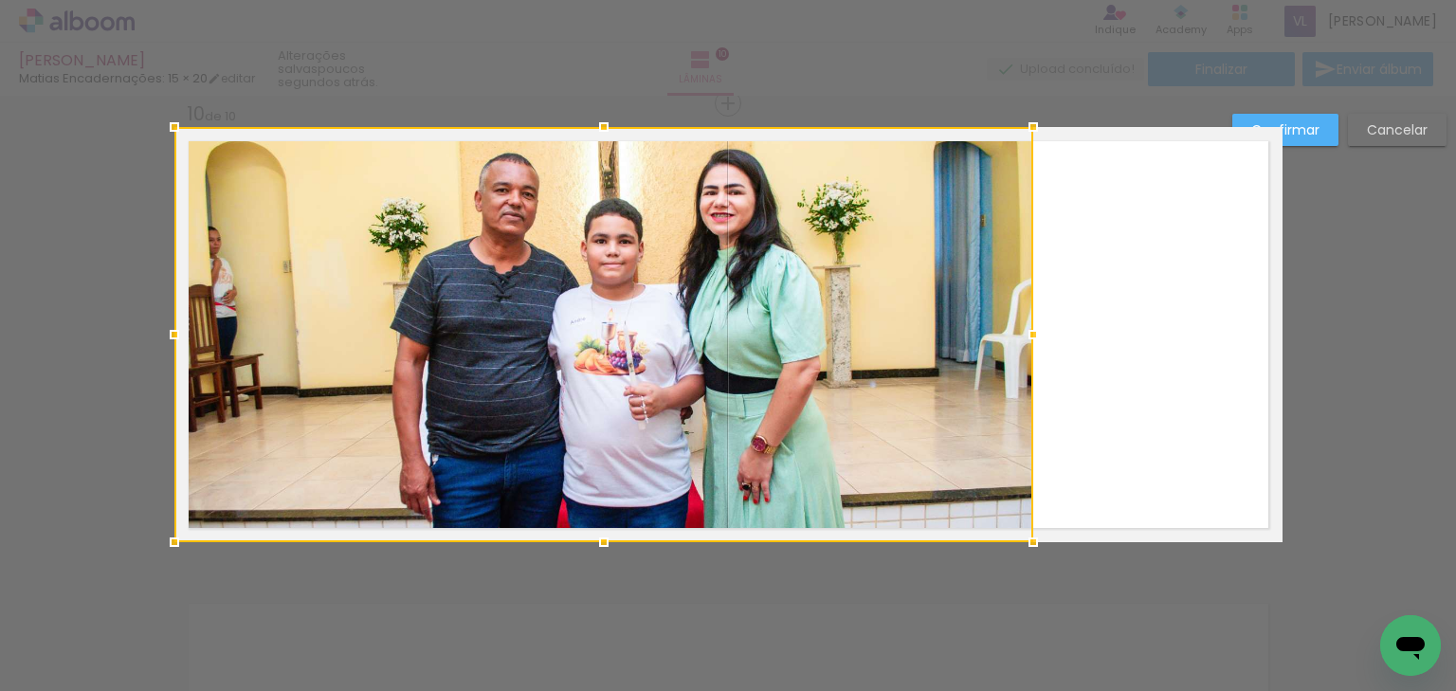
drag, startPoint x: 1090, startPoint y: 336, endPoint x: 837, endPoint y: 345, distance: 253.2
click at [837, 345] on div at bounding box center [603, 334] width 859 height 415
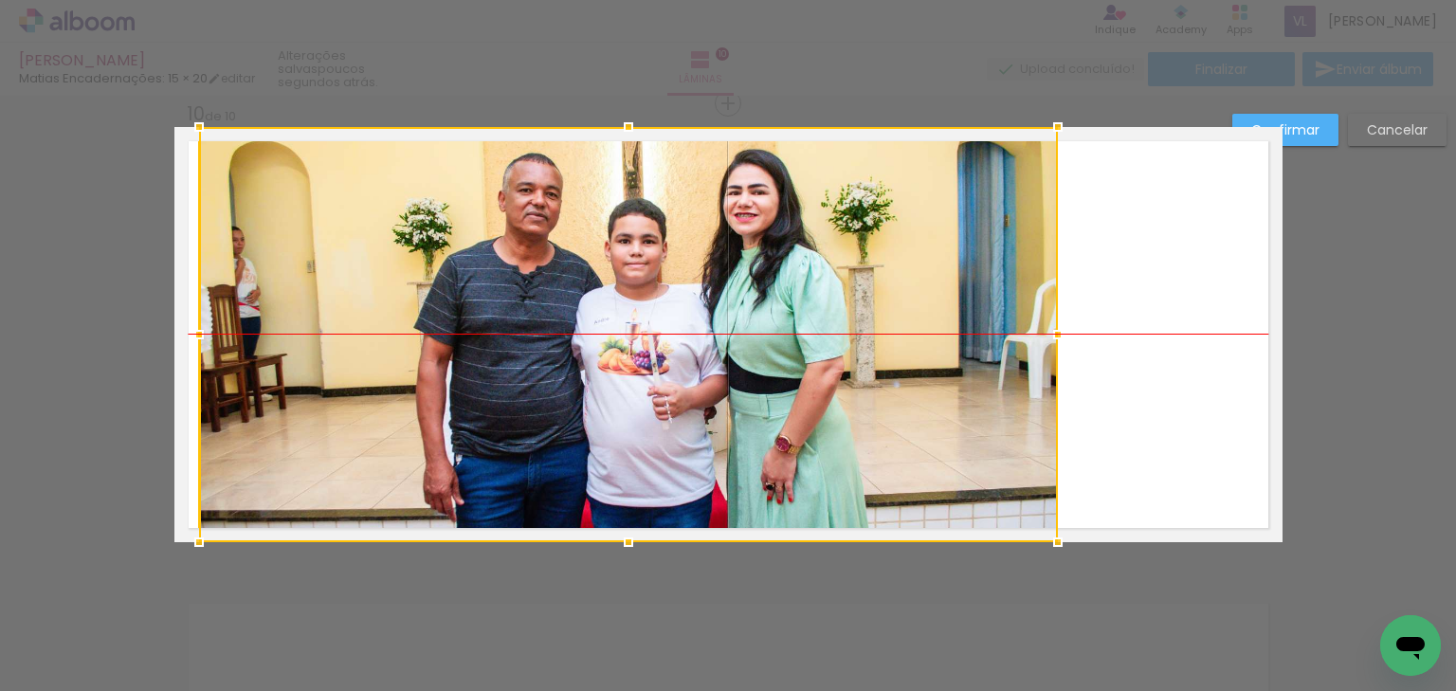
drag, startPoint x: 826, startPoint y: 292, endPoint x: 852, endPoint y: 287, distance: 26.0
click at [852, 287] on div at bounding box center [628, 334] width 859 height 415
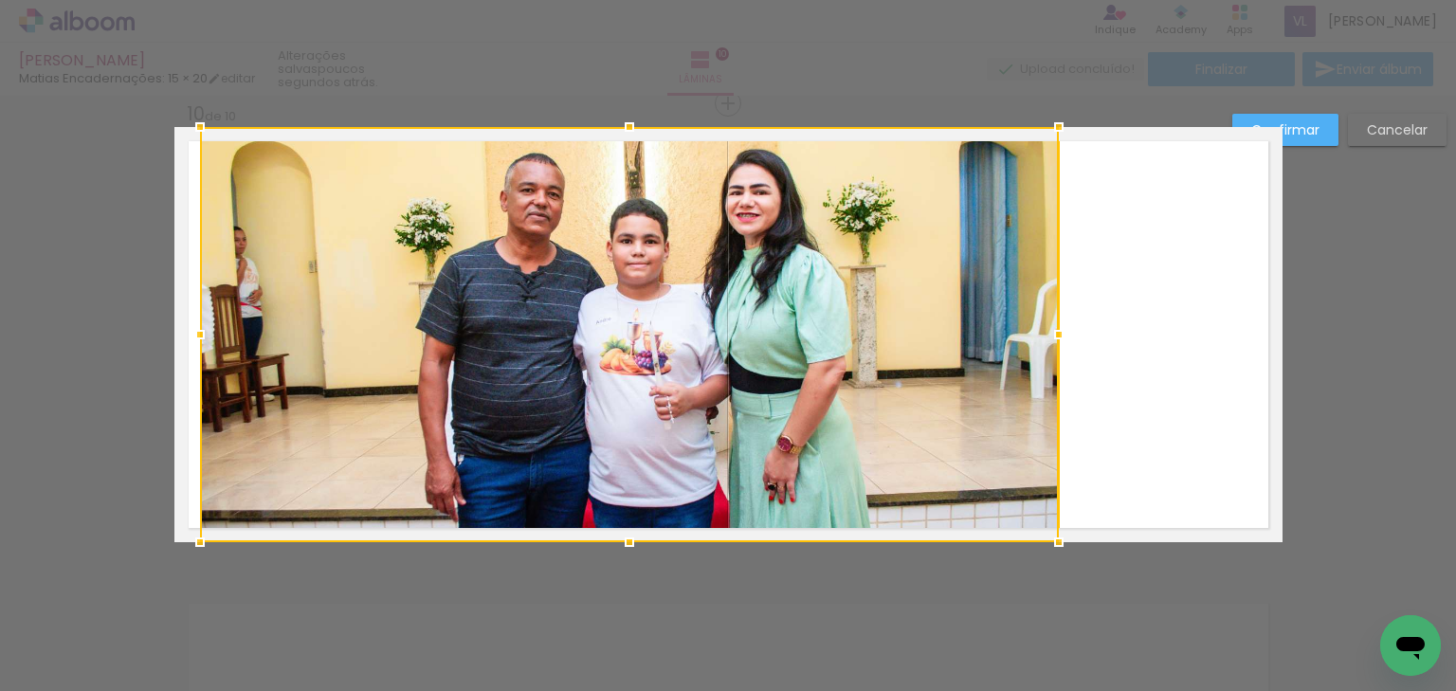
drag, startPoint x: 420, startPoint y: 302, endPoint x: 380, endPoint y: 307, distance: 40.1
click at [419, 301] on div at bounding box center [629, 334] width 859 height 415
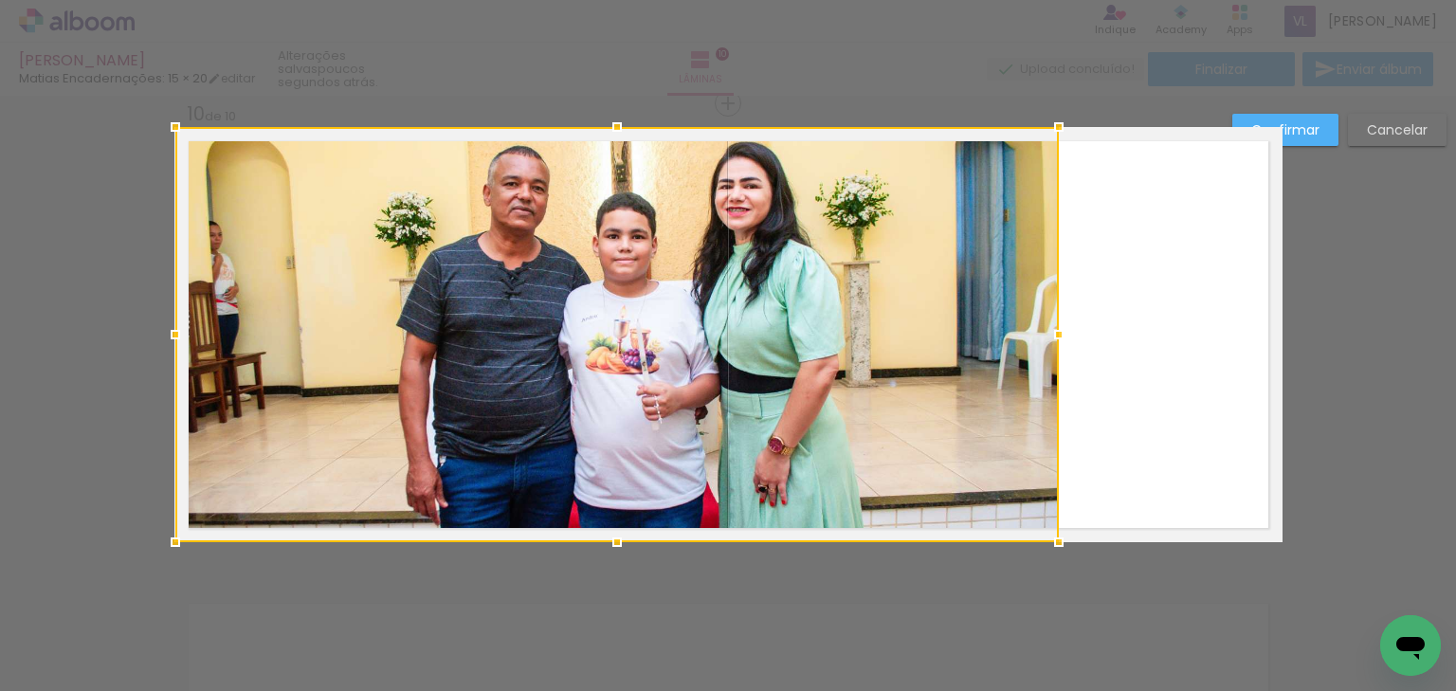
drag, startPoint x: 192, startPoint y: 330, endPoint x: 175, endPoint y: 326, distance: 17.5
click at [175, 326] on div at bounding box center [175, 335] width 38 height 38
click at [0, 0] on slot "Confirmar" at bounding box center [0, 0] width 0 height 0
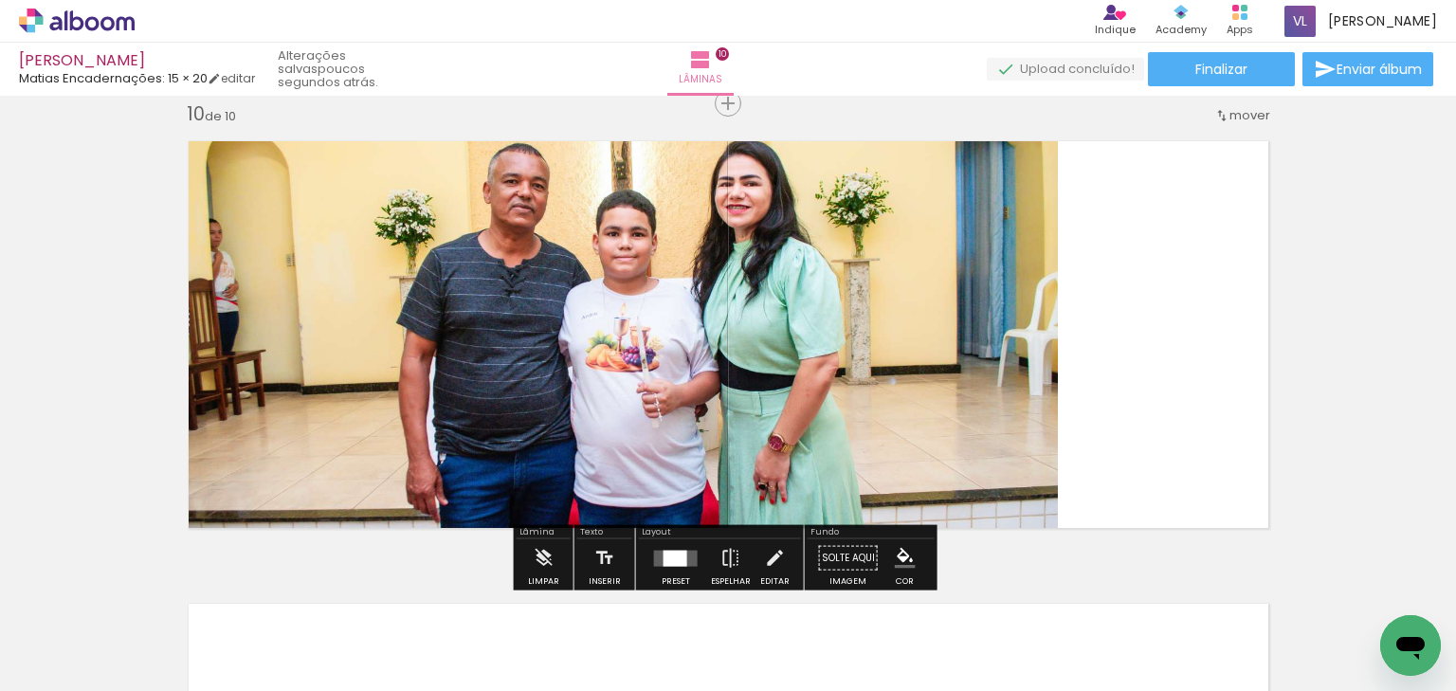
click at [900, 355] on quentale-photo at bounding box center [615, 334] width 883 height 415
click at [1022, 335] on quentale-photo at bounding box center [615, 334] width 883 height 415
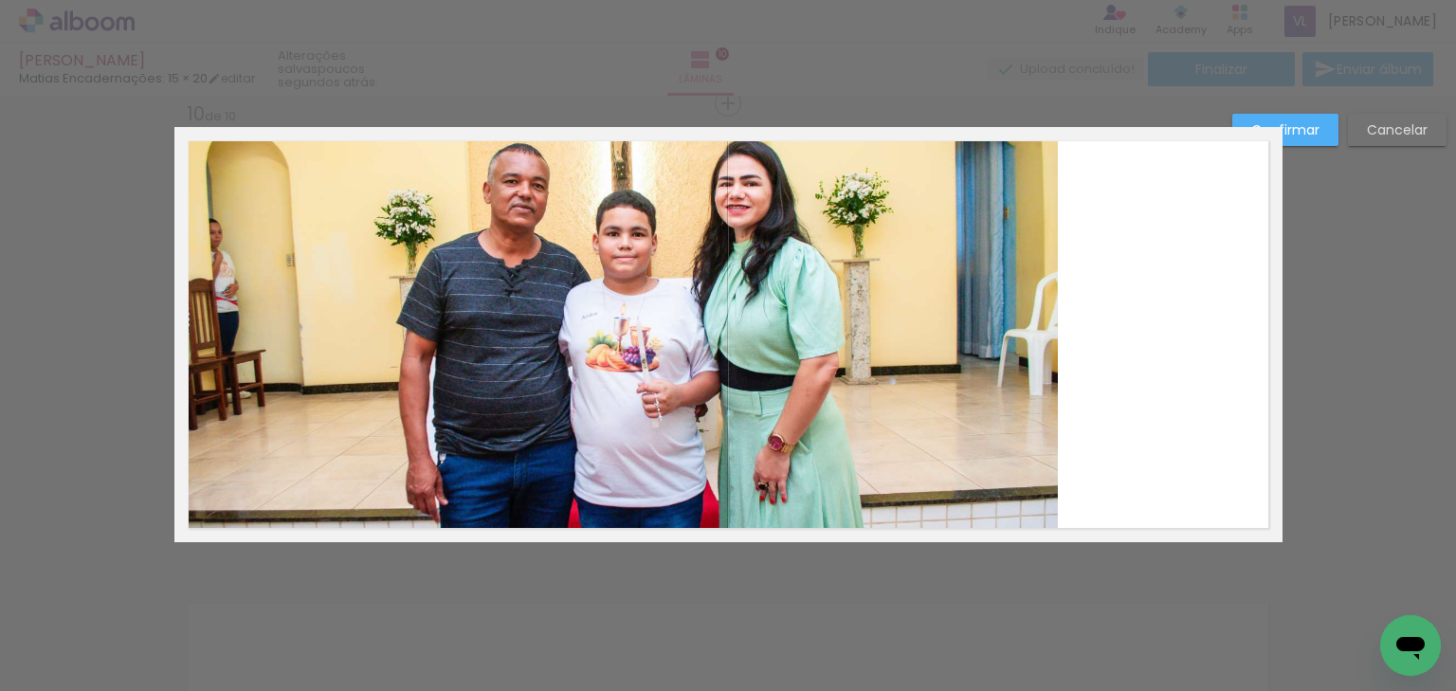
click at [1035, 334] on quentale-photo at bounding box center [615, 334] width 883 height 415
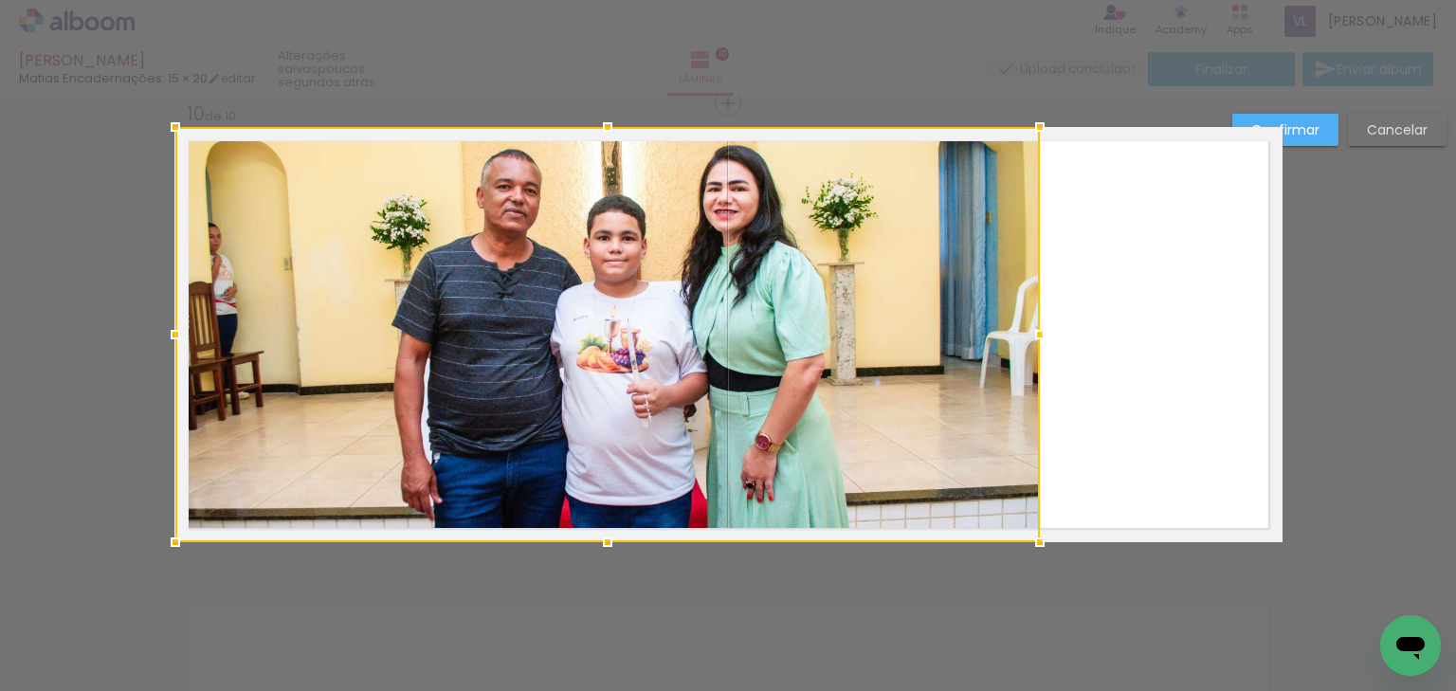
drag, startPoint x: 1056, startPoint y: 337, endPoint x: 1029, endPoint y: 345, distance: 27.6
click at [1029, 345] on div at bounding box center [1040, 335] width 38 height 38
click at [0, 0] on slot "Confirmar" at bounding box center [0, 0] width 0 height 0
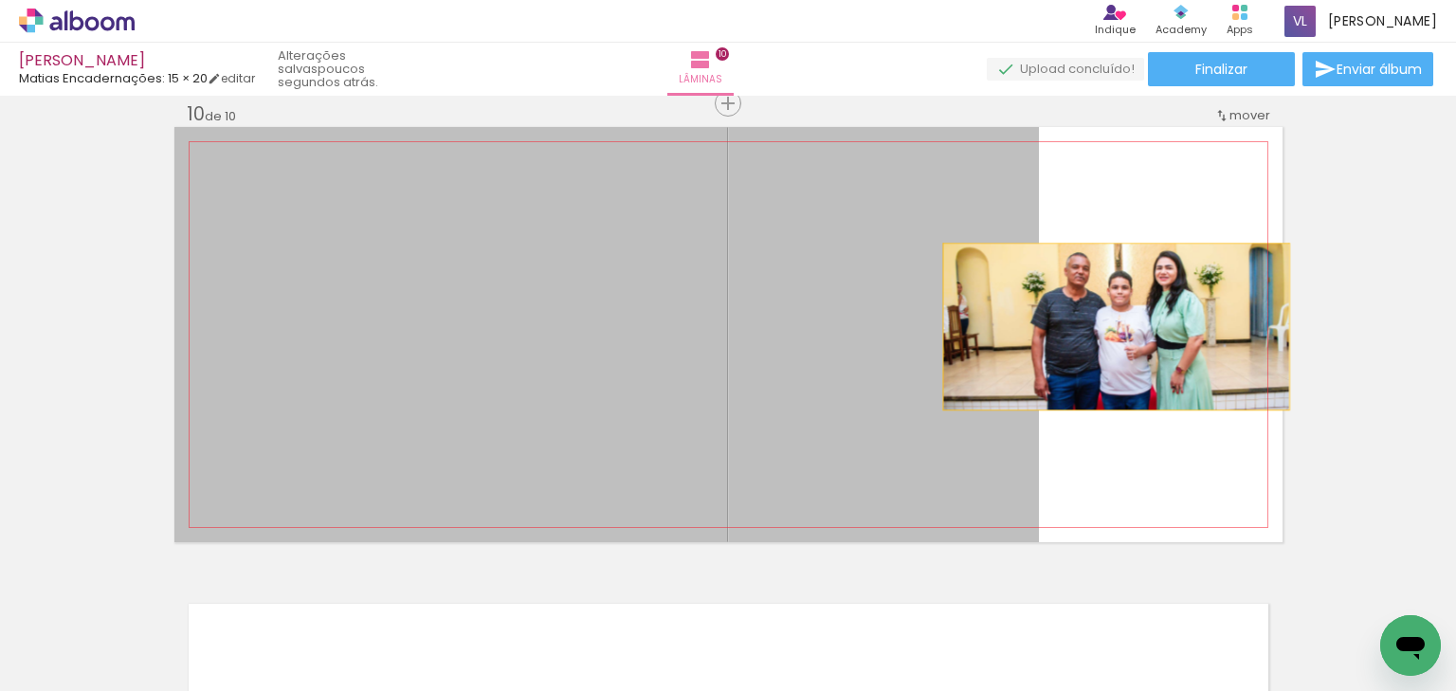
drag, startPoint x: 933, startPoint y: 326, endPoint x: 1111, endPoint y: 326, distance: 178.2
click at [1111, 326] on quentale-layouter at bounding box center [728, 334] width 1108 height 415
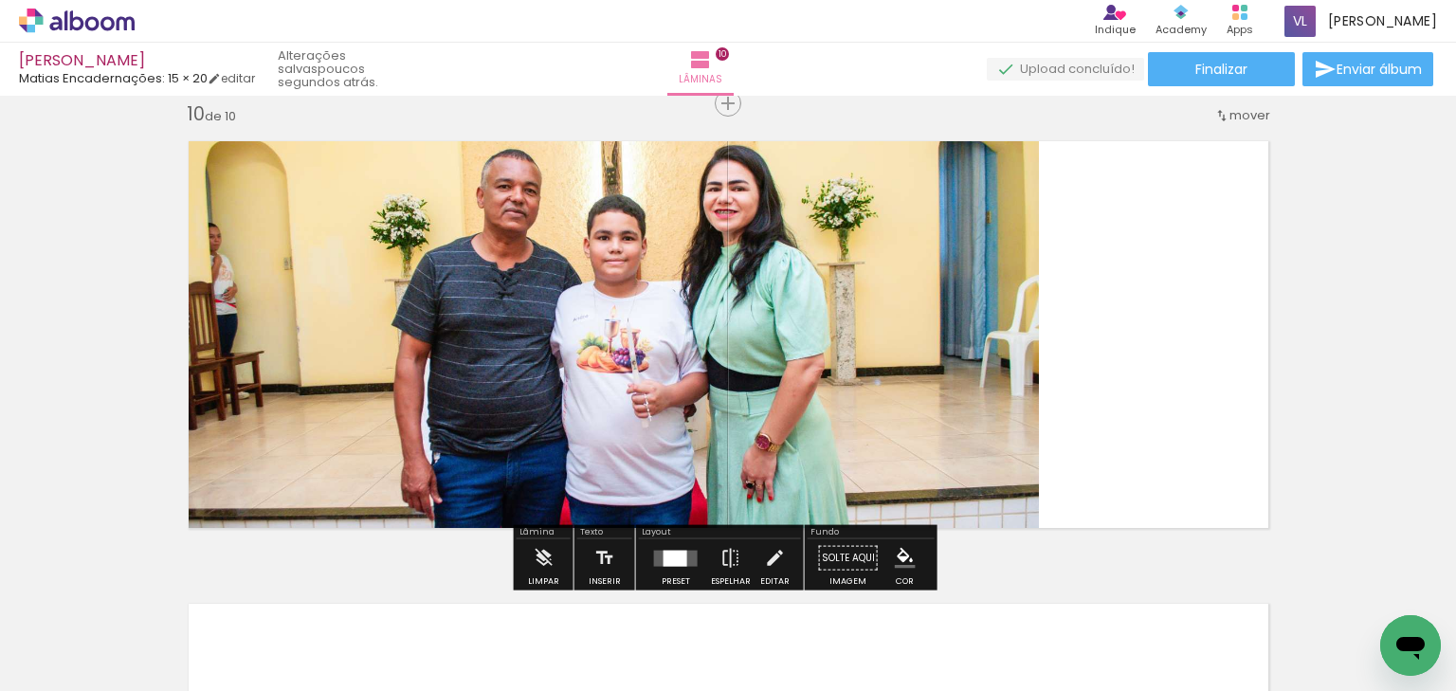
click at [876, 326] on quentale-photo at bounding box center [606, 334] width 864 height 415
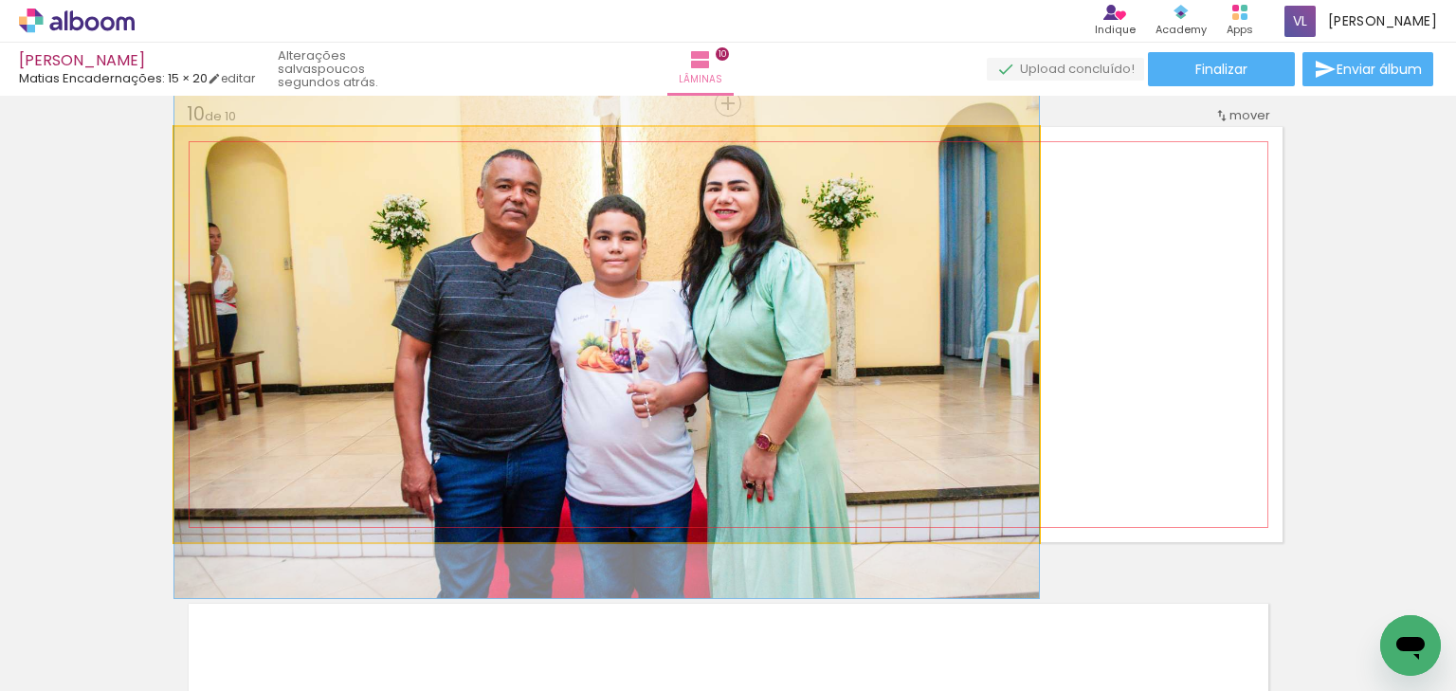
click at [876, 326] on quentale-photo at bounding box center [606, 334] width 864 height 415
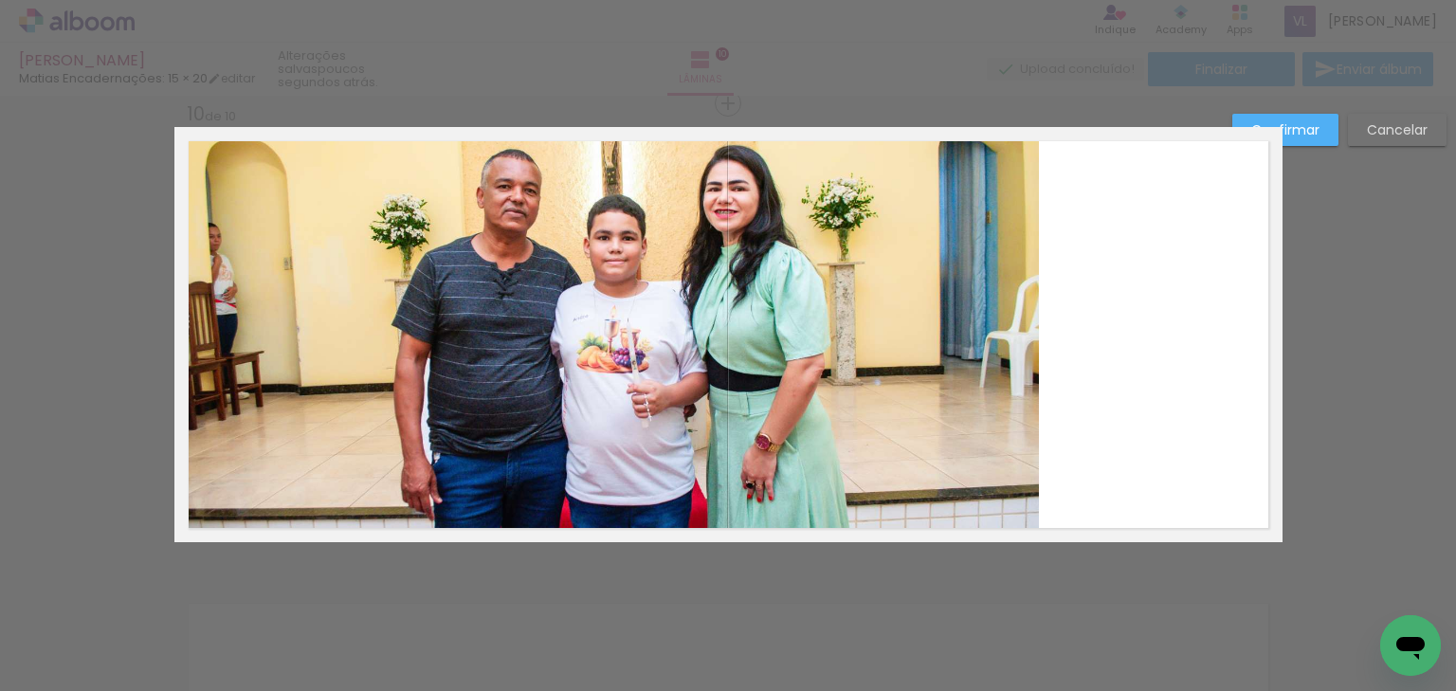
click at [872, 334] on quentale-photo at bounding box center [606, 334] width 864 height 415
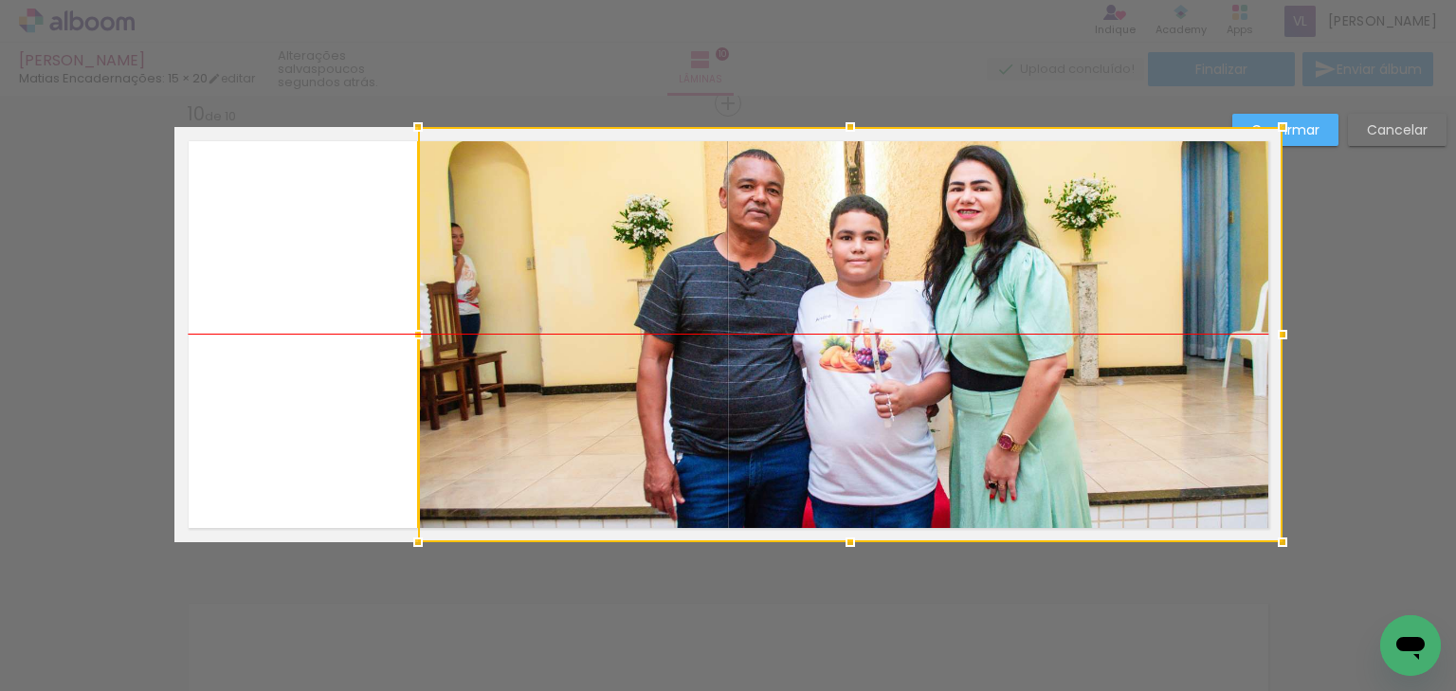
drag, startPoint x: 856, startPoint y: 347, endPoint x: 1104, endPoint y: 347, distance: 248.3
click at [1104, 347] on div at bounding box center [850, 334] width 864 height 415
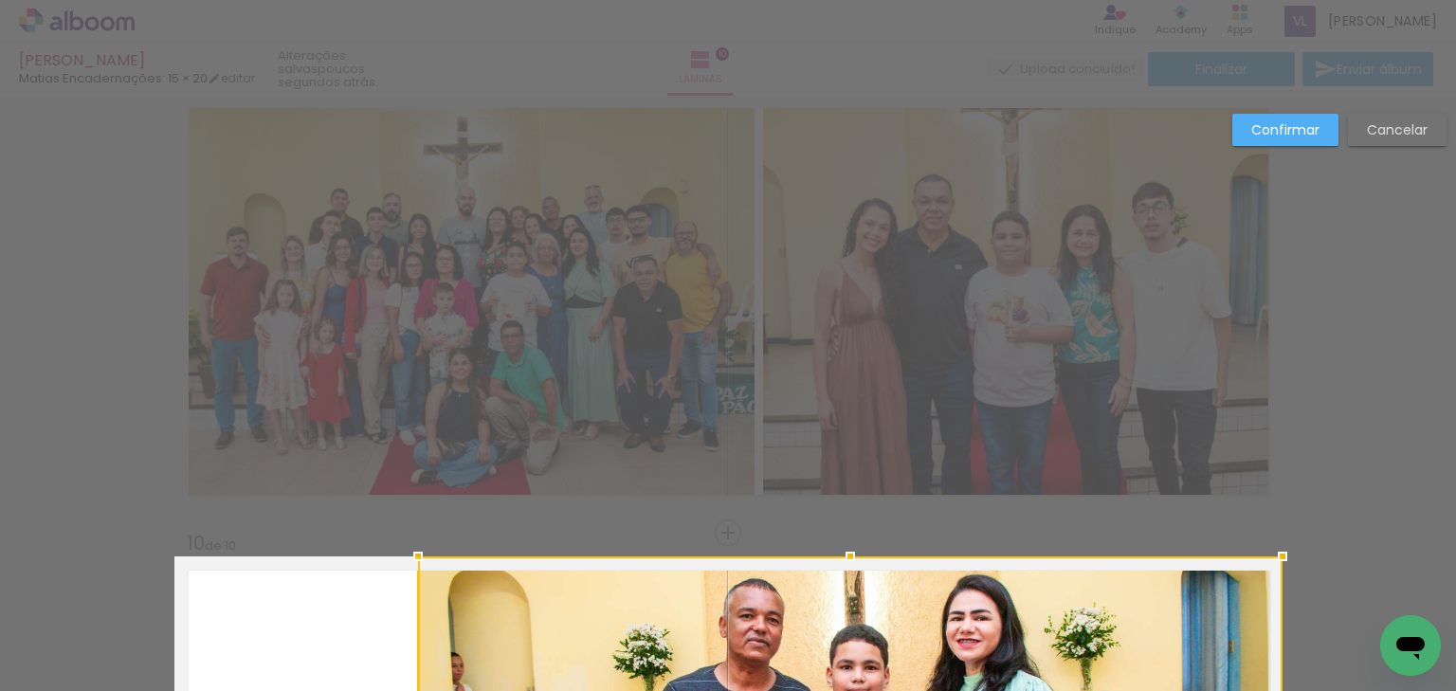
scroll to position [3731, 0]
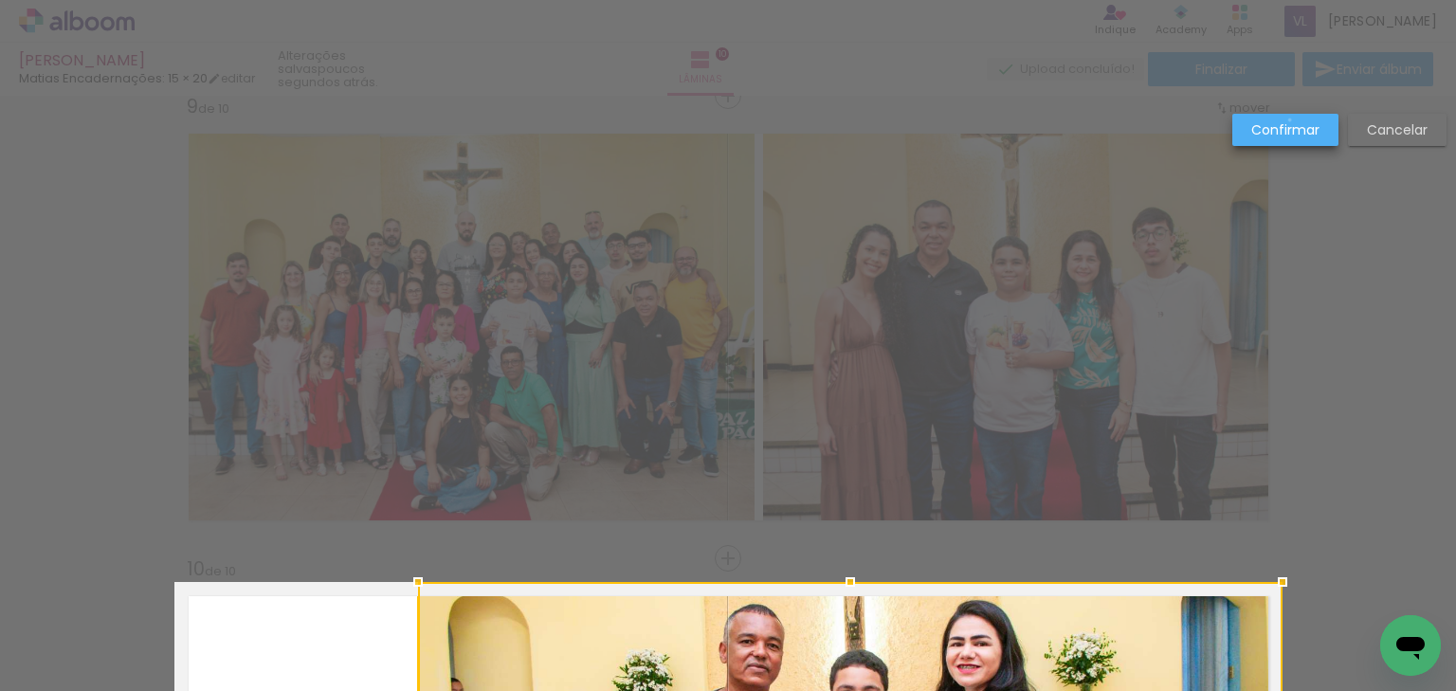
click at [0, 0] on slot "Confirmar" at bounding box center [0, 0] width 0 height 0
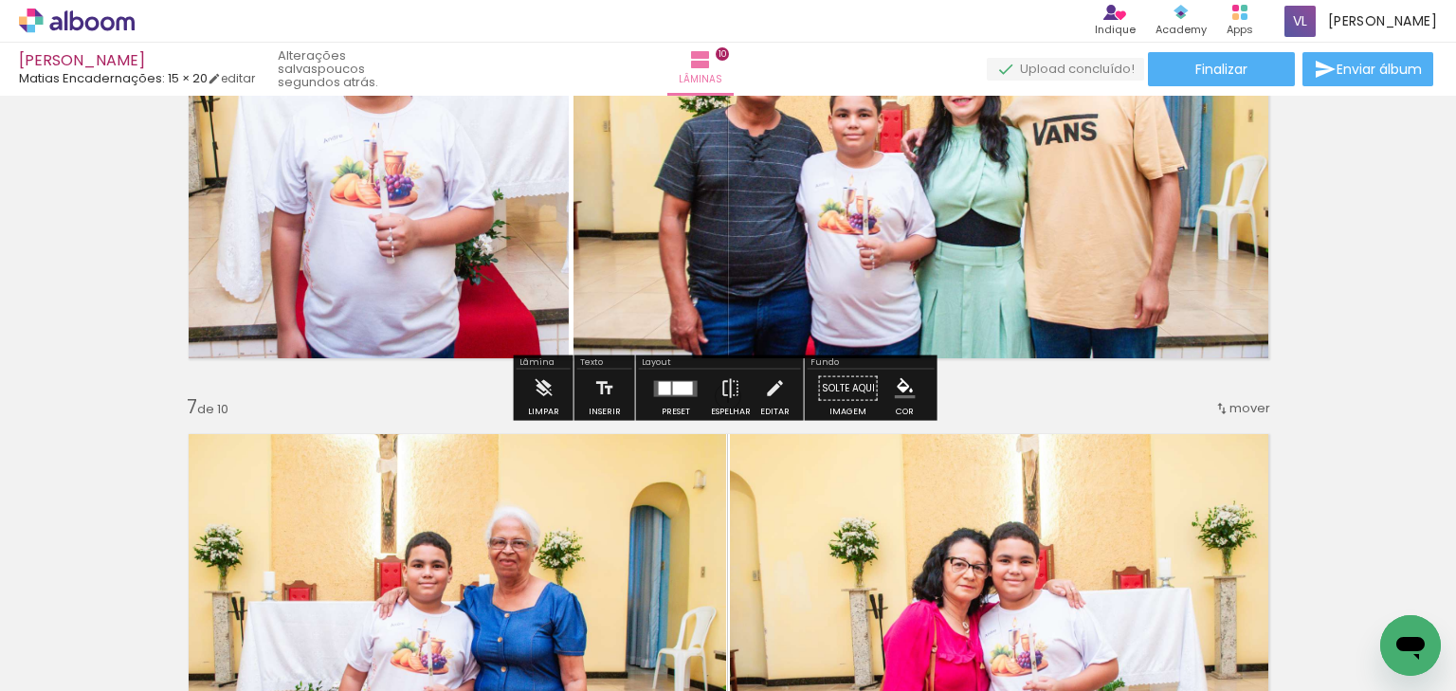
scroll to position [2366, 0]
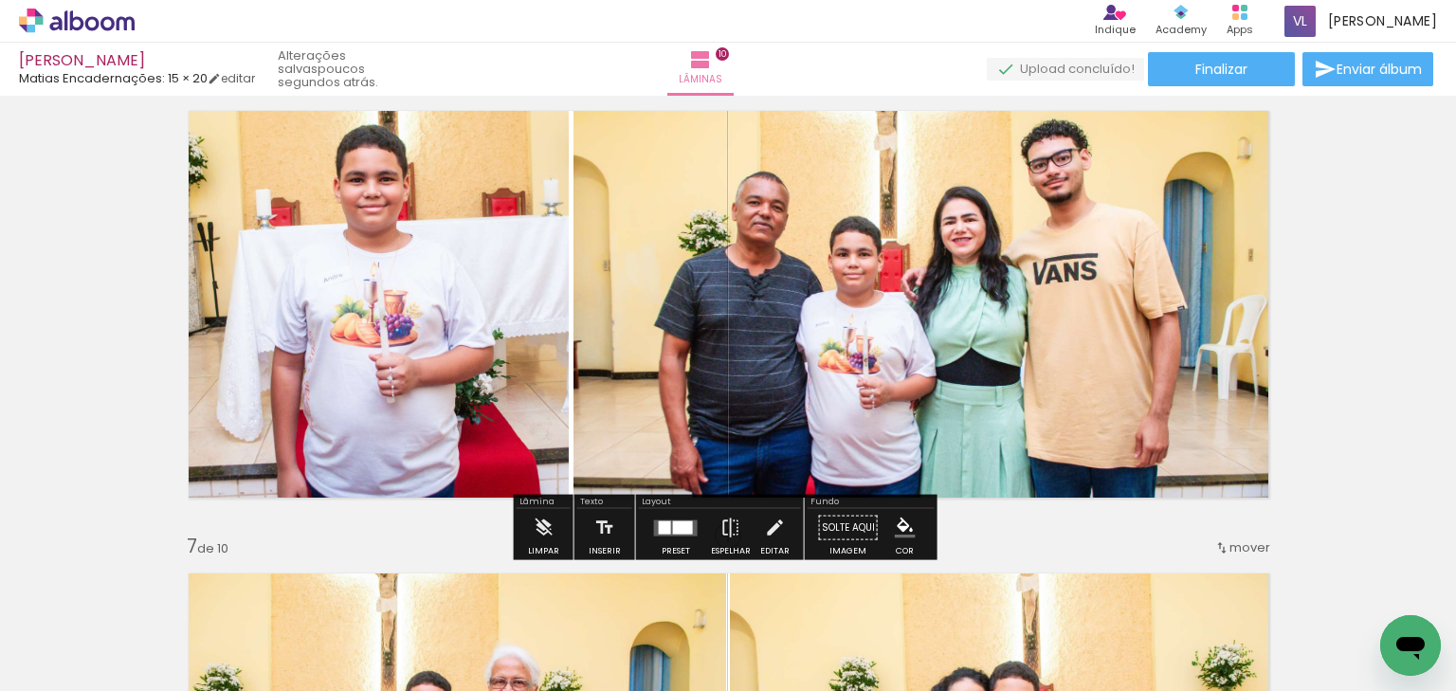
click at [402, 292] on quentale-photo at bounding box center [371, 304] width 395 height 415
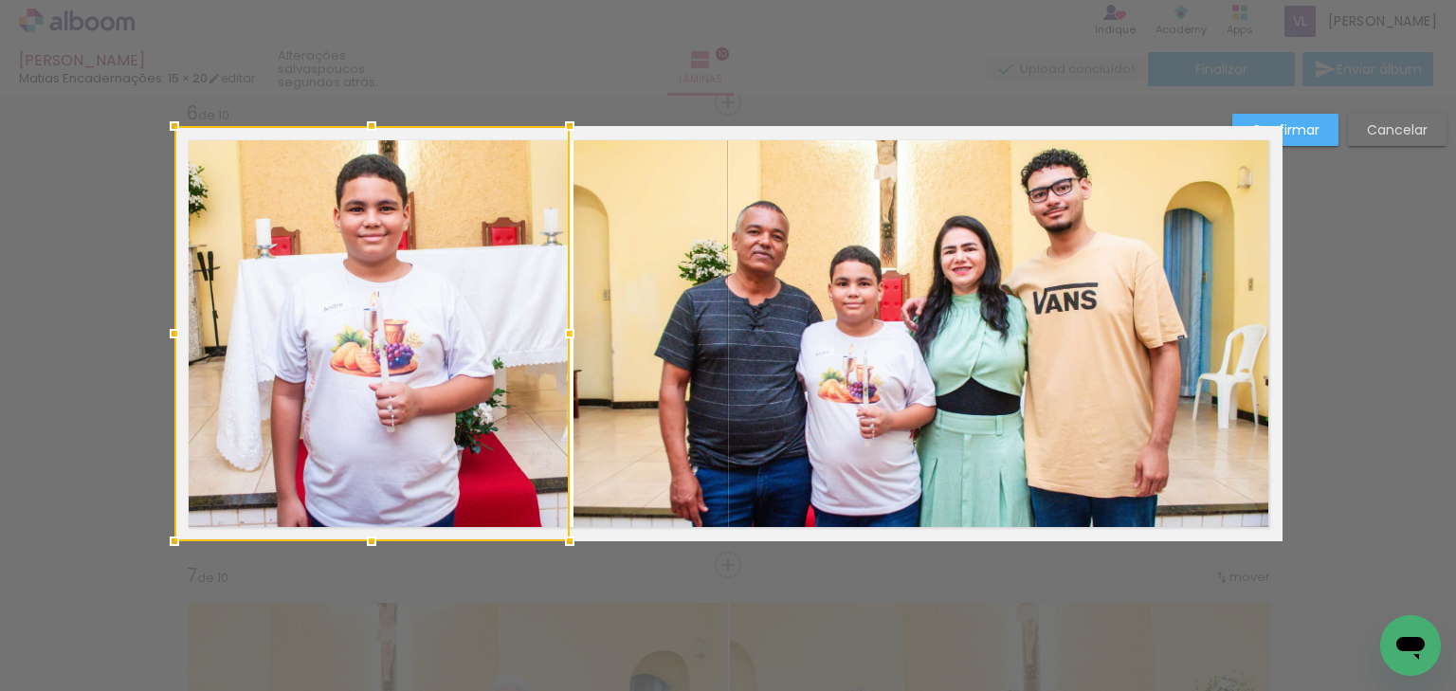
scroll to position [2336, 0]
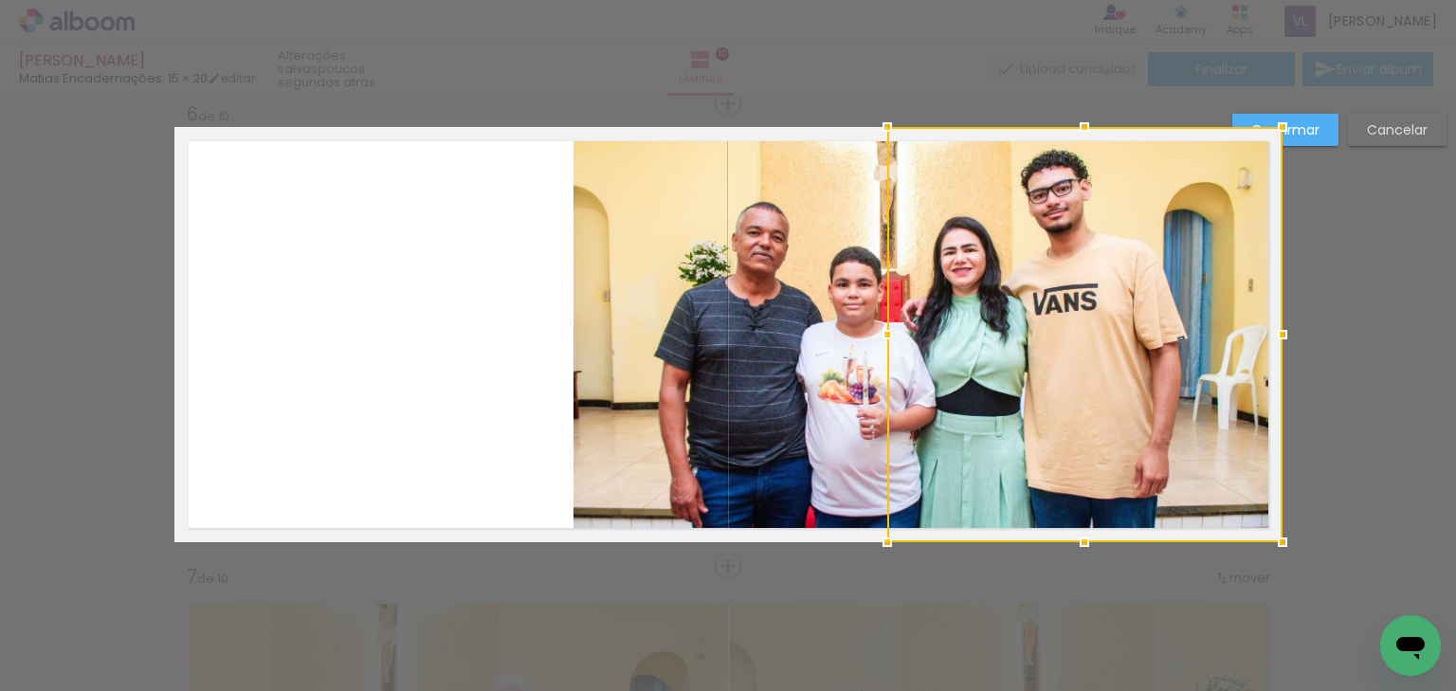
drag, startPoint x: 442, startPoint y: 312, endPoint x: 1159, endPoint y: 315, distance: 717.4
click at [1159, 315] on div at bounding box center [1084, 334] width 395 height 415
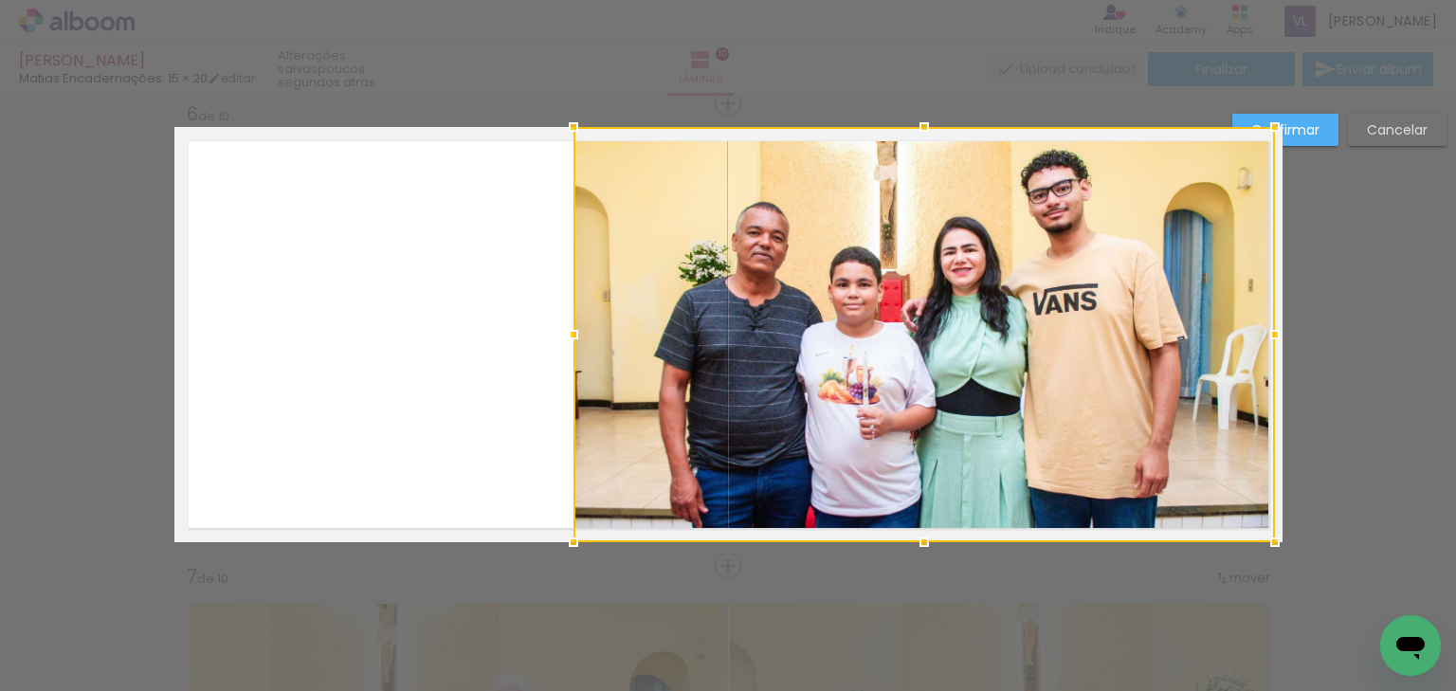
click at [705, 302] on div at bounding box center [923, 334] width 701 height 415
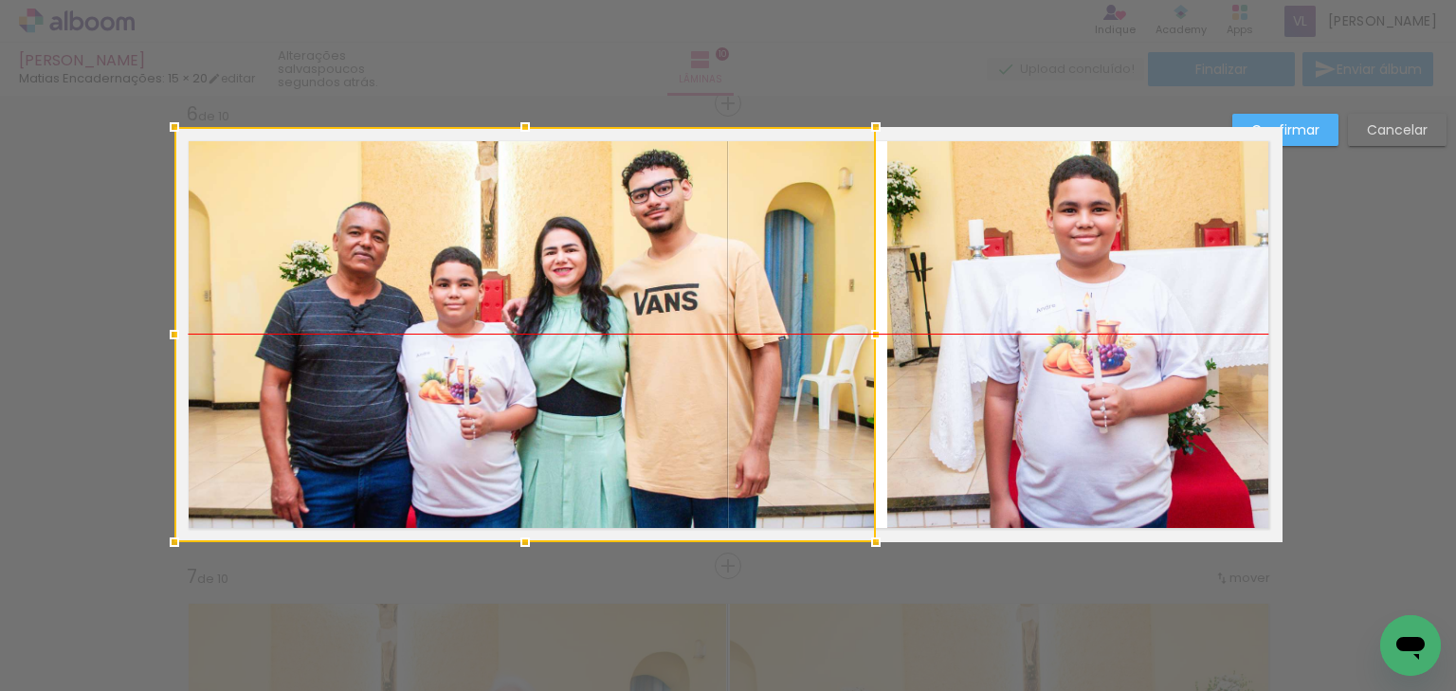
drag, startPoint x: 963, startPoint y: 317, endPoint x: 530, endPoint y: 317, distance: 433.1
click at [530, 317] on div at bounding box center [524, 334] width 701 height 415
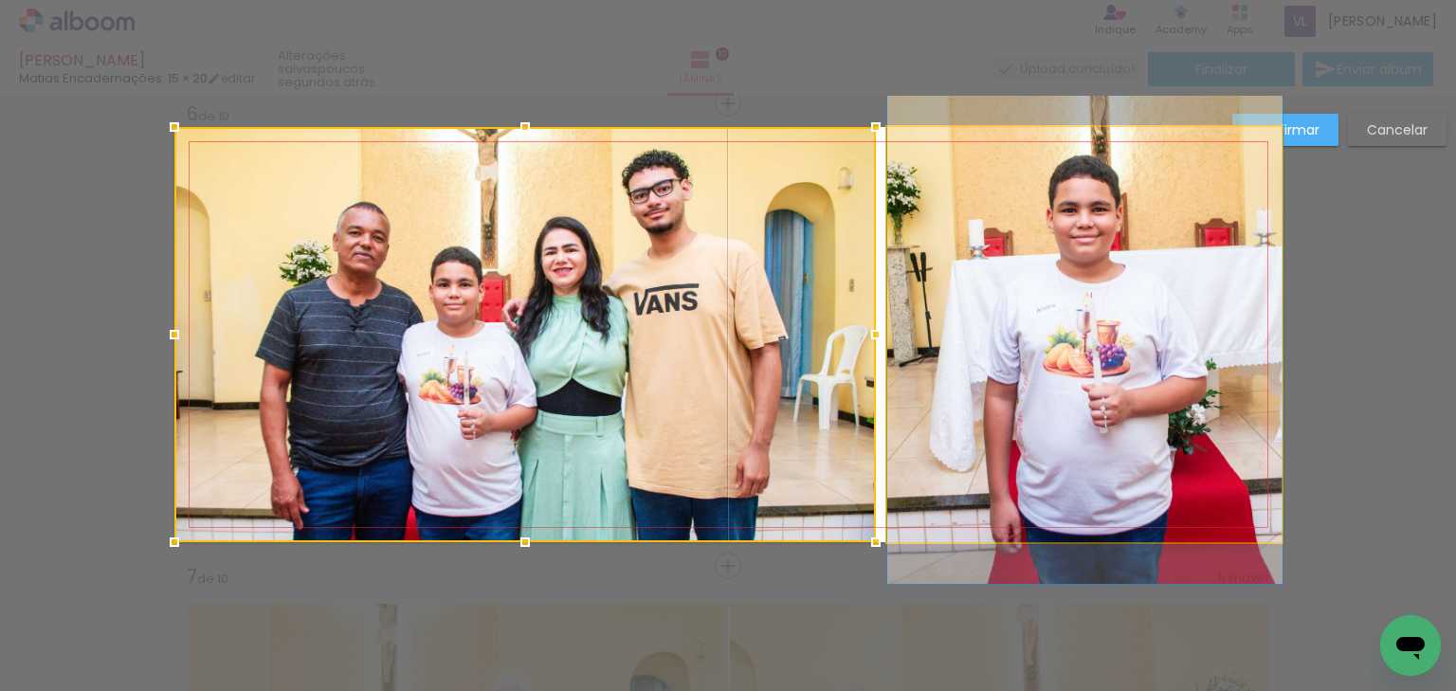
click at [968, 324] on quentale-photo at bounding box center [1084, 334] width 395 height 415
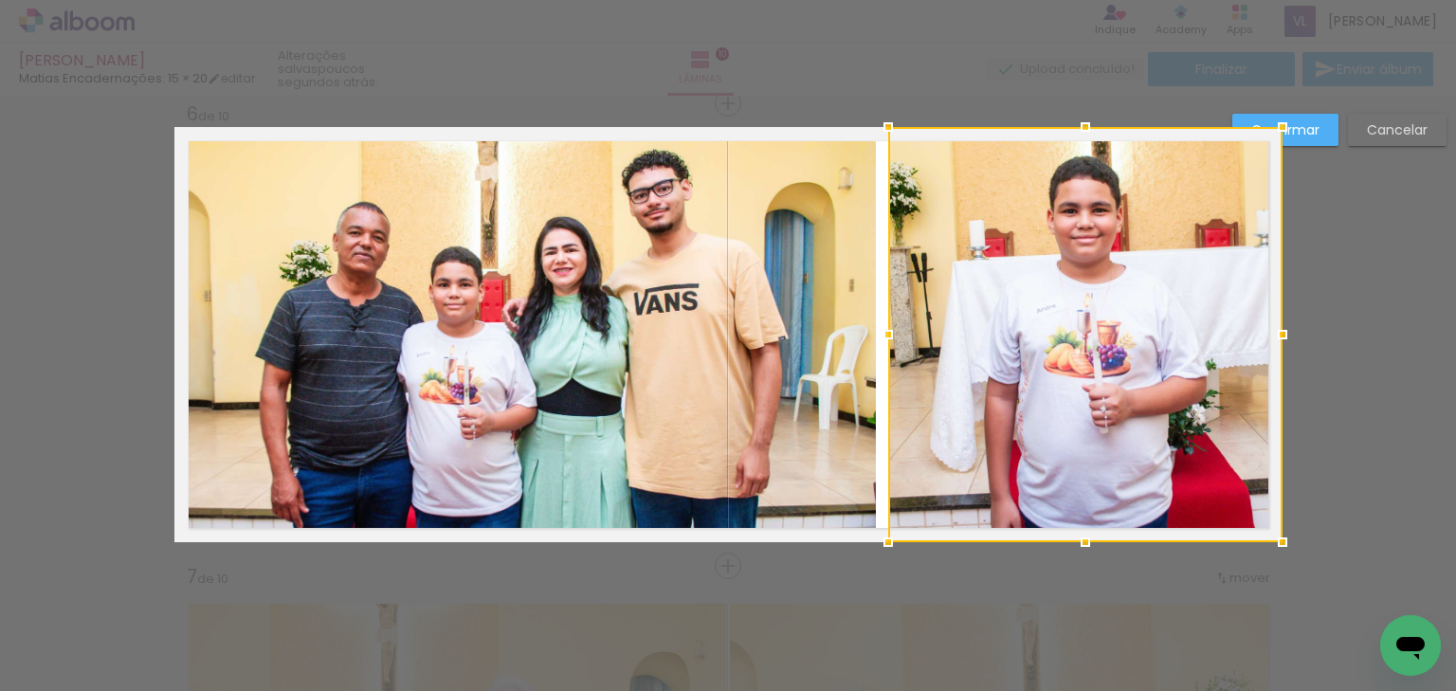
drag, startPoint x: 884, startPoint y: 337, endPoint x: 919, endPoint y: 337, distance: 35.1
click at [919, 337] on div at bounding box center [1085, 334] width 394 height 415
click at [0, 0] on slot "Confirmar" at bounding box center [0, 0] width 0 height 0
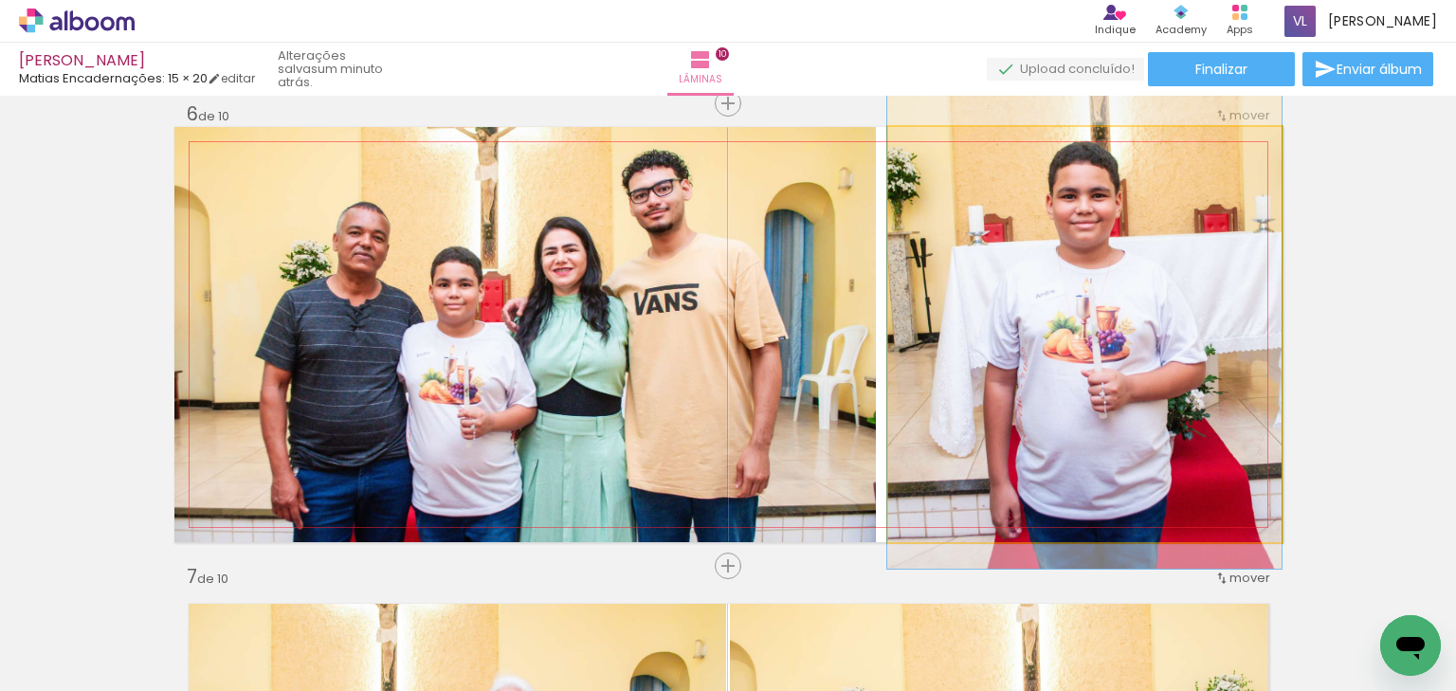
drag, startPoint x: 1133, startPoint y: 314, endPoint x: 1130, endPoint y: 299, distance: 14.7
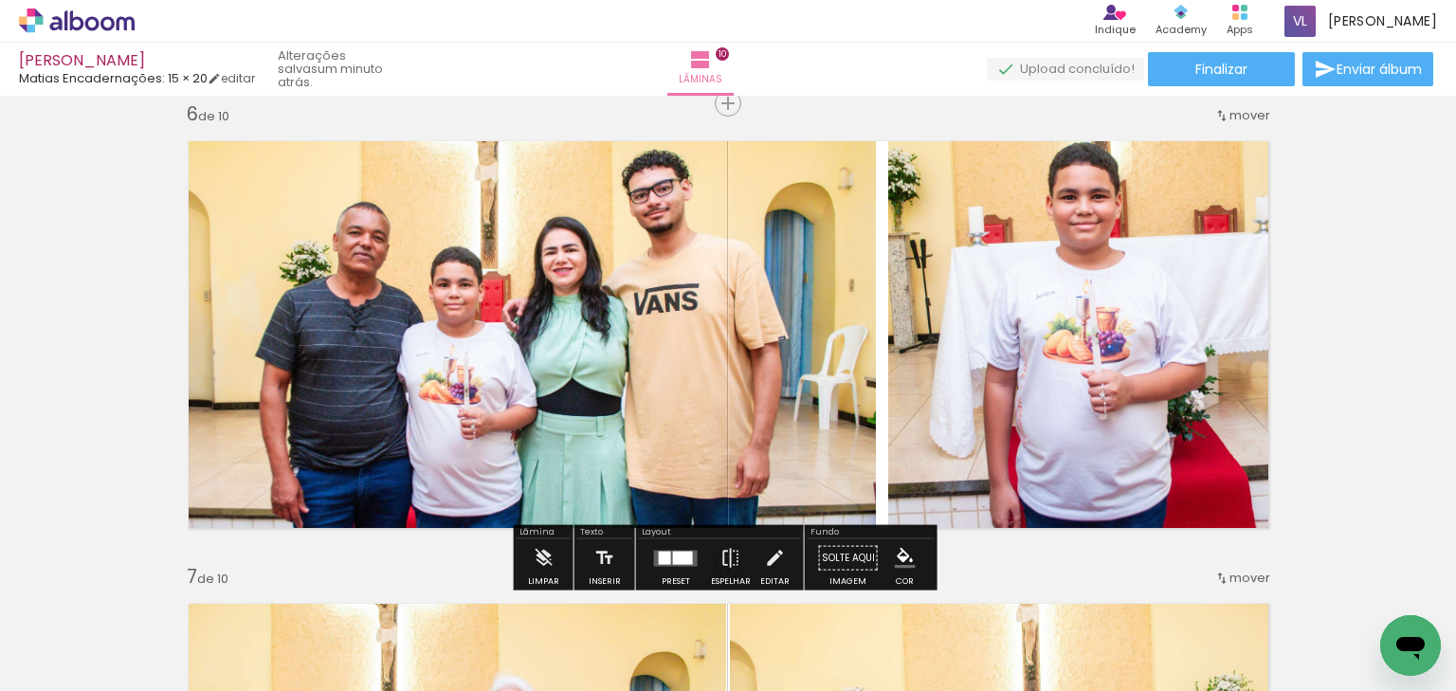
click at [1065, 289] on quentale-photo at bounding box center [1085, 334] width 394 height 415
click at [918, 328] on quentale-photo at bounding box center [1085, 334] width 394 height 415
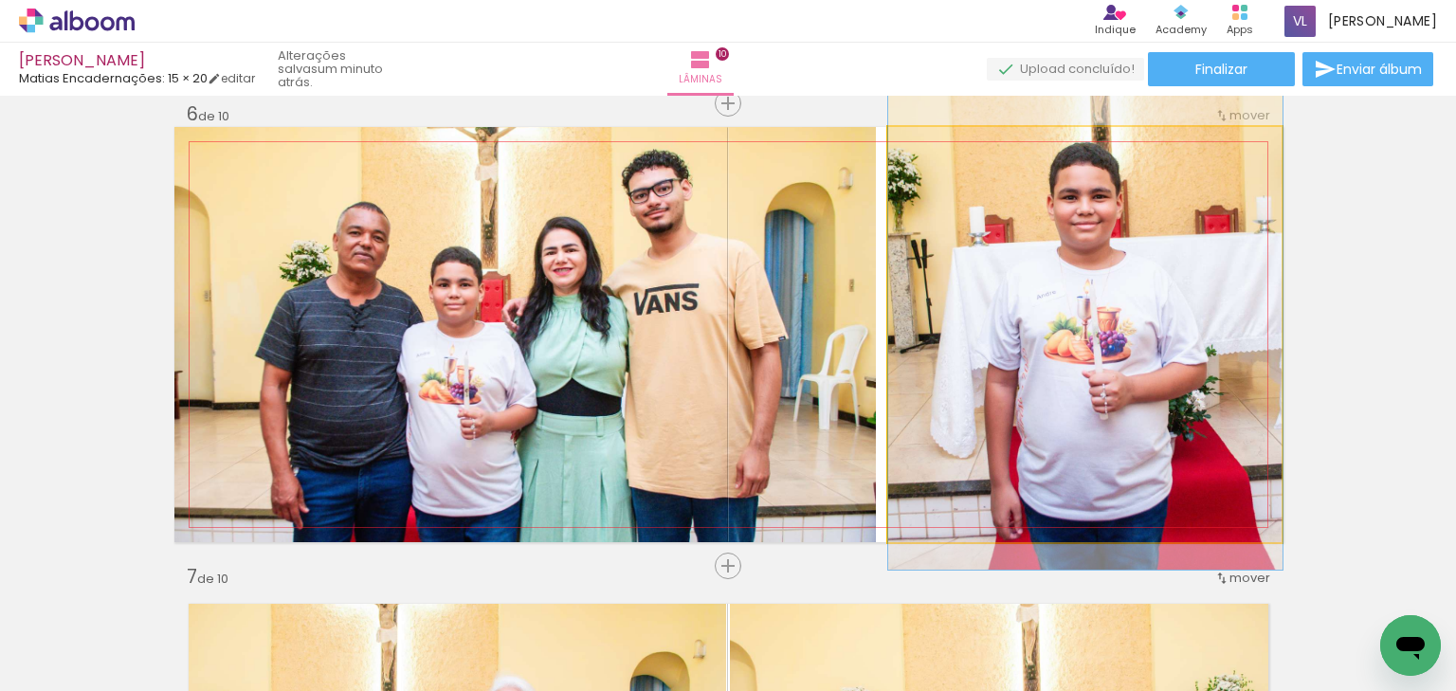
click at [918, 327] on quentale-photo at bounding box center [1085, 334] width 394 height 415
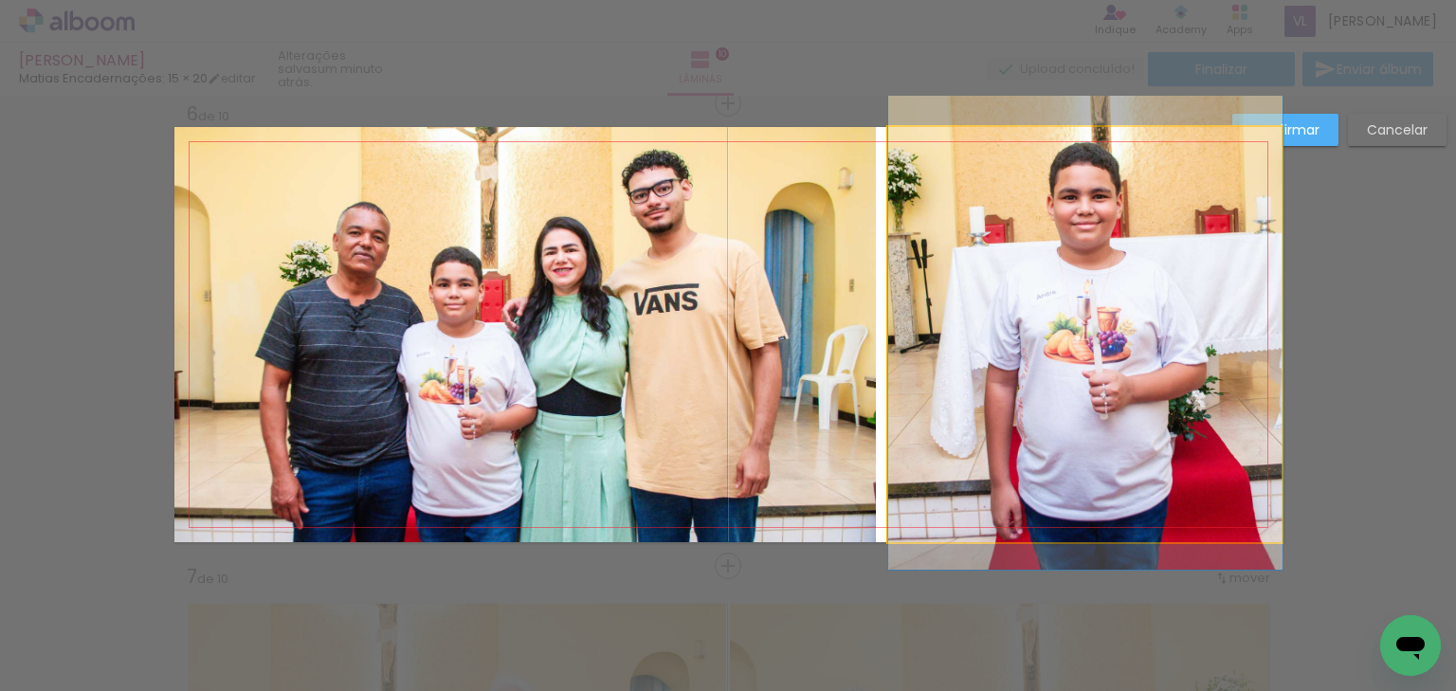
click at [930, 335] on quentale-photo at bounding box center [1085, 334] width 394 height 415
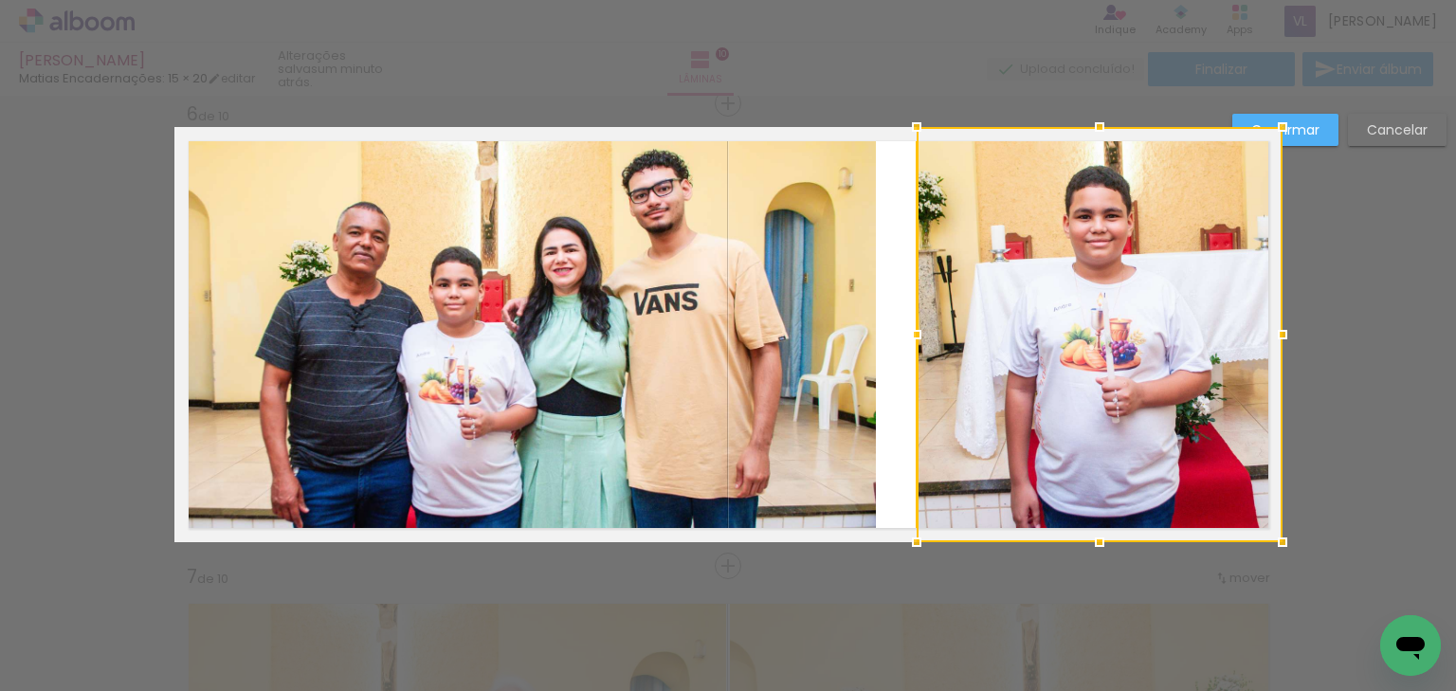
drag, startPoint x: 880, startPoint y: 340, endPoint x: 909, endPoint y: 341, distance: 28.4
click at [909, 341] on div at bounding box center [916, 335] width 38 height 38
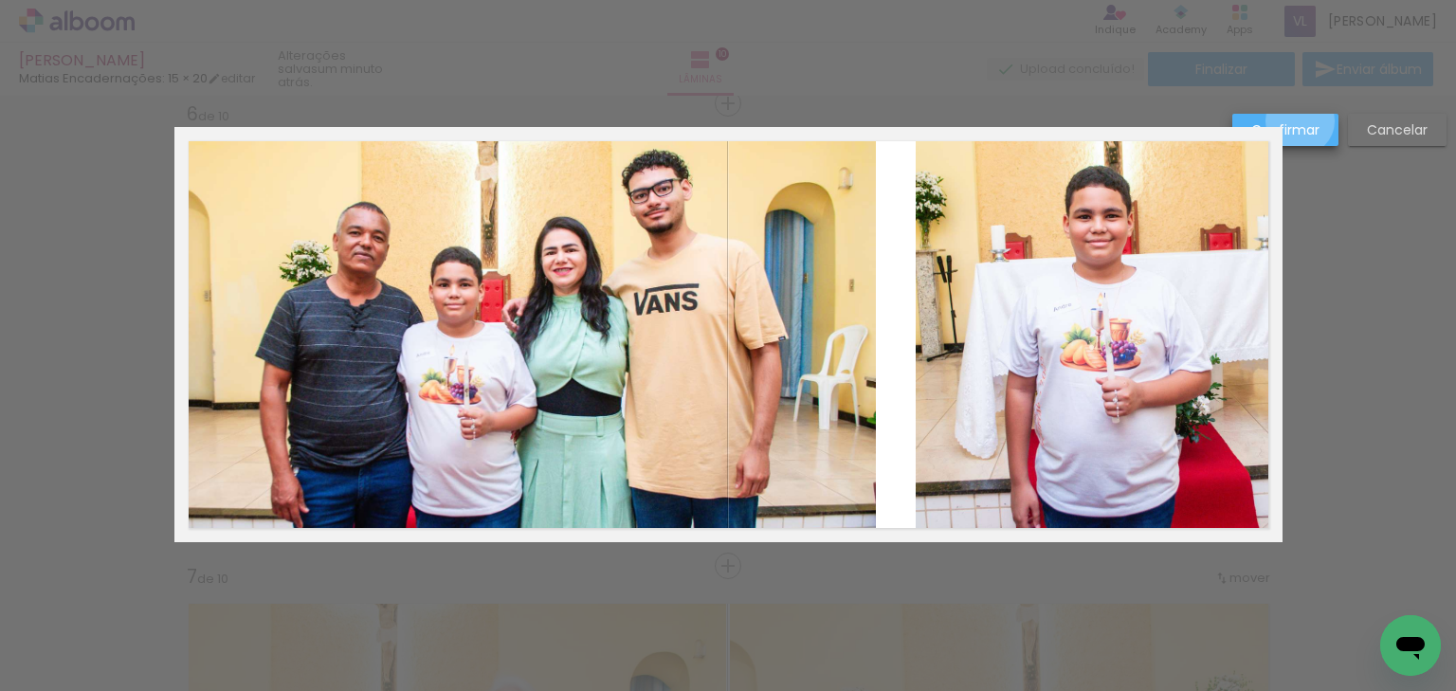
click at [0, 0] on slot "Confirmar" at bounding box center [0, 0] width 0 height 0
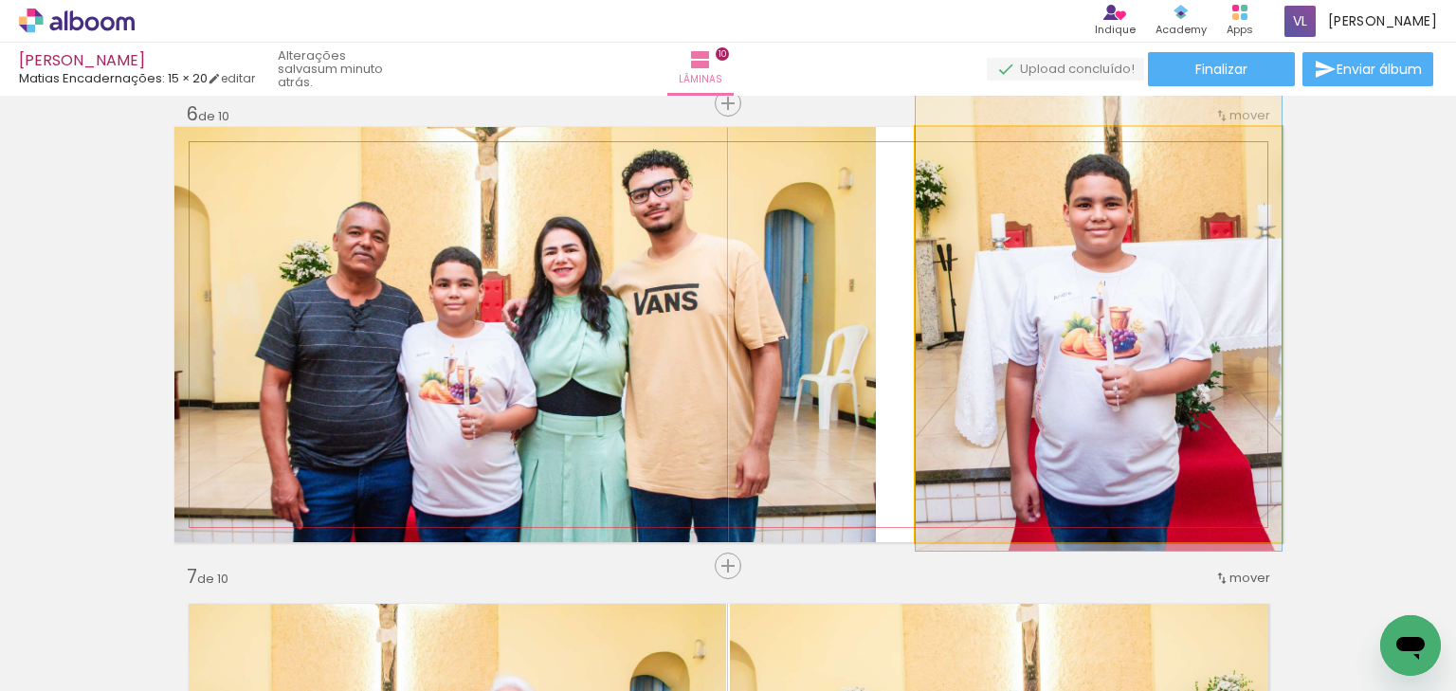
drag, startPoint x: 1149, startPoint y: 334, endPoint x: 1151, endPoint y: 322, distance: 11.7
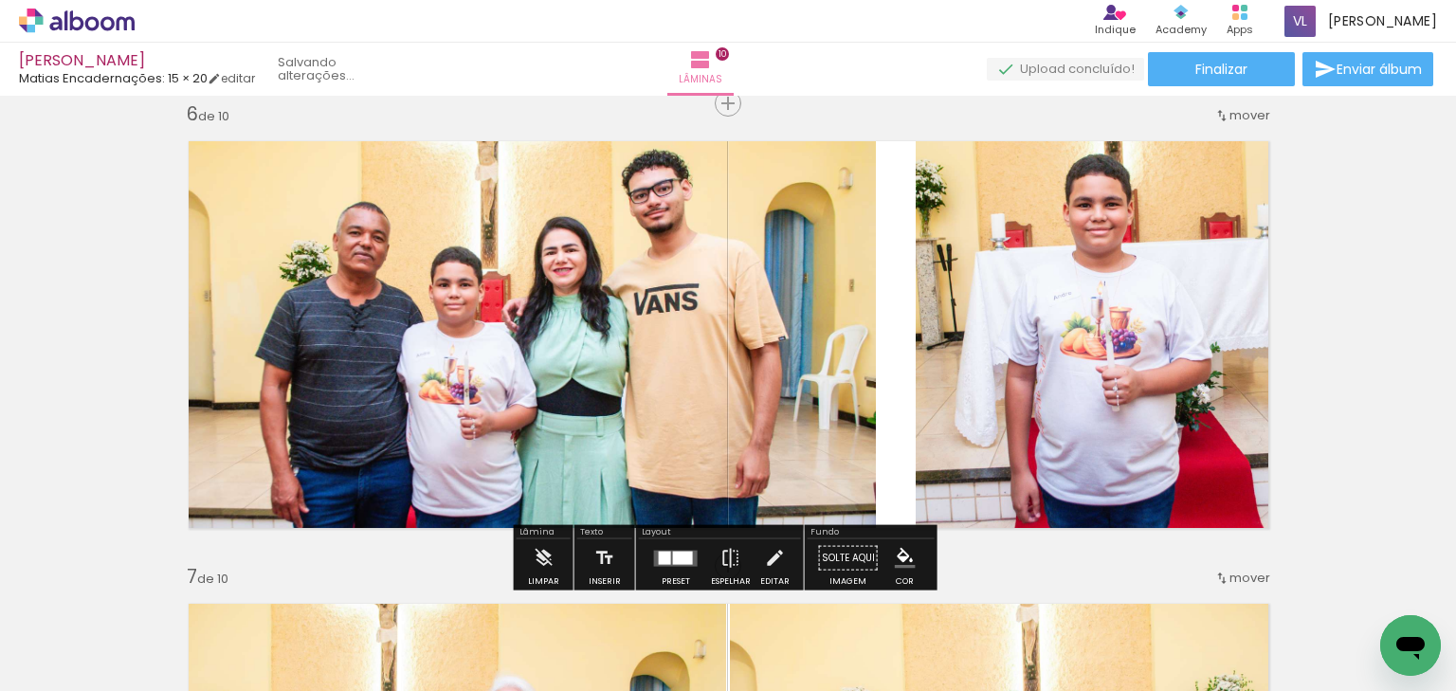
click at [828, 339] on quentale-photo at bounding box center [524, 334] width 701 height 415
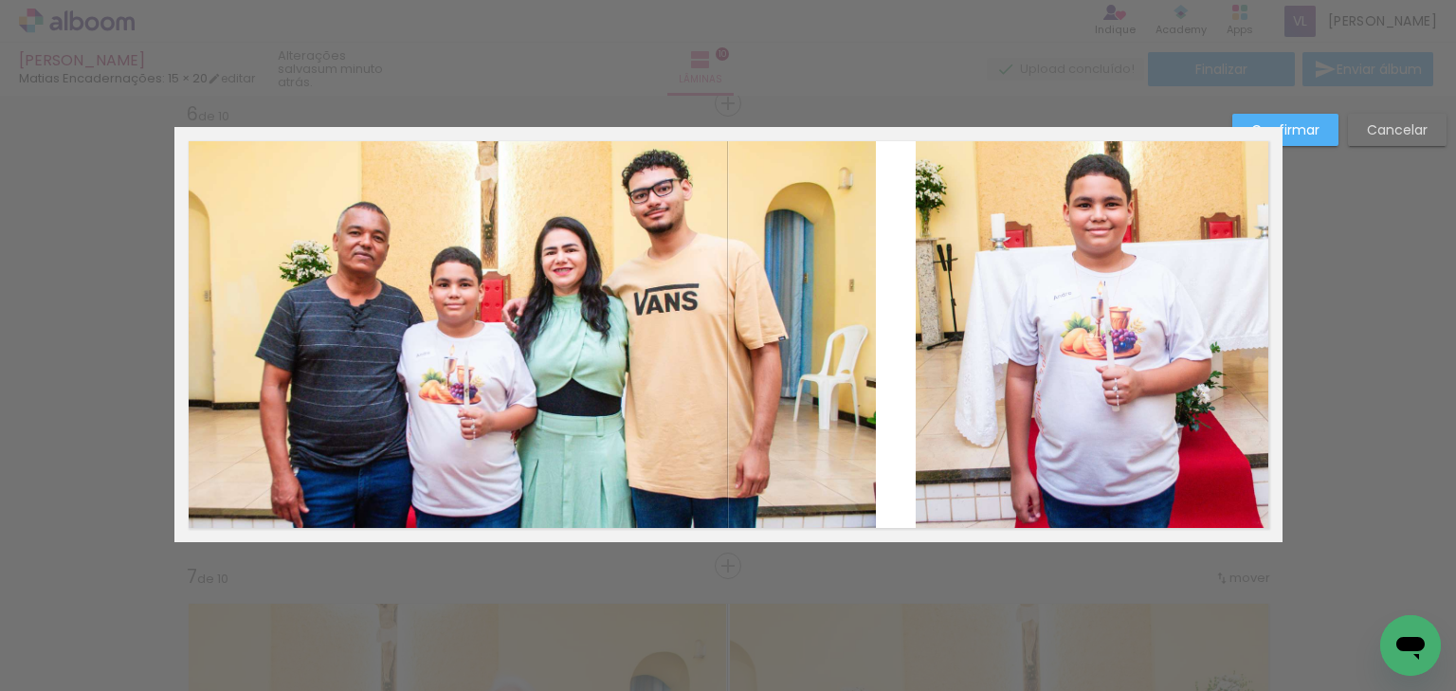
drag, startPoint x: 832, startPoint y: 348, endPoint x: 876, endPoint y: 346, distance: 43.6
click at [834, 347] on quentale-photo at bounding box center [524, 334] width 701 height 415
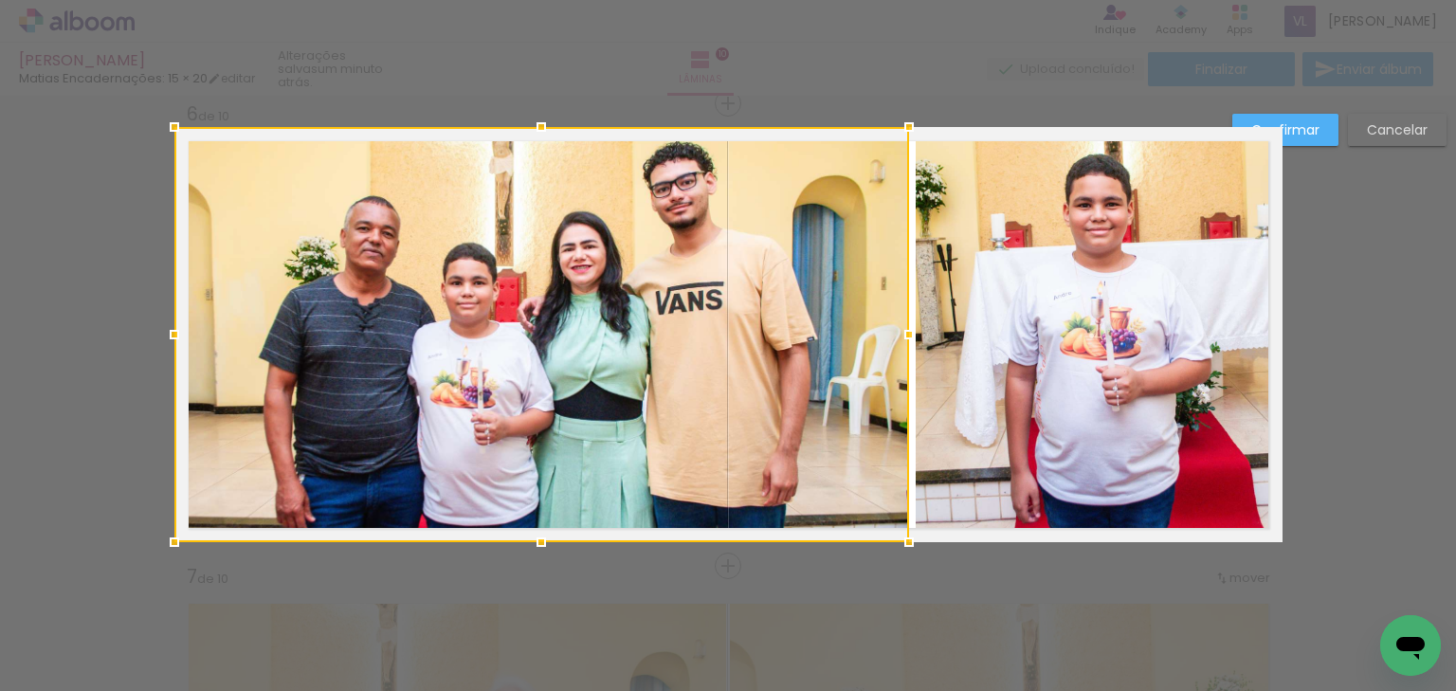
drag, startPoint x: 878, startPoint y: 339, endPoint x: 911, endPoint y: 336, distance: 33.3
click at [911, 336] on div at bounding box center [909, 335] width 38 height 38
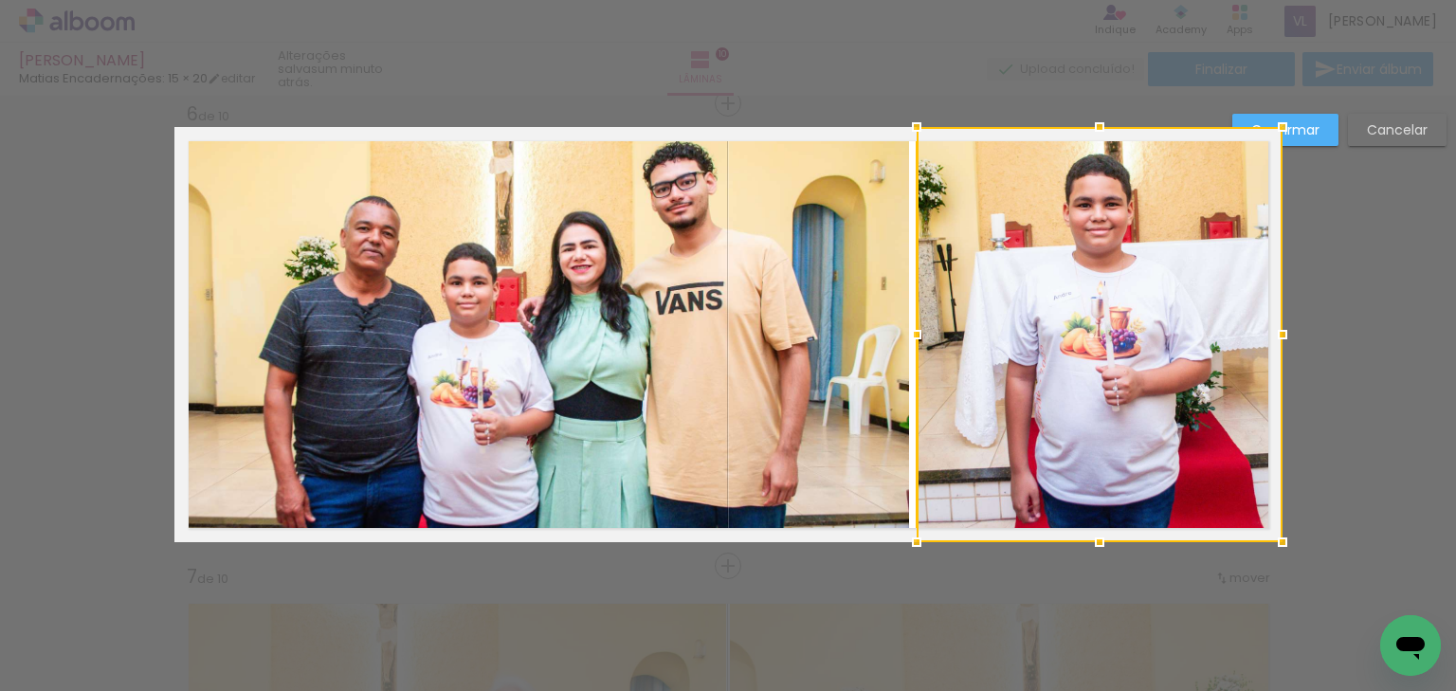
click at [1323, 133] on paper-button "Confirmar" at bounding box center [1285, 130] width 106 height 32
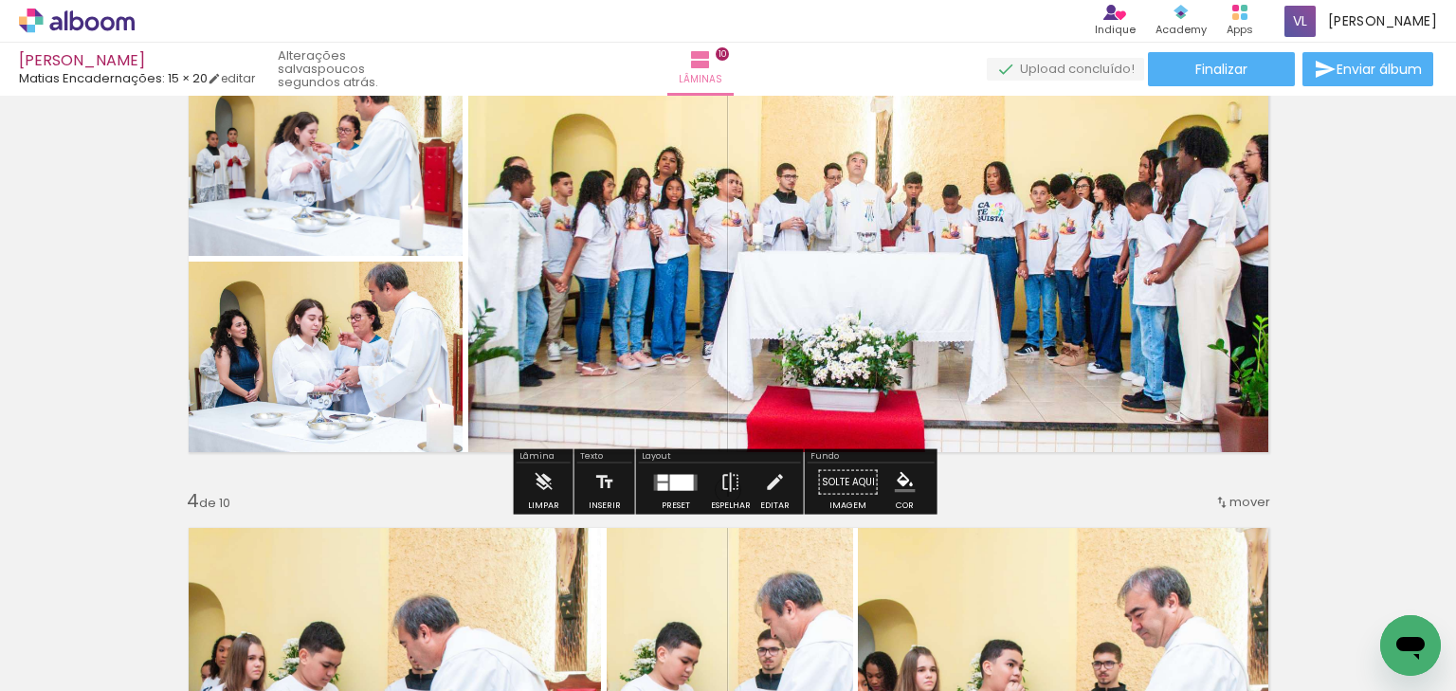
scroll to position [1061, 0]
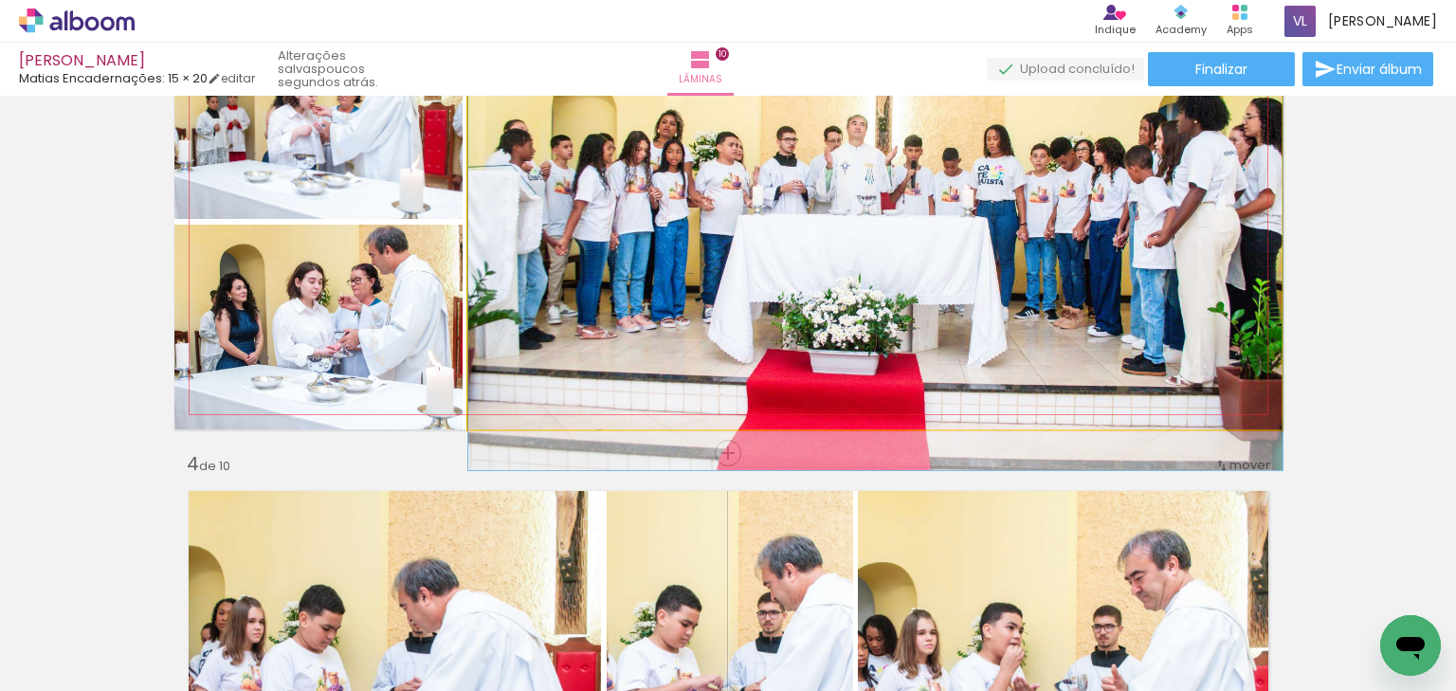
click at [827, 261] on quentale-photo at bounding box center [875, 221] width 814 height 415
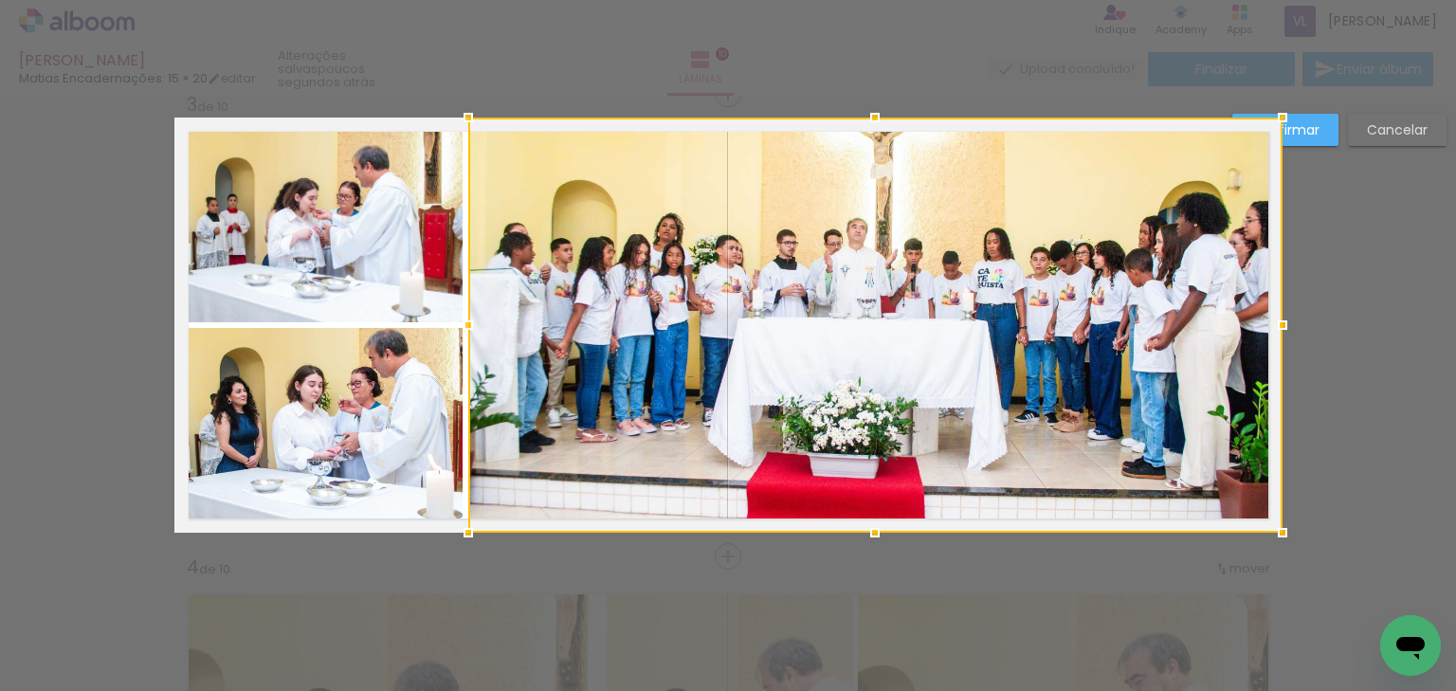
scroll to position [949, 0]
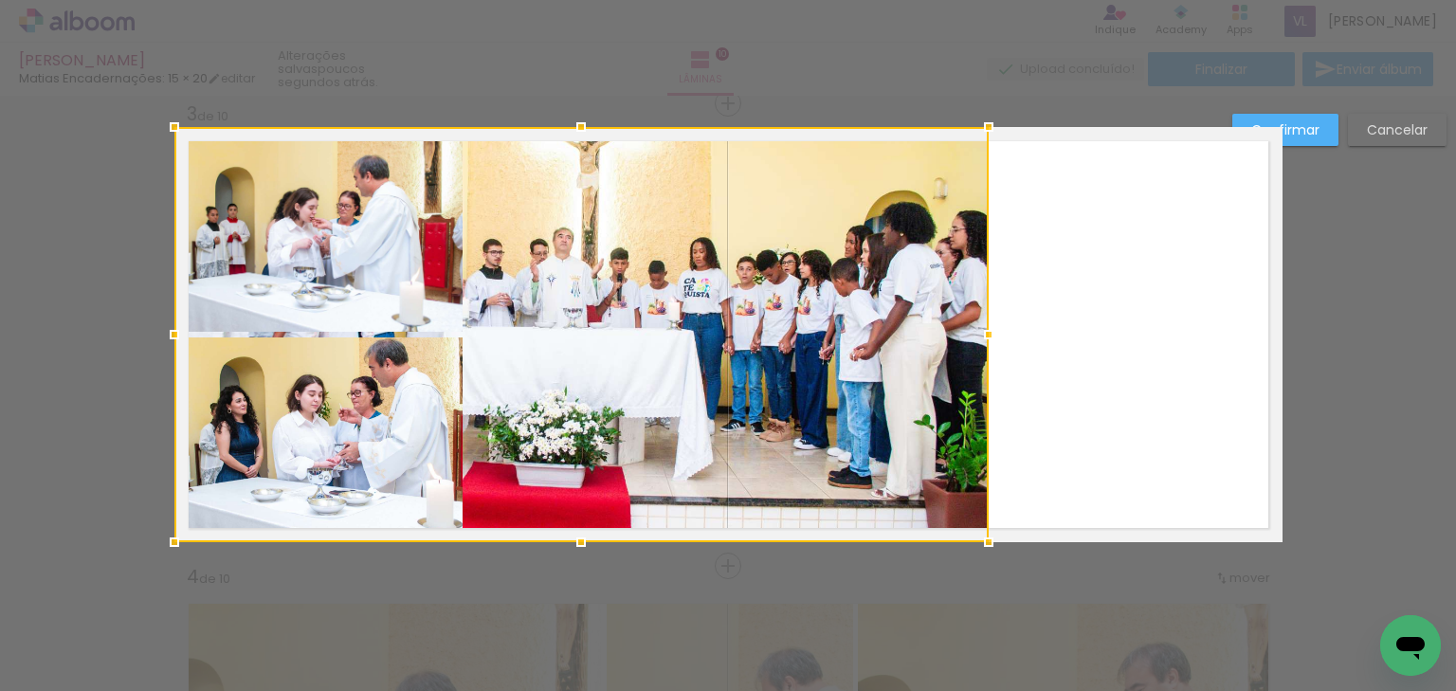
drag, startPoint x: 982, startPoint y: 296, endPoint x: 682, endPoint y: 306, distance: 299.7
click at [682, 306] on div at bounding box center [581, 334] width 814 height 415
click at [364, 220] on div at bounding box center [581, 334] width 814 height 415
click at [374, 398] on div at bounding box center [581, 334] width 814 height 415
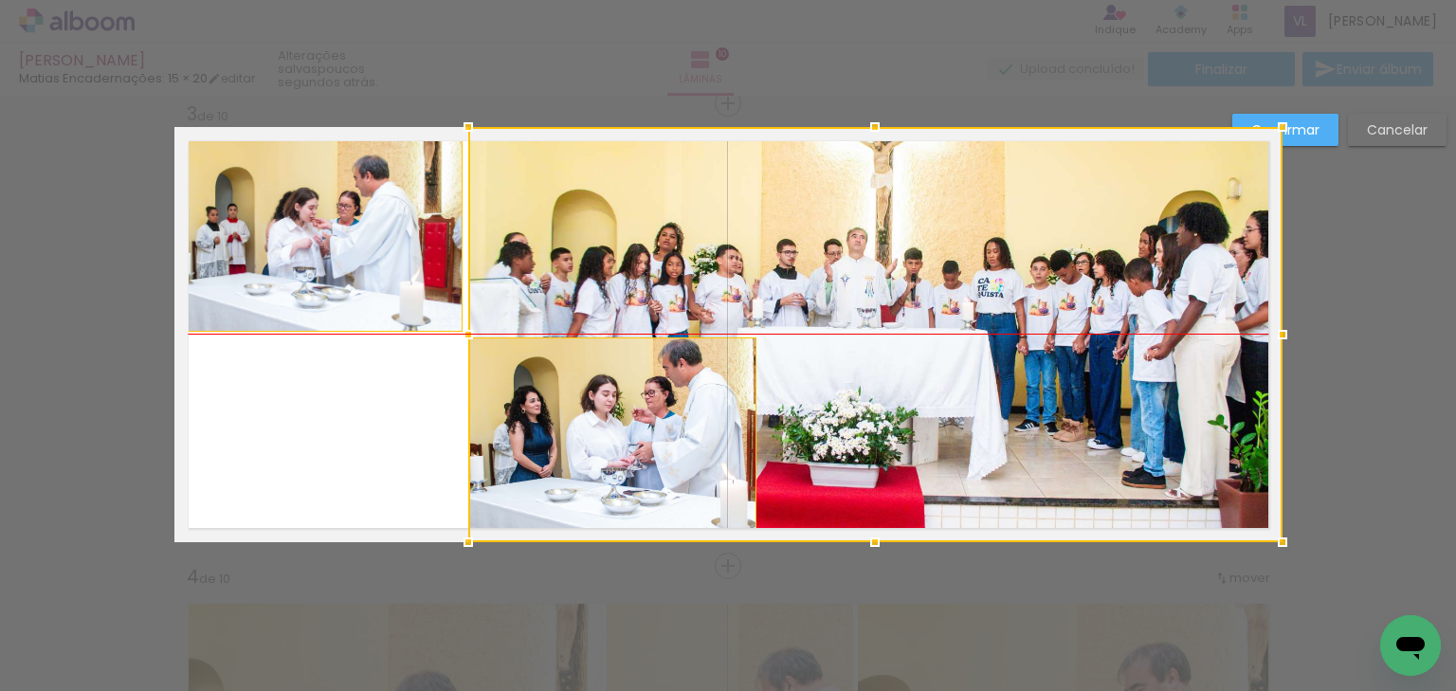
drag, startPoint x: 375, startPoint y: 408, endPoint x: 901, endPoint y: 401, distance: 526.0
click at [904, 402] on div at bounding box center [875, 334] width 814 height 415
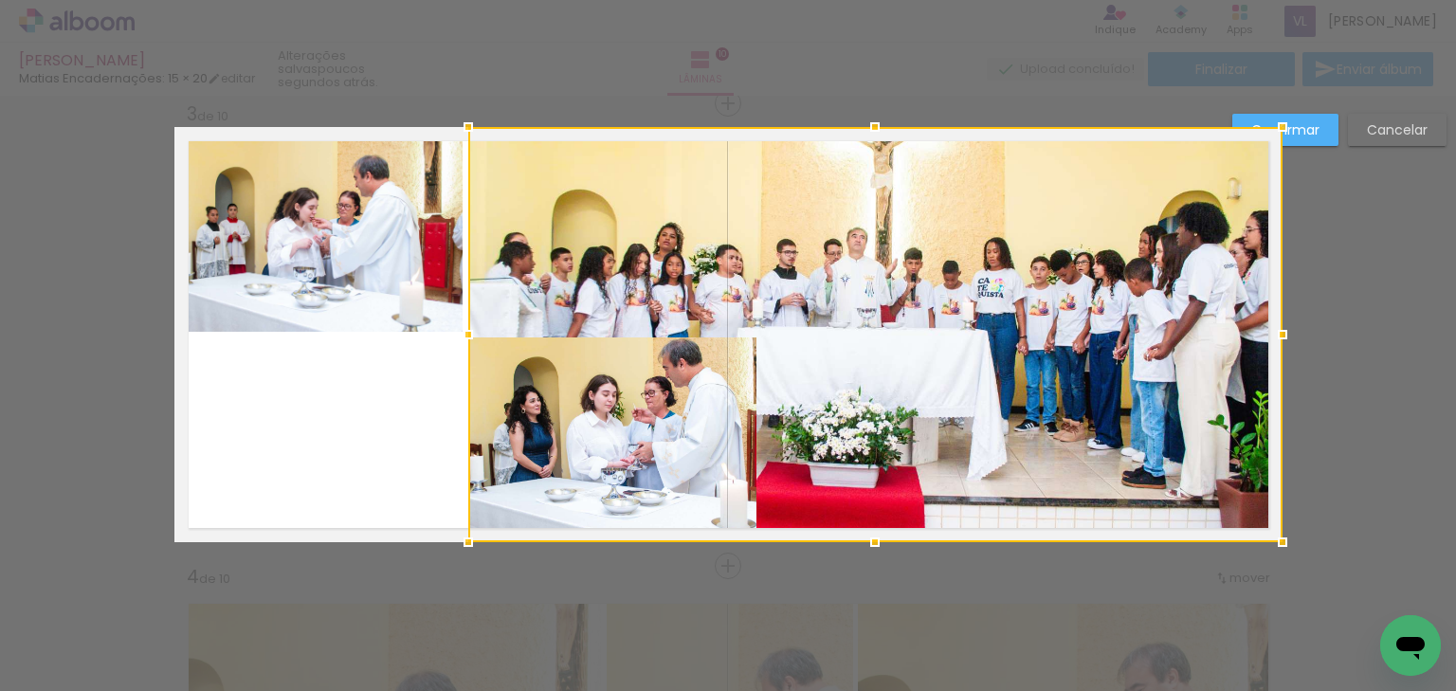
click at [1094, 312] on div at bounding box center [875, 334] width 814 height 415
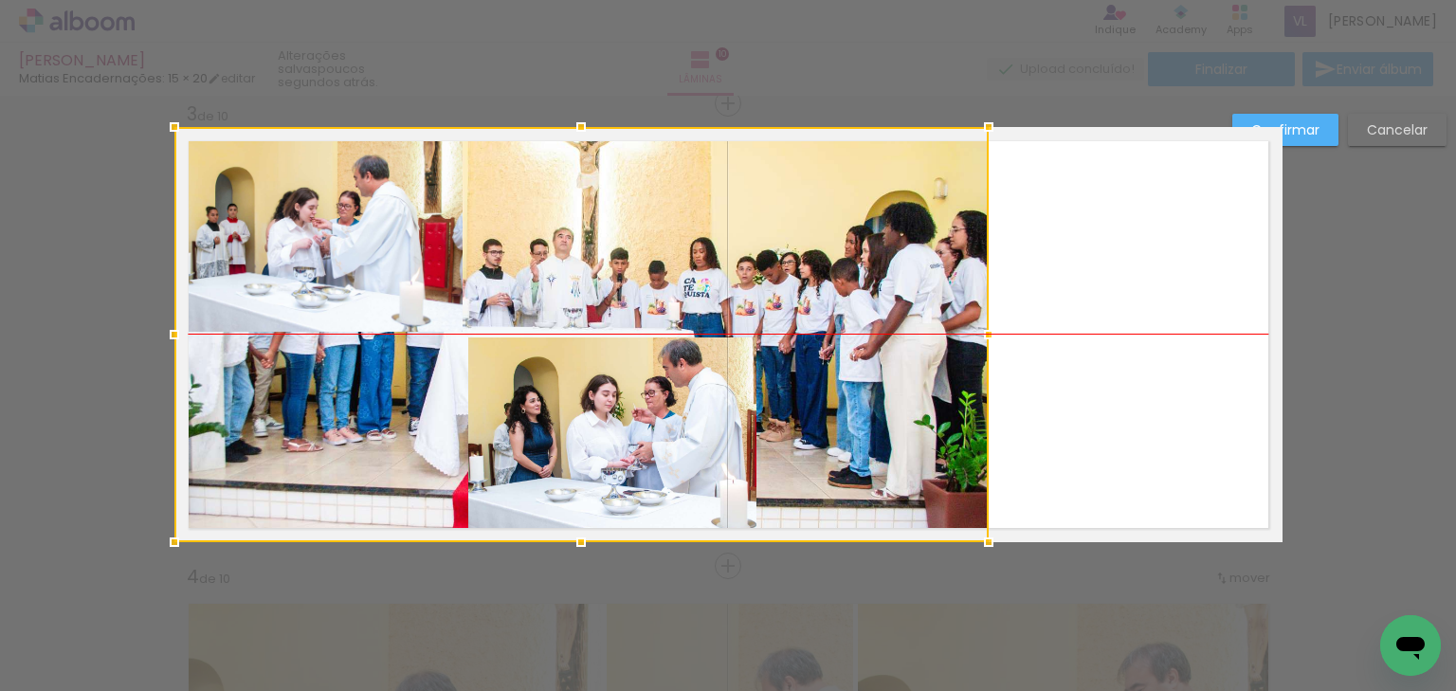
drag, startPoint x: 1128, startPoint y: 330, endPoint x: 823, endPoint y: 334, distance: 305.2
click at [825, 339] on div at bounding box center [581, 334] width 814 height 415
click at [411, 197] on div at bounding box center [581, 334] width 814 height 415
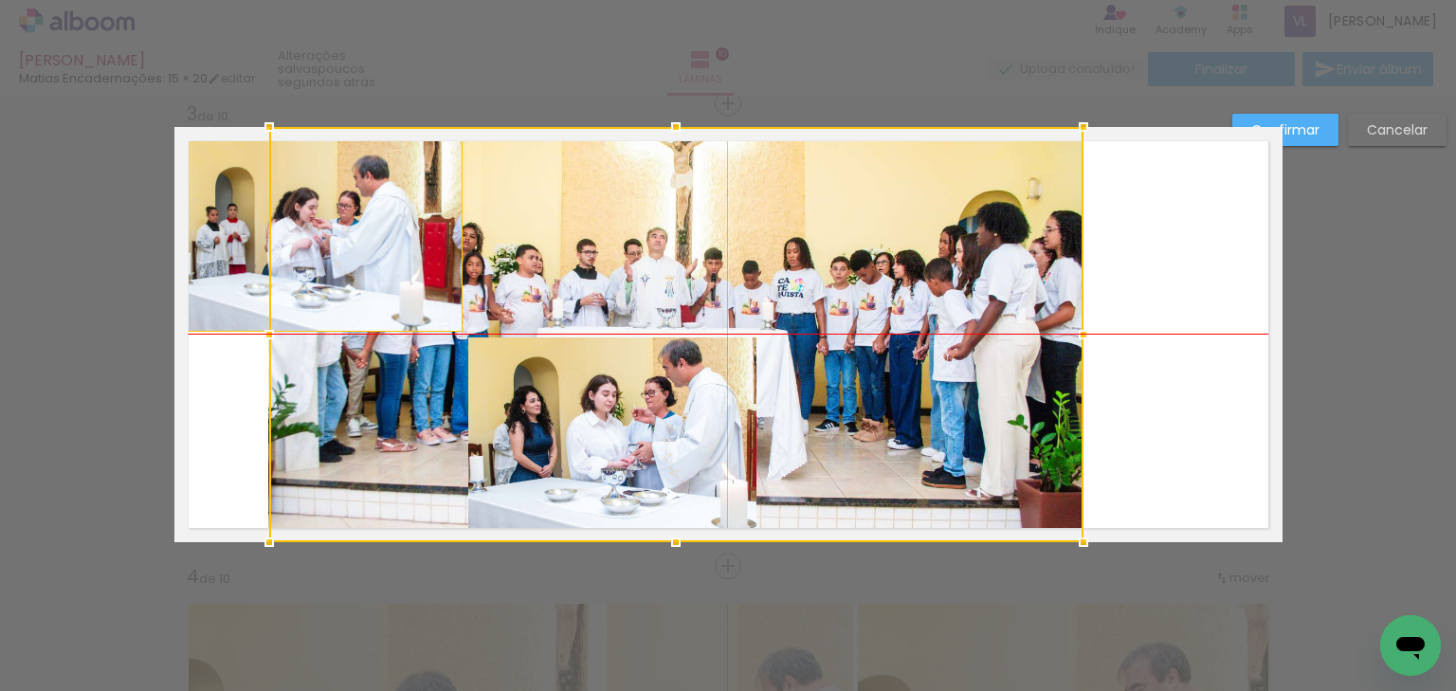
drag, startPoint x: 383, startPoint y: 221, endPoint x: 478, endPoint y: 219, distance: 94.8
click at [478, 219] on div at bounding box center [676, 334] width 814 height 415
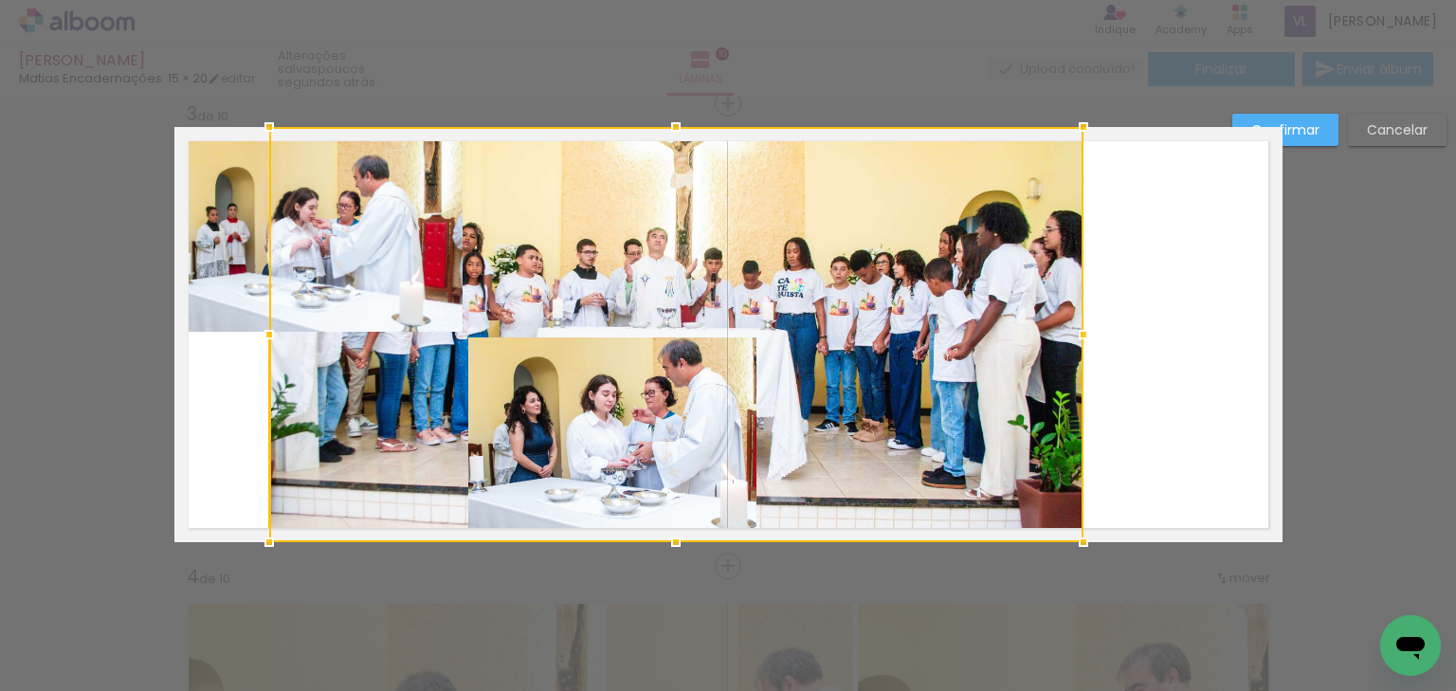
click at [196, 186] on quentale-photo at bounding box center [318, 229] width 288 height 205
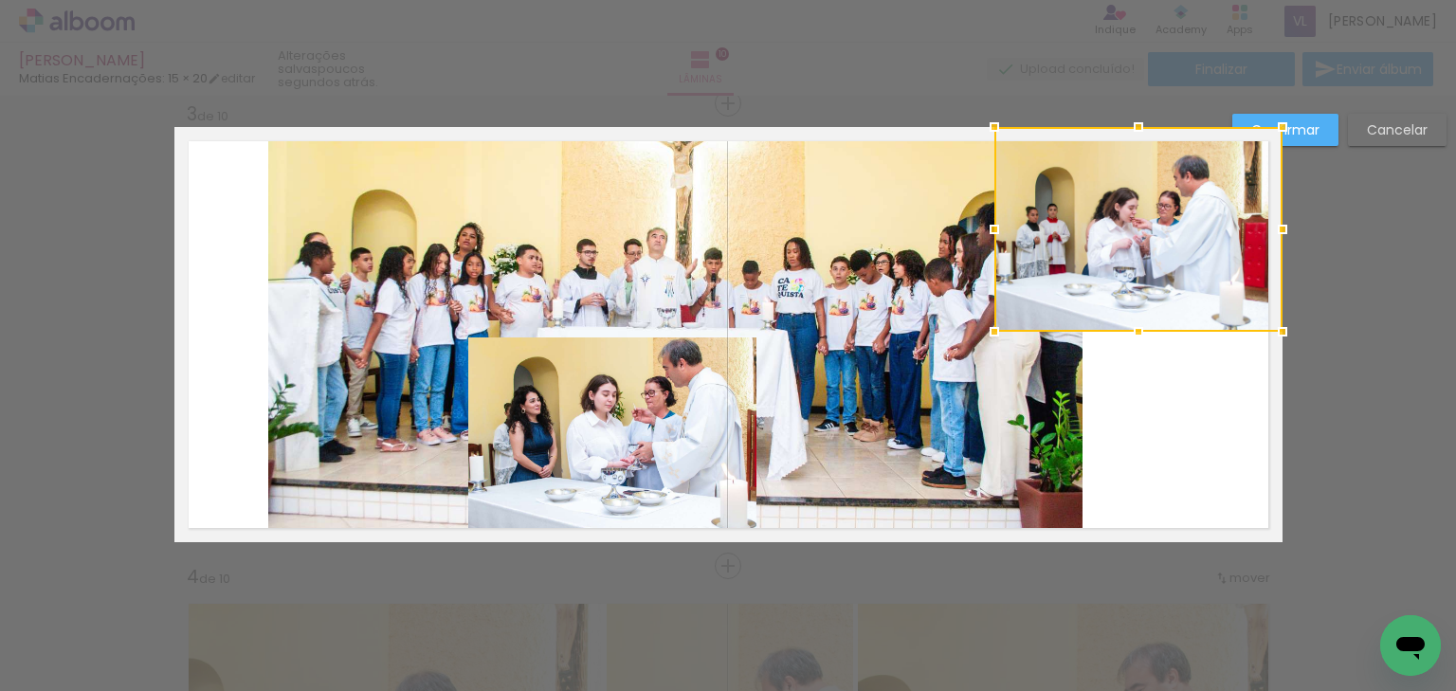
drag, startPoint x: 393, startPoint y: 198, endPoint x: 1066, endPoint y: 195, distance: 672.9
click at [1066, 195] on div at bounding box center [1138, 229] width 288 height 205
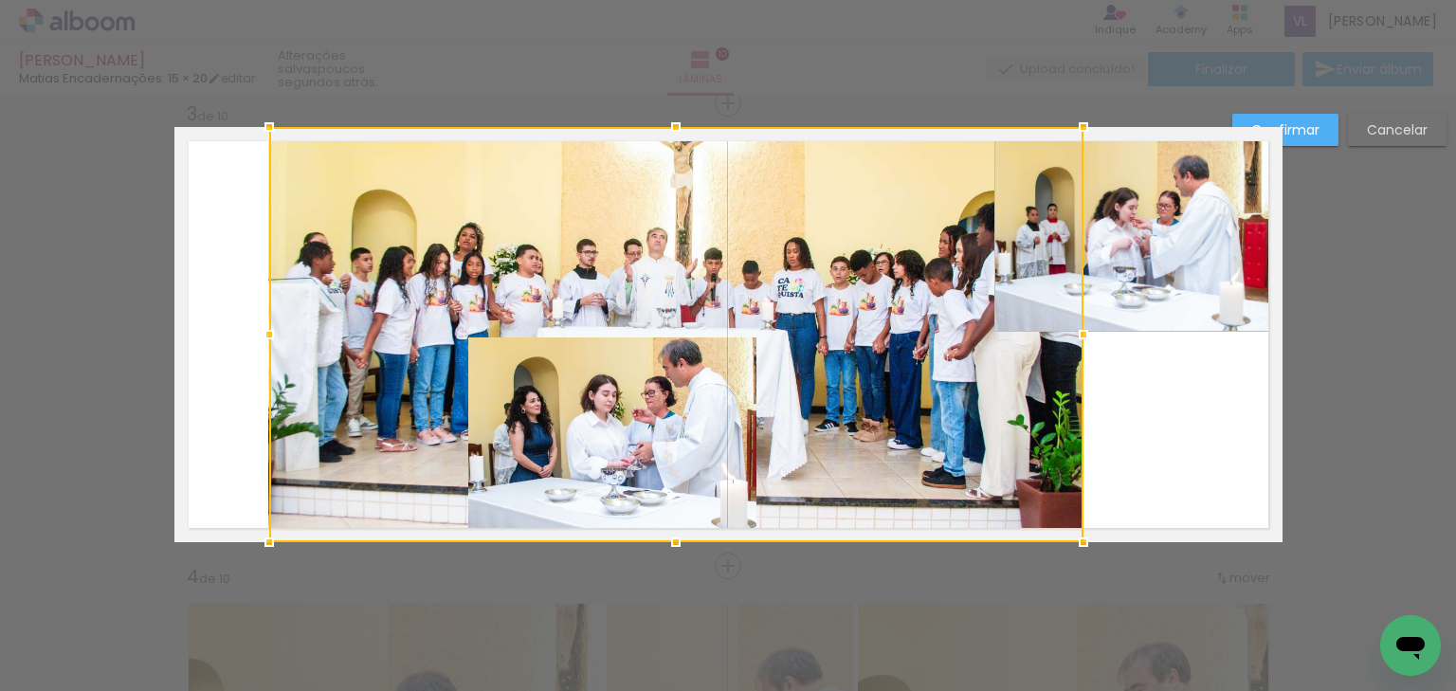
click at [499, 453] on div at bounding box center [676, 334] width 814 height 415
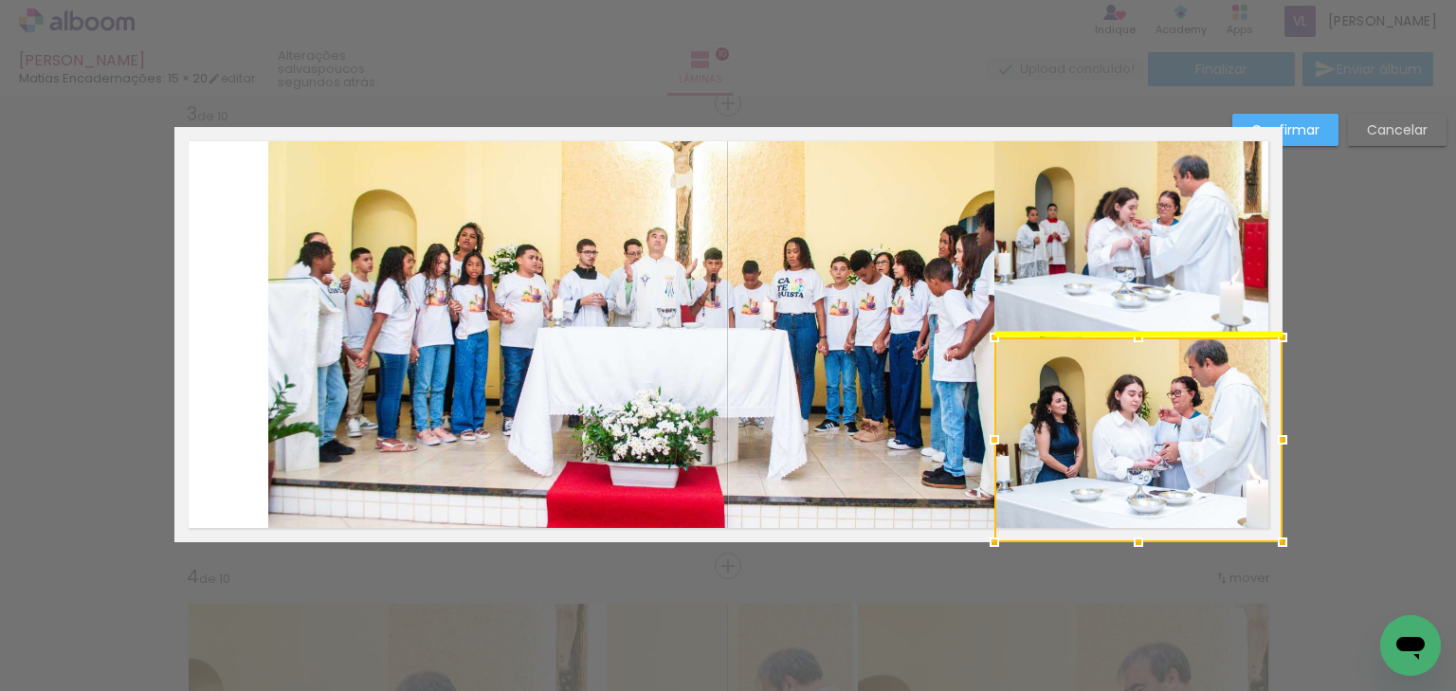
drag, startPoint x: 572, startPoint y: 467, endPoint x: 1117, endPoint y: 466, distance: 544.9
click at [1117, 466] on div at bounding box center [1138, 439] width 288 height 205
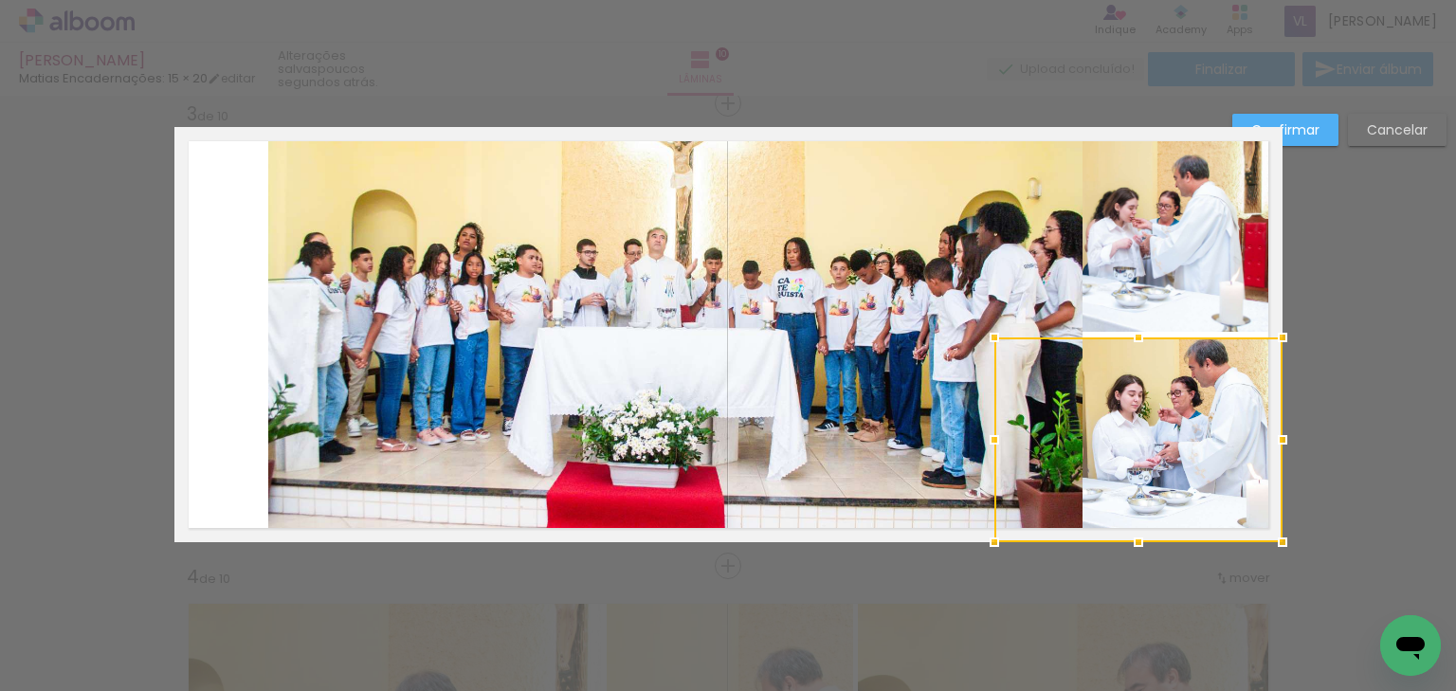
click at [759, 406] on quentale-photo at bounding box center [675, 334] width 814 height 415
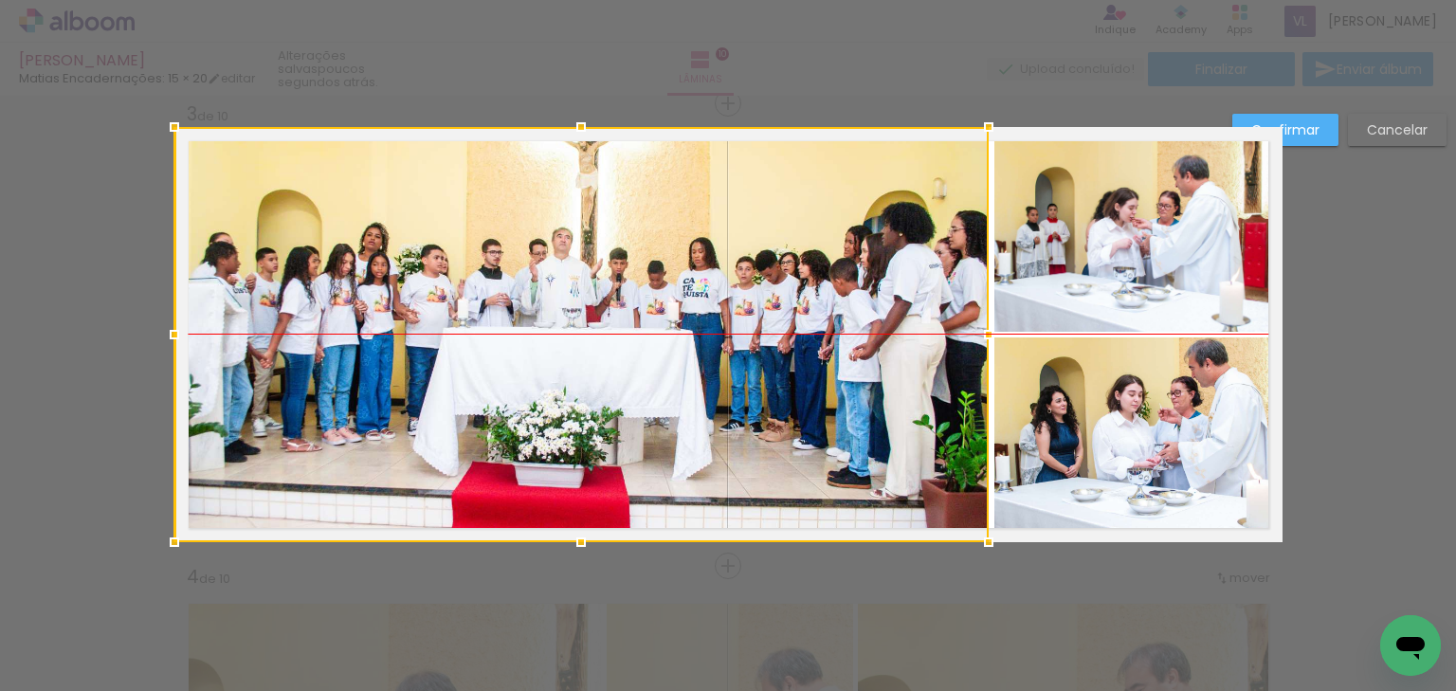
drag, startPoint x: 891, startPoint y: 406, endPoint x: 744, endPoint y: 406, distance: 146.9
click at [744, 406] on div at bounding box center [581, 334] width 814 height 415
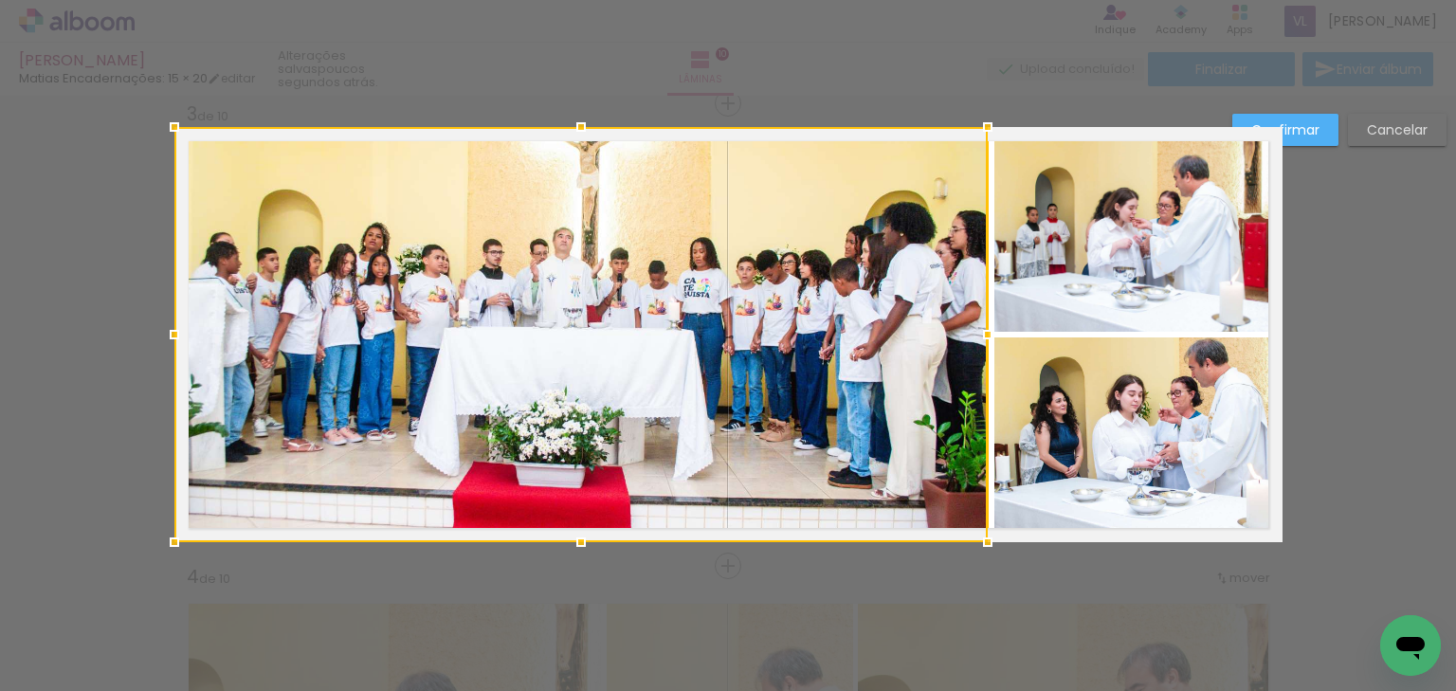
click at [0, 0] on slot "Confirmar" at bounding box center [0, 0] width 0 height 0
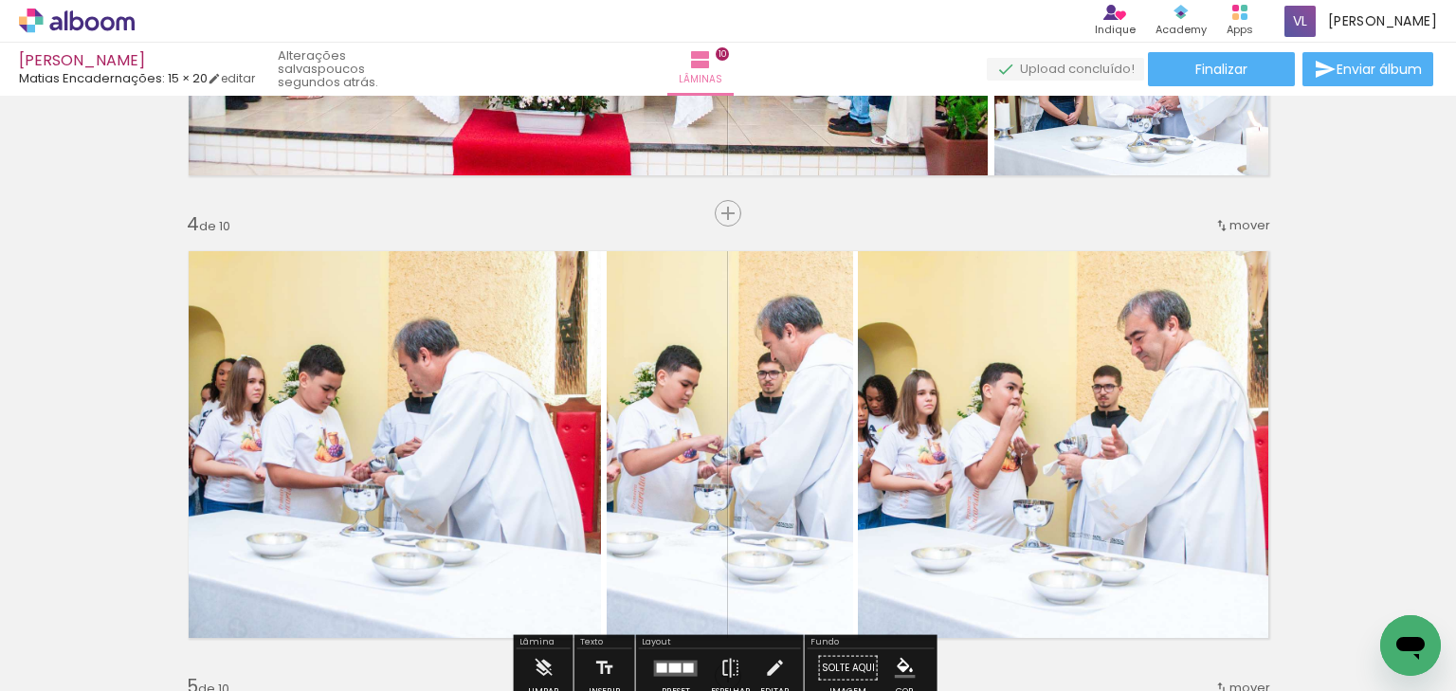
scroll to position [1328, 0]
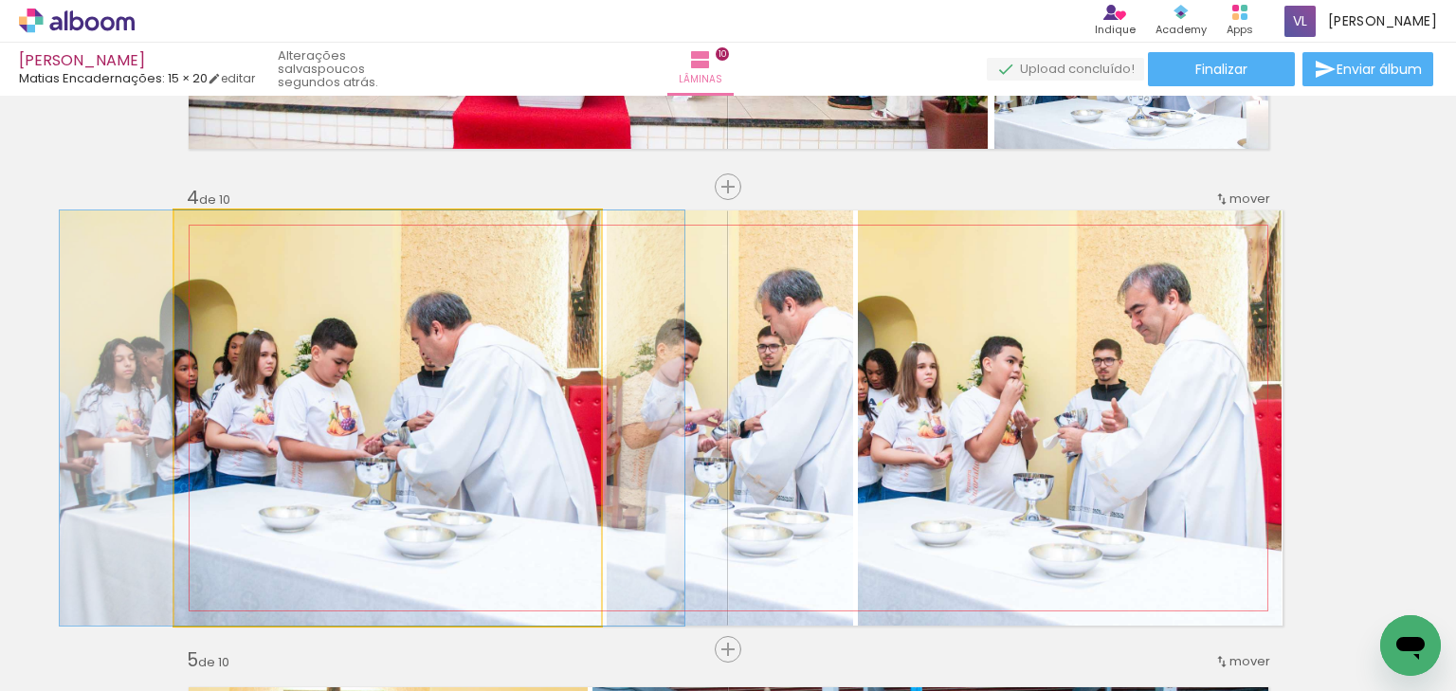
drag, startPoint x: 478, startPoint y: 430, endPoint x: 490, endPoint y: 431, distance: 12.4
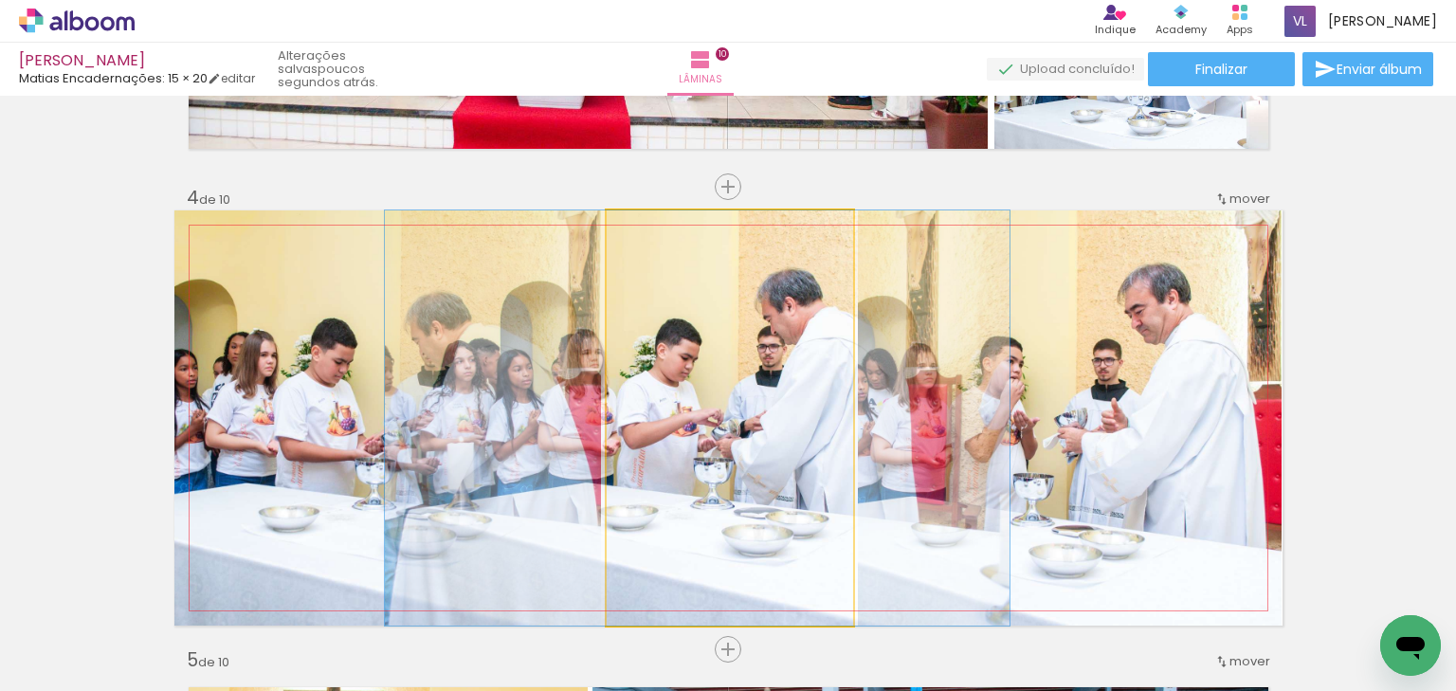
click at [784, 438] on quentale-photo at bounding box center [730, 417] width 246 height 415
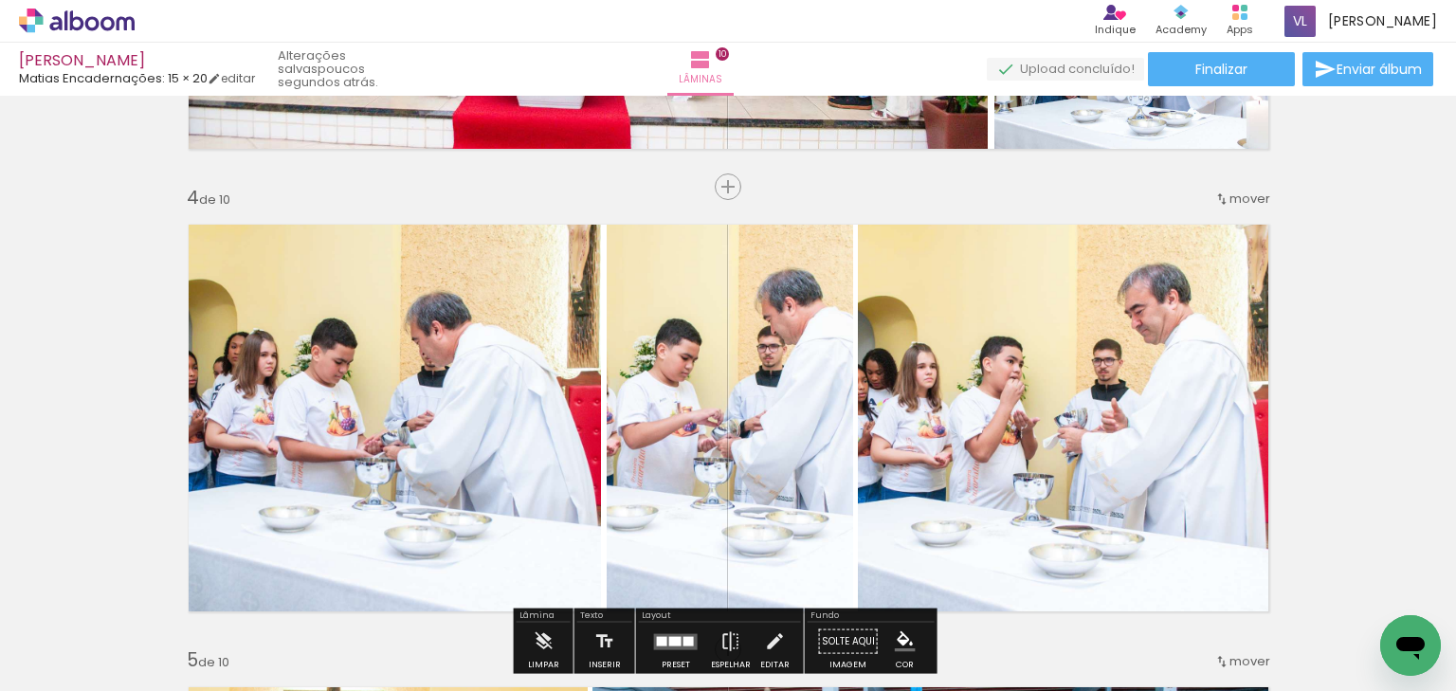
click at [996, 426] on quentale-photo at bounding box center [1070, 417] width 424 height 415
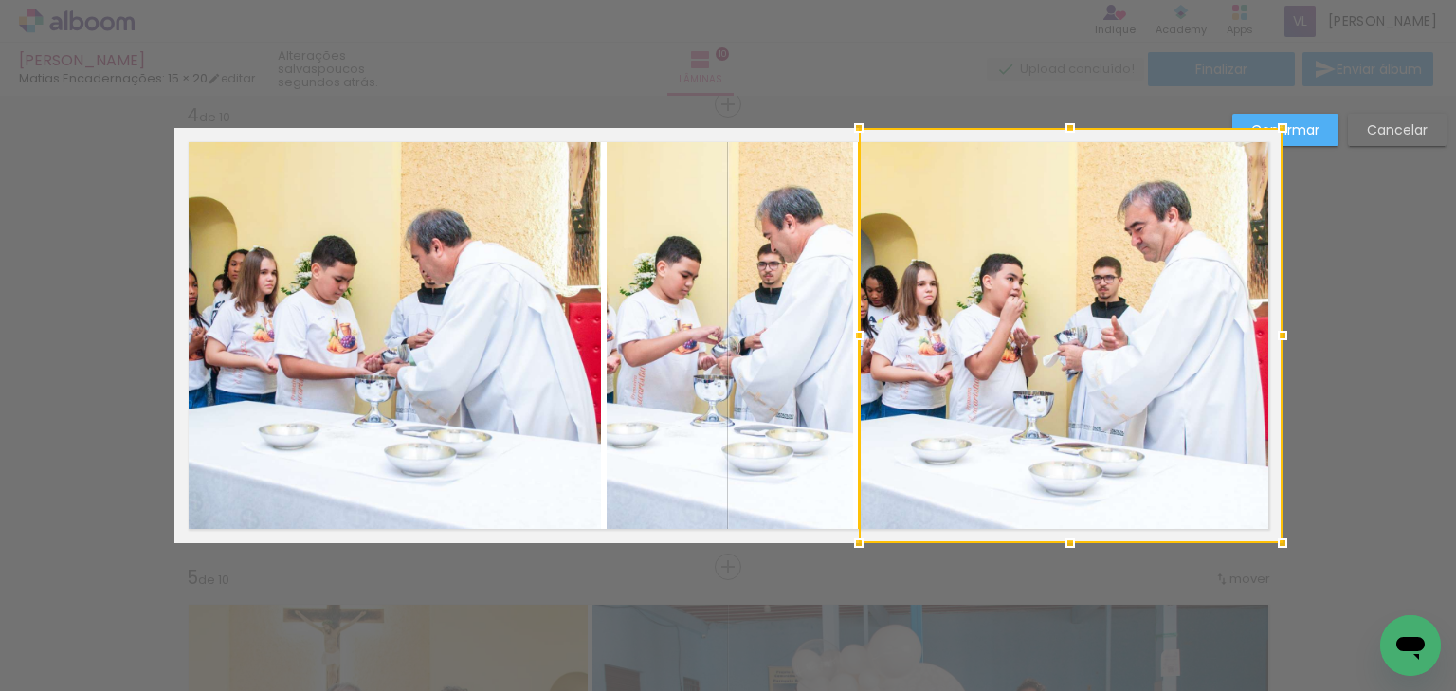
scroll to position [1411, 0]
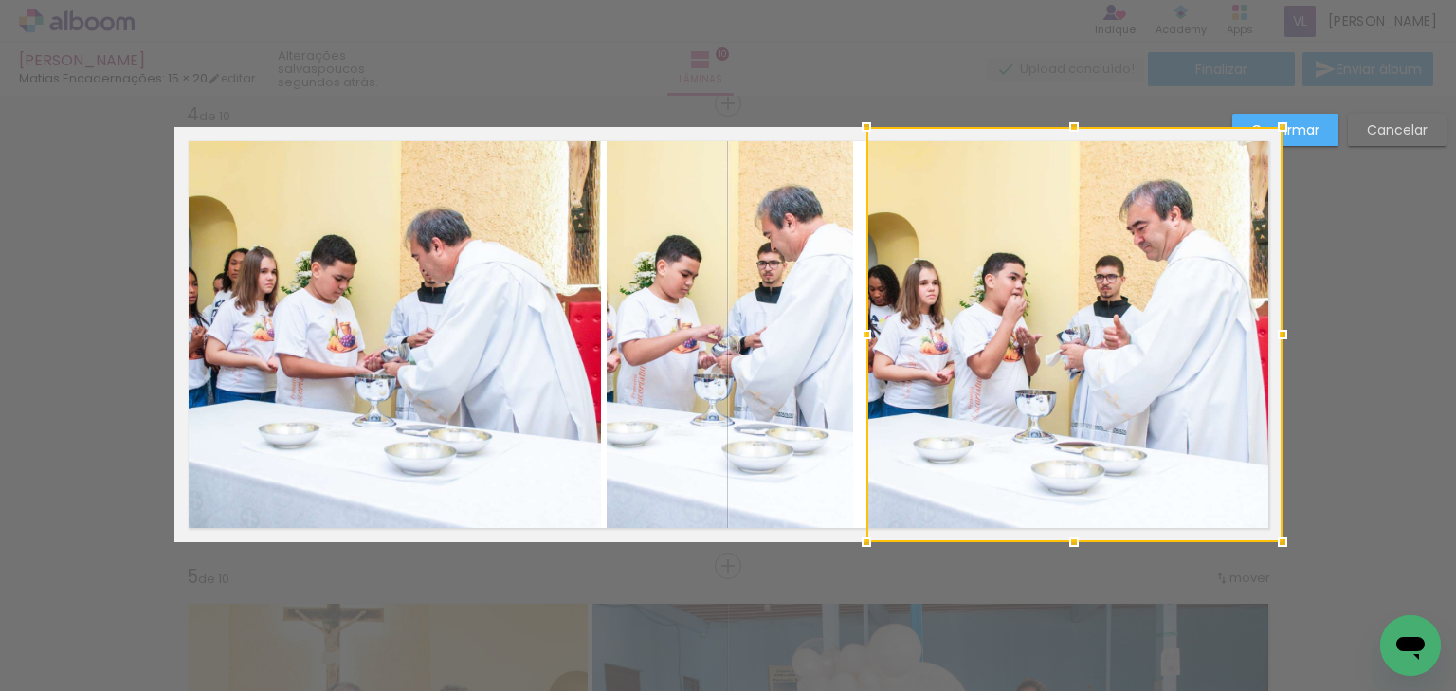
drag, startPoint x: 860, startPoint y: 334, endPoint x: 924, endPoint y: 336, distance: 64.5
click at [924, 336] on div at bounding box center [1074, 334] width 416 height 415
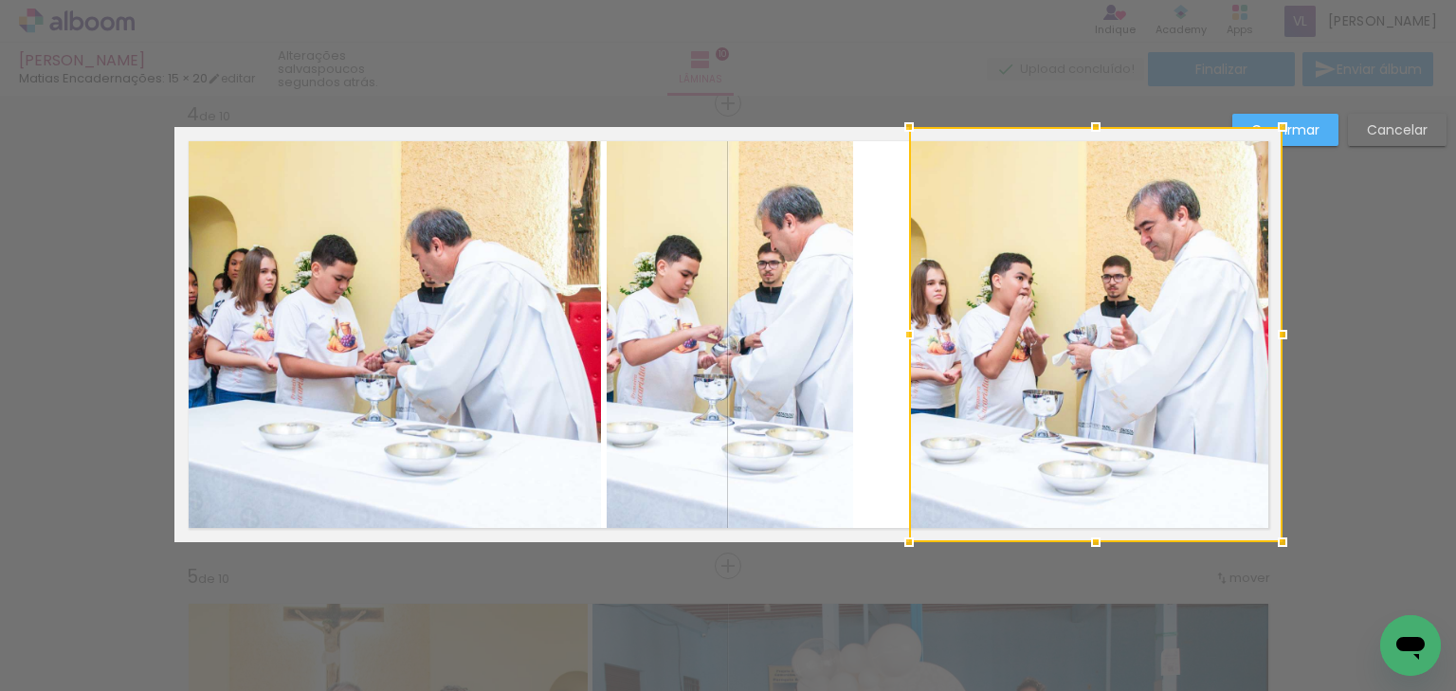
drag, startPoint x: 867, startPoint y: 335, endPoint x: 908, endPoint y: 335, distance: 40.8
click at [908, 335] on div at bounding box center [909, 335] width 38 height 38
click at [776, 330] on quentale-photo at bounding box center [730, 334] width 246 height 415
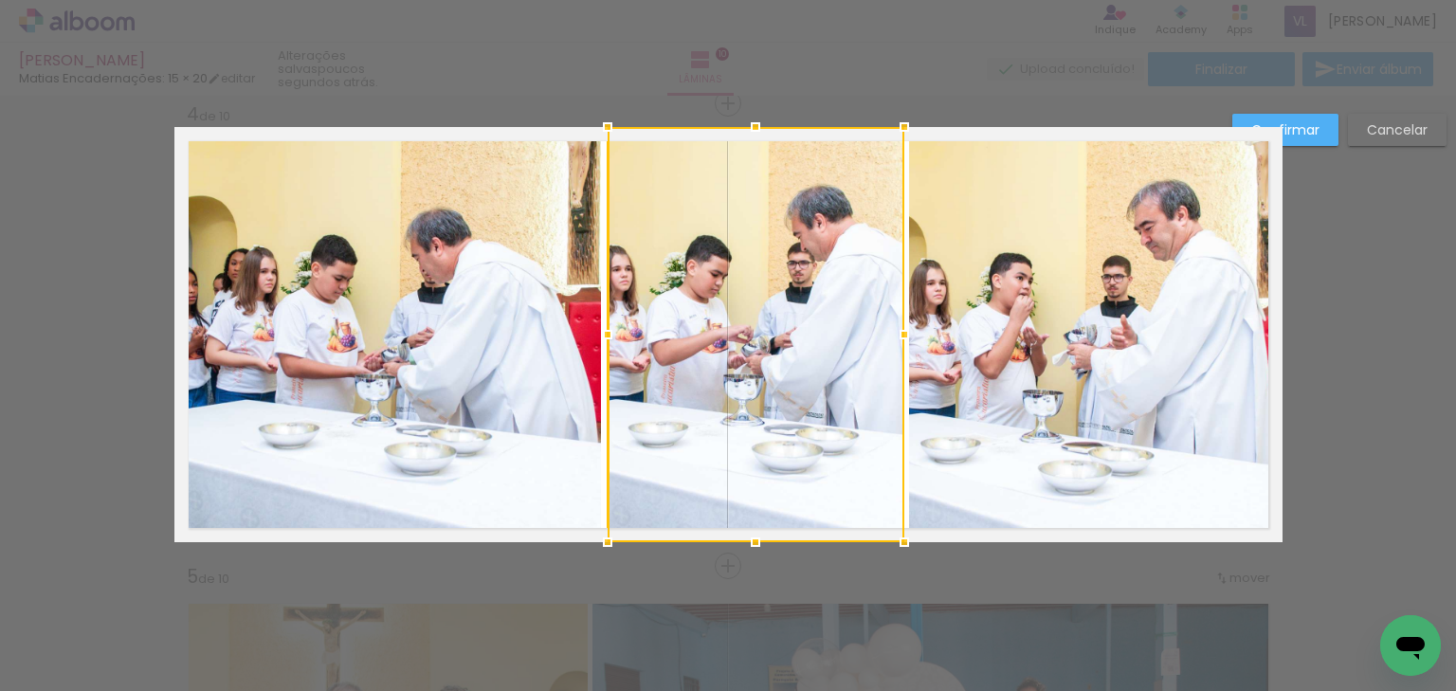
drag, startPoint x: 842, startPoint y: 335, endPoint x: 909, endPoint y: 315, distance: 70.4
click at [890, 331] on div at bounding box center [904, 335] width 38 height 38
drag, startPoint x: 1327, startPoint y: 118, endPoint x: 1275, endPoint y: 144, distance: 58.5
click at [1326, 118] on paper-button "Confirmar" at bounding box center [1285, 130] width 106 height 32
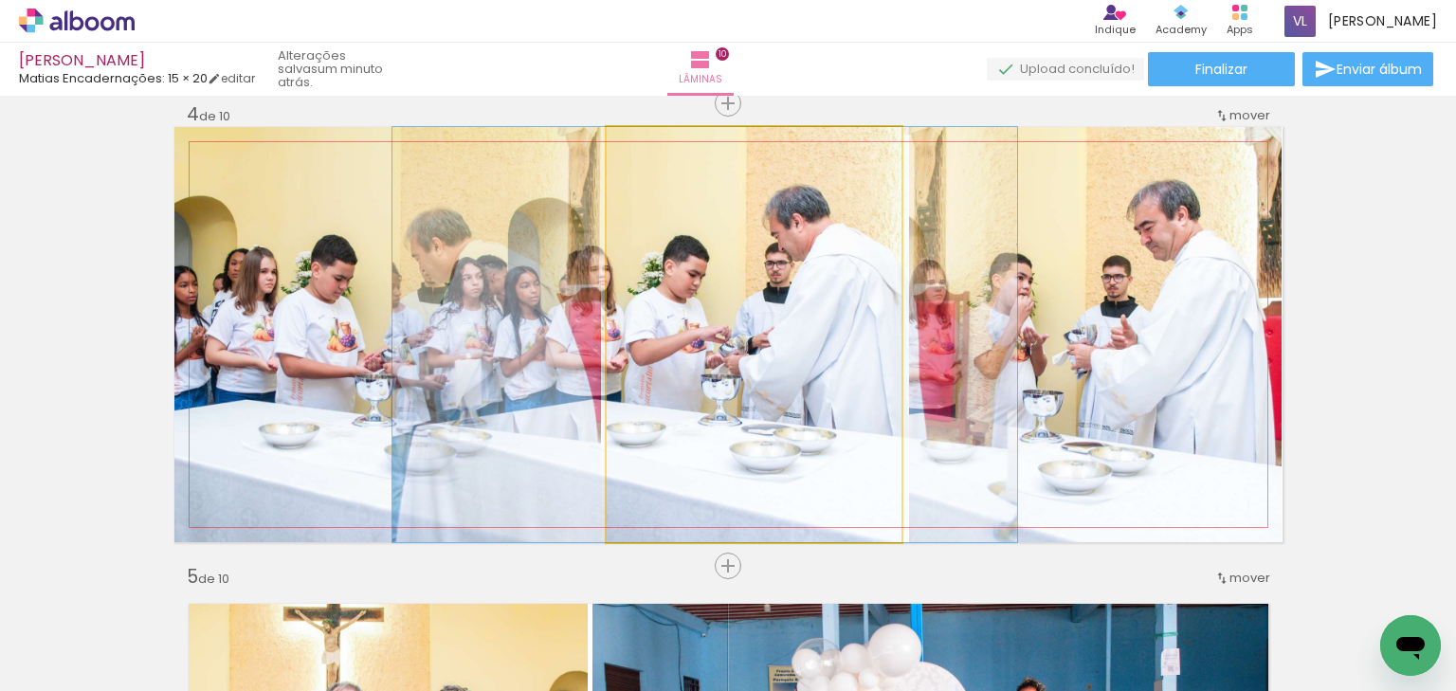
drag, startPoint x: 737, startPoint y: 406, endPoint x: 716, endPoint y: 406, distance: 20.8
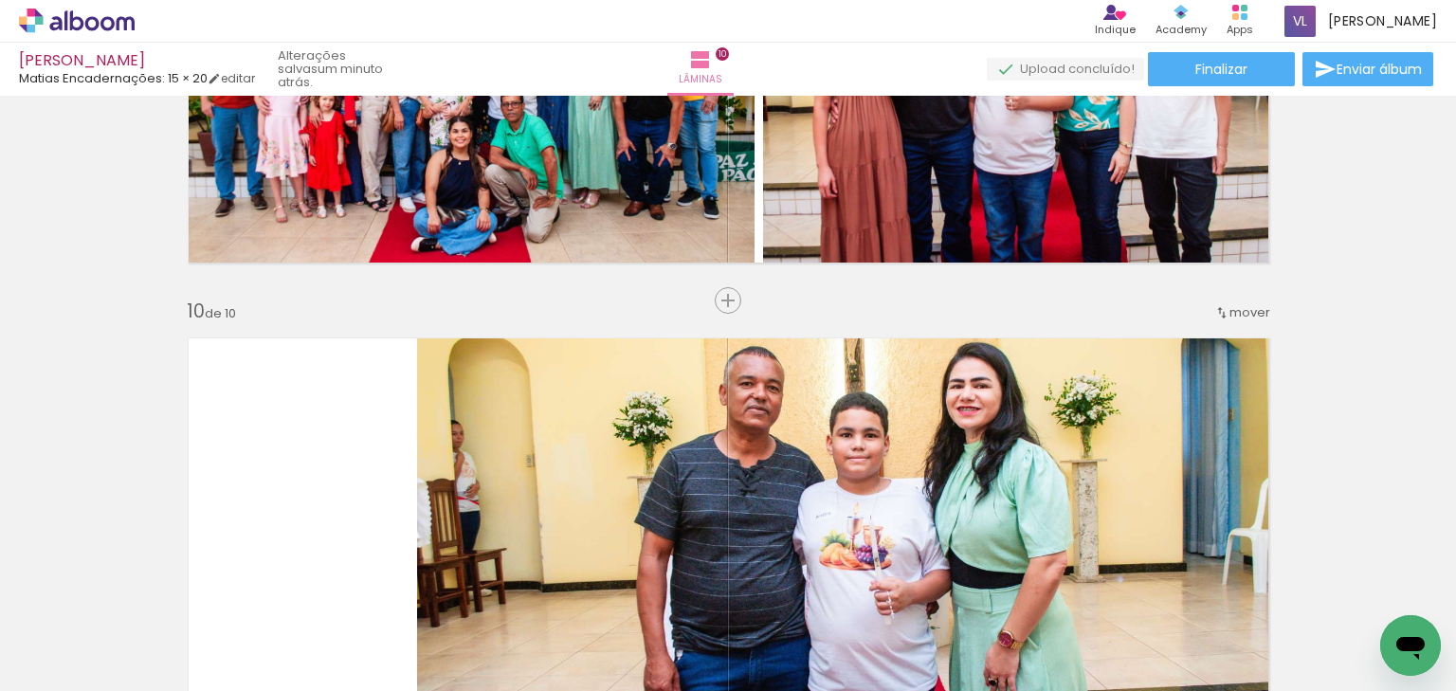
scroll to position [4065, 0]
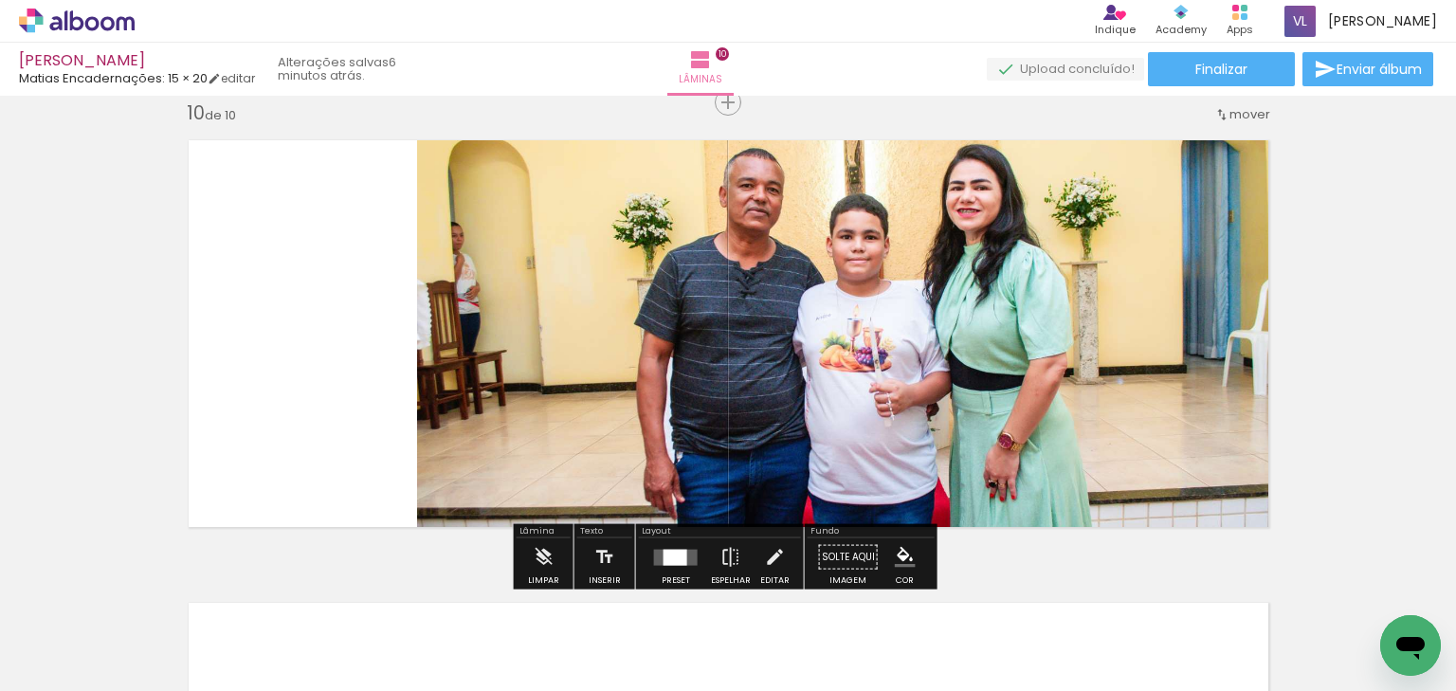
scroll to position [4444, 0]
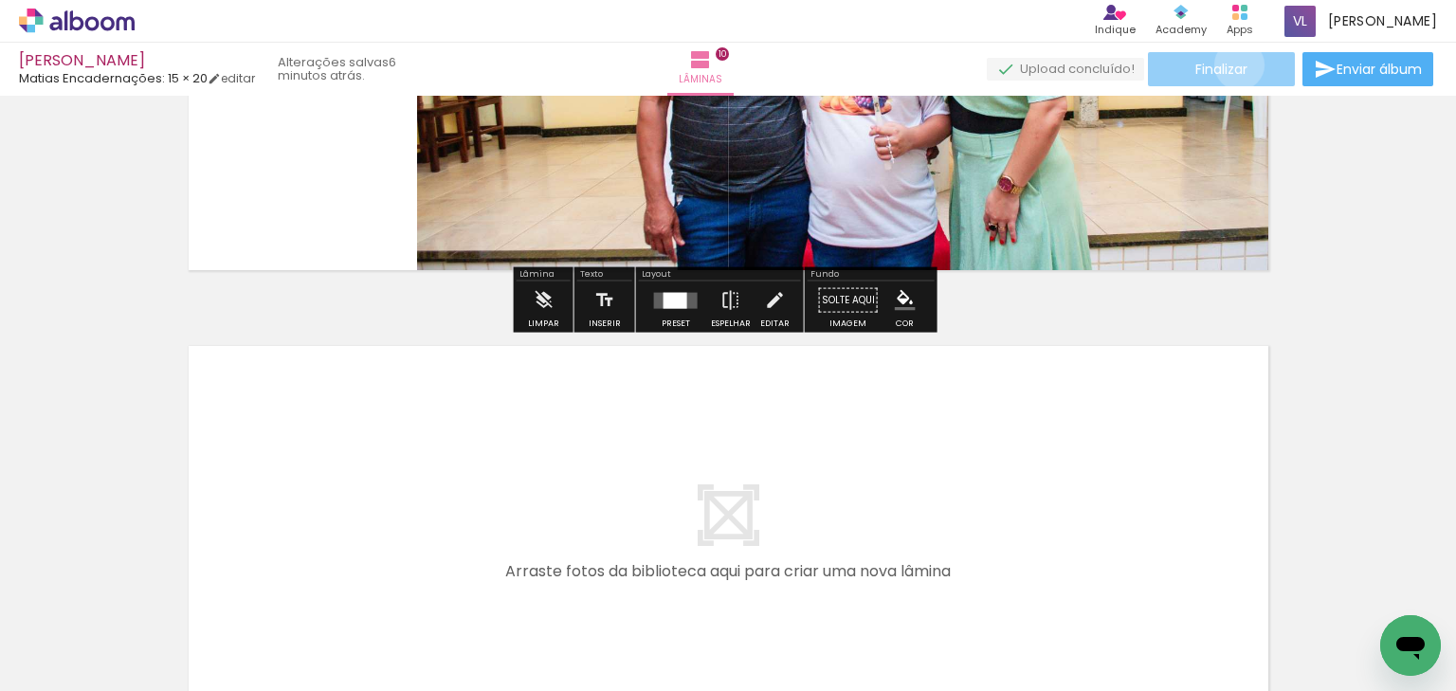
click at [1232, 64] on span "Finalizar" at bounding box center [1221, 69] width 52 height 13
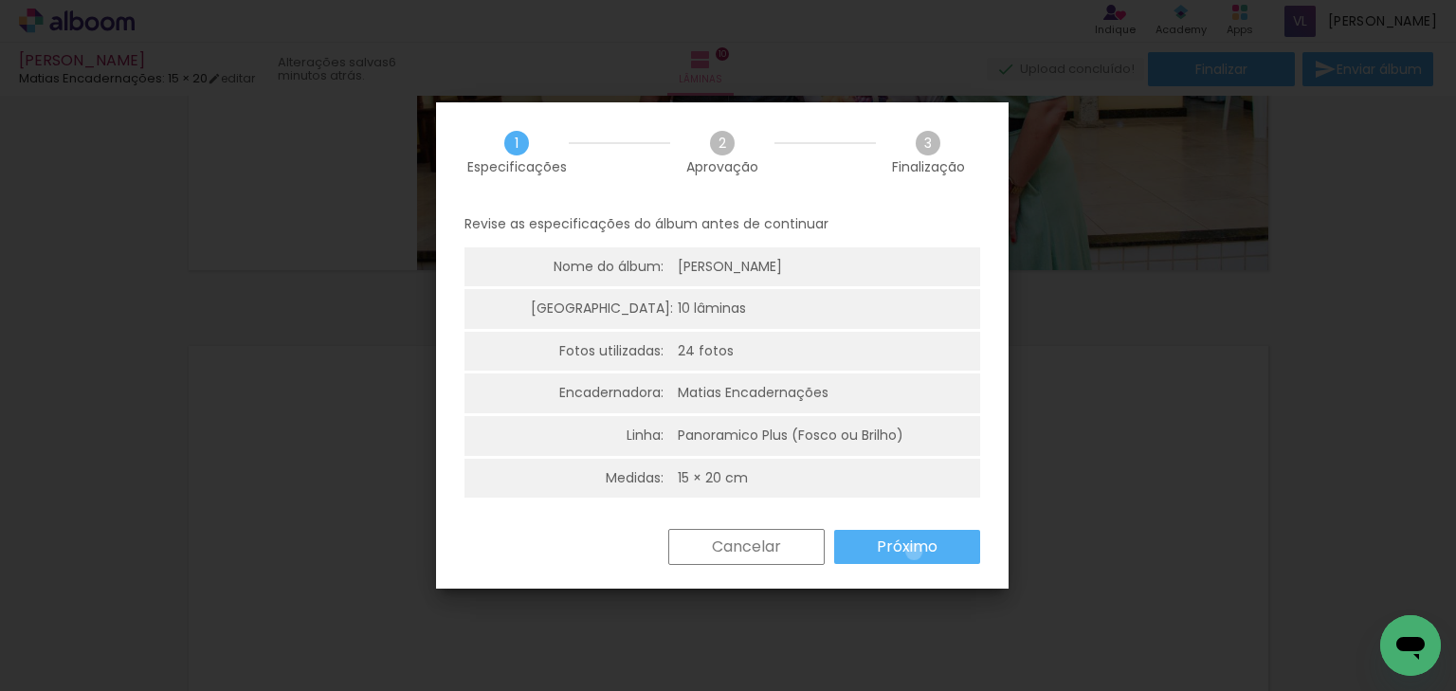
click at [0, 0] on slot "Próximo" at bounding box center [0, 0] width 0 height 0
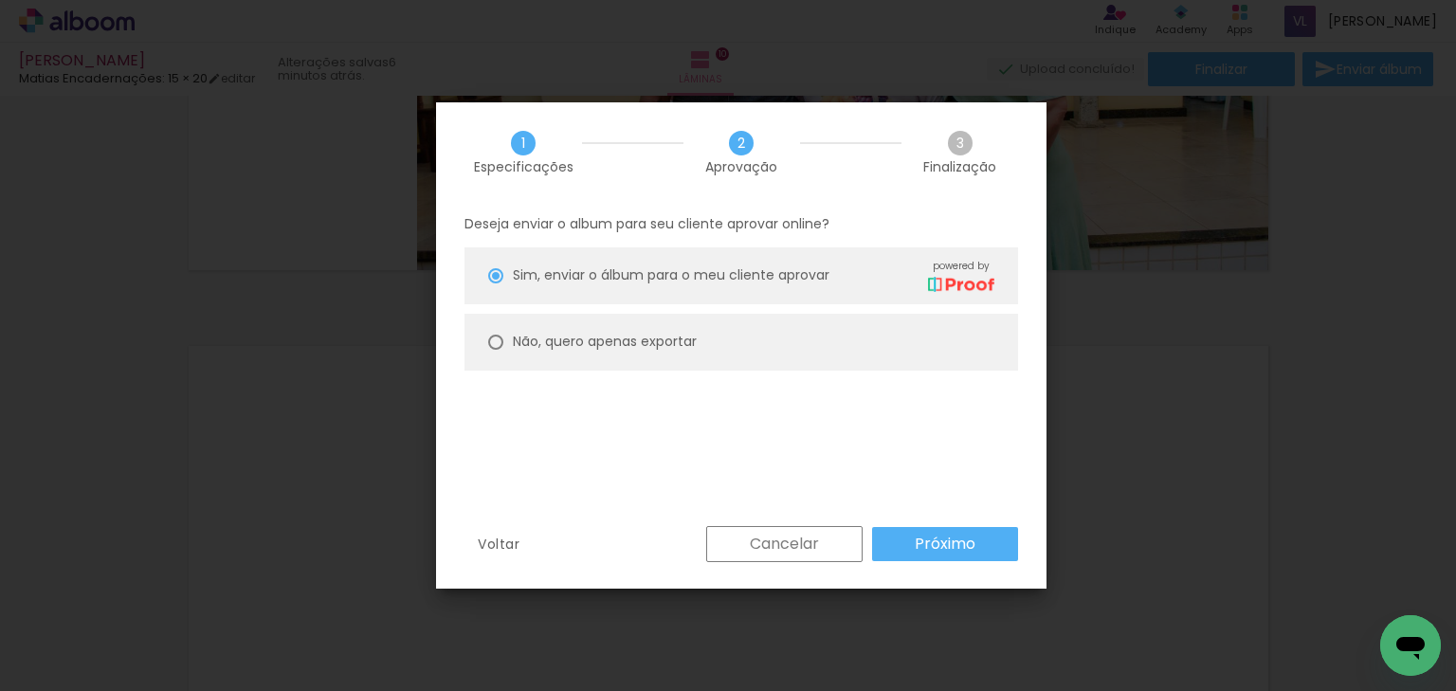
drag, startPoint x: 695, startPoint y: 336, endPoint x: 744, endPoint y: 361, distance: 55.1
click at [0, 0] on slot "Não, quero apenas exportar" at bounding box center [0, 0] width 0 height 0
type paper-radio-button "on"
click at [991, 546] on paper-button "Próximo" at bounding box center [945, 544] width 146 height 34
type input "Alta, 300 DPI"
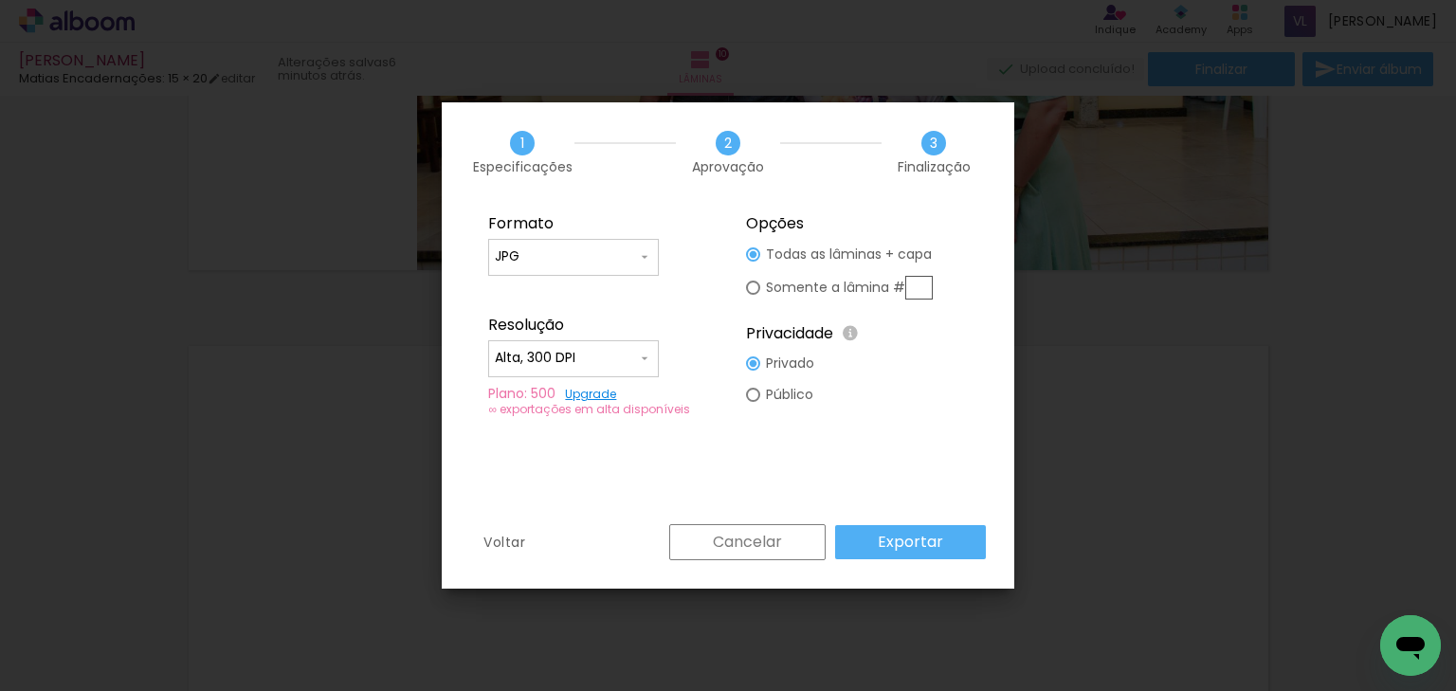
click at [0, 0] on slot "Exportar" at bounding box center [0, 0] width 0 height 0
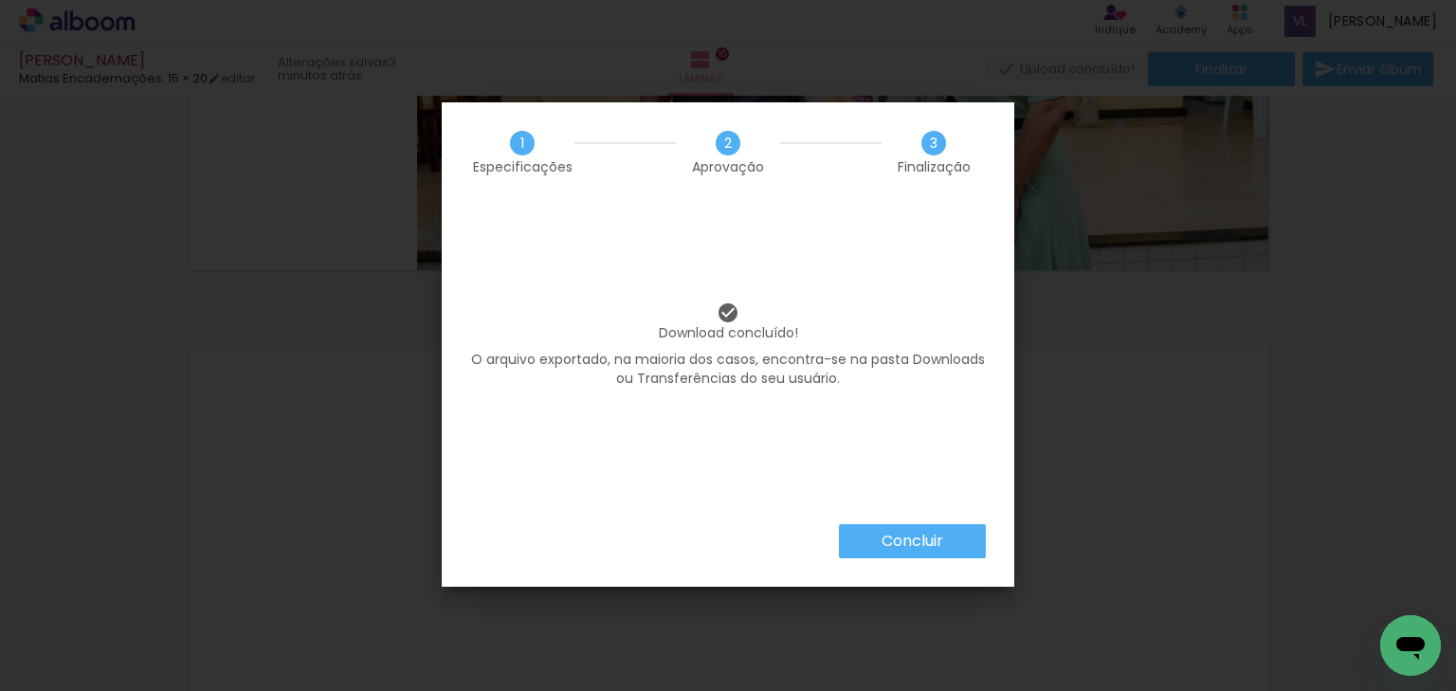
click at [0, 0] on slot "Concluir" at bounding box center [0, 0] width 0 height 0
